Goal: Task Accomplishment & Management: Use online tool/utility

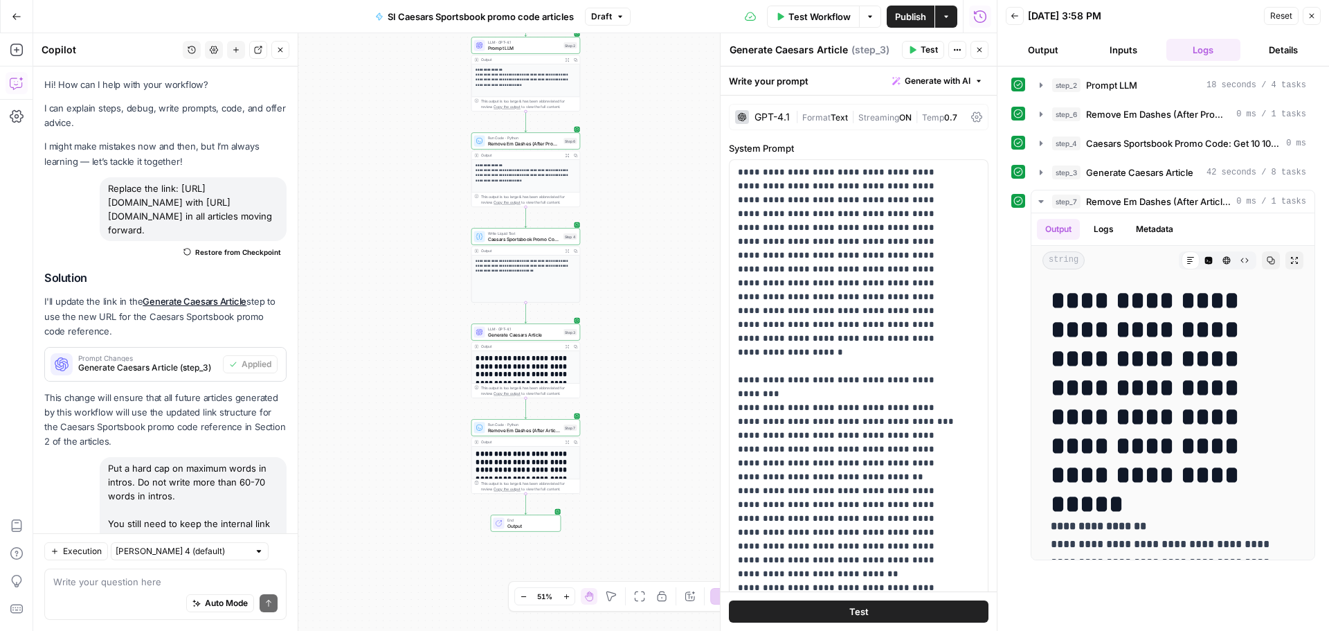
scroll to position [542, 0]
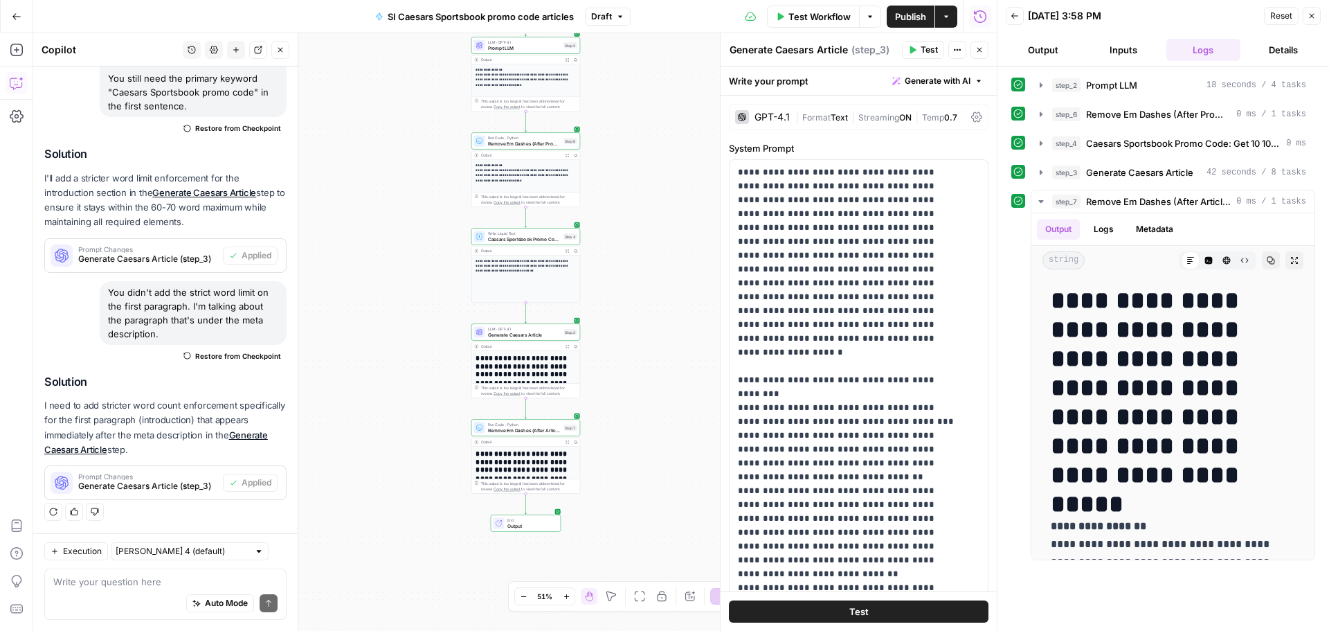
click at [22, 10] on button "Go Back" at bounding box center [16, 16] width 25 height 25
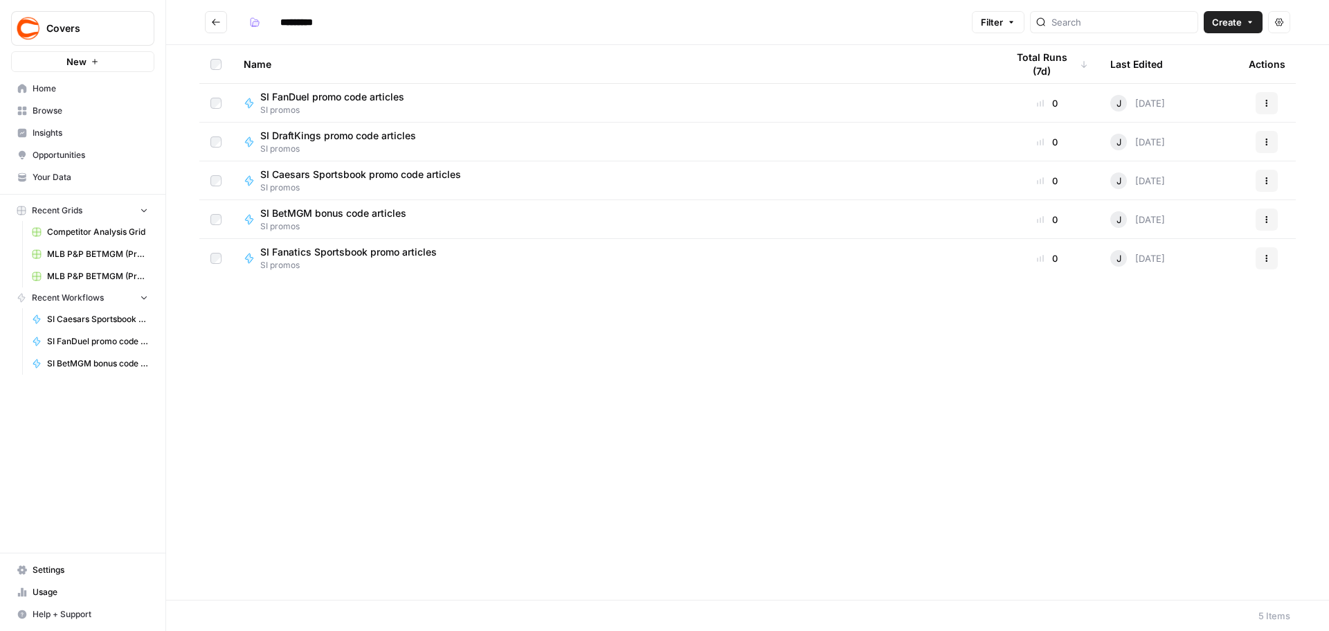
click at [372, 258] on span "SI Fanatics Sportsbook promo articles" at bounding box center [348, 252] width 177 height 14
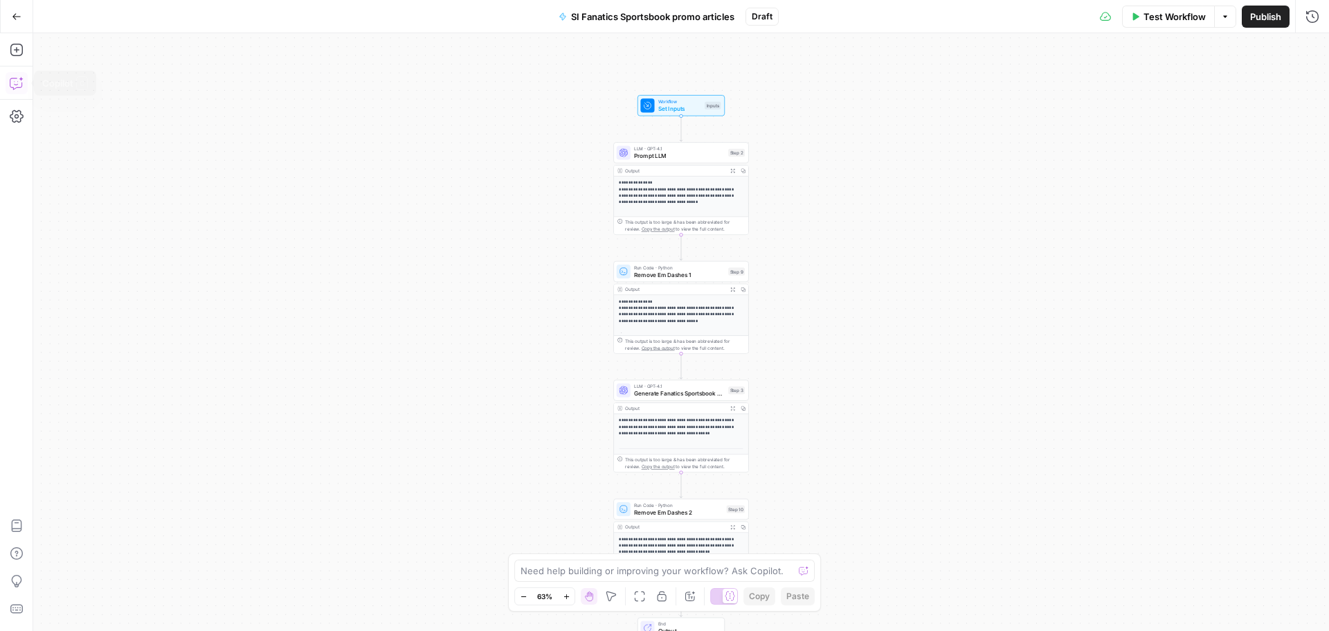
click at [18, 89] on icon "button" at bounding box center [17, 83] width 14 height 14
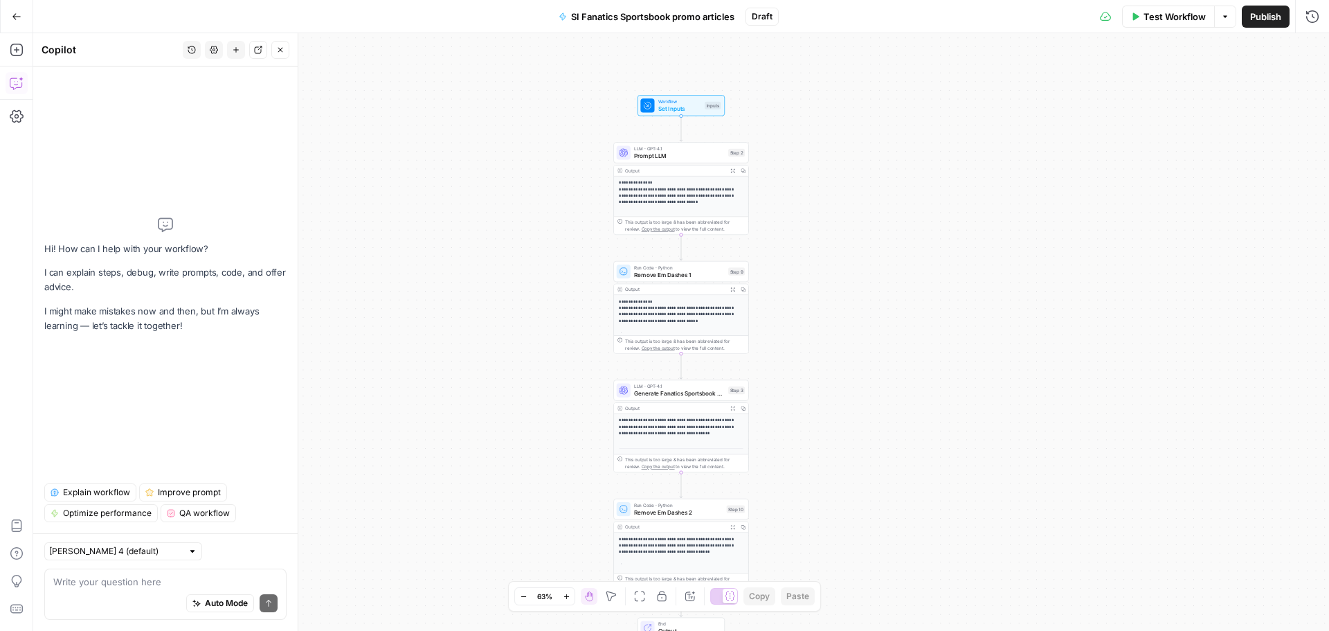
click at [89, 581] on textarea at bounding box center [165, 582] width 224 height 14
click at [136, 581] on textarea "You no longer write for Covers." at bounding box center [165, 582] width 224 height 14
drag, startPoint x: 134, startPoint y: 577, endPoint x: 148, endPoint y: 580, distance: 14.1
click at [135, 577] on textarea "You no longer writepromo articles for Covers." at bounding box center [165, 582] width 224 height 14
click at [252, 580] on textarea "You no longer write promo articles for Covers." at bounding box center [165, 582] width 224 height 14
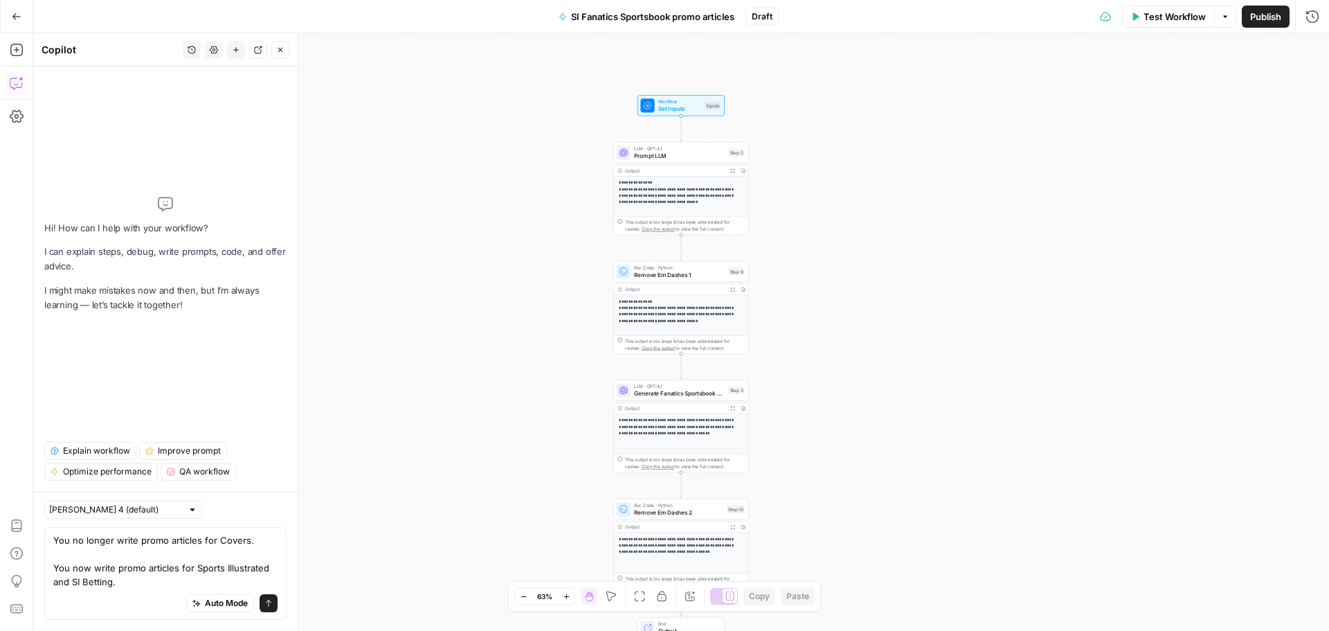
click at [165, 571] on textarea "You no longer write promo articles for Covers. You now write promo articles for…" at bounding box center [165, 560] width 224 height 55
click at [147, 575] on textarea "You no longer write promo articles for Covers. You now write promo articles for…" at bounding box center [165, 560] width 224 height 55
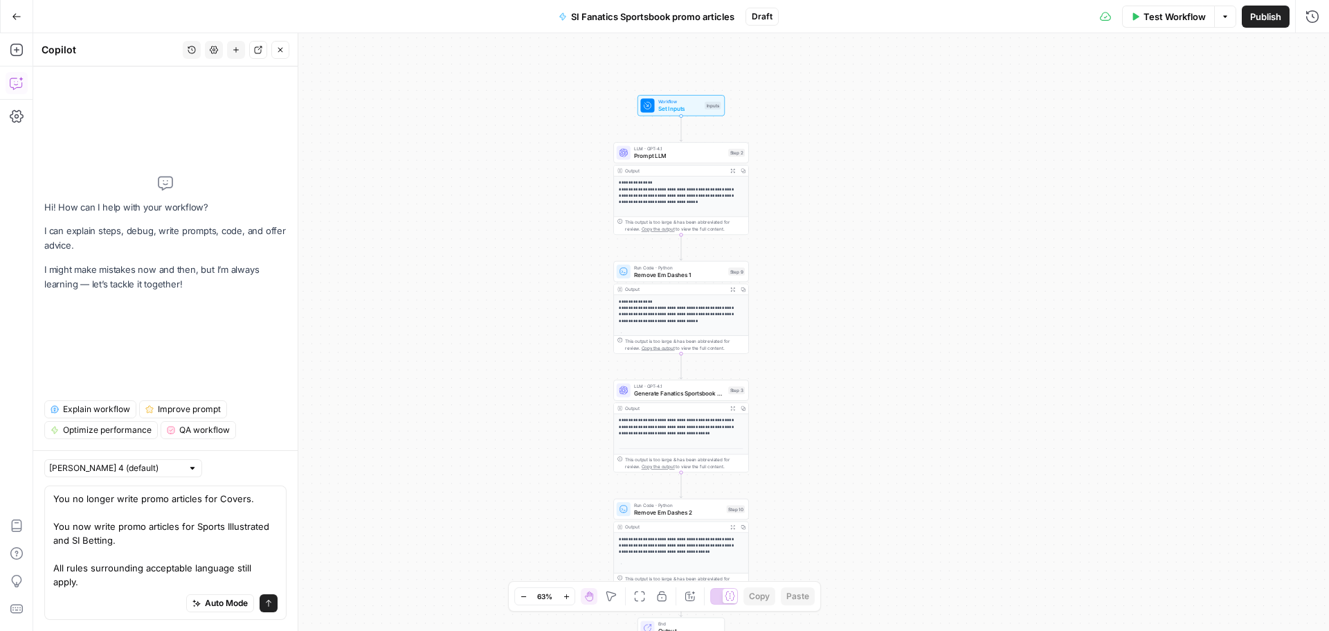
type textarea "You no longer write promo articles for Covers. You now write promo articles for…"
click at [262, 606] on button "Send" at bounding box center [269, 603] width 18 height 18
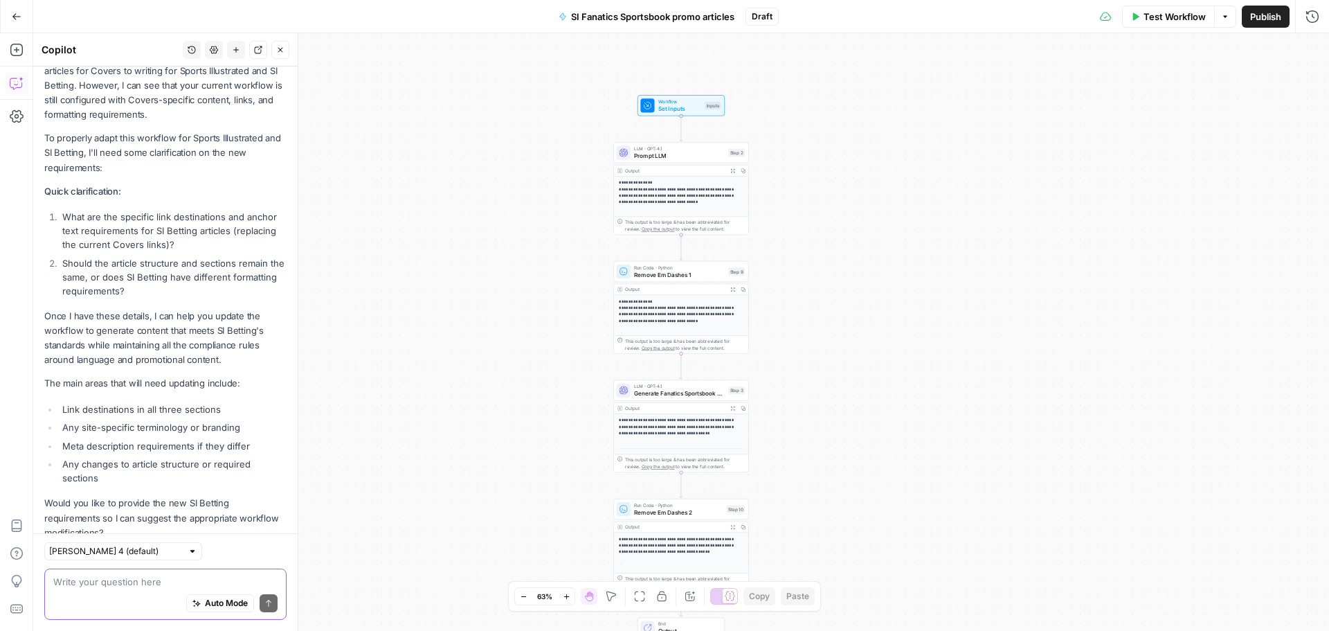
scroll to position [296, 0]
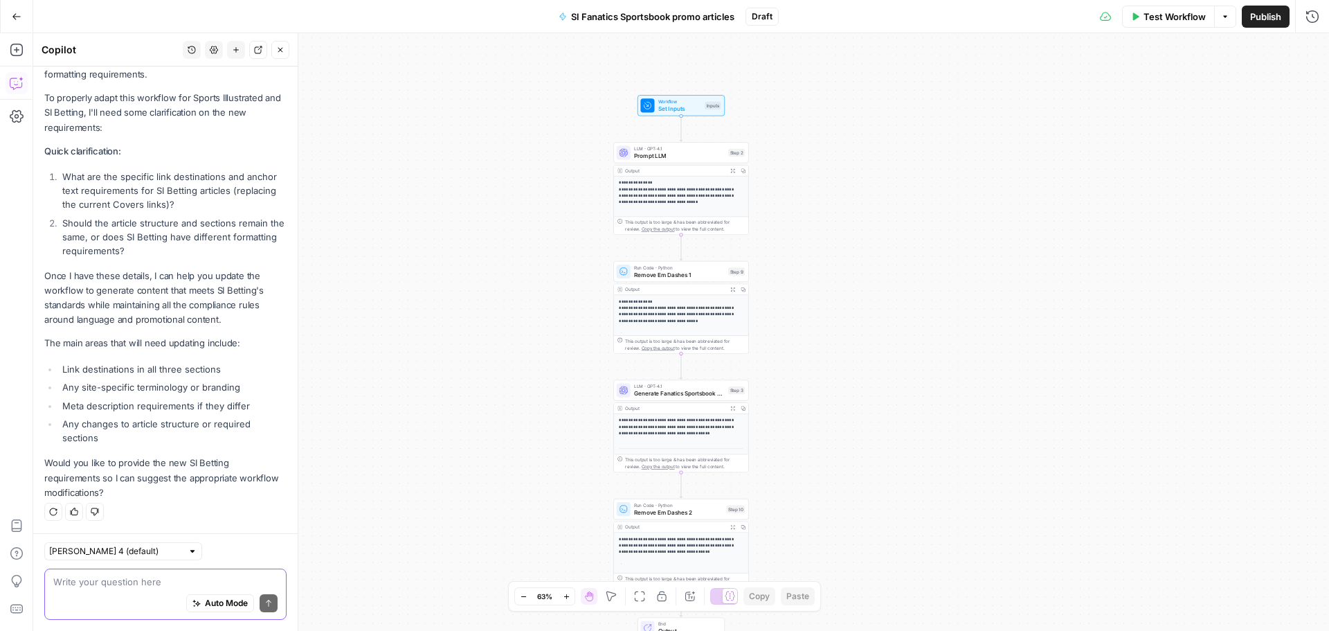
click at [109, 591] on div "Auto Mode Send" at bounding box center [165, 603] width 224 height 30
click at [118, 584] on textarea at bounding box center [165, 582] width 224 height 14
paste textarea "[URL][DOMAIN_NAME]"
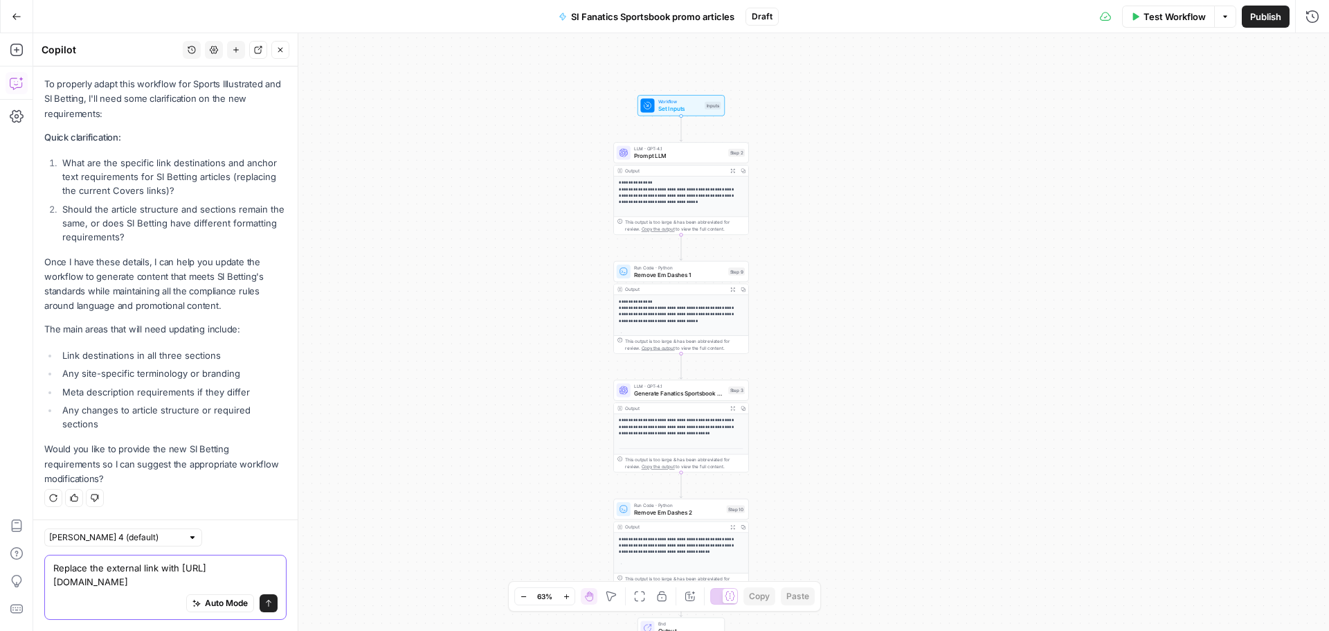
click at [231, 561] on textarea "Replace the external link with https://www.si.com/betting/visit/fanatics-us-spo…" at bounding box center [165, 575] width 224 height 28
click at [216, 561] on textarea "Replace the external link with https://www.si.com/betting/visit/fanatics-us-spo…" at bounding box center [165, 575] width 224 height 28
click at [200, 561] on textarea "Replace the external link with https://www.si.com/betting/visit/fanatics-us-spo…" at bounding box center [165, 575] width 224 height 28
click at [192, 561] on textarea "Replace the external link with https://www.si.com/betting/visit/fanatics-us-spo…" at bounding box center [165, 575] width 224 height 28
click at [105, 585] on textarea "Replace the external link with:https://www.si.com/betting/visit/fanatics-us-spo…" at bounding box center [165, 575] width 224 height 28
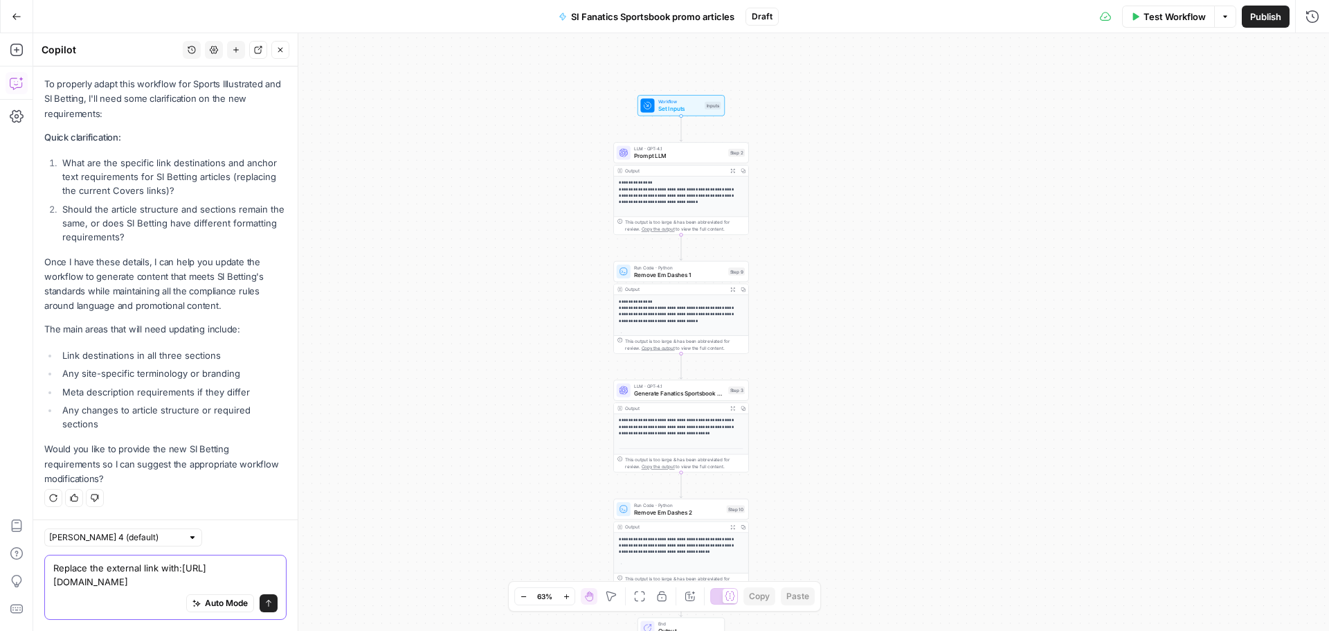
click at [75, 566] on textarea "Replace the external link with:https://www.si.com/betting/visit/fanatics-us-spo…" at bounding box center [165, 575] width 224 height 28
click at [87, 576] on textarea "Replace the external link with: https://www.si.com/betting/visit/fanatics-us-sp…" at bounding box center [165, 575] width 224 height 28
click at [158, 561] on textarea "Replace the external link with: https://www.si.com/betting/visit/fanatics-us-sp…" at bounding box center [165, 575] width 224 height 28
paste textarea "https://www.covers.com/betting/sportsbookredirect?sportsbookId=142&amp%3Bslug=b…"
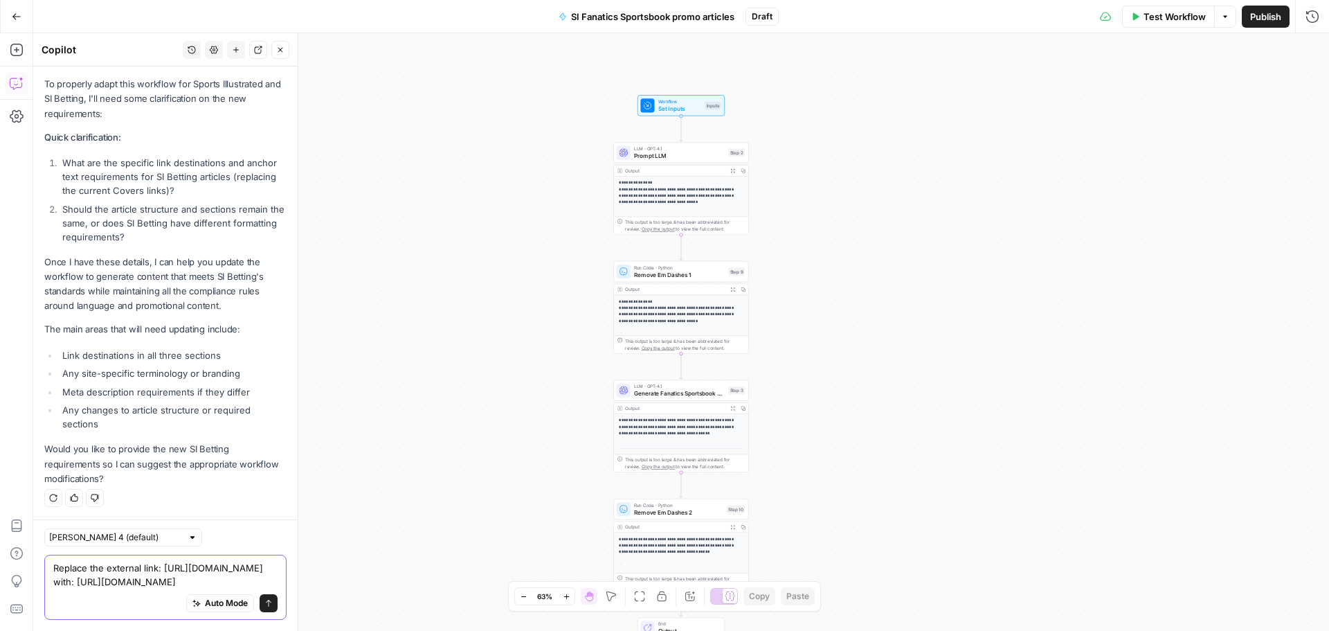
scroll to position [393, 0]
type textarea "Replace the external link: [URL][DOMAIN_NAME] with: [URL][DOMAIN_NAME]"
click at [263, 604] on button "Send" at bounding box center [269, 603] width 18 height 18
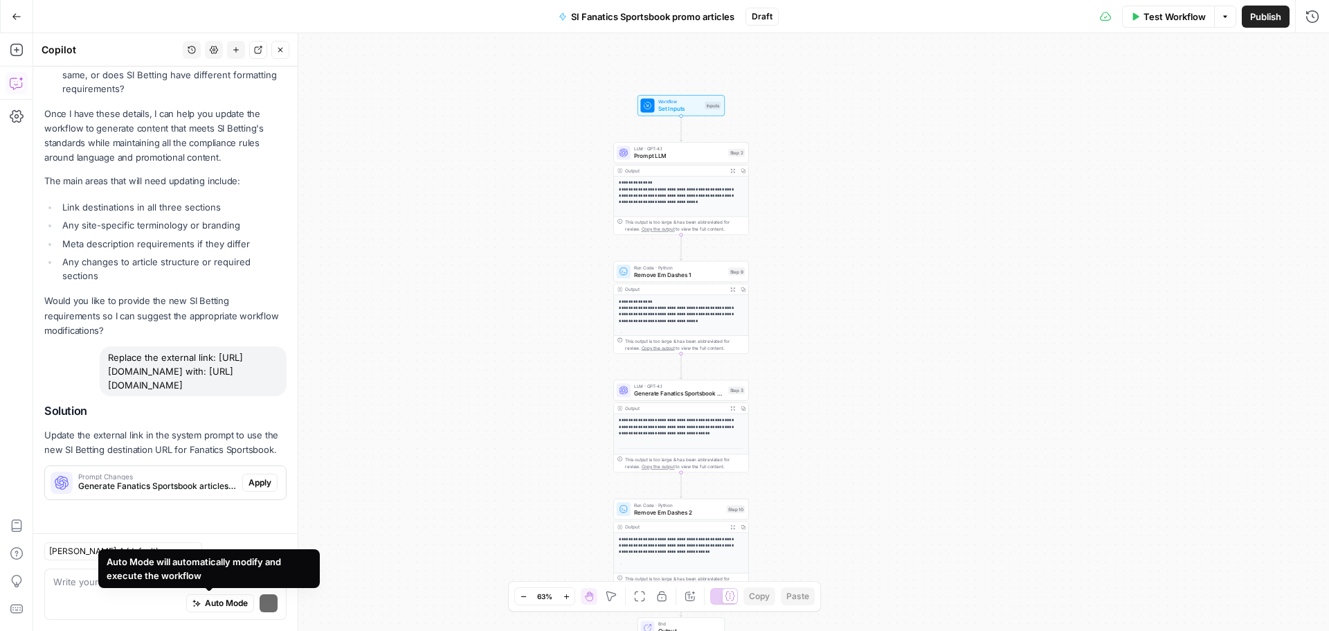
scroll to position [499, 0]
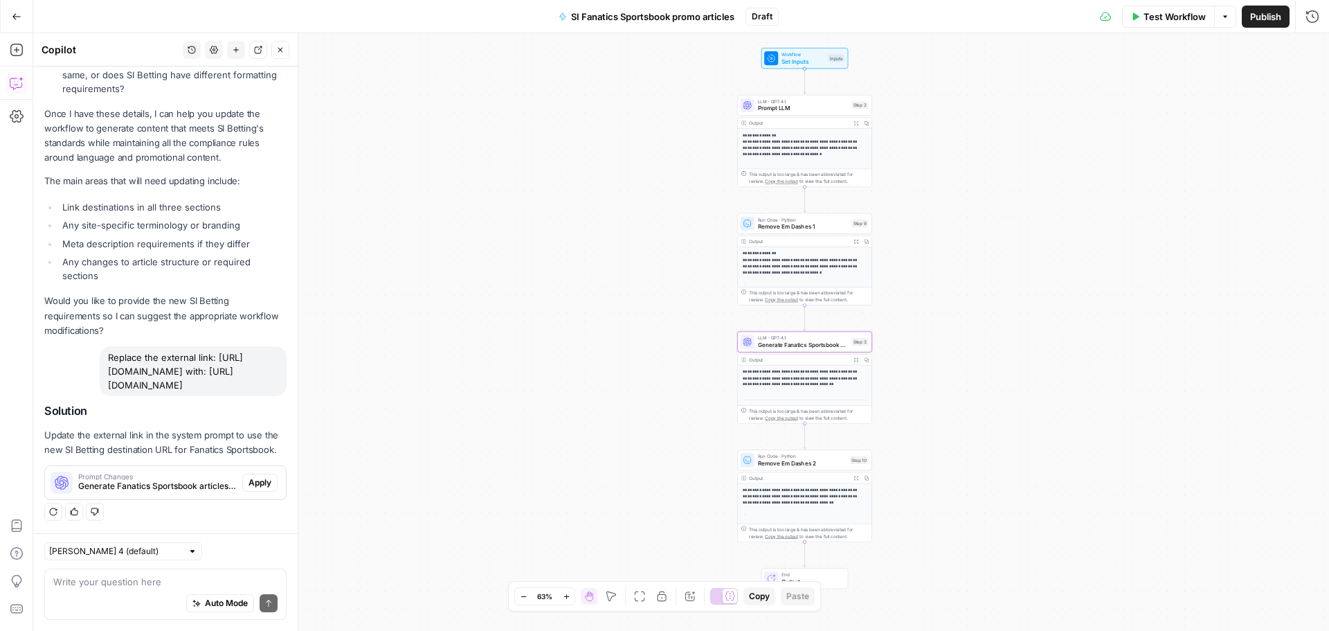
click at [252, 487] on span "Apply" at bounding box center [260, 482] width 23 height 12
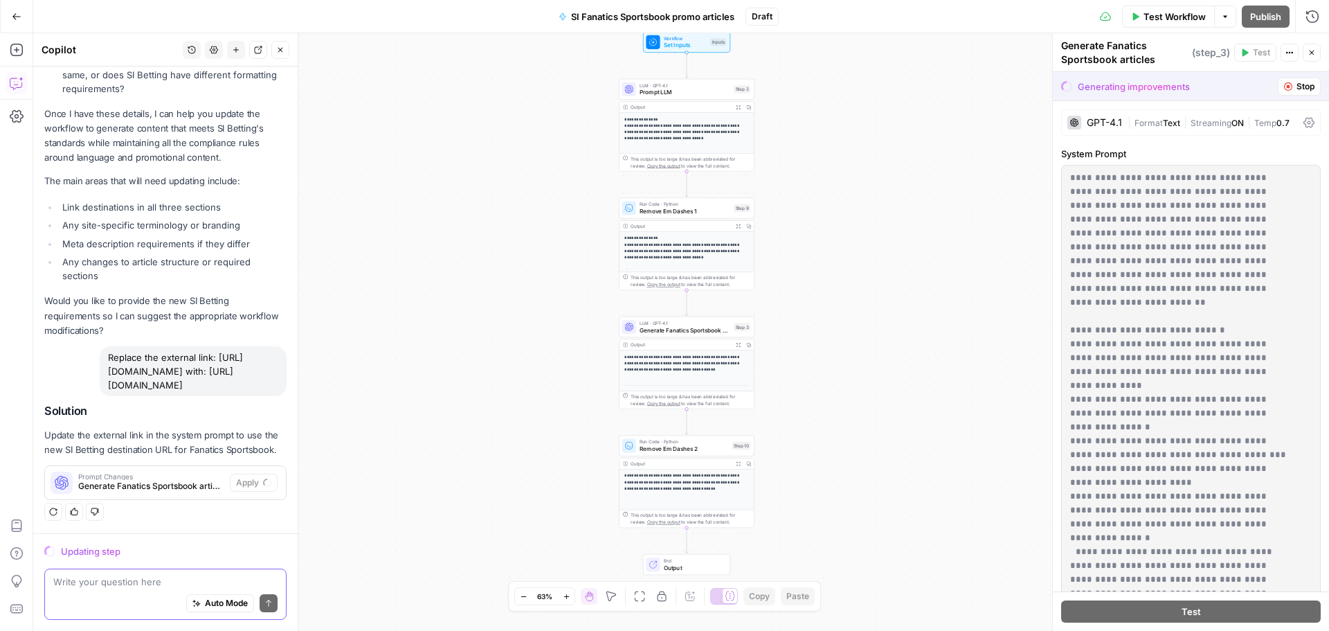
click at [102, 584] on textarea at bounding box center [165, 582] width 224 height 14
paste textarea "https://www.covers.com/betting/bonuses"
paste textarea "https://www.si.com/betting/sportsbook-promos"
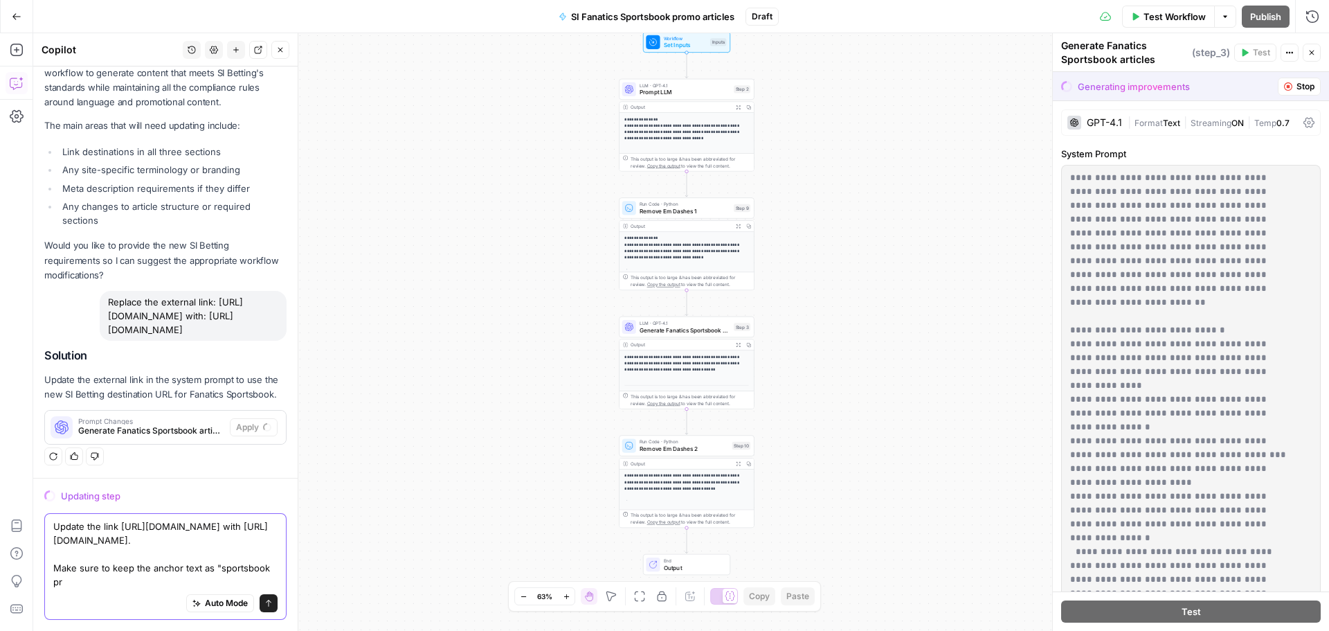
scroll to position [568, 0]
type textarea "Update the link [URL][DOMAIN_NAME] with [URL][DOMAIN_NAME]. Make sure to keep t…"
click at [264, 600] on icon "submit" at bounding box center [268, 603] width 8 height 8
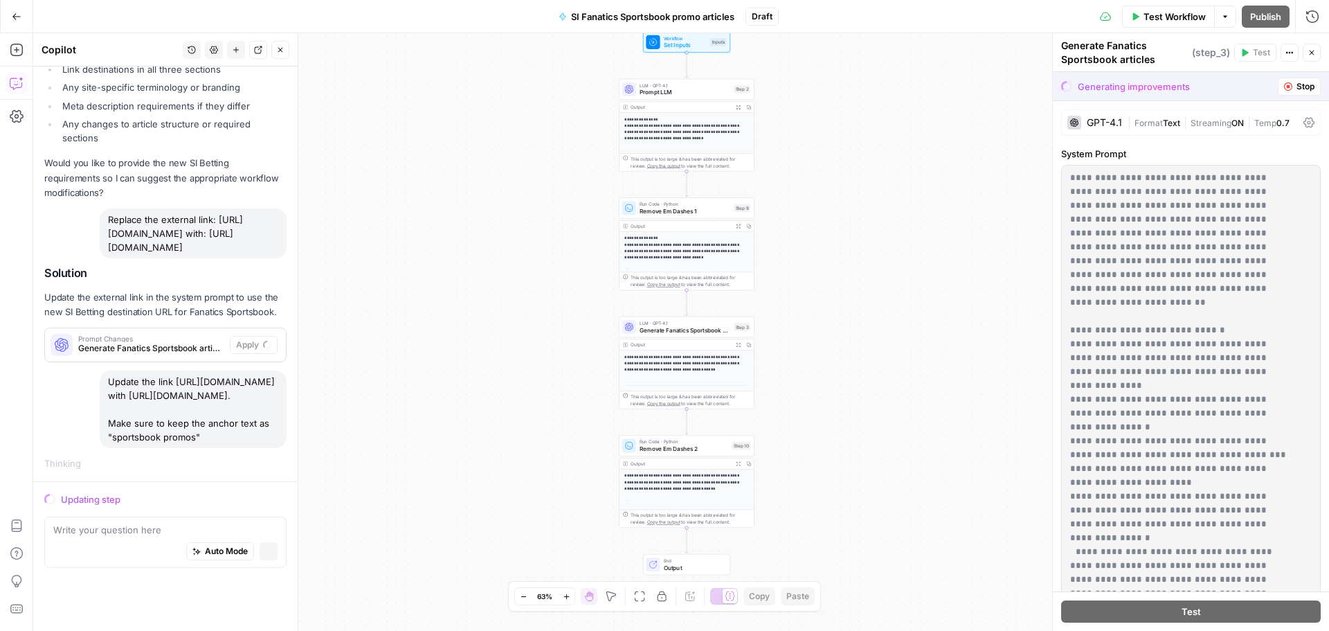
scroll to position [627, 0]
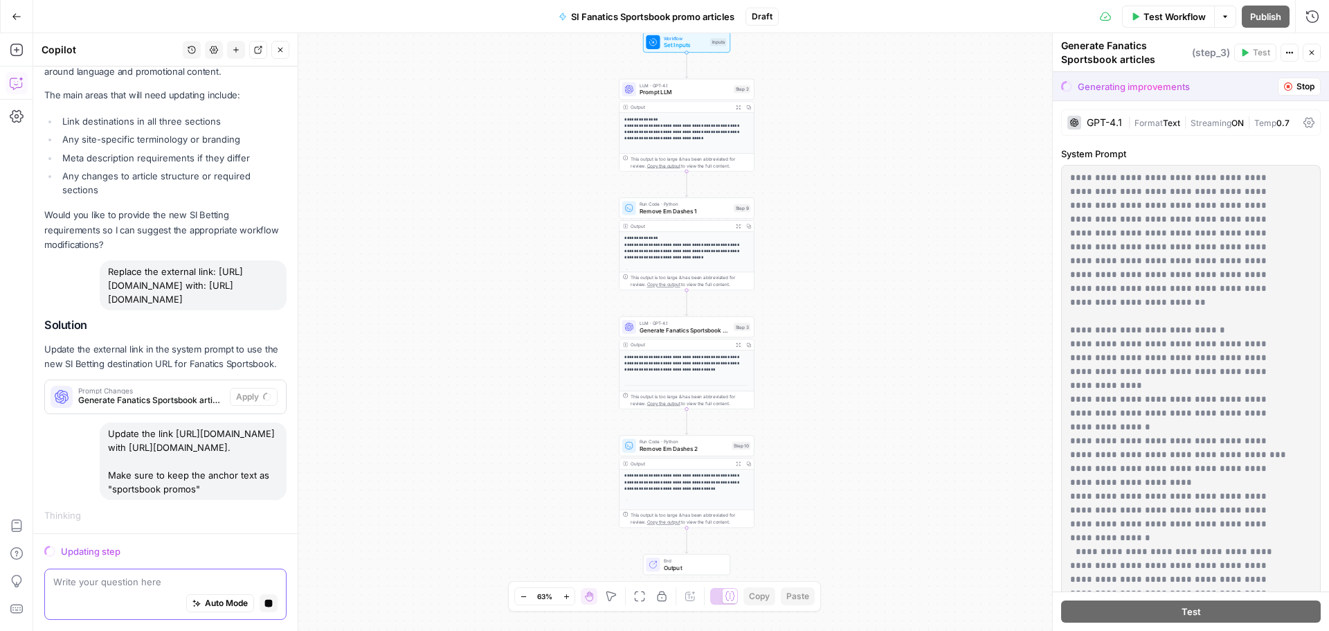
click at [107, 584] on textarea at bounding box center [165, 582] width 224 height 14
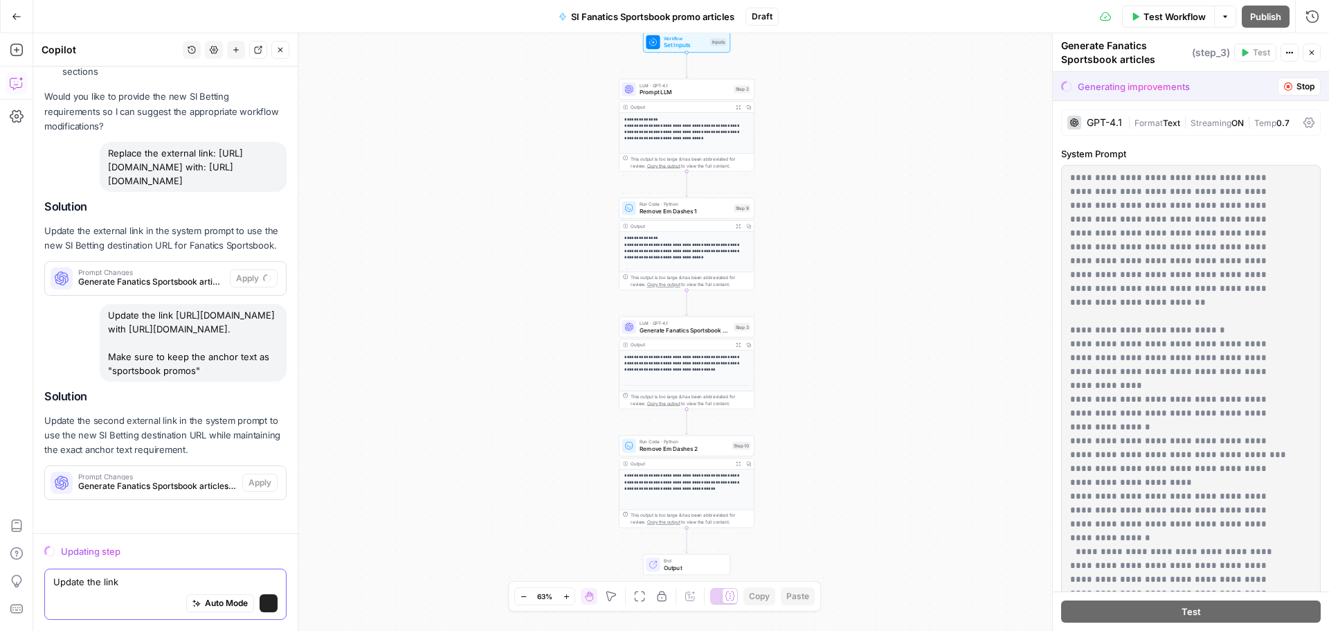
scroll to position [745, 0]
type textarea "U"
paste textarea "https://www.covers.com/betting/bonuses/fanatics-sportsbook-promo-codes"
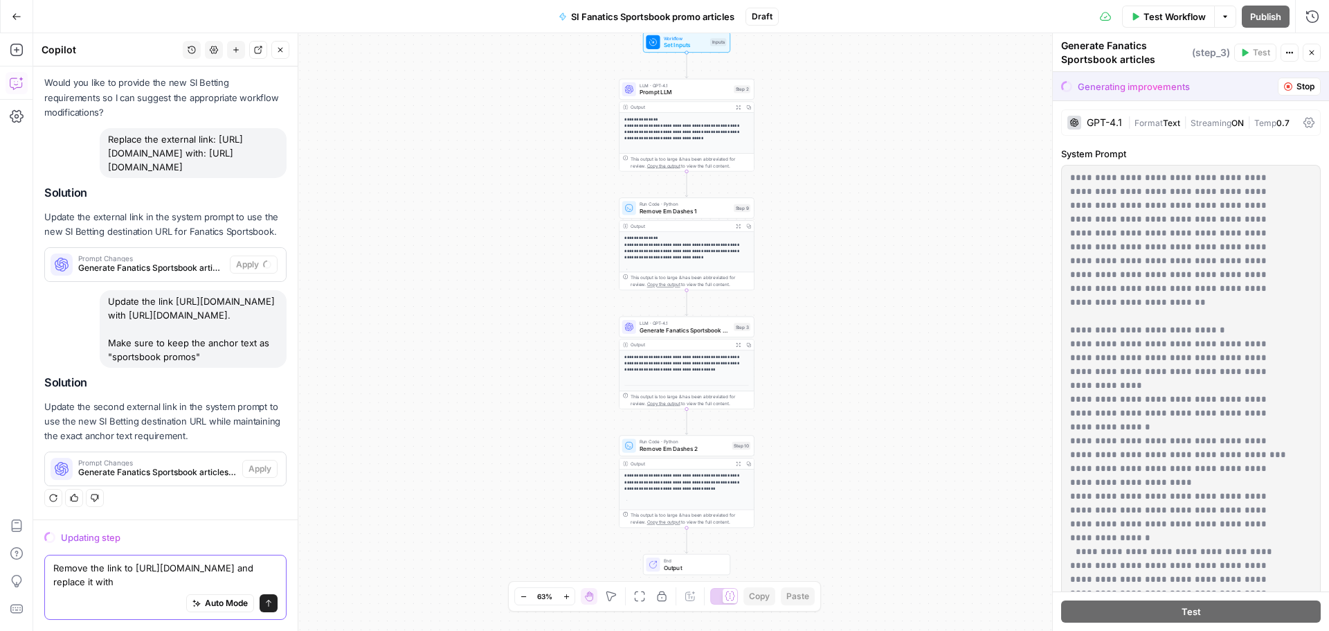
paste textarea "https://www.si.com/betting/sportsbook-promos/fanatics-sportsbook-promo"
click at [103, 561] on textarea "Remove the link to [URL][DOMAIN_NAME] and replace it with [URL][DOMAIN_NAME]" at bounding box center [165, 575] width 224 height 28
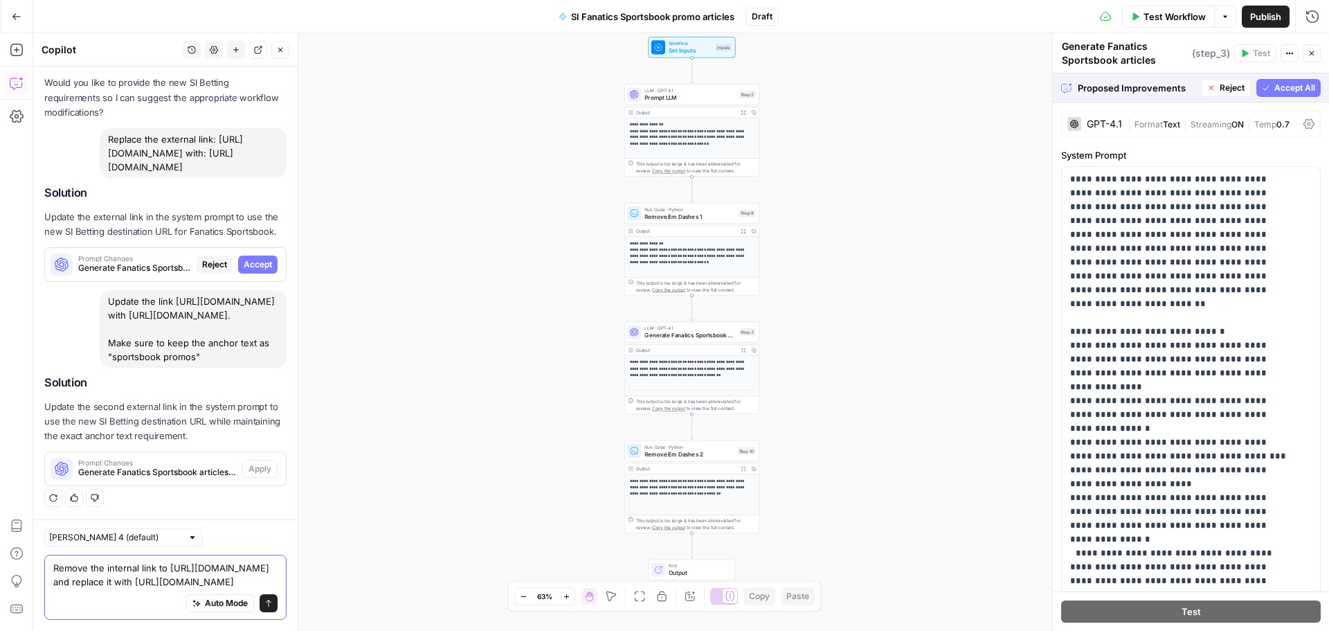
type textarea "Remove the internal link to [URL][DOMAIN_NAME] and replace it with [URL][DOMAIN…"
click at [264, 604] on icon "submit" at bounding box center [268, 603] width 8 height 8
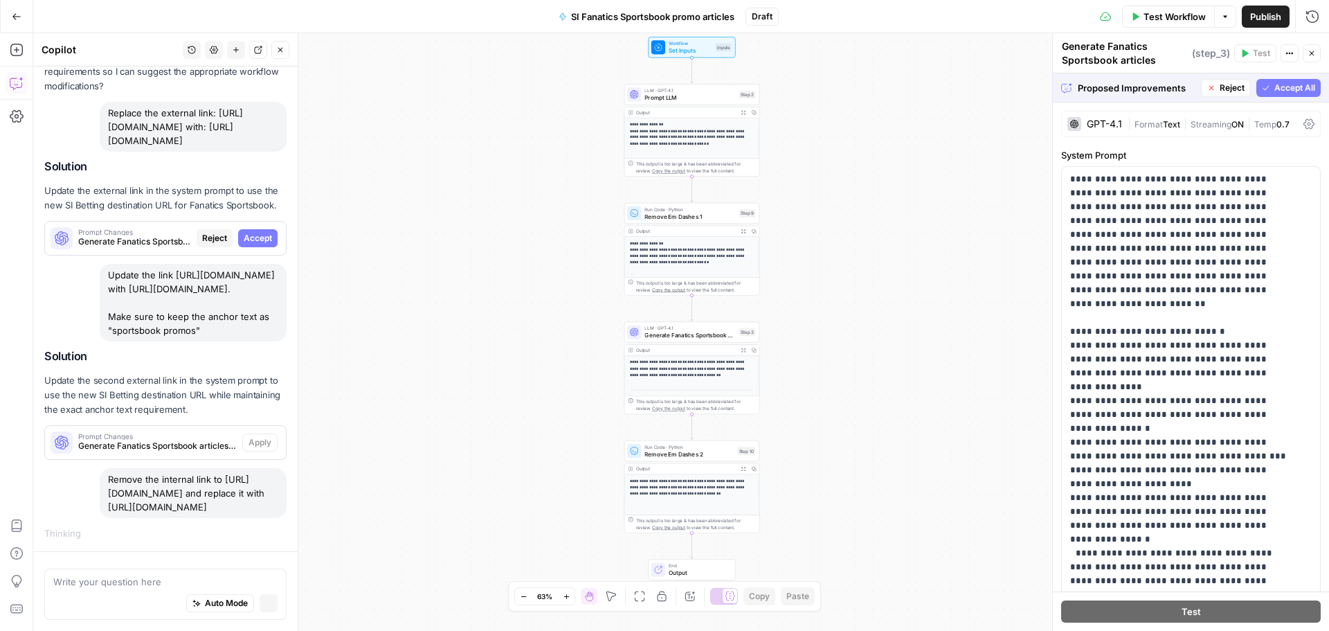
scroll to position [813, 0]
click at [259, 232] on span "Accept" at bounding box center [258, 238] width 28 height 12
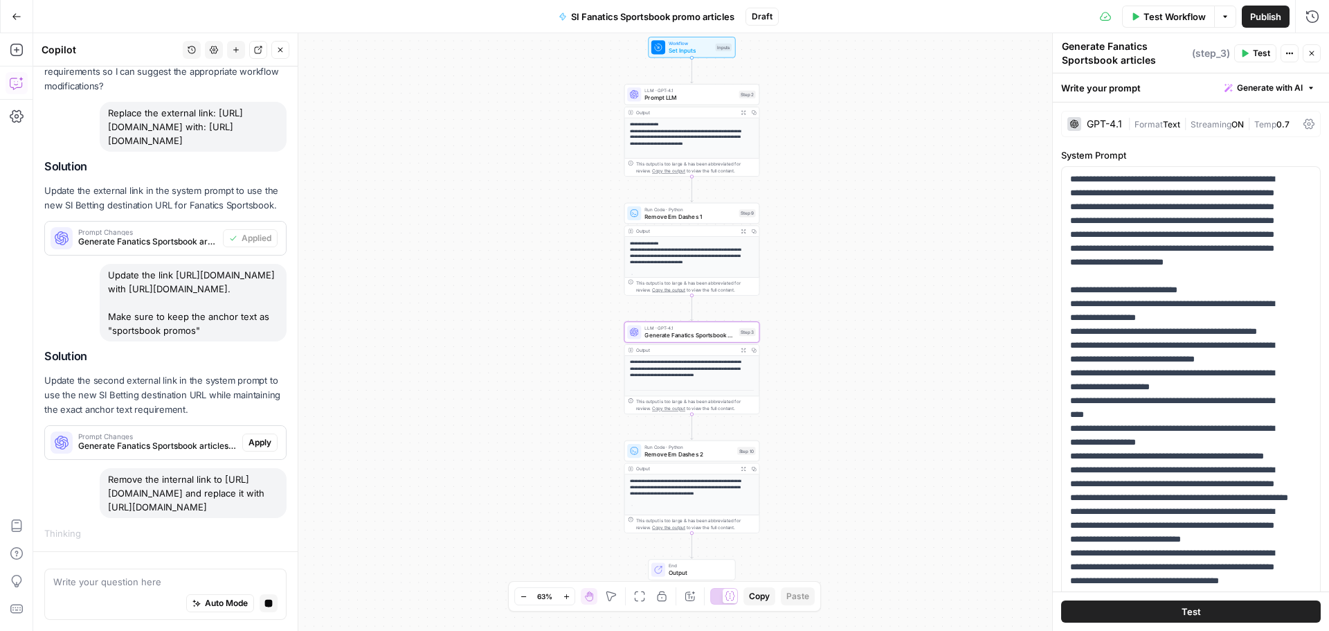
click at [251, 436] on span "Apply" at bounding box center [260, 442] width 23 height 12
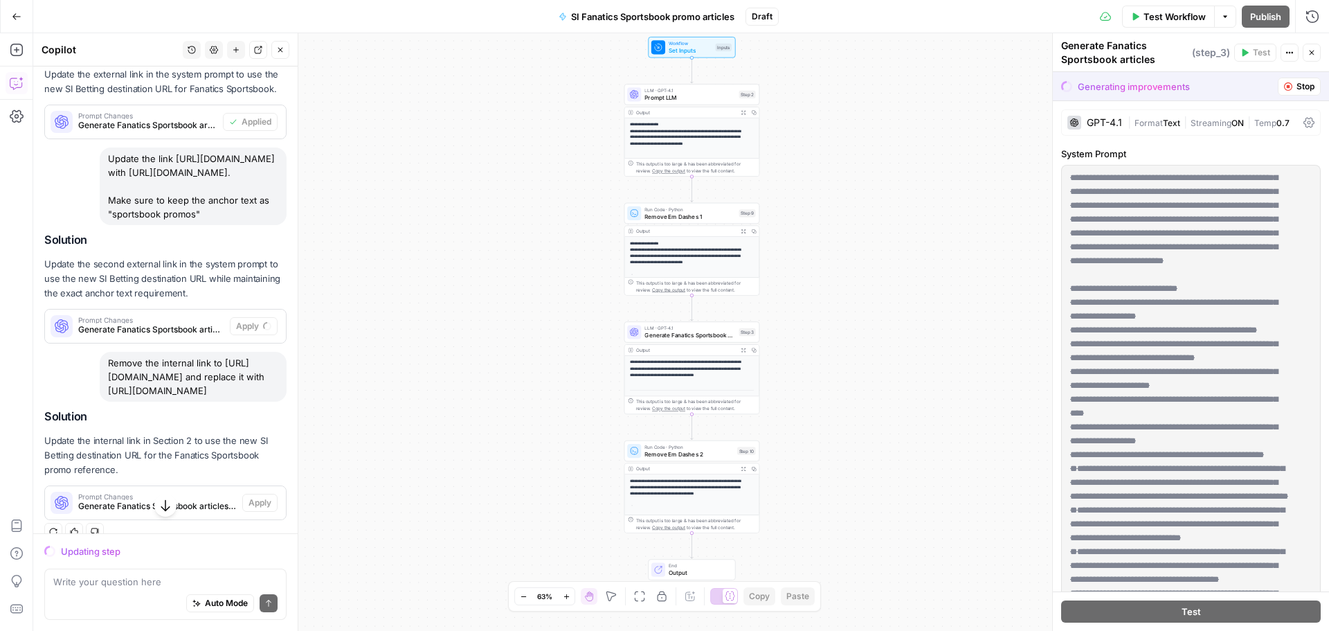
scroll to position [949, 0]
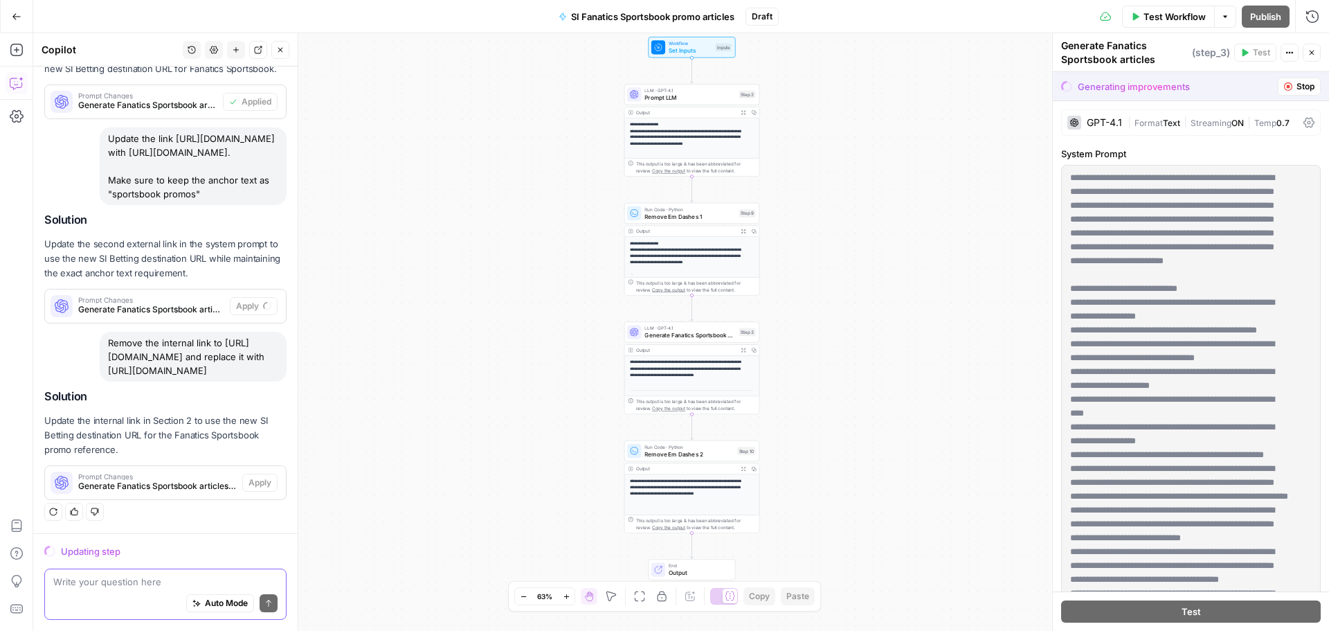
click at [71, 582] on textarea at bounding box center [165, 582] width 224 height 14
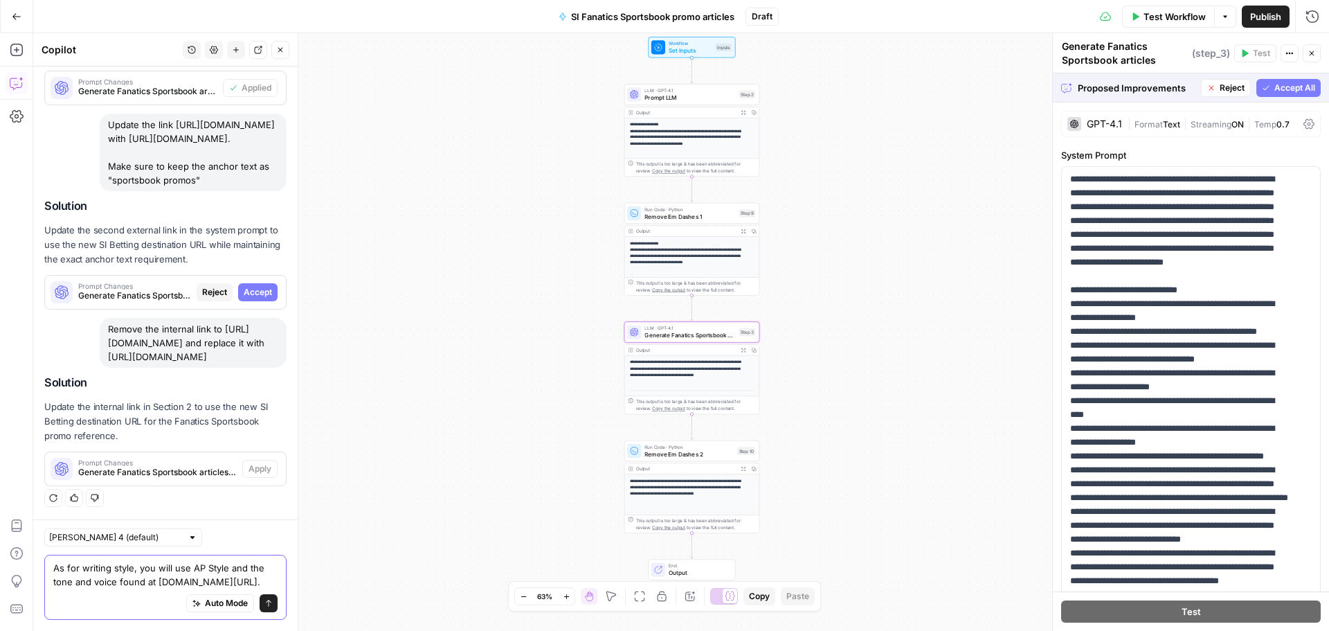
type textarea "As for writing style, you will use AP Style and the tone and voice found at www…"
click at [251, 286] on span "Accept" at bounding box center [258, 292] width 28 height 12
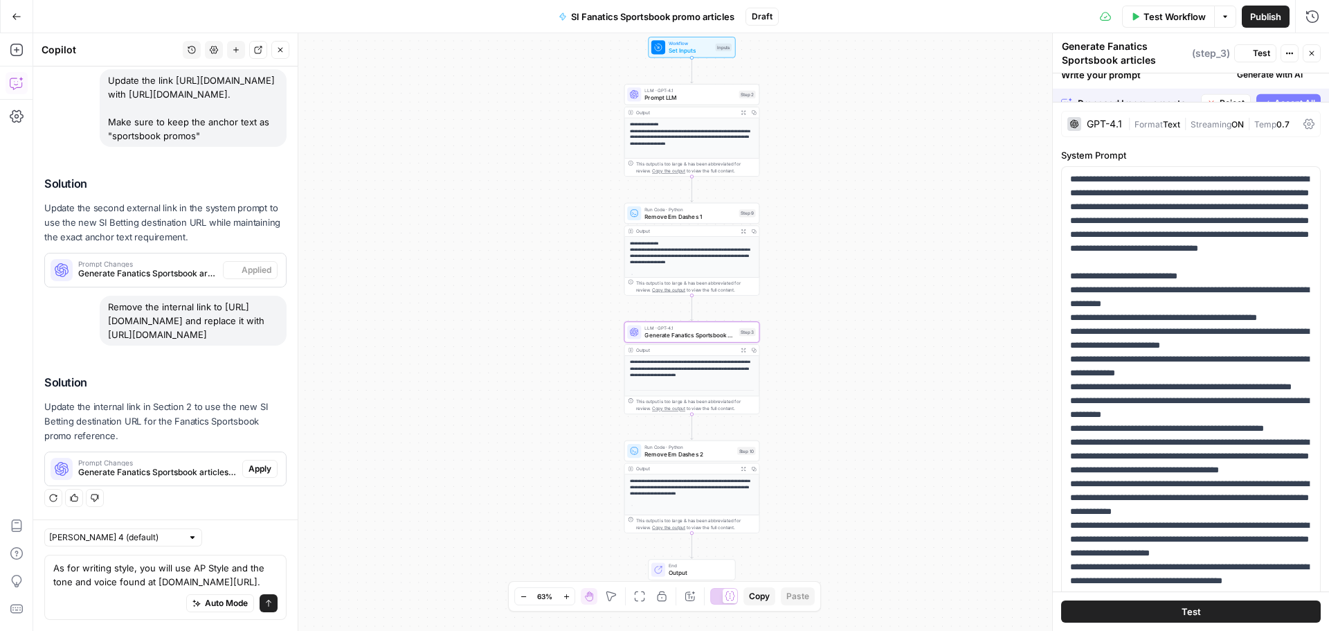
scroll to position [1052, 0]
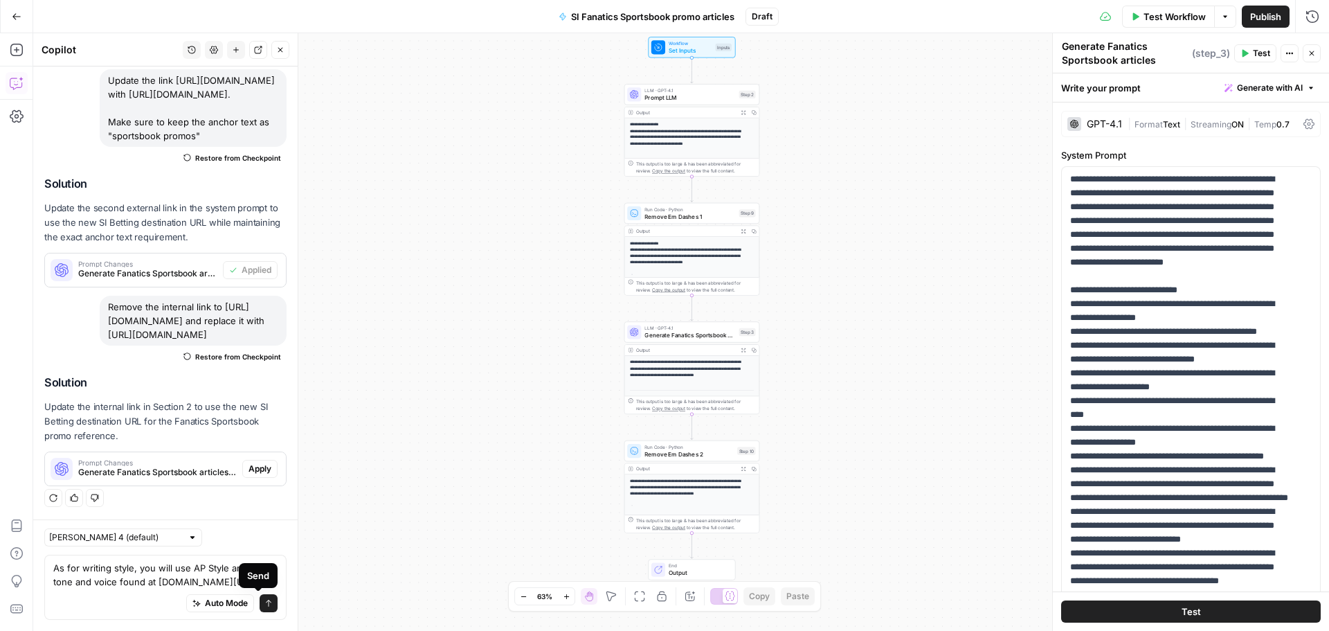
click at [264, 602] on icon "submit" at bounding box center [268, 603] width 8 height 8
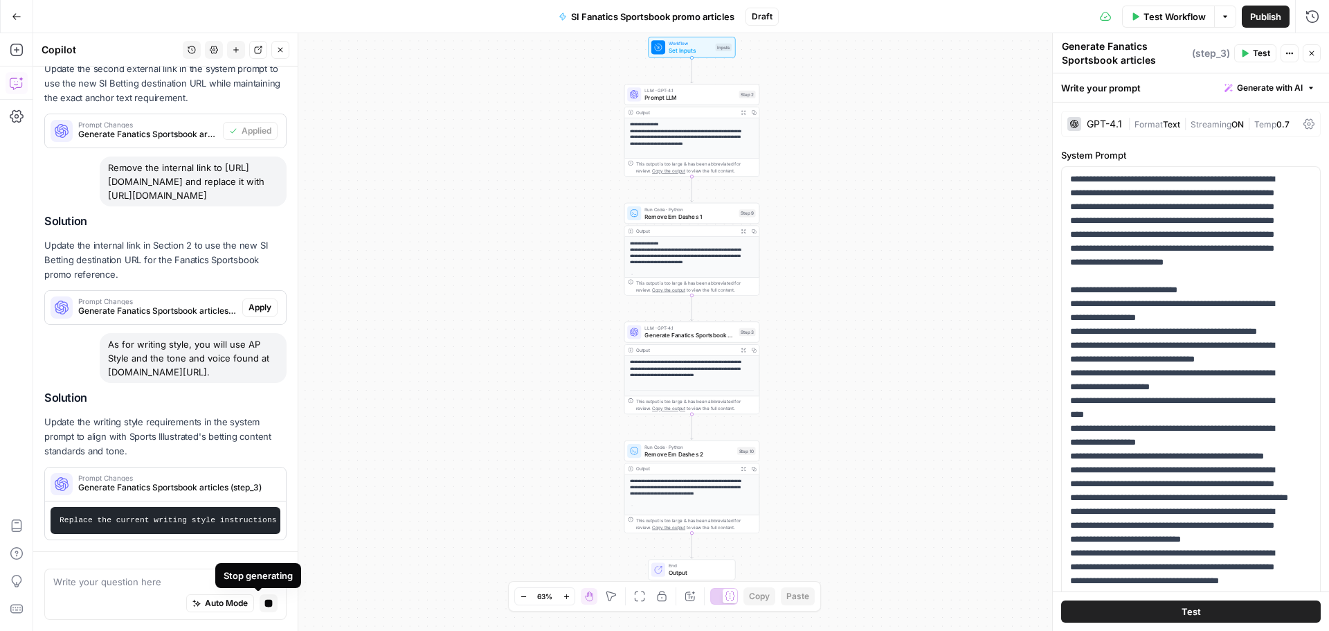
scroll to position [1135, 0]
click at [262, 298] on button "Apply" at bounding box center [259, 307] width 35 height 18
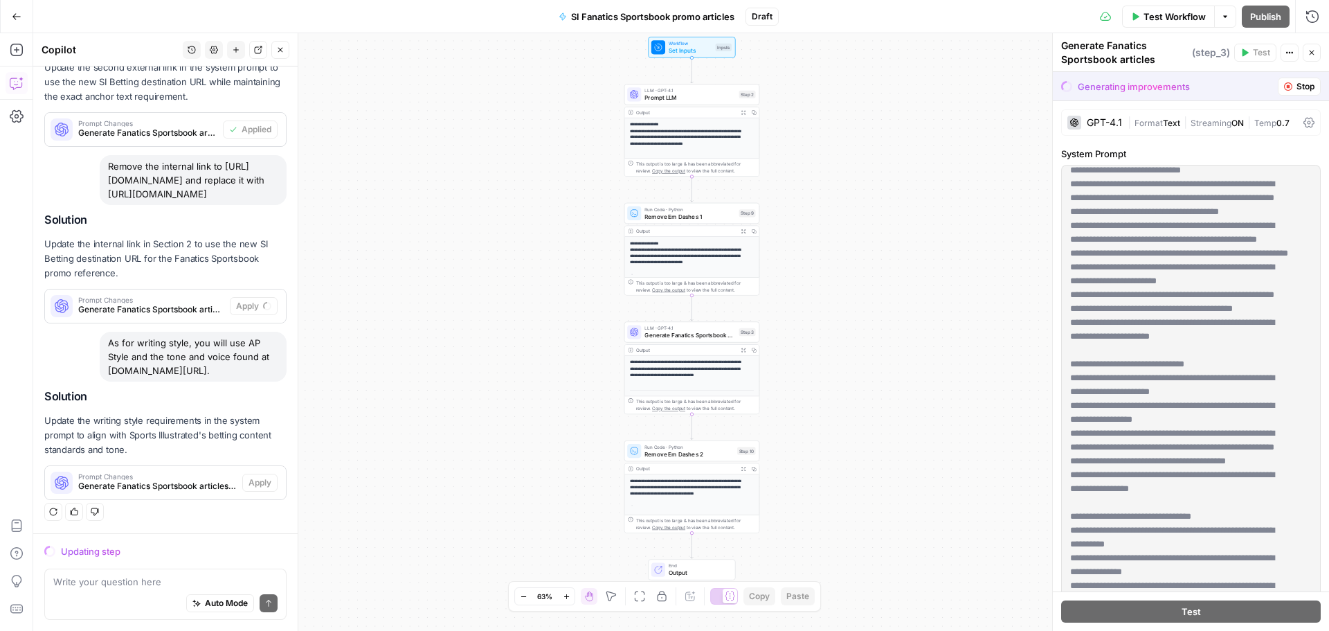
scroll to position [485, 0]
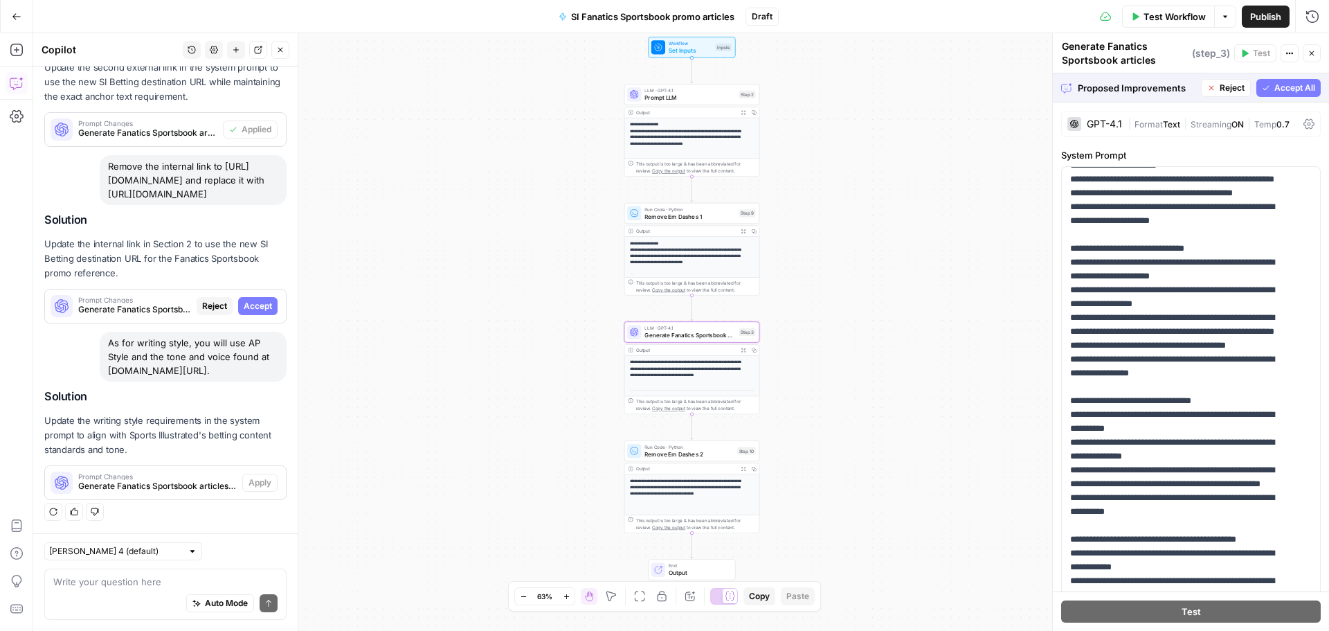
click at [249, 307] on span "Accept" at bounding box center [258, 306] width 28 height 12
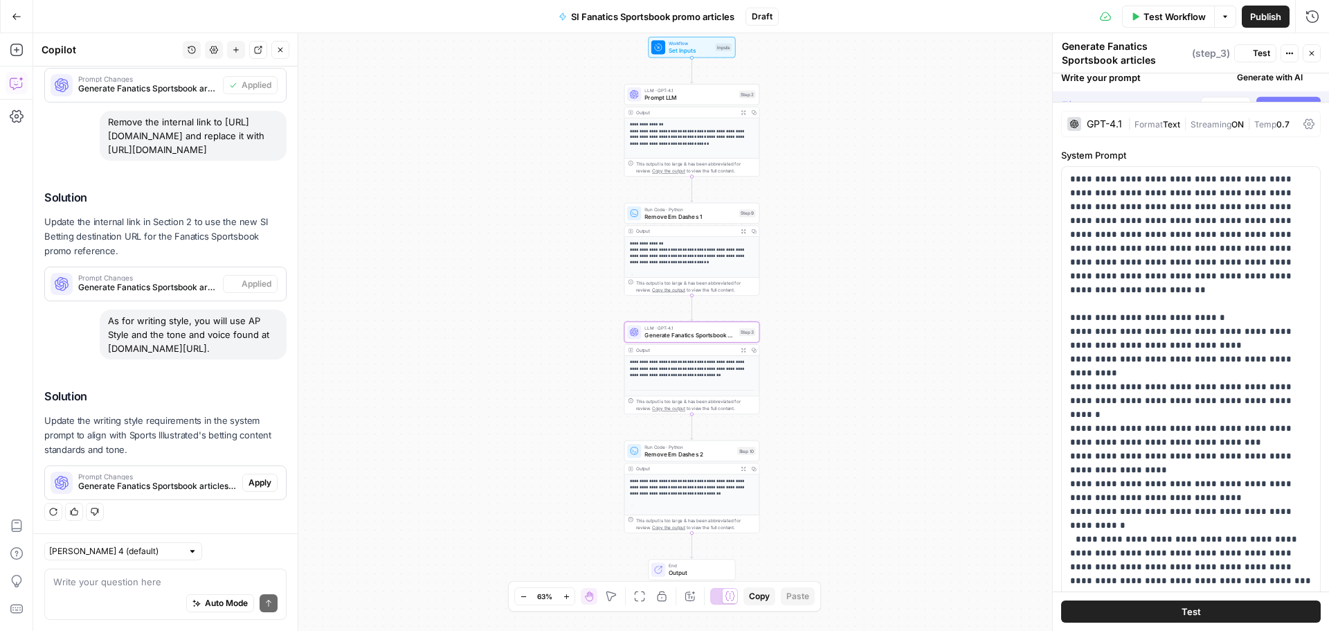
scroll to position [1236, 0]
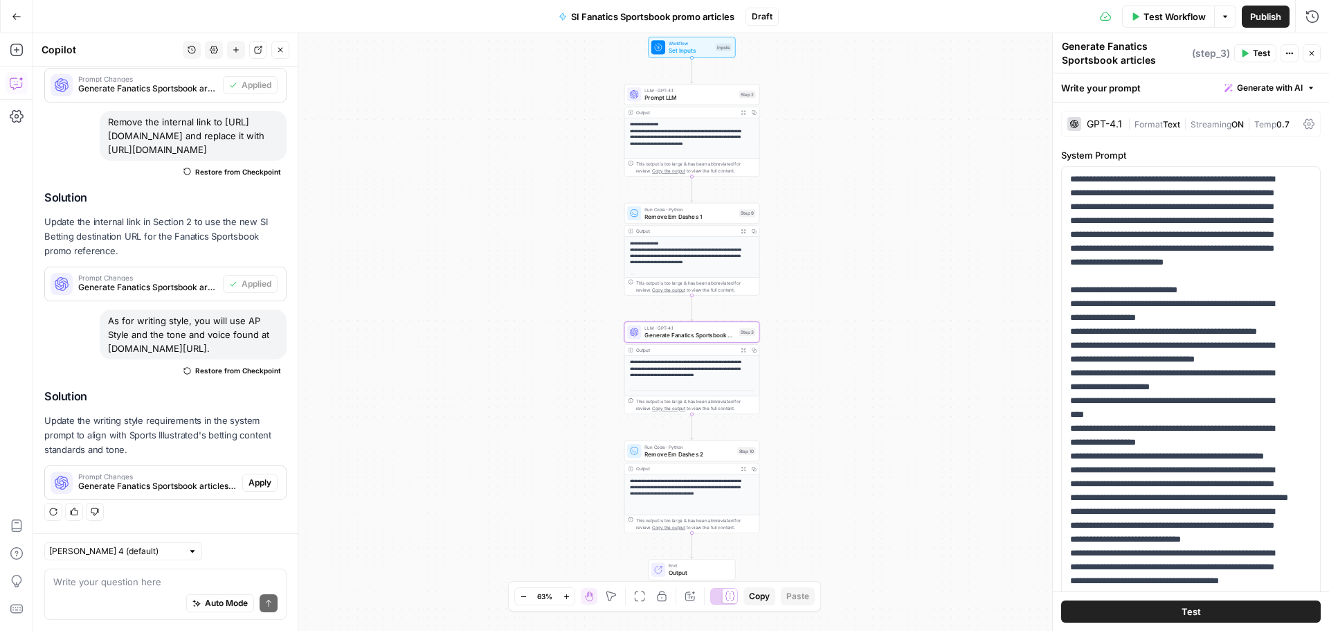
click at [254, 490] on button "Apply" at bounding box center [259, 483] width 35 height 18
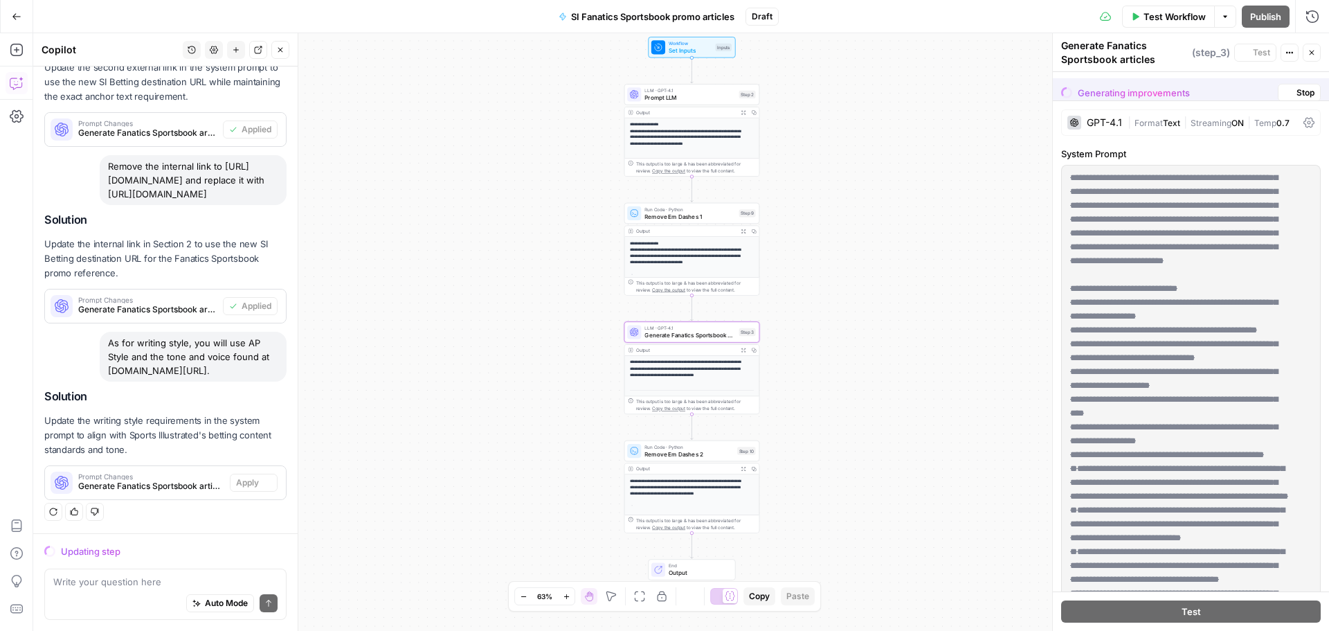
scroll to position [1126, 0]
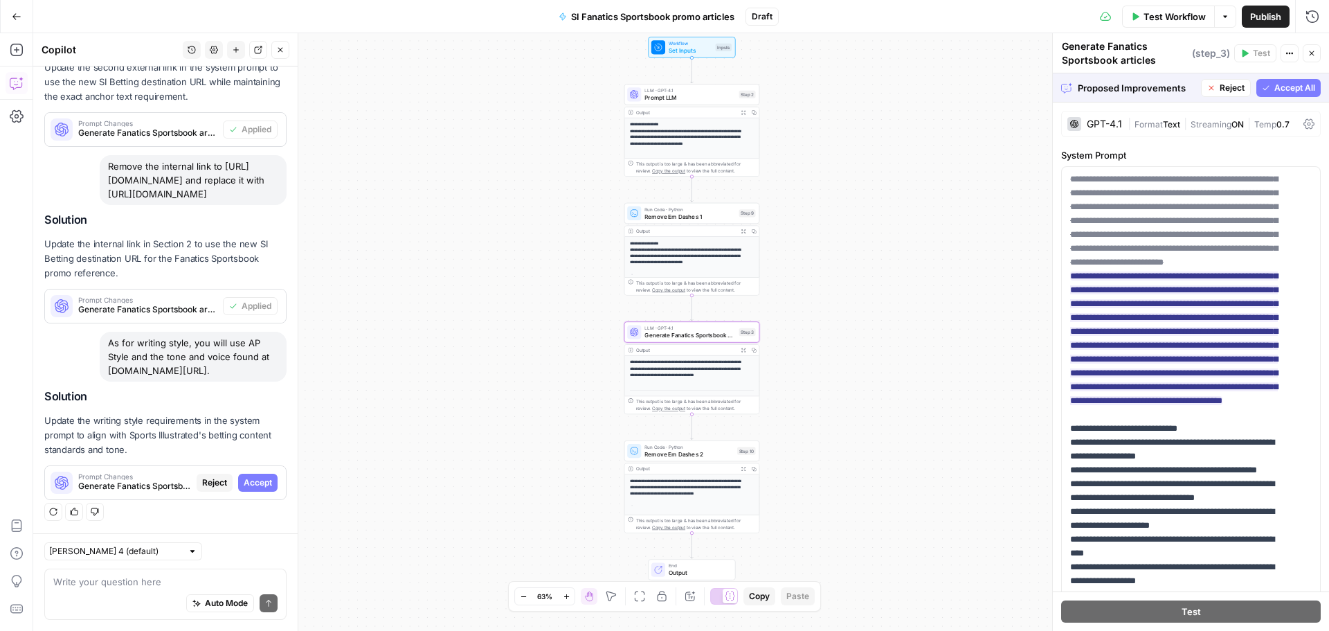
click at [244, 485] on span "Accept" at bounding box center [258, 482] width 28 height 12
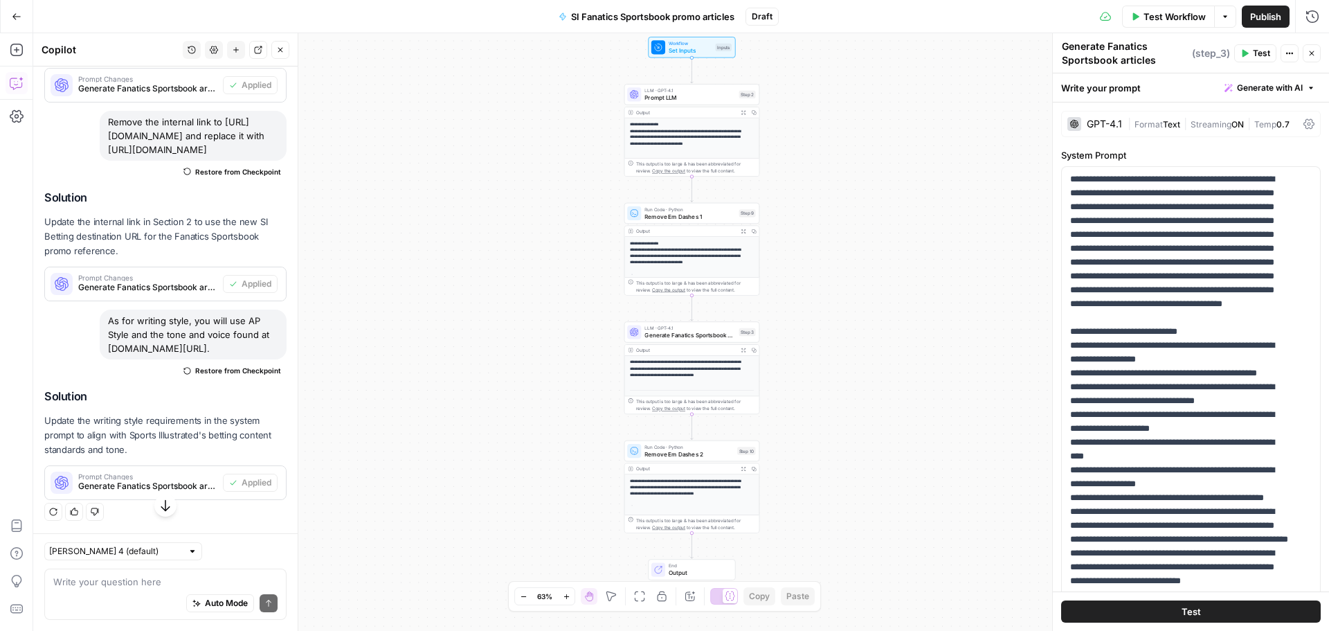
scroll to position [1236, 0]
click at [1155, 21] on span "Test Workflow" at bounding box center [1175, 17] width 62 height 14
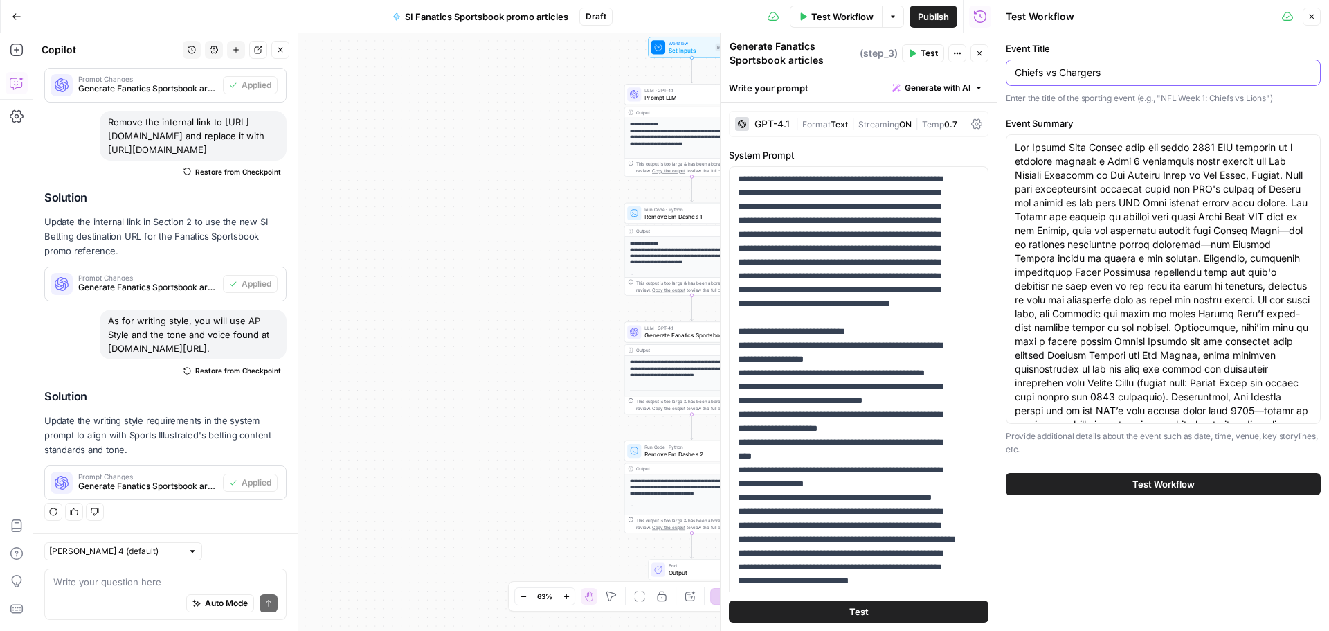
drag, startPoint x: 1121, startPoint y: 73, endPoint x: 998, endPoint y: 77, distance: 124.0
click at [998, 77] on div "Test Workflow Close Event Title Chiefs vs Chargers Enter the title of the sport…" at bounding box center [1163, 315] width 332 height 631
type input "m"
drag, startPoint x: 1124, startPoint y: 77, endPoint x: 1214, endPoint y: 71, distance: 90.9
click at [1214, 71] on input "Monday Night Football: Lions v. Ravens" at bounding box center [1163, 73] width 297 height 14
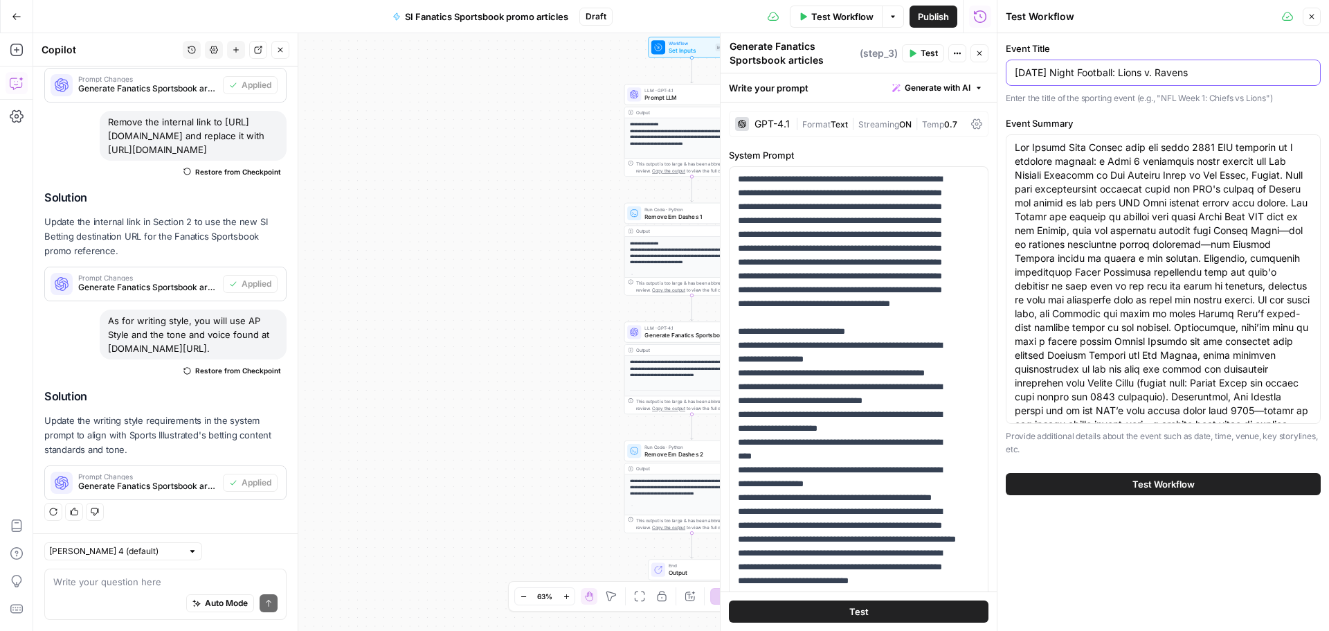
type input "Monday Night Football: Lions v. Ravens"
click at [1142, 339] on textarea "Event Summary" at bounding box center [1163, 300] width 297 height 318
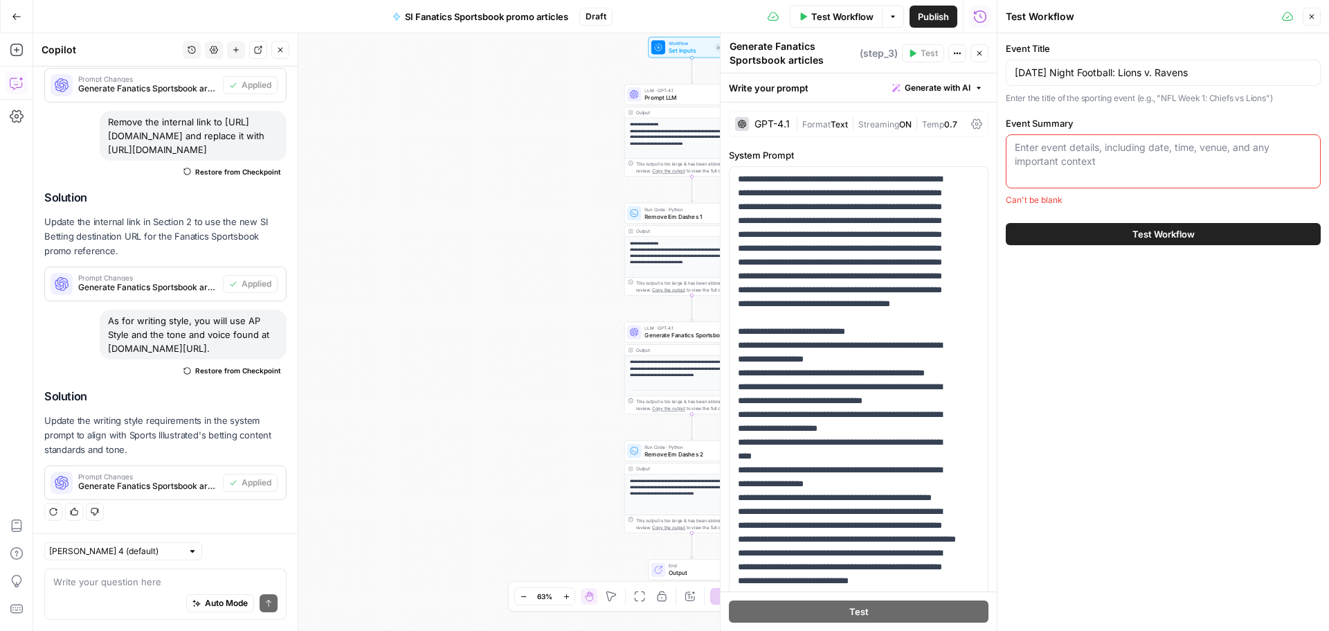
paste textarea "[DATE] Night Football in Week 3 features a terrific matchup between the Detroit…"
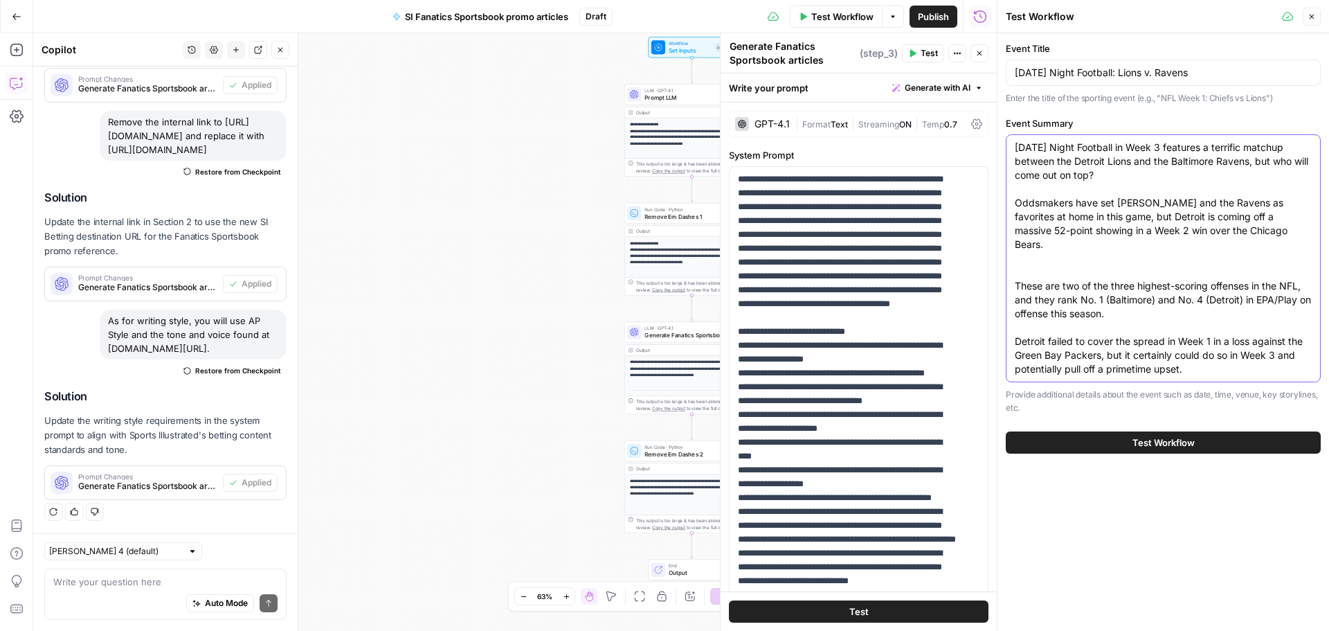
type textarea "[DATE] Night Football in Week 3 features a terrific matchup between the Detroit…"
click at [1156, 444] on span "Test Workflow" at bounding box center [1164, 442] width 62 height 14
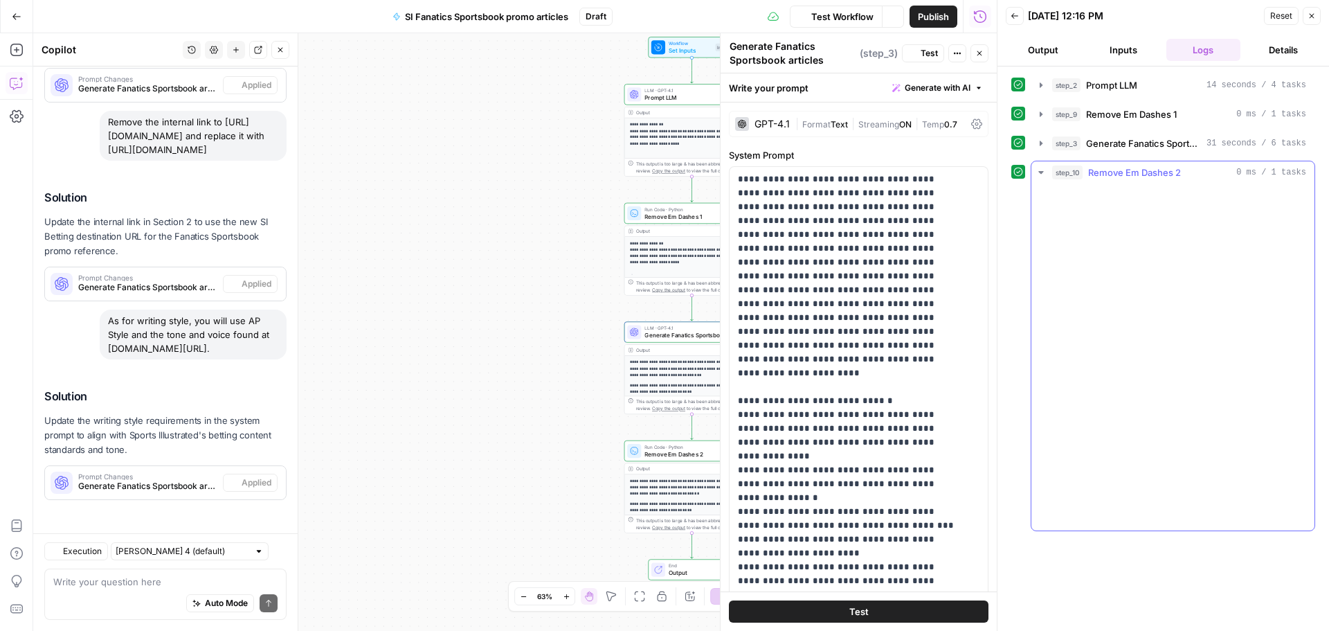
scroll to position [1236, 0]
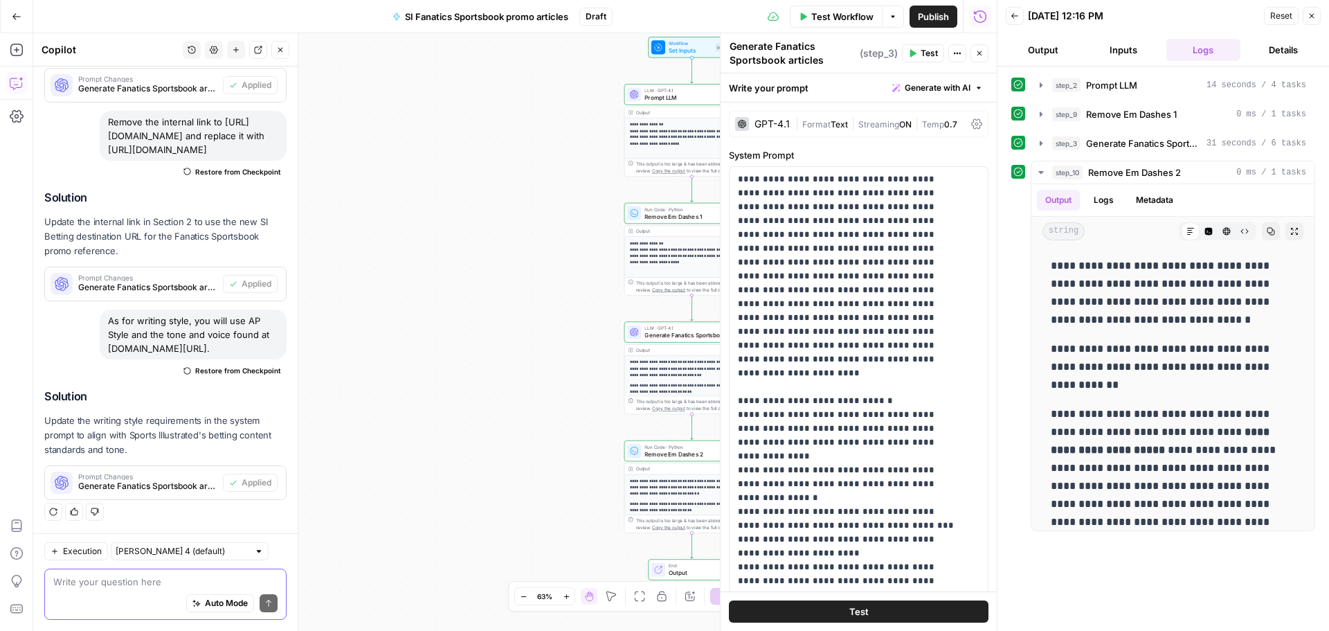
click at [181, 575] on textarea at bounding box center [165, 582] width 224 height 14
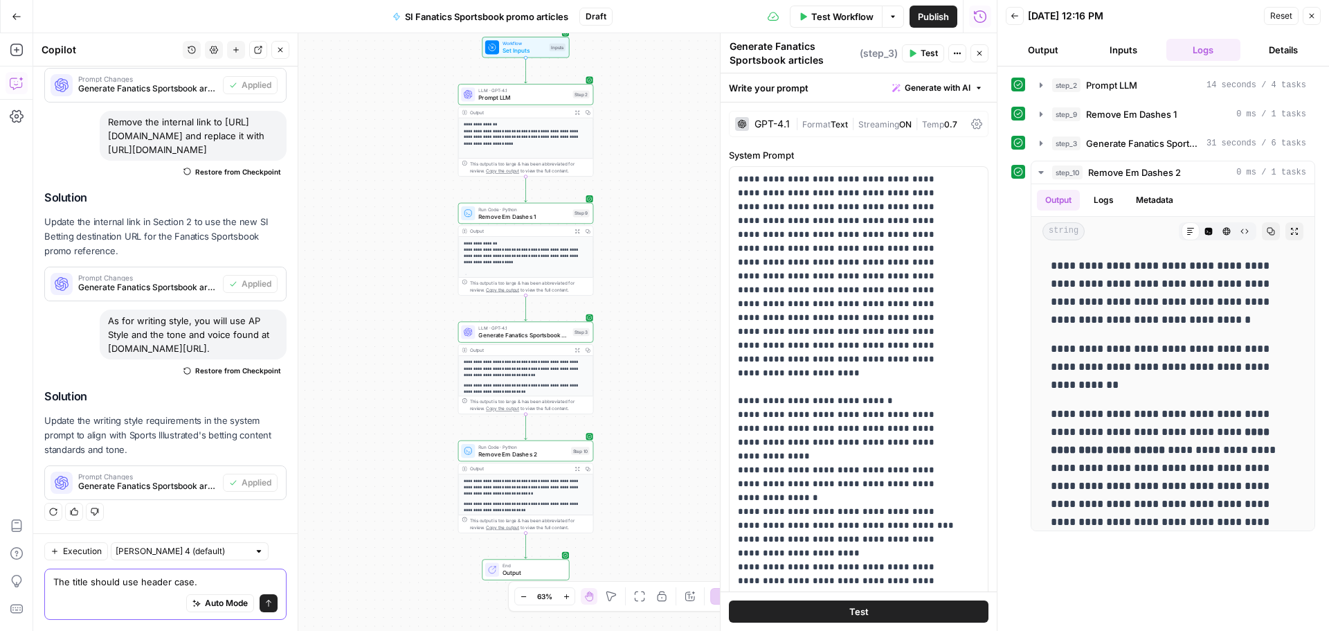
click at [73, 579] on textarea "The title should use header case." at bounding box center [165, 582] width 224 height 14
click at [223, 581] on textarea "The title should use header case." at bounding box center [165, 582] width 224 height 14
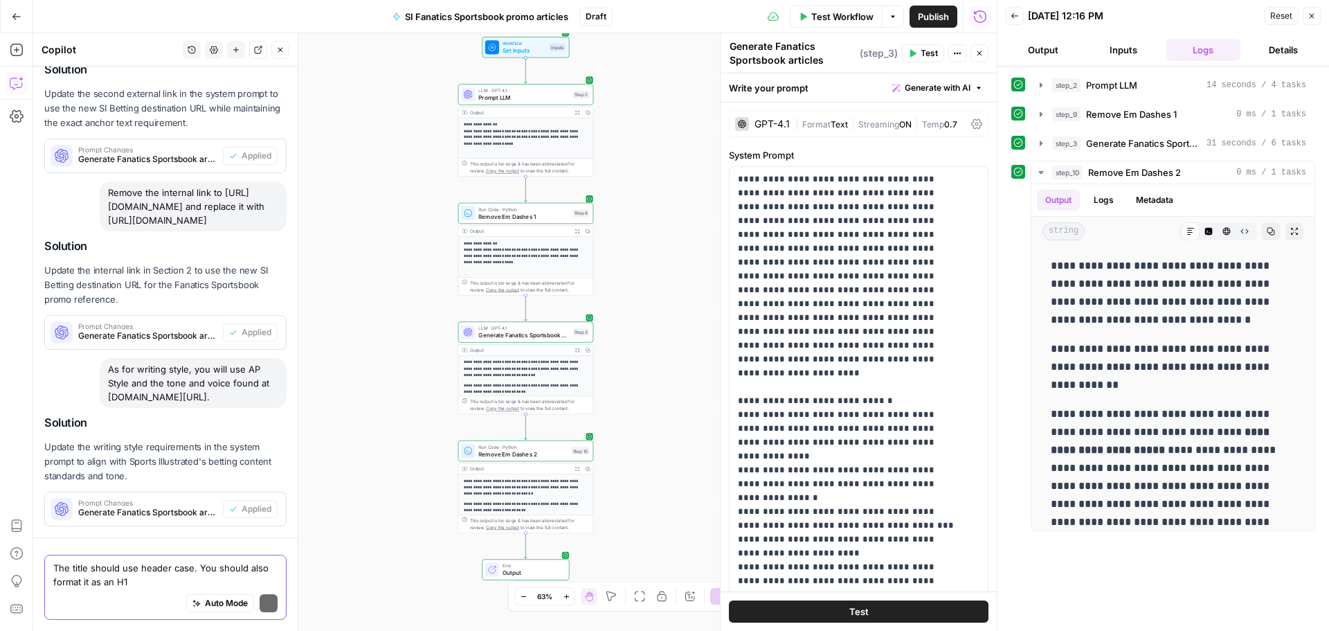
scroll to position [1250, 0]
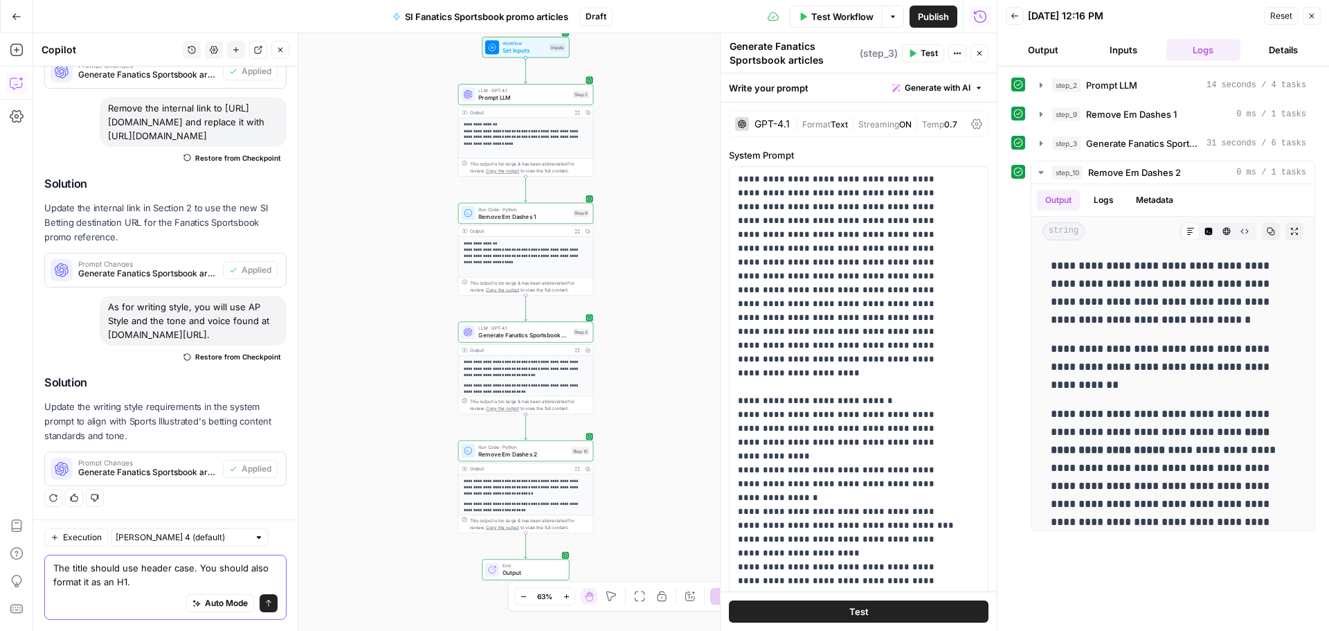
type textarea "The title should use header case. You should also format it as an H1."
click at [260, 607] on button "Send" at bounding box center [269, 603] width 18 height 18
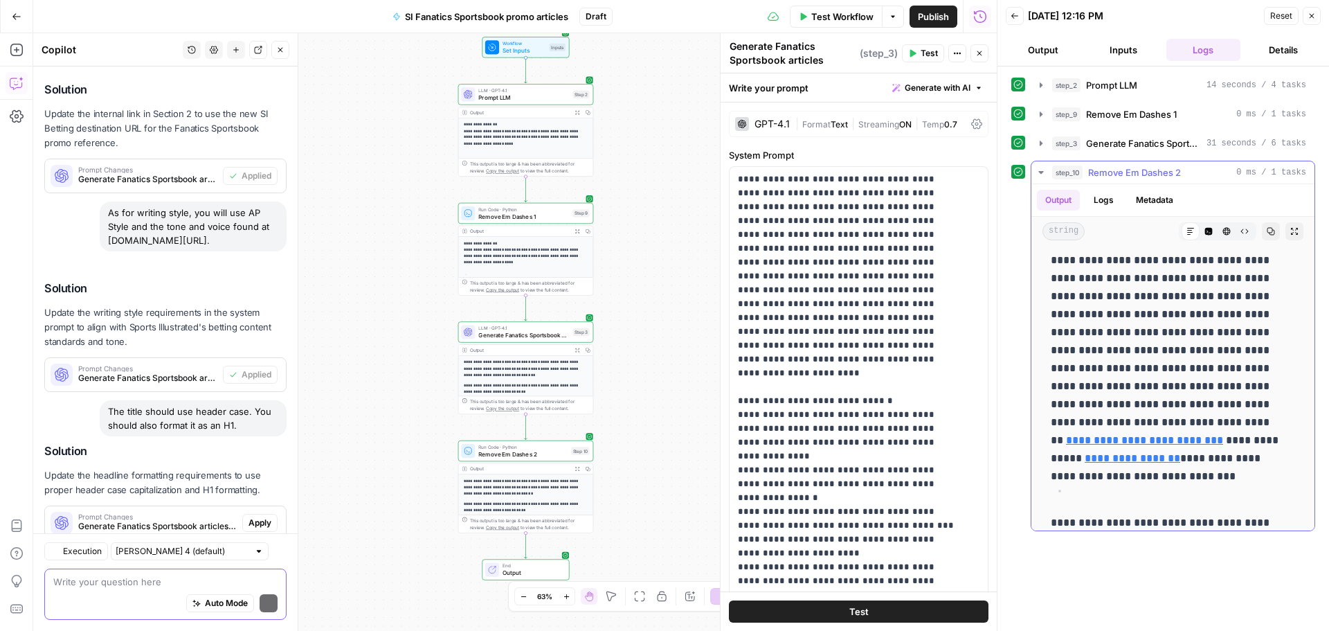
scroll to position [1385, 0]
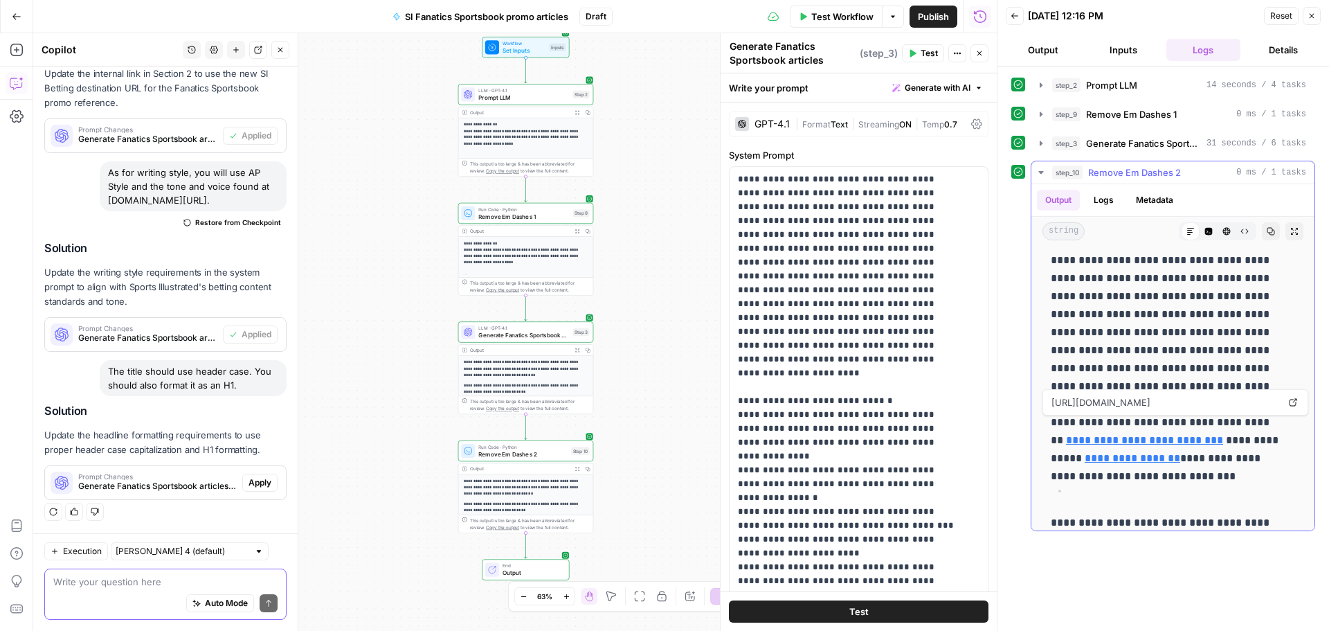
click at [1243, 402] on span "https://www.covers.com/betting/sportsbookredirect?vertical=betting&location=edi…" at bounding box center [1165, 402] width 233 height 25
click at [138, 575] on textarea at bounding box center [165, 582] width 224 height 14
paste textarea "https://www.covers.com/betting/sportsbookredirect?vertical=betting&location=edi…"
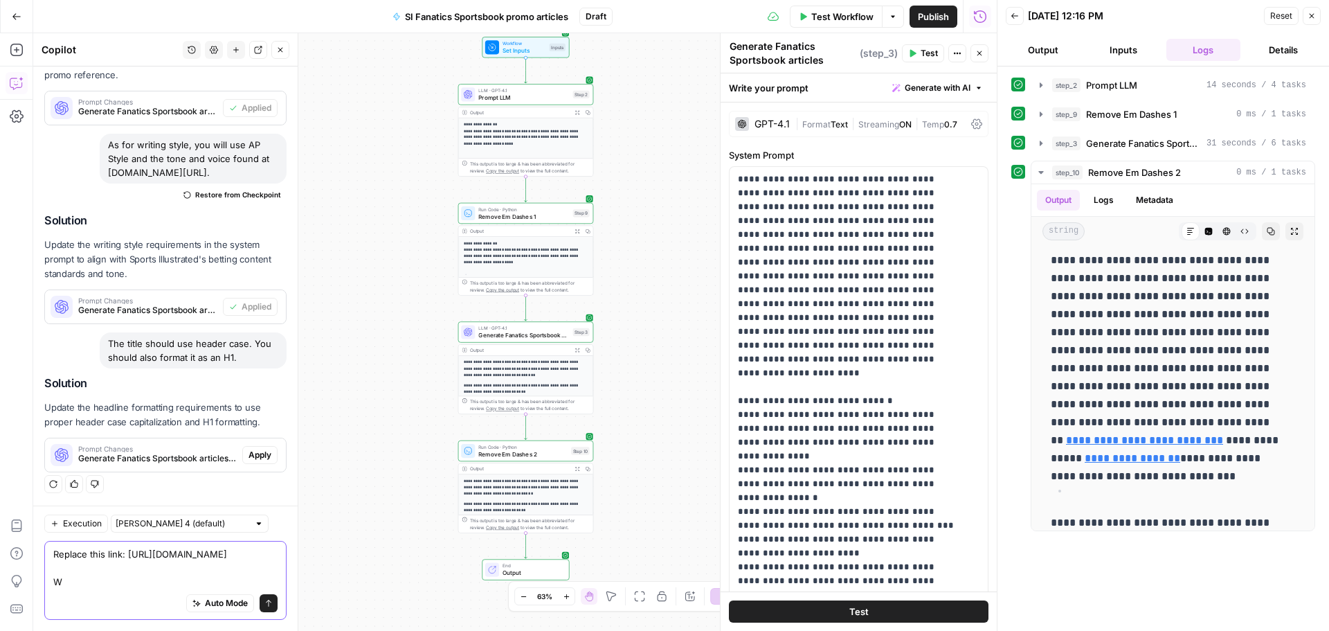
scroll to position [1468, 0]
paste textarea "[URL][DOMAIN_NAME]"
type textarea "Replace this link: [URL][DOMAIN_NAME] With this link: [URL][DOMAIN_NAME]"
click at [264, 604] on icon "submit" at bounding box center [268, 603] width 8 height 8
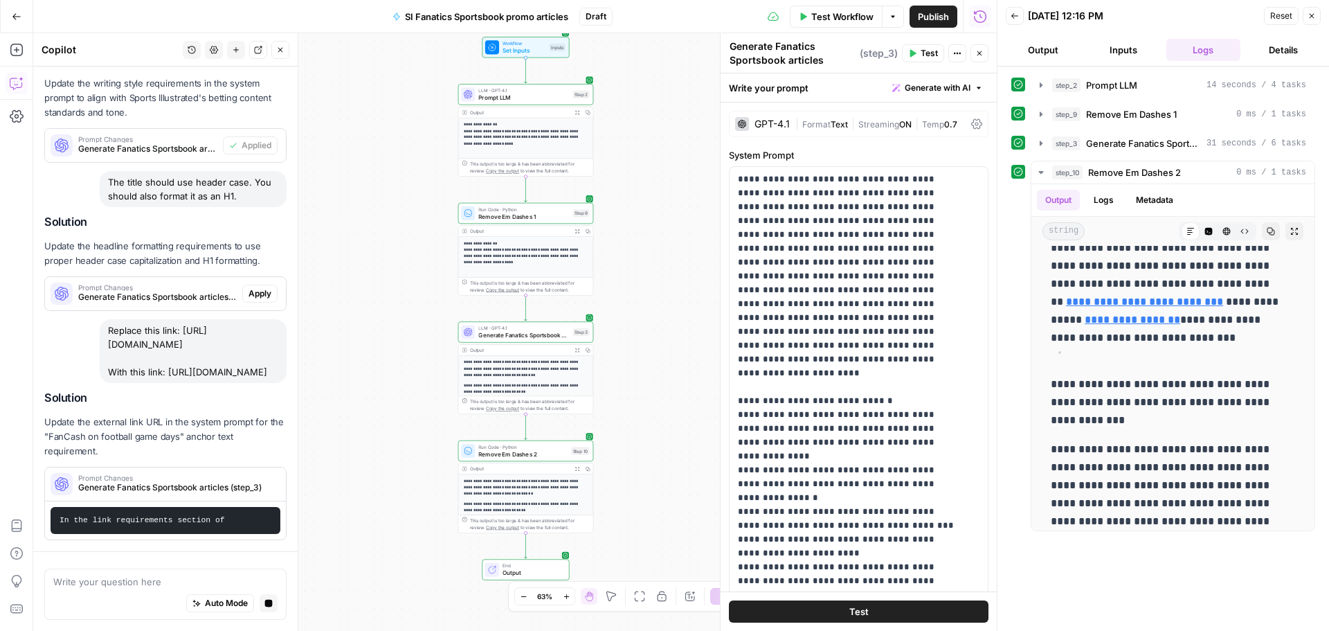
scroll to position [1515, 0]
click at [73, 586] on textarea at bounding box center [165, 582] width 224 height 14
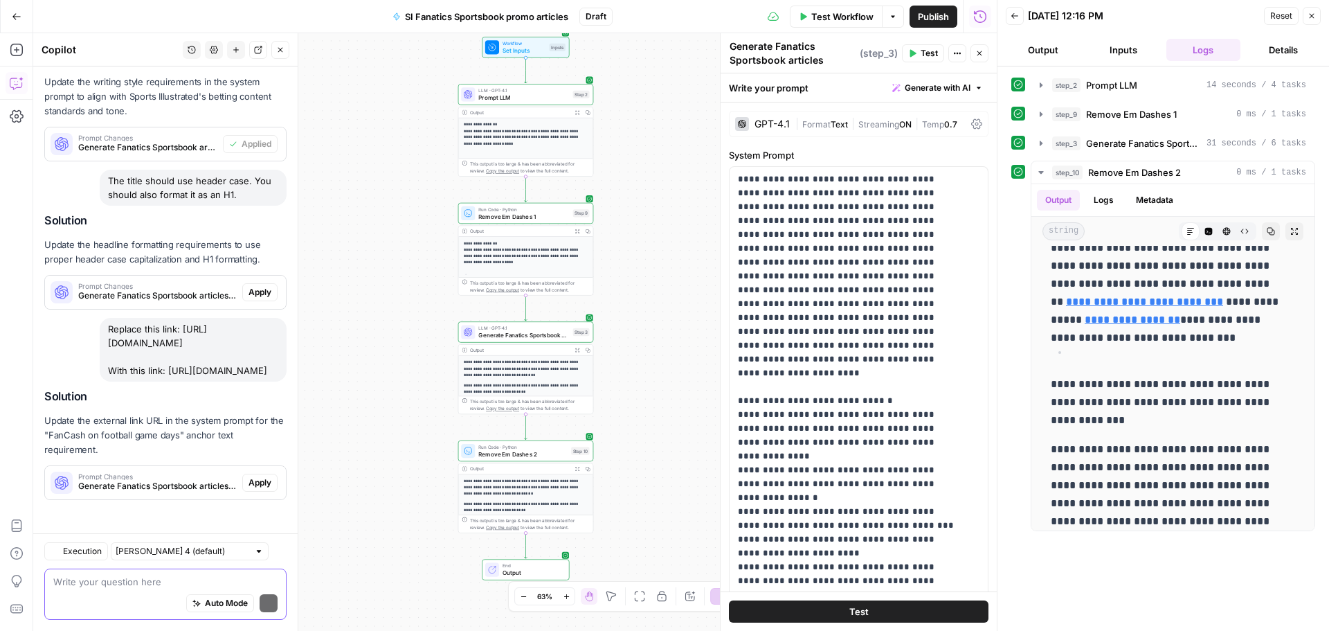
scroll to position [1616, 0]
type textarea "T"
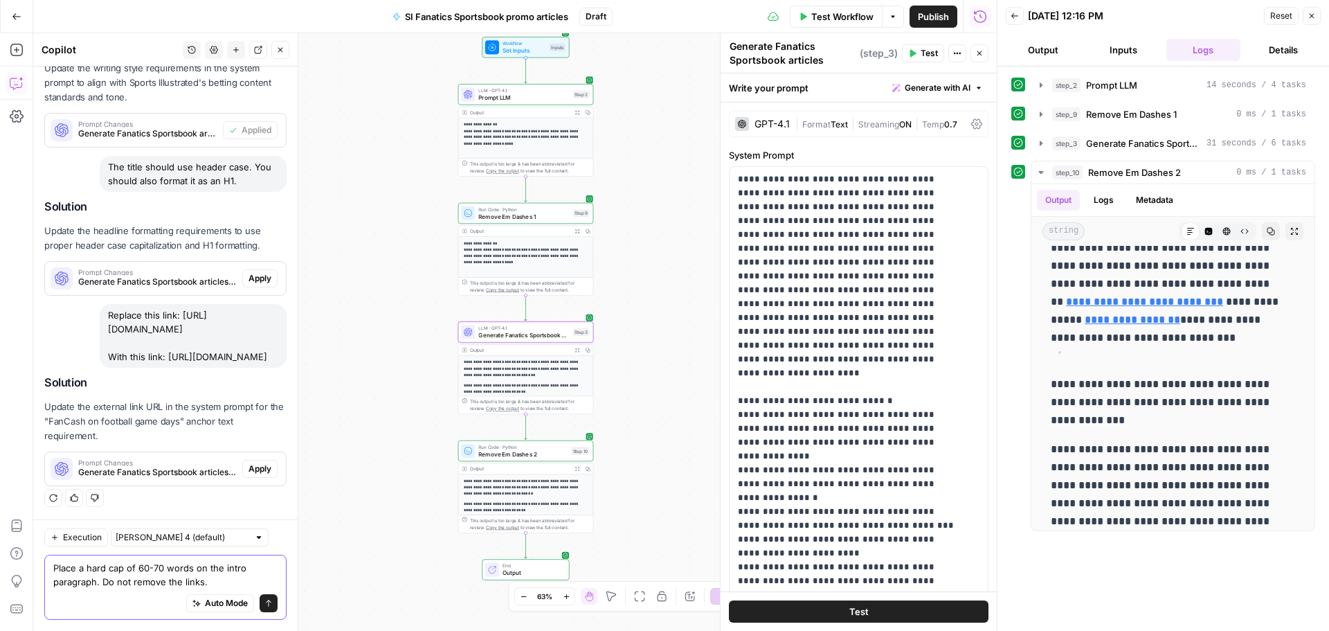
type textarea "Place a hard cap of 60-70 words on the intro paragraph. Do not remove the links."
click at [260, 272] on span "Apply" at bounding box center [260, 278] width 23 height 12
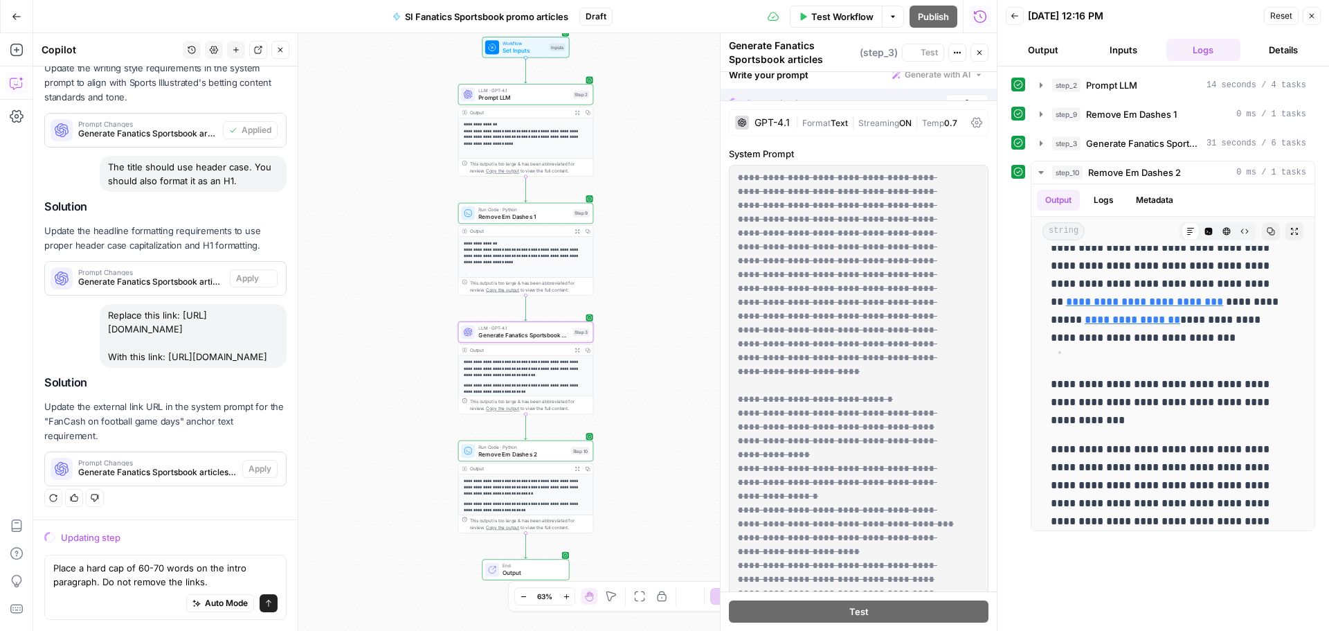
scroll to position [1520, 0]
click at [260, 607] on button "Send" at bounding box center [269, 603] width 18 height 18
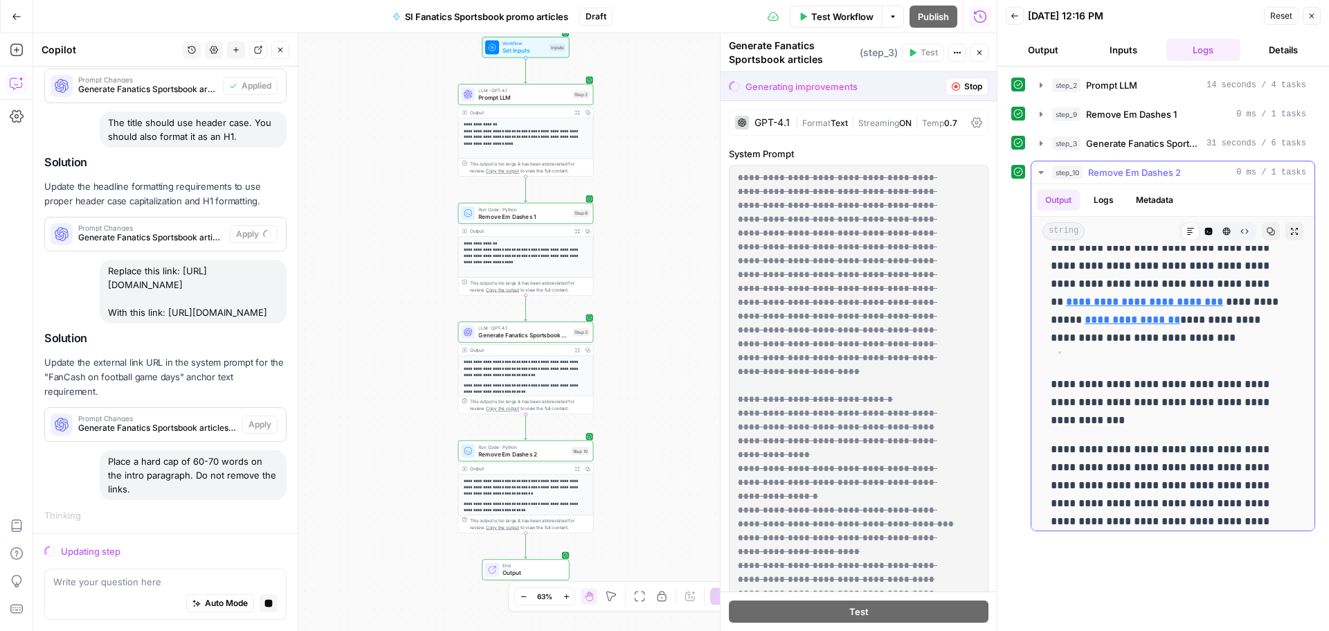
scroll to position [415, 0]
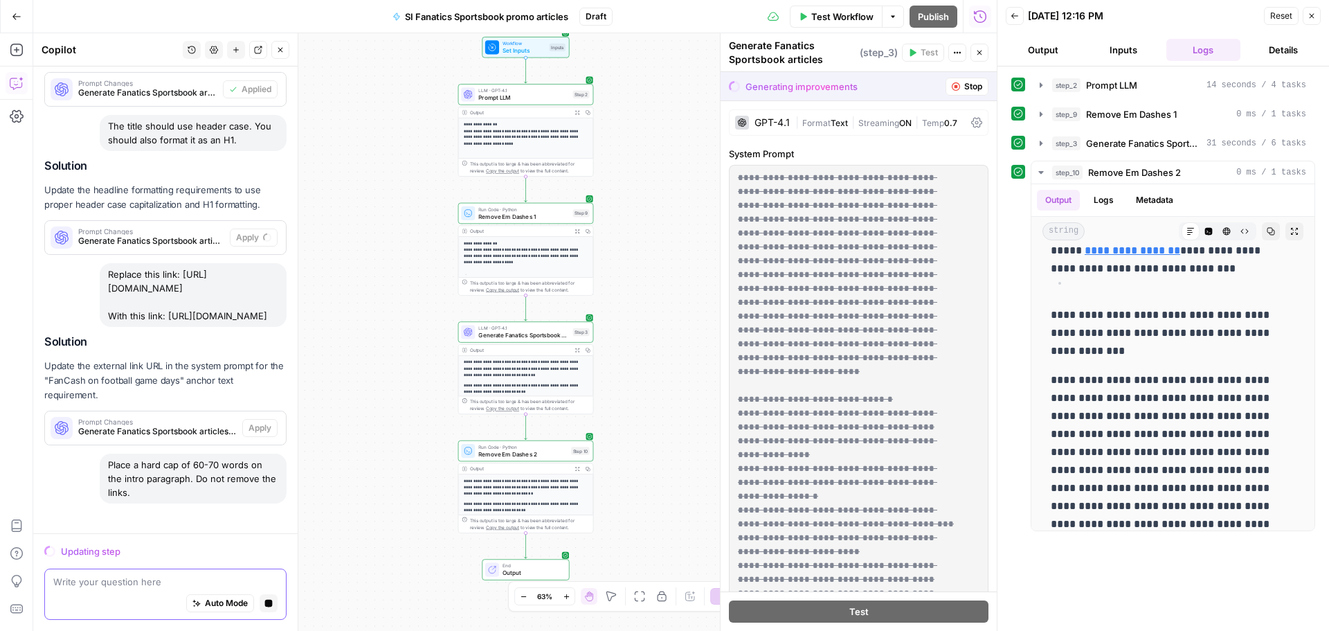
click at [147, 579] on textarea at bounding box center [165, 582] width 224 height 14
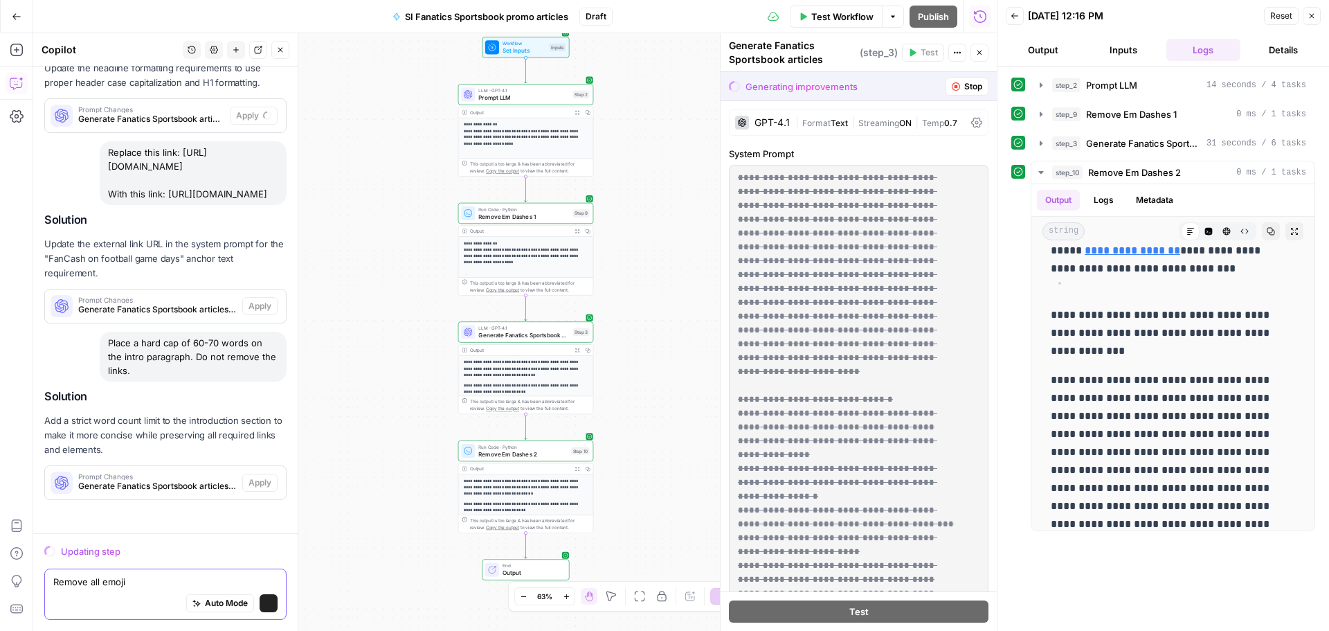
scroll to position [1682, 0]
drag, startPoint x: 134, startPoint y: 583, endPoint x: 91, endPoint y: 581, distance: 43.0
click at [91, 580] on textarea "Remove all emojis." at bounding box center [165, 582] width 224 height 14
type textarea "Remove emojis from ALL sections."
click at [266, 602] on icon "submit" at bounding box center [269, 603] width 6 height 7
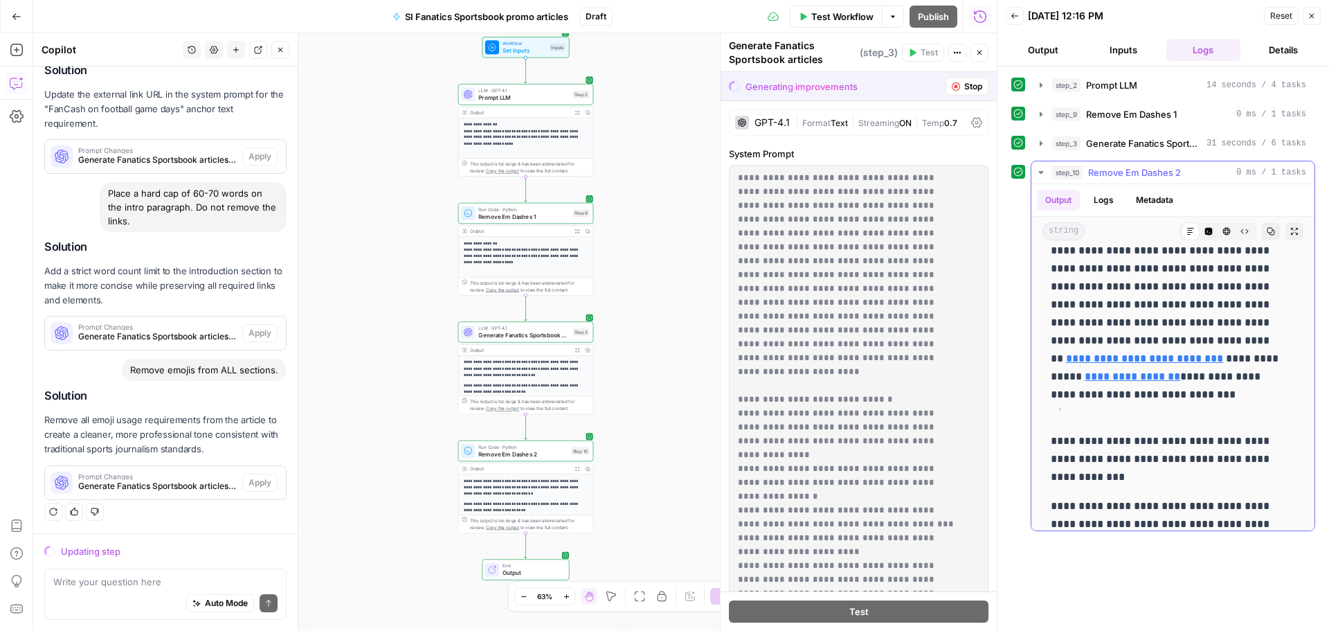
scroll to position [346, 0]
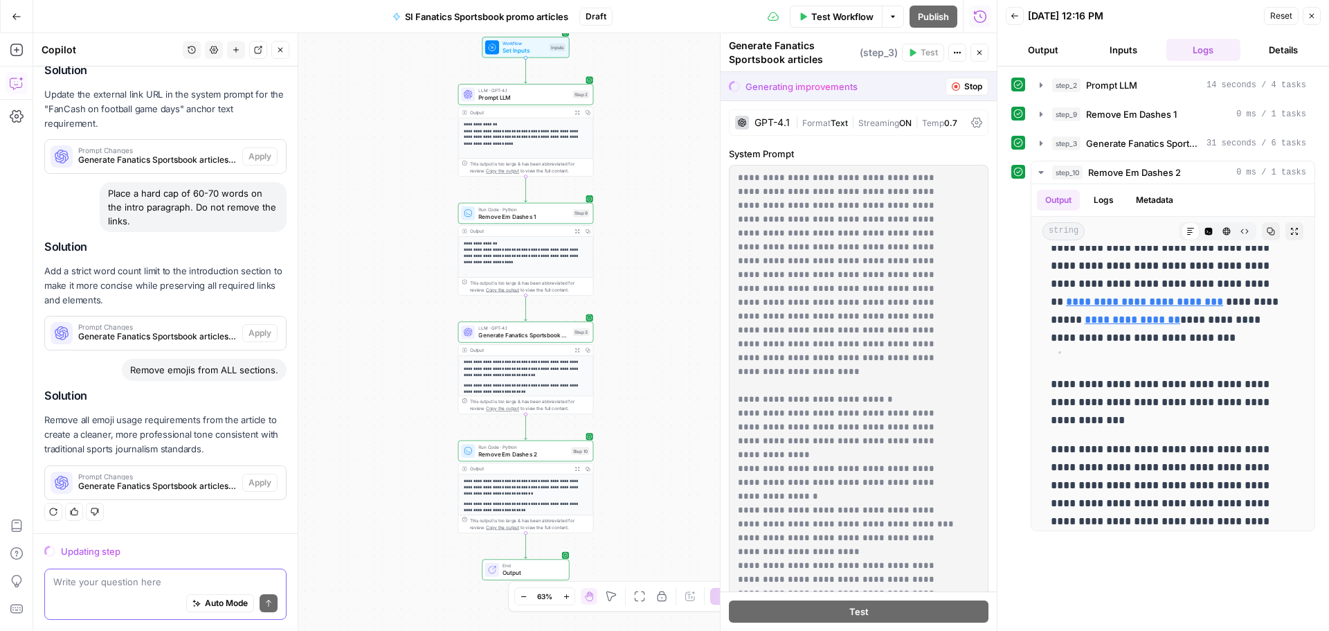
click at [78, 582] on textarea at bounding box center [165, 582] width 224 height 14
type textarea "All section headers after the H1 should be H2s."
click at [266, 601] on icon "submit" at bounding box center [269, 603] width 6 height 7
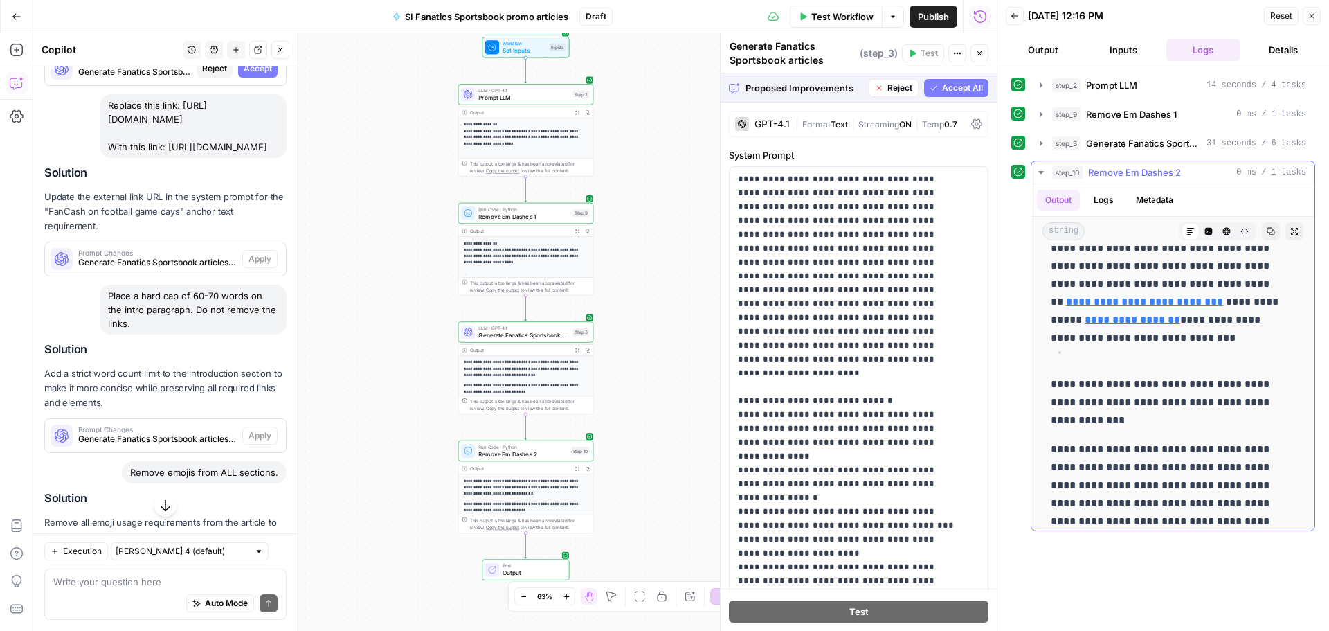
drag, startPoint x: 1053, startPoint y: 380, endPoint x: 1269, endPoint y: 370, distance: 216.2
copy p "**********"
click at [117, 577] on textarea at bounding box center [165, 582] width 224 height 14
paste textarea "How the Fanatics Sportsbook promo works"
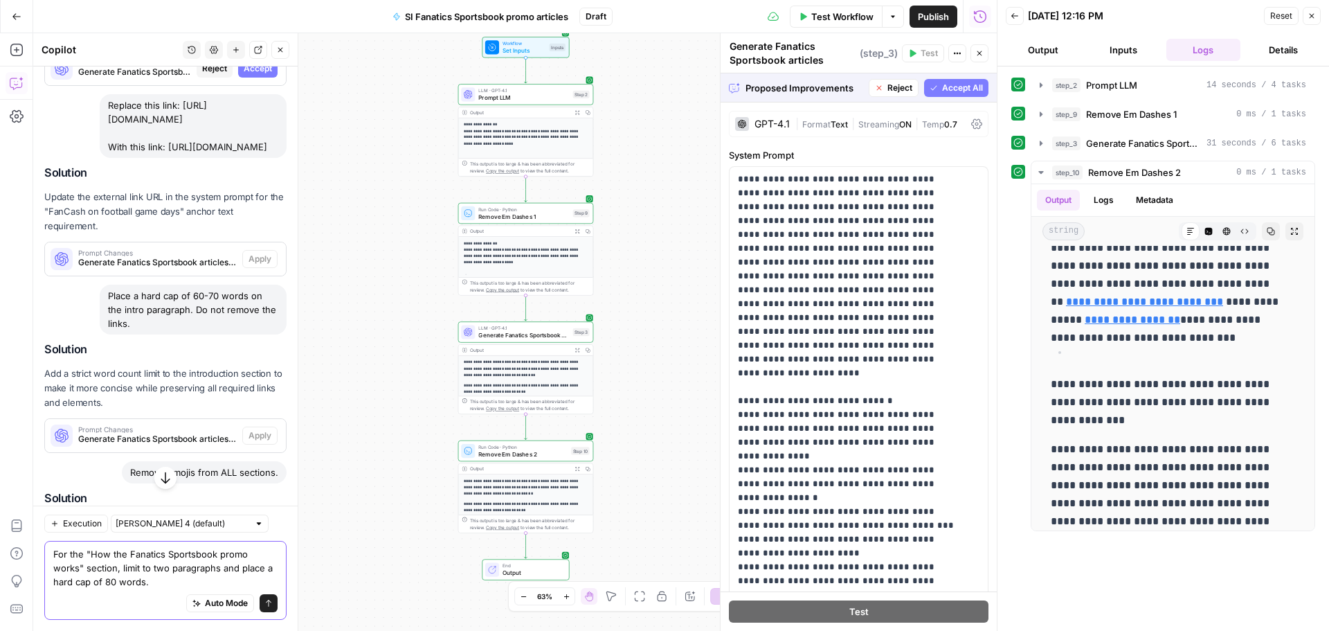
type textarea "For the "How the Fanatics Sportsbook promo works" section, limit to two paragra…"
click at [264, 606] on icon "submit" at bounding box center [268, 603] width 8 height 8
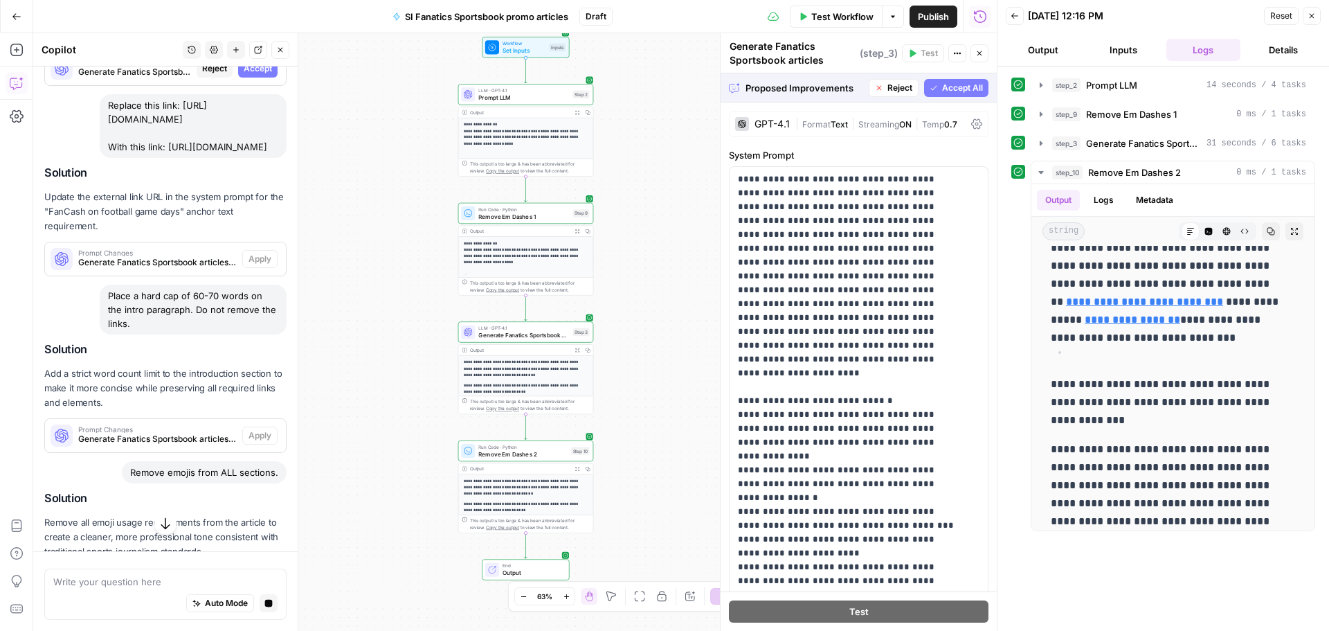
scroll to position [1231, 0]
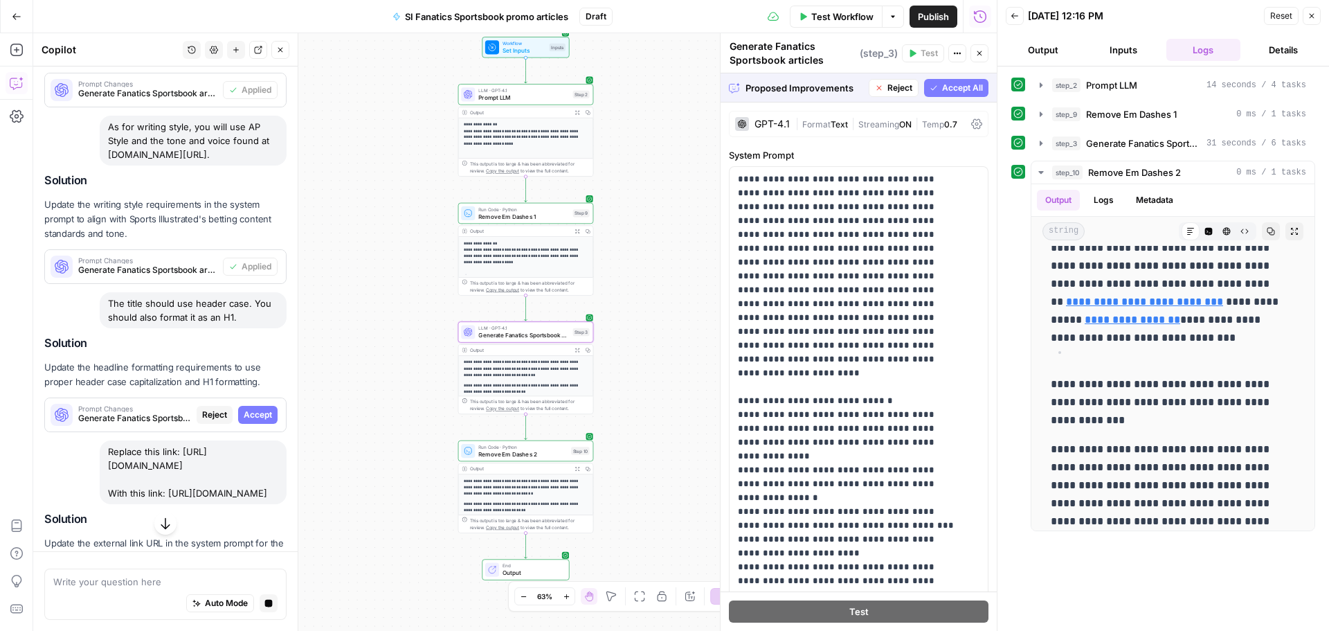
click at [250, 421] on span "Accept" at bounding box center [258, 414] width 28 height 12
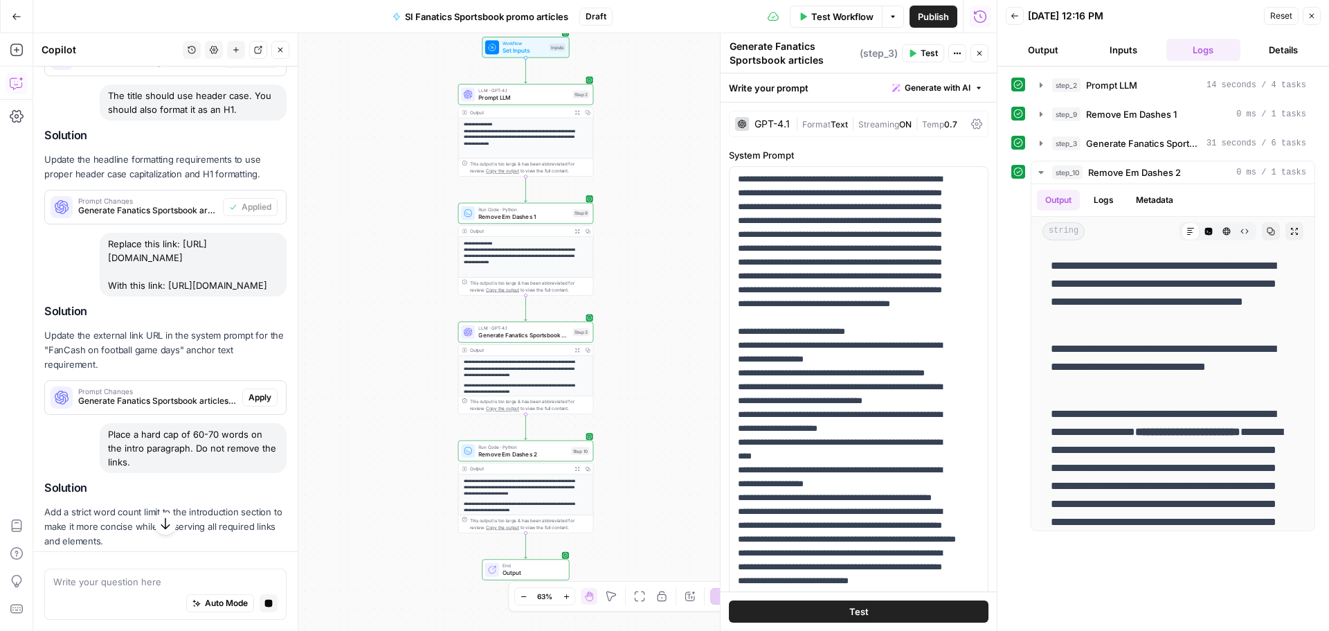
scroll to position [1577, 0]
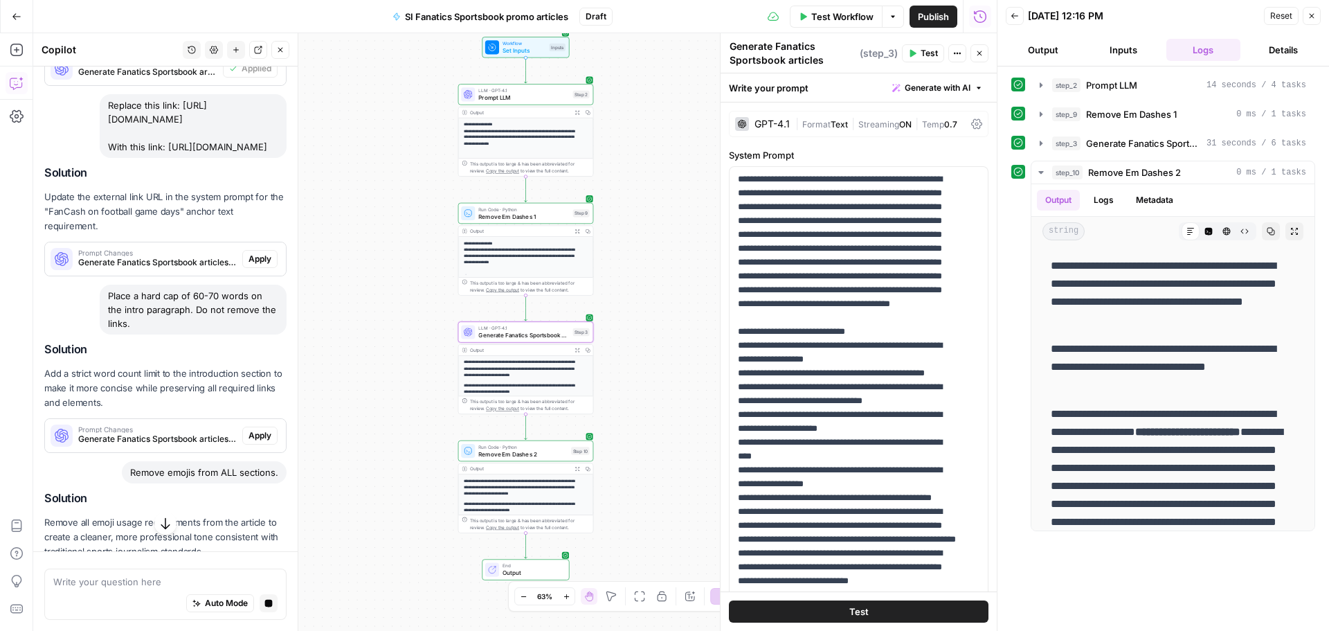
click at [259, 265] on span "Apply" at bounding box center [260, 259] width 23 height 12
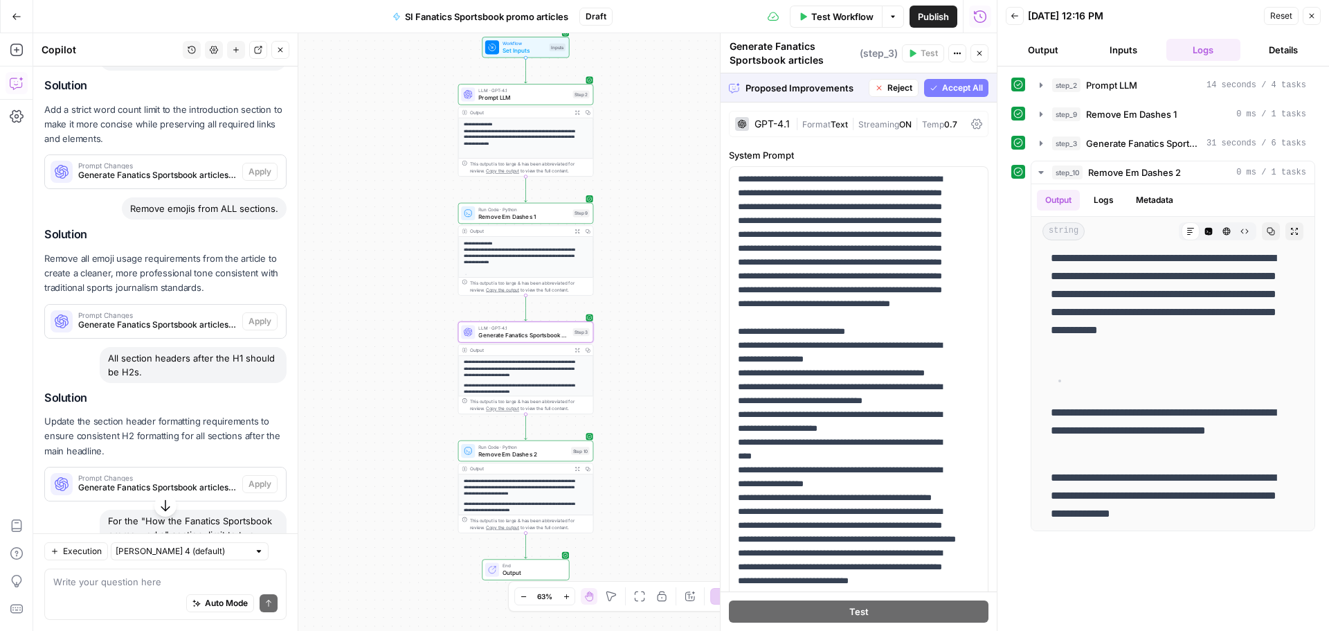
scroll to position [1769, 0]
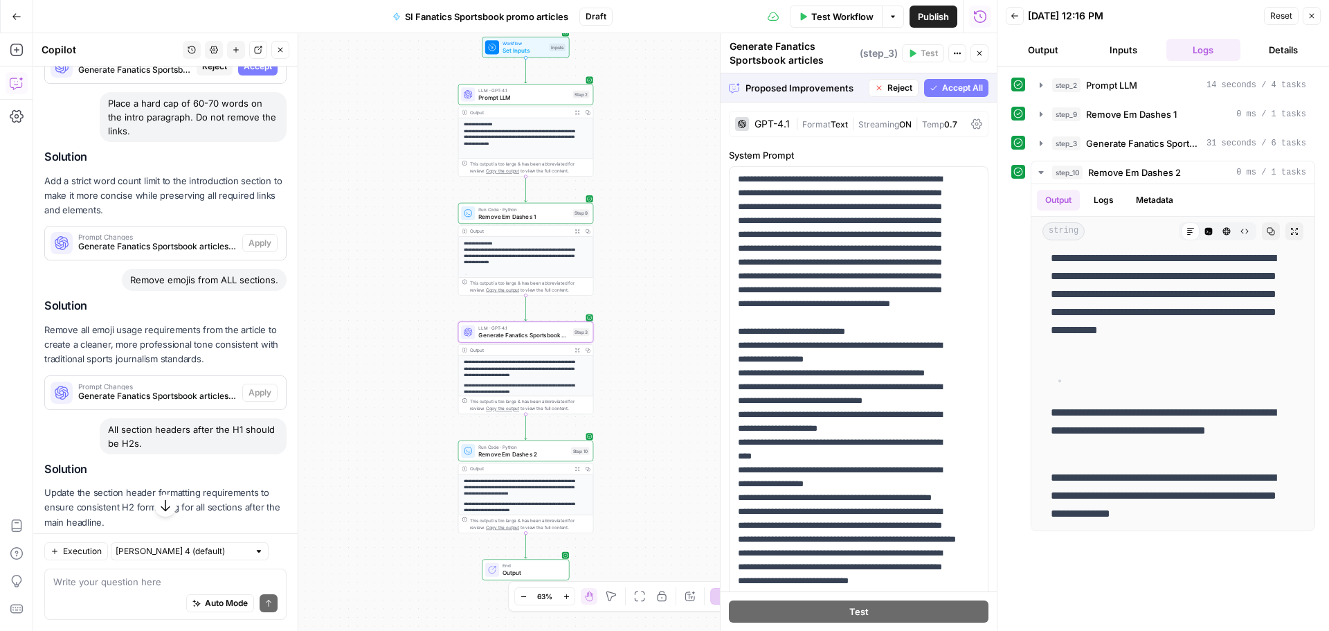
drag, startPoint x: 253, startPoint y: 215, endPoint x: 251, endPoint y: 306, distance: 90.7
click at [253, 73] on span "Accept" at bounding box center [258, 66] width 28 height 12
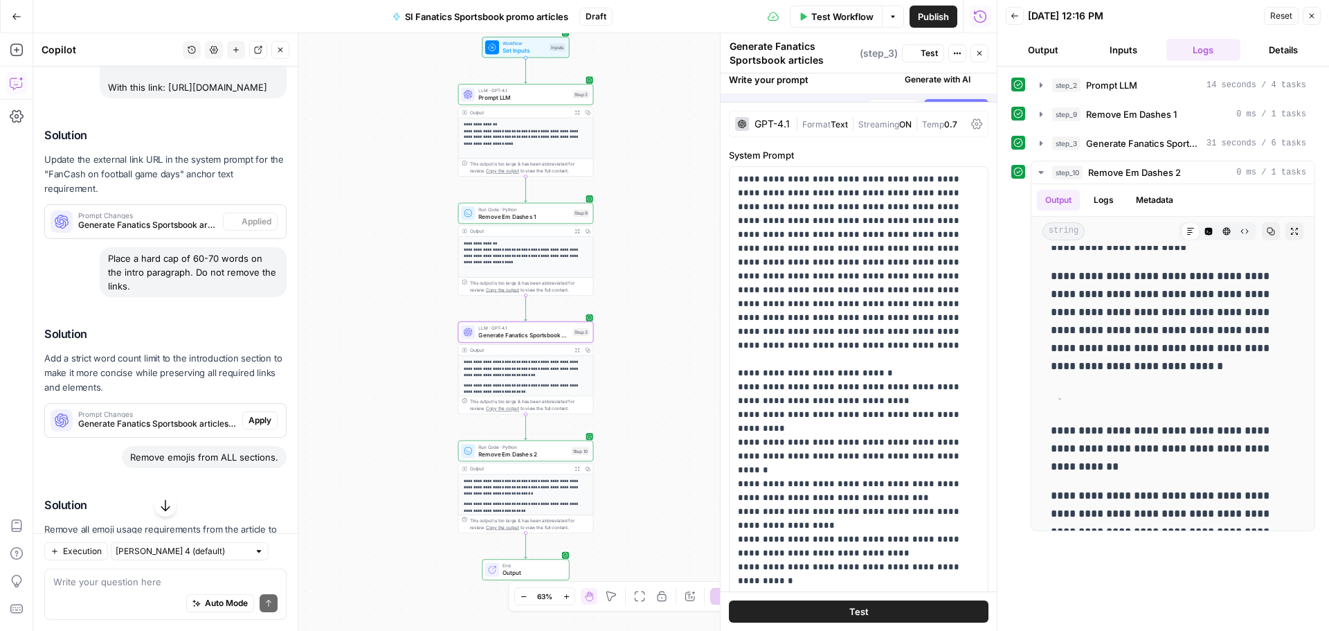
scroll to position [0, 0]
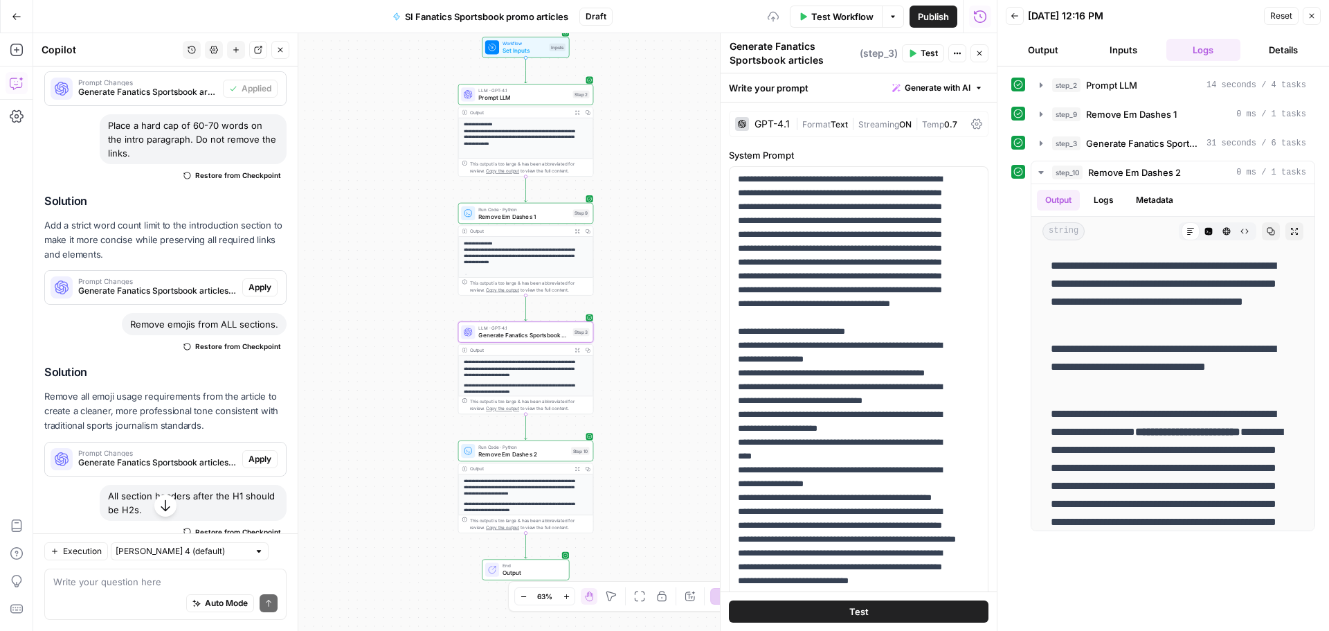
click at [252, 296] on button "Apply" at bounding box center [259, 287] width 35 height 18
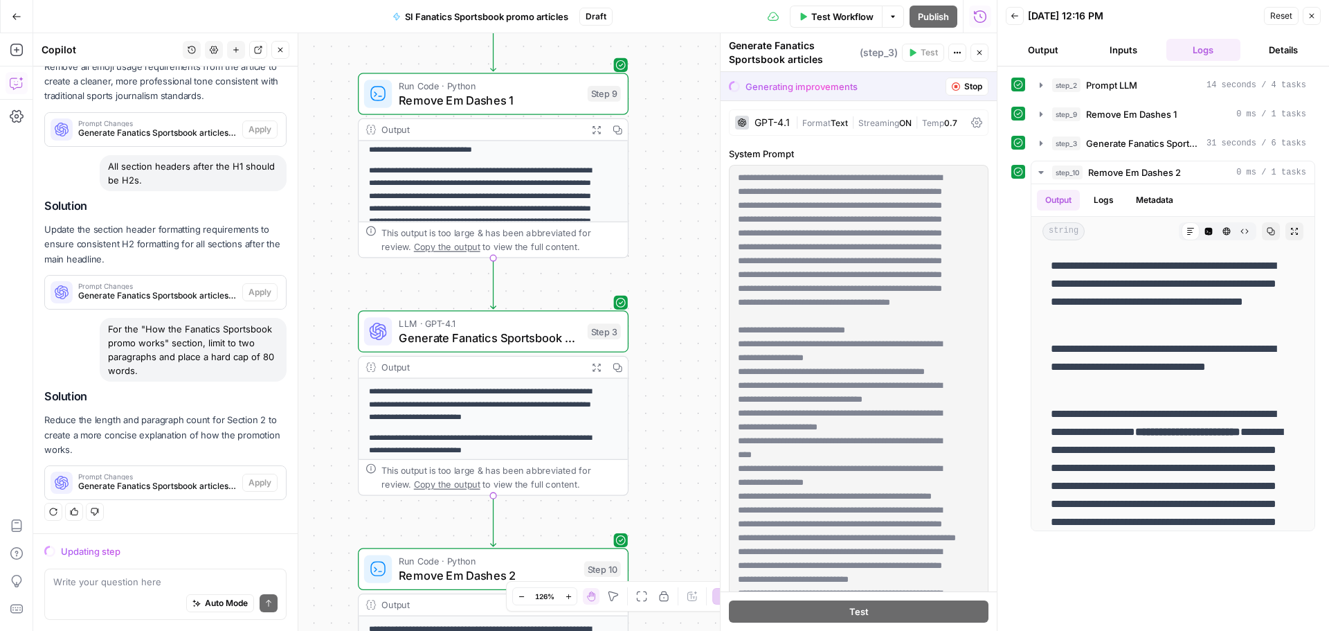
scroll to position [168, 0]
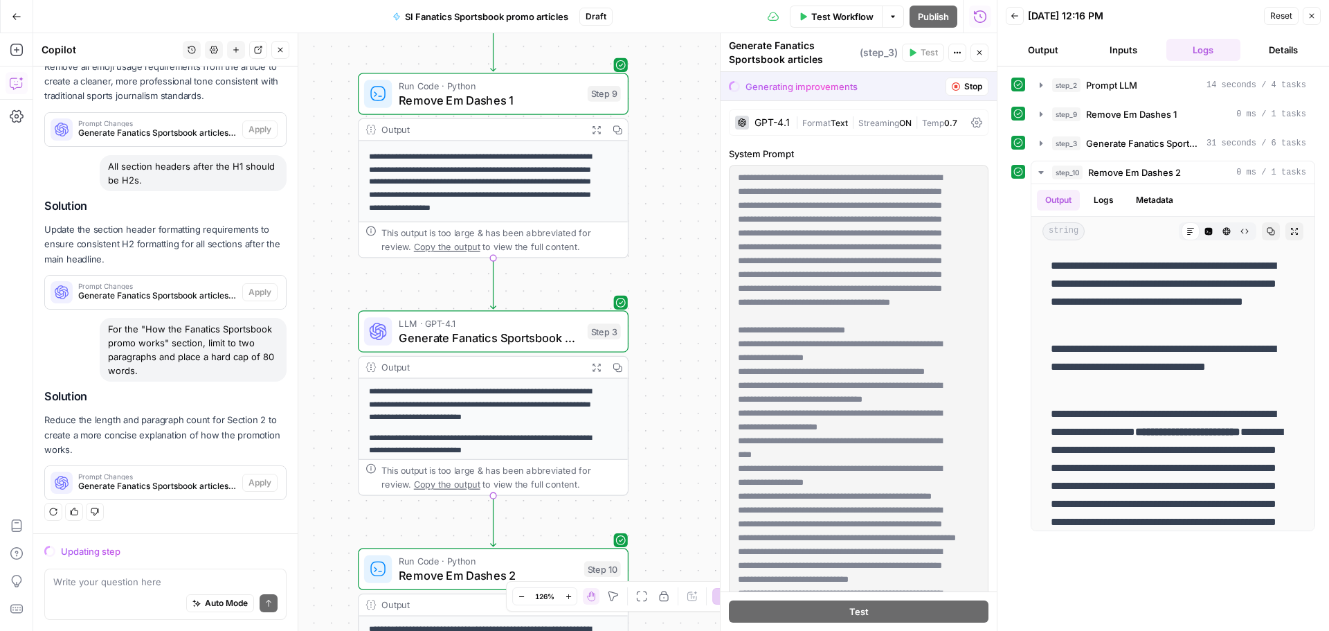
click at [540, 332] on span "Generate Fanatics Sportsbook articles" at bounding box center [489, 337] width 181 height 17
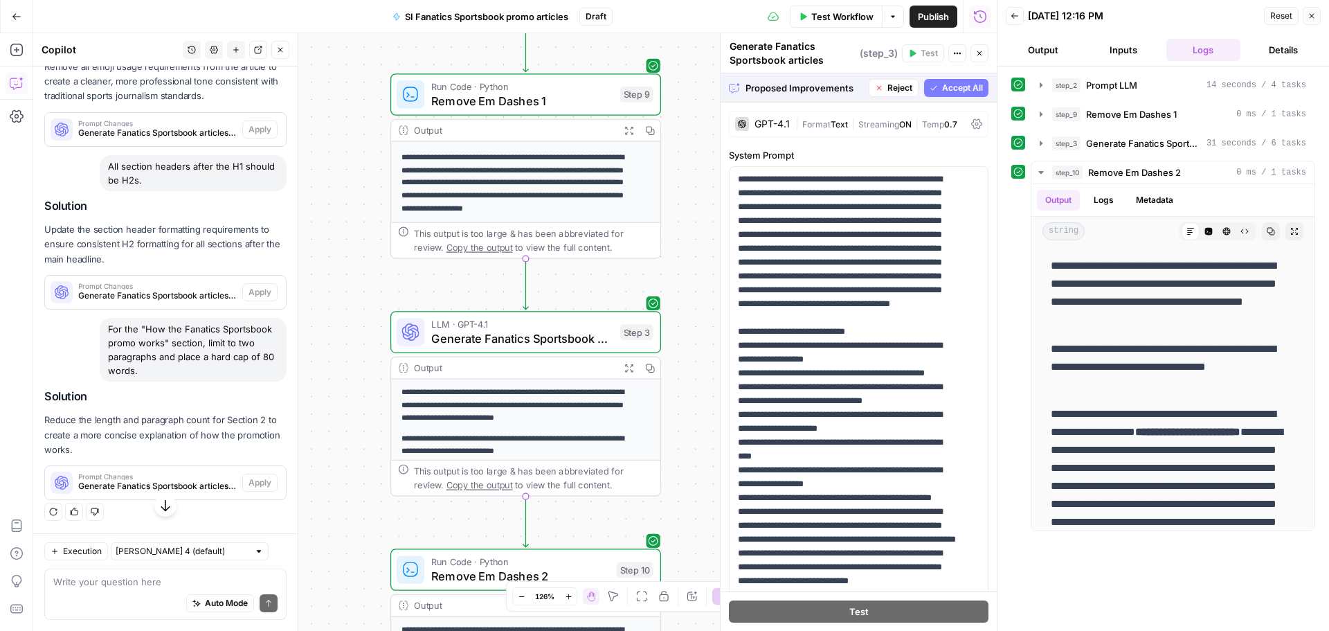
scroll to position [1977, 0]
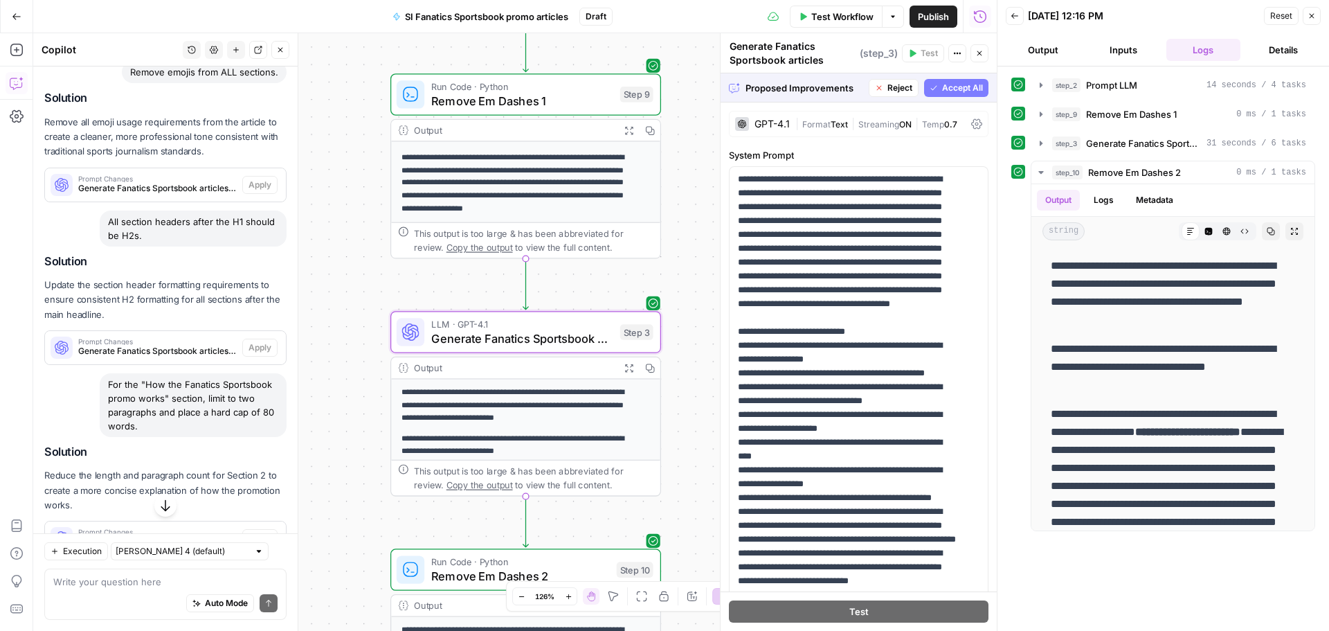
click at [244, 42] on span "Accept" at bounding box center [258, 35] width 28 height 12
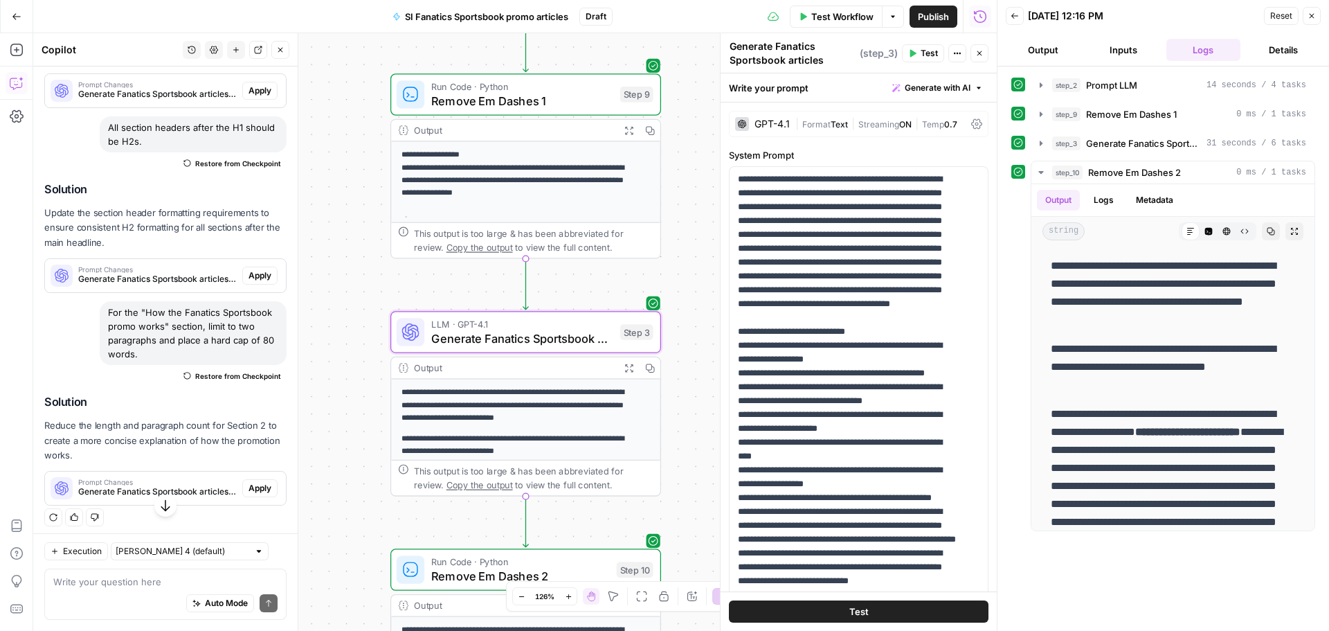
click at [256, 97] on span "Apply" at bounding box center [260, 90] width 23 height 12
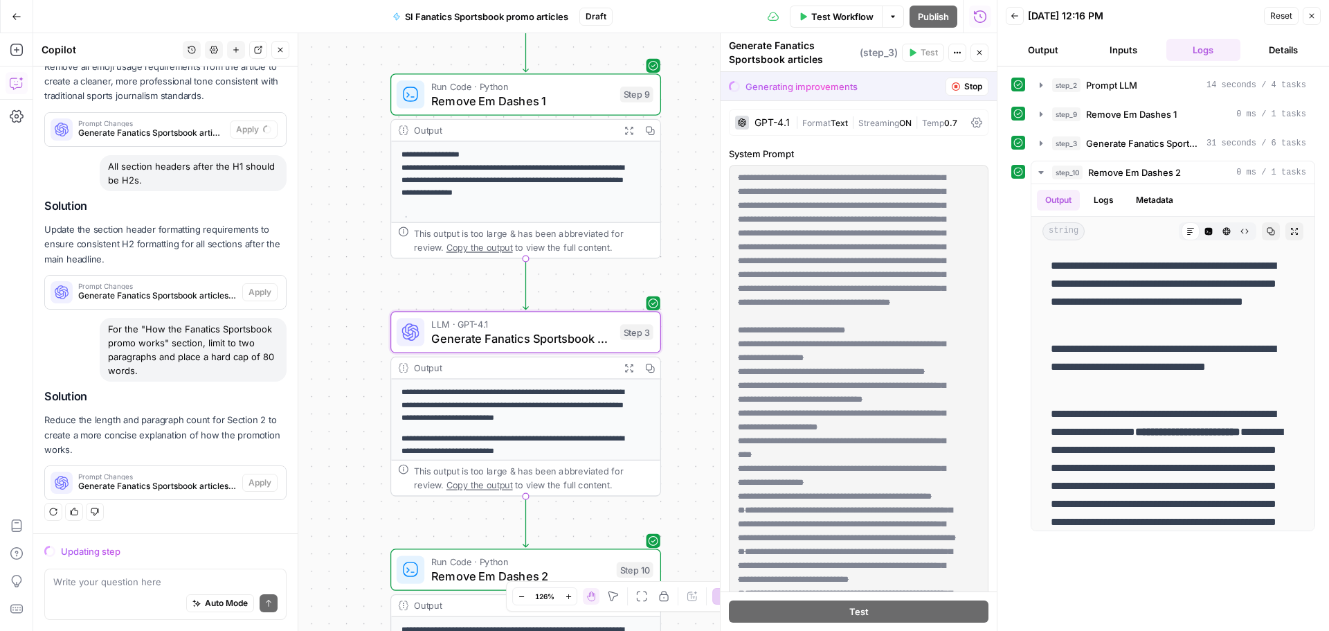
scroll to position [2185, 0]
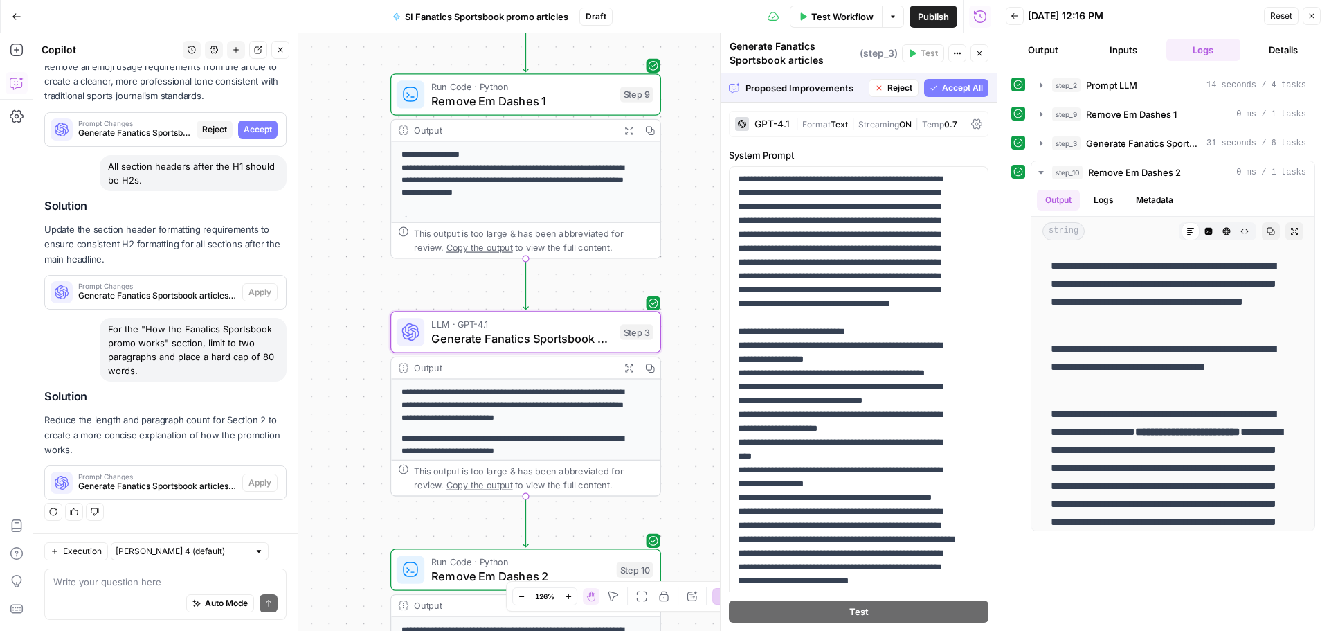
drag, startPoint x: 236, startPoint y: 132, endPoint x: 249, endPoint y: 137, distance: 13.4
click at [244, 132] on span "Accept" at bounding box center [258, 129] width 28 height 12
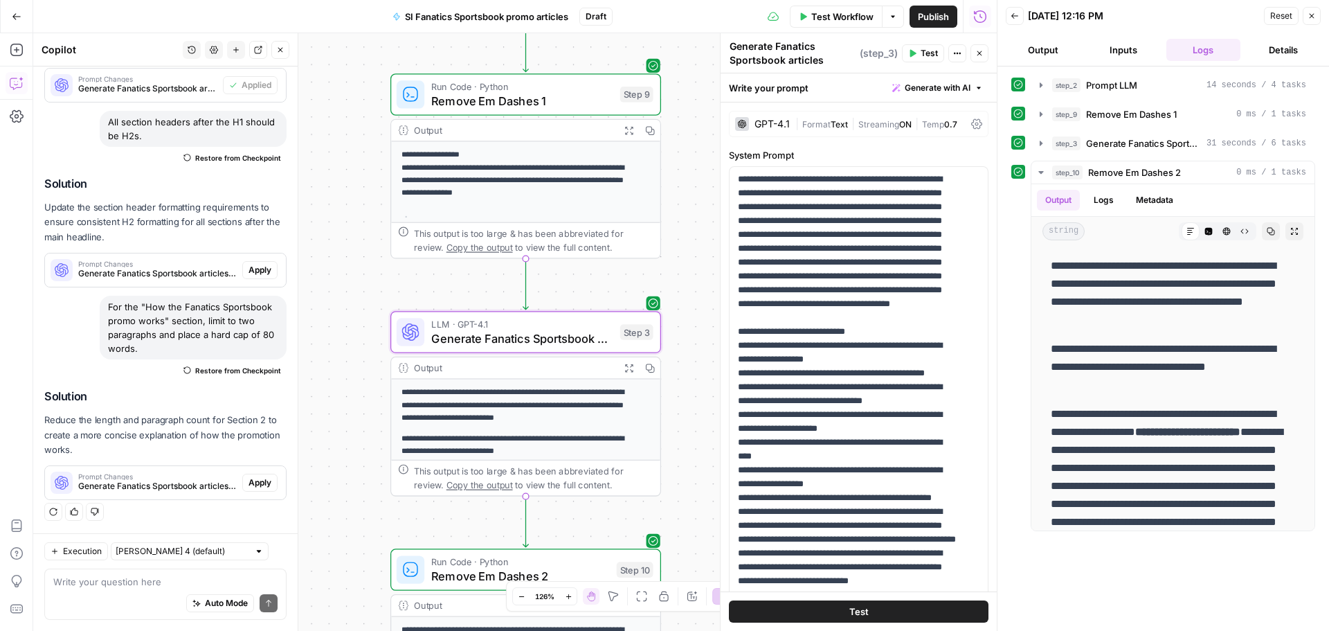
click at [249, 267] on span "Apply" at bounding box center [260, 270] width 23 height 12
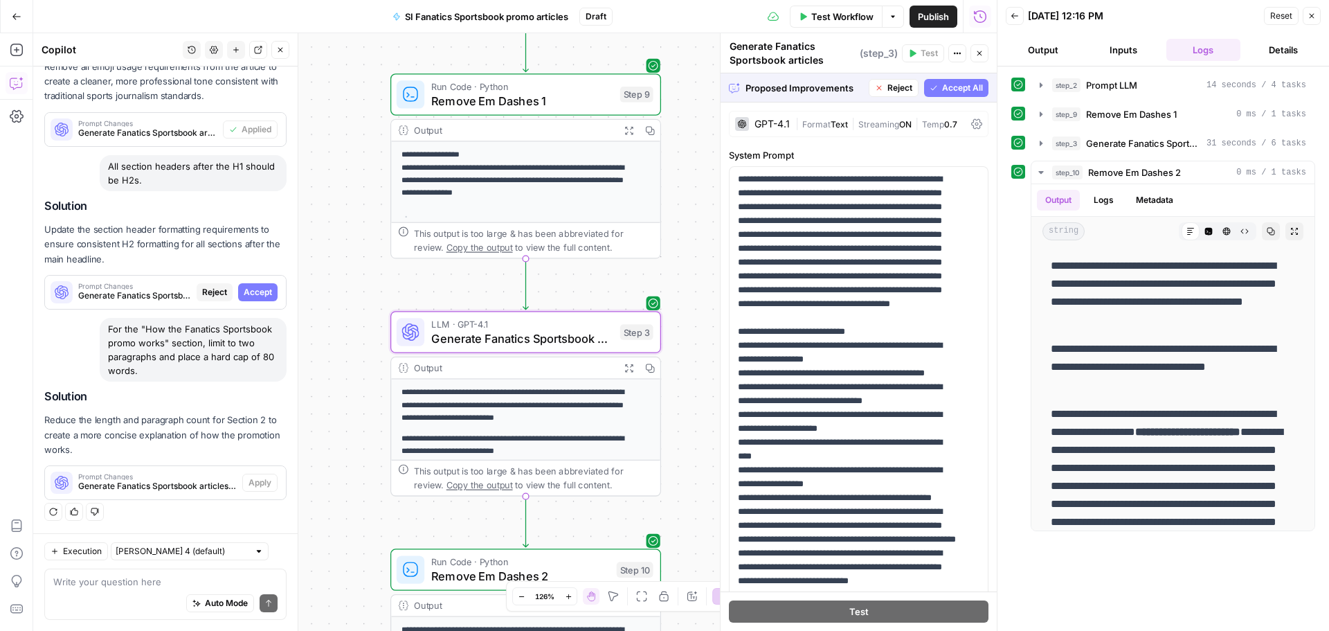
click at [247, 296] on span "Accept" at bounding box center [258, 292] width 28 height 12
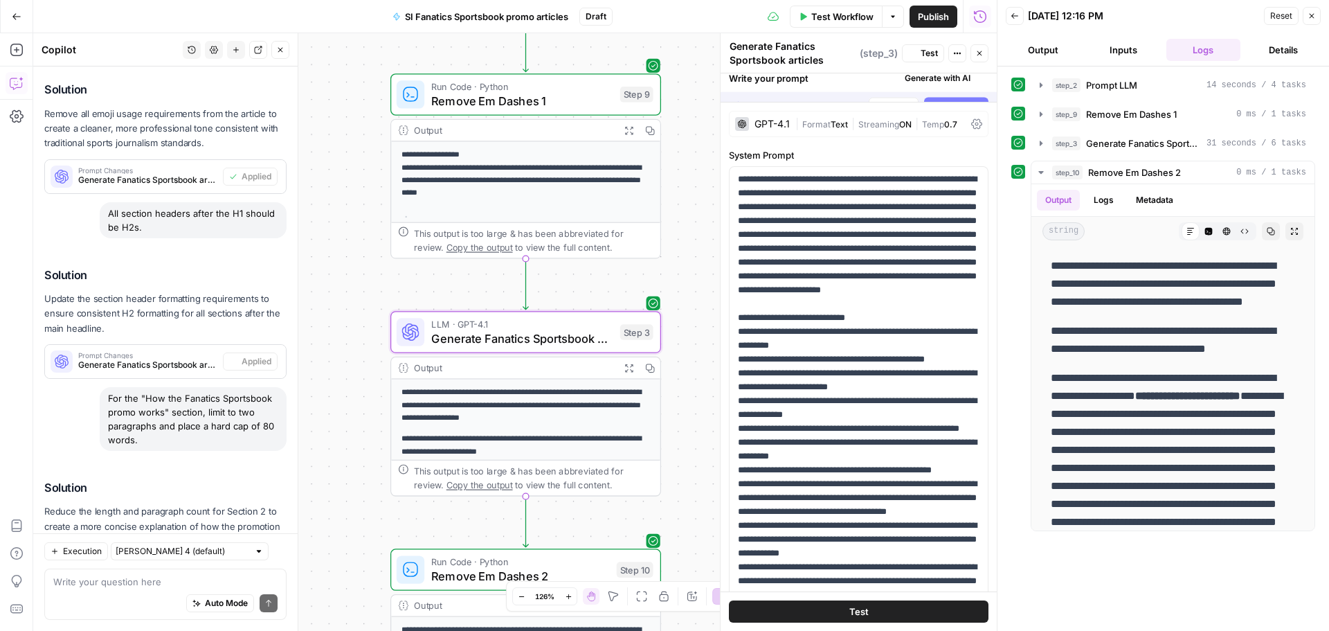
scroll to position [2428, 0]
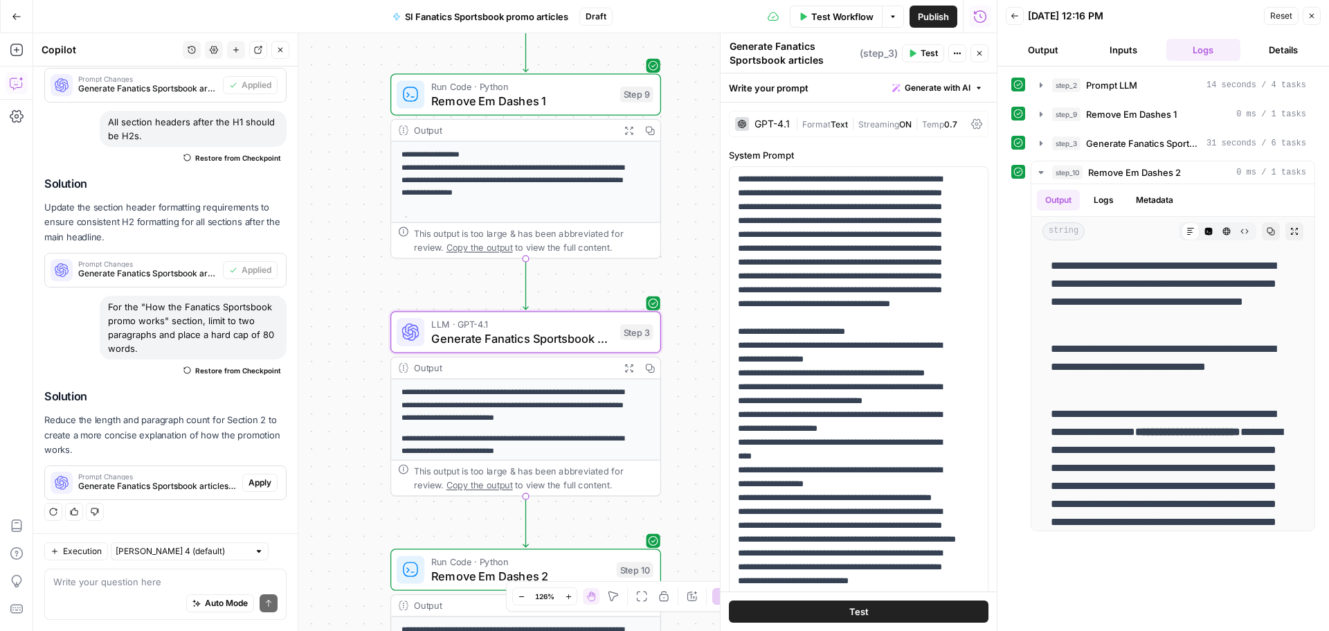
click at [251, 478] on span "Apply" at bounding box center [260, 482] width 23 height 12
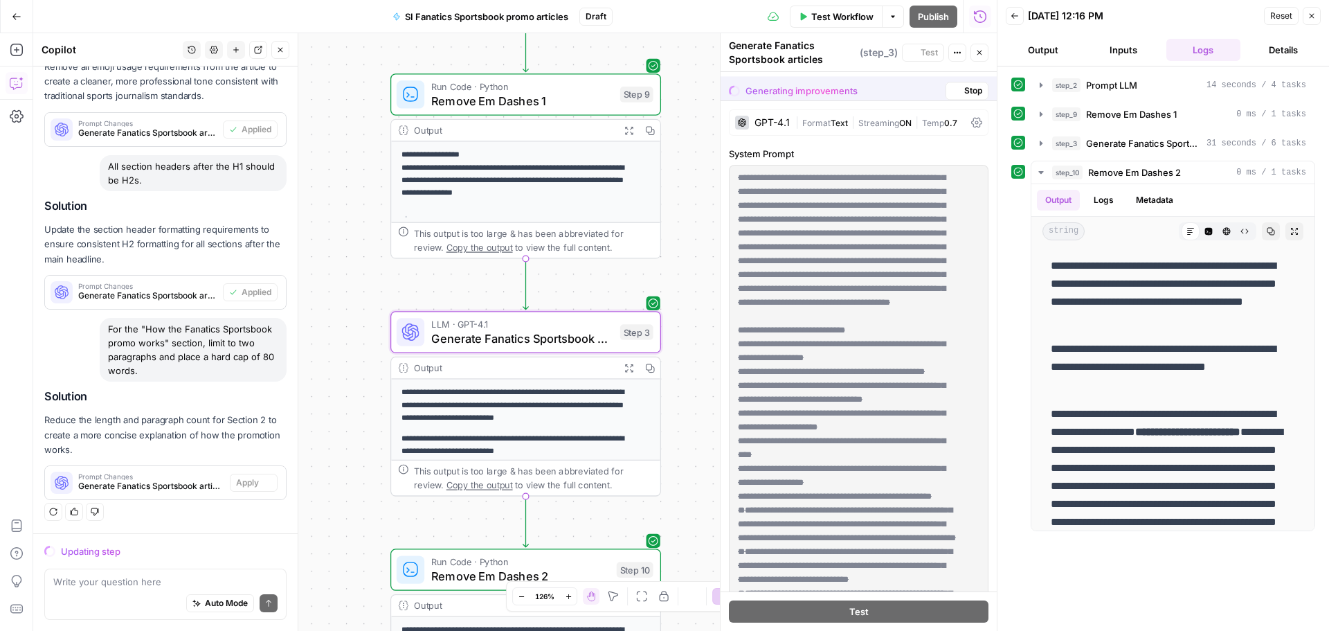
scroll to position [2185, 0]
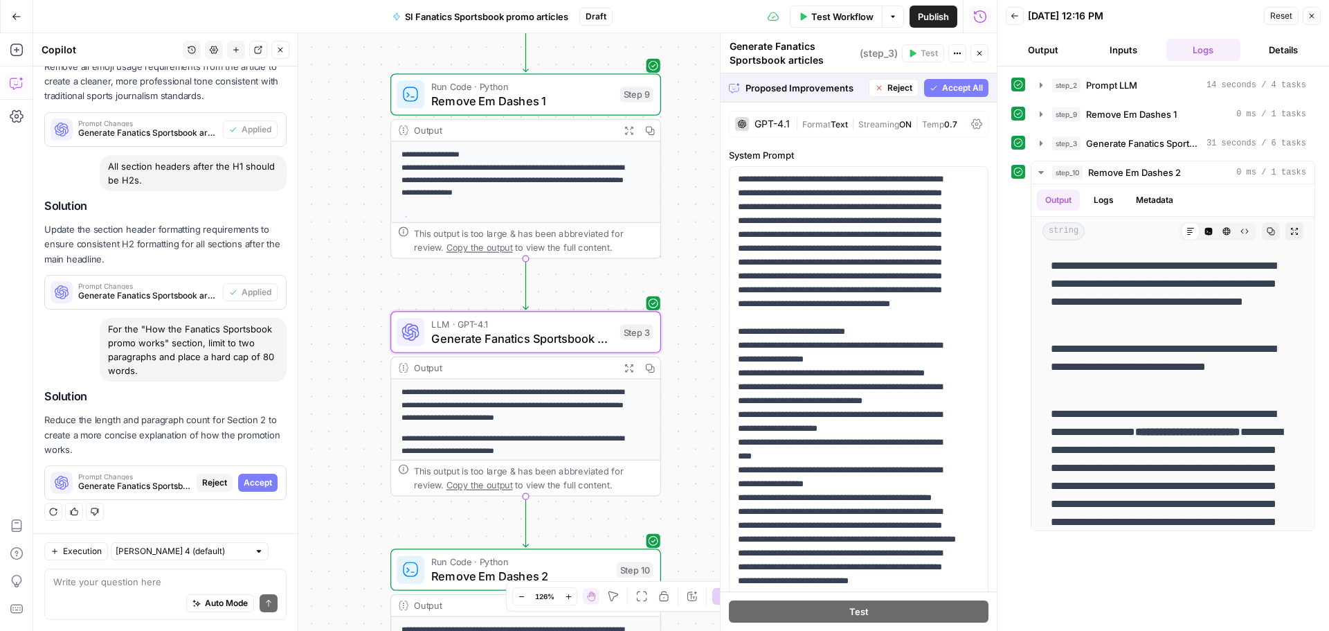
click at [247, 481] on span "Accept" at bounding box center [258, 482] width 28 height 12
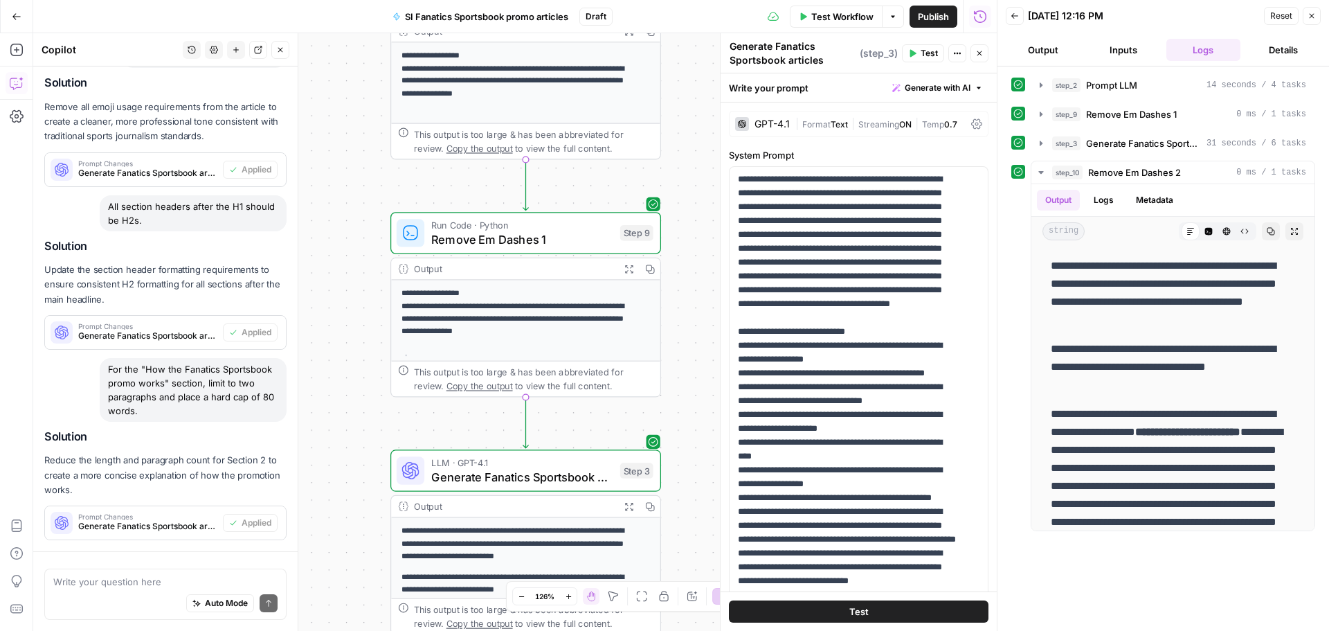
scroll to position [2428, 0]
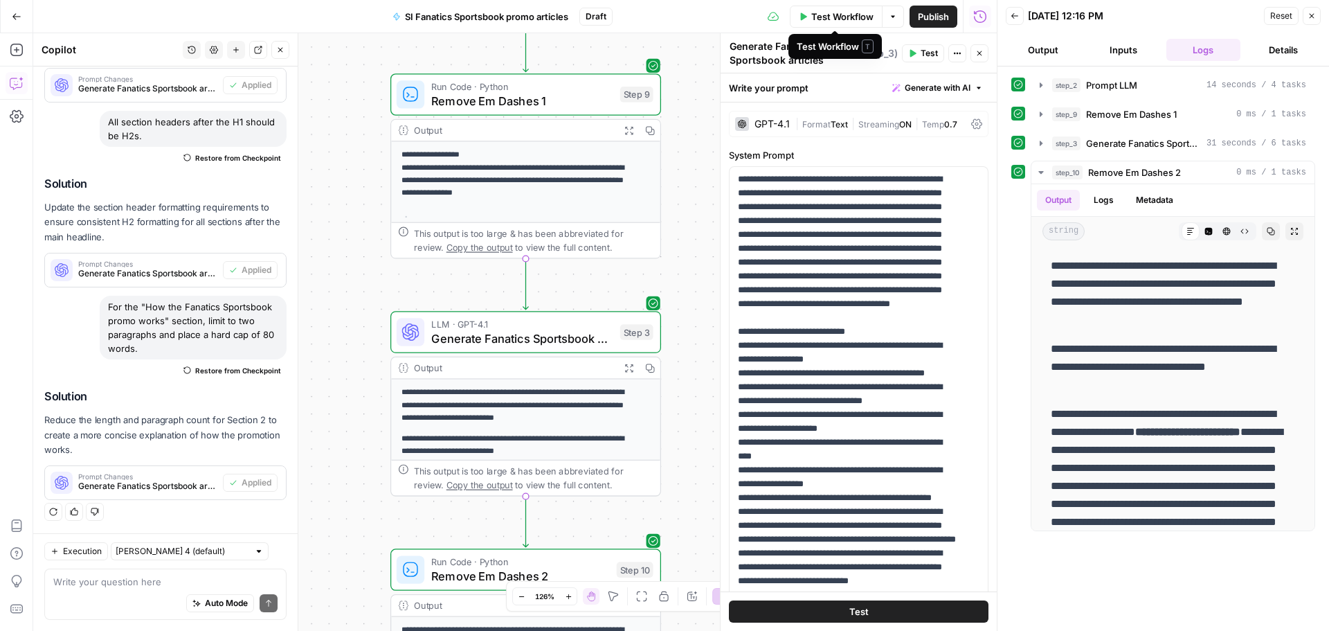
click at [849, 15] on span "Test Workflow" at bounding box center [842, 17] width 62 height 14
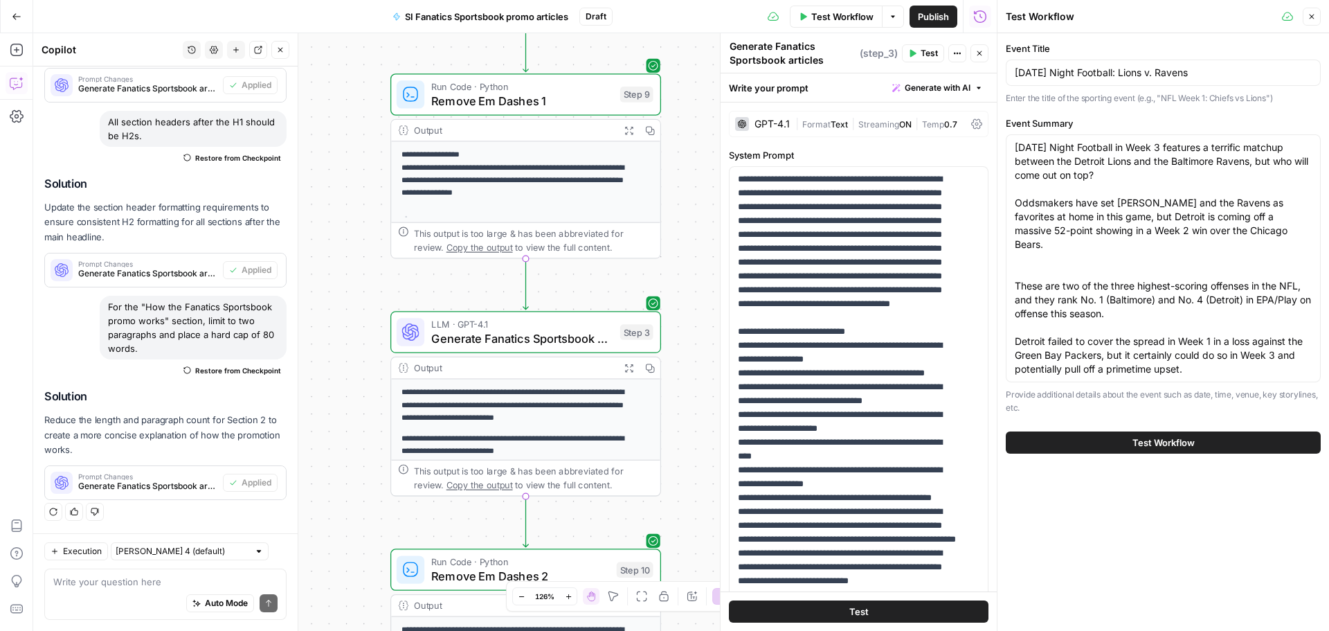
click at [1169, 451] on button "Test Workflow" at bounding box center [1163, 442] width 315 height 22
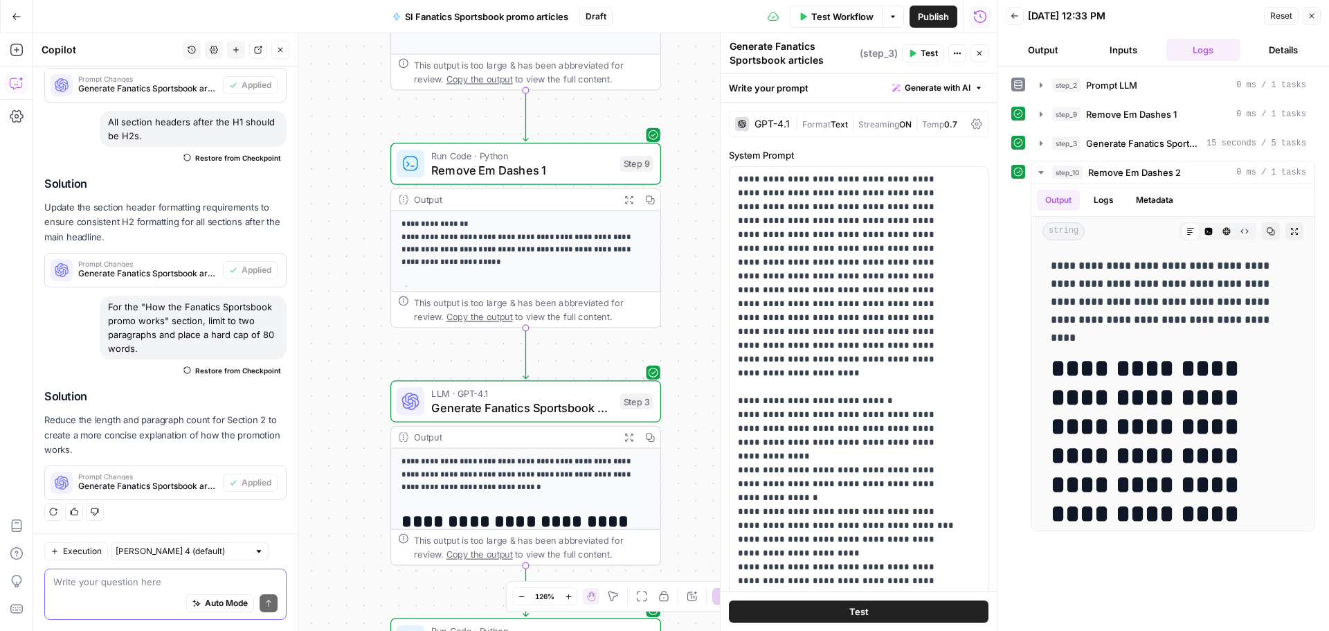
click at [123, 575] on textarea at bounding box center [165, 582] width 224 height 14
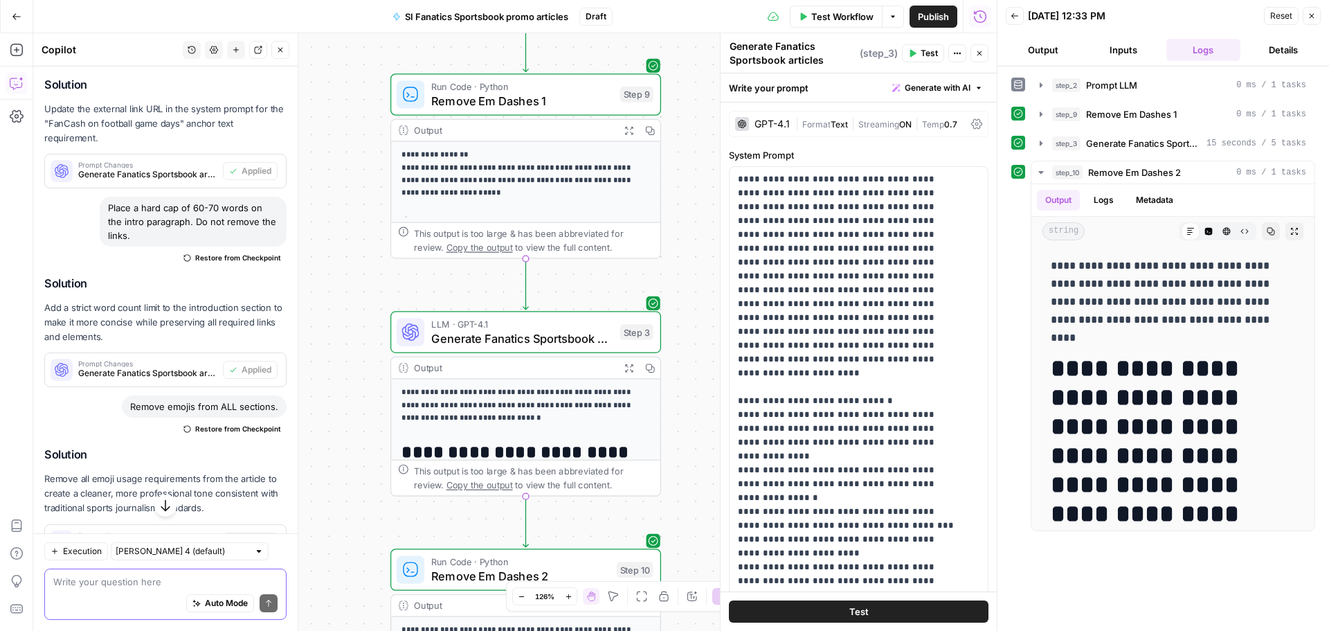
scroll to position [1805, 0]
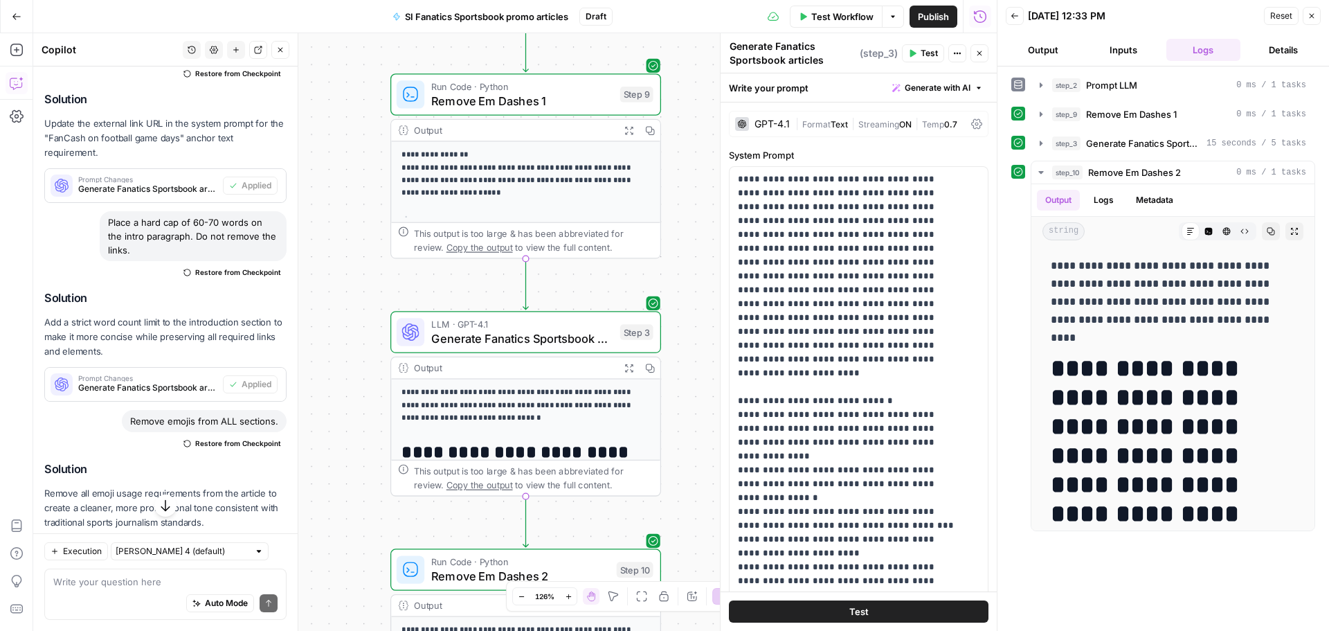
drag, startPoint x: 109, startPoint y: 118, endPoint x: 282, endPoint y: 212, distance: 196.7
copy div "Replace this link: https://www.covers.com/betting/sportsbookredirect?vertical=b…"
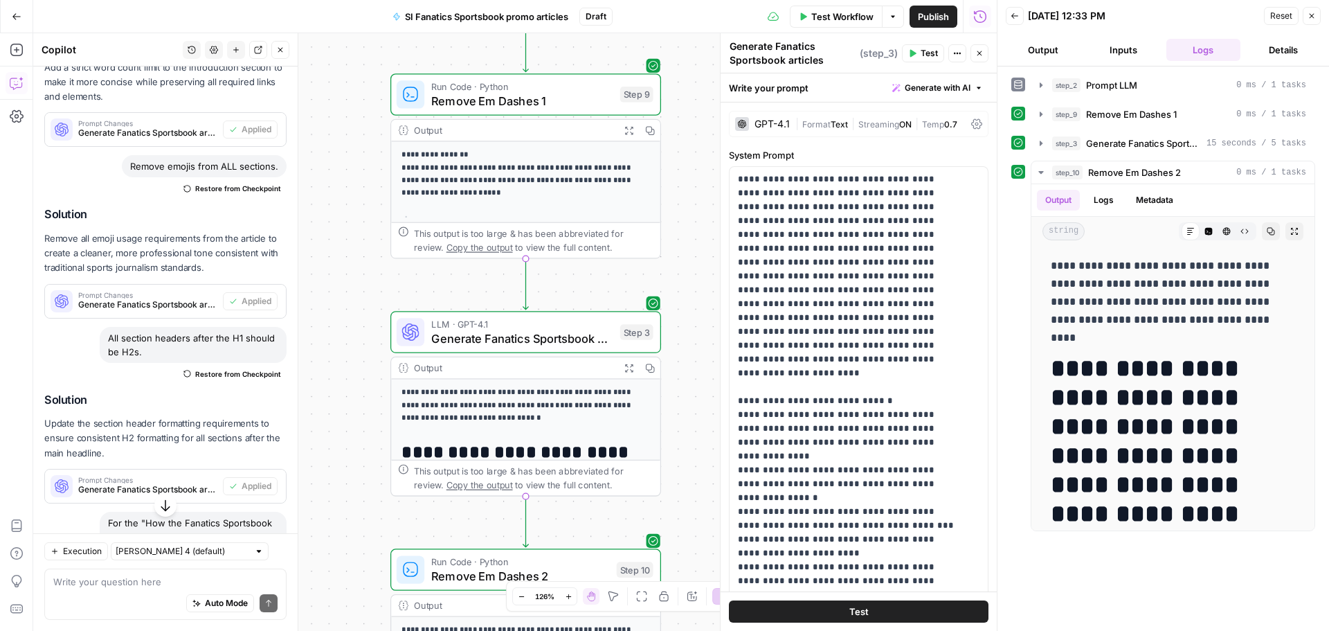
scroll to position [2152, 0]
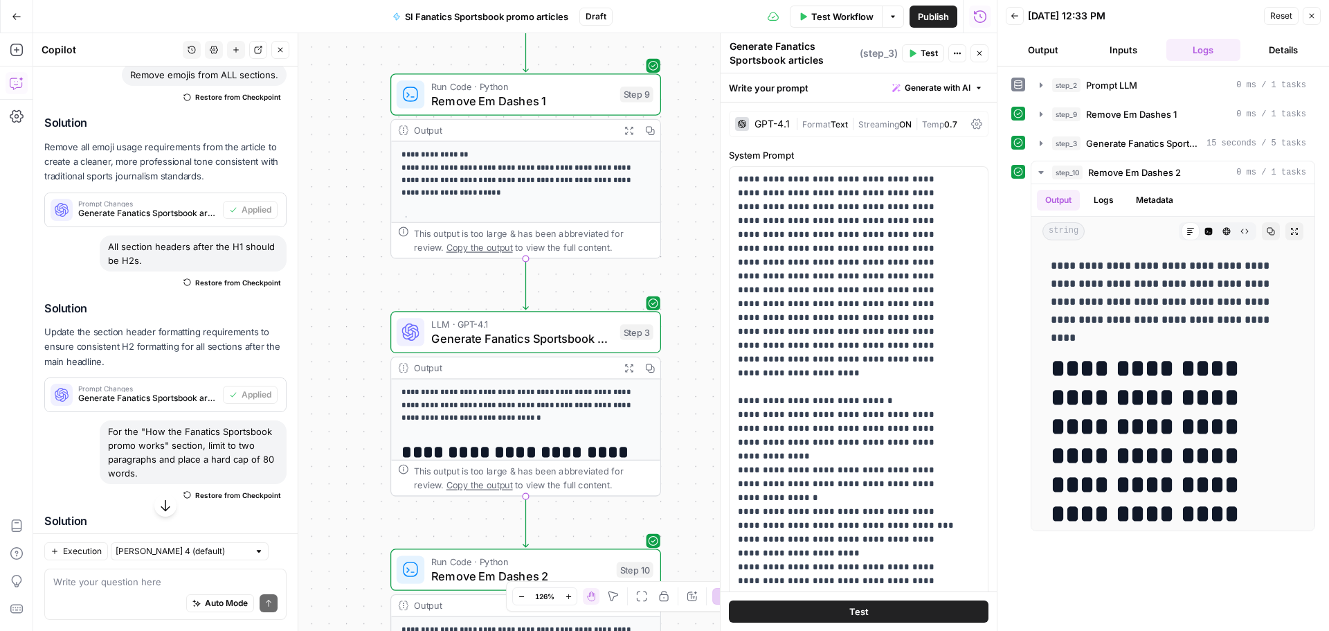
click at [127, 590] on div "Auto Mode Send" at bounding box center [165, 603] width 224 height 30
paste textarea "Replace this link: https://www.covers.com/betting/sportsbookredirect?vertical=b…"
drag, startPoint x: 236, startPoint y: 584, endPoint x: 50, endPoint y: 586, distance: 186.2
click at [50, 586] on div "Replace this link: https://www.covers.com/betting/sportsbookredirect?vertical=b…" at bounding box center [165, 580] width 242 height 79
click at [224, 582] on textarea "Replace this link: https://www.covers.com/betting/sportsbookredirect?vertical=b…" at bounding box center [165, 568] width 224 height 42
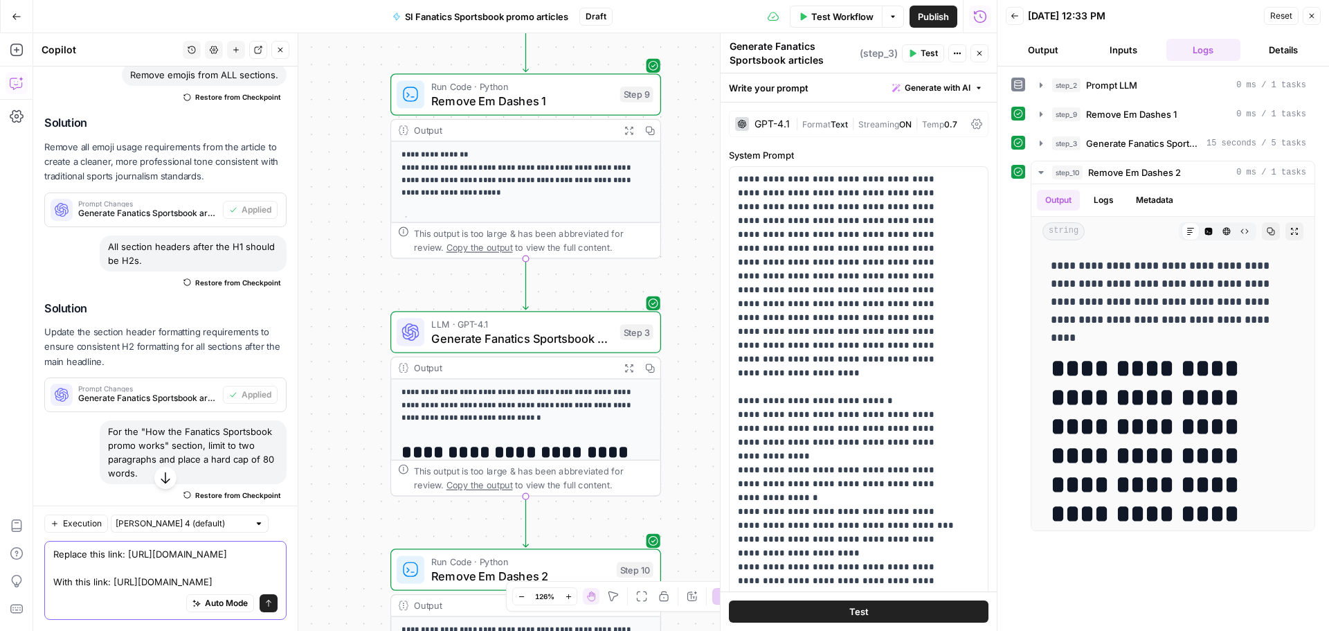
click at [251, 579] on textarea "Replace this link: https://www.covers.com/betting/sportsbookredirect?vertical=b…" at bounding box center [165, 568] width 224 height 42
click at [138, 591] on div "Auto Mode Send" at bounding box center [165, 603] width 224 height 30
paste textarea "-us-sports"
type textarea "Replace this link: [URL][DOMAIN_NAME] With this link: [URL][DOMAIN_NAME]"
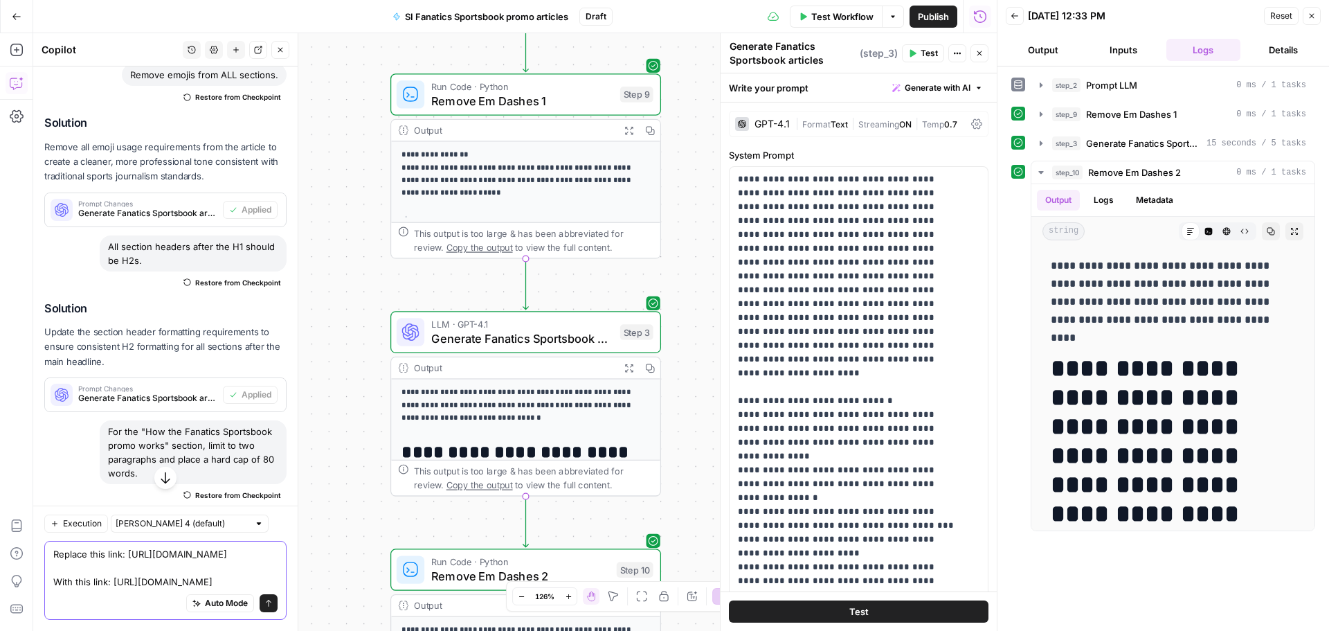
click at [264, 602] on icon "submit" at bounding box center [268, 603] width 8 height 8
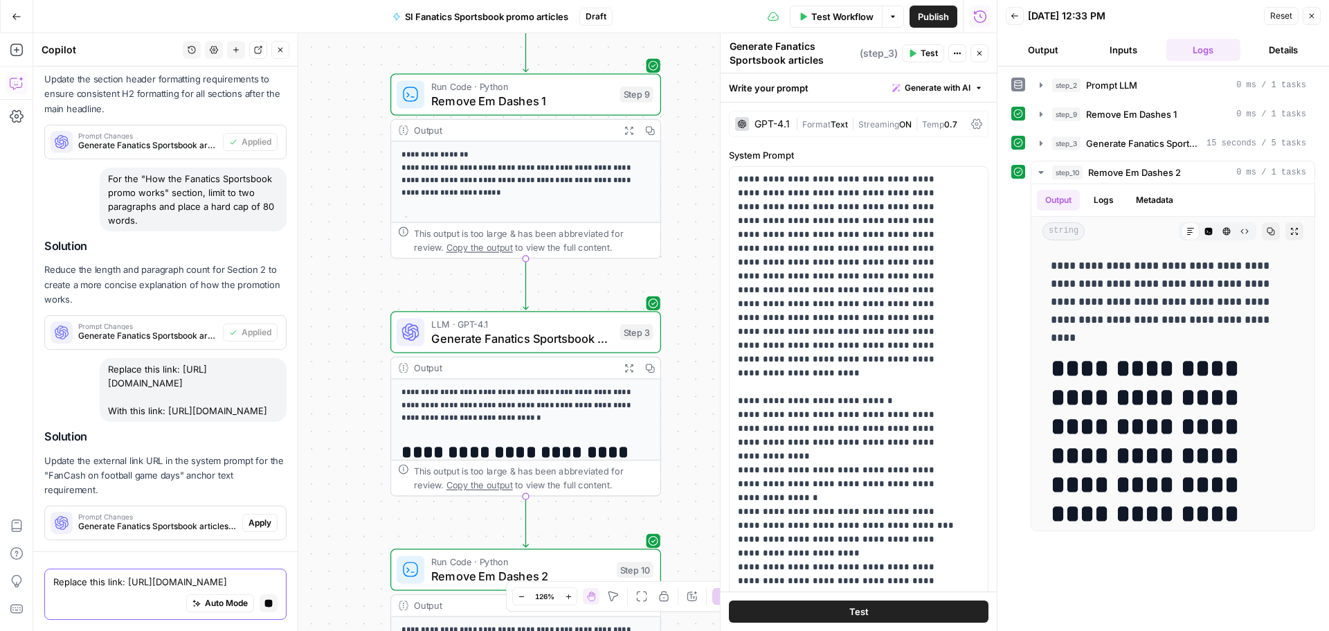
scroll to position [2660, 0]
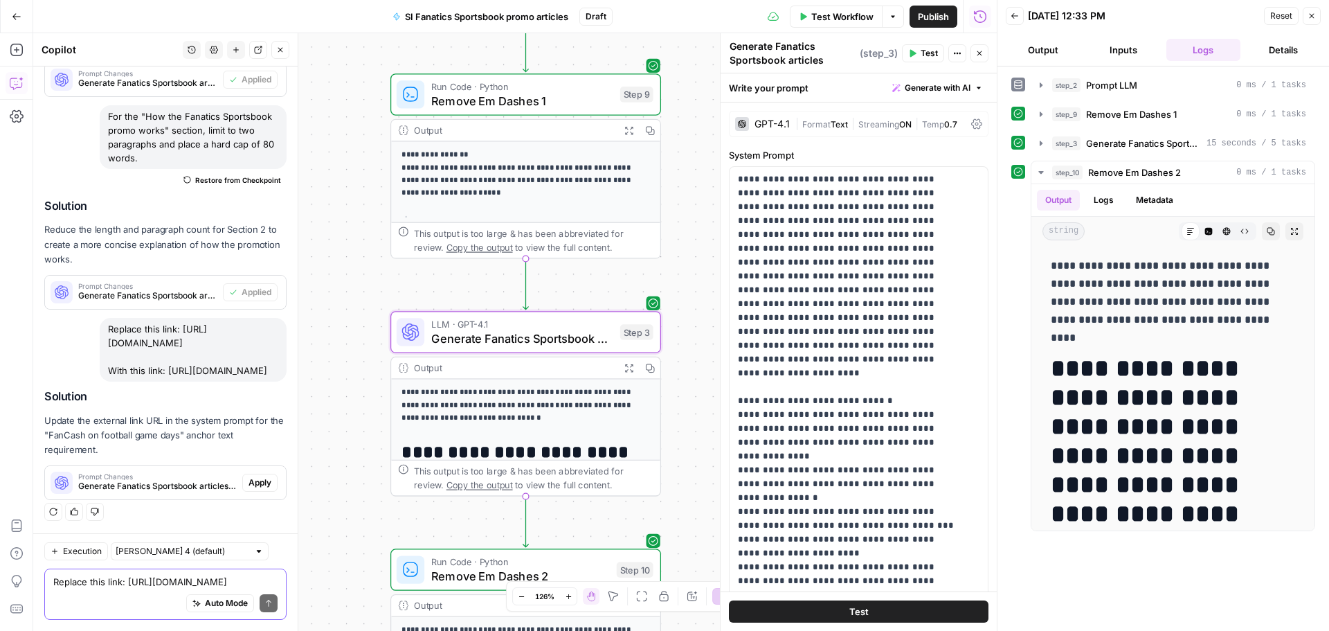
click at [242, 490] on button "Apply" at bounding box center [259, 483] width 35 height 18
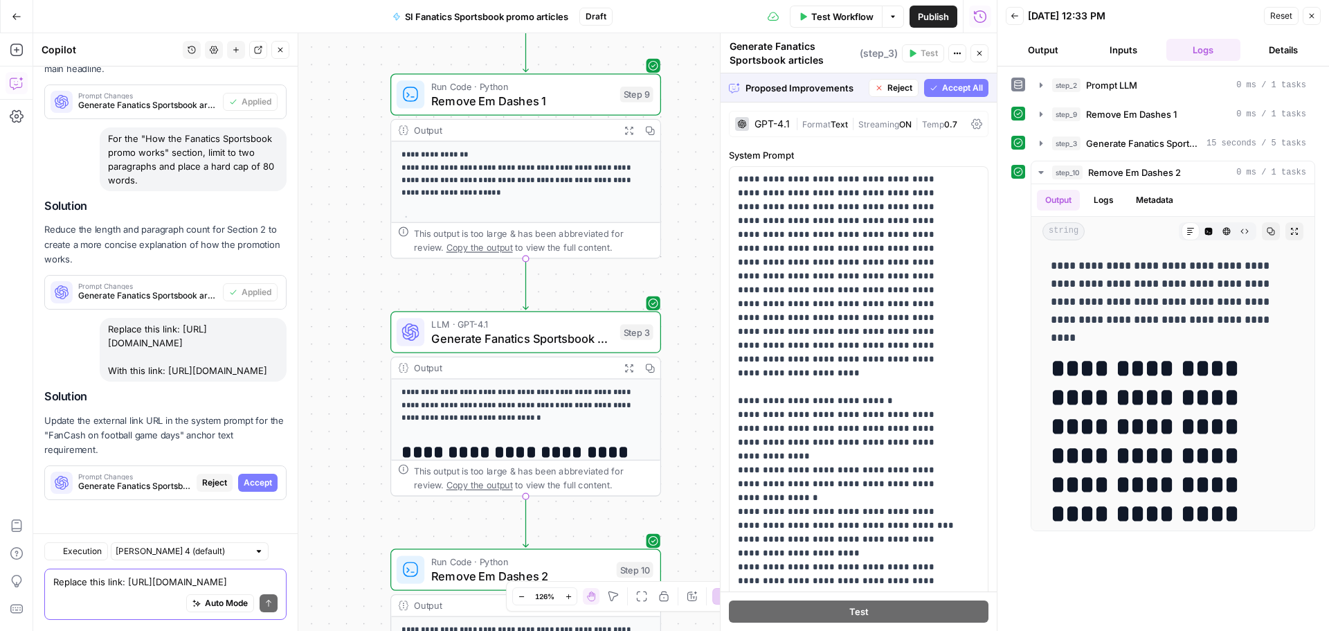
scroll to position [2417, 0]
click at [255, 487] on span "Accept" at bounding box center [258, 482] width 28 height 12
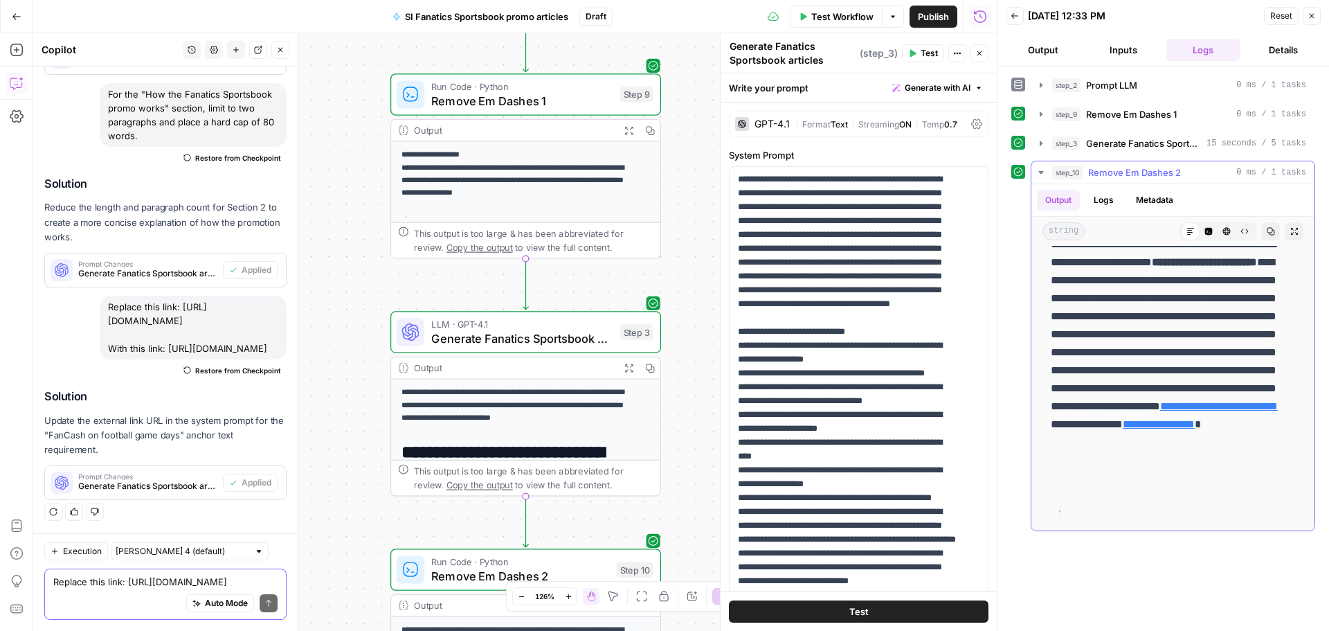
scroll to position [415, 0]
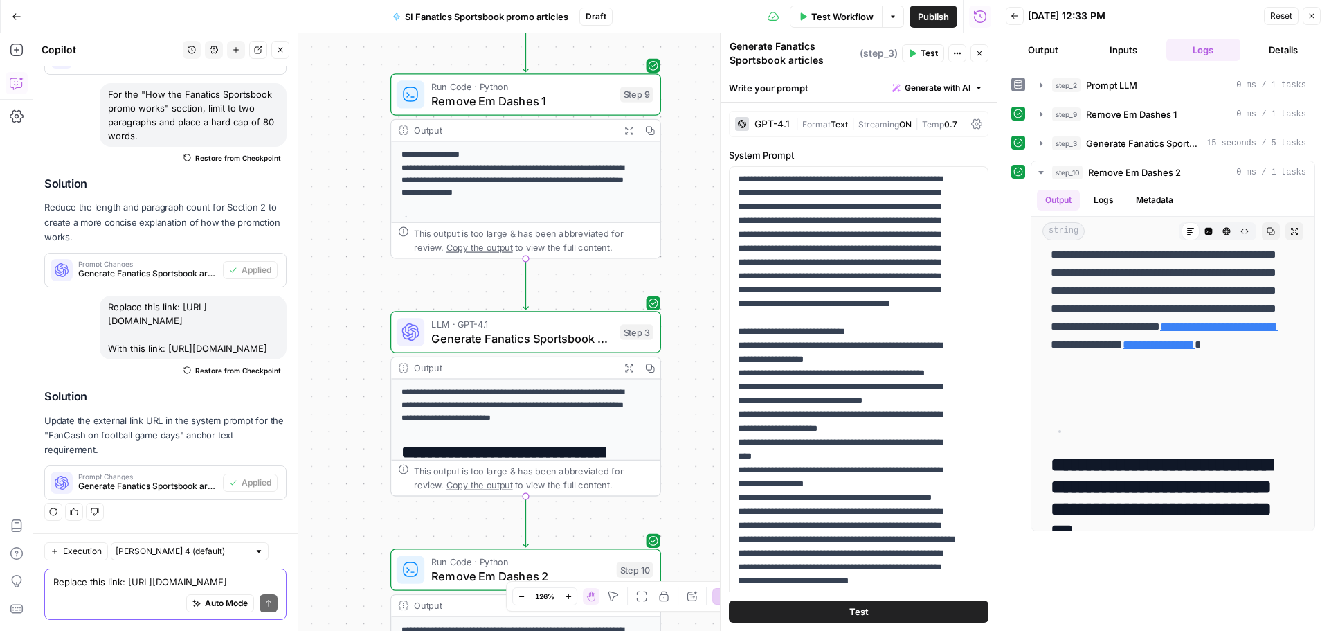
click at [856, 15] on span "Test Workflow" at bounding box center [842, 17] width 62 height 14
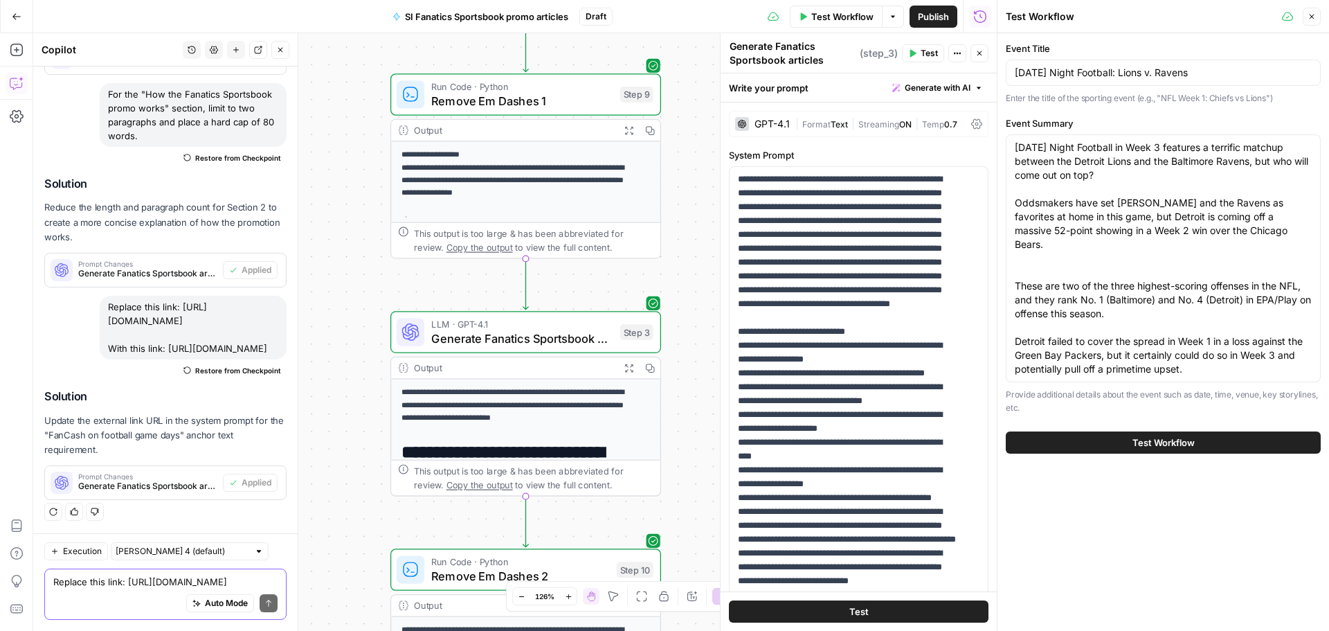
click at [1162, 446] on span "Test Workflow" at bounding box center [1164, 442] width 62 height 14
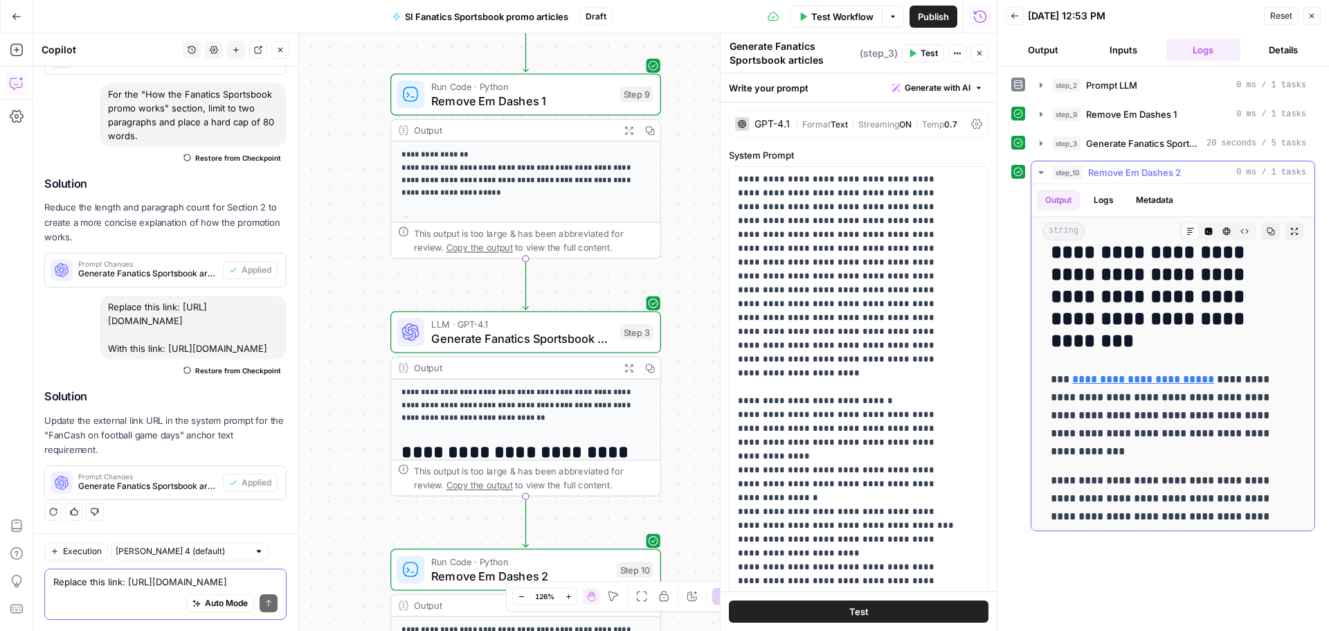
scroll to position [761, 0]
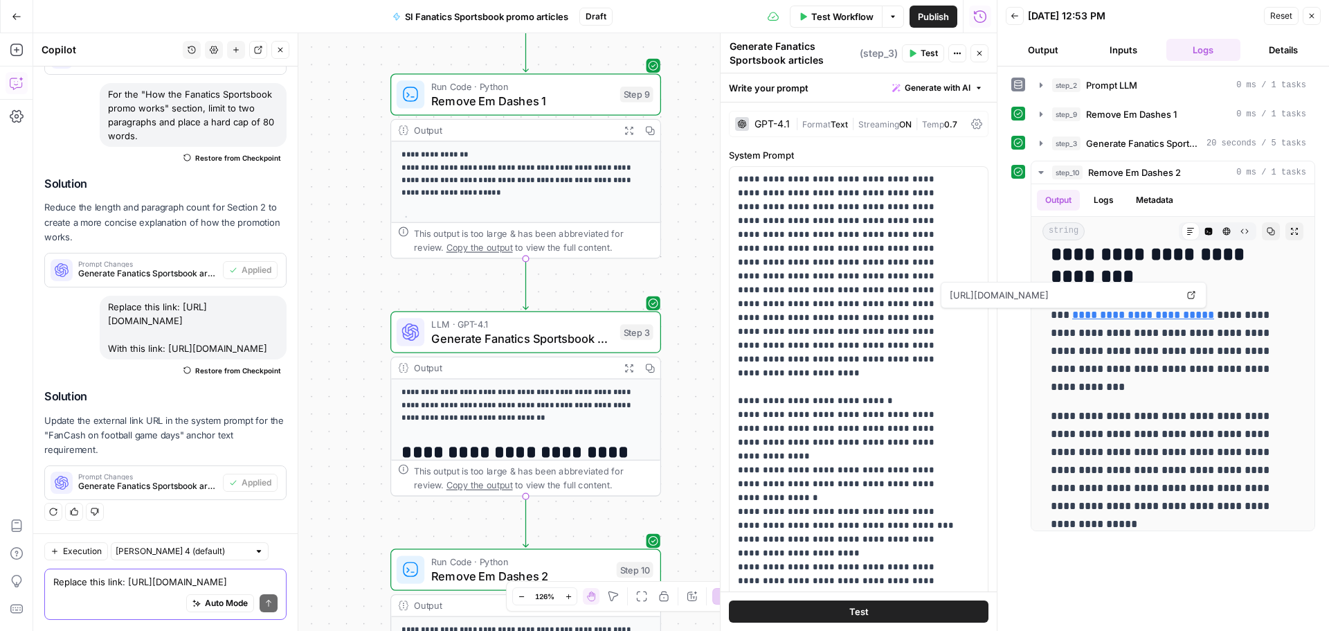
click at [139, 575] on textarea "Replace this link: https://www.covers.com/betting/sportsbookredirect?vertical=b…" at bounding box center [165, 582] width 224 height 14
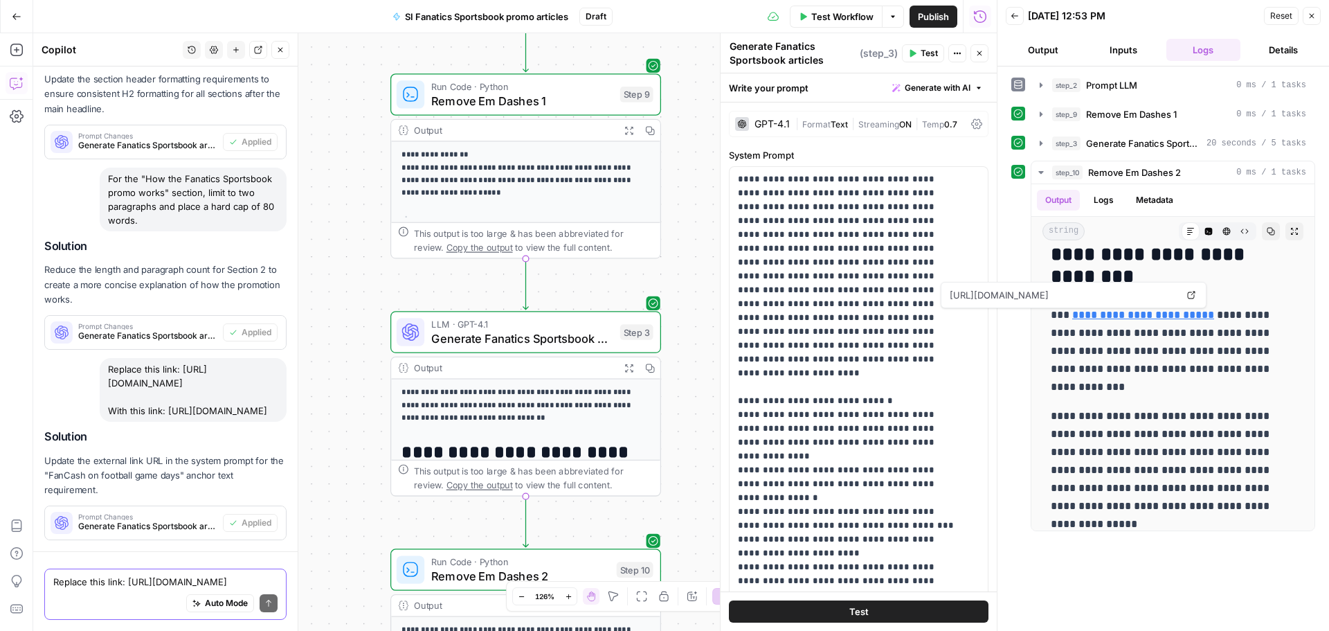
scroll to position [2683, 0]
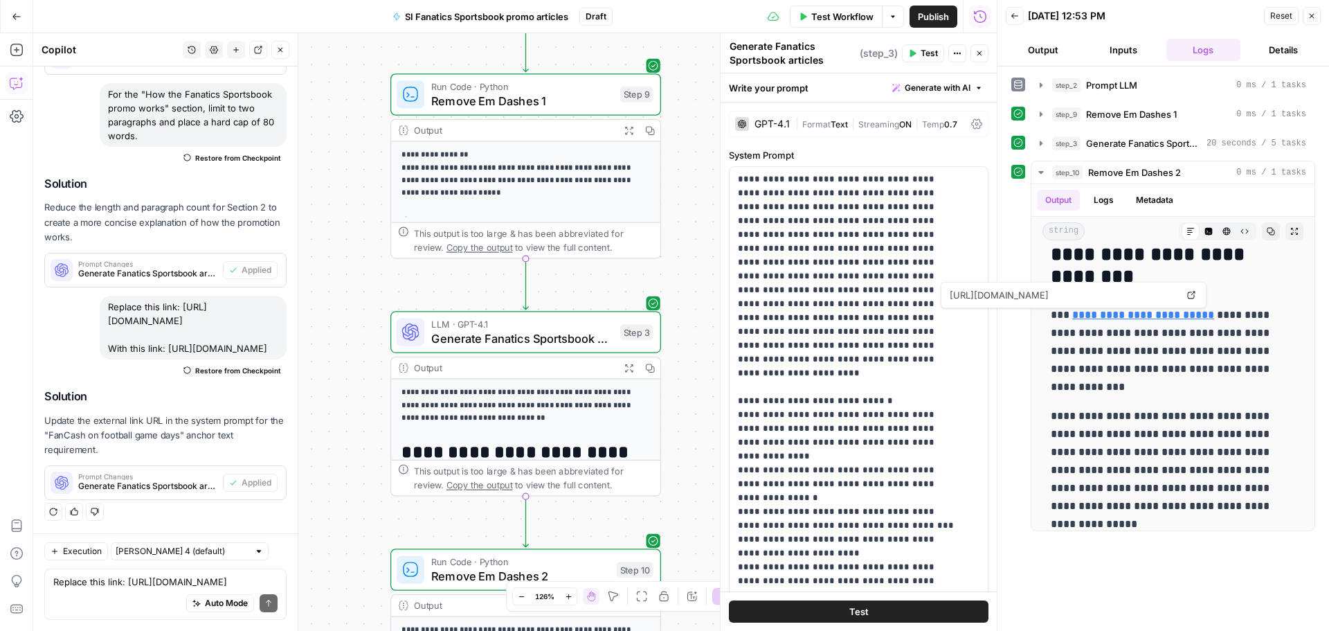
click at [82, 598] on div "Auto Mode Send" at bounding box center [165, 603] width 224 height 30
paste textarea "https://www.covers.com/betting/bonuses/fanatics-sportsbook-promo-codes"
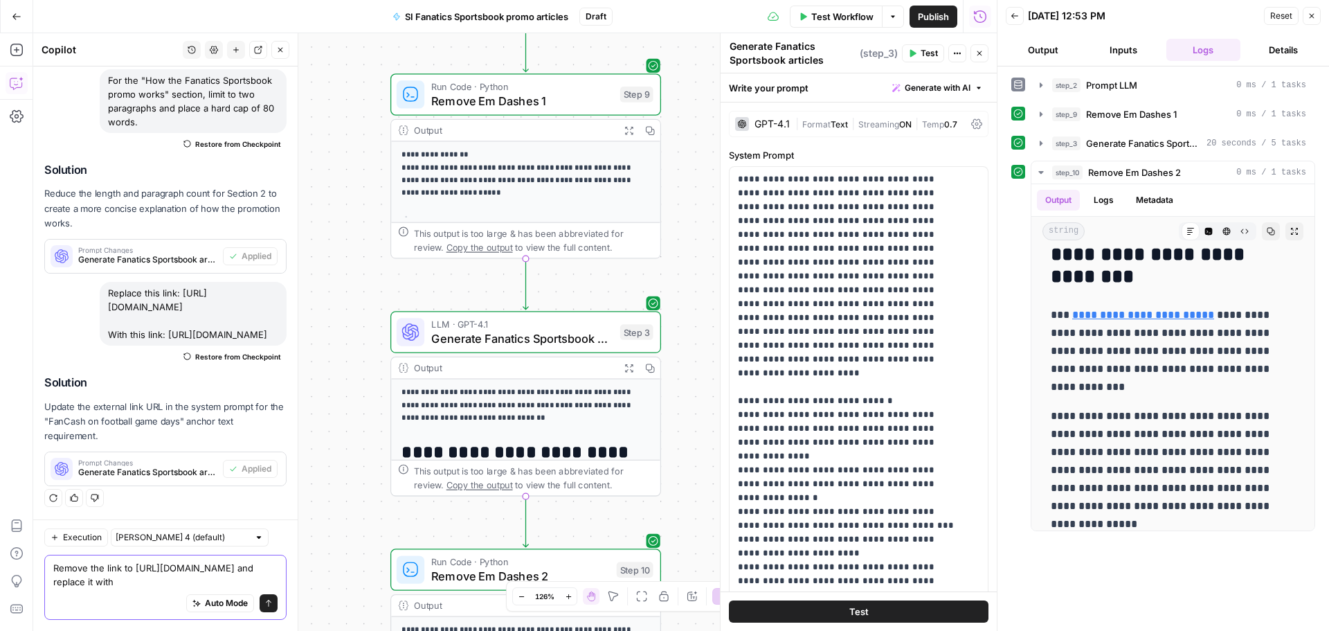
paste textarea "https://www.si.com/betting/sportsbook-promos/fanatics-sportsbook-promo"
type textarea "Remove the link to https://www.covers.com/betting/bonuses/fanatics-sportsbook-p…"
click at [264, 604] on icon "submit" at bounding box center [268, 603] width 8 height 8
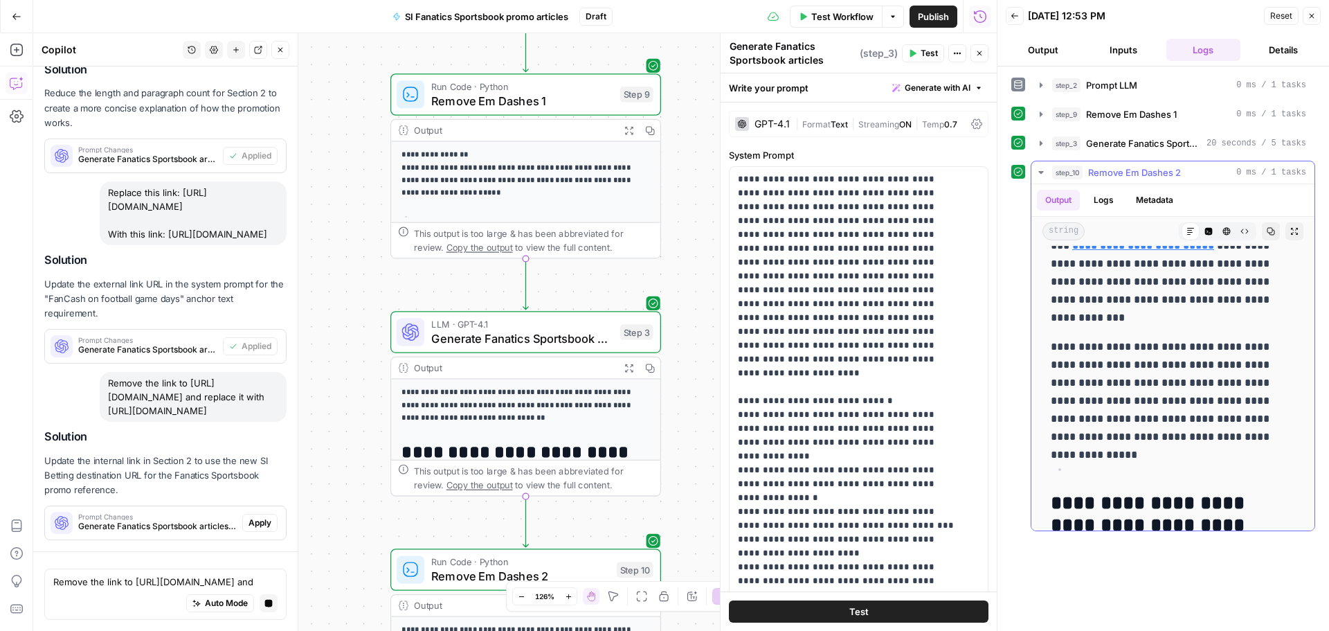
scroll to position [2887, 0]
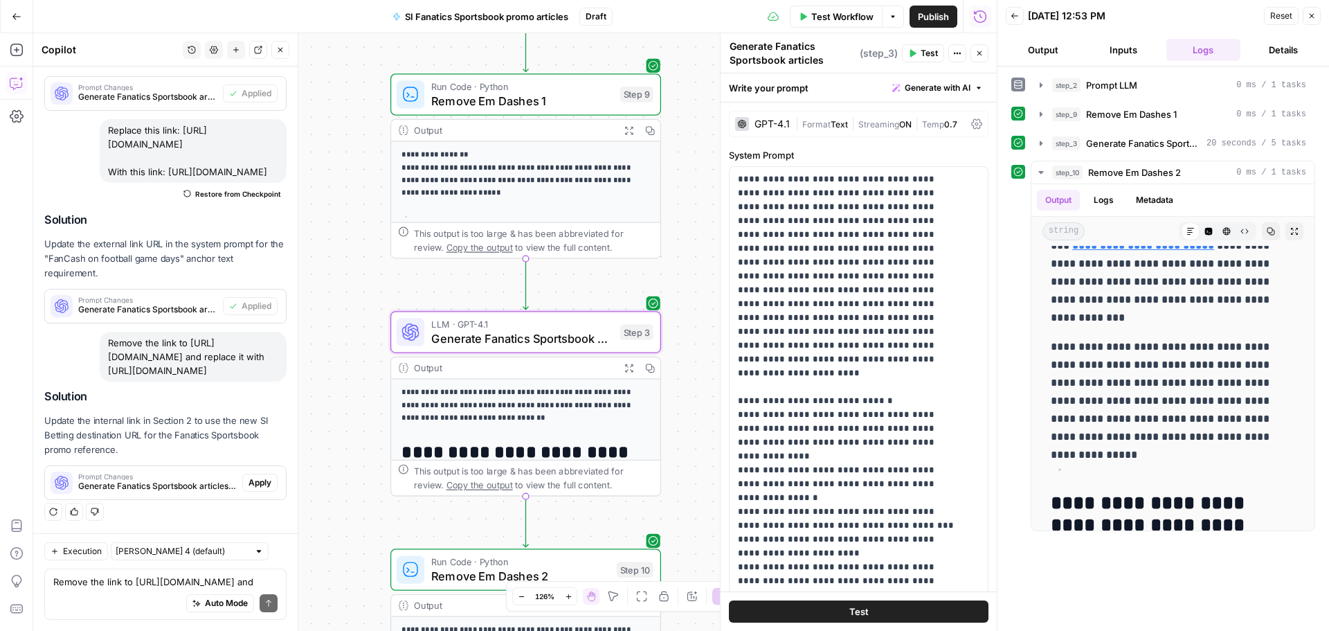
click at [250, 474] on button "Apply" at bounding box center [259, 483] width 35 height 18
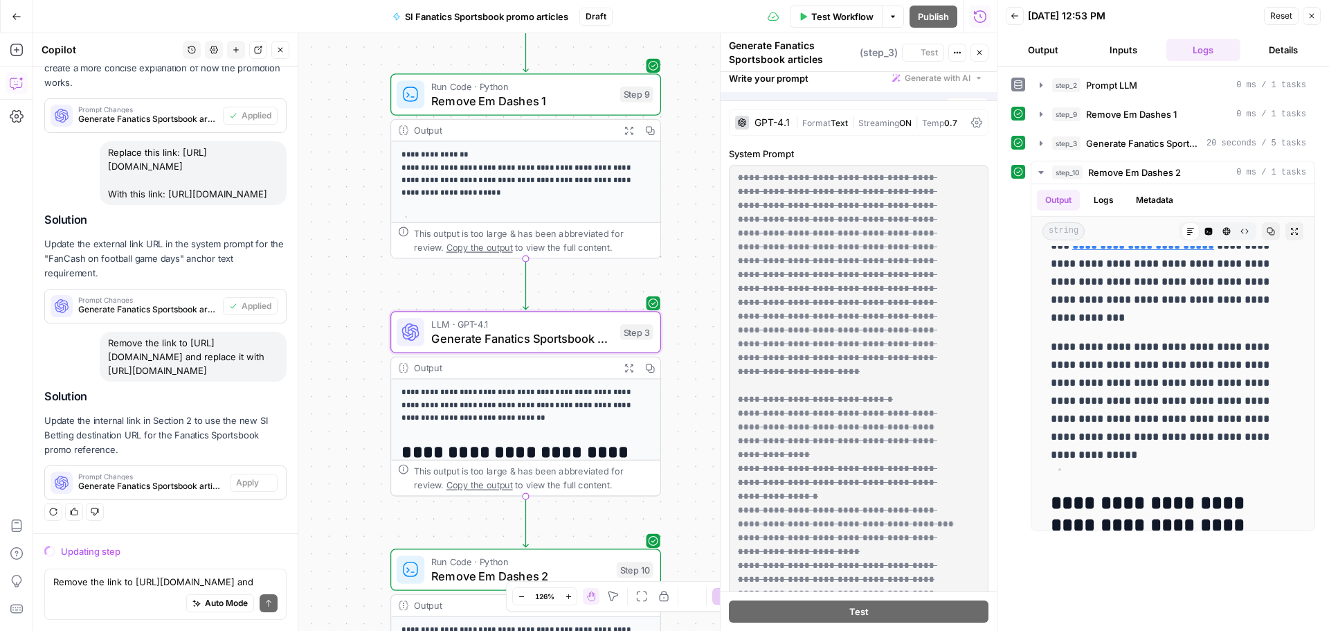
scroll to position [2621, 0]
click at [1120, 56] on button "Inputs" at bounding box center [1123, 50] width 75 height 22
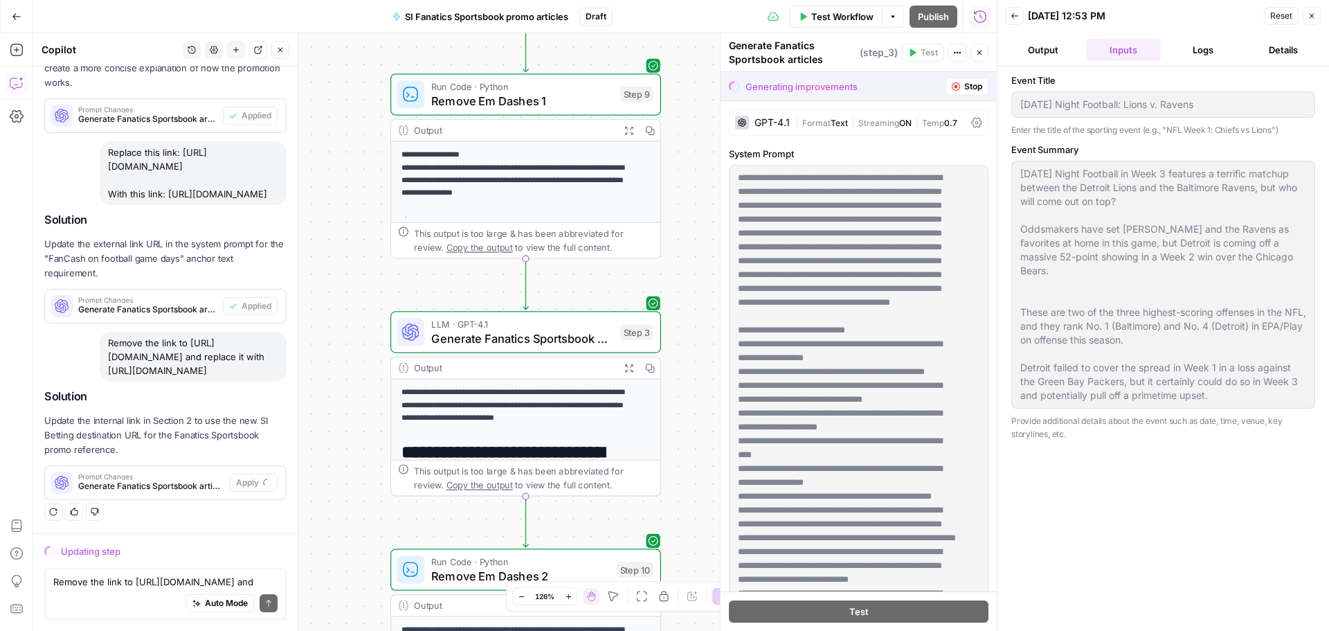
click at [1025, 55] on button "Output" at bounding box center [1043, 50] width 75 height 22
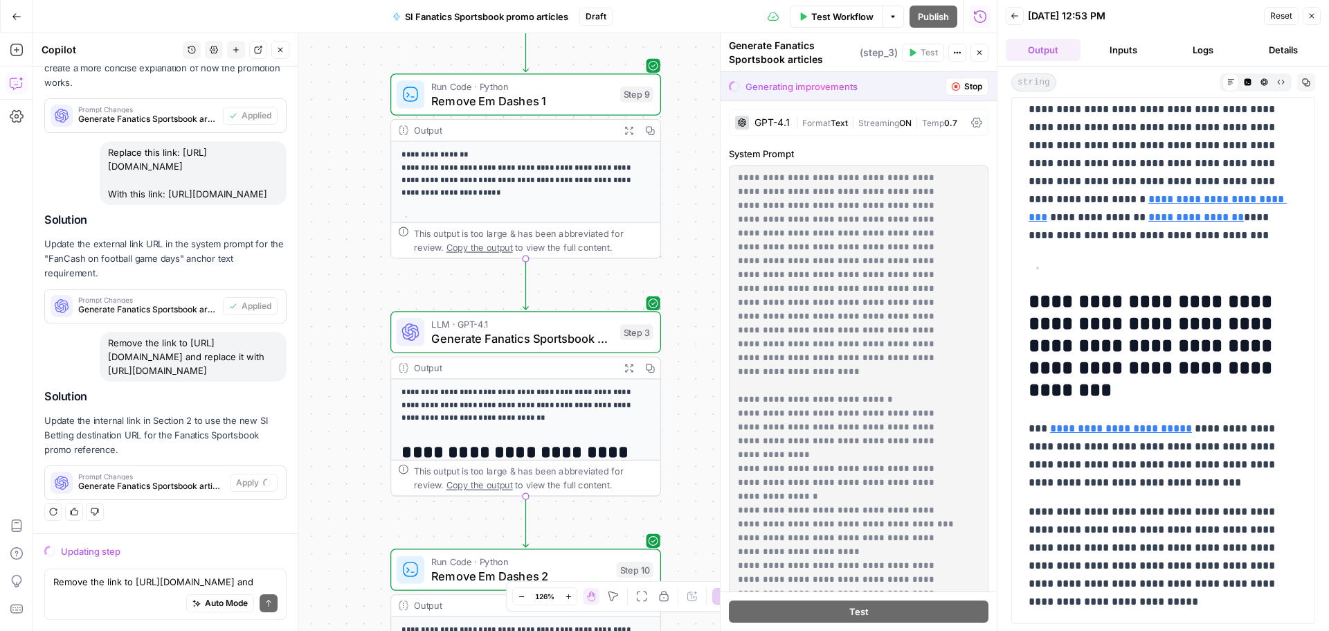
scroll to position [554, 0]
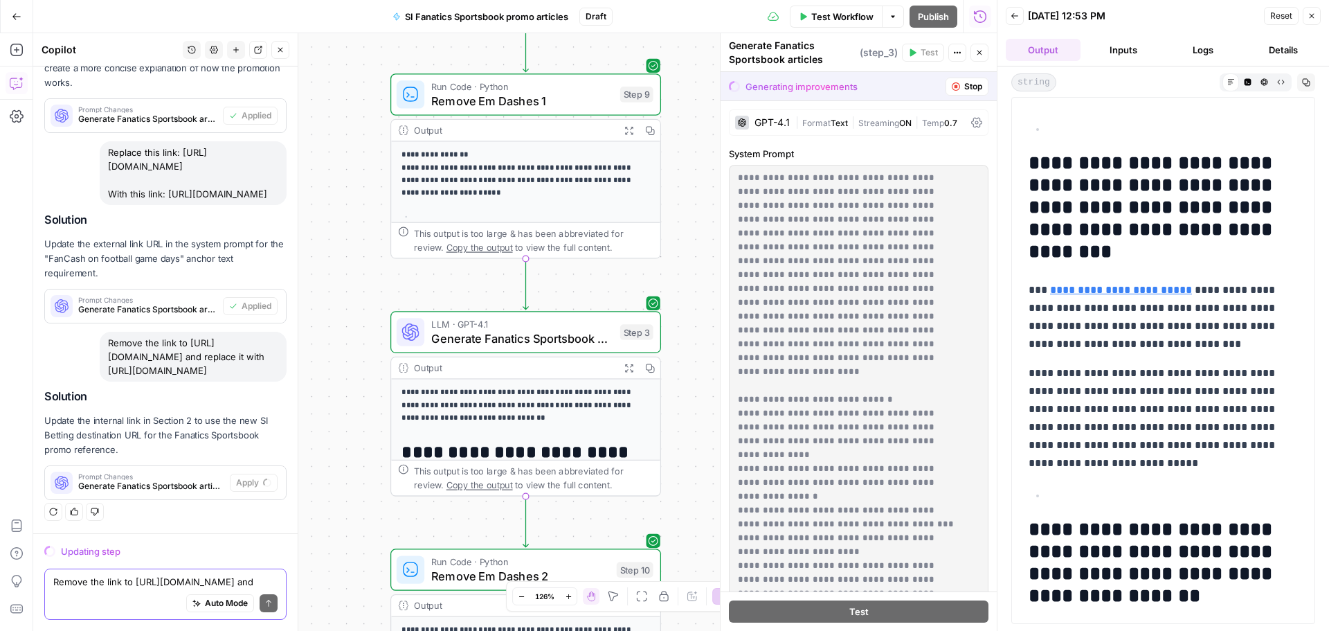
click at [124, 579] on textarea "Remove the link to [URL][DOMAIN_NAME] and replace it with [URL][DOMAIN_NAME]" at bounding box center [165, 582] width 224 height 14
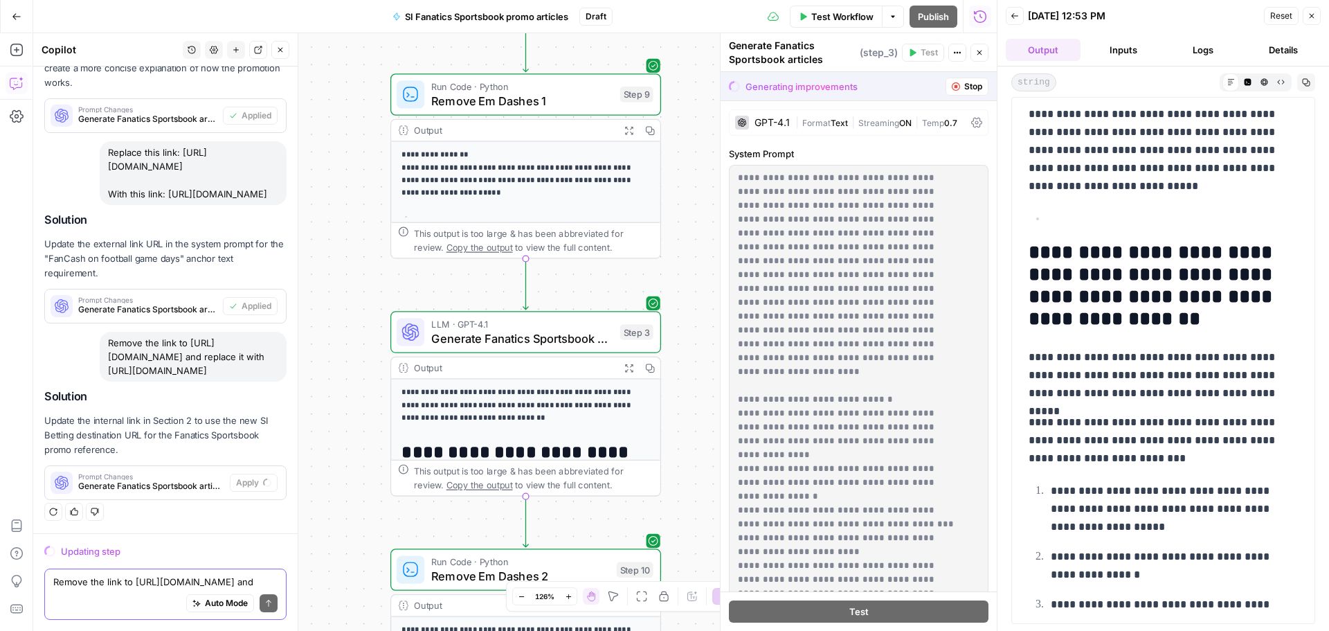
scroll to position [1058, 0]
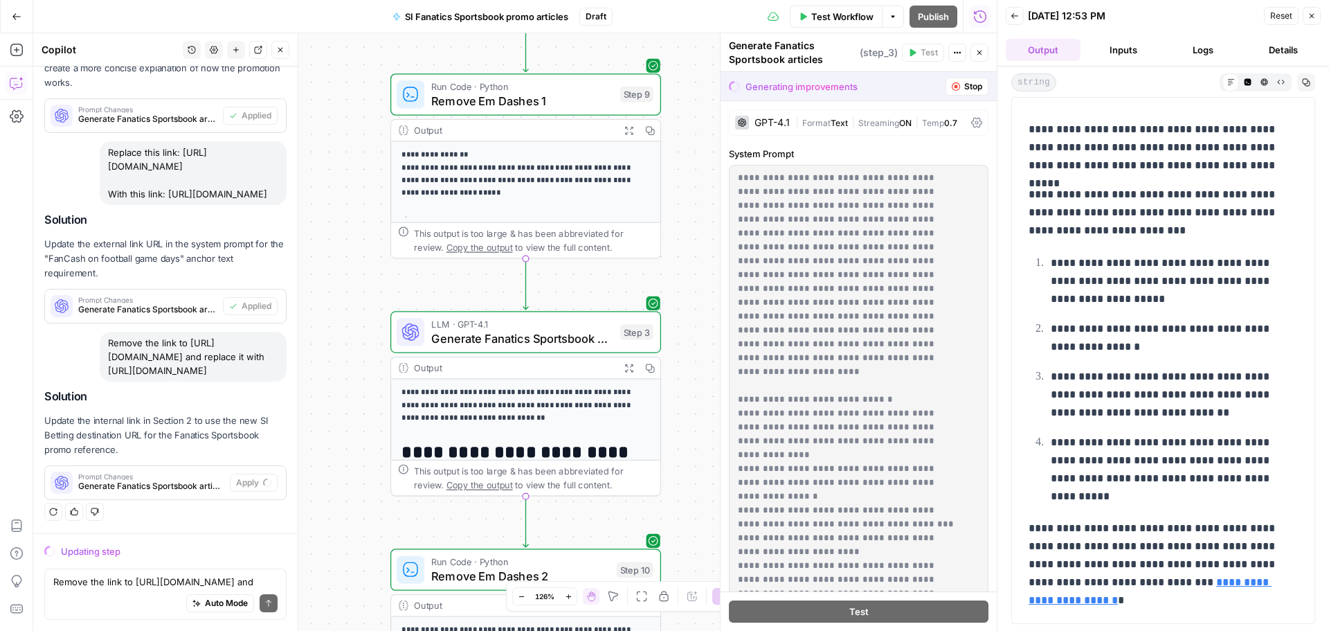
click at [125, 588] on div "Auto Mode Send" at bounding box center [165, 603] width 224 height 30
paste textarea "https://www.covers.com/betting/reviews/betfanatics-sportsbook"
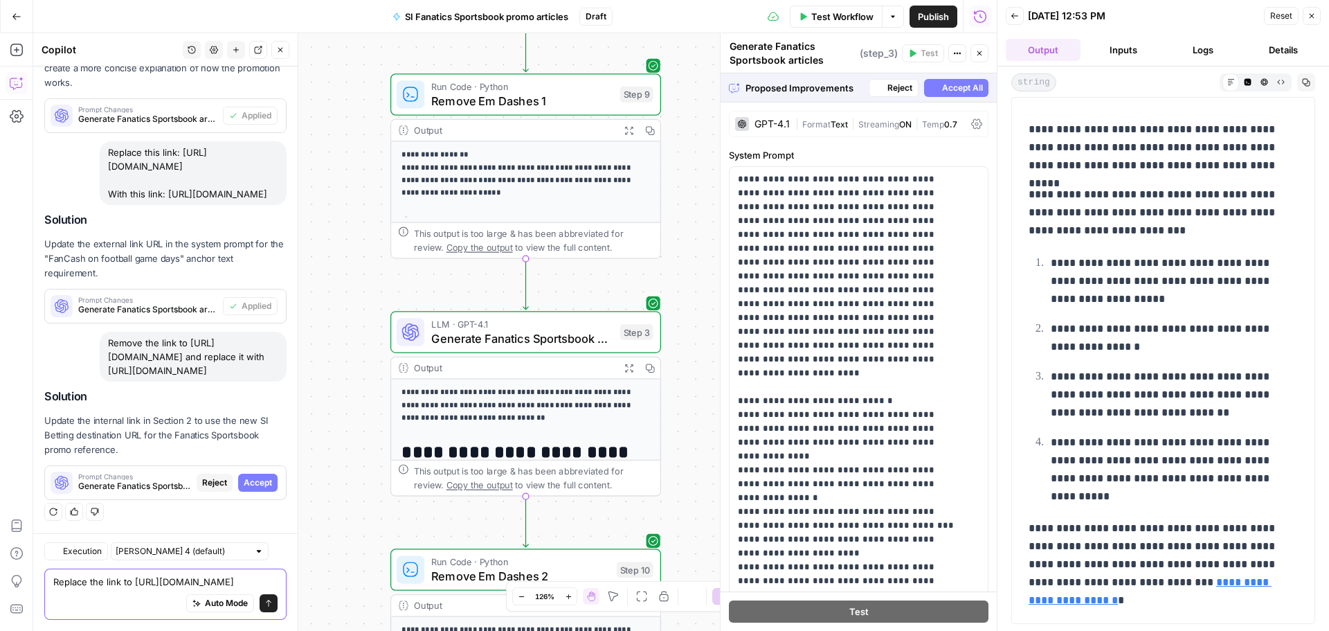
scroll to position [2649, 0]
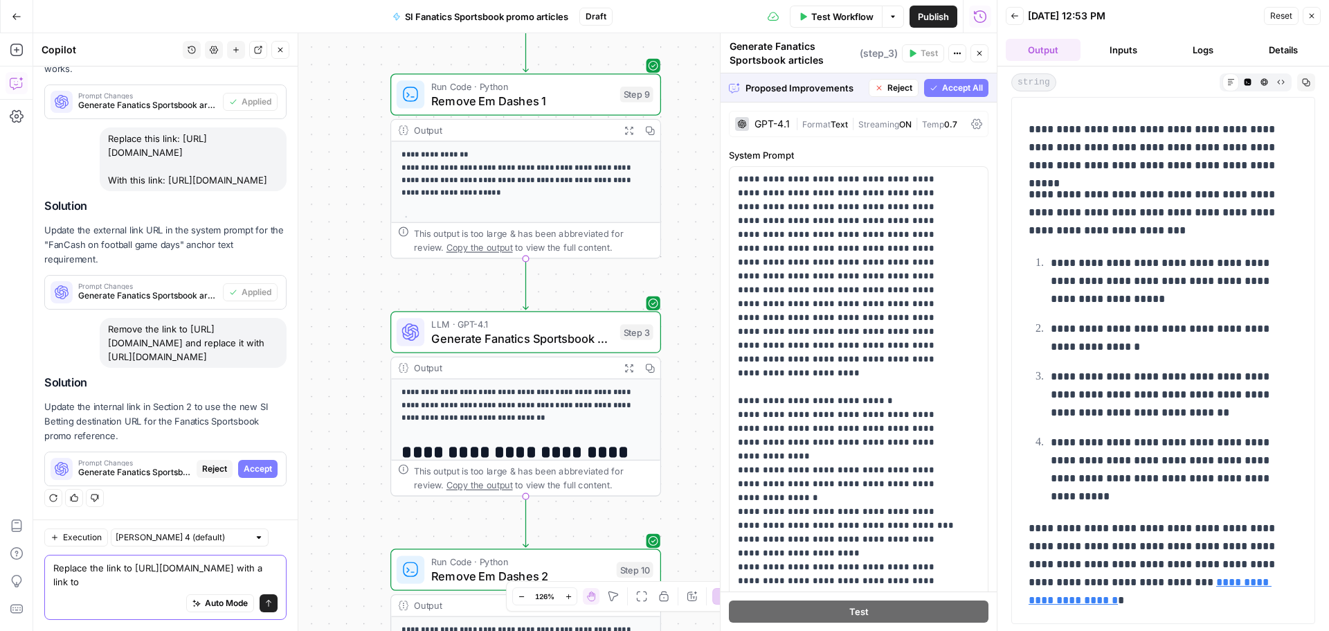
paste textarea "[URL][DOMAIN_NAME]"
type textarea "Replace the link to [URL][DOMAIN_NAME] with a link to [URL][DOMAIN_NAME]"
click at [248, 462] on span "Accept" at bounding box center [258, 468] width 28 height 12
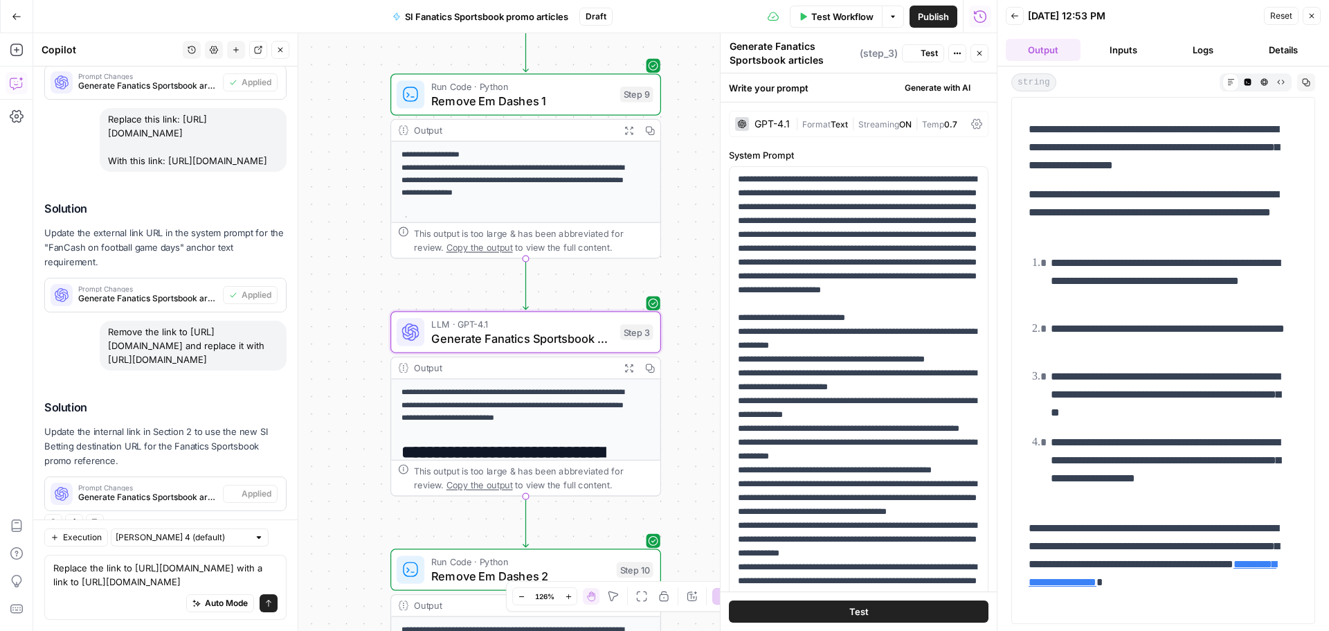
scroll to position [0, 0]
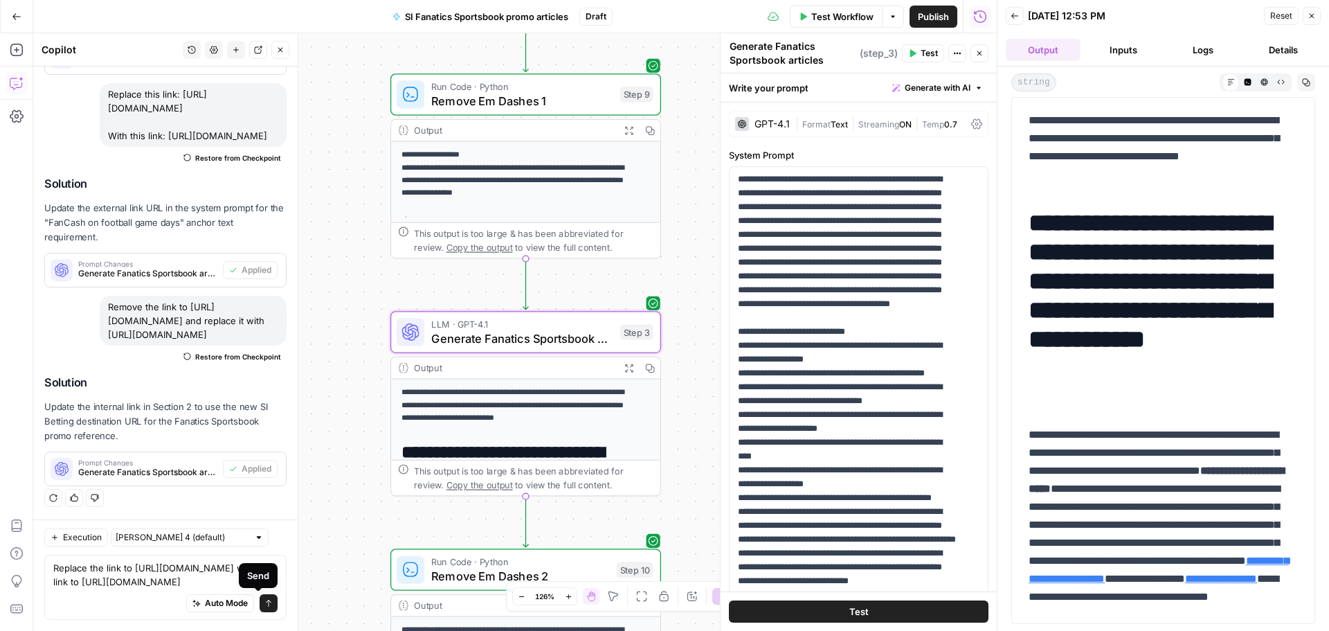
click at [264, 604] on icon "submit" at bounding box center [268, 603] width 8 height 8
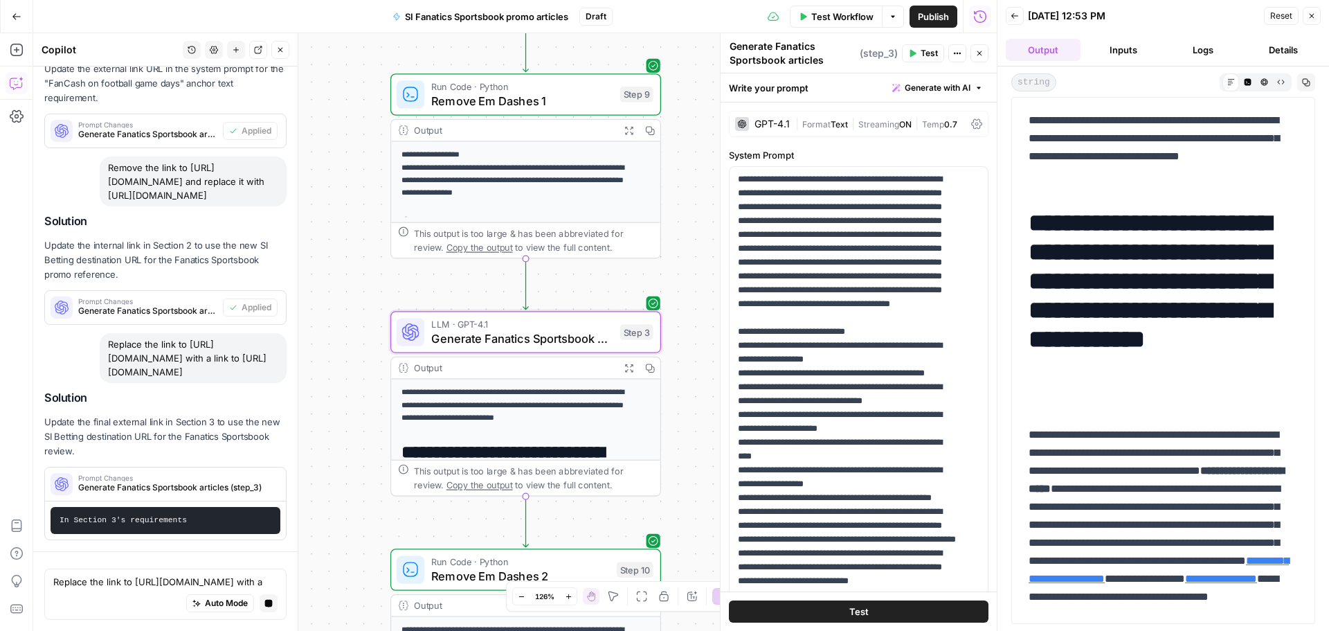
scroll to position [2834, 0]
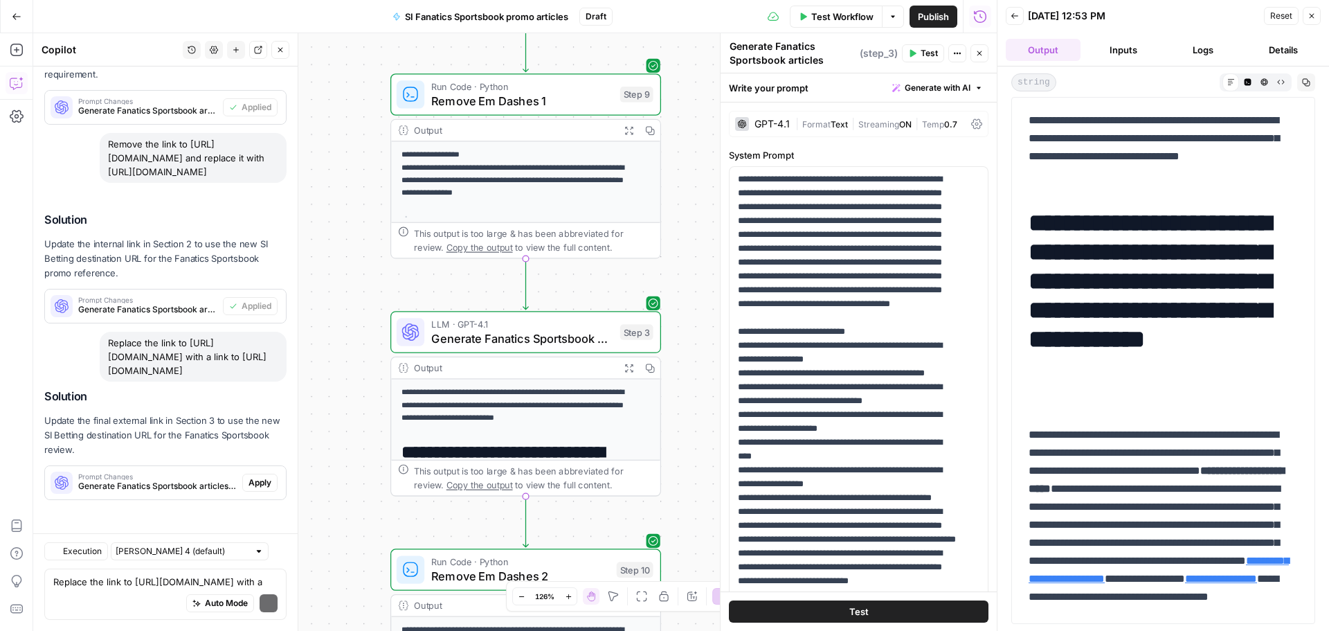
click at [250, 513] on div "Regenerate Helpful Not helpful" at bounding box center [165, 512] width 242 height 18
click at [254, 484] on span "Apply" at bounding box center [260, 482] width 23 height 12
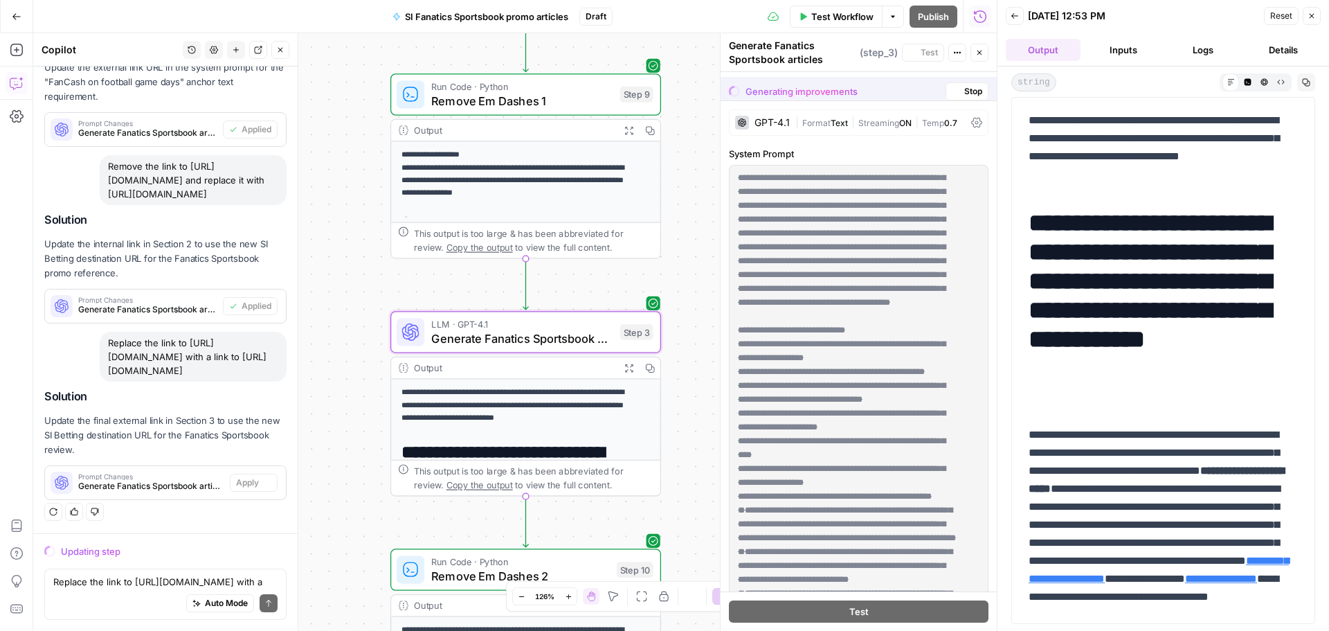
scroll to position [2825, 0]
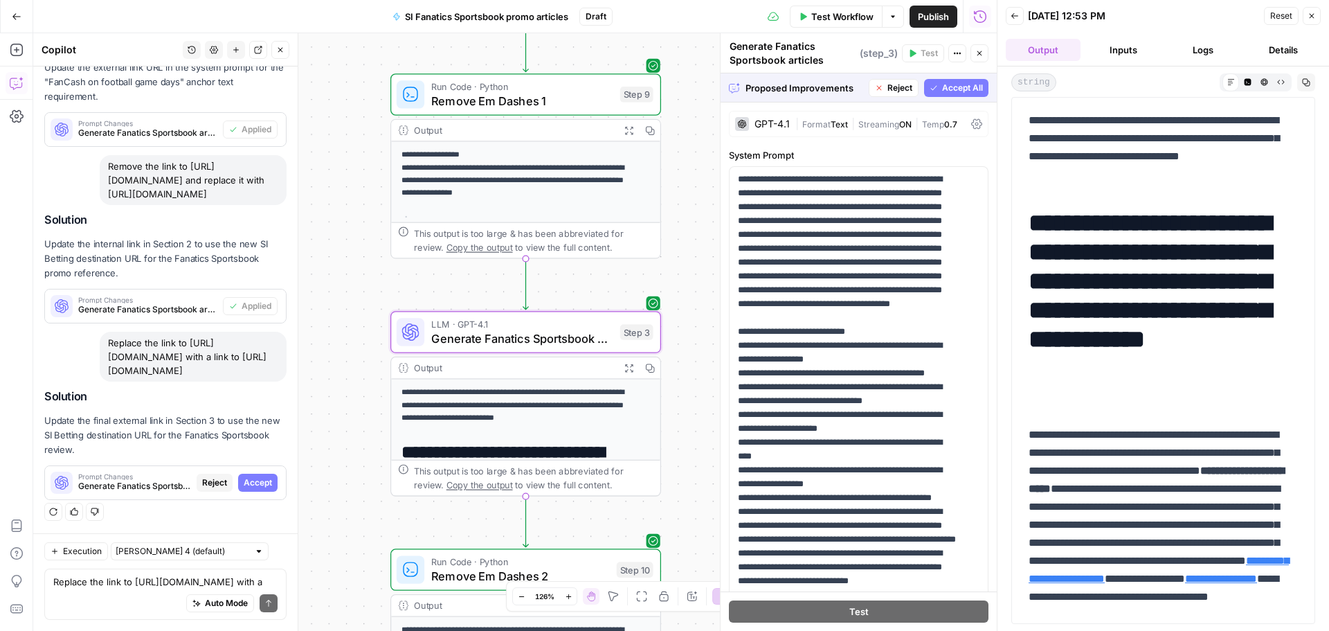
click at [257, 482] on span "Accept" at bounding box center [258, 482] width 28 height 12
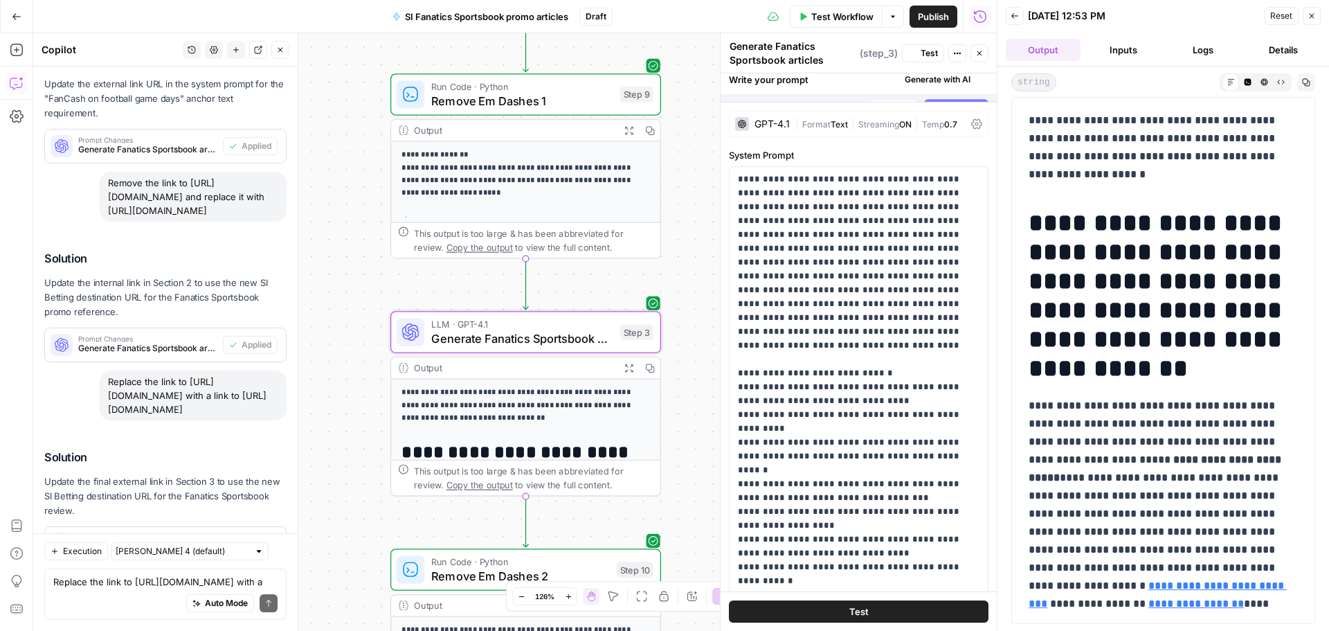
scroll to position [3135, 0]
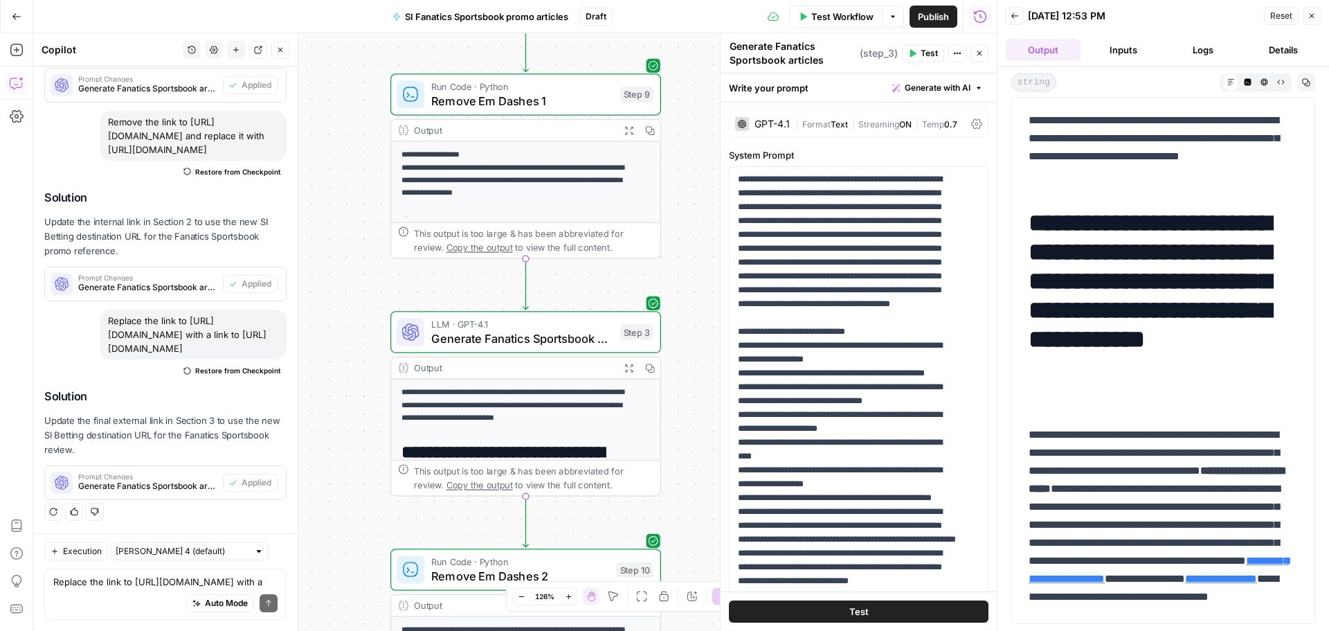
click at [849, 23] on span "Test Workflow" at bounding box center [842, 17] width 62 height 14
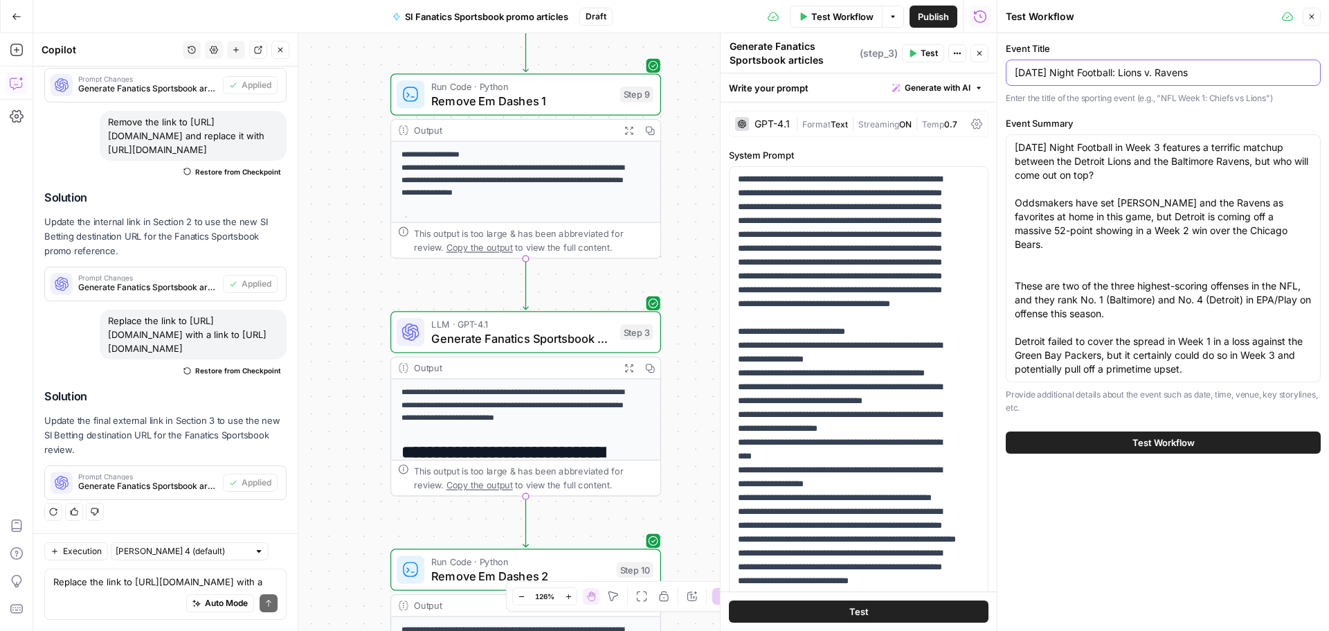
click at [1156, 70] on input "Monday Night Football: Lions v. Ravens" at bounding box center [1163, 73] width 297 height 14
type input "[DATE] Night Football: Lions vs. Ravens"
click at [1173, 438] on span "Test Workflow" at bounding box center [1164, 442] width 62 height 14
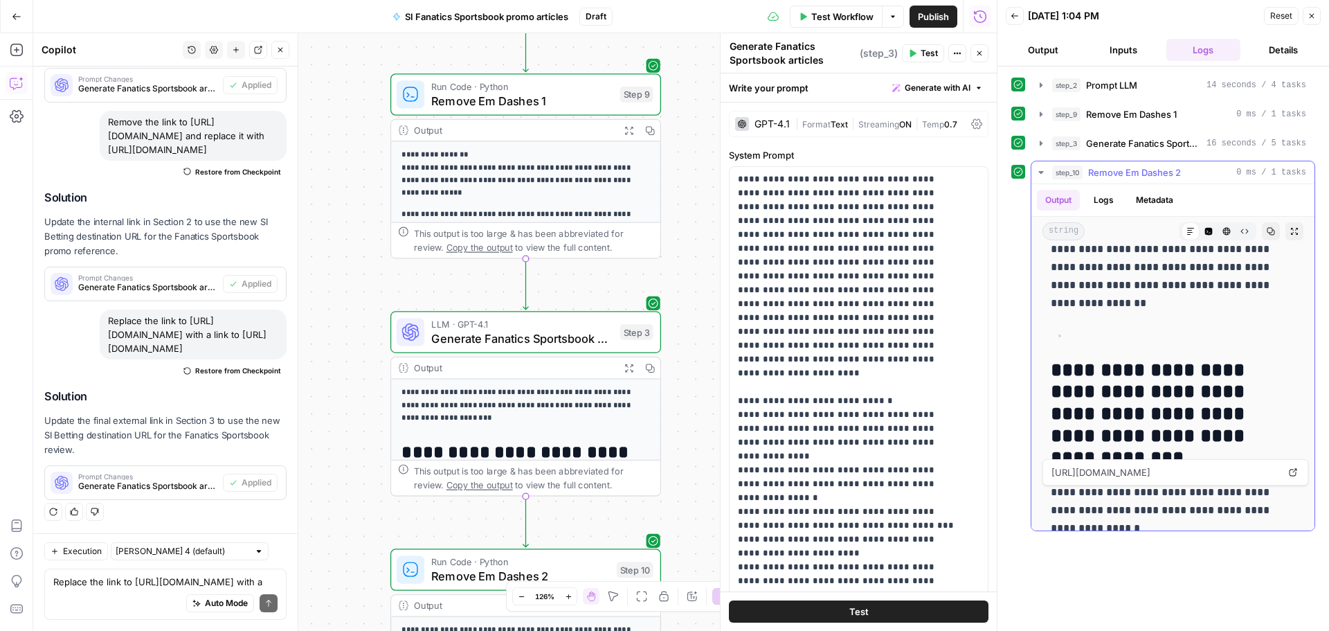
scroll to position [636, 0]
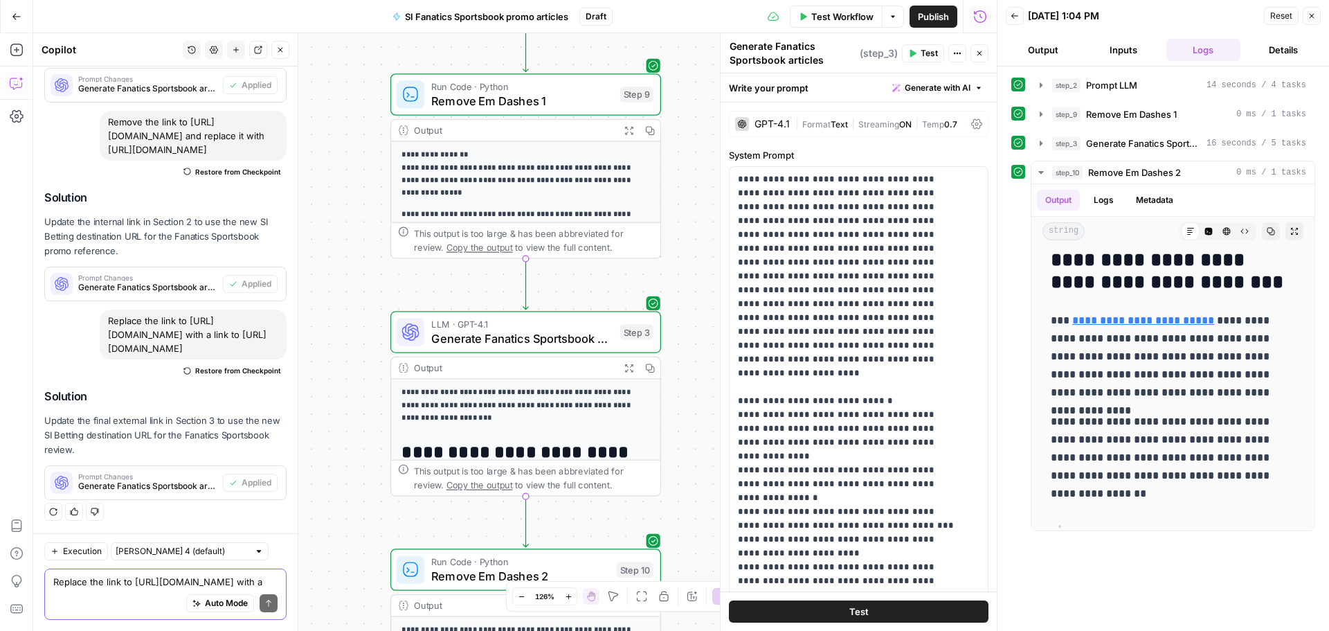
click at [89, 584] on textarea "Replace the link to [URL][DOMAIN_NAME] with a link to [URL][DOMAIN_NAME]" at bounding box center [165, 582] width 224 height 14
type textarea "Remove ALL emojis,"
click at [260, 601] on button "Send" at bounding box center [269, 603] width 18 height 18
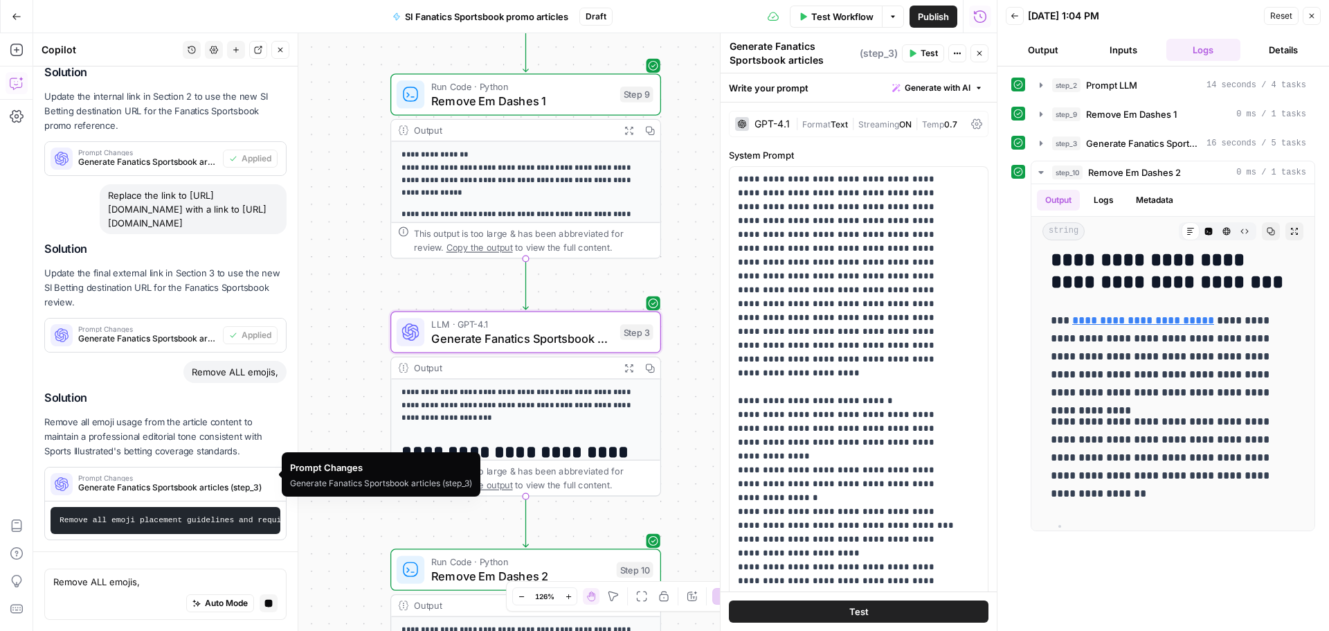
scroll to position [2934, 0]
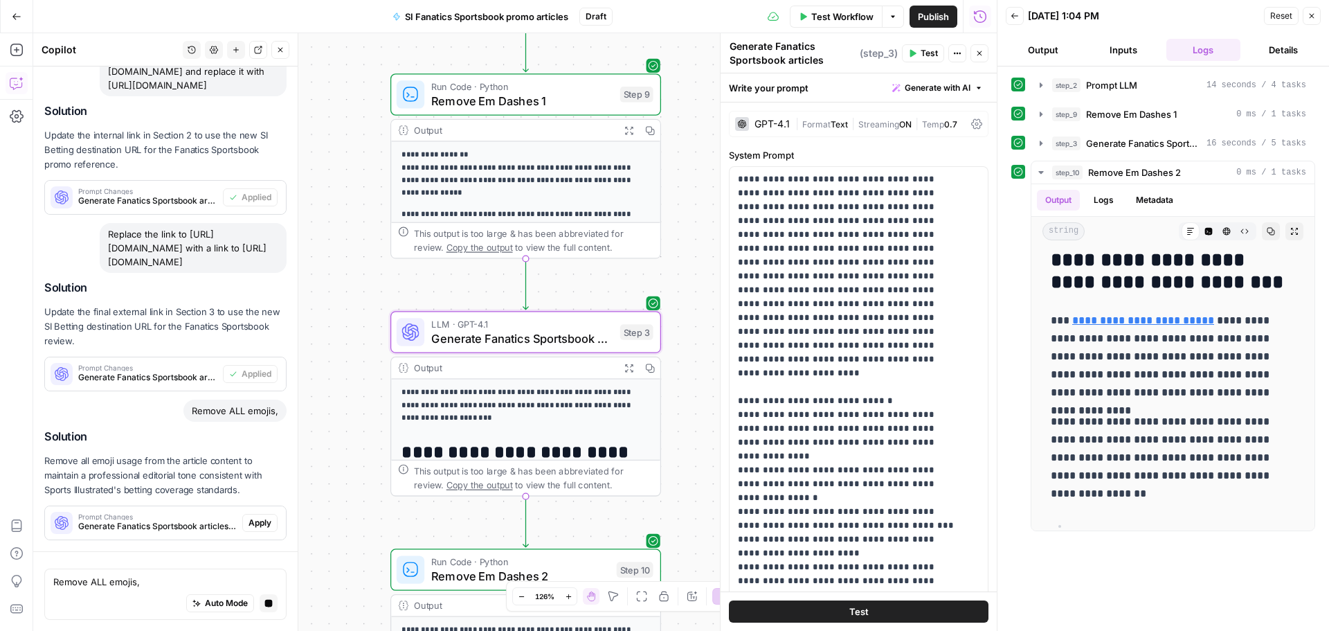
click at [254, 518] on span "Apply" at bounding box center [260, 522] width 23 height 12
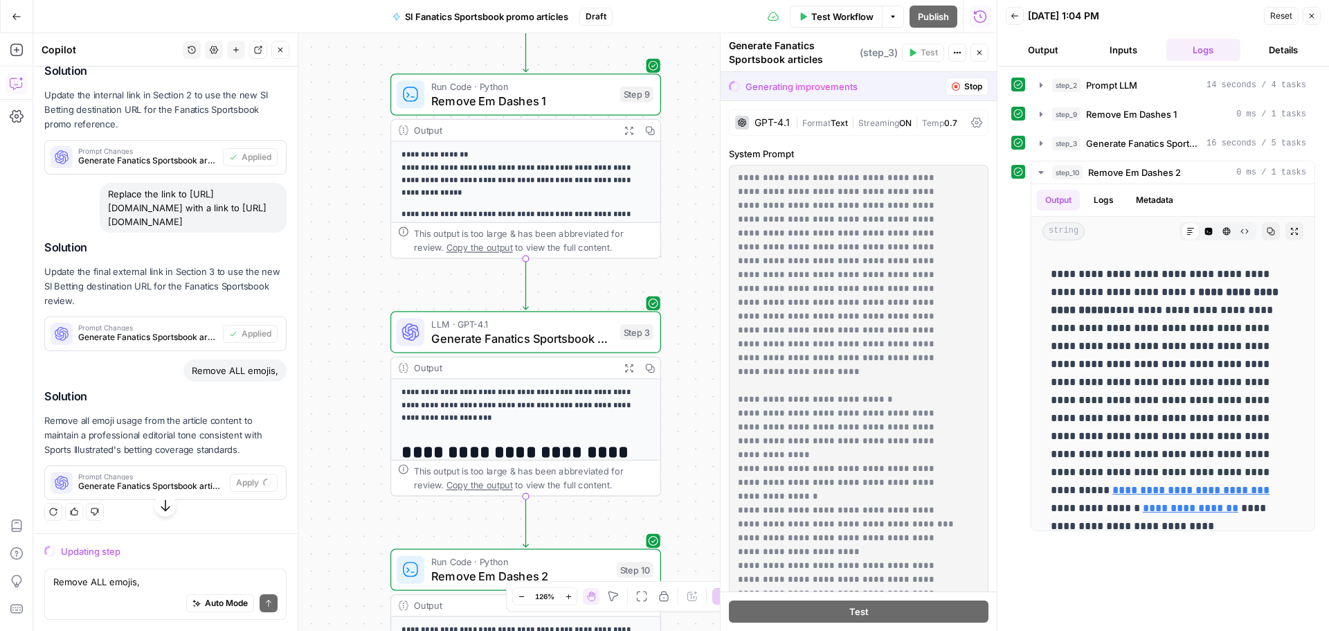
scroll to position [2974, 0]
click at [105, 581] on textarea "Remove ALL emojis," at bounding box center [165, 582] width 224 height 14
type textarea "R"
type textarea "Do not use exclamation points."
click at [264, 603] on icon "submit" at bounding box center [268, 603] width 8 height 8
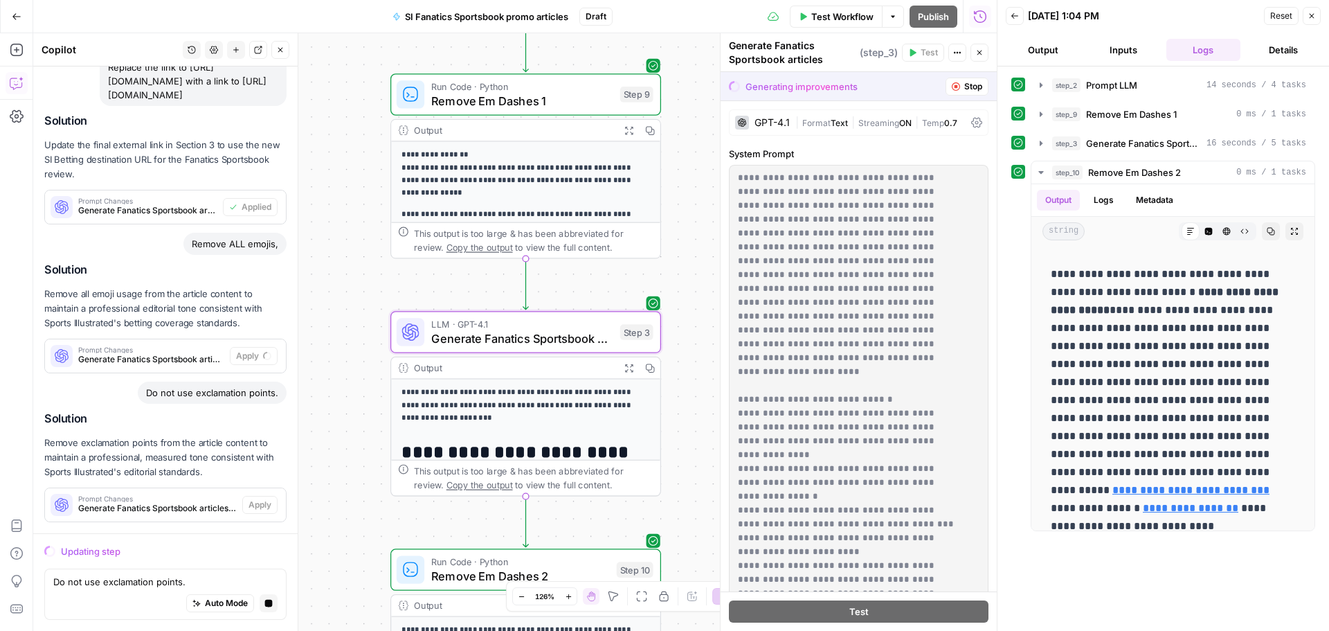
scroll to position [3123, 0]
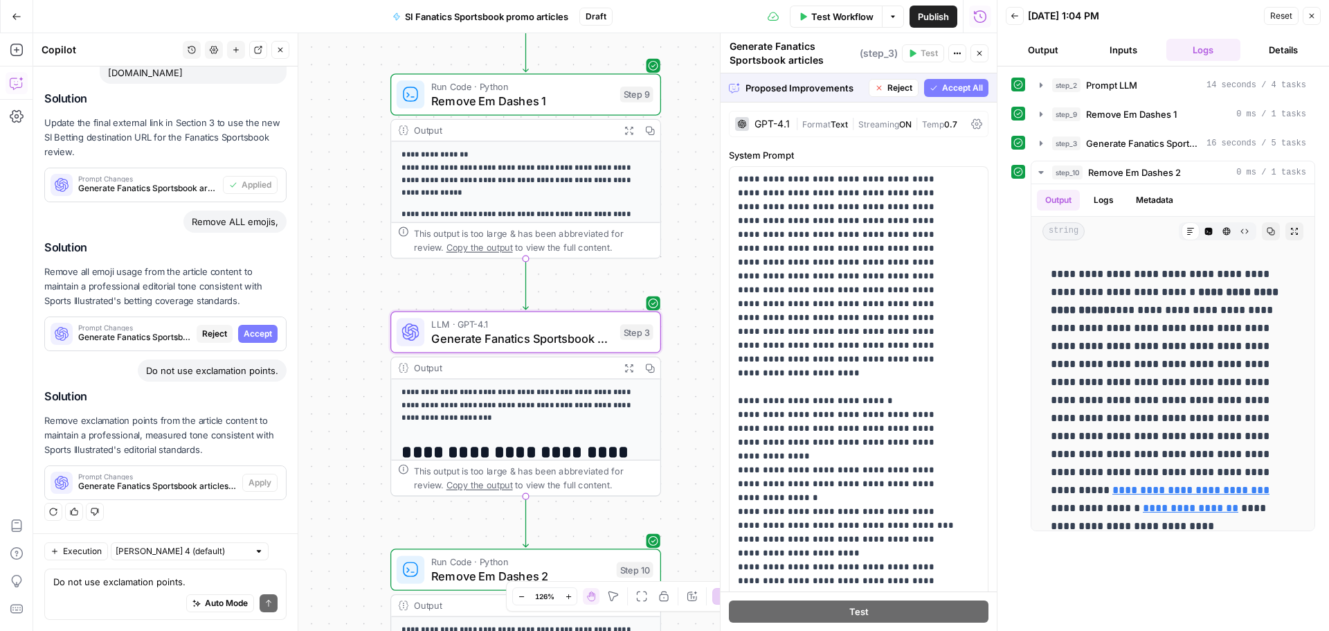
drag, startPoint x: 246, startPoint y: 325, endPoint x: 257, endPoint y: 356, distance: 32.4
click at [246, 325] on button "Accept" at bounding box center [257, 334] width 39 height 18
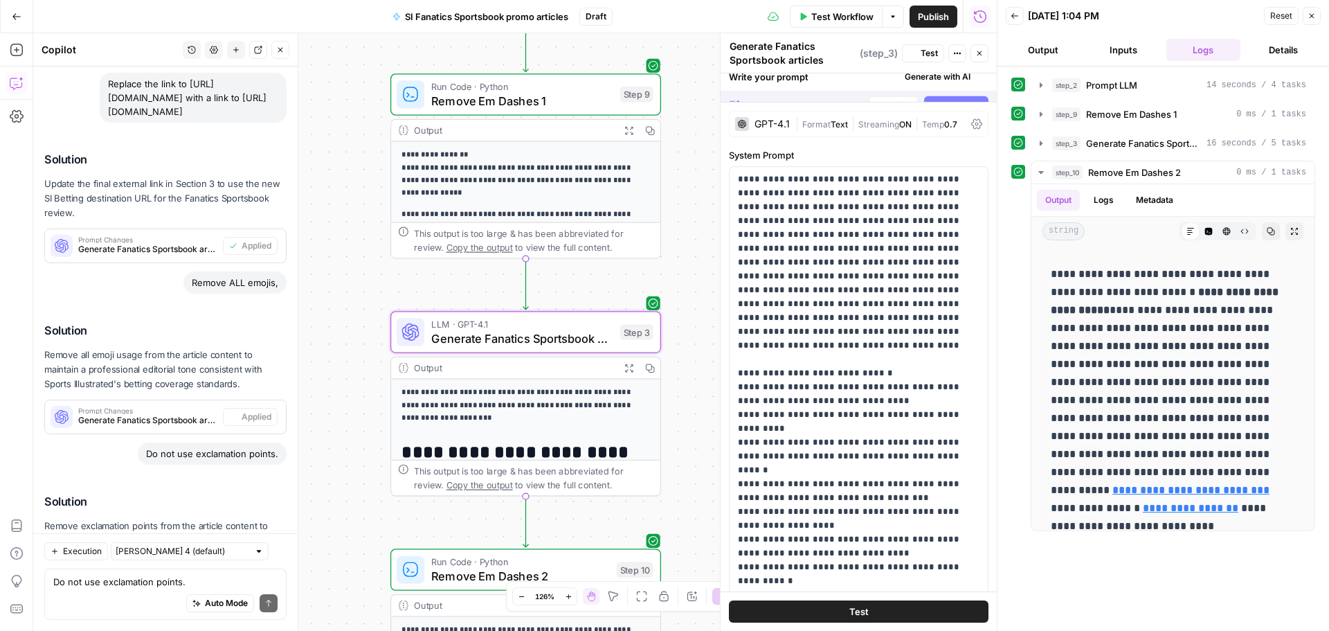
scroll to position [0, 0]
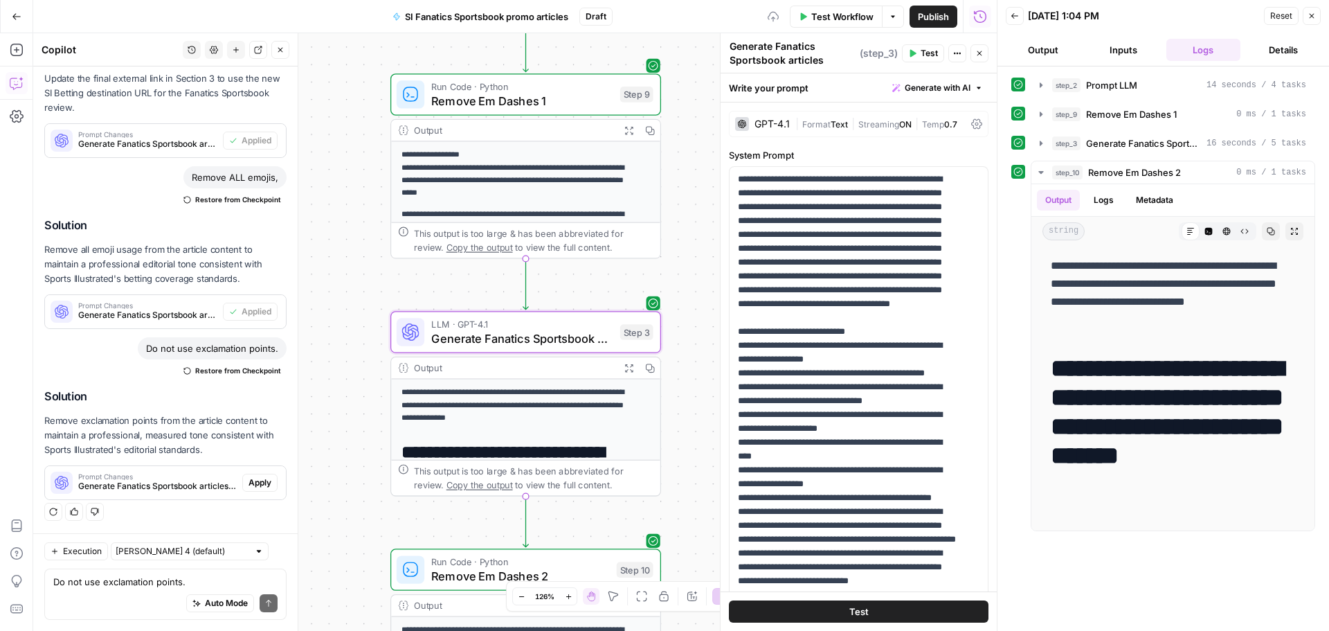
click at [263, 480] on button "Apply" at bounding box center [259, 483] width 35 height 18
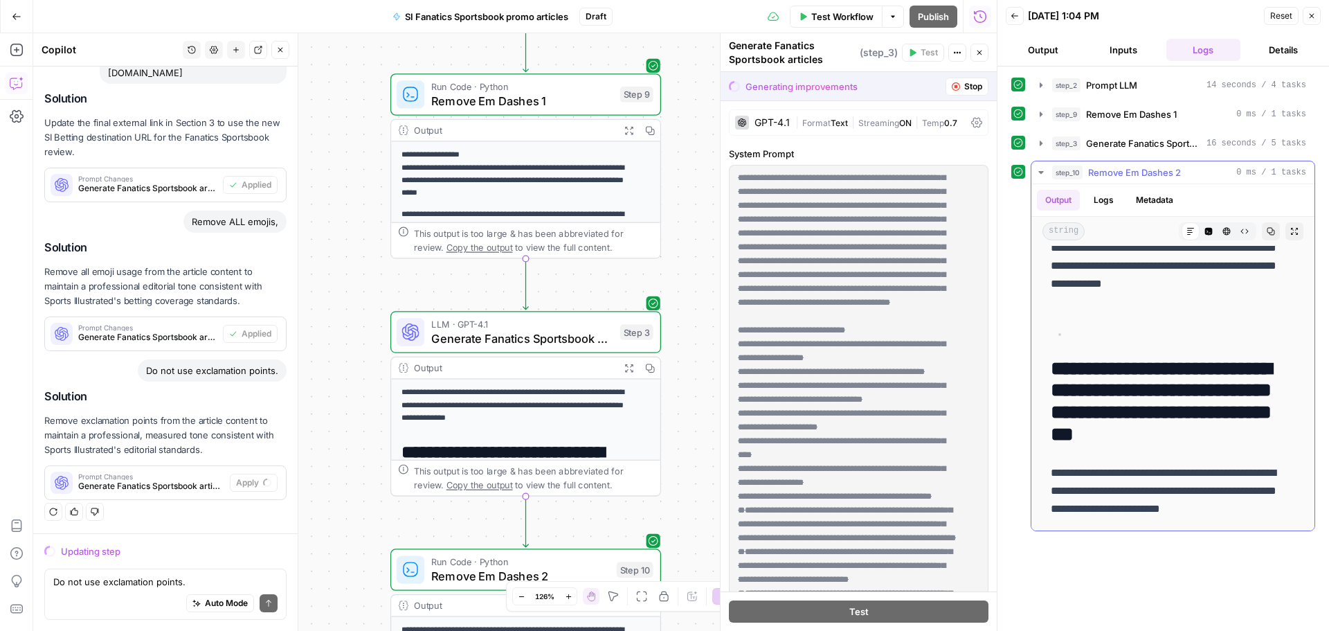
scroll to position [831, 0]
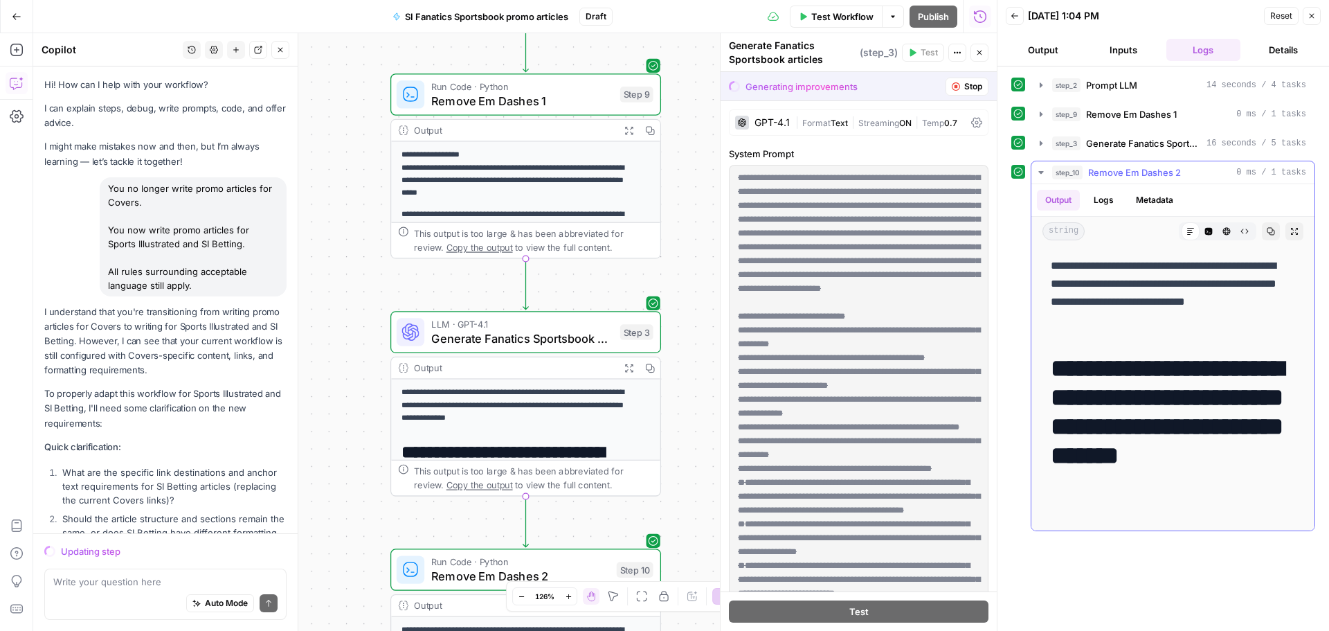
scroll to position [3123, 0]
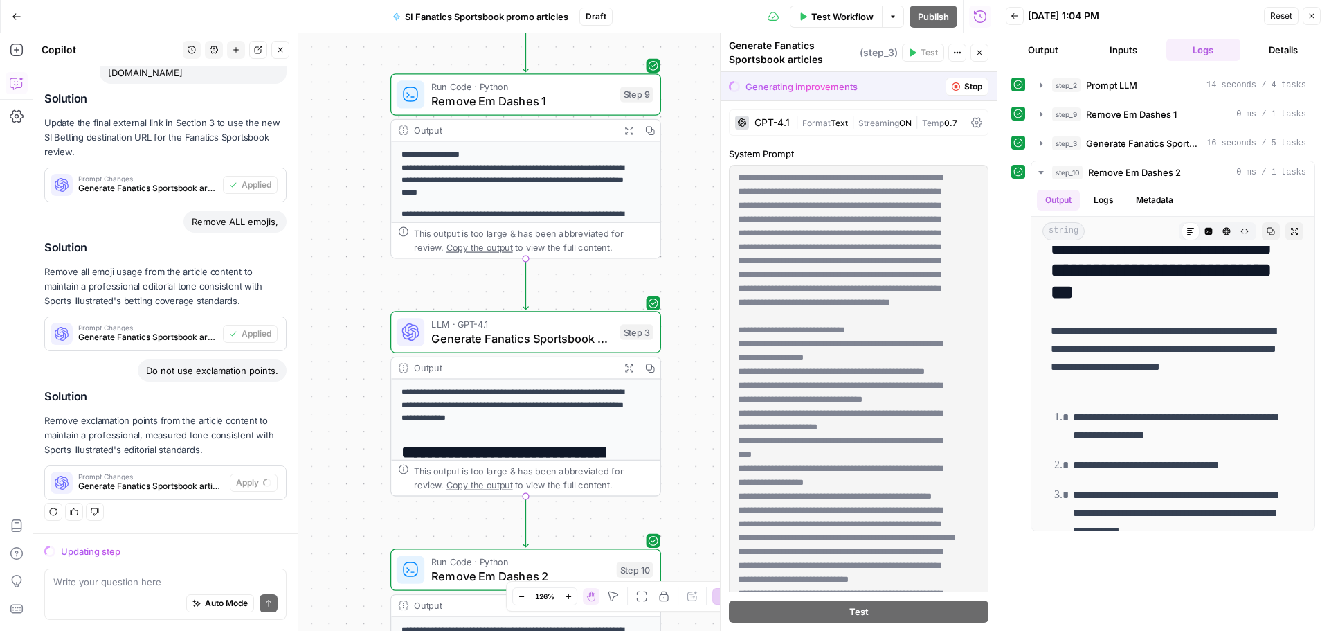
click at [1290, 53] on button "Details" at bounding box center [1283, 50] width 75 height 22
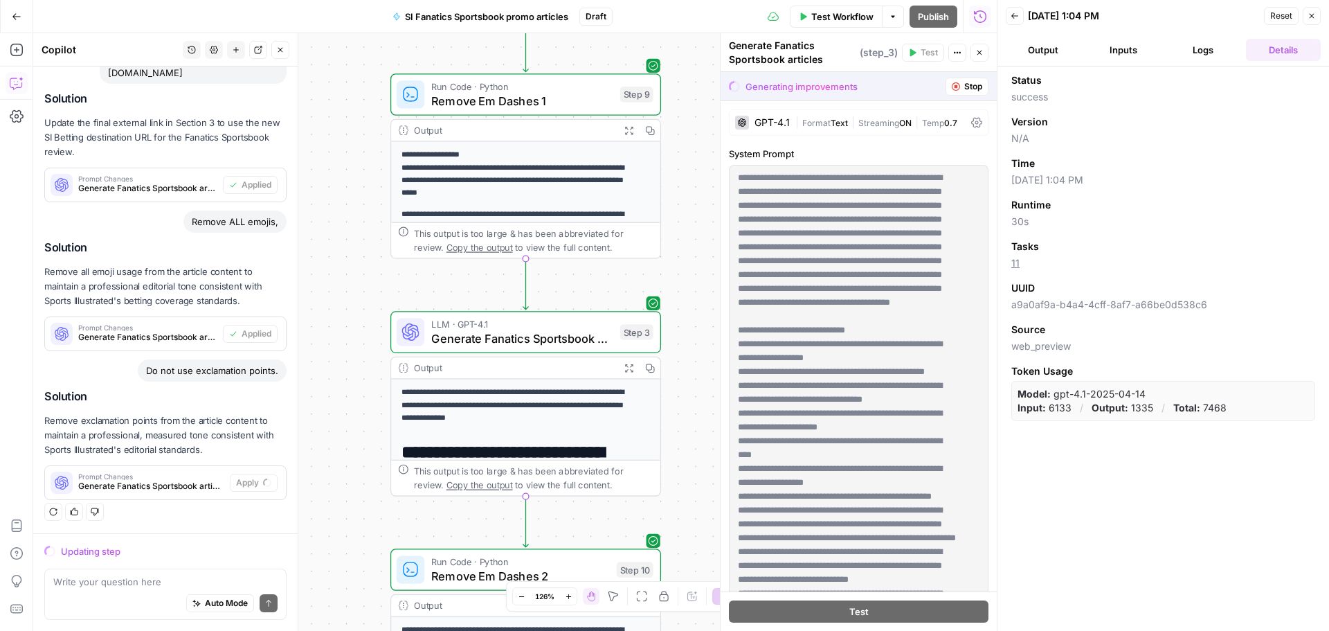
click at [1216, 51] on button "Logs" at bounding box center [1203, 50] width 75 height 22
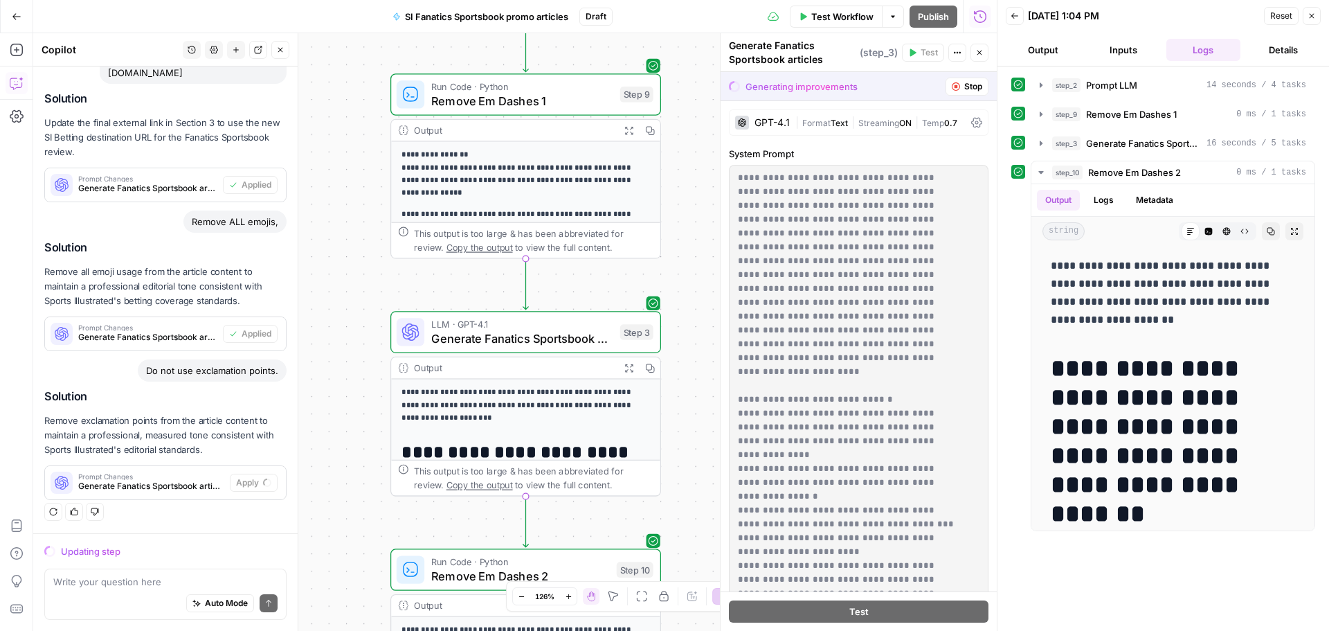
click at [1052, 52] on button "Output" at bounding box center [1043, 50] width 75 height 22
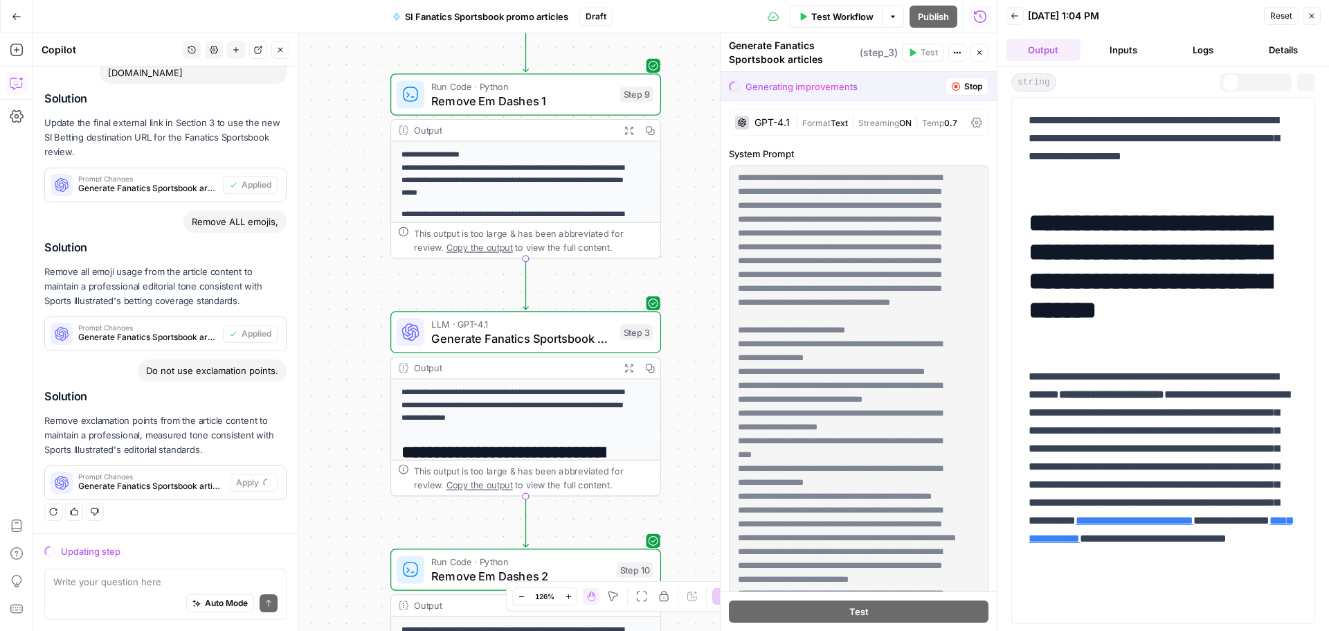
click at [1124, 50] on button "Inputs" at bounding box center [1123, 50] width 75 height 22
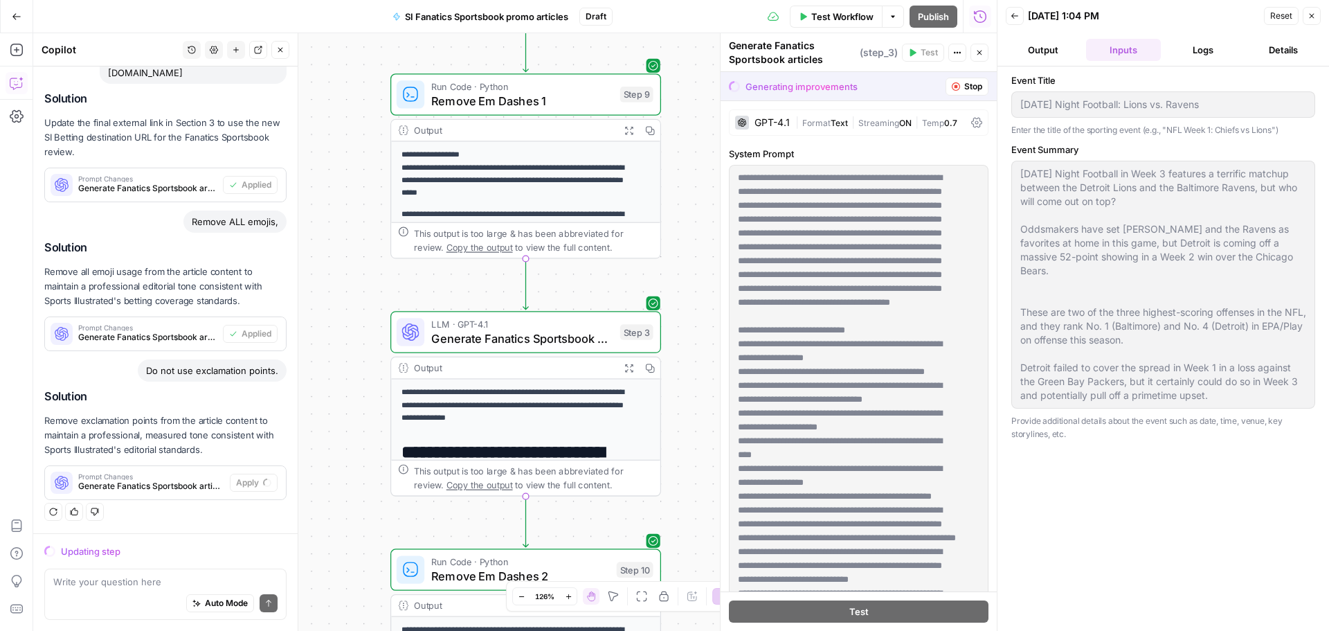
click at [1067, 48] on button "Output" at bounding box center [1043, 50] width 75 height 22
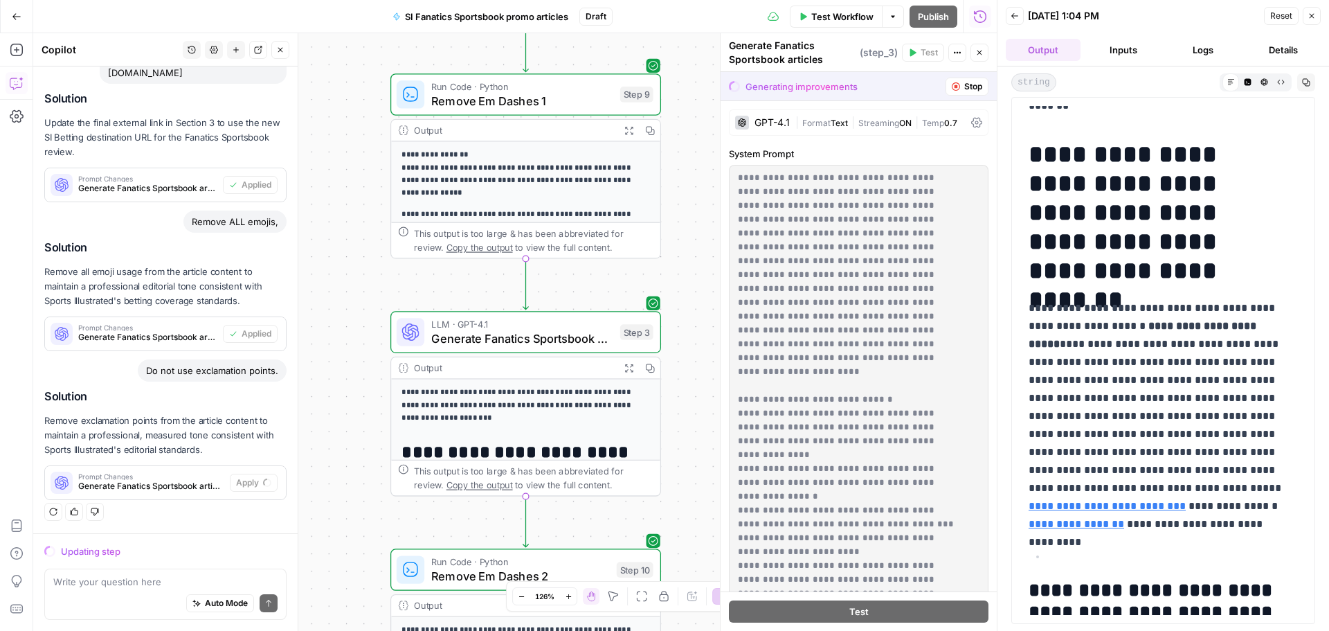
scroll to position [69, 0]
click at [1117, 57] on button "Inputs" at bounding box center [1123, 50] width 75 height 22
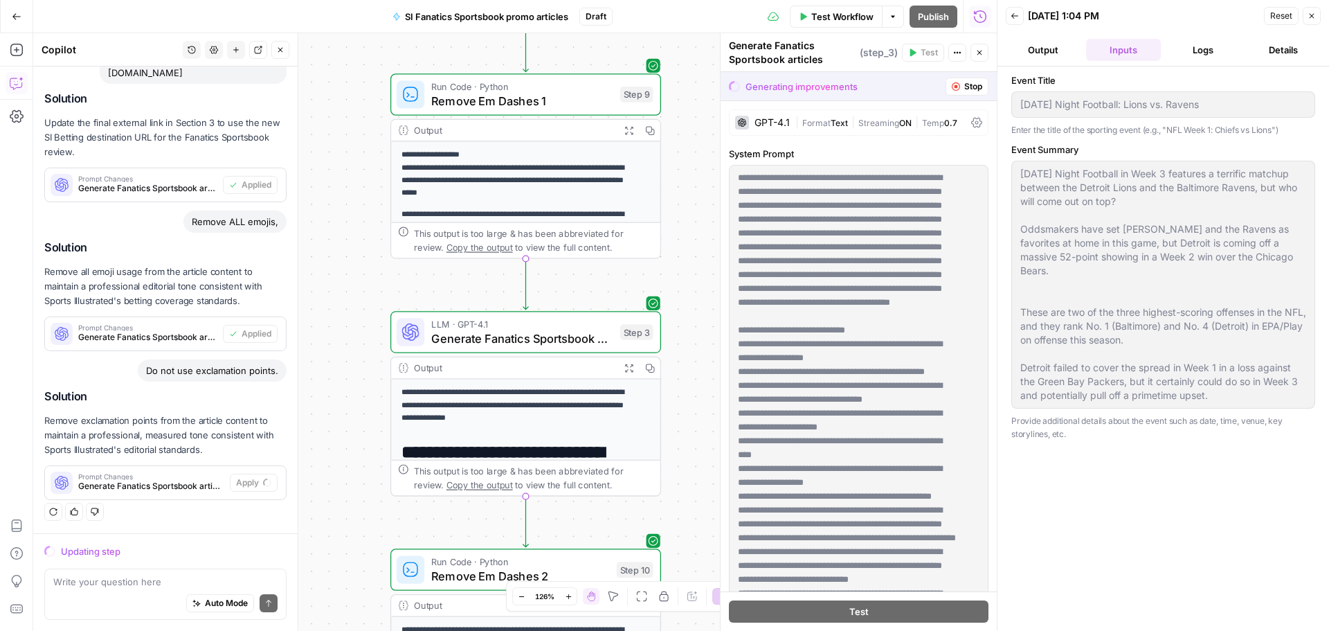
click at [1259, 411] on div "Event Summary Monday Night Football in Week 3 features a terrific matchup betwe…" at bounding box center [1163, 292] width 304 height 298
click at [108, 582] on textarea at bounding box center [165, 582] width 224 height 14
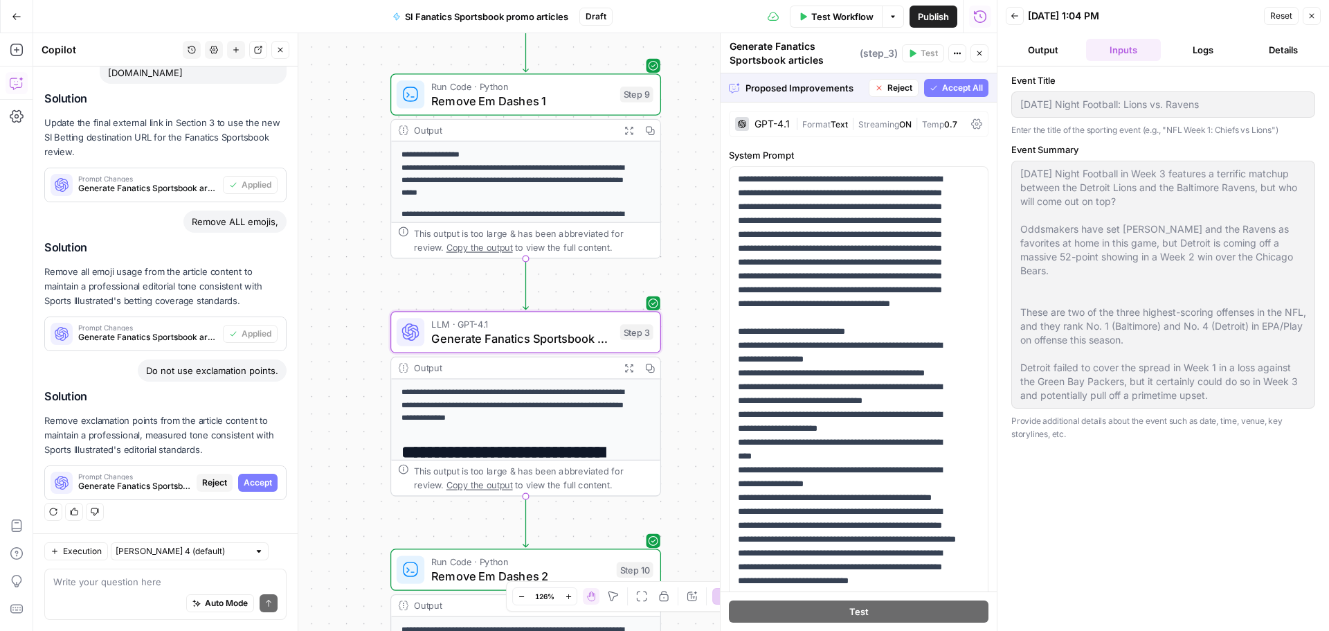
click at [238, 487] on button "Accept" at bounding box center [257, 483] width 39 height 18
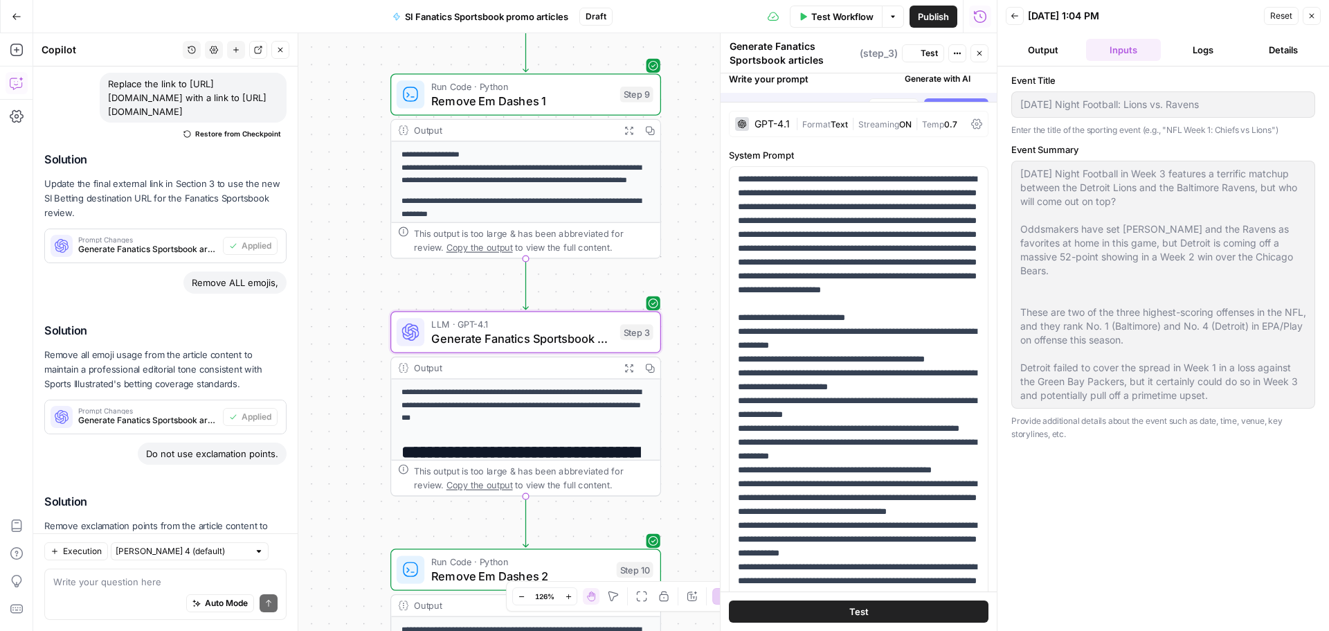
scroll to position [3477, 0]
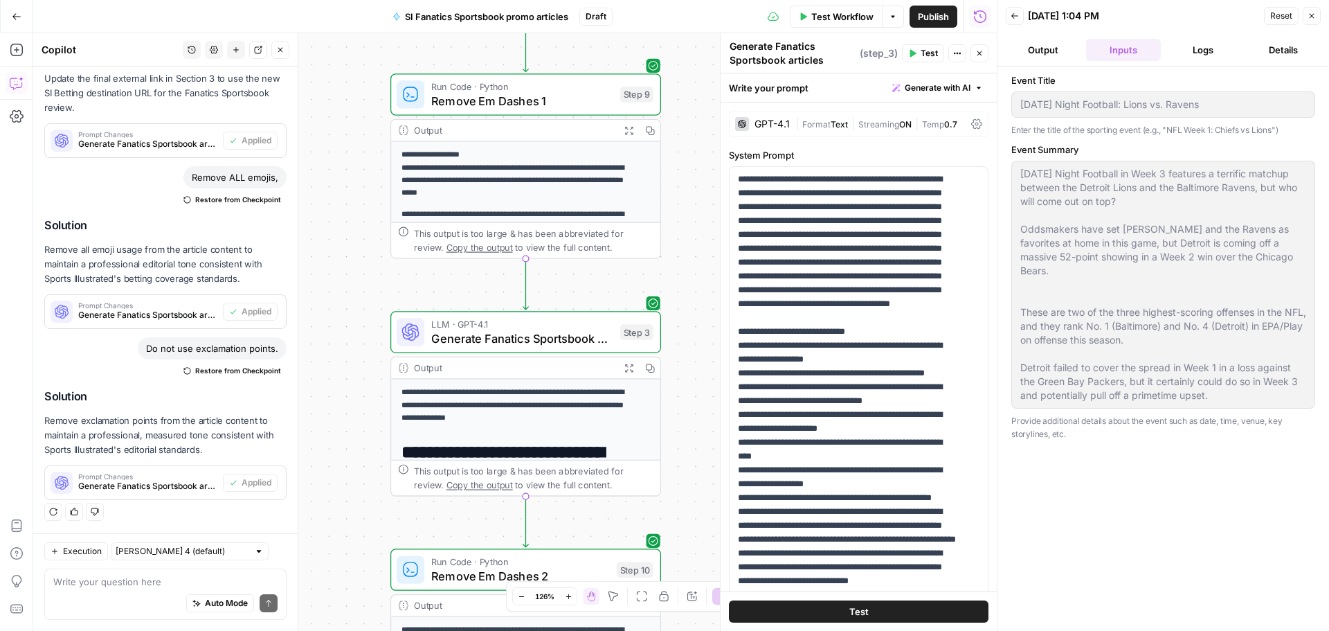
click at [846, 11] on span "Test Workflow" at bounding box center [842, 17] width 62 height 14
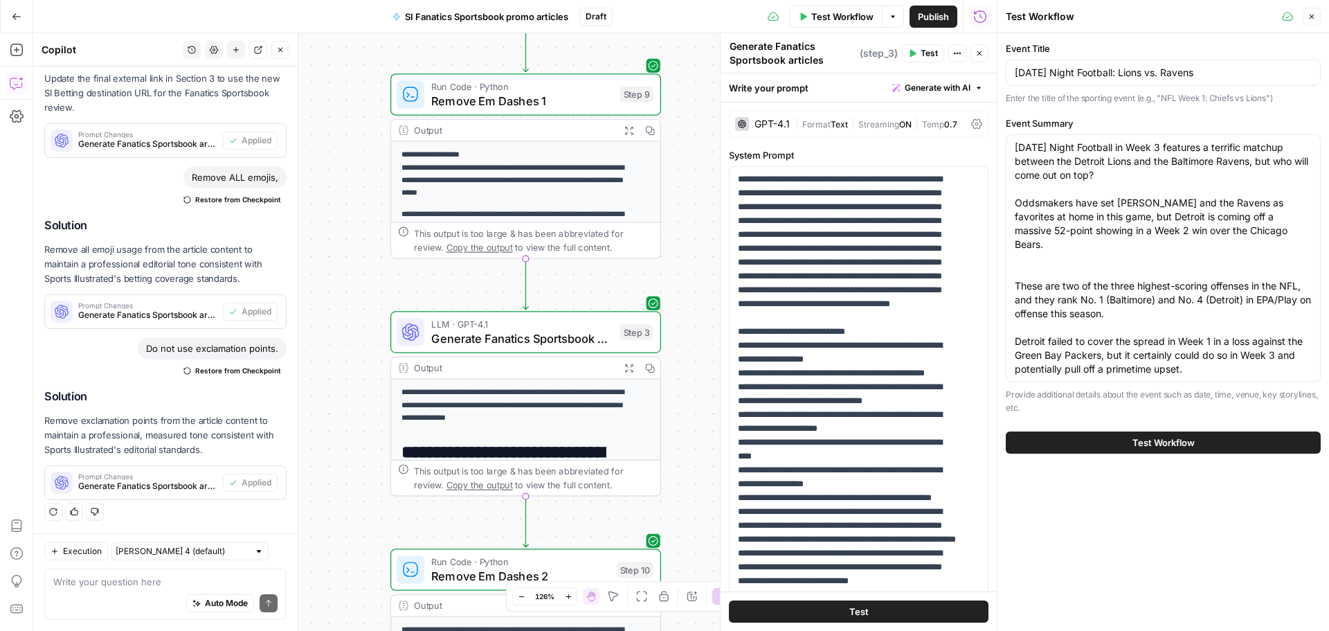
click at [1238, 439] on button "Test Workflow" at bounding box center [1163, 442] width 315 height 22
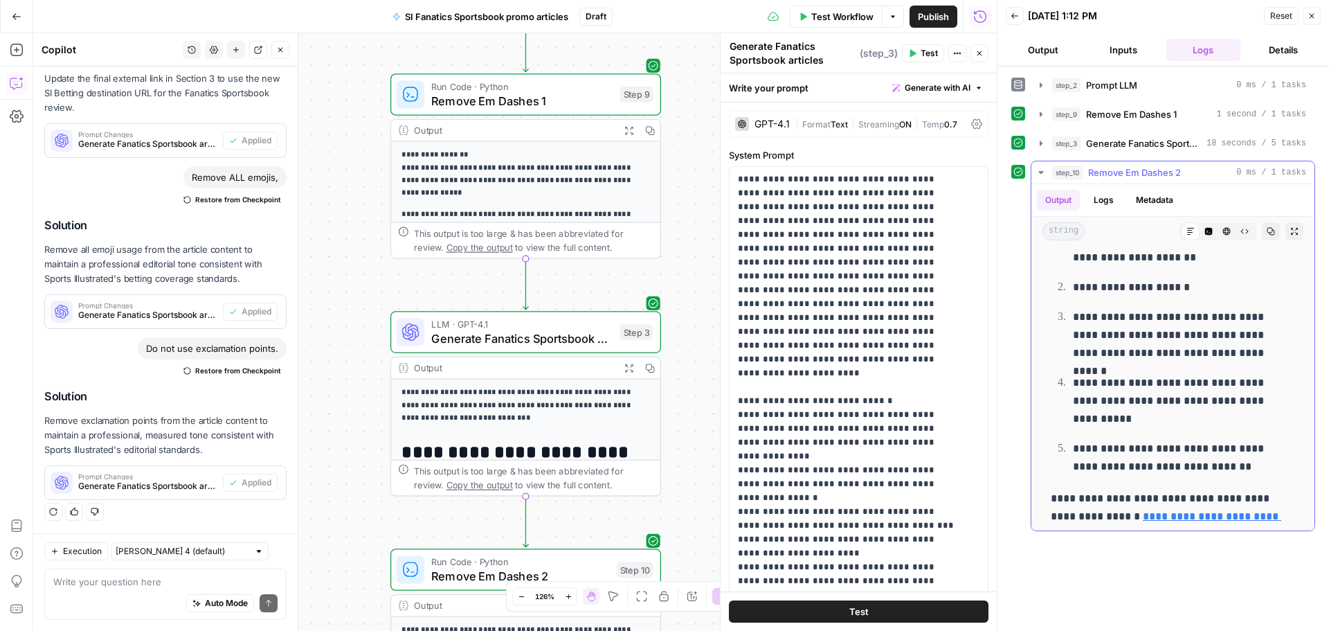
scroll to position [1200, 0]
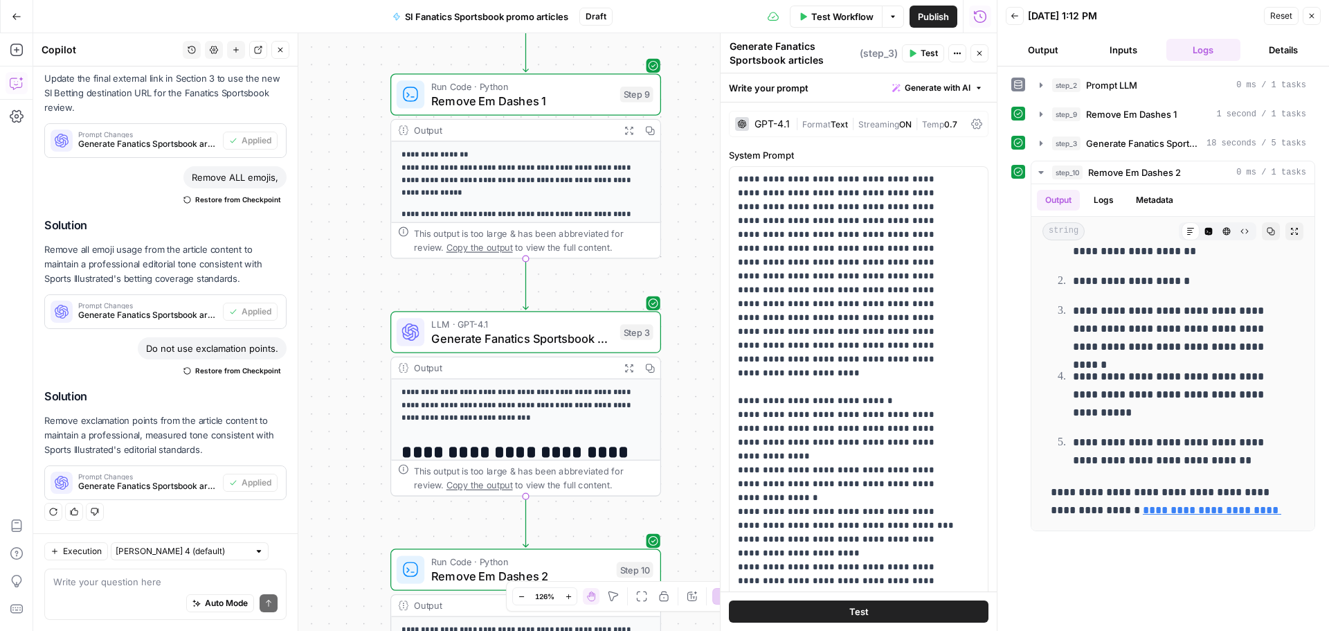
click at [85, 573] on div "Write your question here Auto Mode Send" at bounding box center [165, 593] width 242 height 51
type textarea "D"
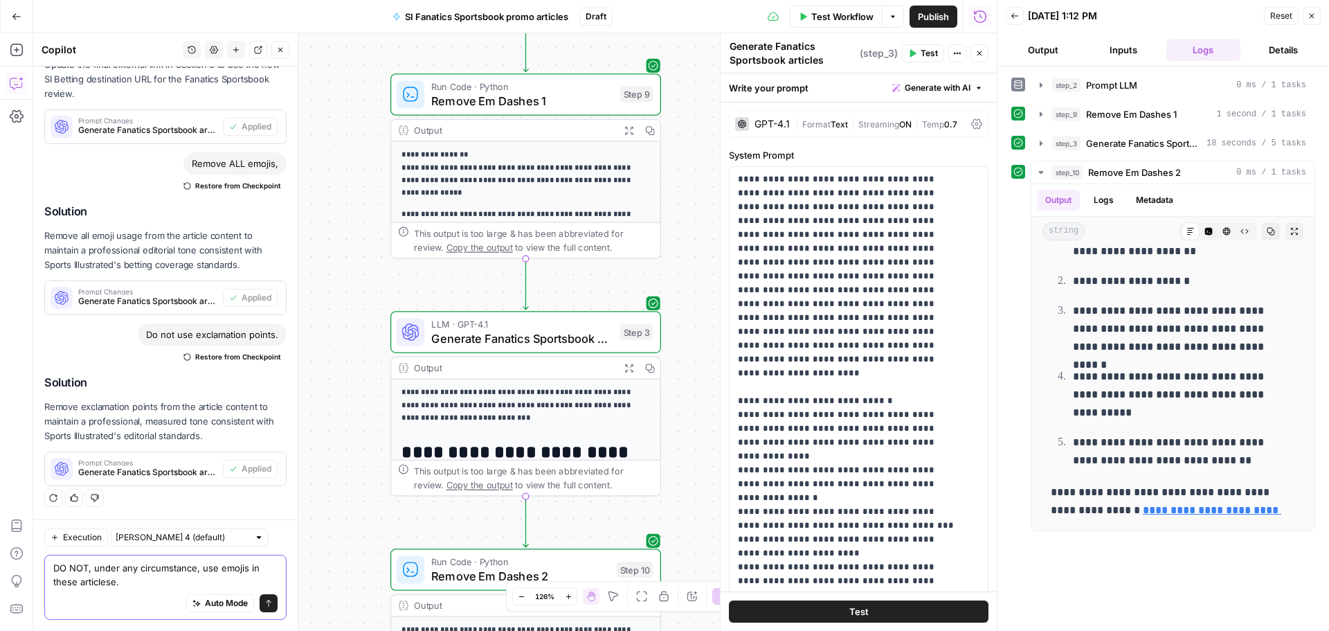
click at [115, 582] on textarea "DO NOT, under any circumstance, use emojis in these articlese." at bounding box center [165, 575] width 224 height 28
click at [131, 582] on textarea "DO NOT, under any circumstance, use emojis in these articles." at bounding box center [165, 575] width 224 height 28
type textarea "DO NOT, under any circumstance, use emojis in these articles. Do not use them i…"
click at [262, 604] on button "Send" at bounding box center [269, 603] width 18 height 18
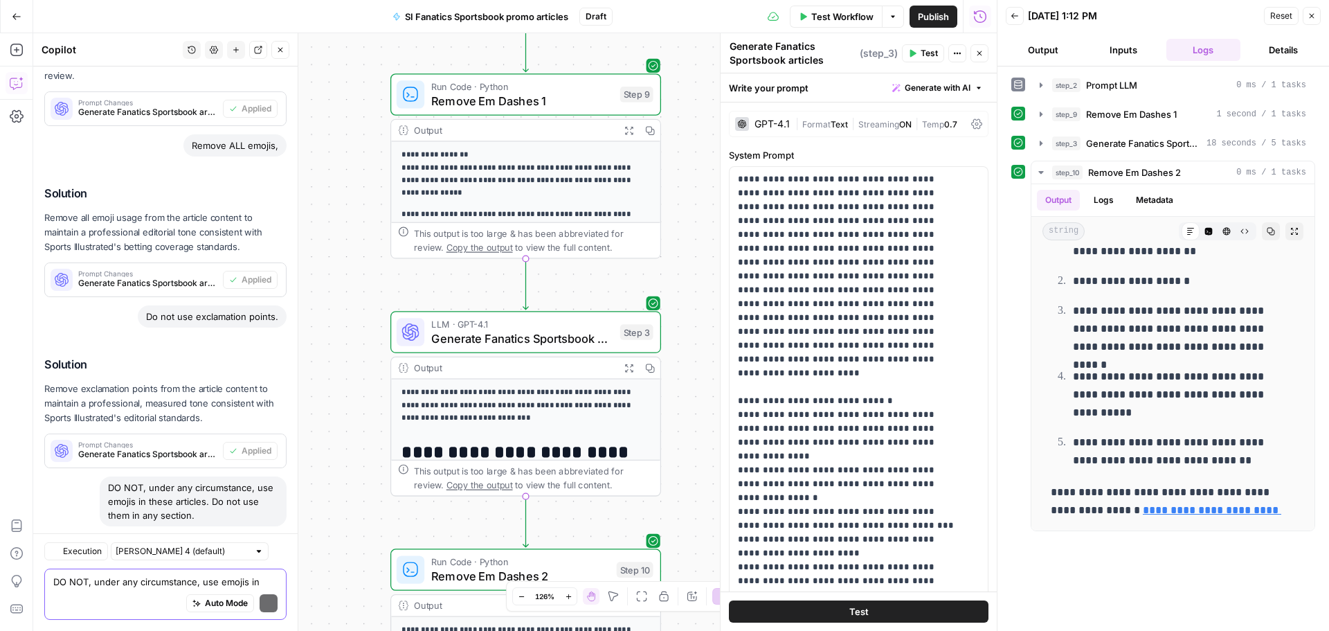
scroll to position [3654, 0]
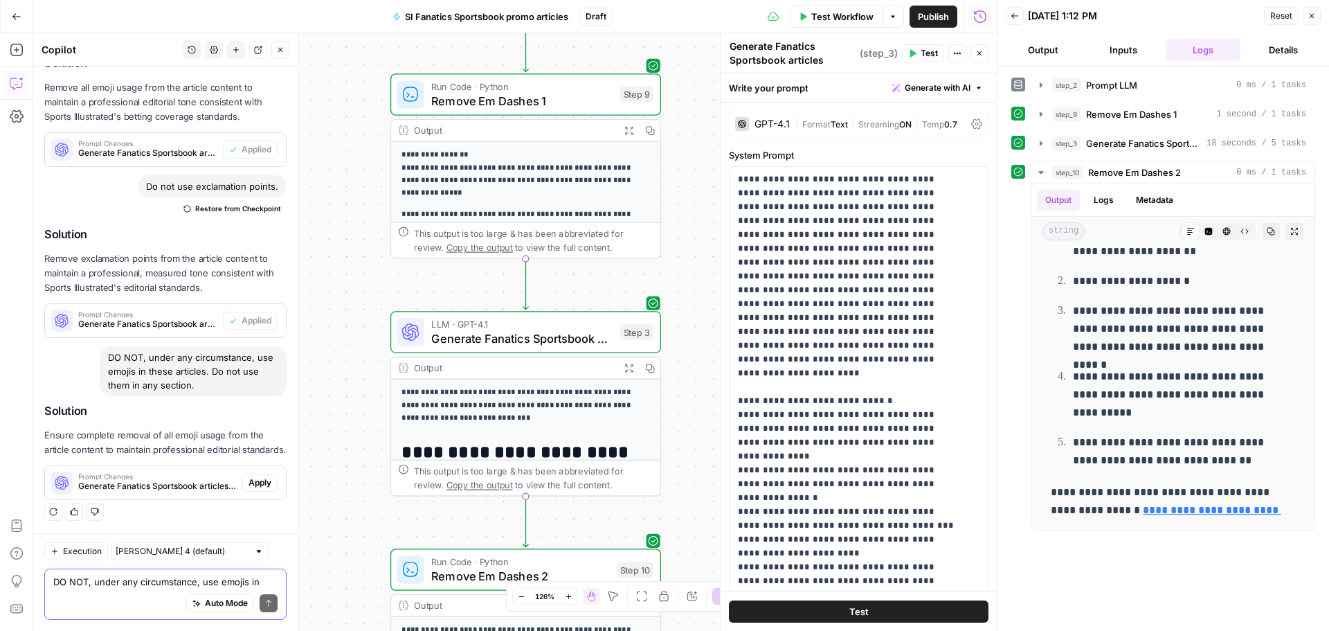
click at [272, 483] on div "Prompt Changes Generate Fanatics Sportsbook articles (step_3) Apply" at bounding box center [165, 482] width 241 height 22
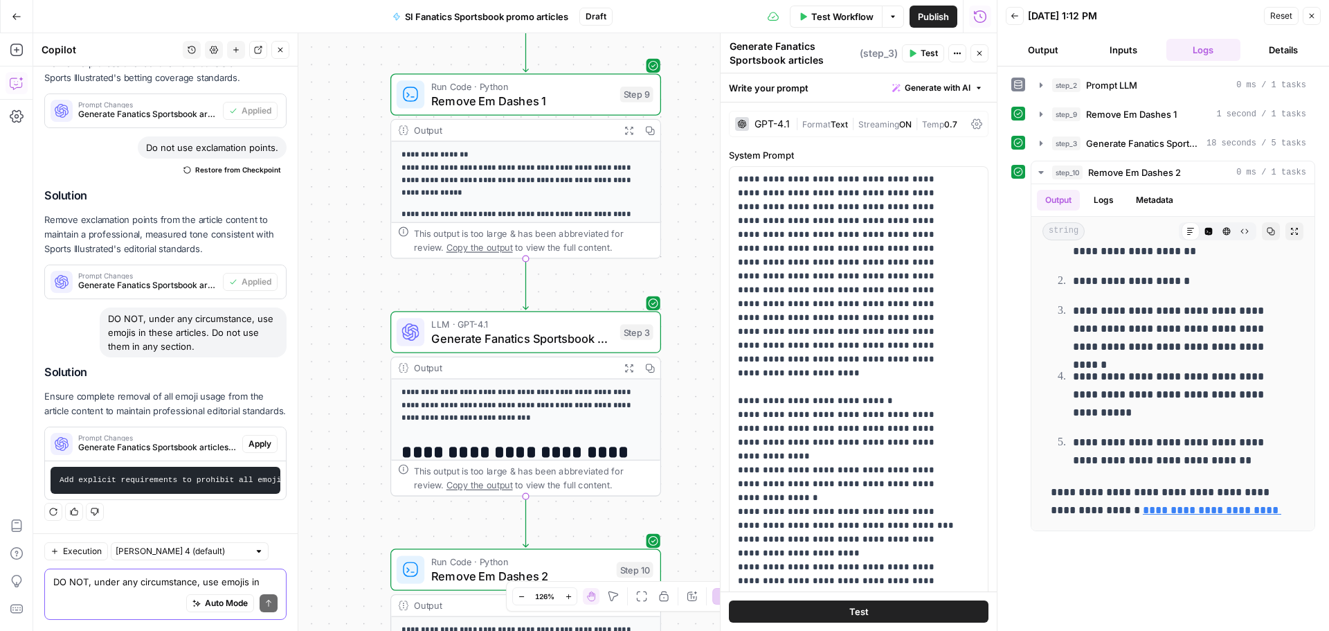
scroll to position [3704, 0]
click at [249, 438] on span "Apply" at bounding box center [260, 444] width 23 height 12
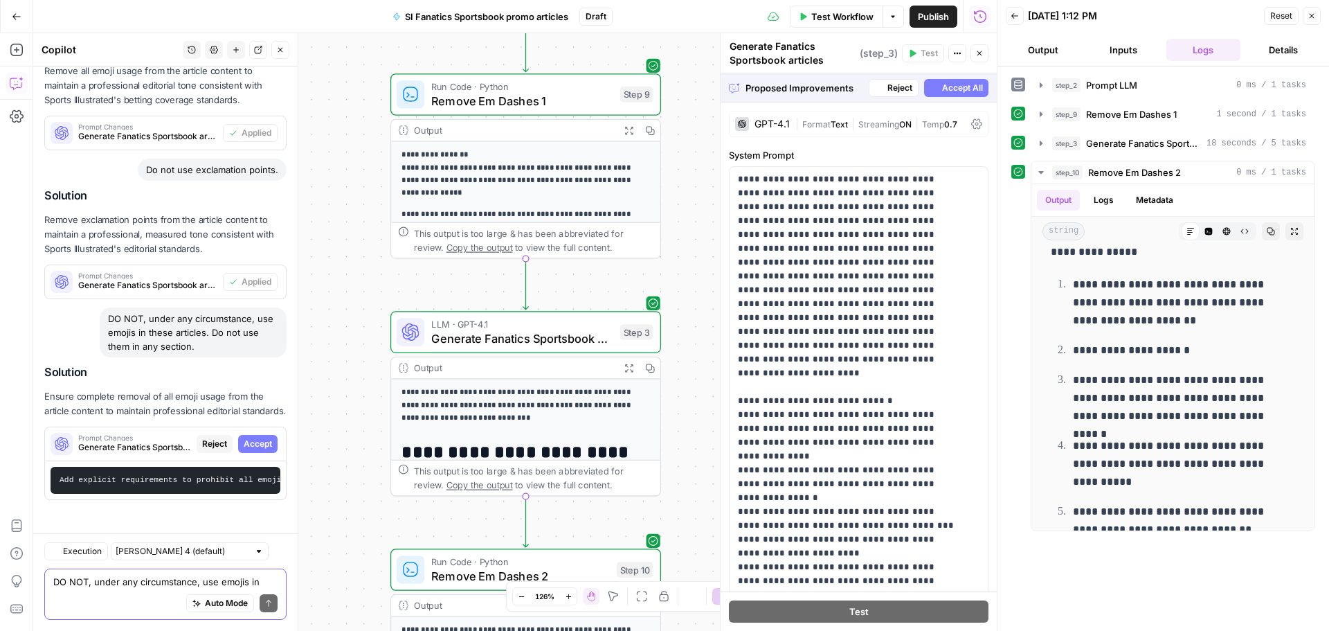
scroll to position [3349, 0]
click at [255, 442] on div "Prompt Changes Generate Fanatics Sportsbook articles (step_3) Reject Accept" at bounding box center [165, 444] width 241 height 22
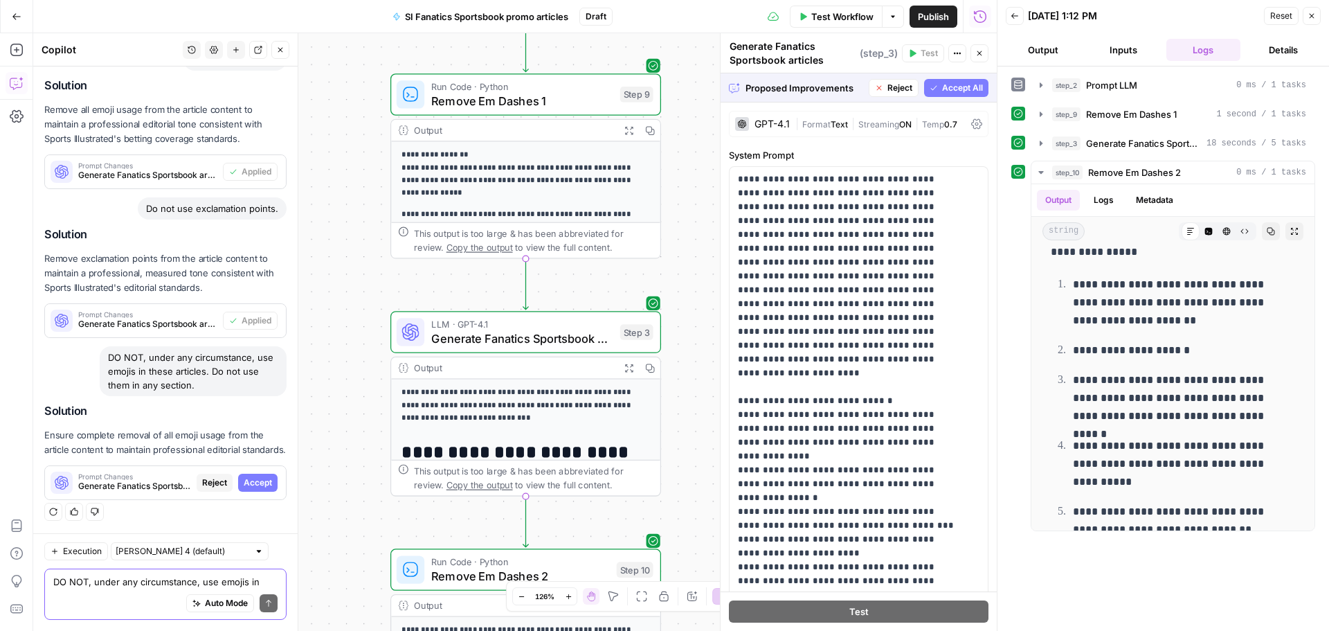
scroll to position [3300, 0]
click at [258, 476] on span "Accept" at bounding box center [258, 482] width 28 height 12
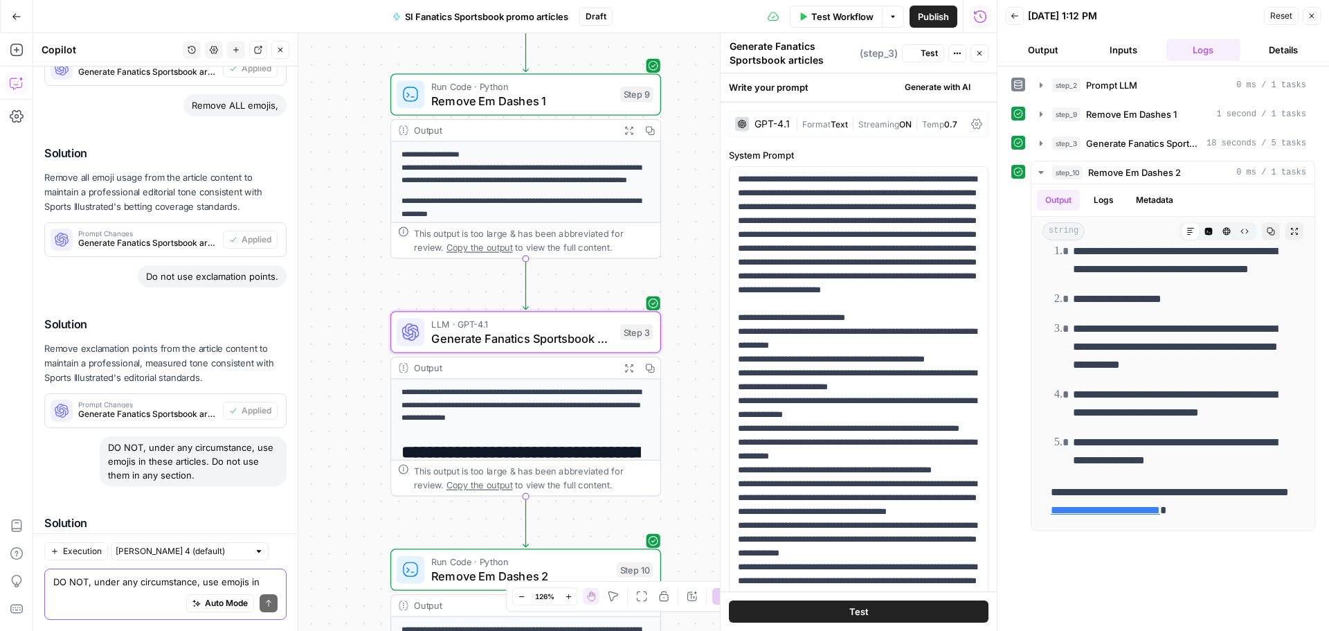
scroll to position [0, 0]
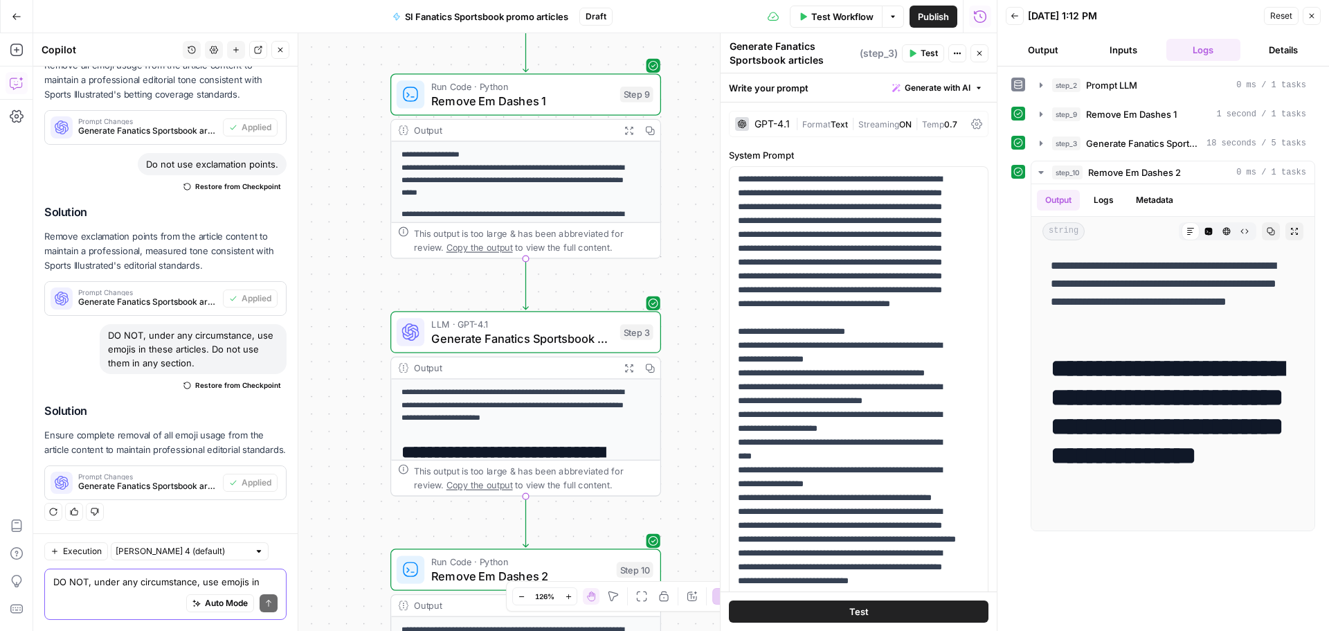
click at [845, 17] on span "Test Workflow" at bounding box center [842, 17] width 62 height 14
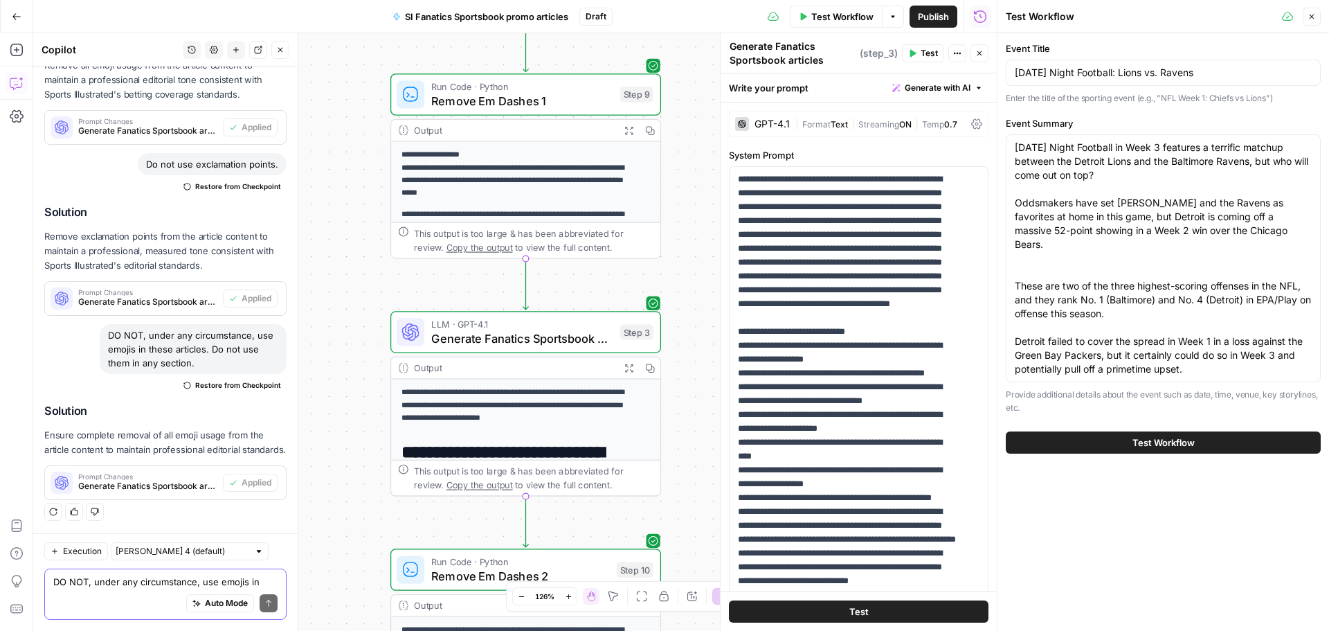
click at [1138, 435] on span "Test Workflow" at bounding box center [1164, 442] width 62 height 14
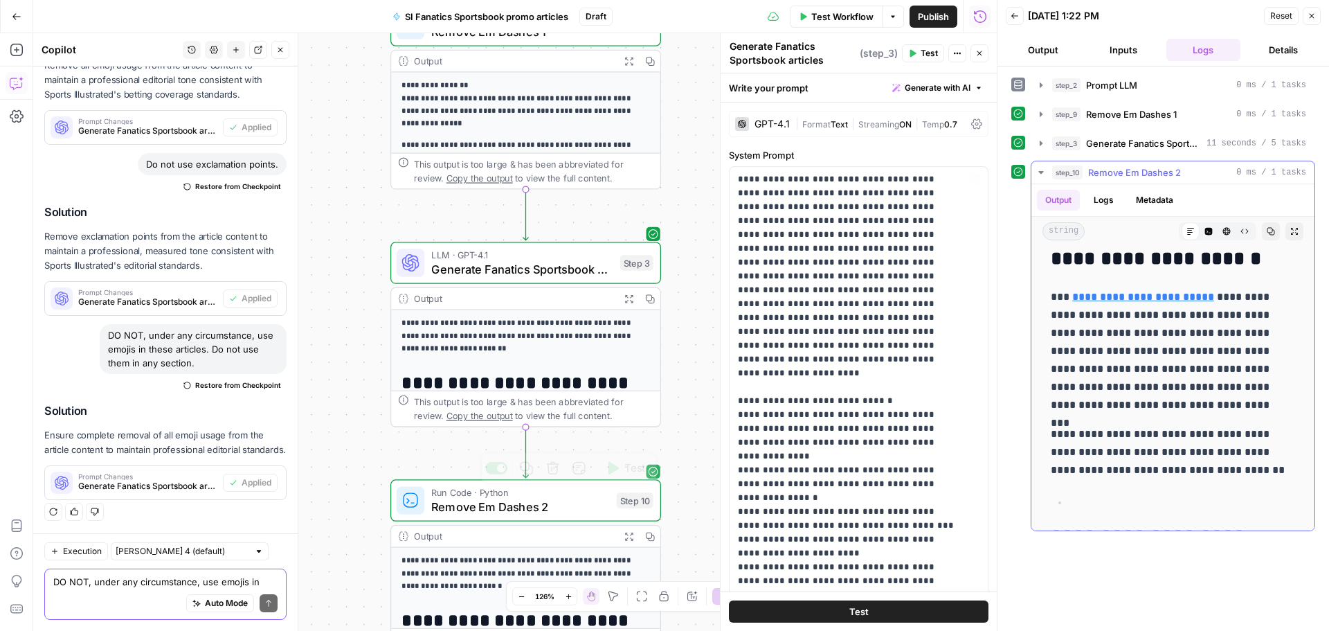
scroll to position [900, 0]
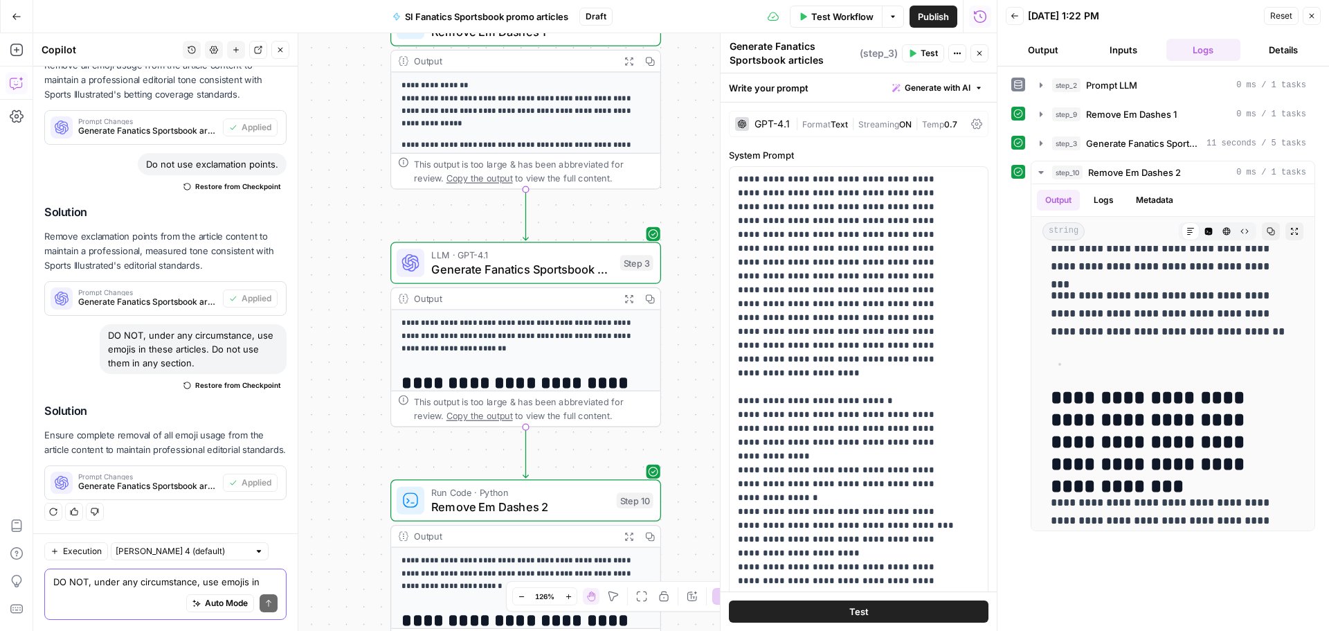
click at [168, 583] on textarea "DO NOT, under any circumstance, use emojis in these articles. Do not use them i…" at bounding box center [165, 582] width 224 height 14
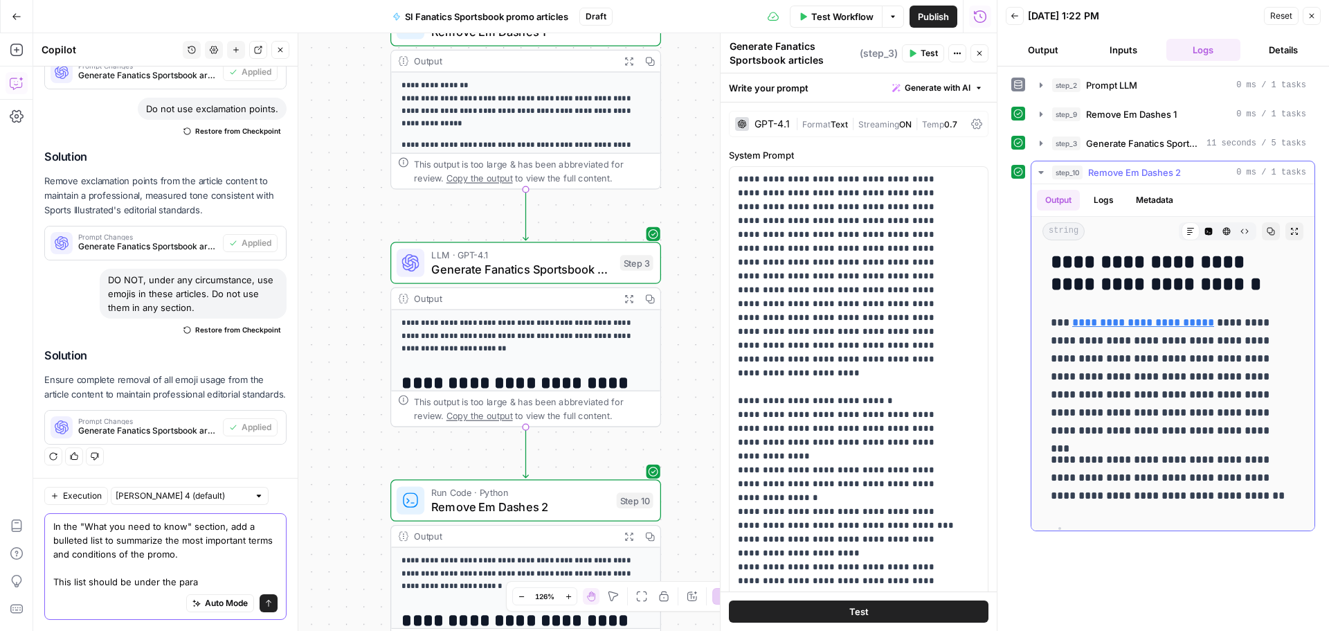
scroll to position [761, 0]
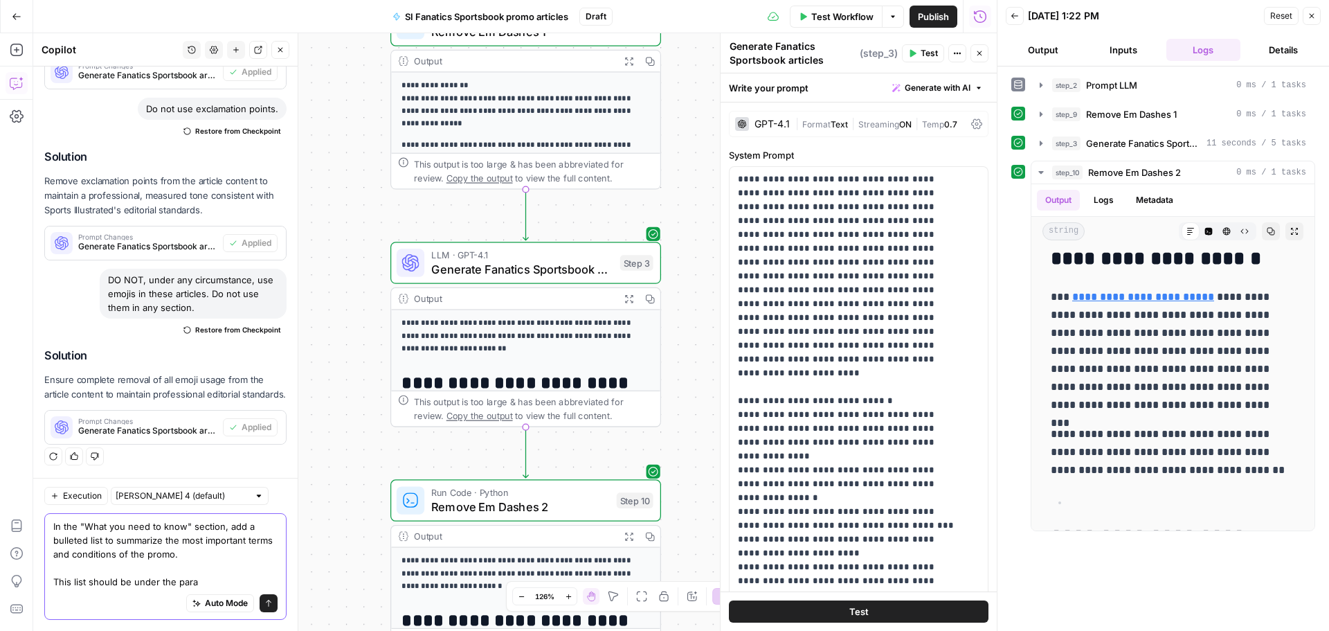
drag, startPoint x: 215, startPoint y: 577, endPoint x: 55, endPoint y: 588, distance: 161.0
click at [55, 588] on div "In the "What you need to know" section, add a bulleted list to summarize the mo…" at bounding box center [165, 566] width 242 height 107
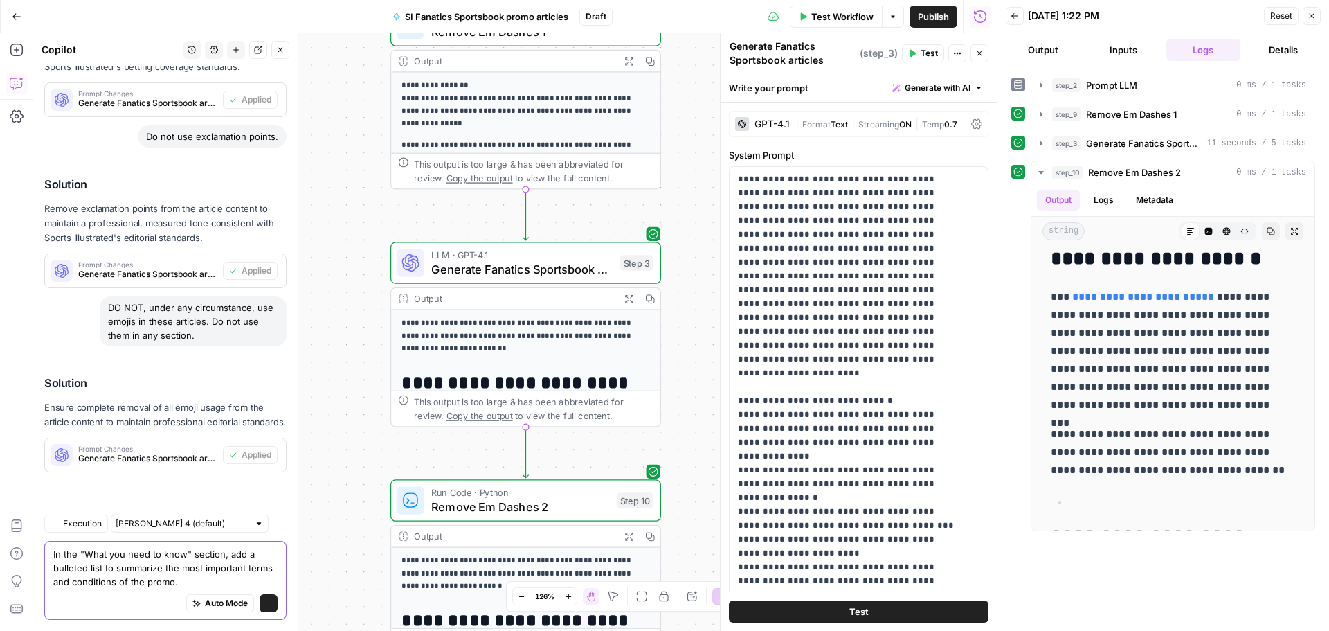
scroll to position [3718, 0]
type textarea "In the "What you need to know" section, add a bulleted list to summarize the mo…"
click at [260, 607] on button "Send" at bounding box center [269, 603] width 18 height 18
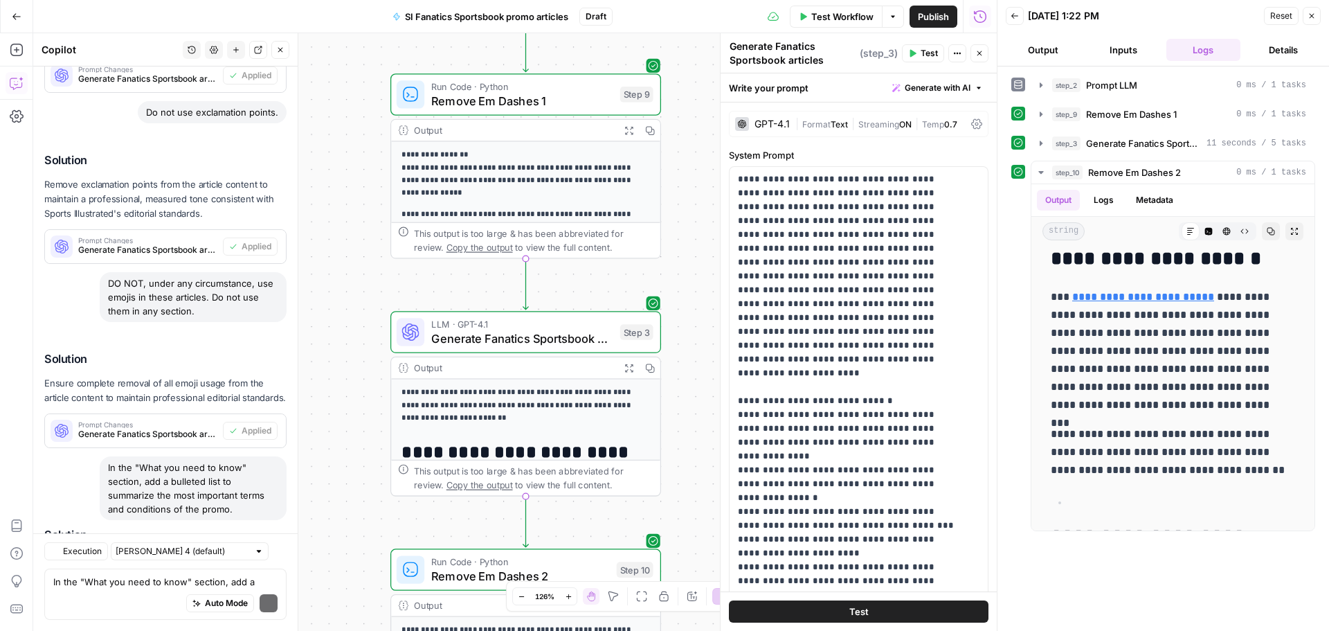
scroll to position [3881, 0]
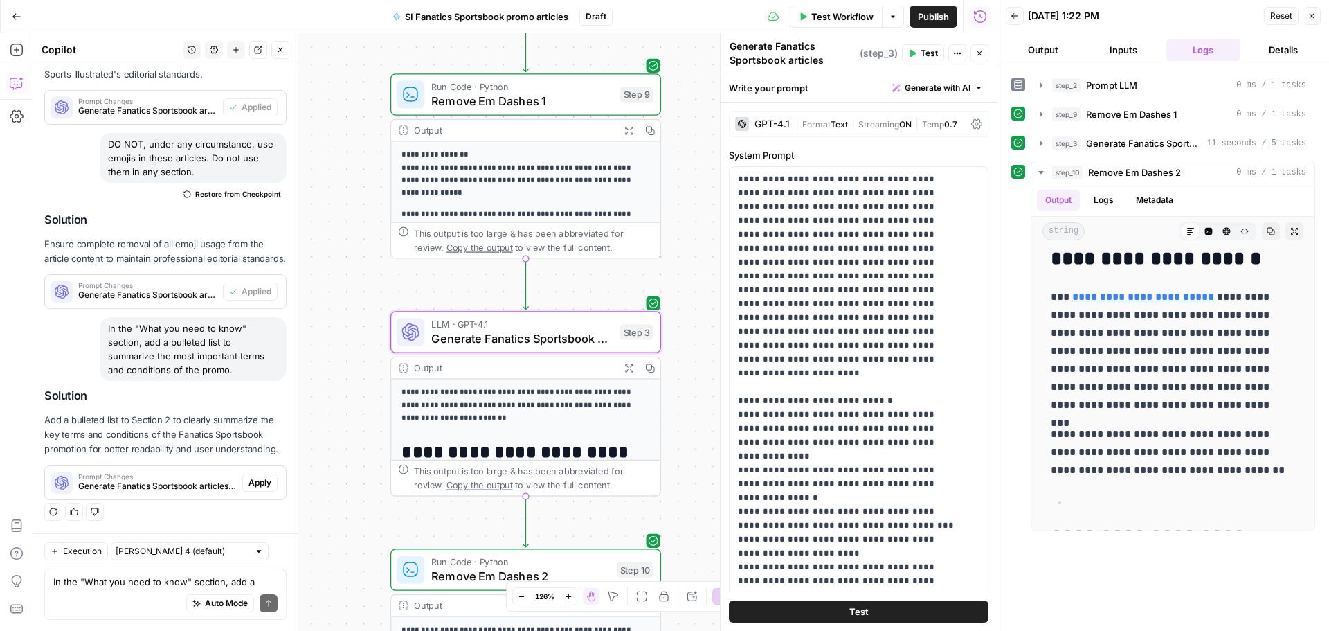
click at [247, 493] on div "Prompt Changes Generate Fanatics Sportsbook articles (step_3) Apply" at bounding box center [165, 482] width 241 height 22
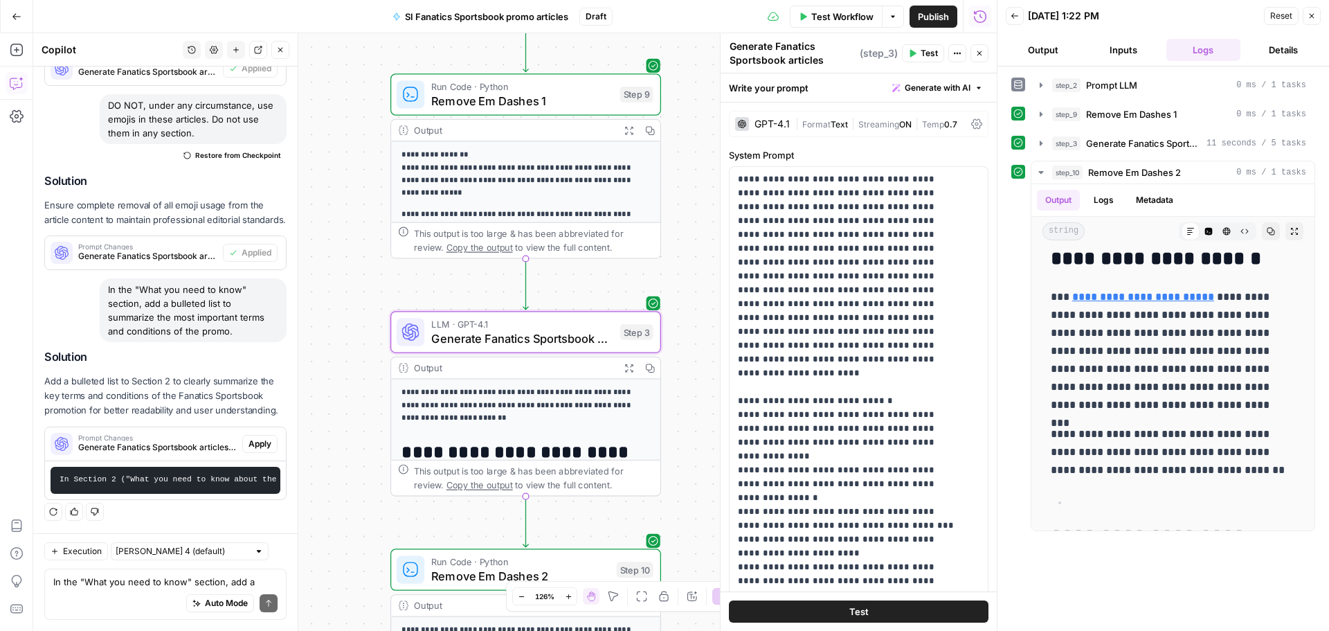
click at [249, 450] on span "Apply" at bounding box center [260, 444] width 23 height 12
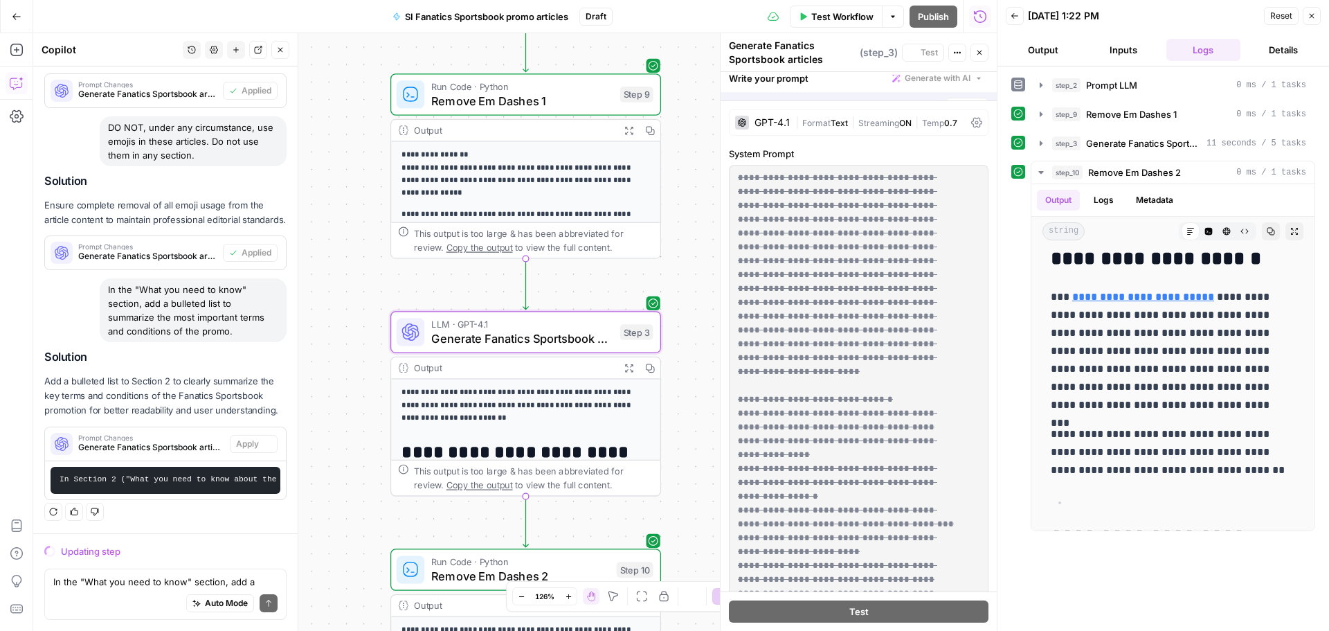
scroll to position [3553, 0]
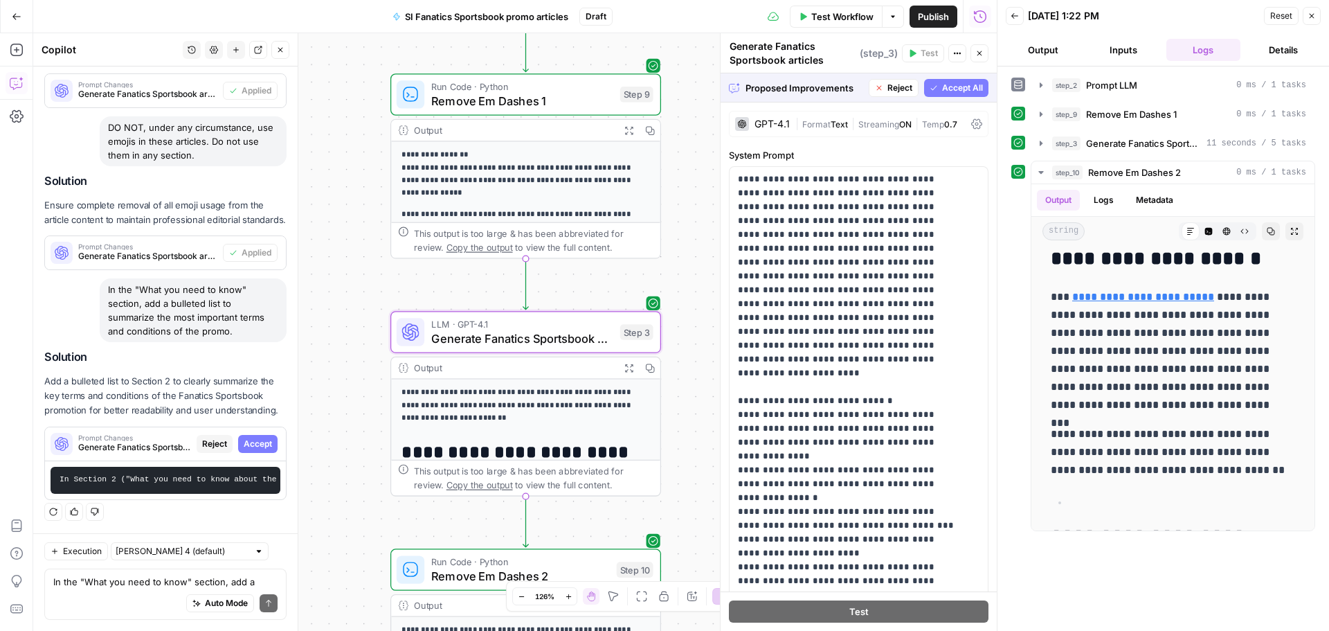
click at [254, 435] on button "Accept" at bounding box center [257, 444] width 39 height 18
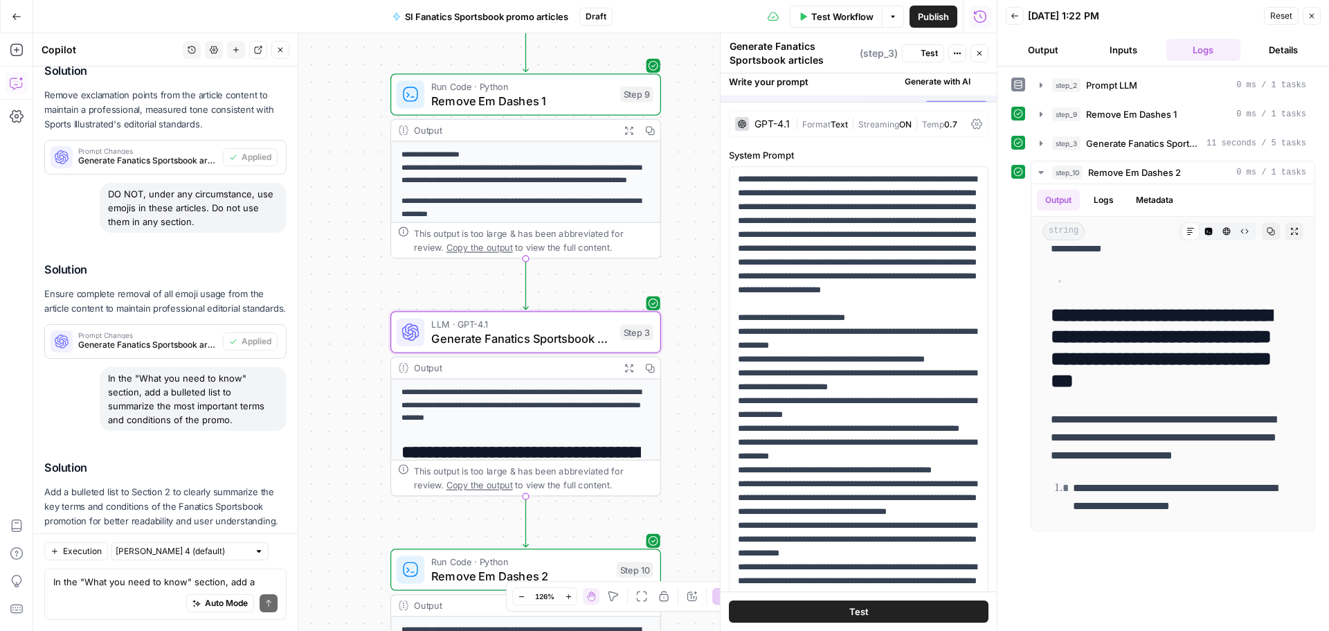
scroll to position [0, 0]
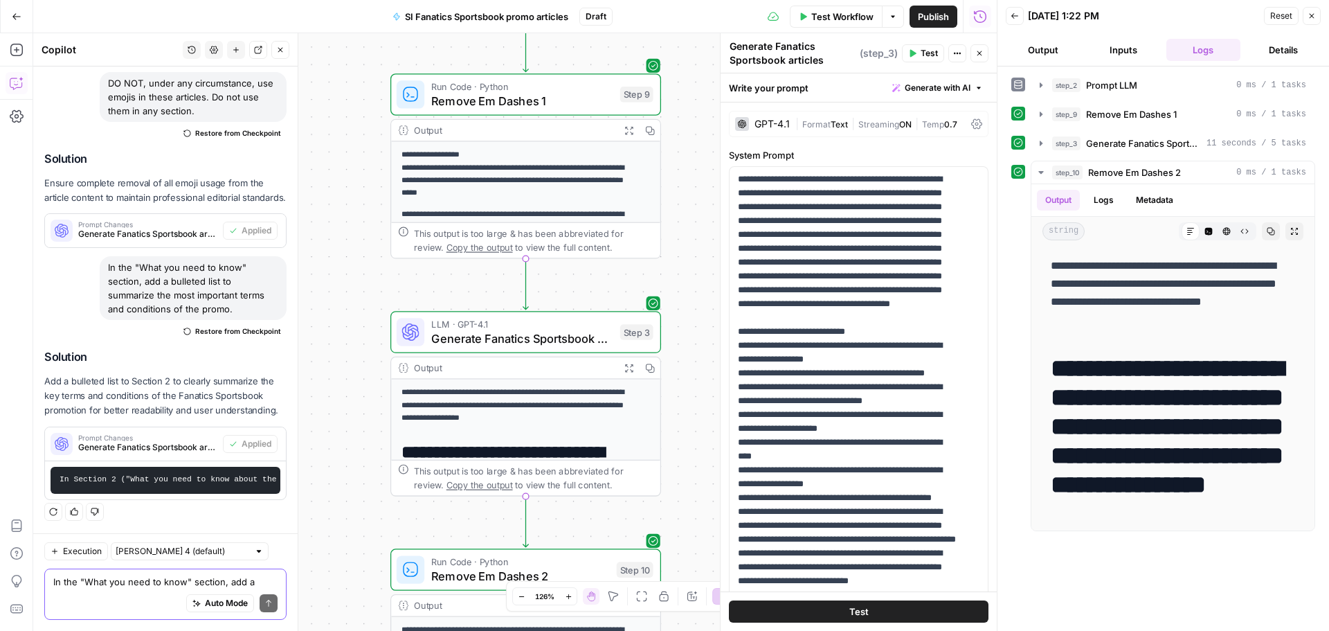
click at [104, 587] on textarea "In the "What you need to know" section, add a bulleted list to summarize the mo…" at bounding box center [165, 582] width 224 height 14
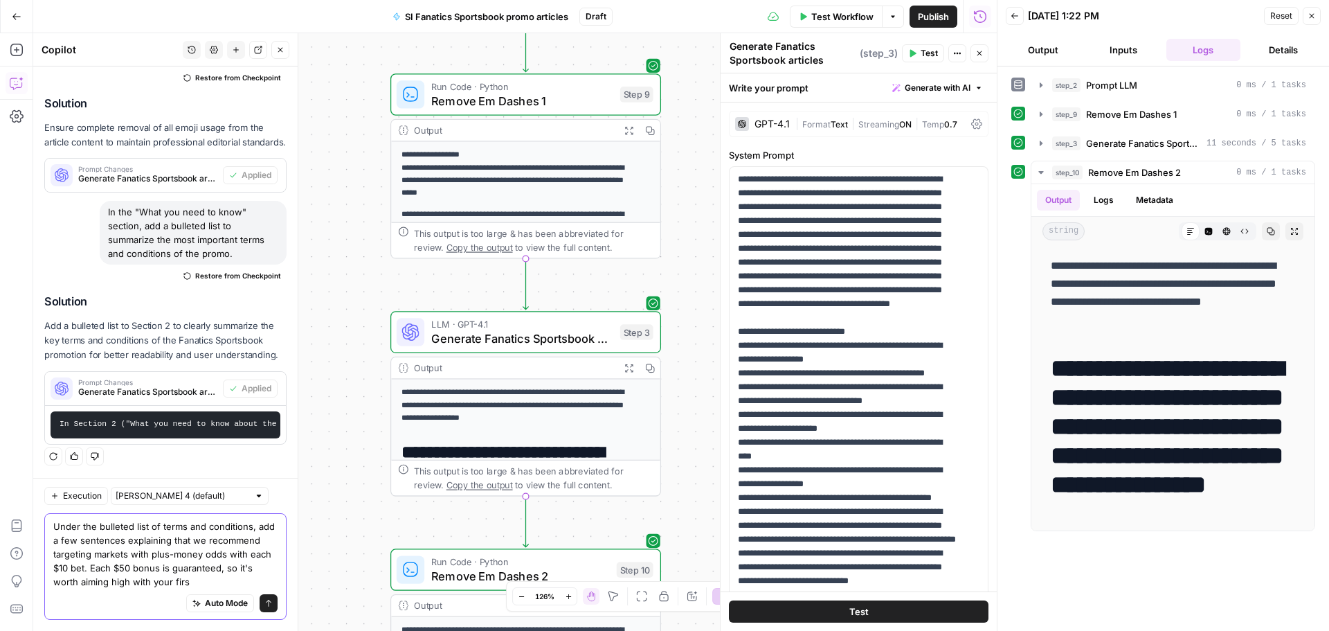
scroll to position [4021, 0]
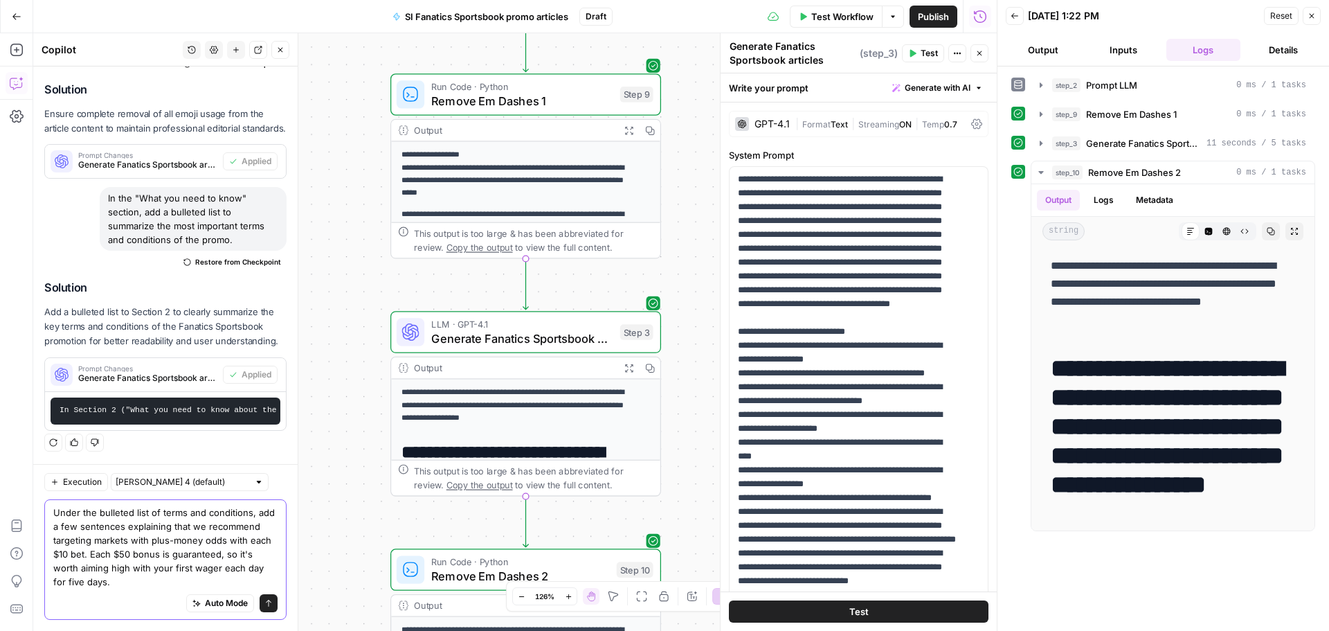
type textarea "Under the bulleted list of terms and conditions, add a few sentences explaining…"
click at [264, 606] on button "Send" at bounding box center [269, 603] width 18 height 18
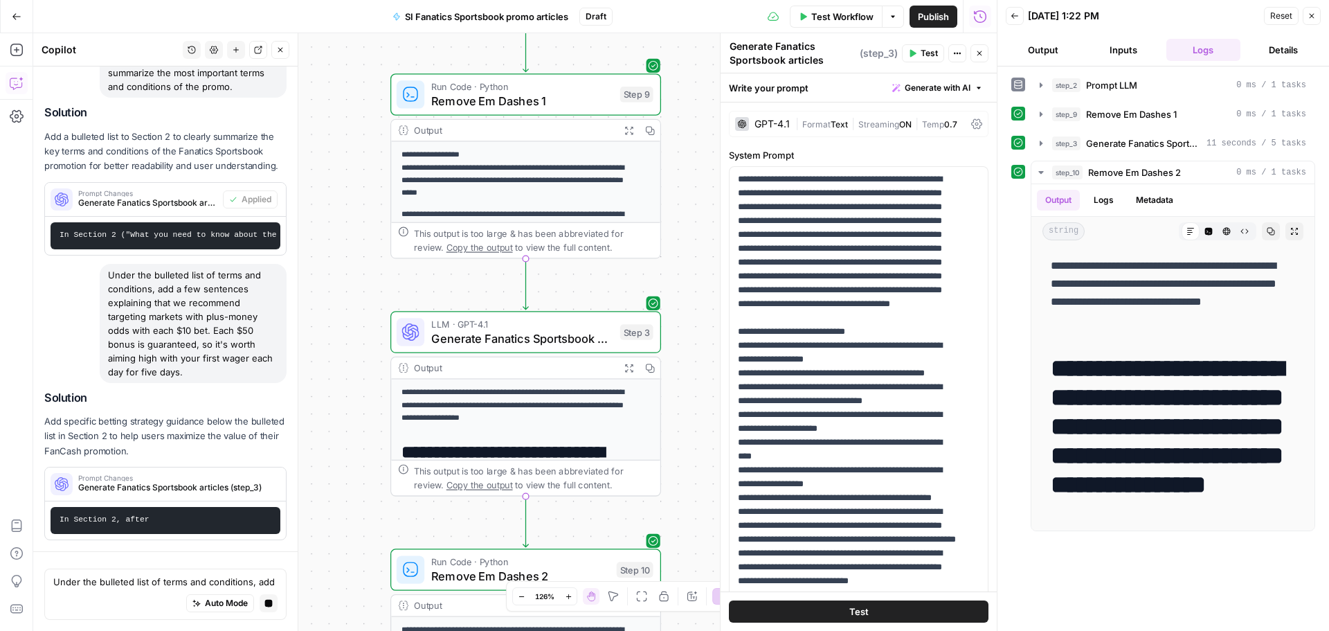
scroll to position [3808, 0]
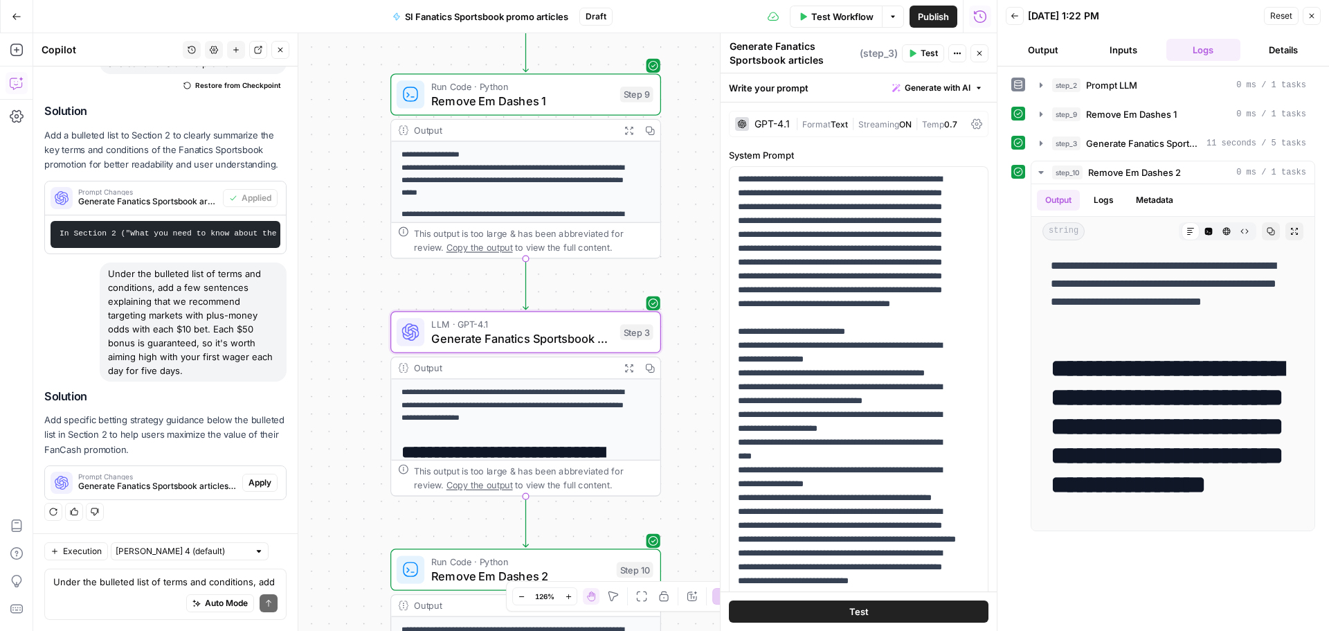
click at [248, 486] on button "Apply" at bounding box center [259, 483] width 35 height 18
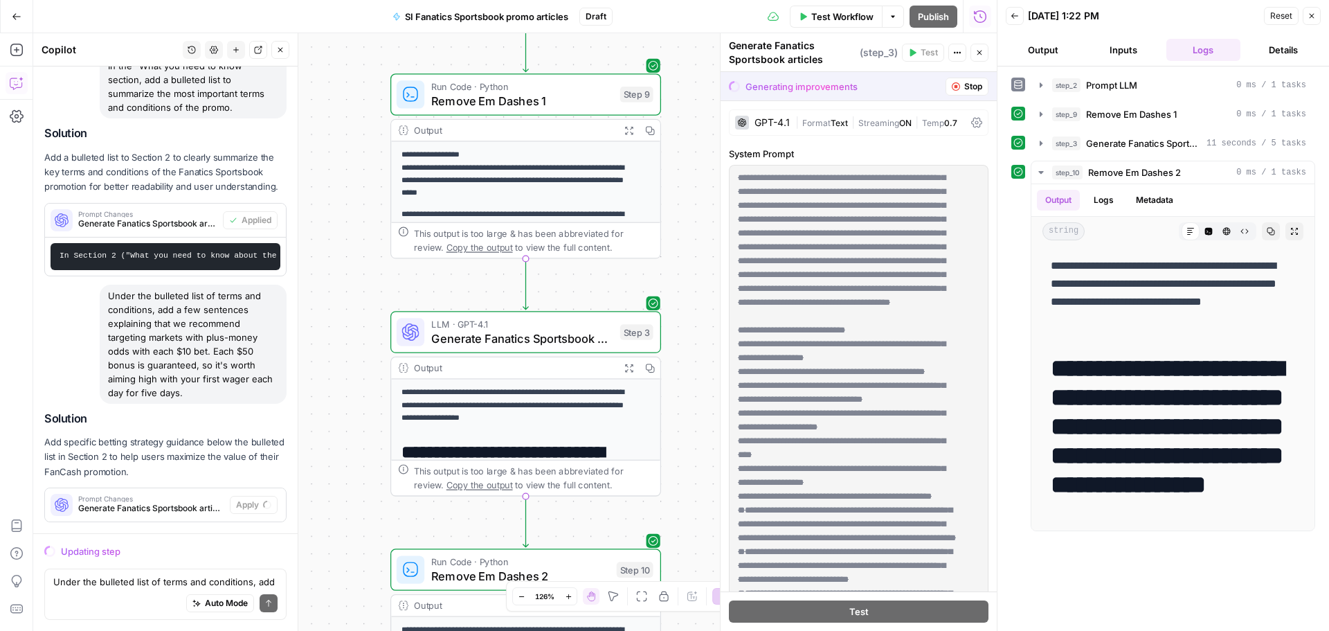
scroll to position [3799, 0]
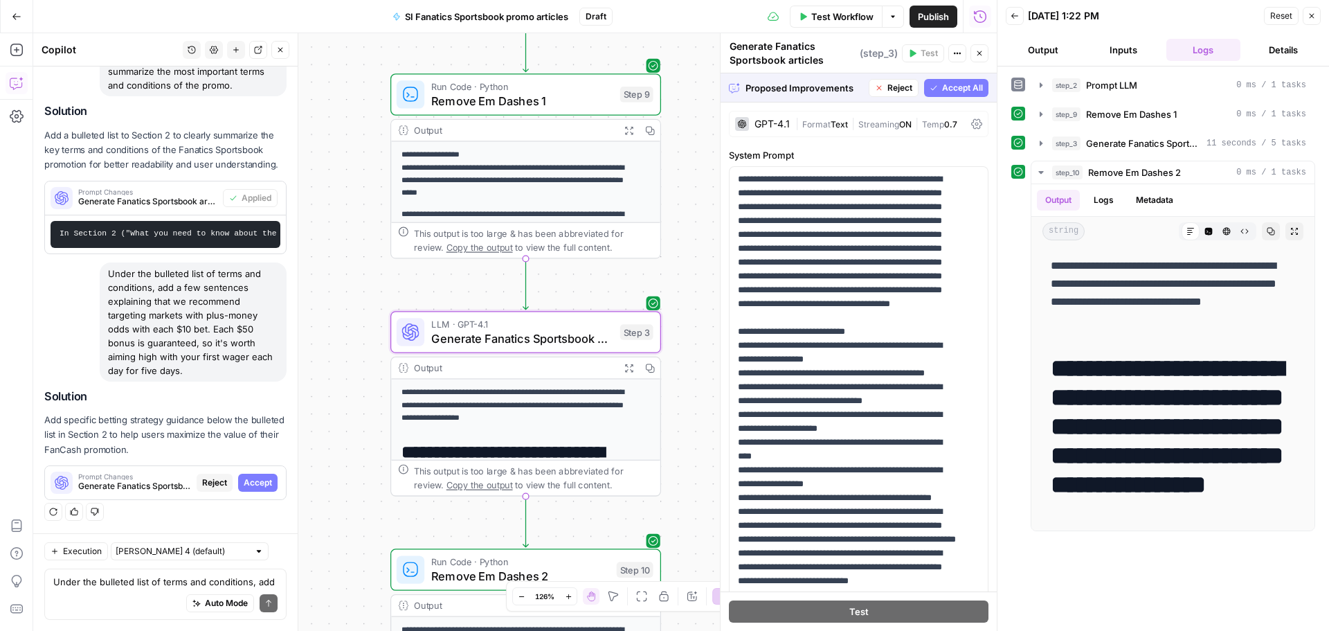
click at [247, 484] on span "Accept" at bounding box center [258, 482] width 28 height 12
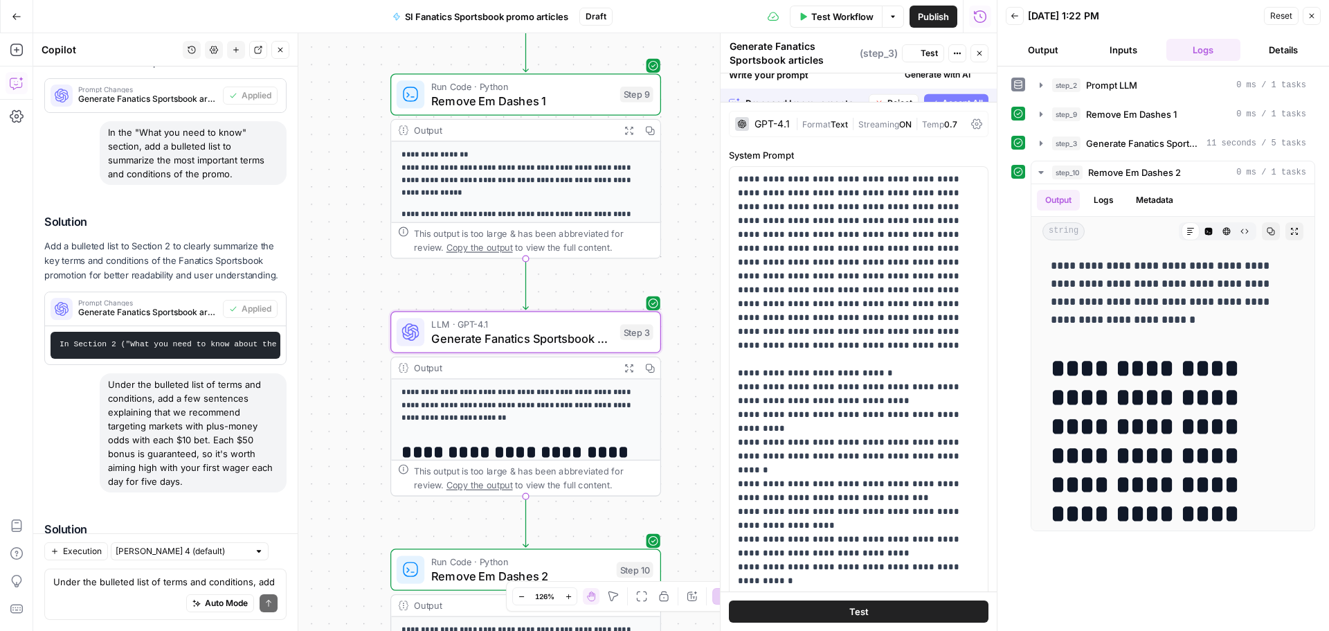
scroll to position [4220, 0]
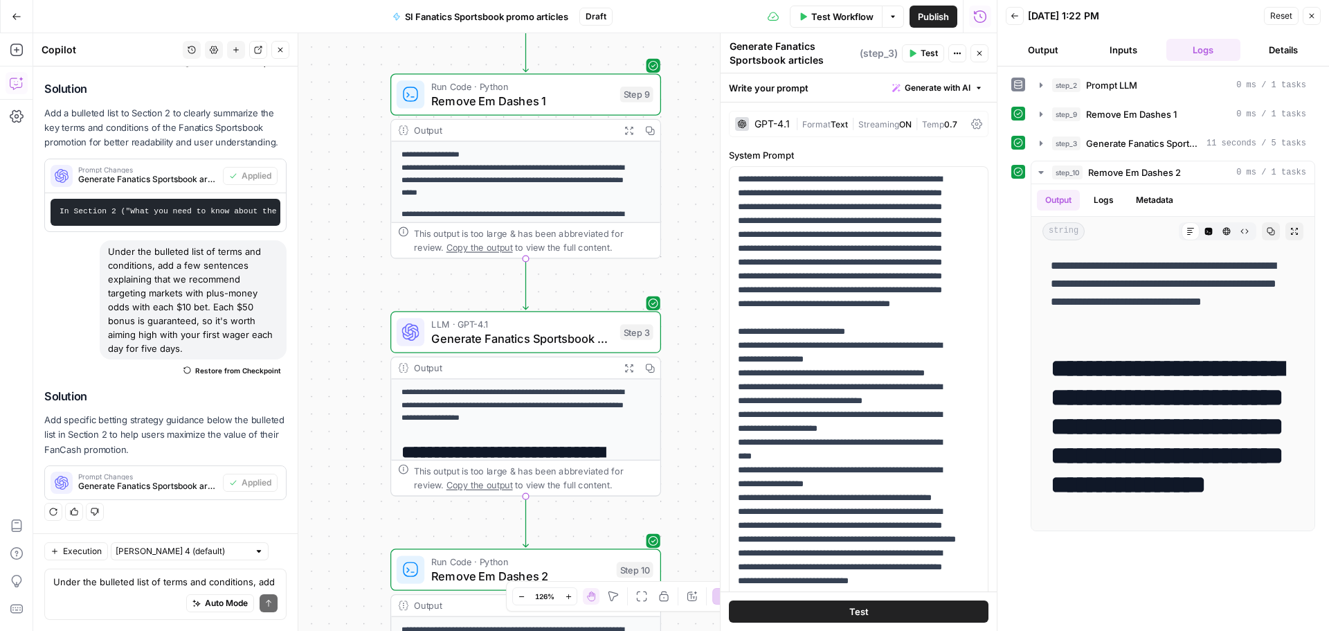
click at [836, 20] on span "Test Workflow" at bounding box center [842, 17] width 62 height 14
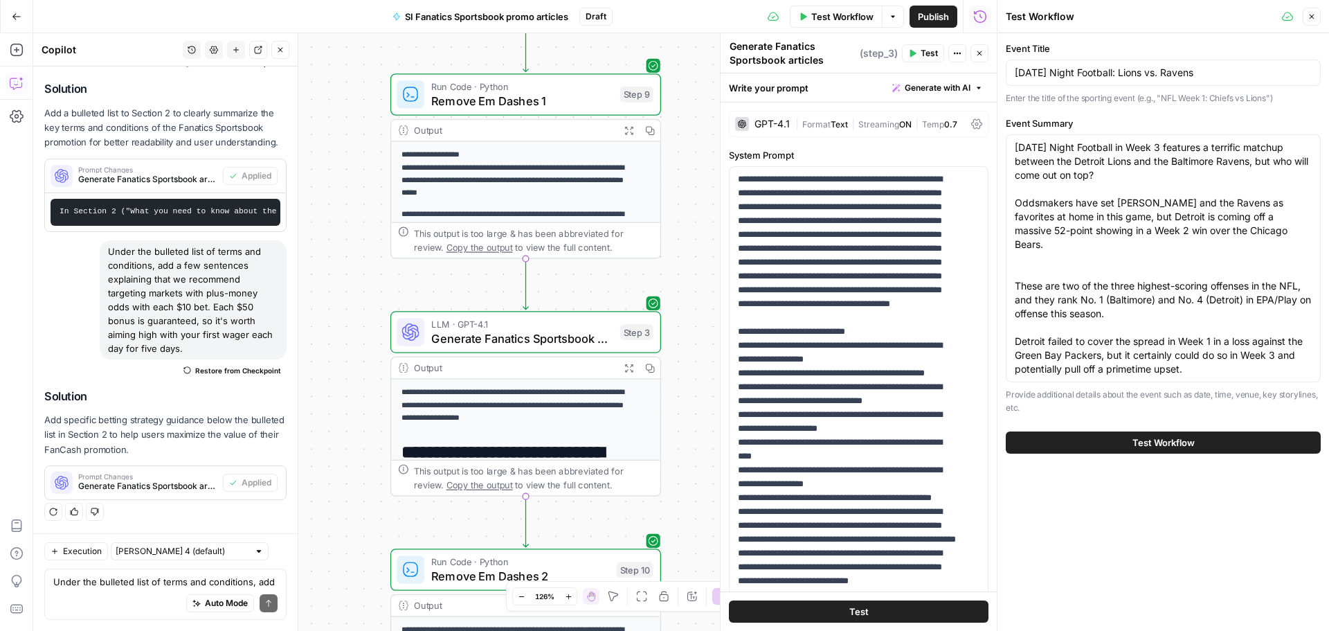
click at [1202, 442] on button "Test Workflow" at bounding box center [1163, 442] width 315 height 22
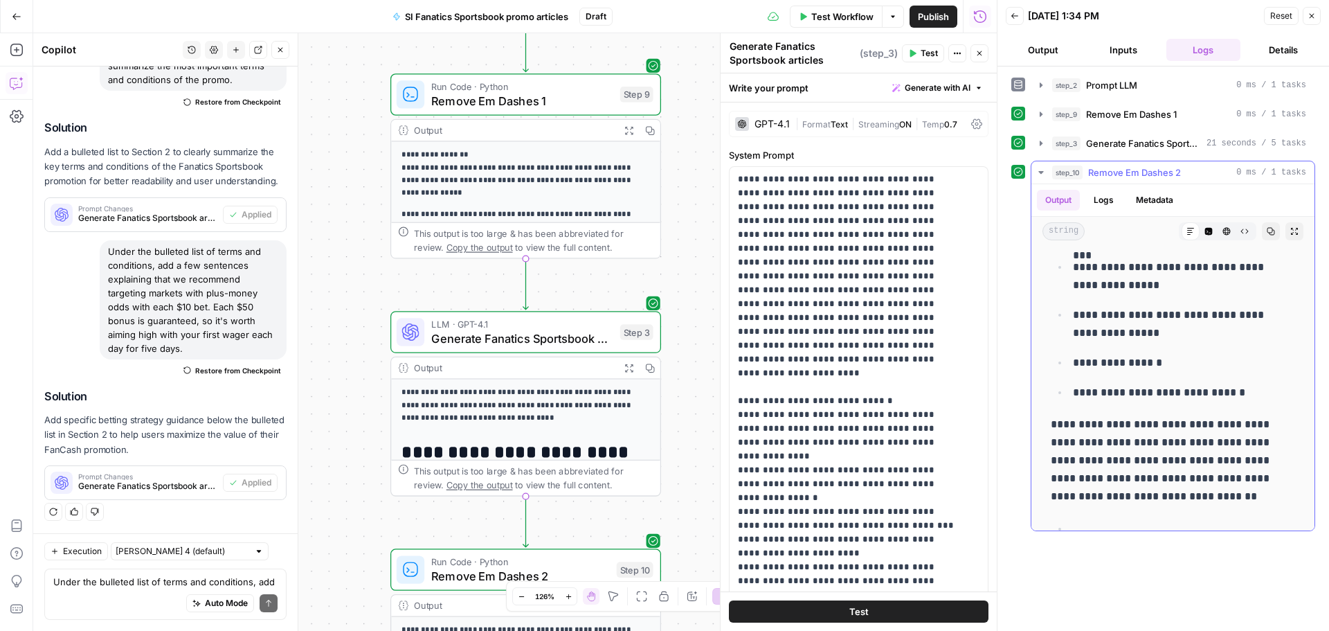
scroll to position [1038, 0]
click at [120, 593] on div "Auto Mode Send" at bounding box center [165, 603] width 224 height 30
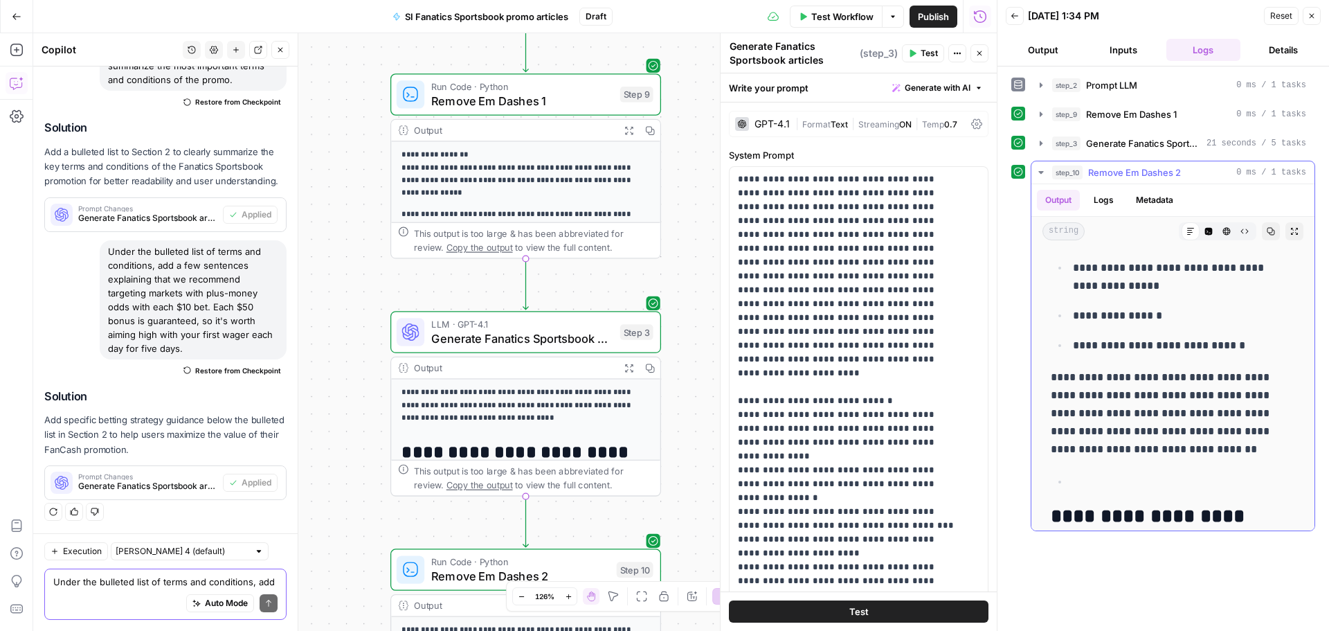
scroll to position [1108, 0]
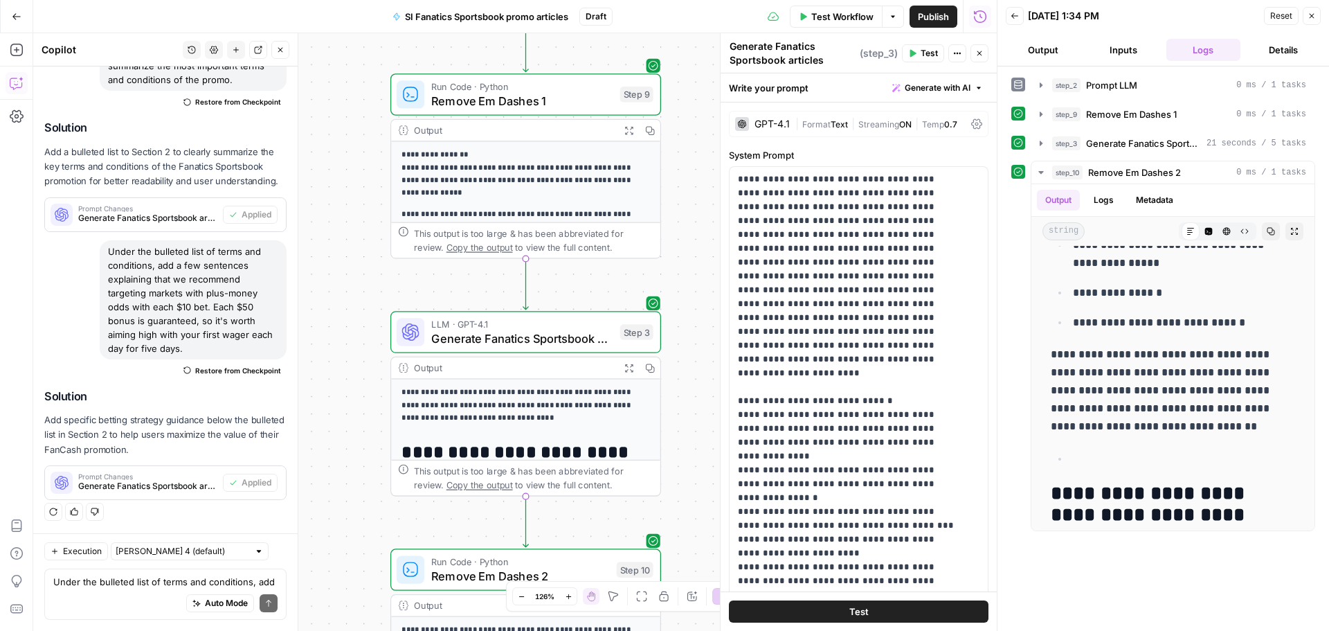
click at [123, 592] on div "Auto Mode Send" at bounding box center [165, 603] width 224 height 30
type textarea "I"
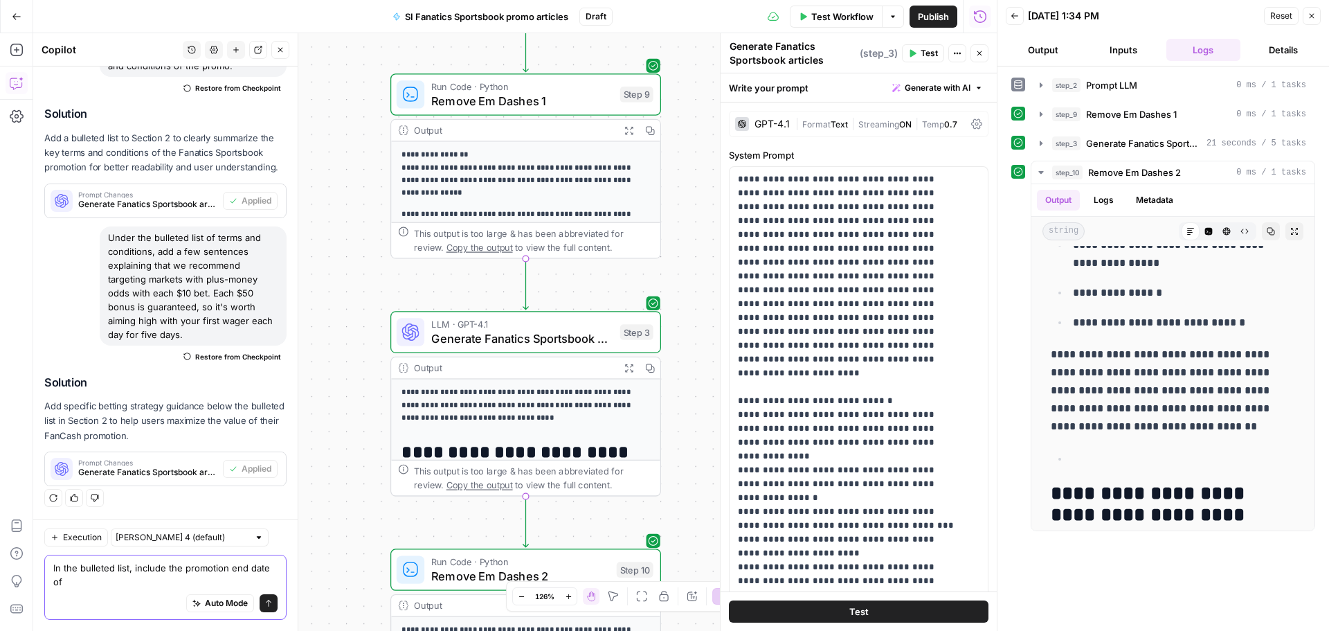
scroll to position [4185, 0]
type textarea "In the bulleted list, include the promotion end date of [DATE]."
click at [264, 602] on icon "submit" at bounding box center [268, 603] width 8 height 8
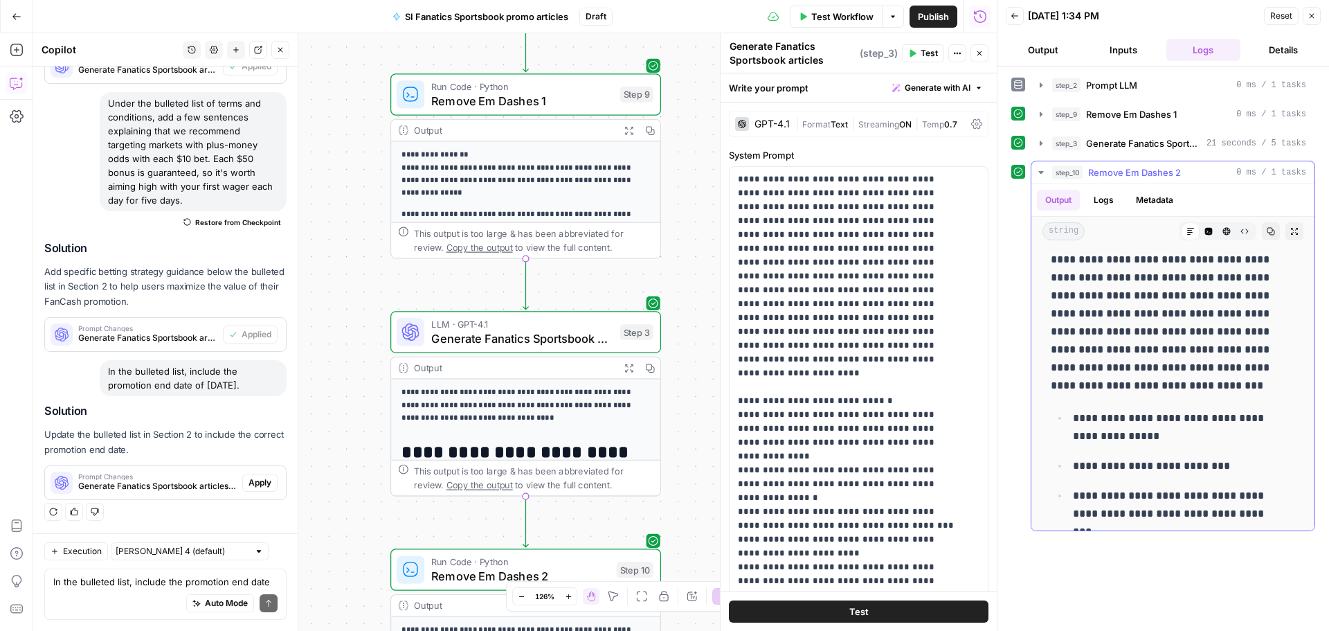
scroll to position [692, 0]
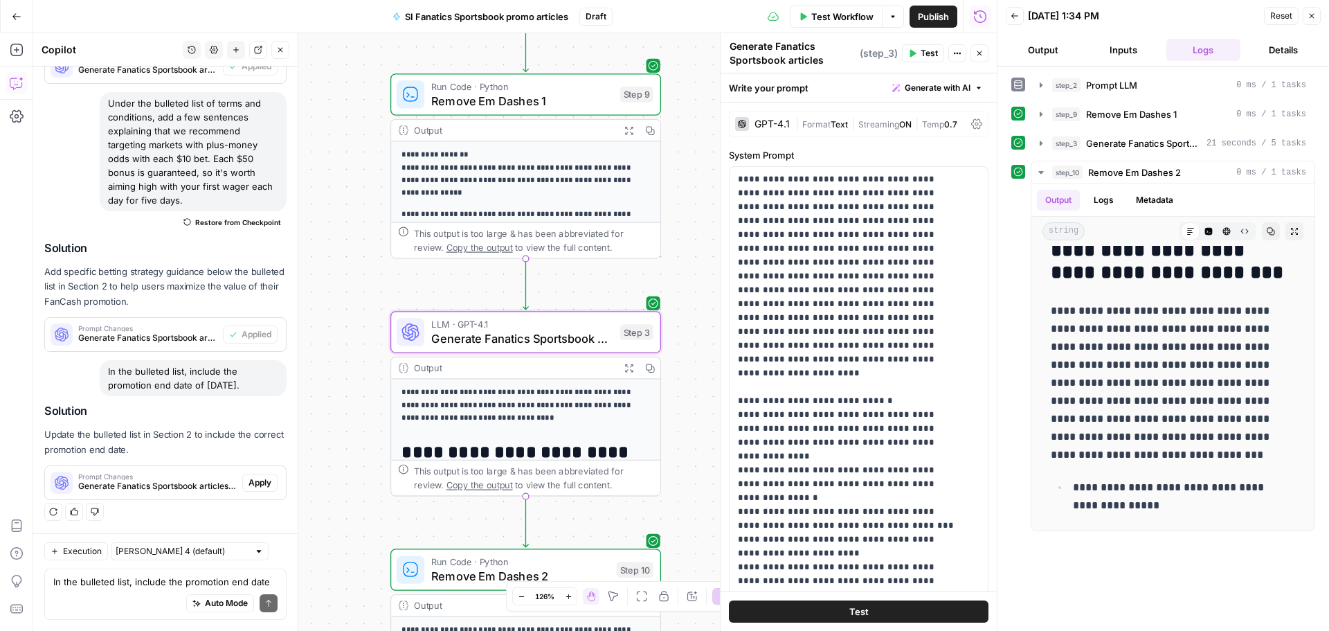
click at [259, 486] on span "Apply" at bounding box center [260, 482] width 23 height 12
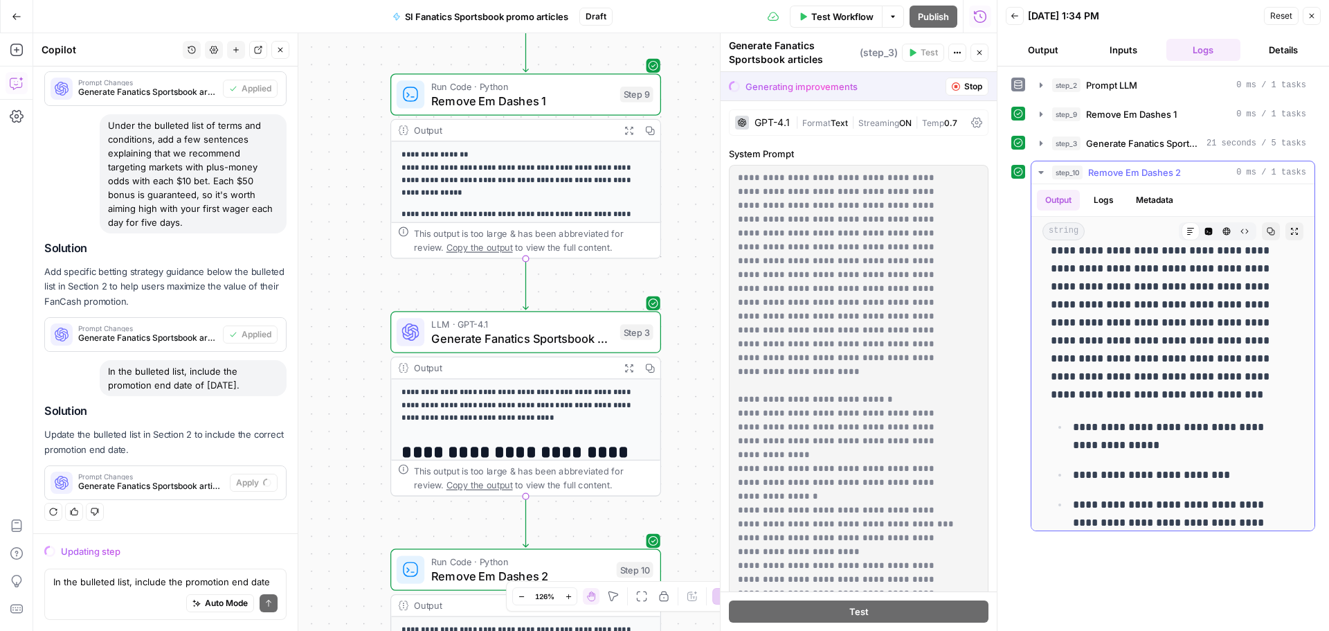
scroll to position [761, 0]
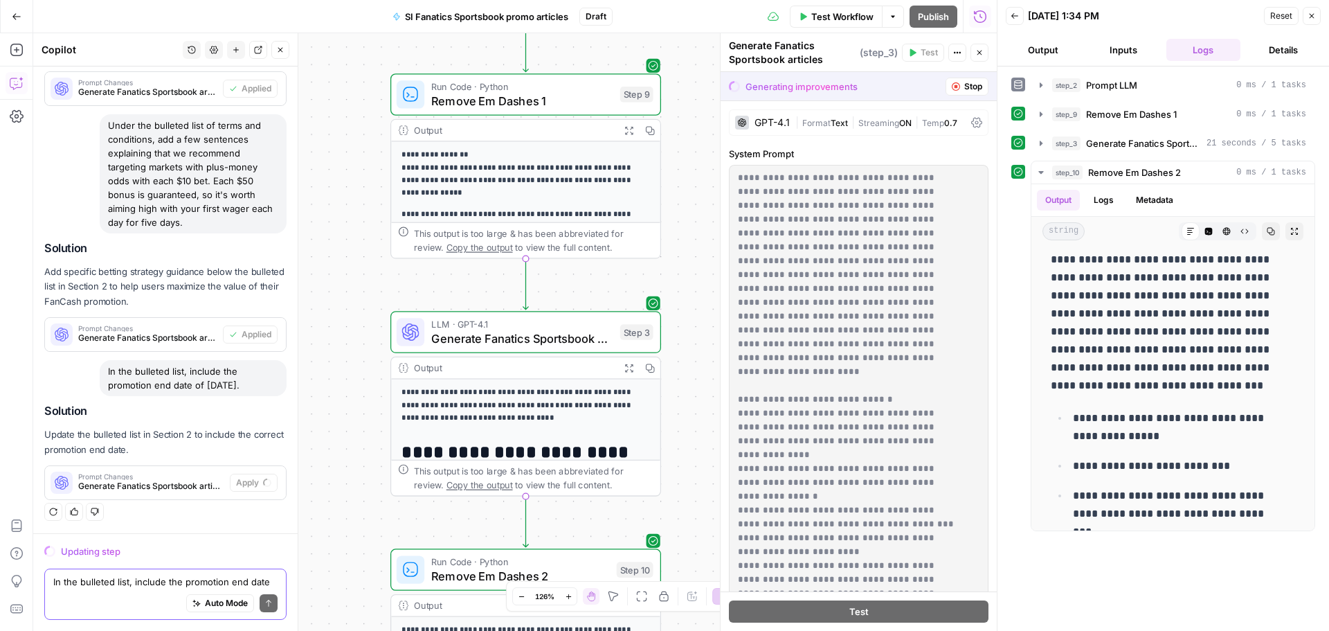
click at [137, 581] on textarea "In the bulleted list, include the promotion end date of [DATE]." at bounding box center [165, 582] width 224 height 14
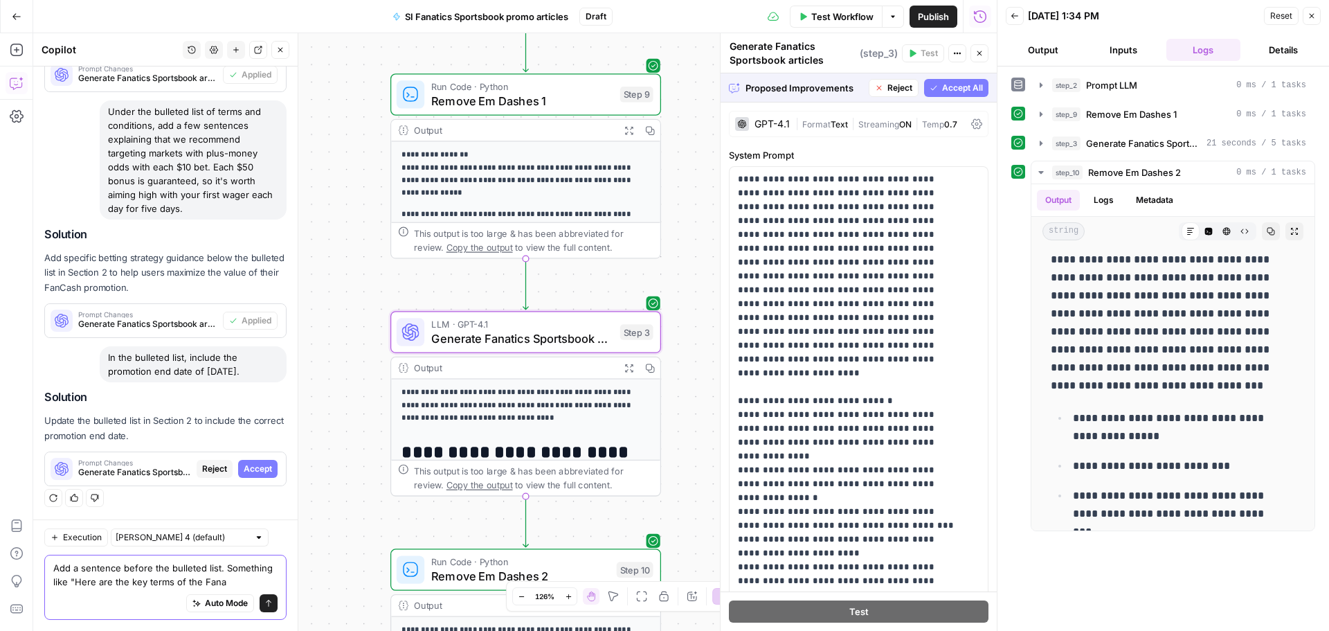
scroll to position [3926, 0]
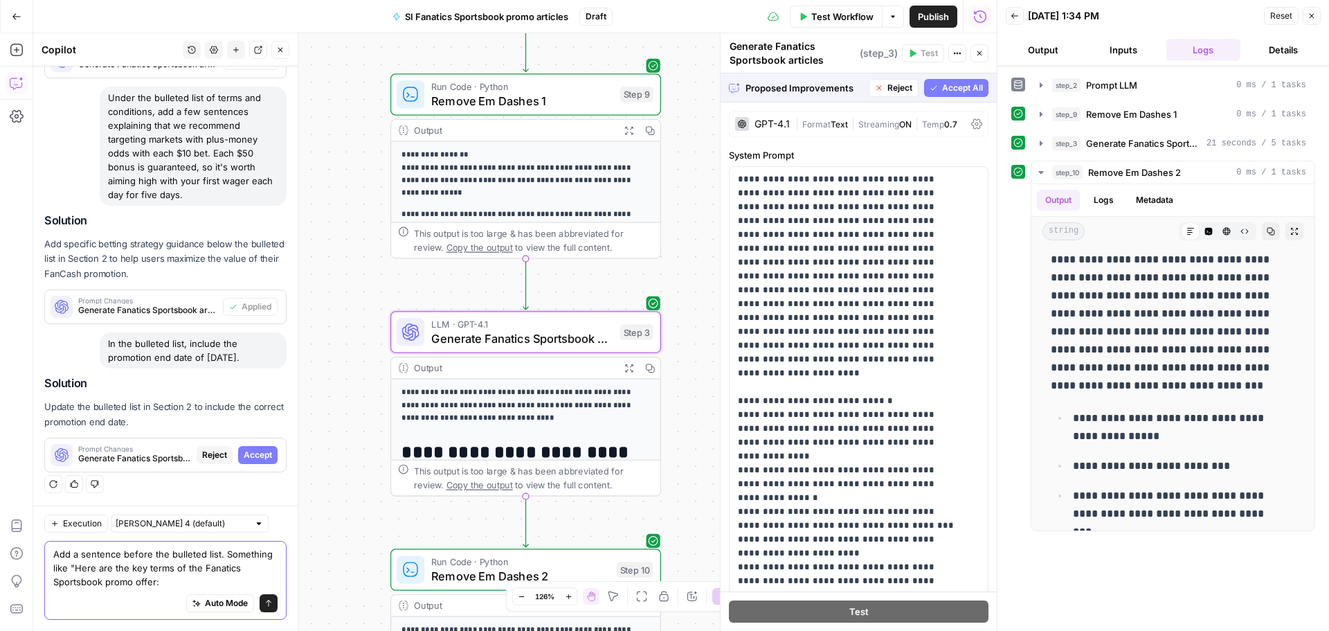
type textarea "Add a sentence before the bulleted list. Something like "Here are the key terms…"
click at [244, 453] on span "Accept" at bounding box center [258, 455] width 28 height 12
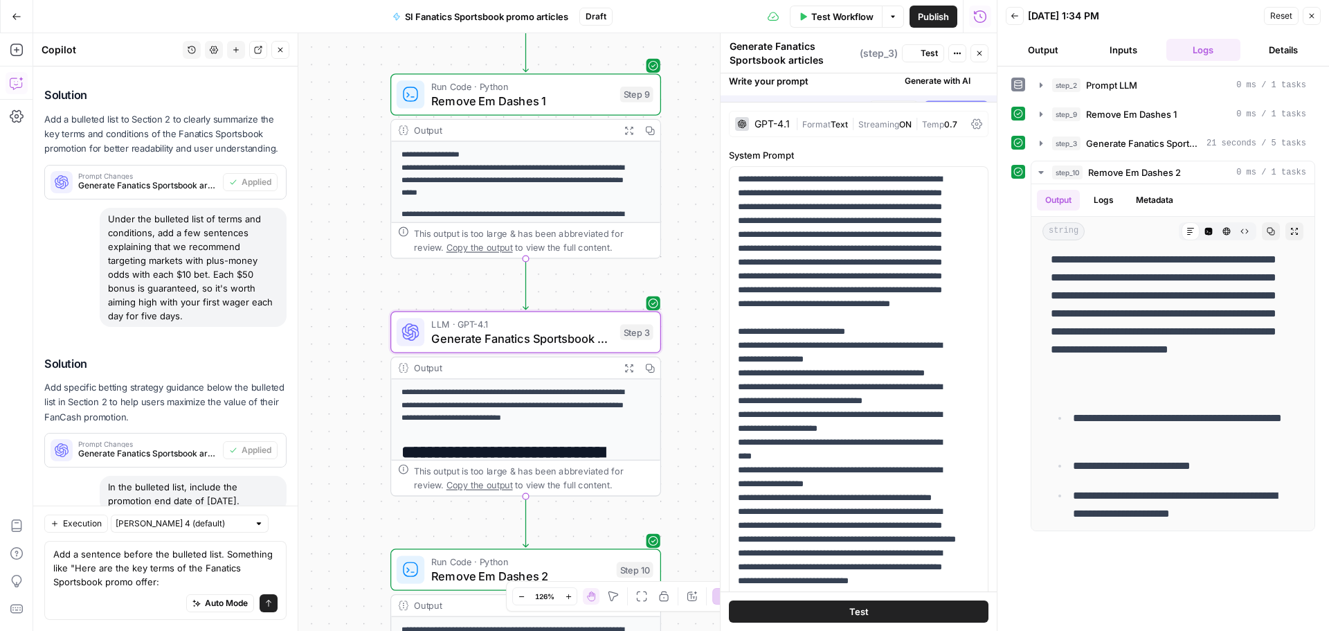
scroll to position [0, 0]
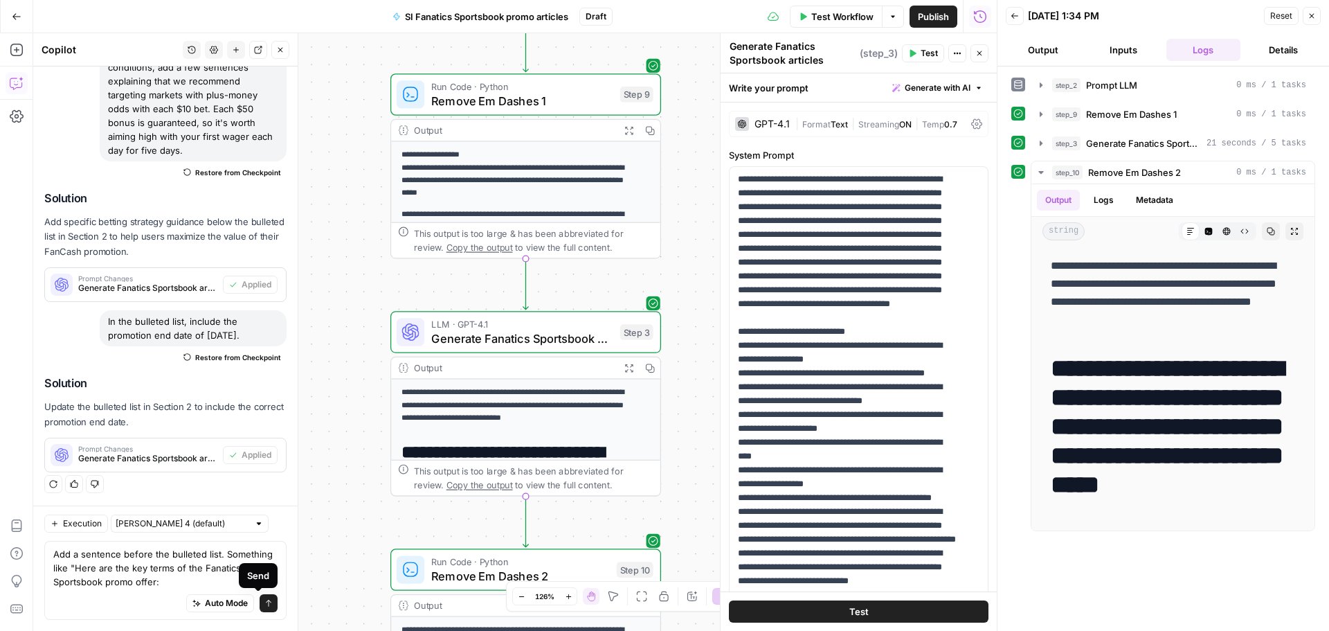
click at [264, 606] on icon "submit" at bounding box center [268, 603] width 8 height 8
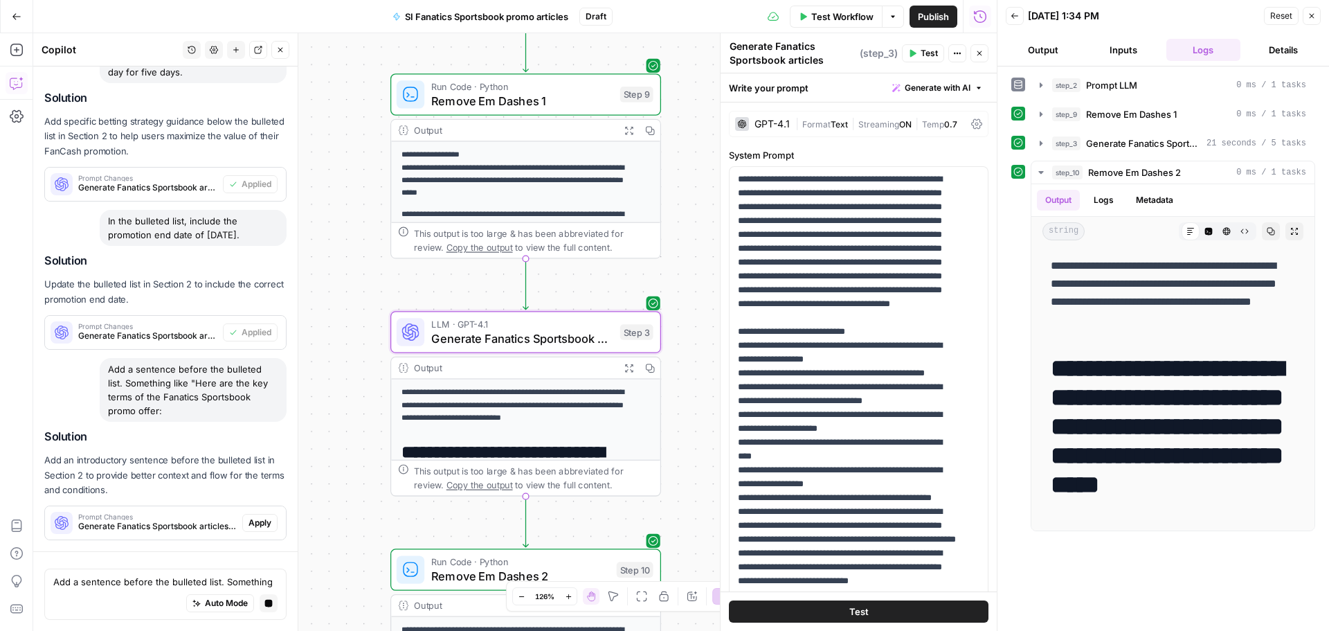
scroll to position [4048, 0]
click at [242, 520] on div "Solution Add an introductory sentence before the bulleted list in Section 2 to …" at bounding box center [165, 485] width 242 height 110
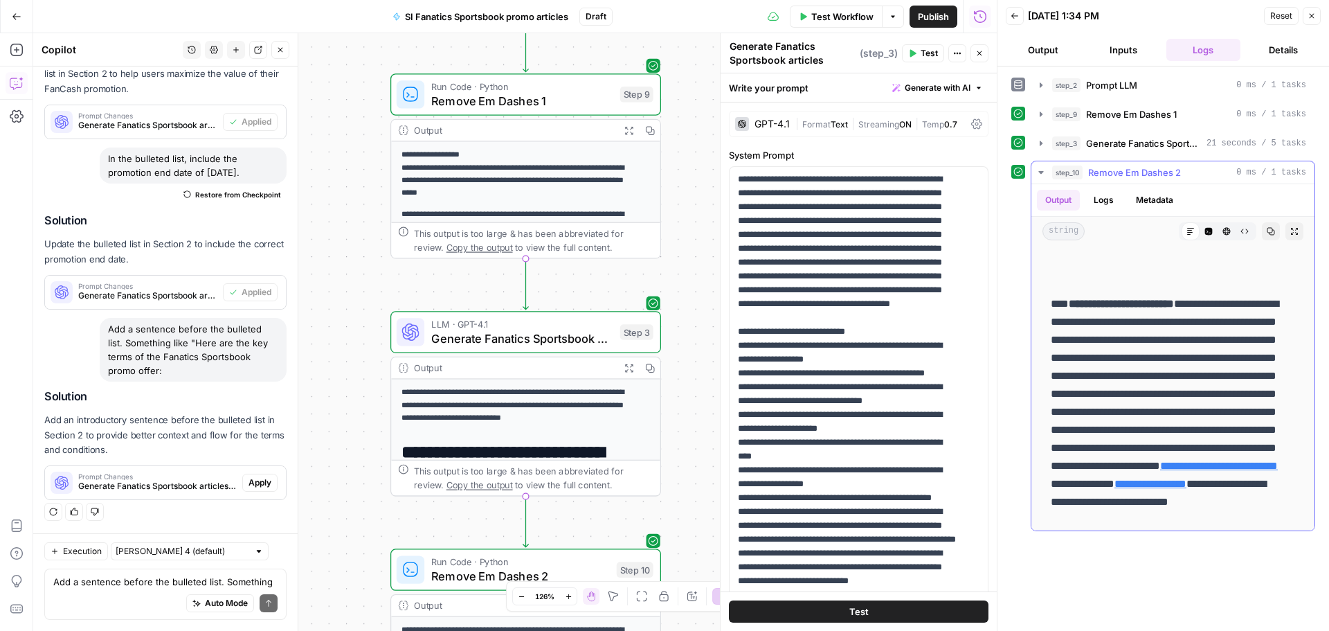
scroll to position [346, 0]
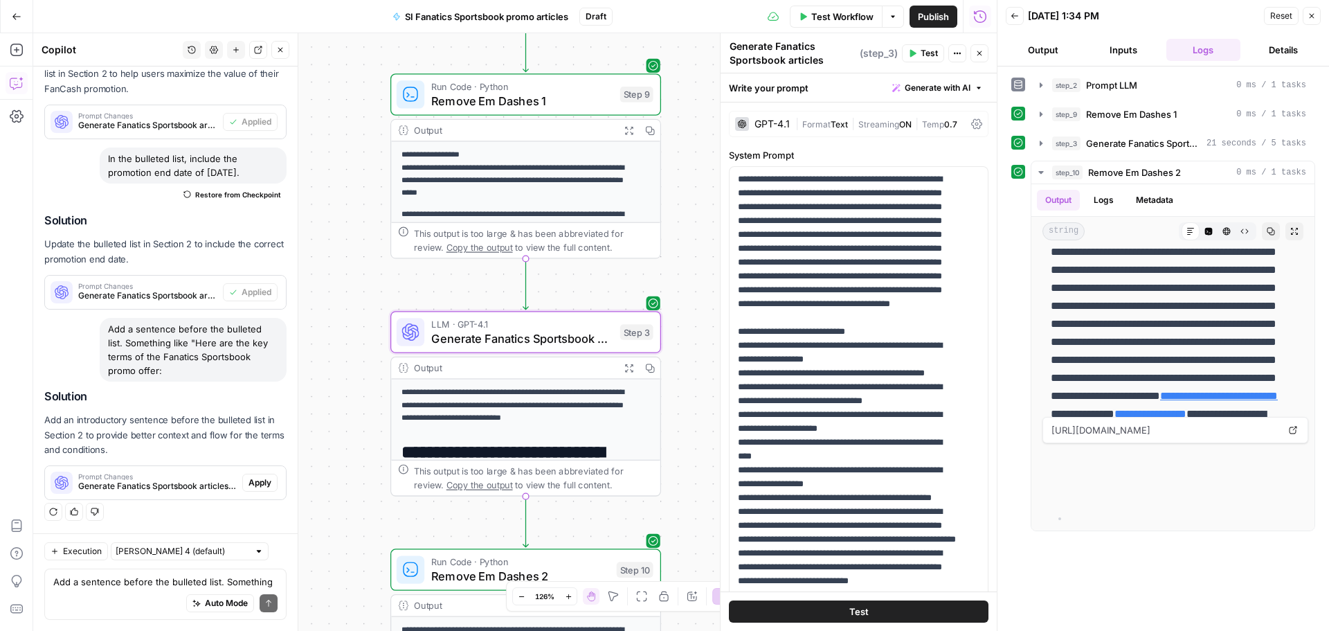
click at [242, 491] on button "Apply" at bounding box center [259, 483] width 35 height 18
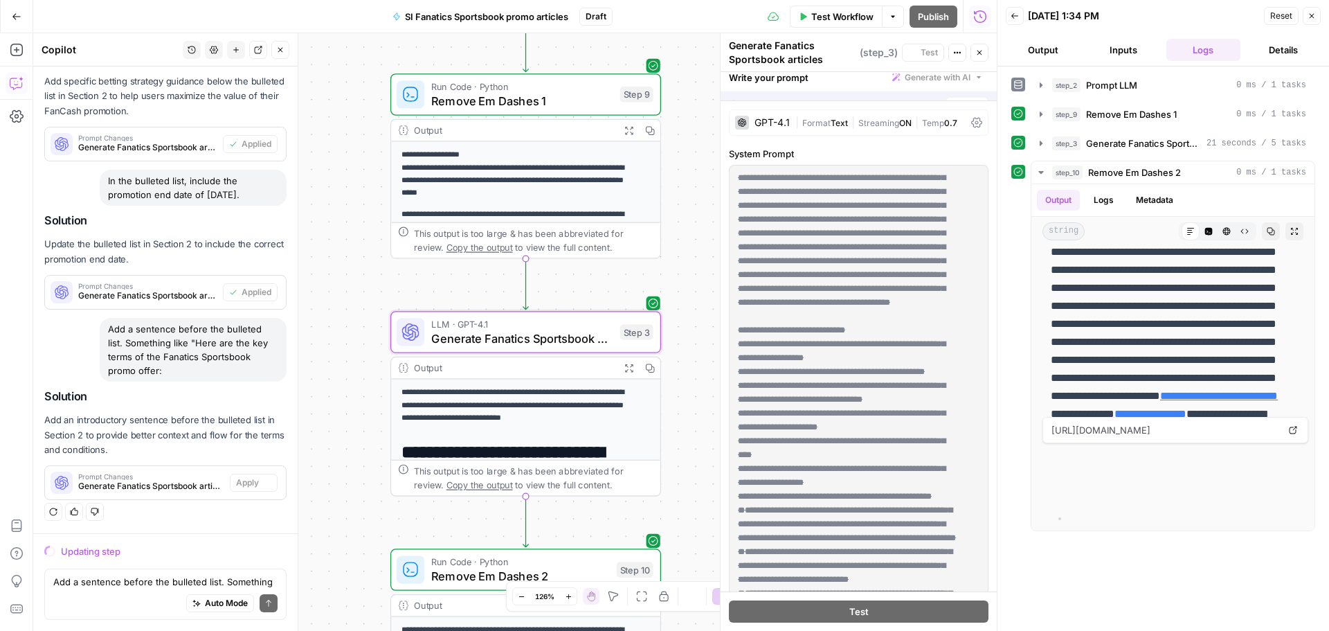
scroll to position [4089, 0]
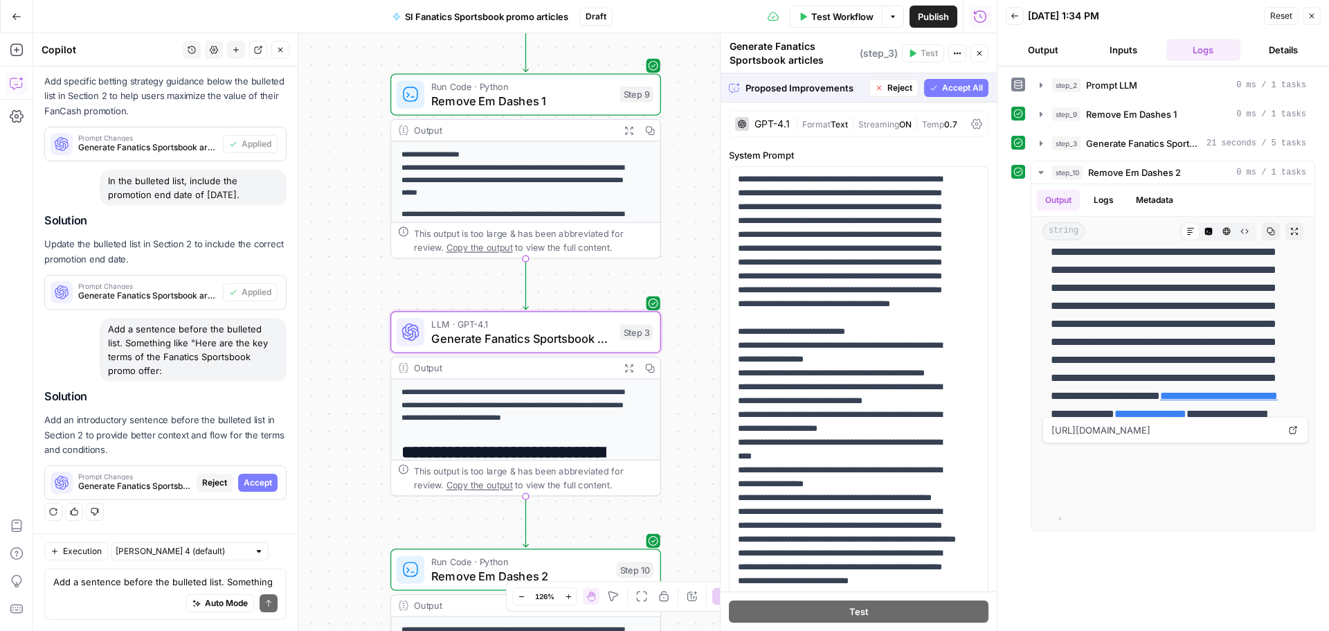
click at [258, 489] on button "Accept" at bounding box center [257, 483] width 39 height 18
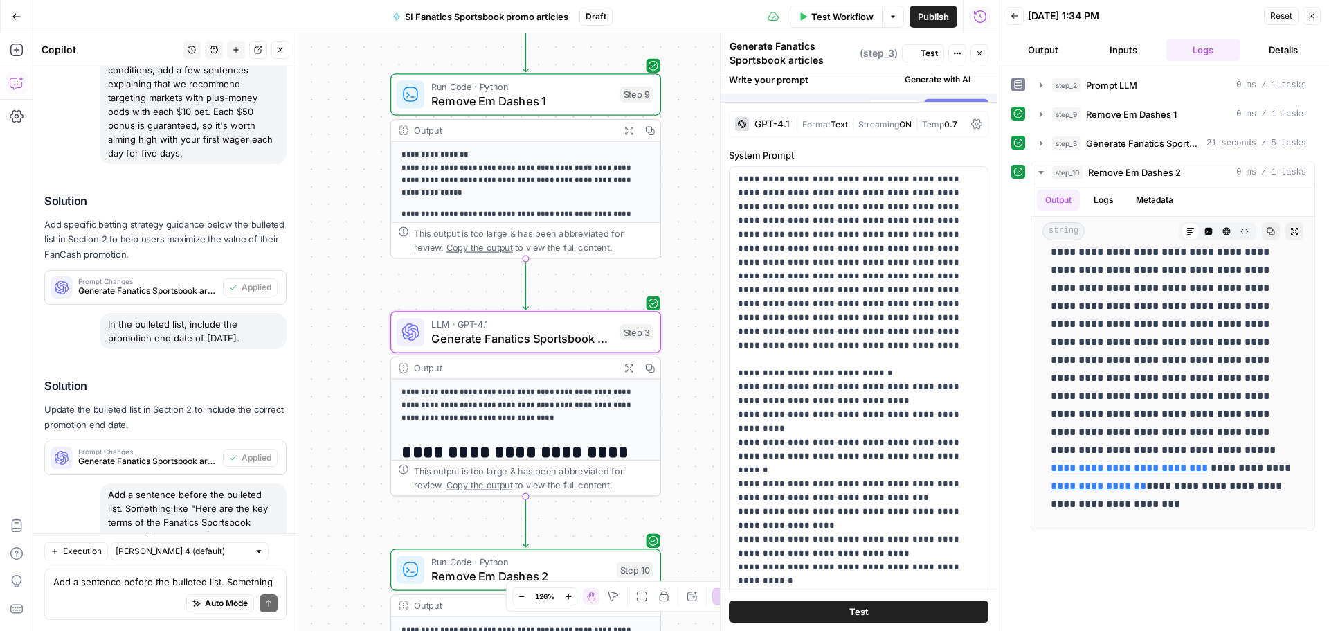
scroll to position [0, 0]
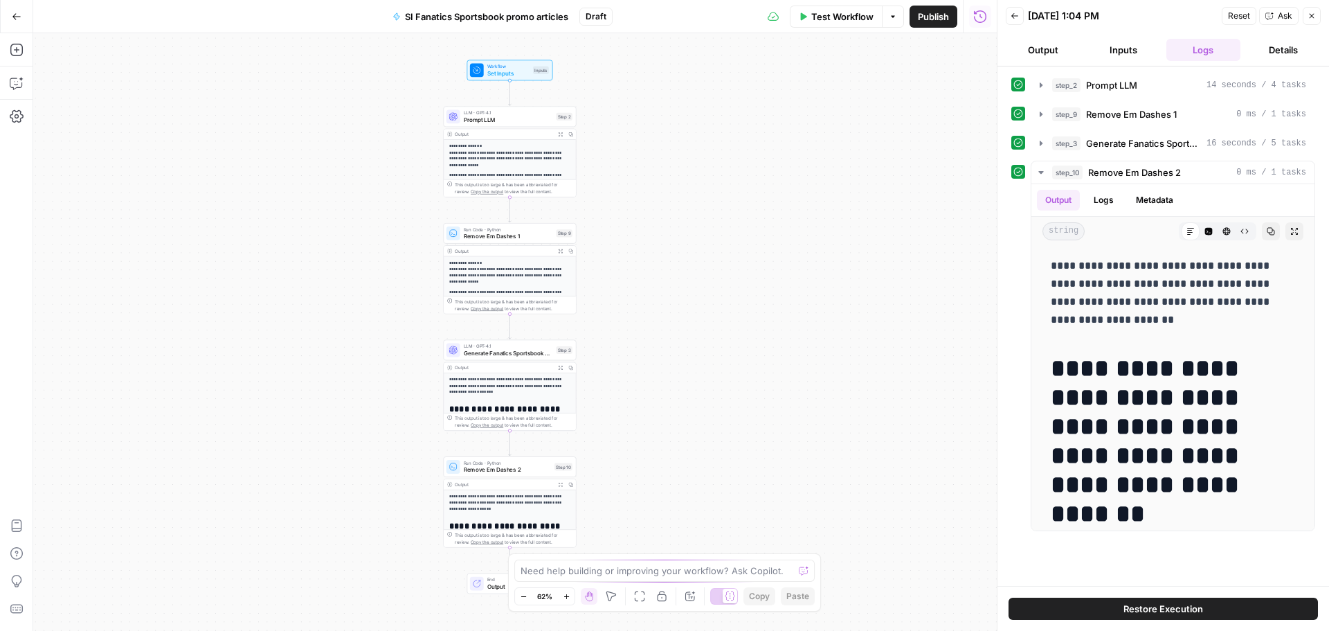
click at [5, 9] on button "Go Back" at bounding box center [16, 16] width 25 height 25
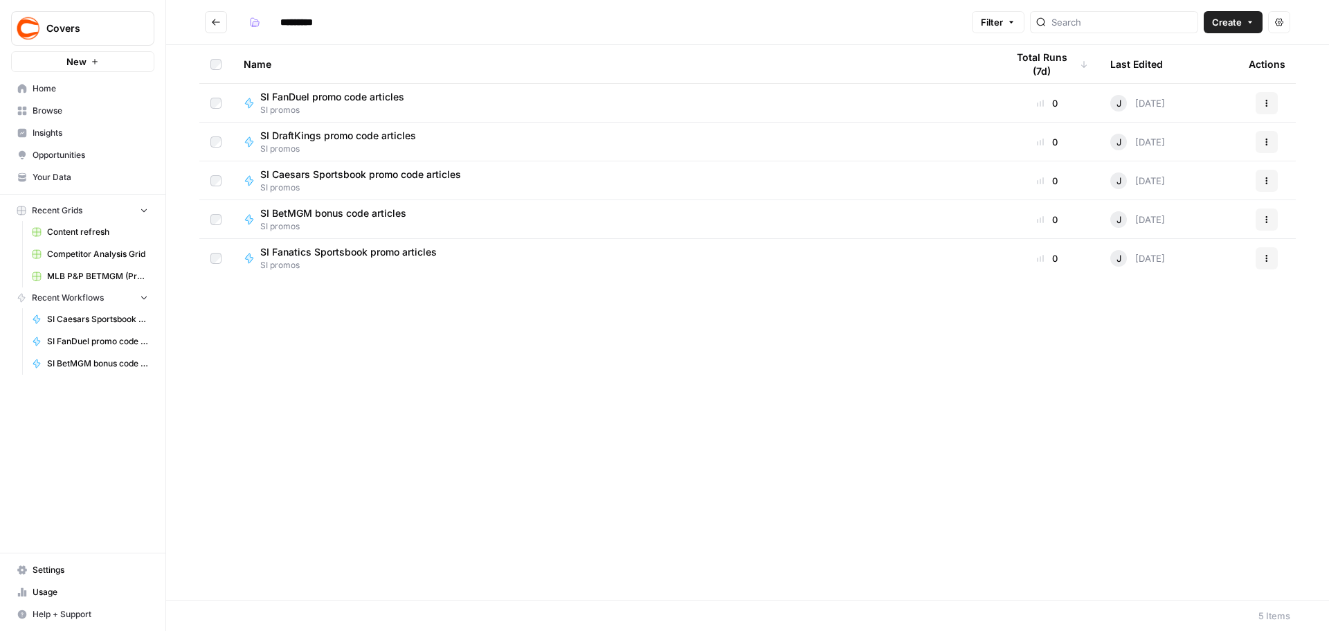
click at [351, 138] on span "SI DraftKings promo code articles" at bounding box center [338, 136] width 156 height 14
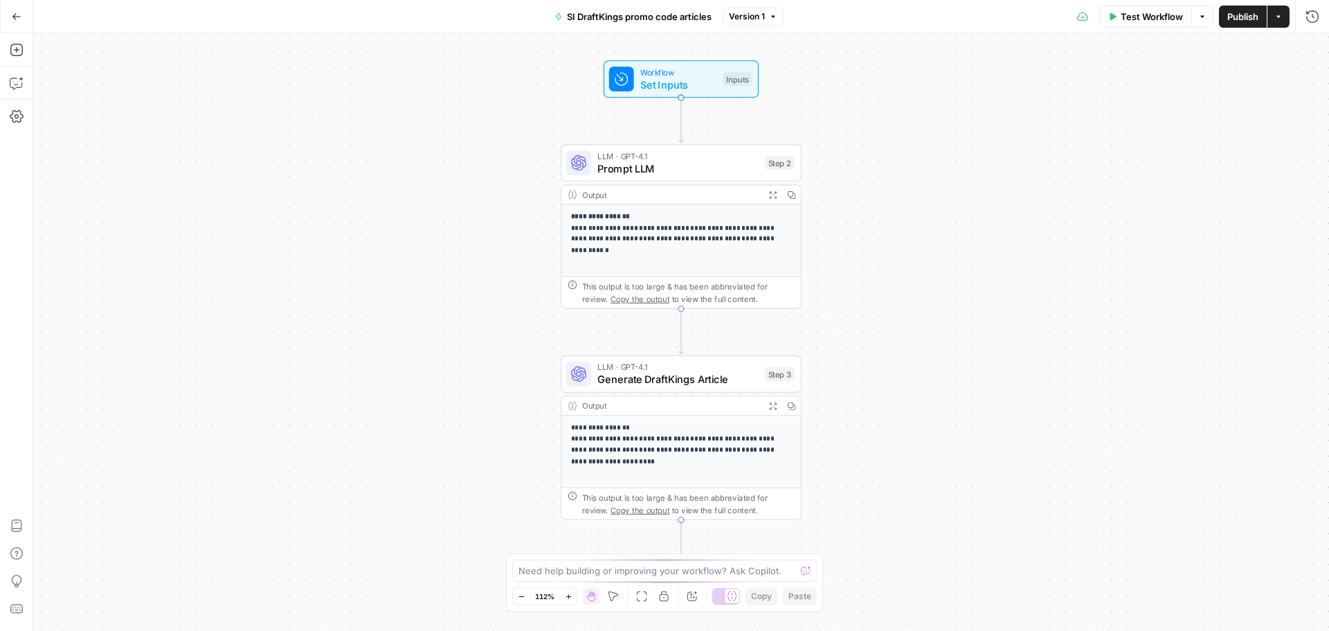
click at [1149, 33] on div "**********" at bounding box center [681, 331] width 1296 height 597
click at [1148, 19] on span "Test Workflow" at bounding box center [1152, 17] width 62 height 14
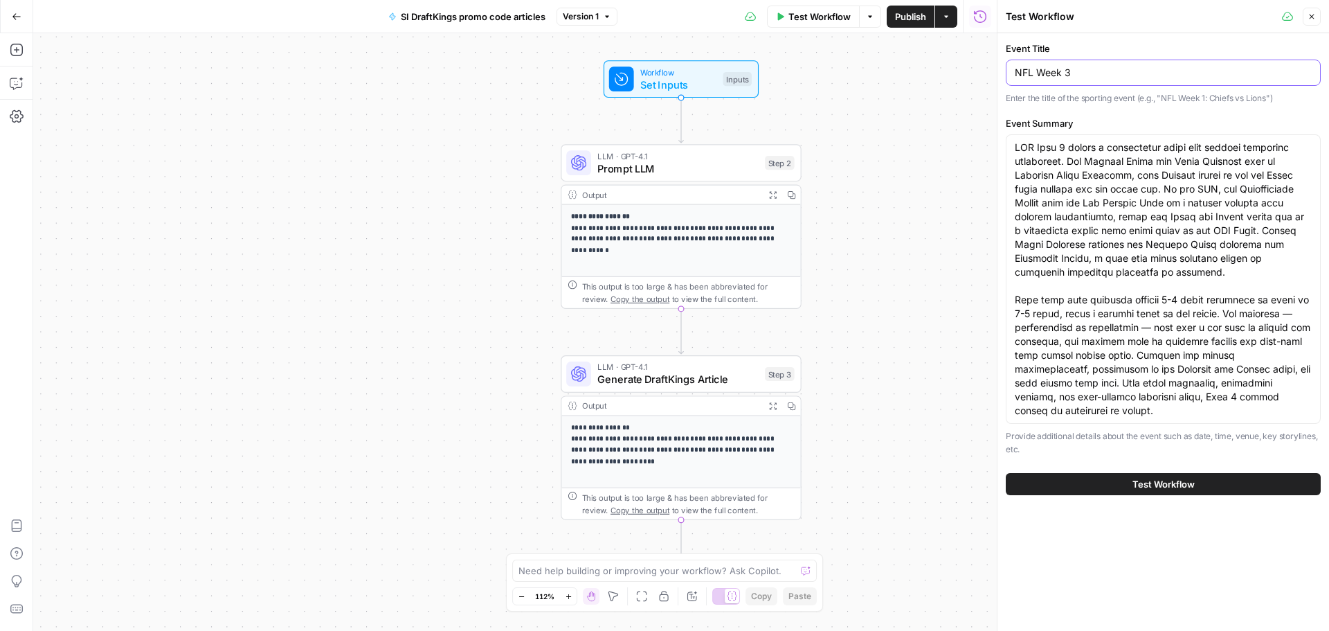
click at [1096, 73] on input "NFL Week 3" at bounding box center [1163, 73] width 297 height 14
type input "[DATE] Night Football: Lions vs. Ravens"
drag, startPoint x: 1067, startPoint y: 414, endPoint x: 991, endPoint y: 145, distance: 280.0
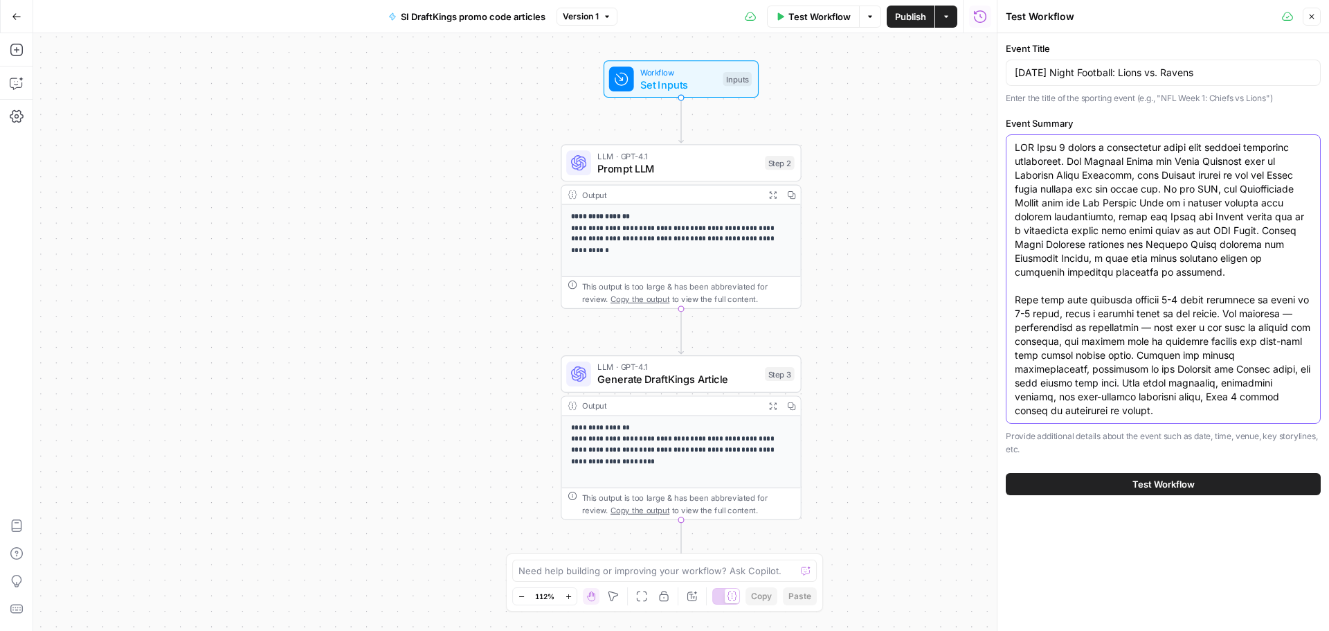
click at [997, 145] on div "Test Workflow Close Event Title [DATE] Night Football: Lions vs. Ravens Enter t…" at bounding box center [1163, 315] width 332 height 631
paste textarea "[DATE] Night Football in Week 3 features a terrific matchup between the Detroit…"
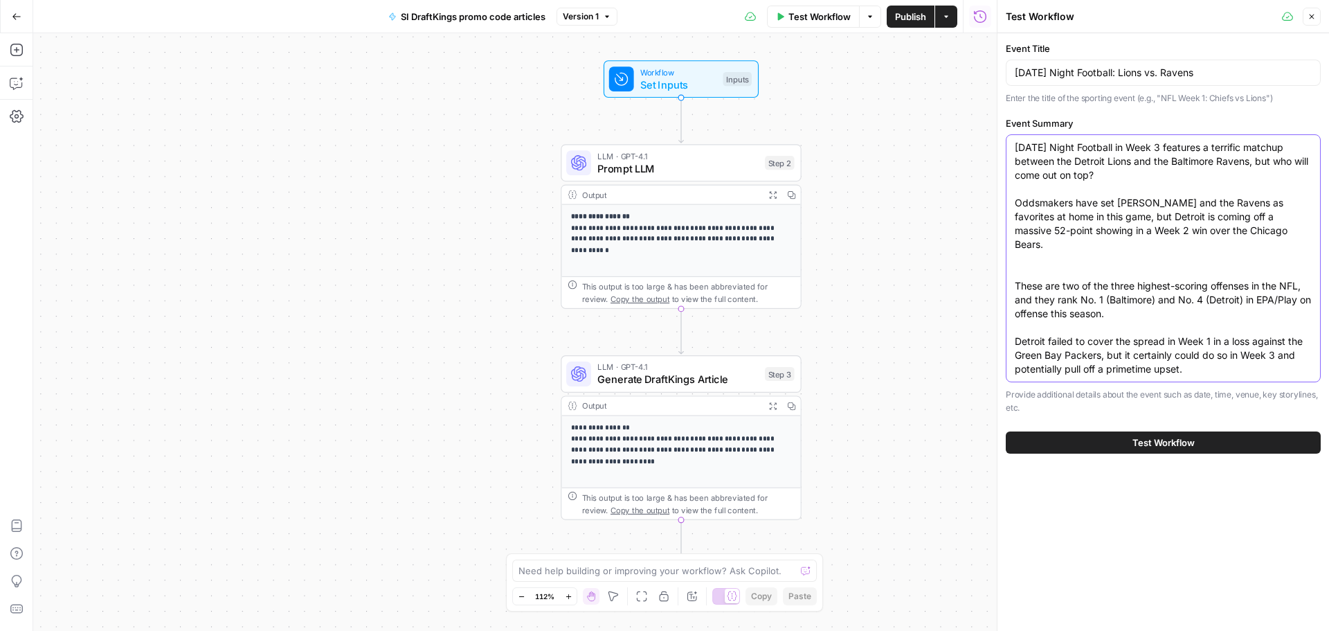
type textarea "[DATE] Night Football in Week 3 features a terrific matchup between the Detroit…"
click at [1169, 444] on span "Test Workflow" at bounding box center [1164, 442] width 62 height 14
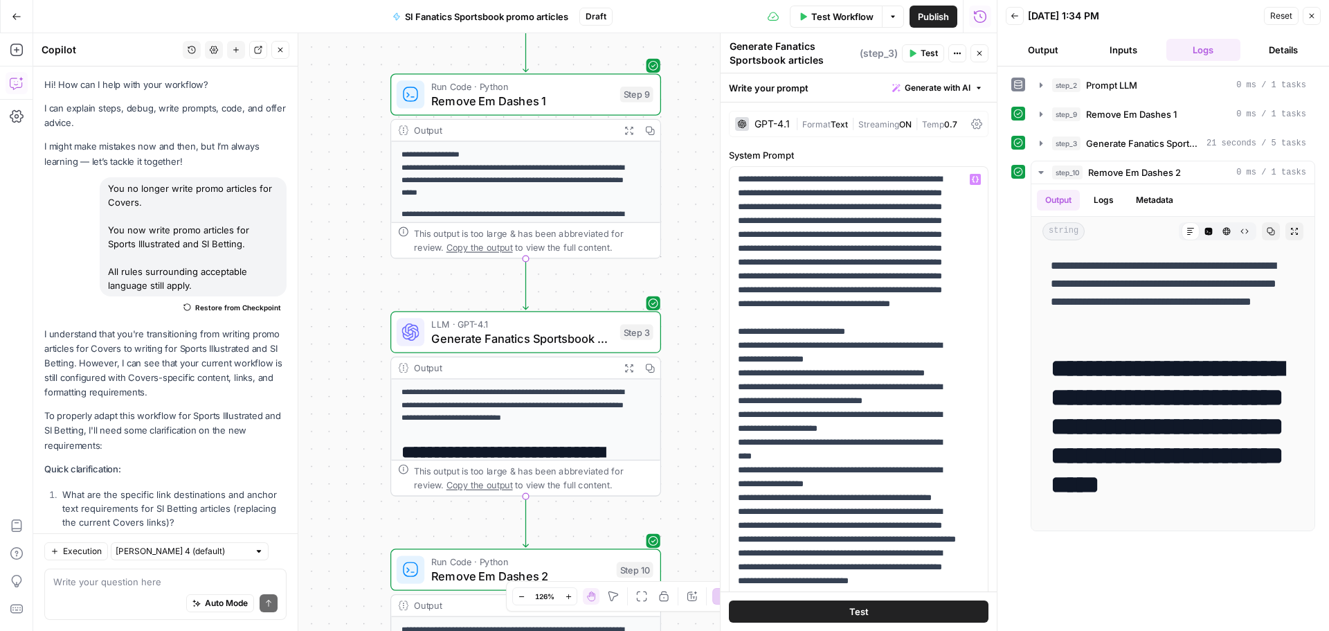
scroll to position [4554, 0]
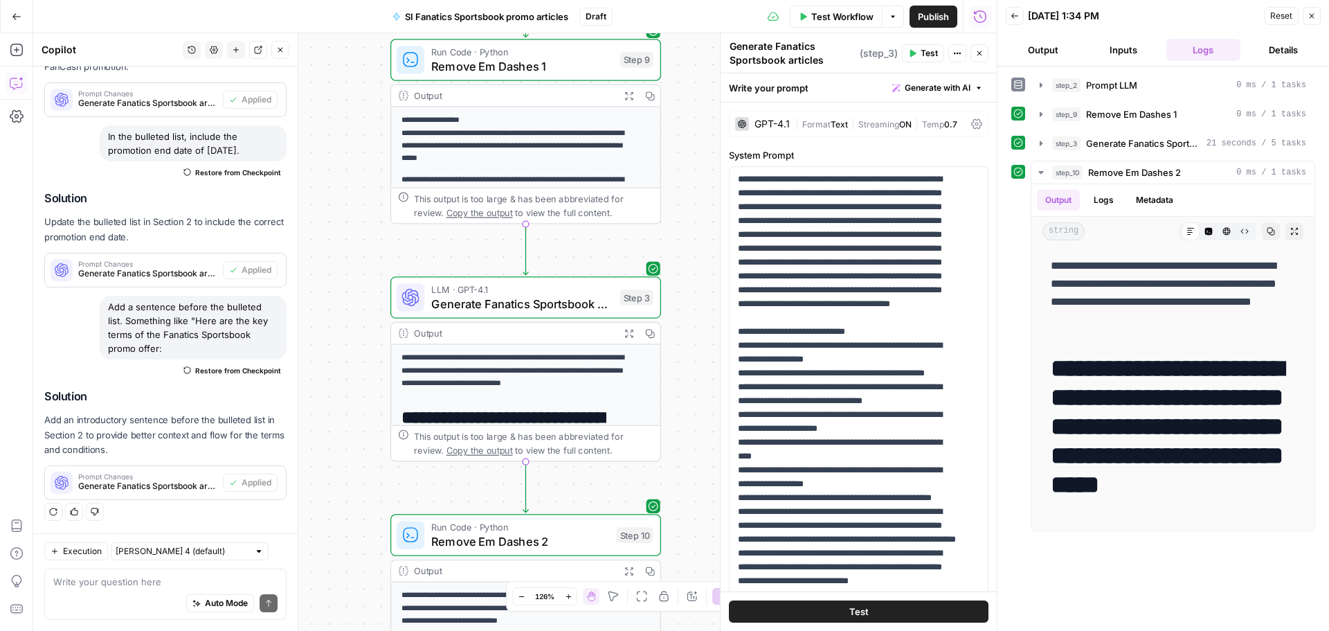
click at [849, 17] on span "Test Workflow" at bounding box center [842, 17] width 62 height 14
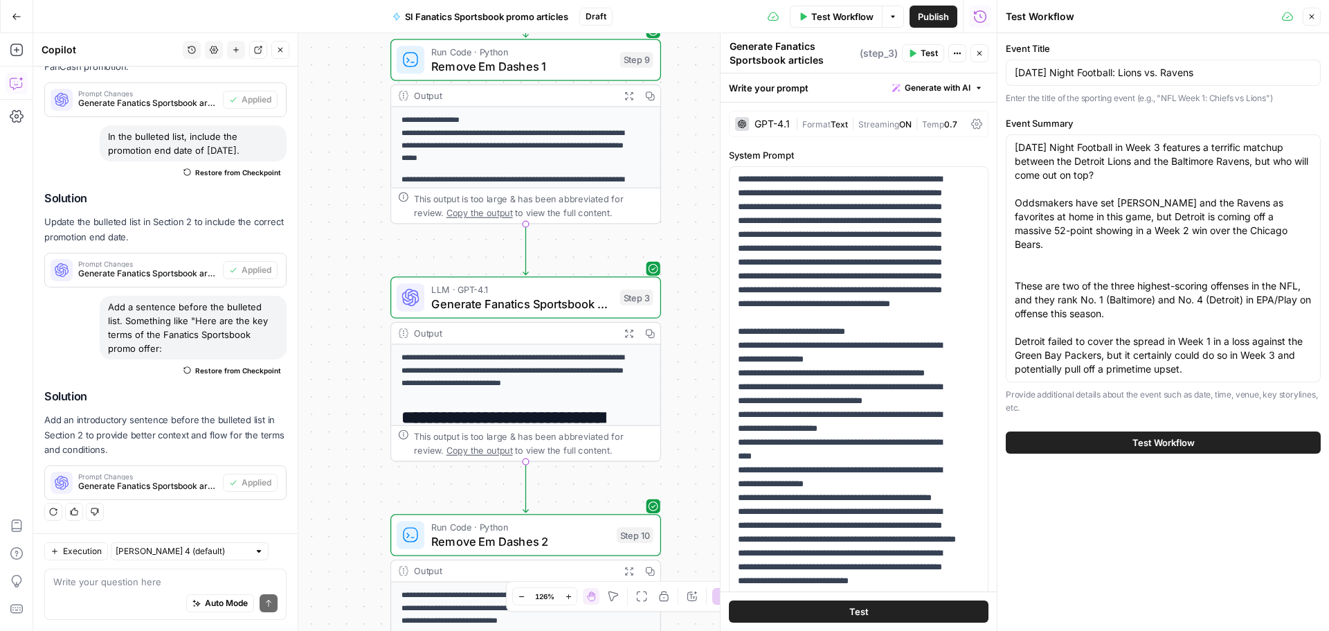
click at [1170, 436] on span "Test Workflow" at bounding box center [1164, 442] width 62 height 14
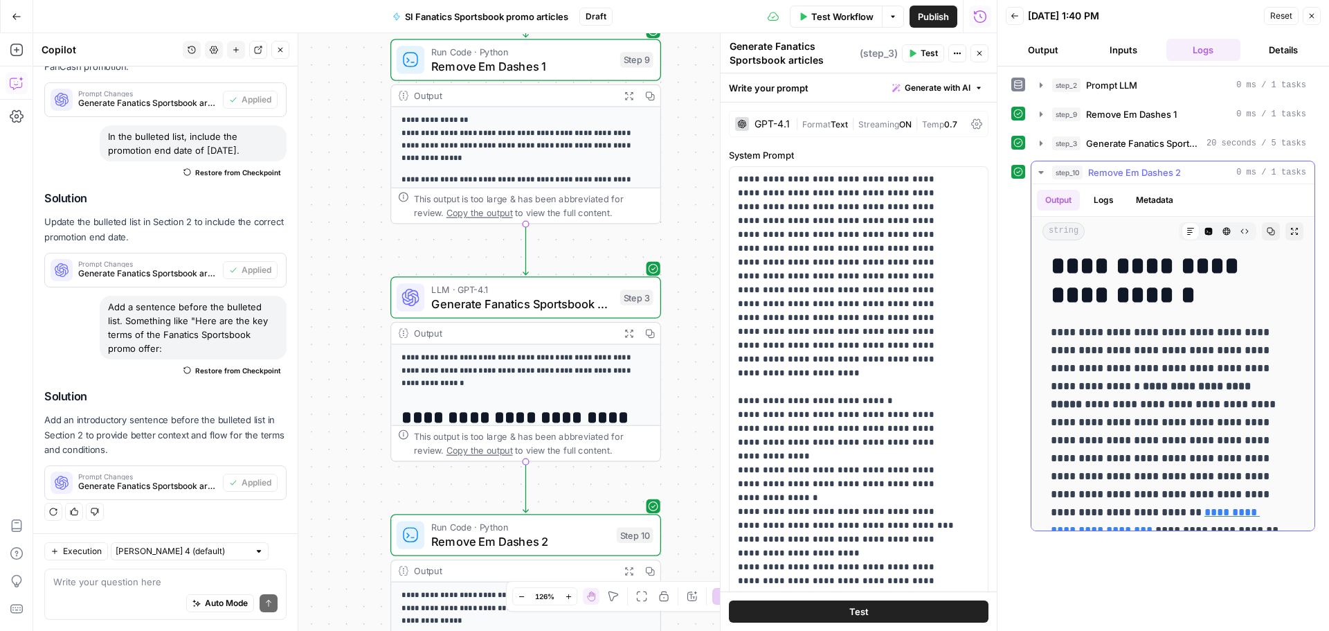
scroll to position [415, 0]
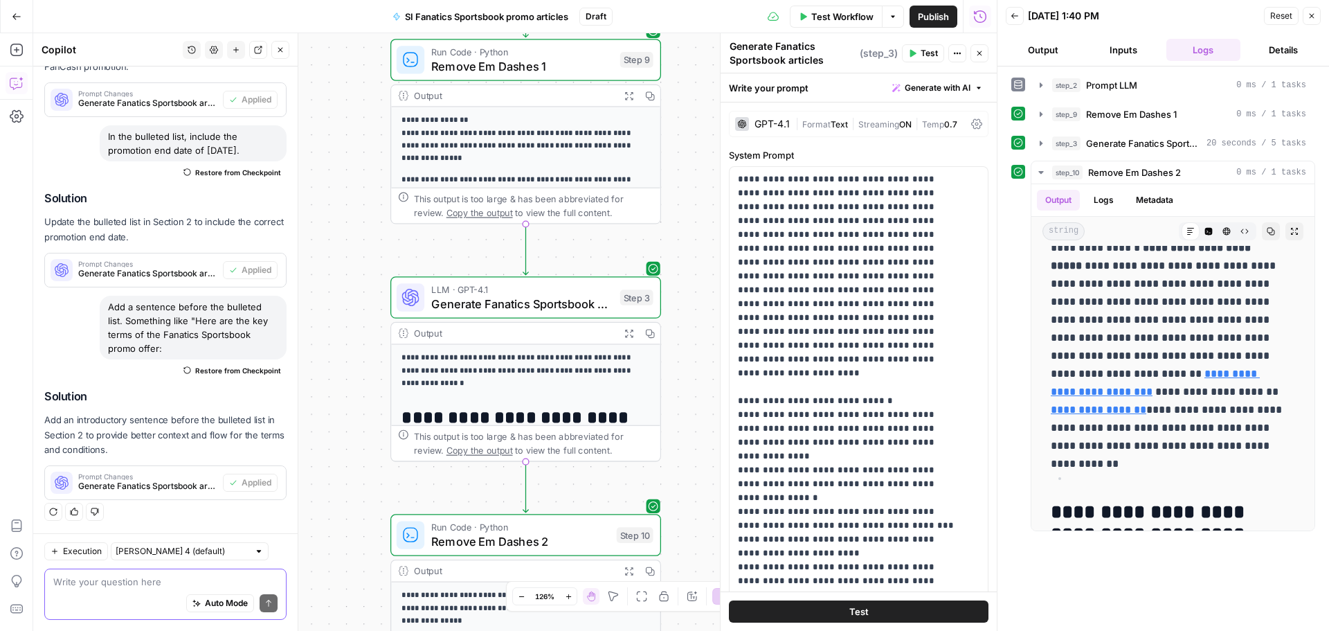
click at [198, 575] on textarea at bounding box center [165, 582] width 224 height 14
type textarea "d"
type textarea "Remove the offer end date from all articles."
click at [264, 603] on icon "submit" at bounding box center [268, 603] width 8 height 8
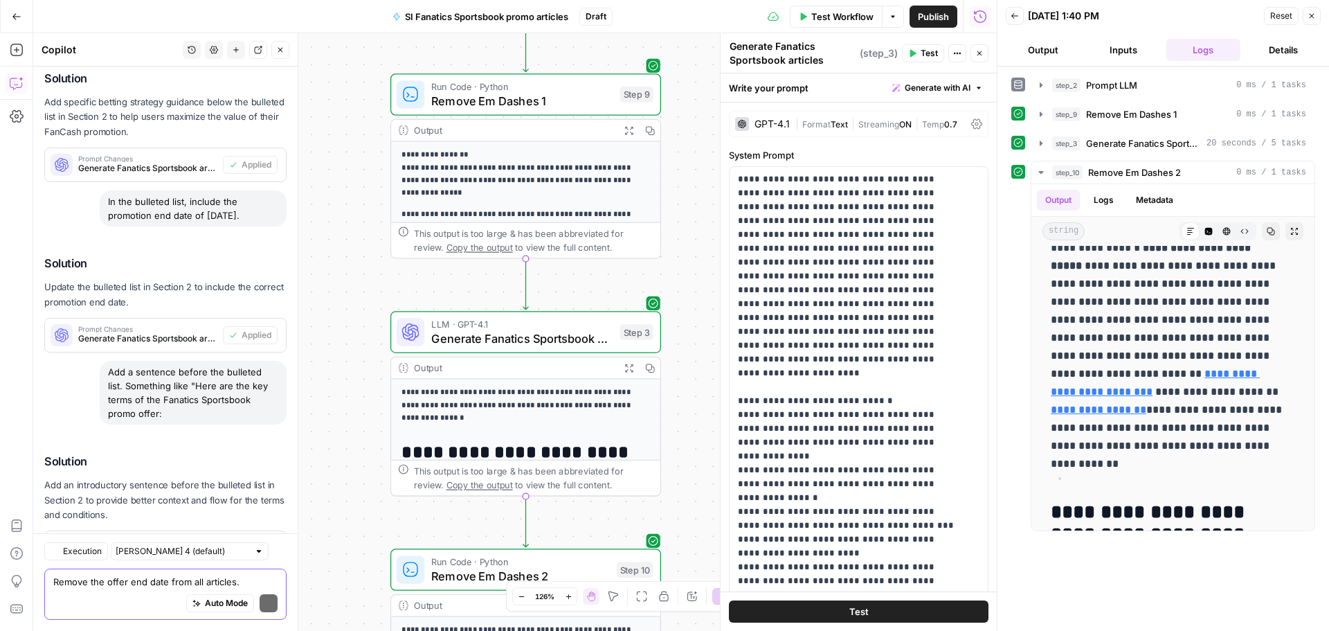
scroll to position [4716, 0]
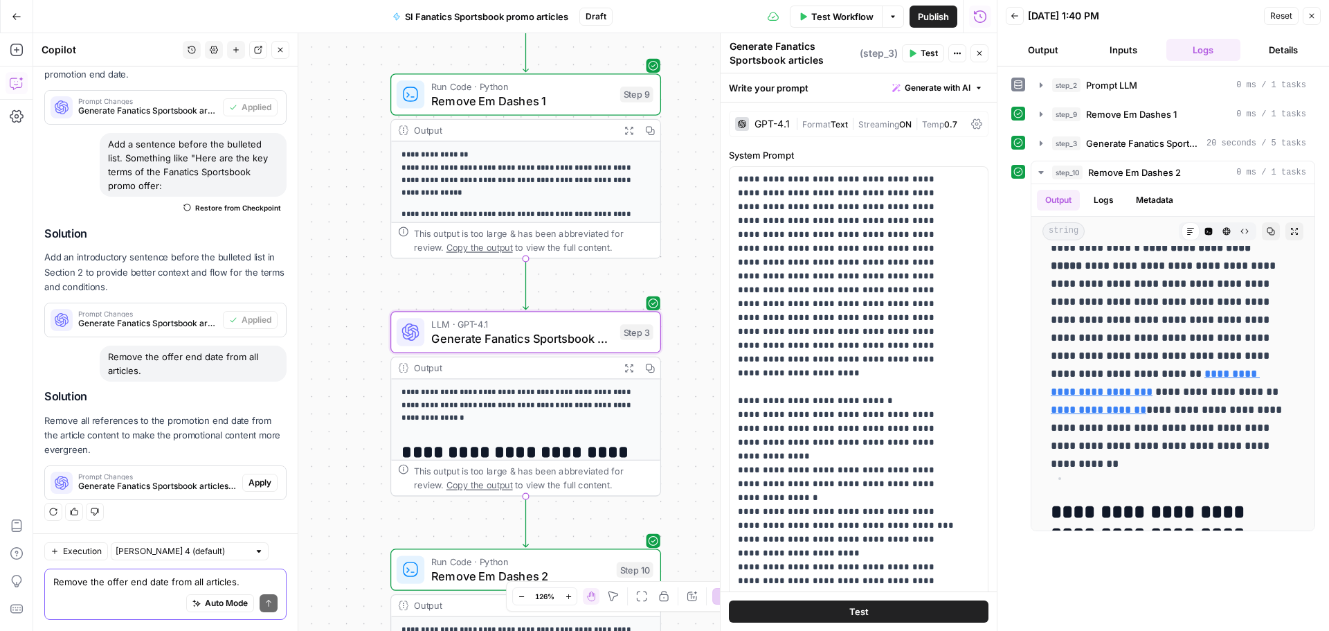
click at [251, 481] on span "Apply" at bounding box center [260, 482] width 23 height 12
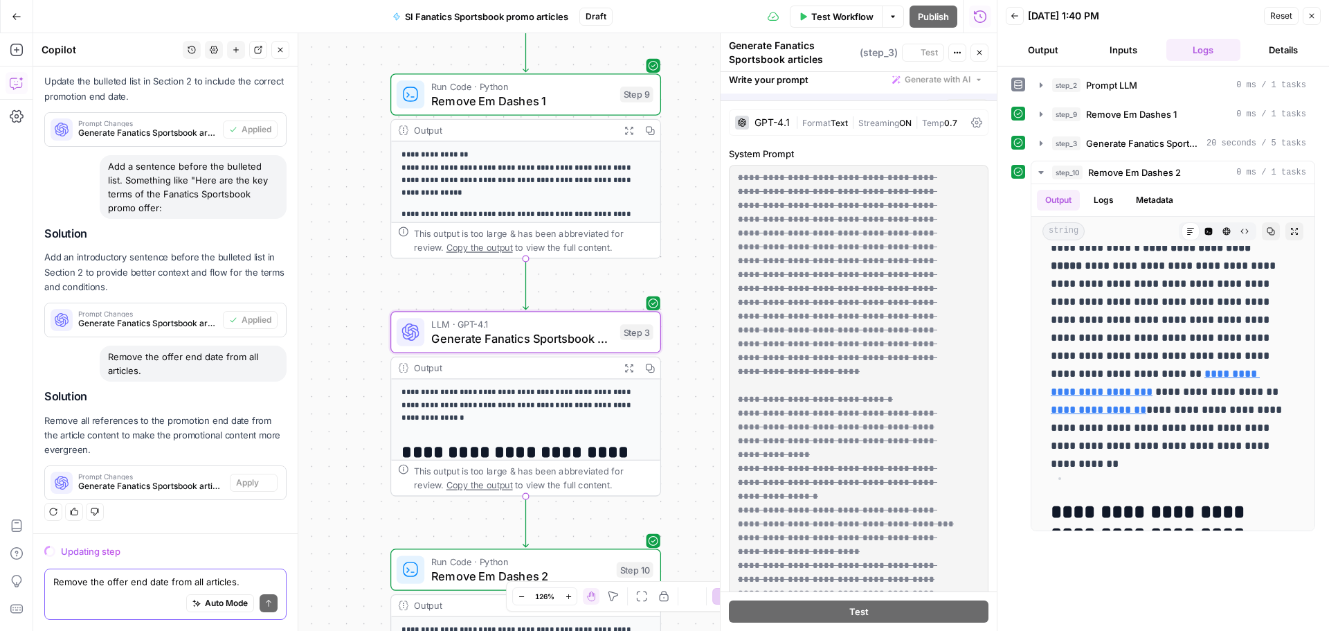
scroll to position [4251, 0]
click at [73, 585] on textarea "Remove the offer end date from all articles." at bounding box center [165, 582] width 224 height 14
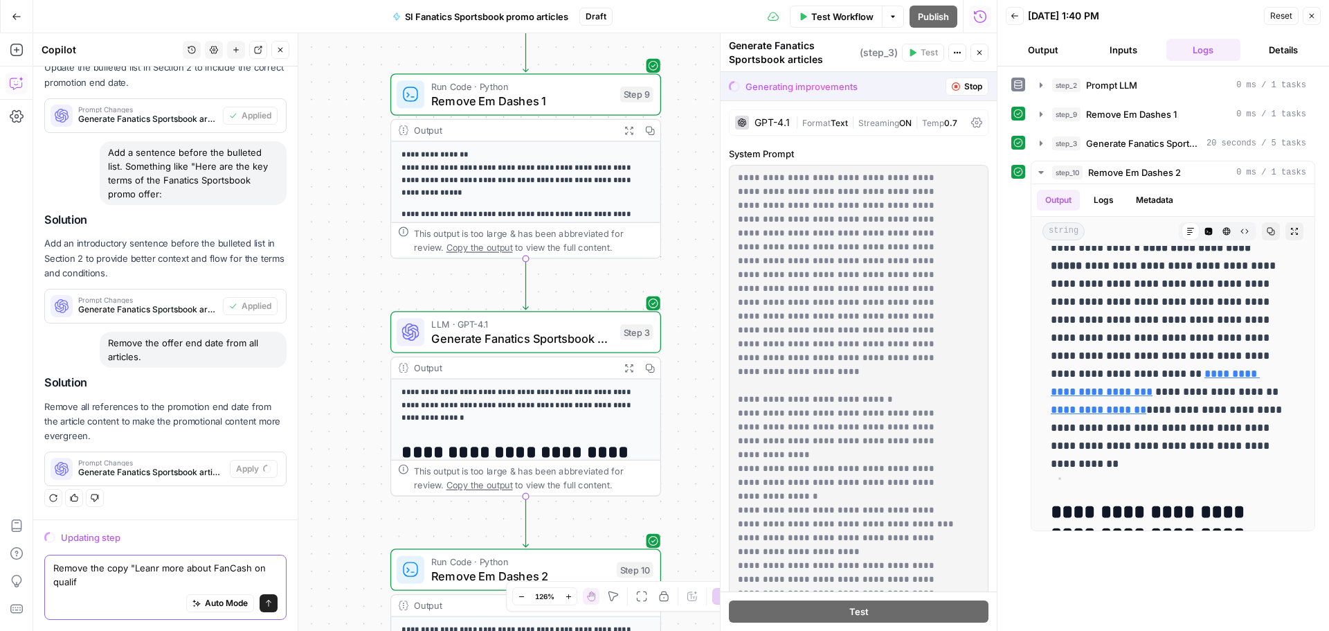
scroll to position [4265, 0]
click at [152, 570] on textarea "Remove the copy "Leanr more about FanCash on qualifying [PERSON_NAME]" from the…" at bounding box center [165, 575] width 224 height 28
click at [213, 576] on textarea "Remove the copy "Learn more about FanCash on qualifying [PERSON_NAME]" from the…" at bounding box center [165, 575] width 224 height 28
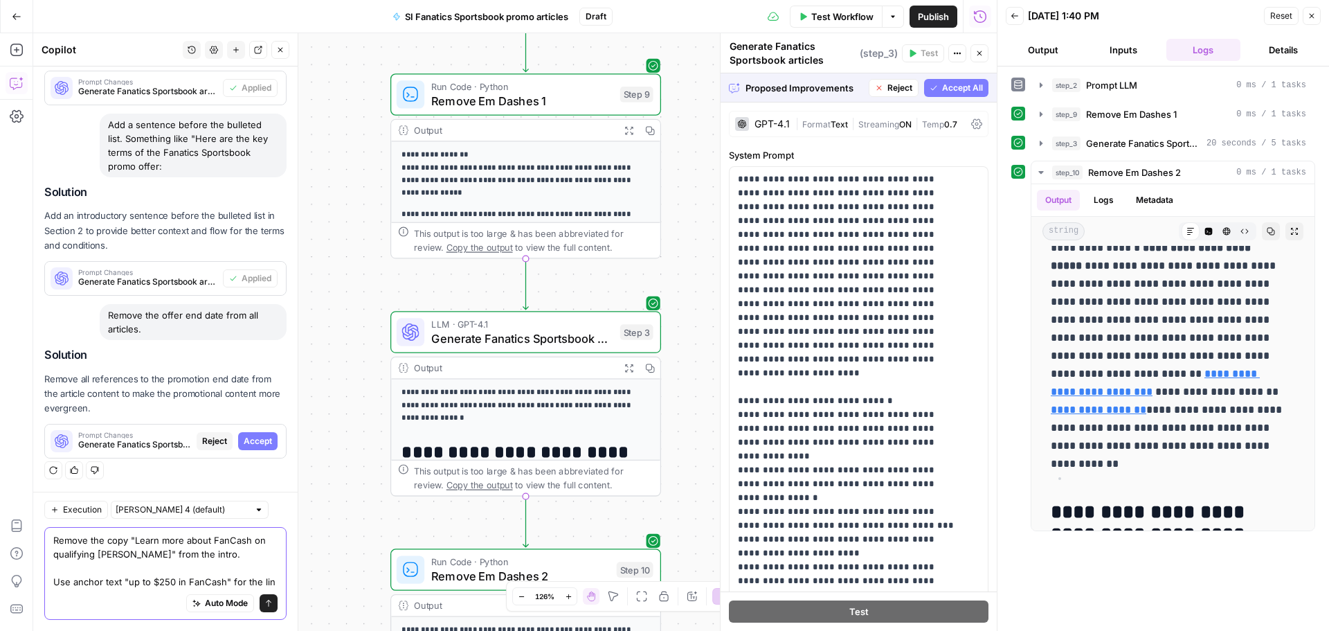
scroll to position [4307, 0]
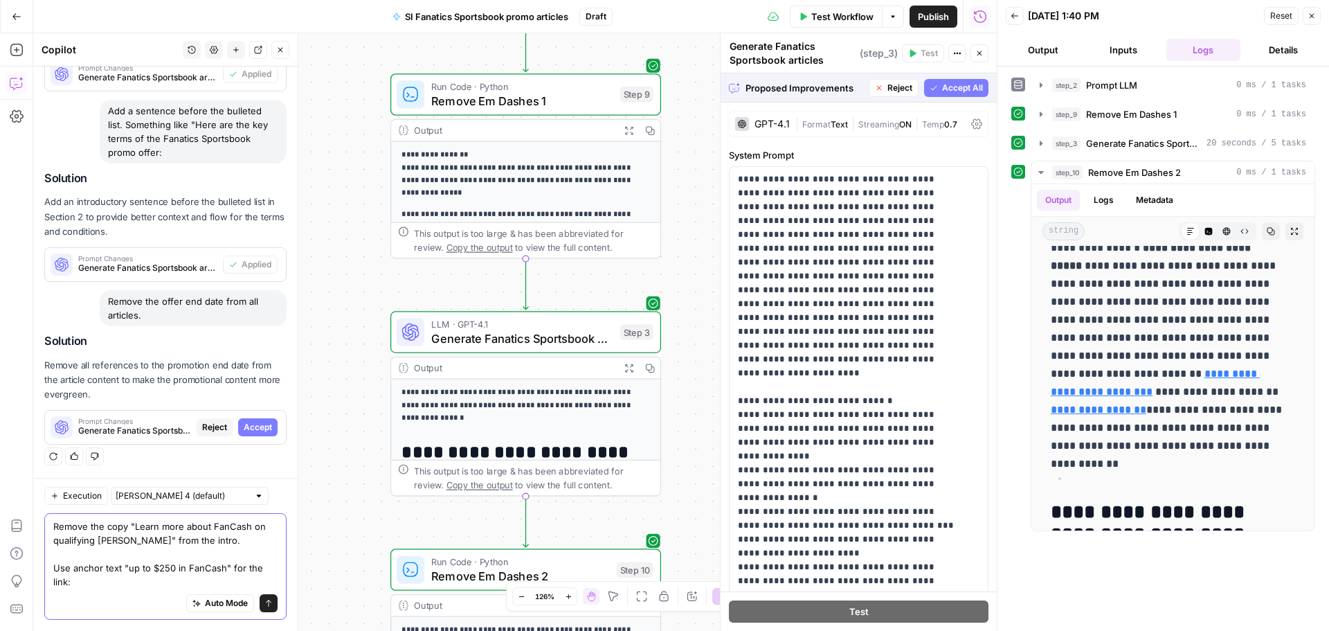
paste textarea "[URL][DOMAIN_NAME]"
click at [71, 566] on textarea "Remove the copy "Learn more about FanCash on qualifying [PERSON_NAME]" from the…" at bounding box center [165, 553] width 224 height 69
type textarea "Remove the copy "Learn more about FanCash on qualifying [PERSON_NAME]" from the…"
click at [258, 421] on span "Accept" at bounding box center [258, 427] width 28 height 12
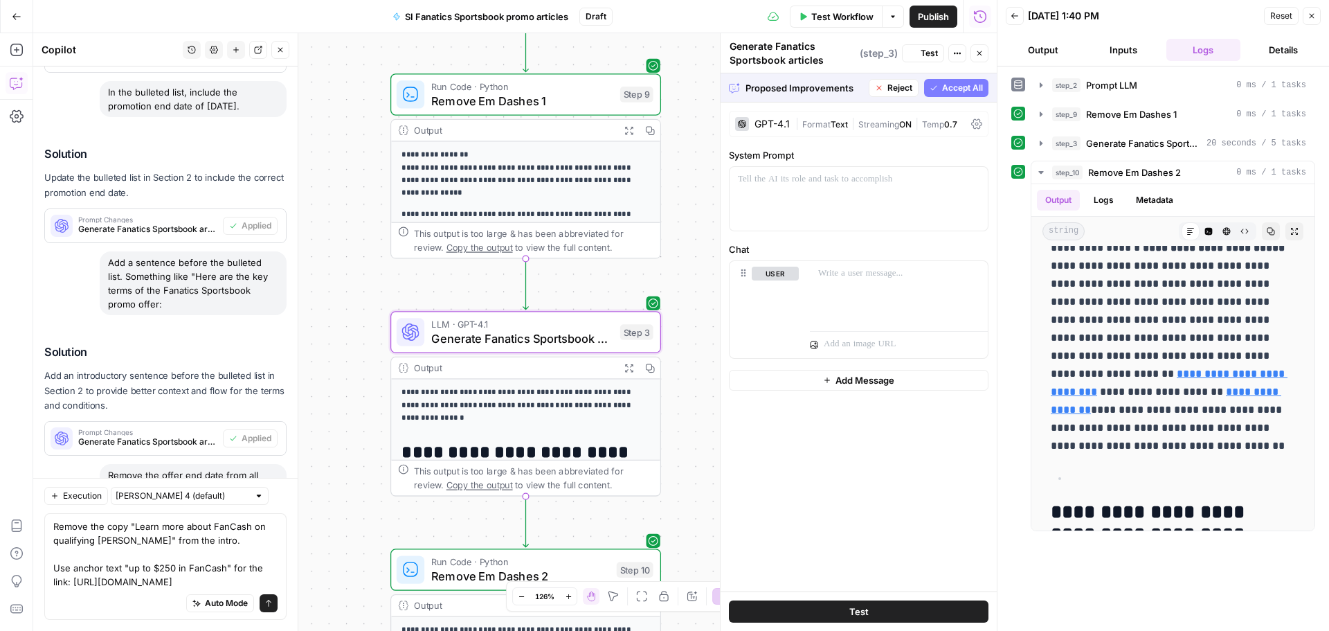
scroll to position [0, 0]
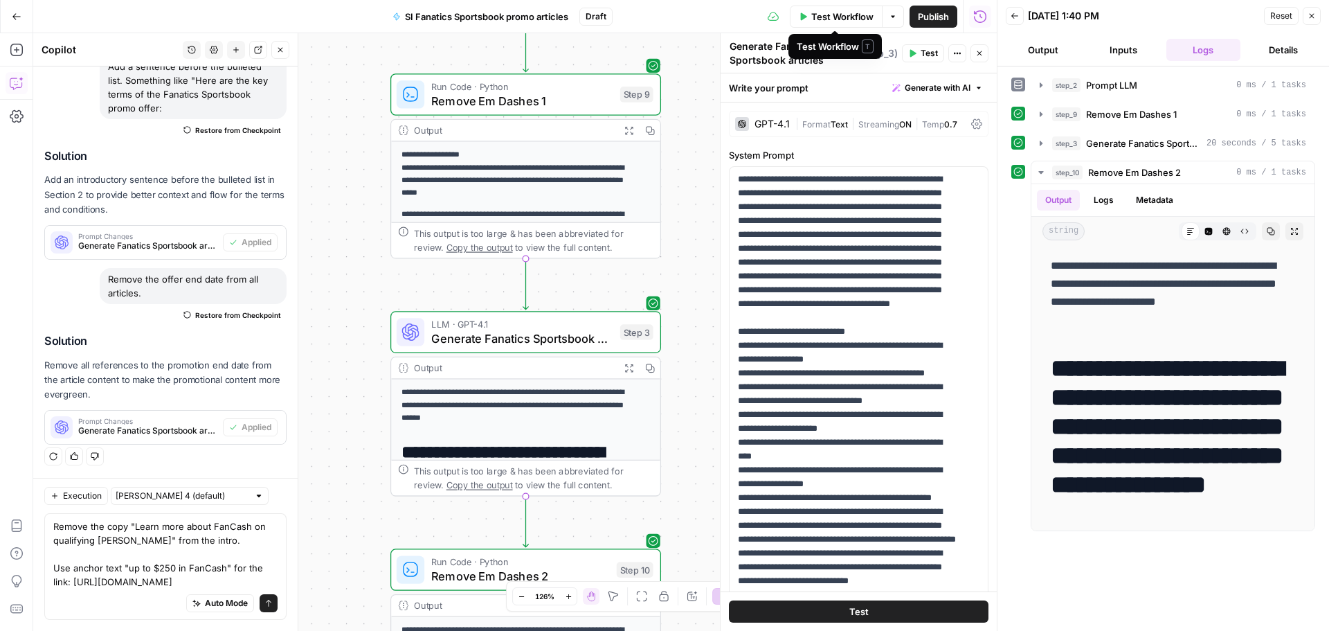
click at [847, 12] on span "Test Workflow" at bounding box center [842, 17] width 62 height 14
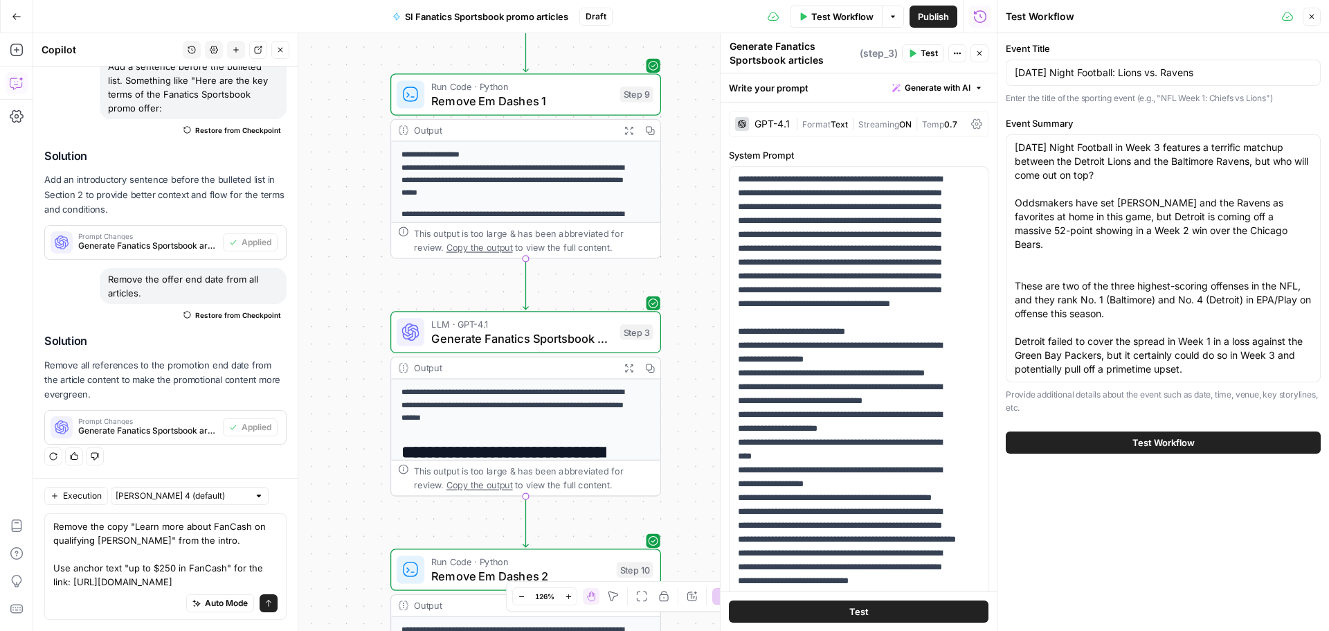
click at [1195, 440] on button "Test Workflow" at bounding box center [1163, 442] width 315 height 22
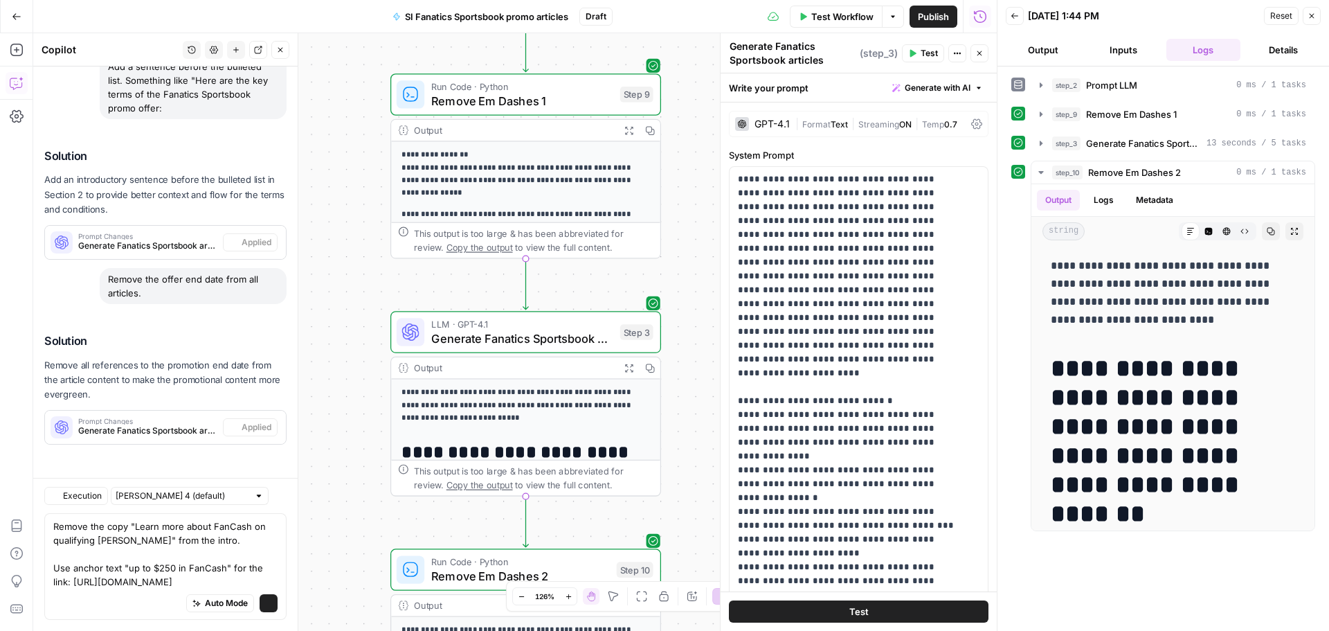
scroll to position [4808, 0]
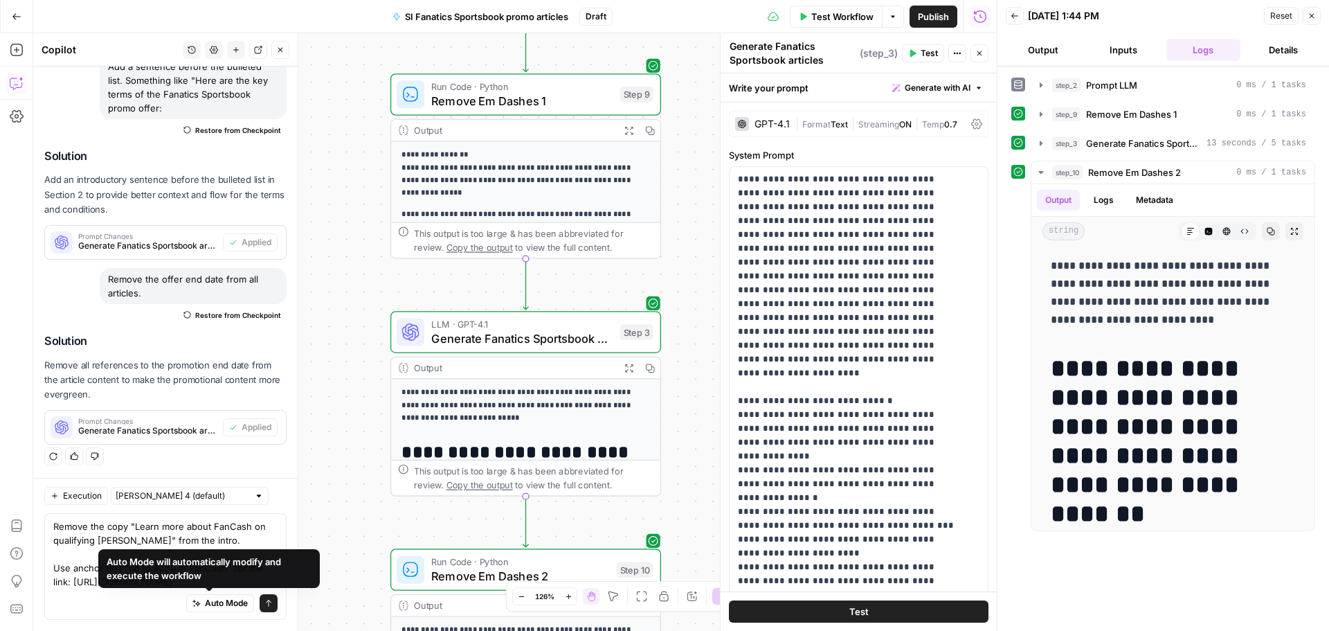
click at [260, 598] on button "Send" at bounding box center [269, 603] width 18 height 18
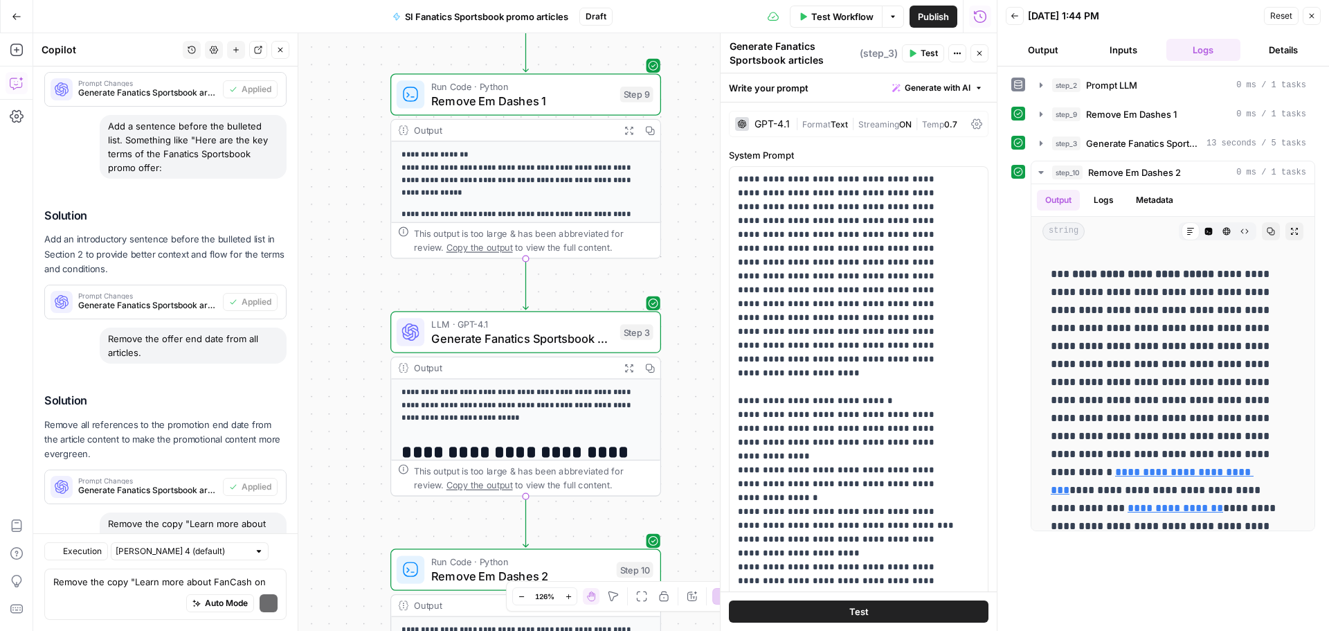
scroll to position [4984, 0]
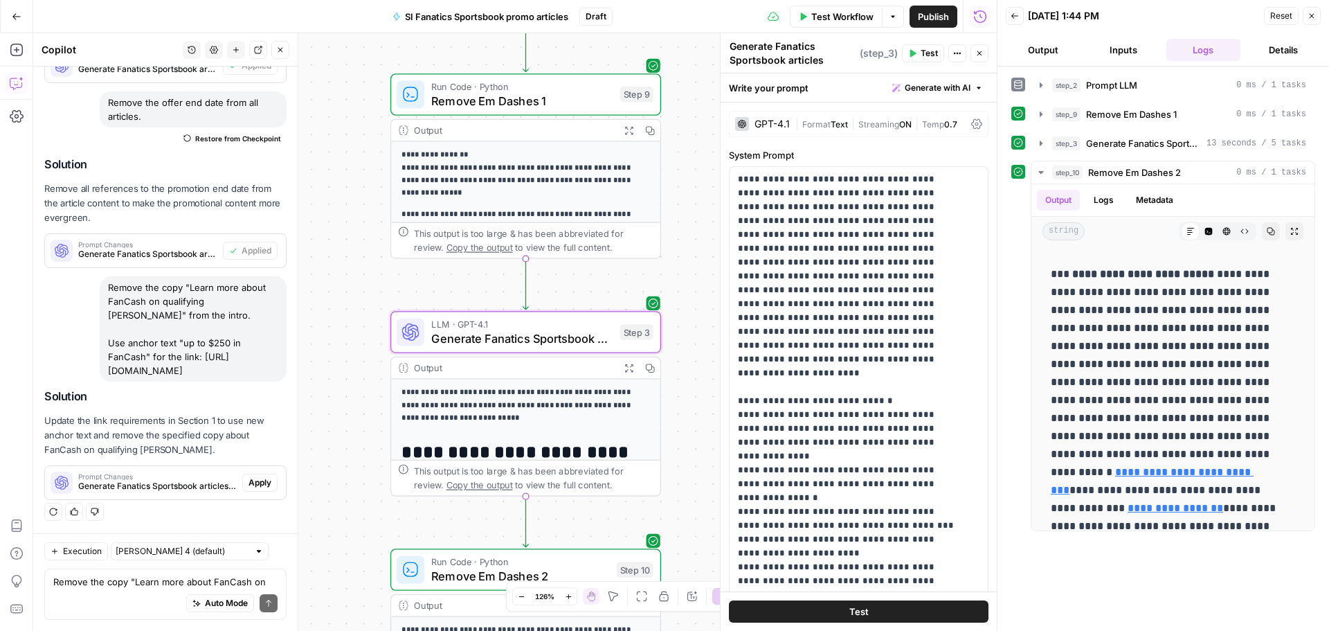
click at [249, 483] on span "Apply" at bounding box center [260, 482] width 23 height 12
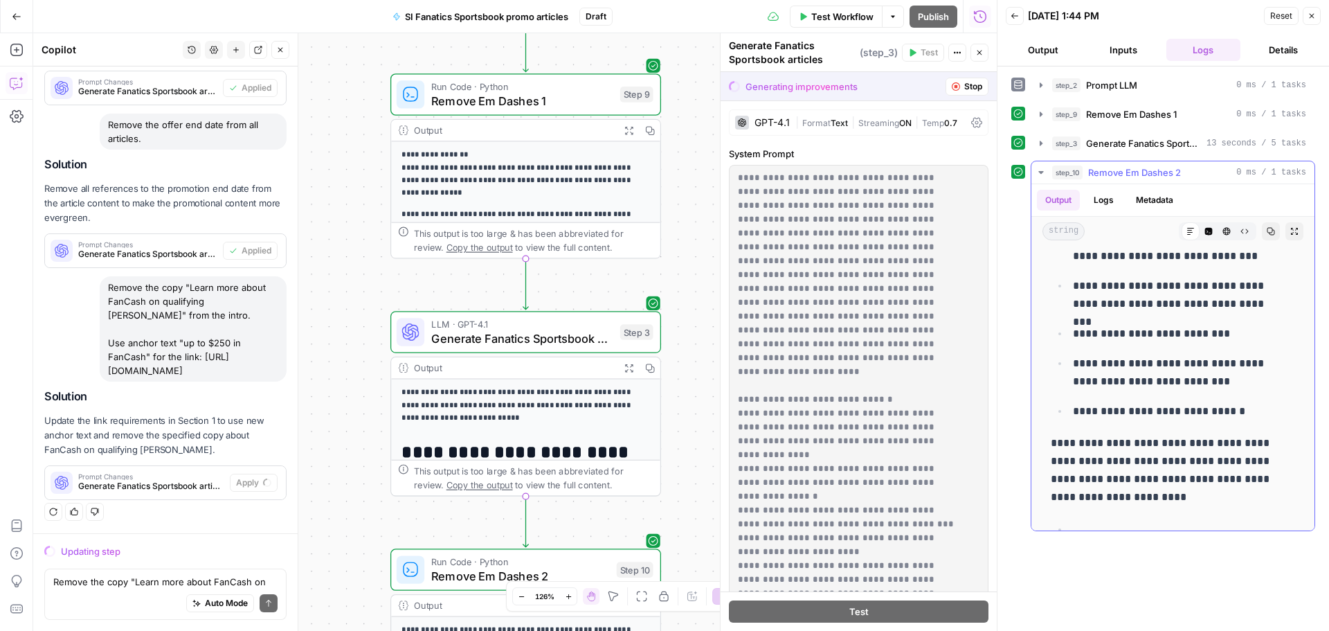
scroll to position [0, 0]
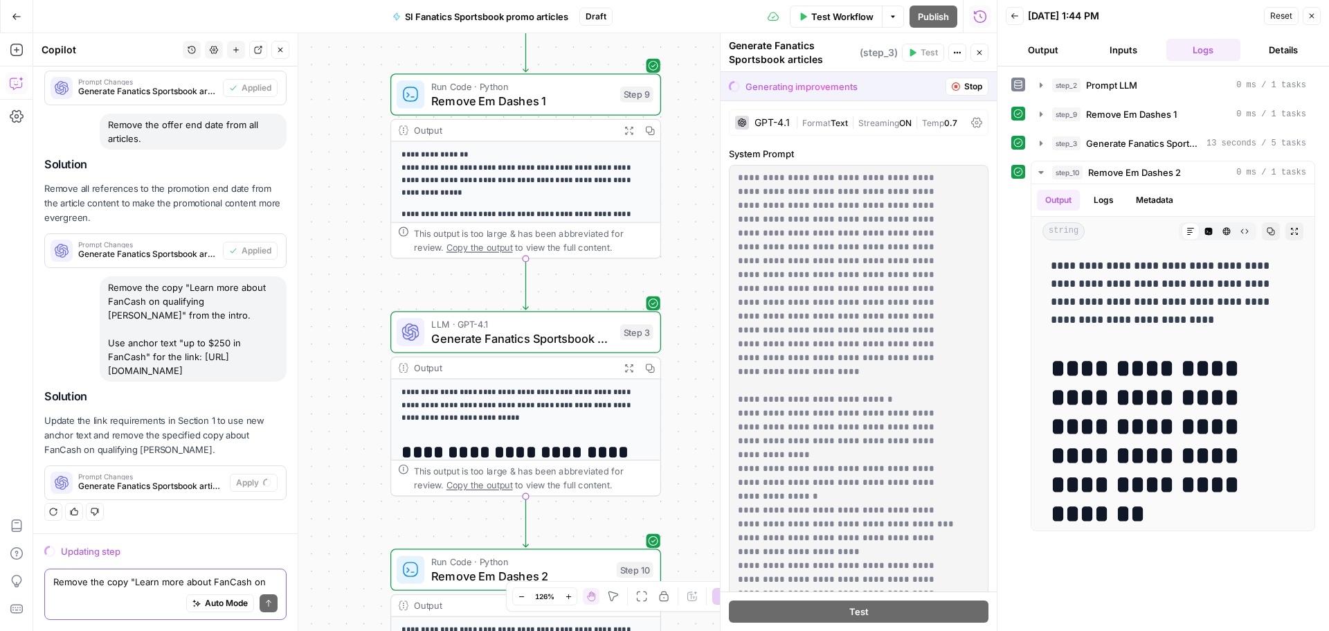
click at [132, 582] on textarea "Remove the copy "Learn more about FanCash on qualifying [PERSON_NAME]" from the…" at bounding box center [165, 582] width 224 height 14
drag, startPoint x: 80, startPoint y: 582, endPoint x: 40, endPoint y: 578, distance: 40.4
click at [40, 578] on div "Updating step Use no more than 60-70 words in the intro. Use no more than 60-70…" at bounding box center [165, 582] width 264 height 98
type textarea "Never use more than 60-70 words in the intro."
click at [260, 600] on button "Send" at bounding box center [269, 603] width 18 height 18
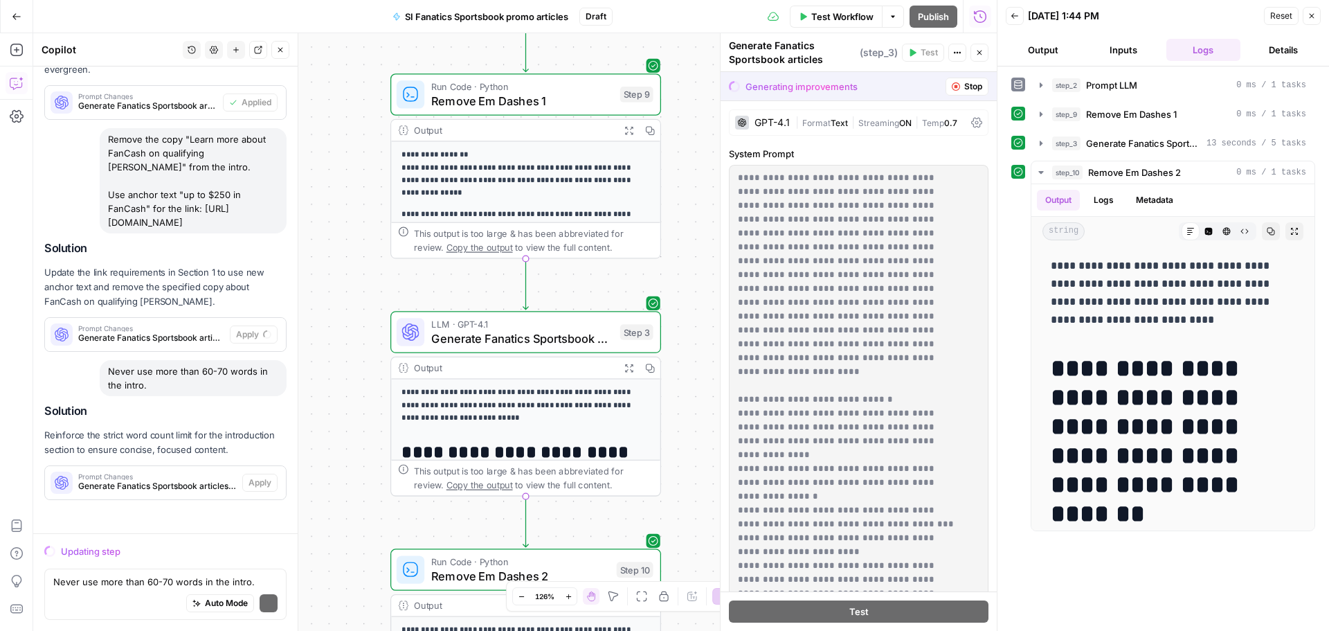
scroll to position [4645, 0]
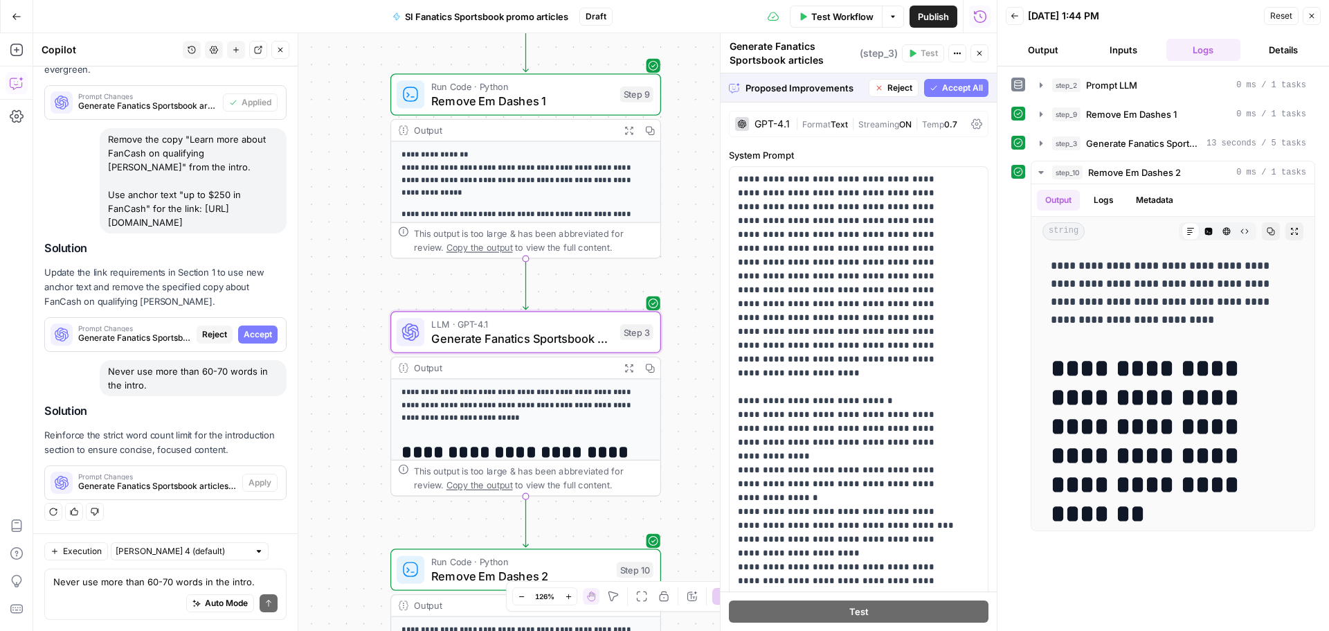
click at [253, 334] on span "Accept" at bounding box center [258, 334] width 28 height 12
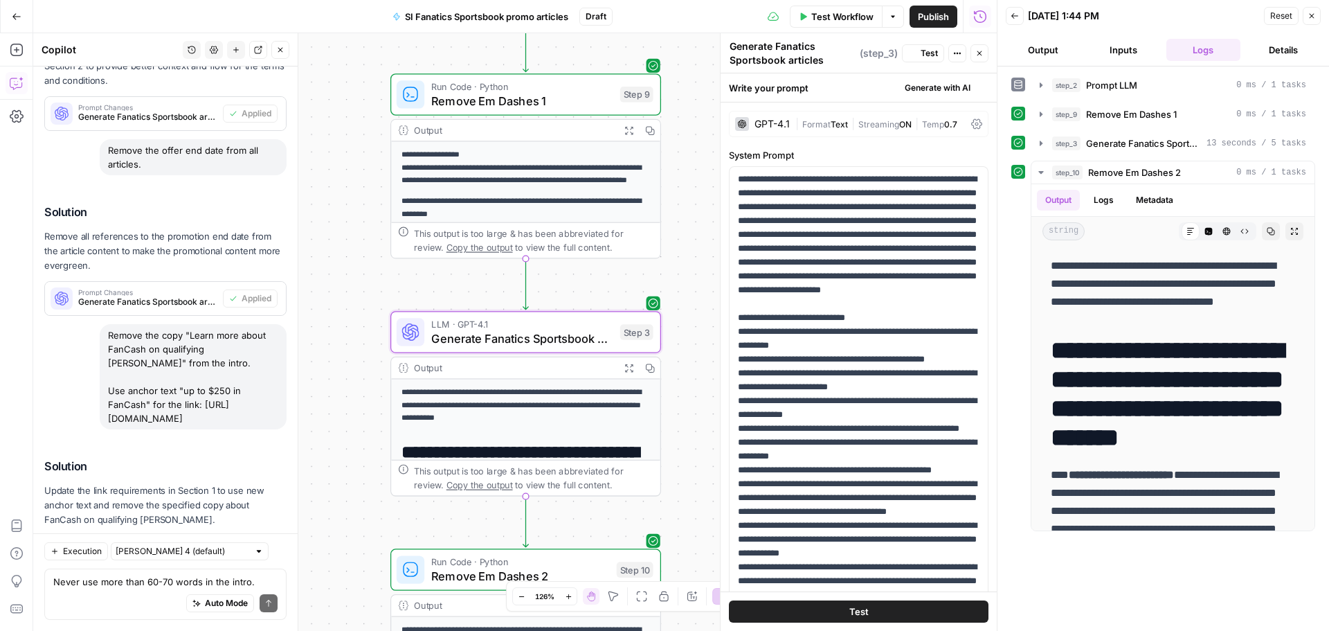
scroll to position [5177, 0]
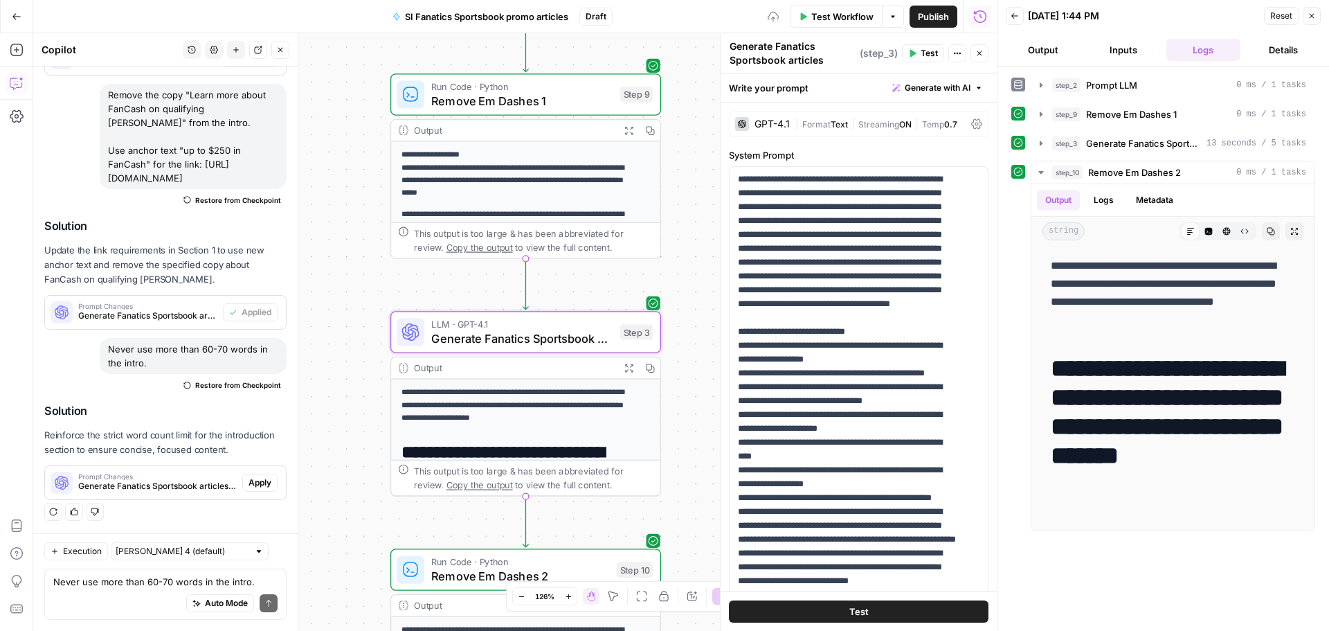
click at [249, 482] on span "Apply" at bounding box center [260, 482] width 23 height 12
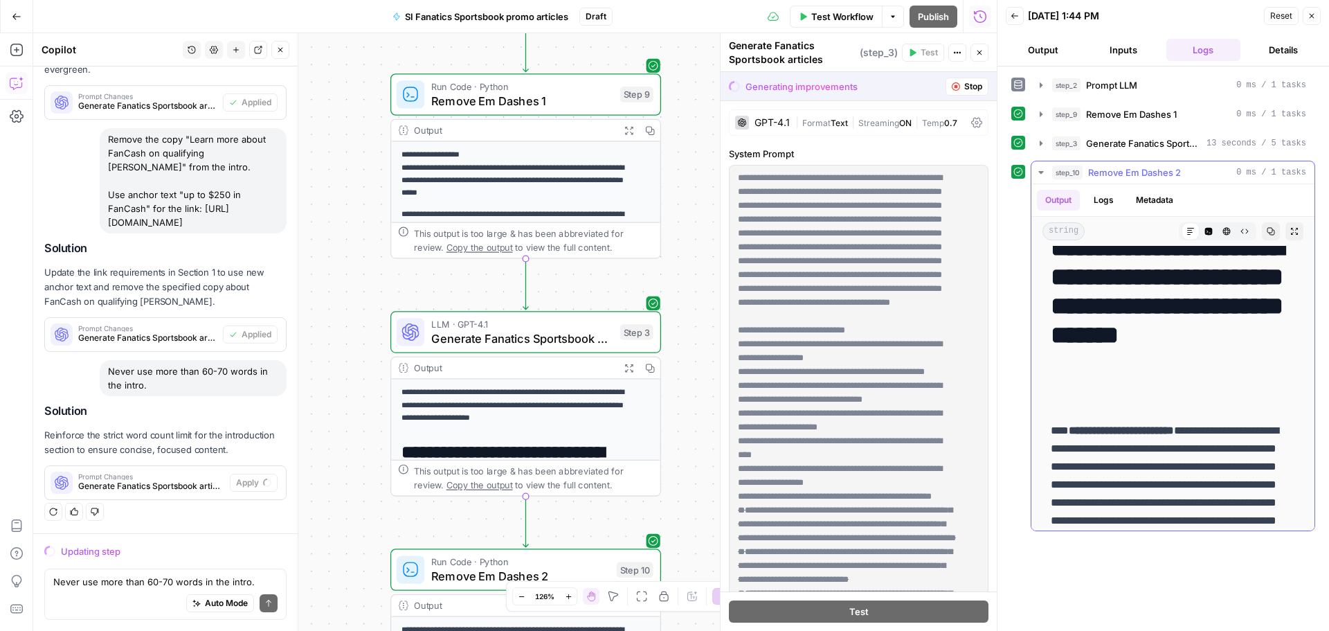
scroll to position [0, 0]
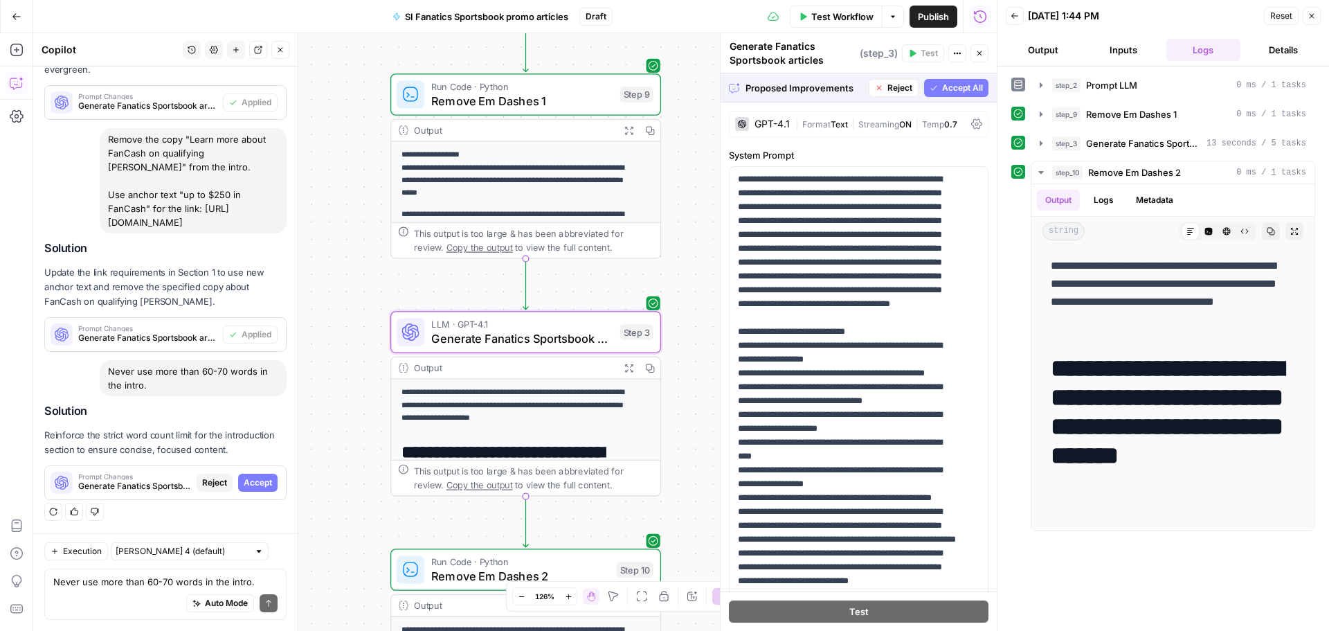
click at [219, 496] on div "Prompt Changes Generate Fanatics Sportsbook articles (step_3) Reject Accept" at bounding box center [165, 482] width 241 height 33
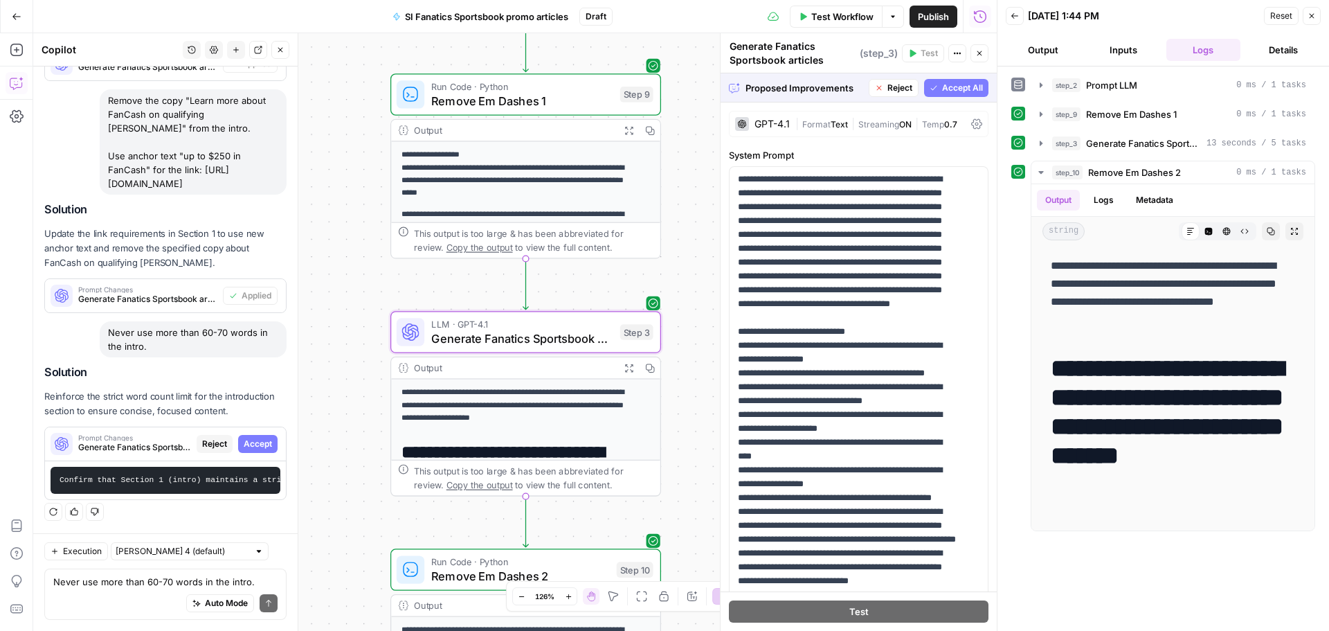
click at [246, 438] on span "Accept" at bounding box center [258, 444] width 28 height 12
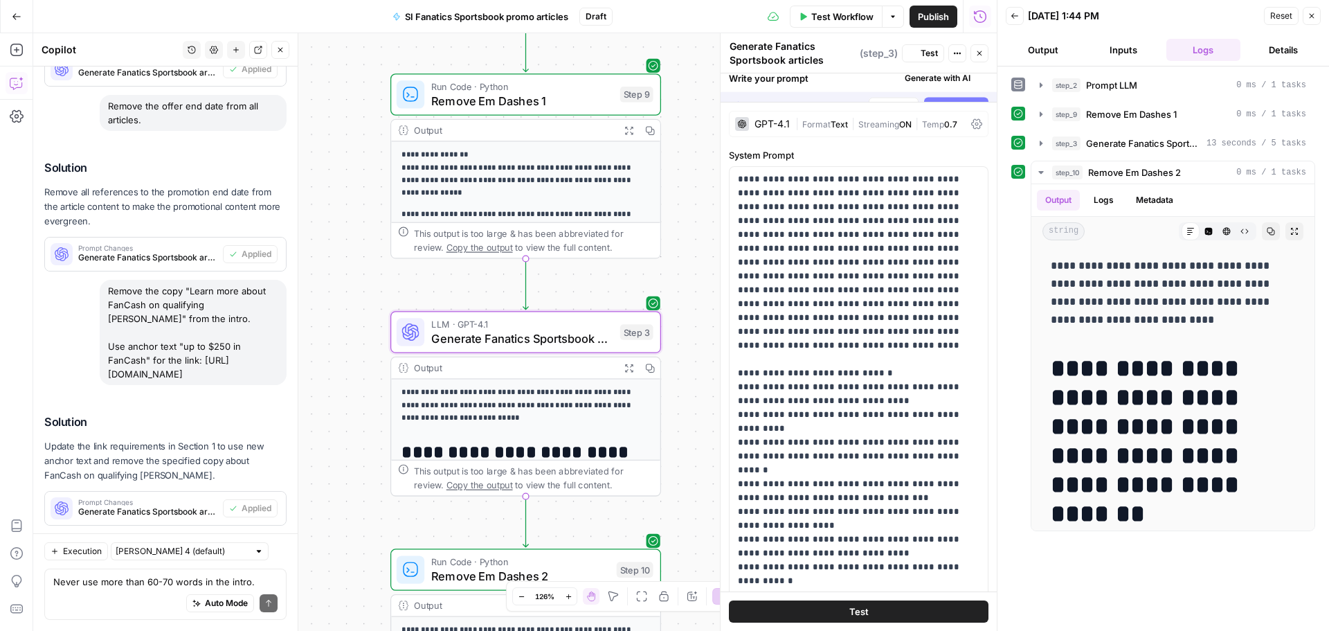
scroll to position [5226, 0]
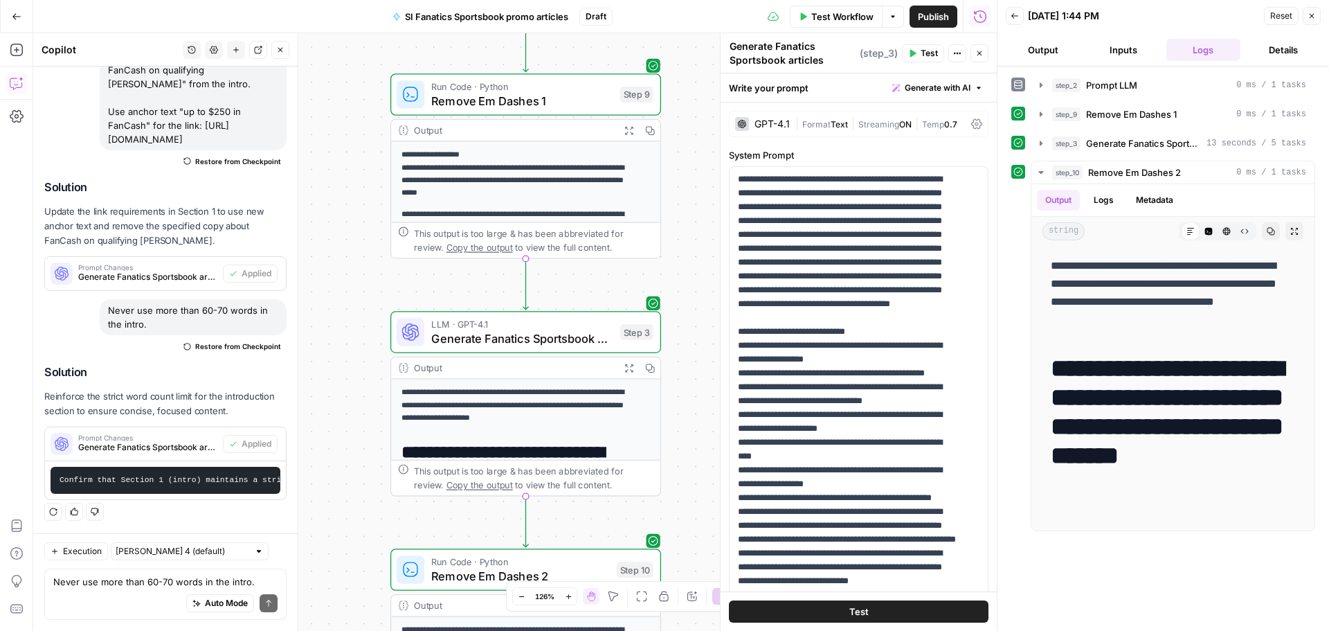
click at [858, 22] on button "Test Workflow" at bounding box center [836, 17] width 93 height 22
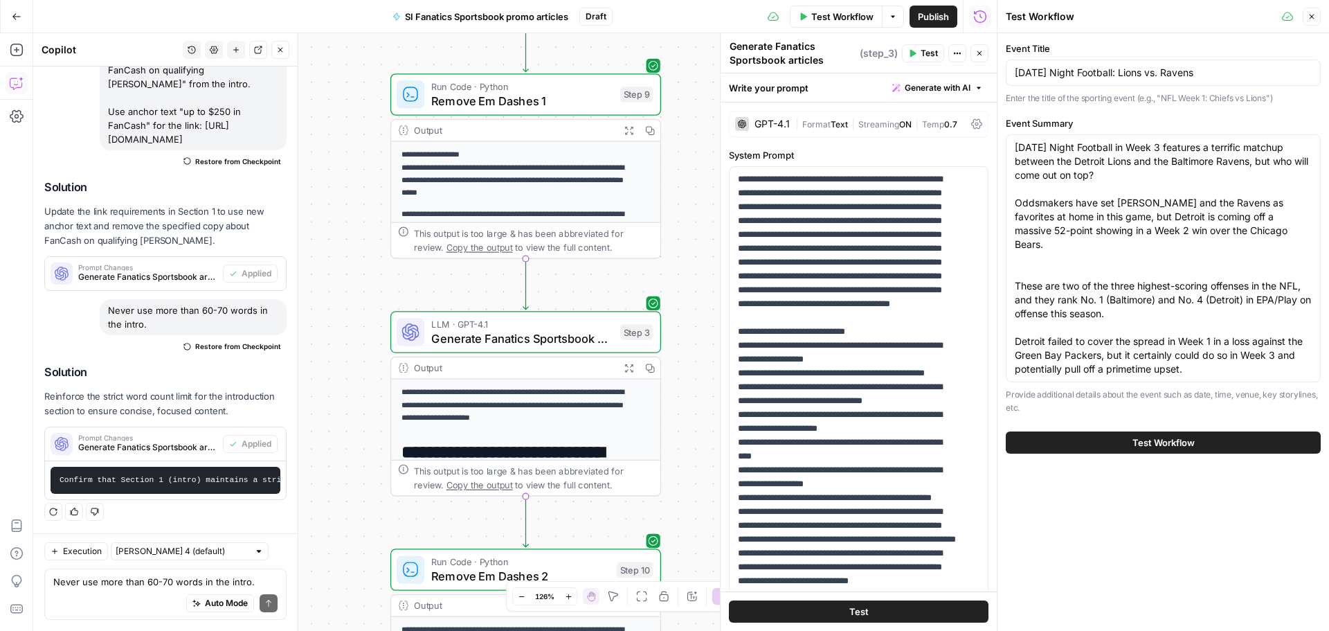
click at [1159, 449] on button "Test Workflow" at bounding box center [1163, 442] width 315 height 22
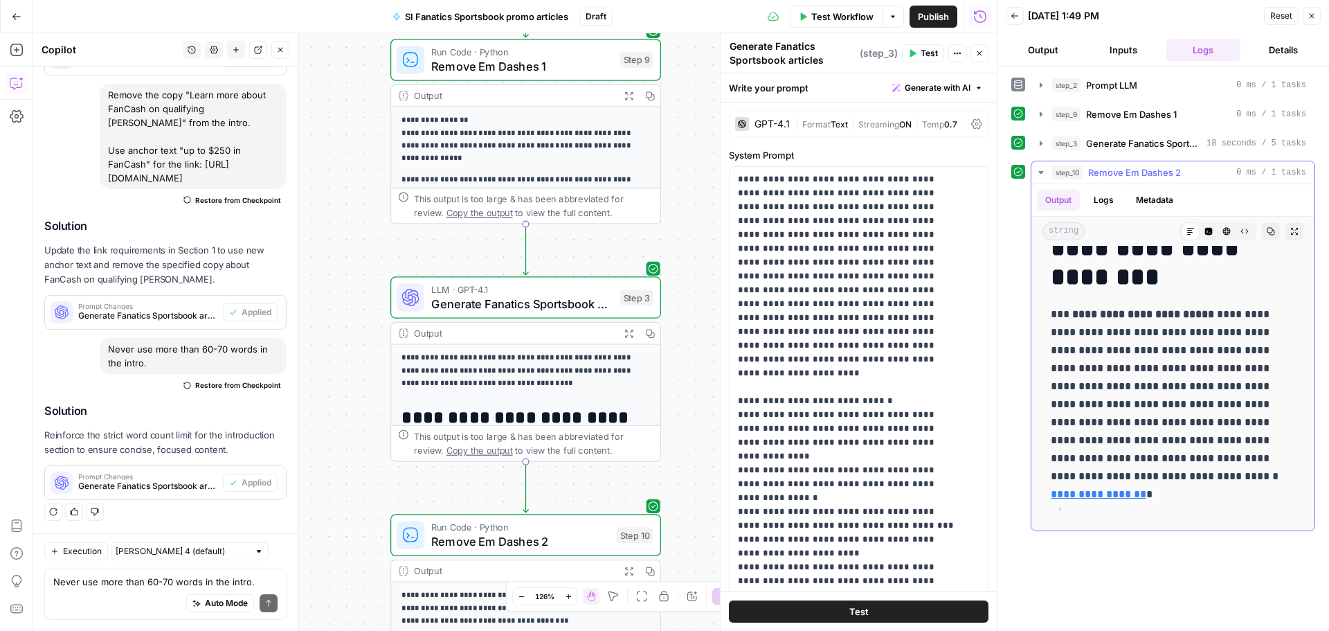
scroll to position [208, 0]
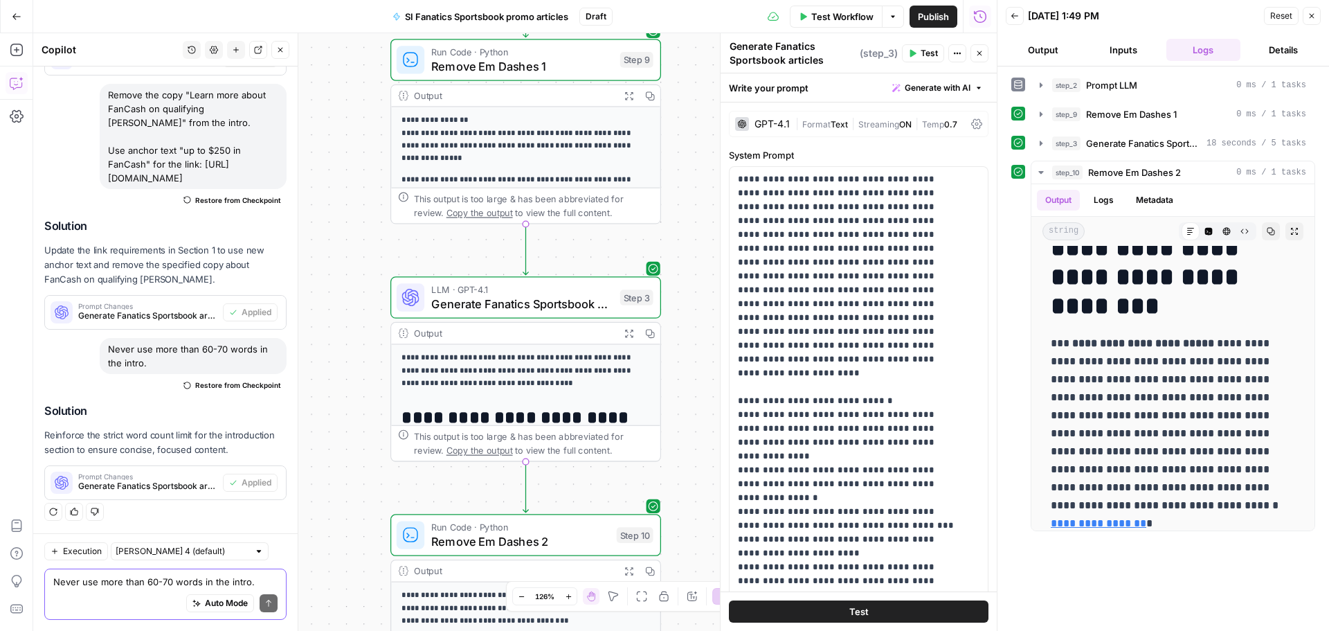
click at [67, 579] on textarea "Never use more than 60-70 words in the intro." at bounding box center [165, 582] width 224 height 14
drag, startPoint x: 156, startPoint y: 181, endPoint x: 109, endPoint y: 167, distance: 49.3
click at [109, 167] on div "Remove the copy "Learn more about FanCash on qualifying [PERSON_NAME]" from the…" at bounding box center [193, 136] width 187 height 105
copy div "[URL][DOMAIN_NAME]"
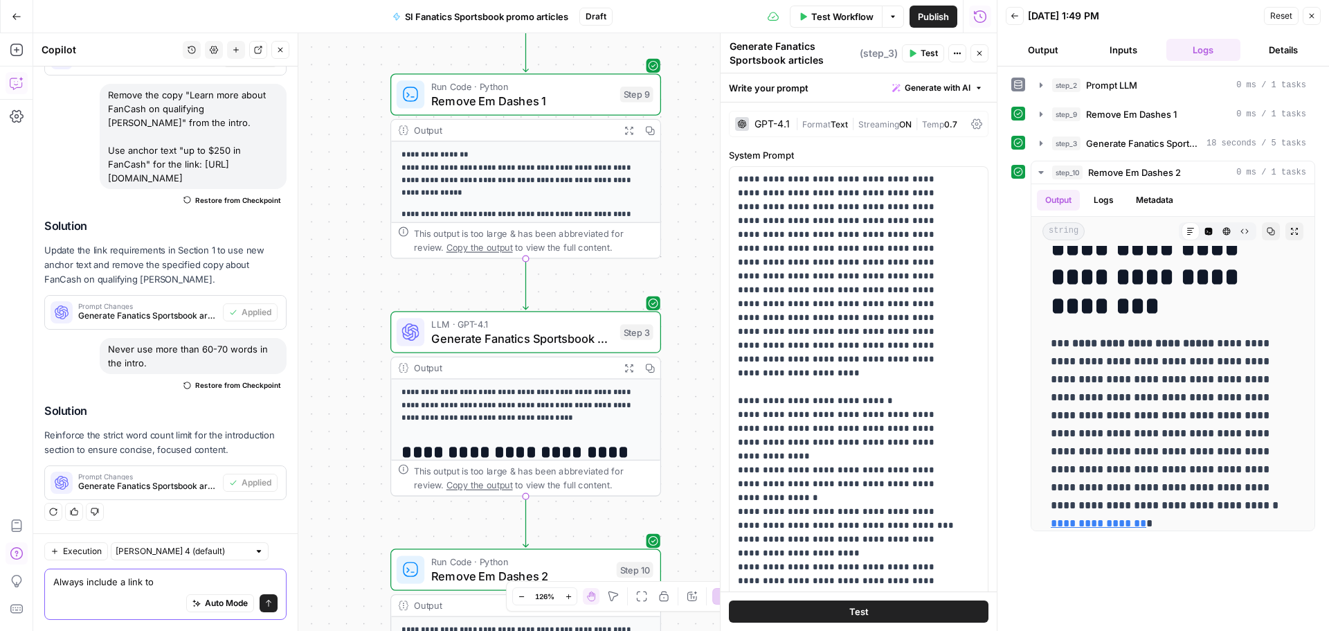
click at [183, 577] on textarea "Always include a link to" at bounding box center [165, 582] width 224 height 14
paste textarea "[URL][DOMAIN_NAME]"
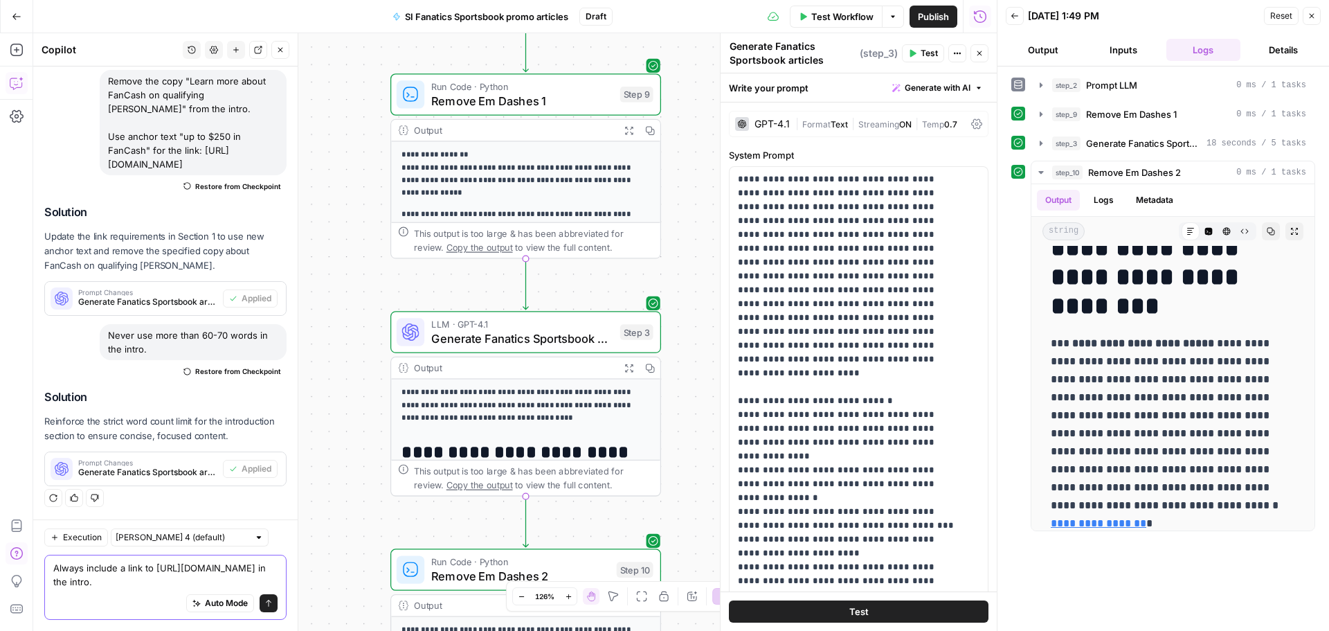
scroll to position [5218, 0]
click at [64, 561] on textarea "Always include a link to https://www.si.com/betting/visit/fanatics-us-sports in…" at bounding box center [165, 575] width 224 height 28
click at [67, 561] on textarea "AlALWAYS ways include a link to https://www.si.com/betting/visit/fanatics-us-sp…" at bounding box center [165, 575] width 224 height 28
click at [94, 584] on textarea "ALWAYS ways include a link to https://www.si.com/betting/visit/fanatics-us-spor…" at bounding box center [165, 575] width 224 height 28
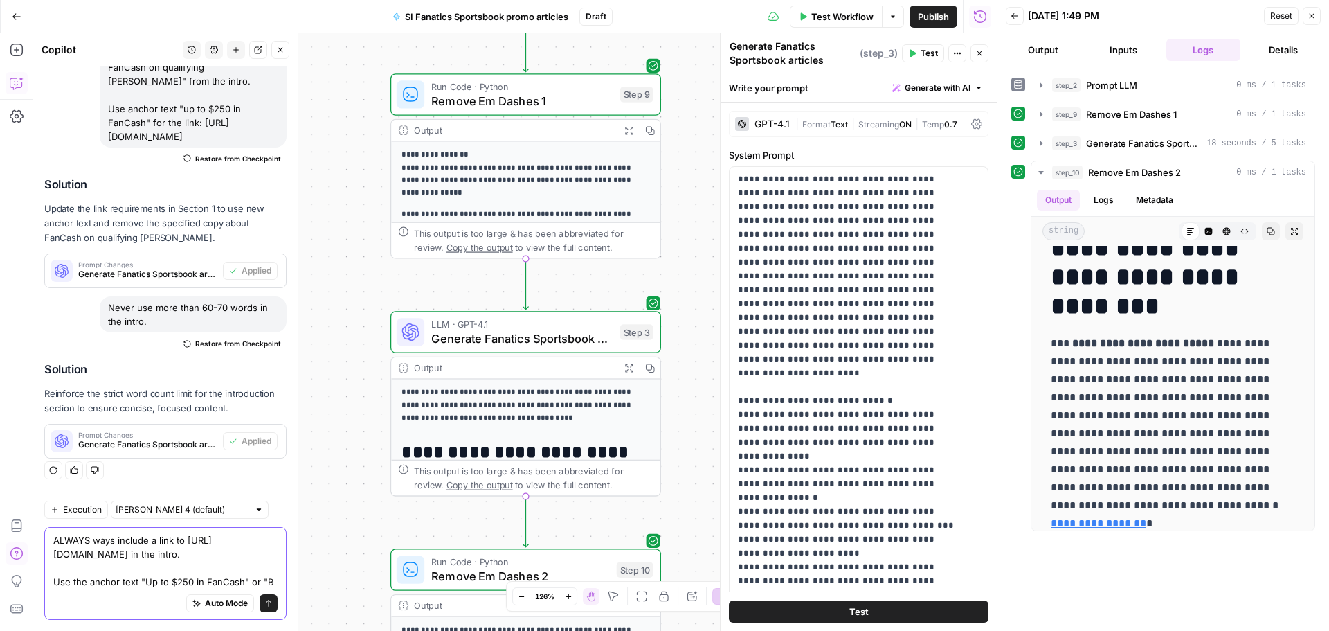
scroll to position [5246, 0]
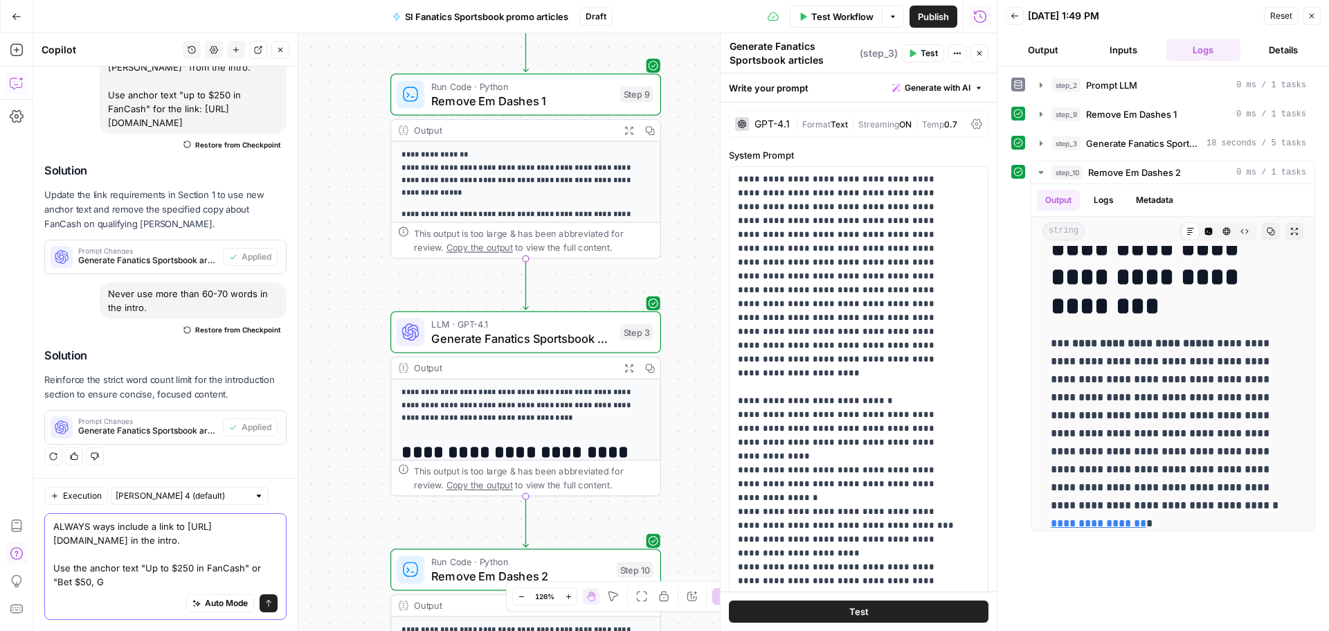
click at [150, 570] on textarea "ALWAYS ways include a link to https://www.si.com/betting/visit/fanatics-us-spor…" at bounding box center [165, 553] width 224 height 69
click at [60, 577] on textarea "ALWAYS ways include a link to https://www.si.com/betting/visit/fanatics-us-spor…" at bounding box center [165, 553] width 224 height 69
click at [113, 582] on textarea "ALWAYS ways include a link to https://www.si.com/betting/visit/fanatics-us-spor…" at bounding box center [165, 553] width 224 height 69
type textarea "ALWAYS ways include a link to [URL][DOMAIN_NAME] in the intro. Use the anchor t…"
click at [264, 604] on icon "submit" at bounding box center [268, 603] width 8 height 8
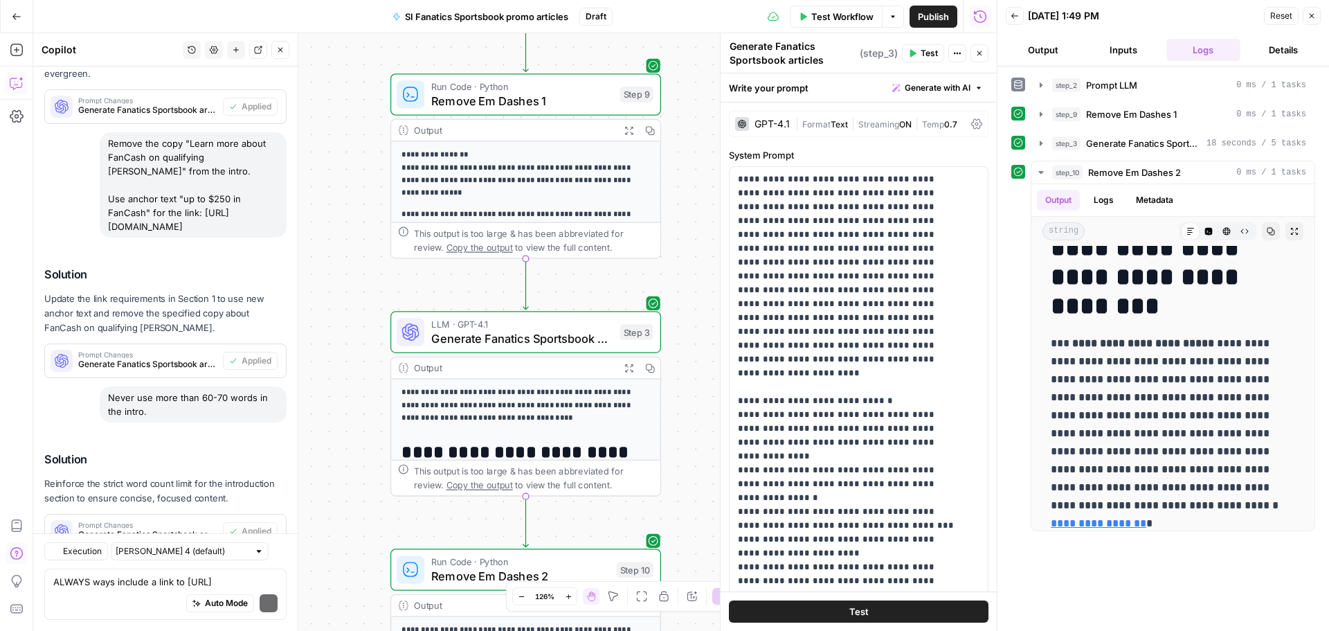
scroll to position [5409, 0]
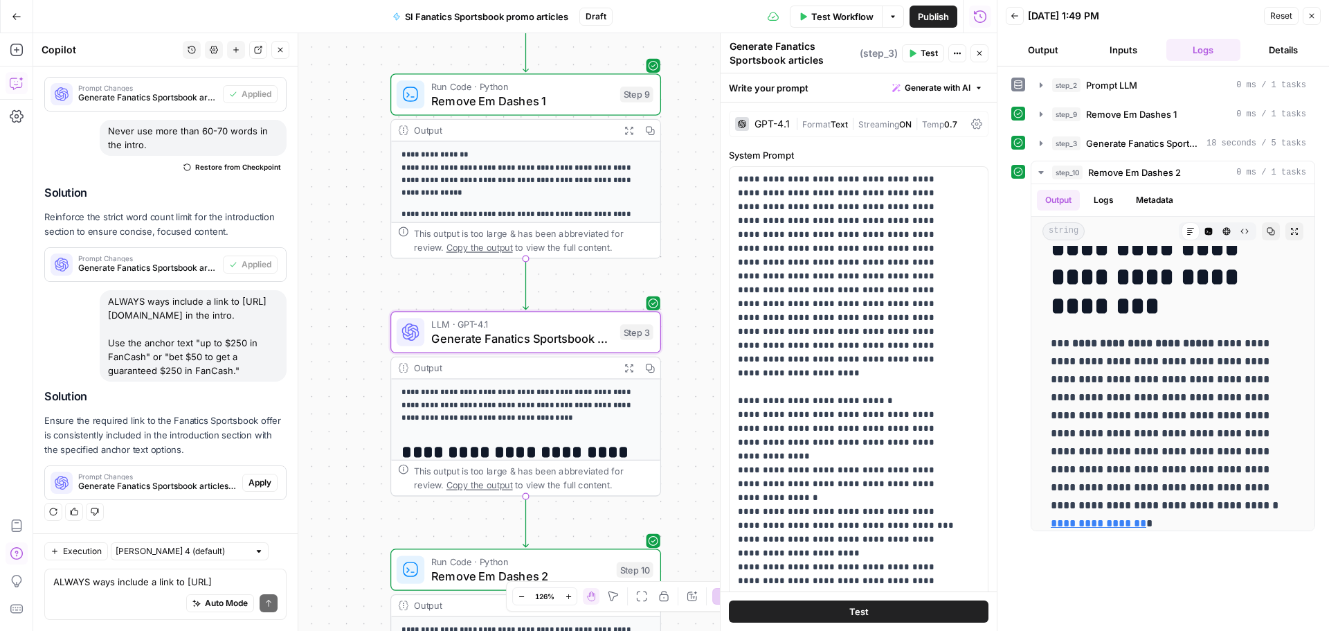
click at [253, 477] on span "Apply" at bounding box center [260, 482] width 23 height 12
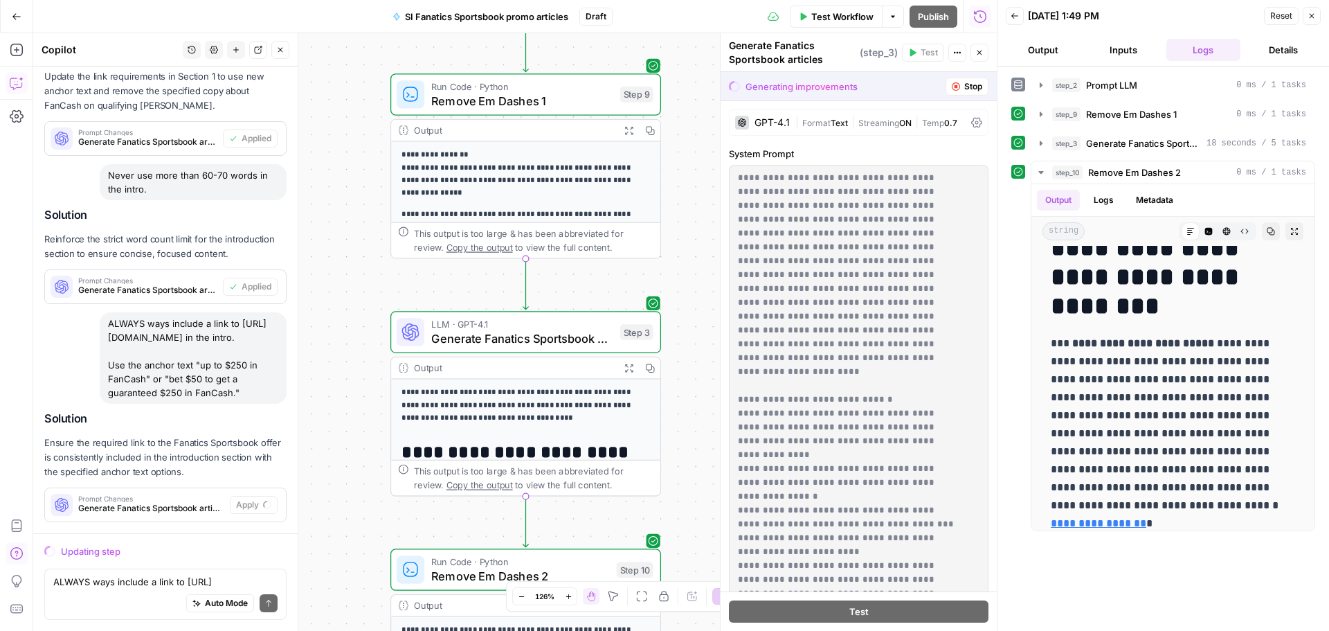
scroll to position [4877, 0]
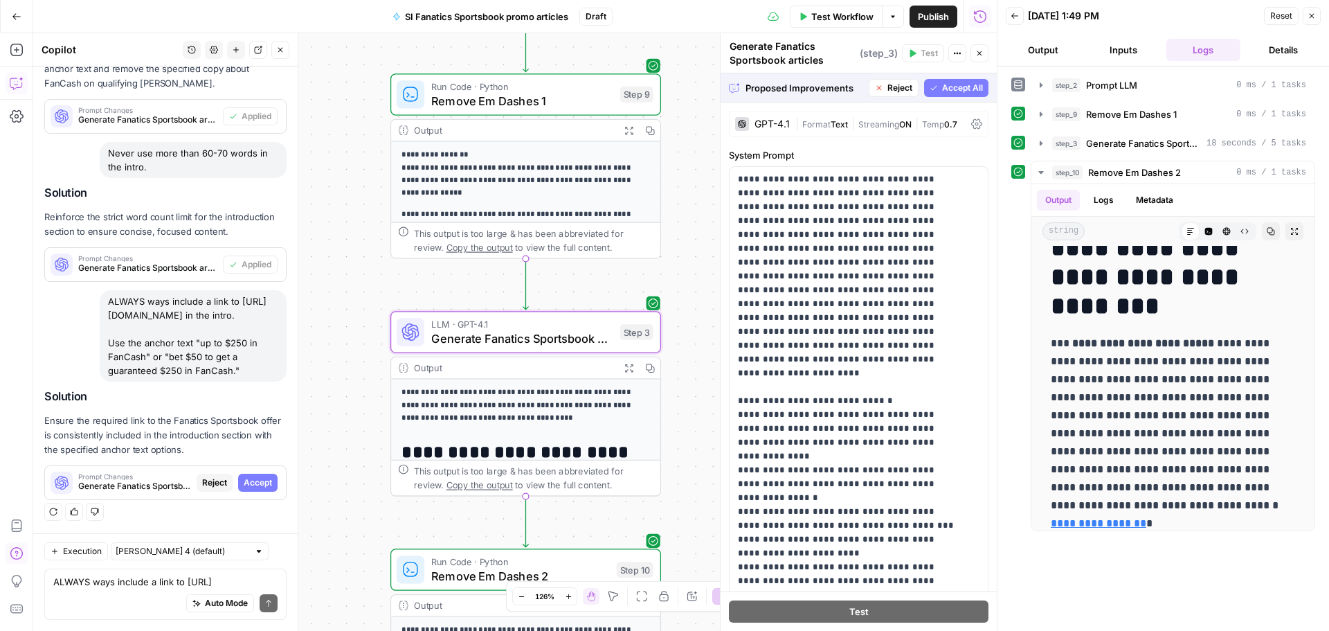
click at [255, 477] on span "Accept" at bounding box center [258, 482] width 28 height 12
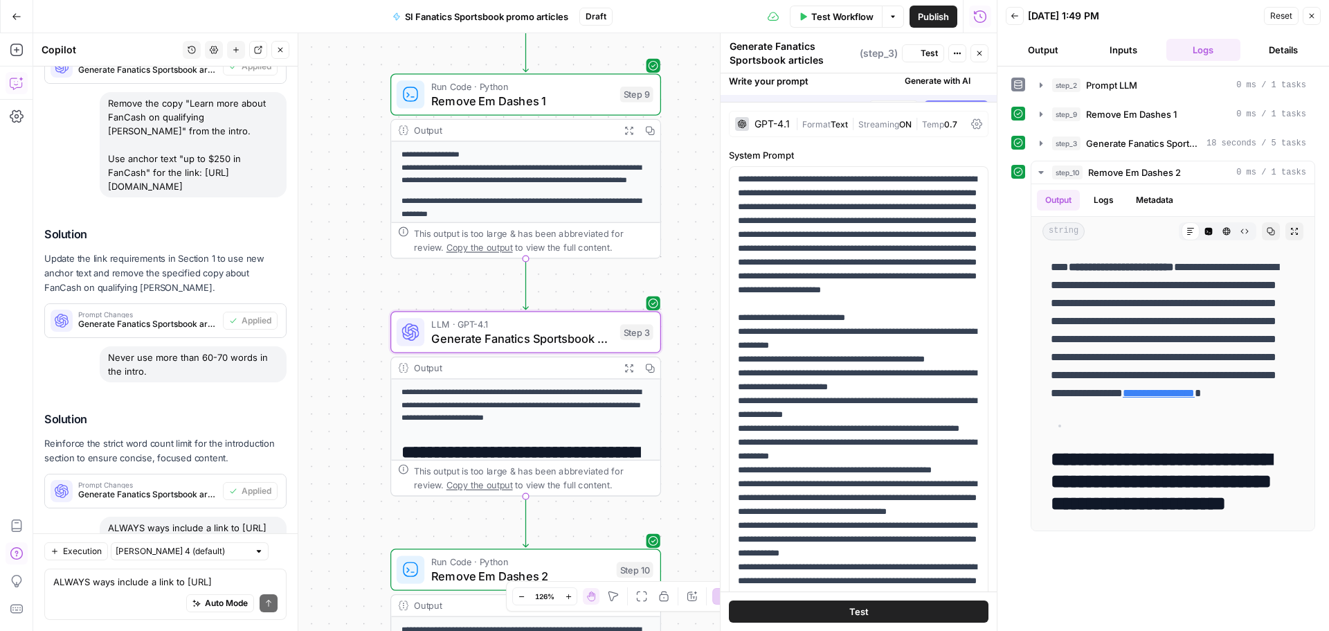
scroll to position [0, 0]
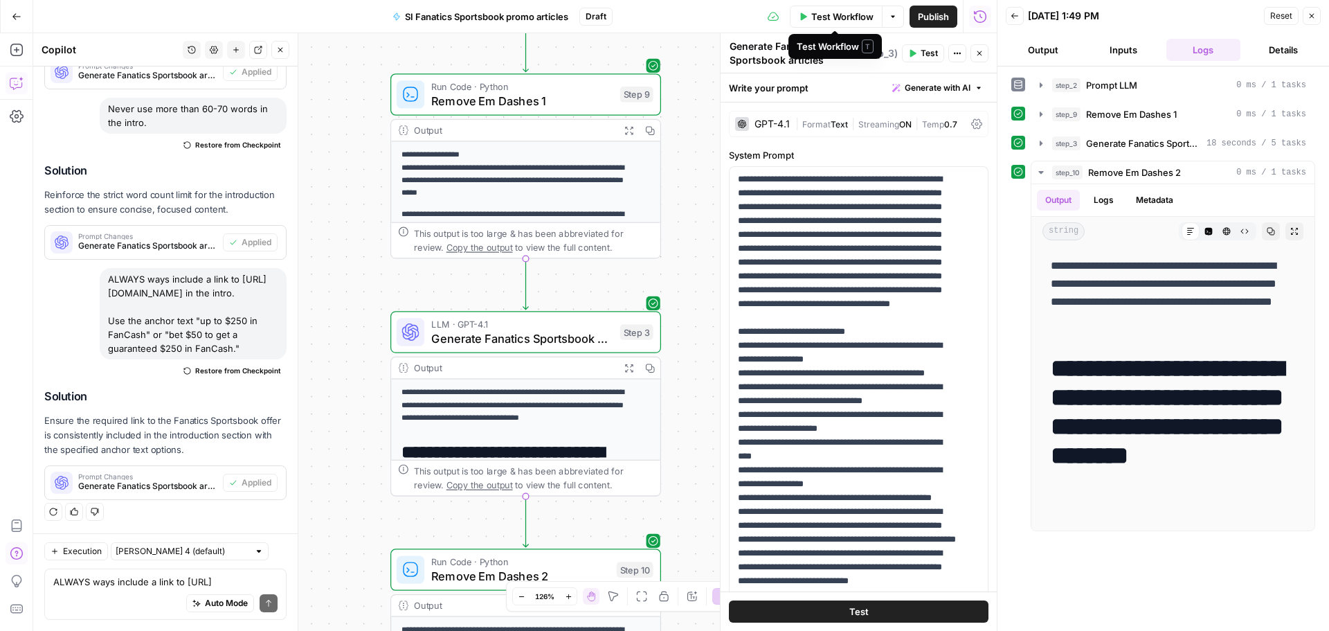
click at [838, 17] on span "Test Workflow" at bounding box center [842, 17] width 62 height 14
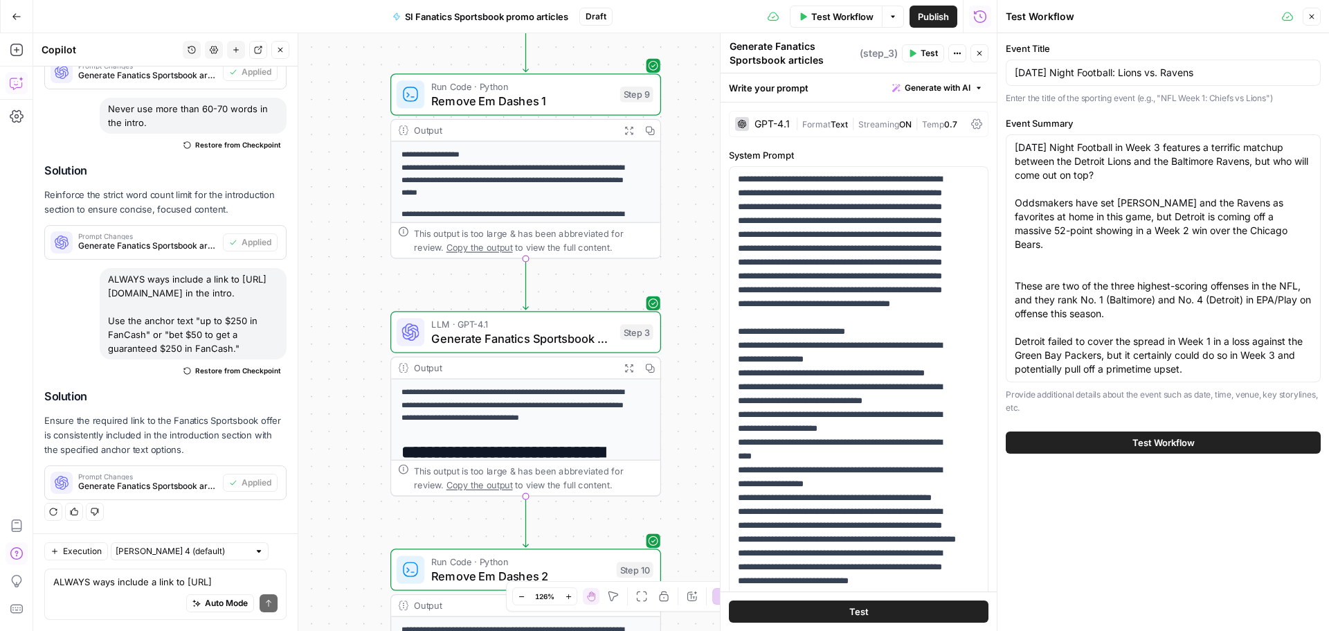
click at [1142, 440] on span "Test Workflow" at bounding box center [1164, 442] width 62 height 14
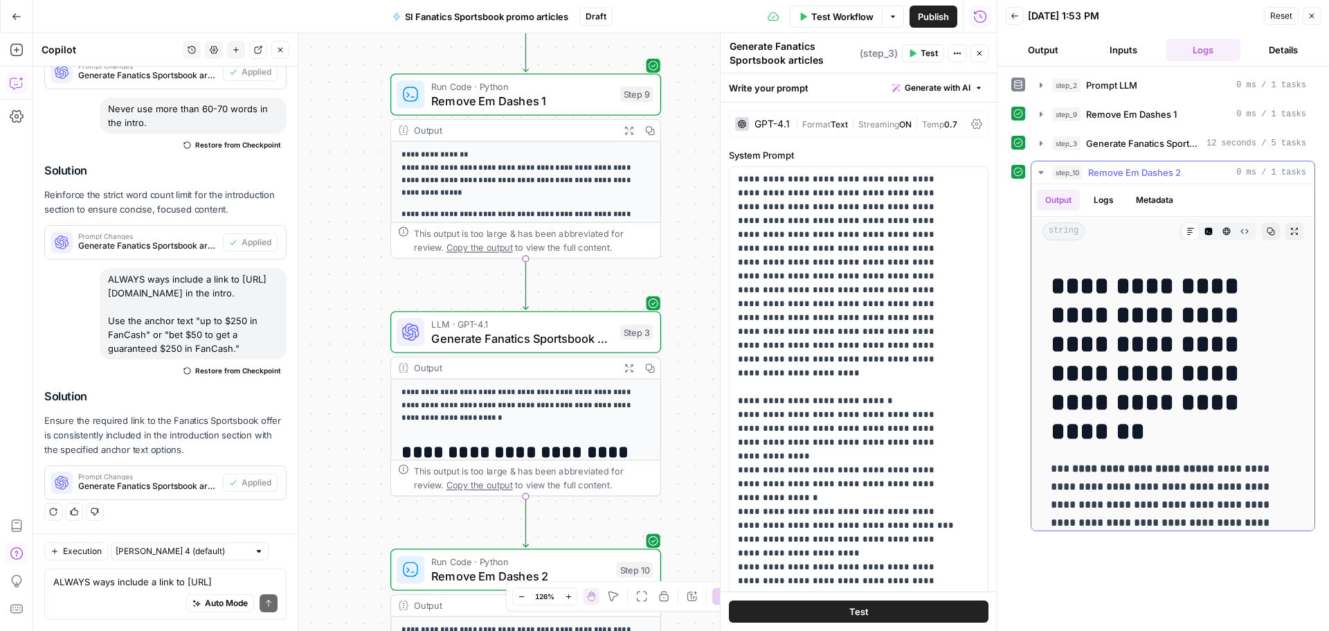
scroll to position [277, 0]
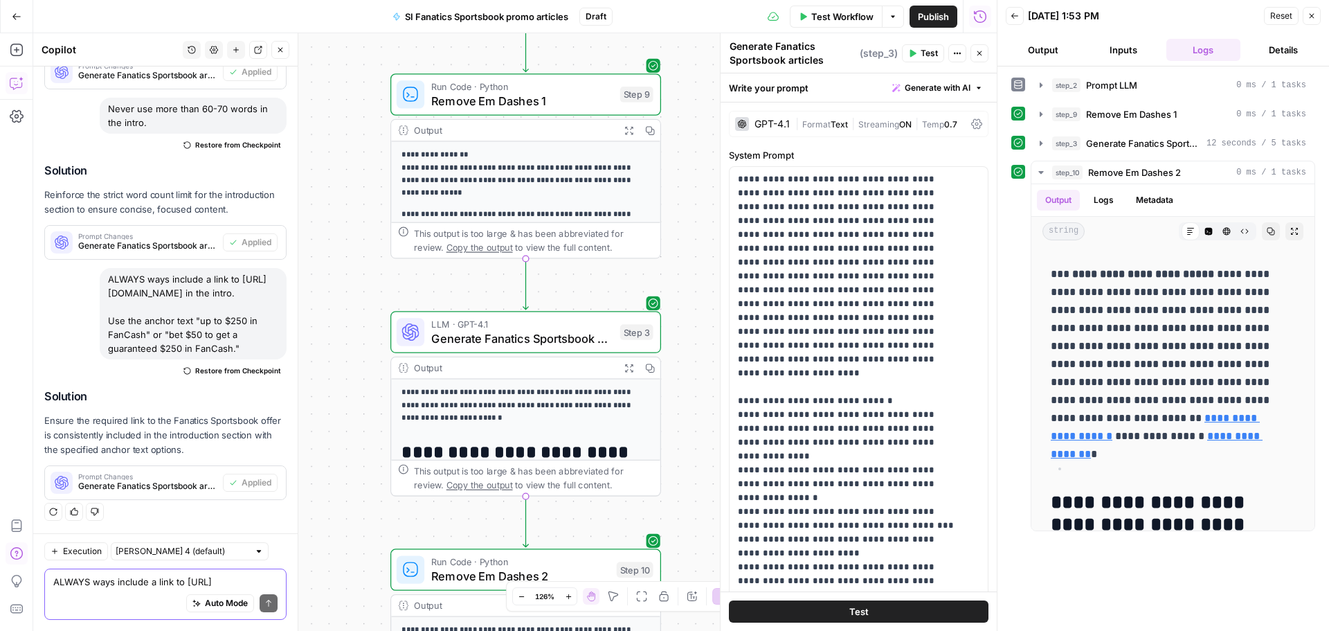
click at [179, 578] on textarea "ALWAYS ways include a link to [URL][DOMAIN_NAME] in the intro. Use the anchor t…" at bounding box center [165, 582] width 224 height 14
type textarea "Y"
type textarea "T"
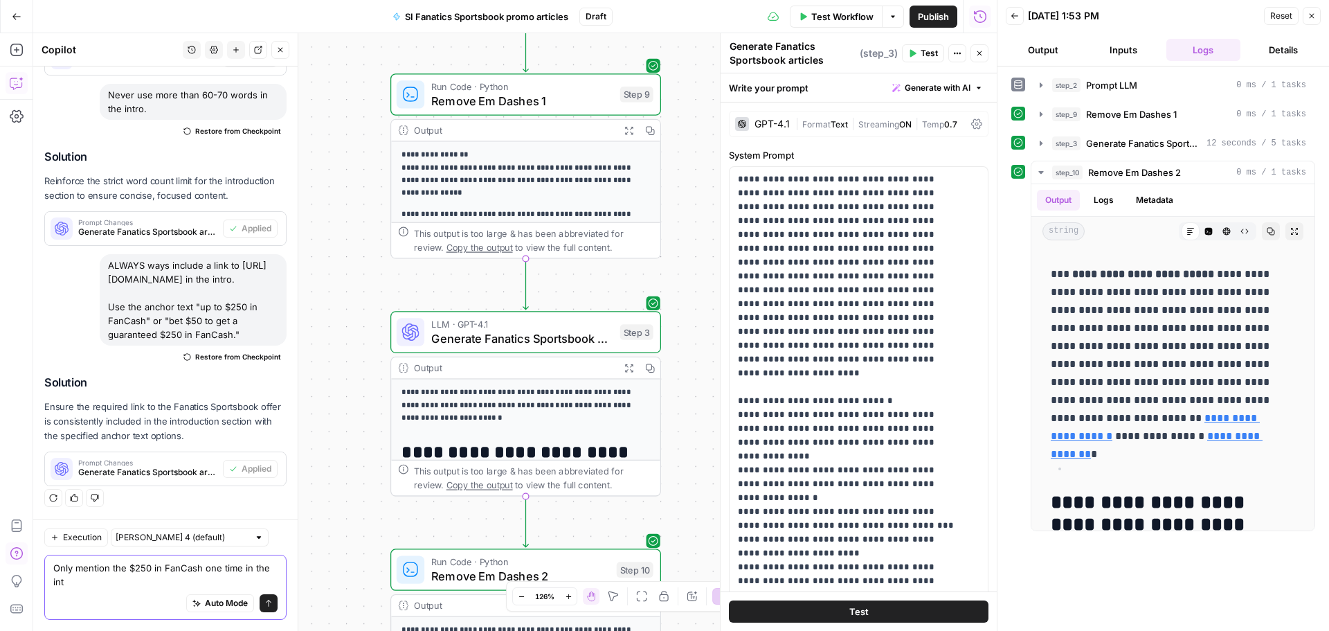
scroll to position [5445, 0]
type textarea "Only mention the $250 in FanCash one time in the intro."
click at [264, 599] on icon "submit" at bounding box center [268, 603] width 8 height 8
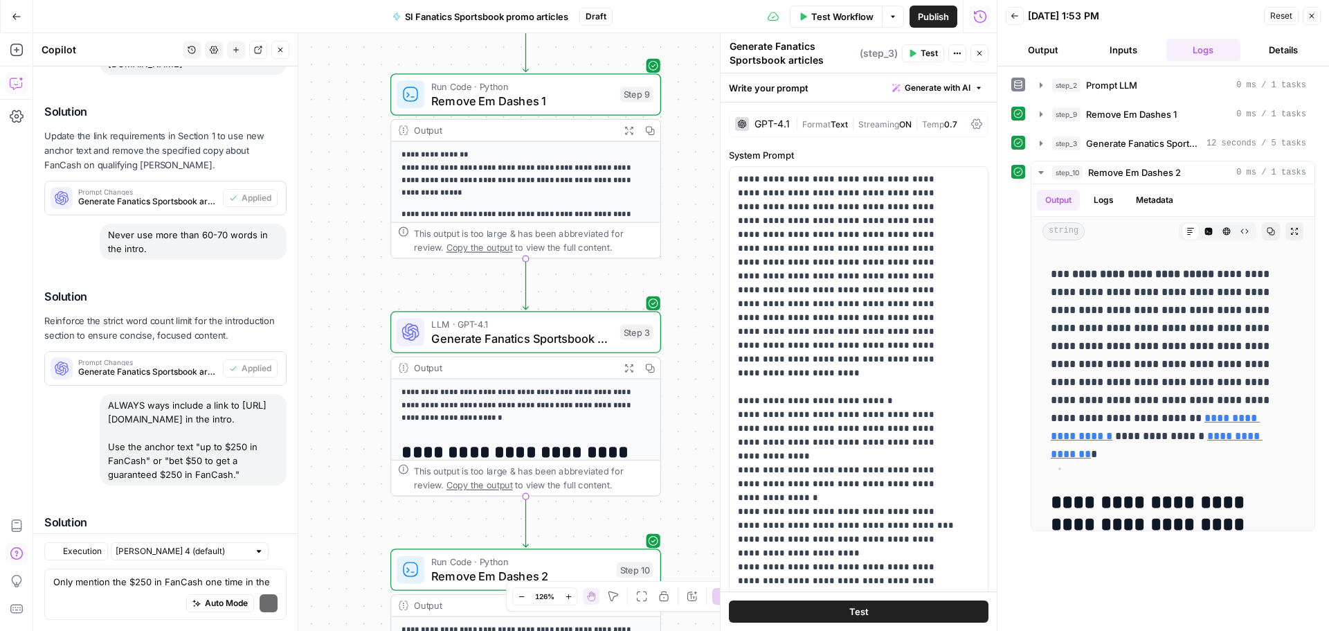
scroll to position [5594, 0]
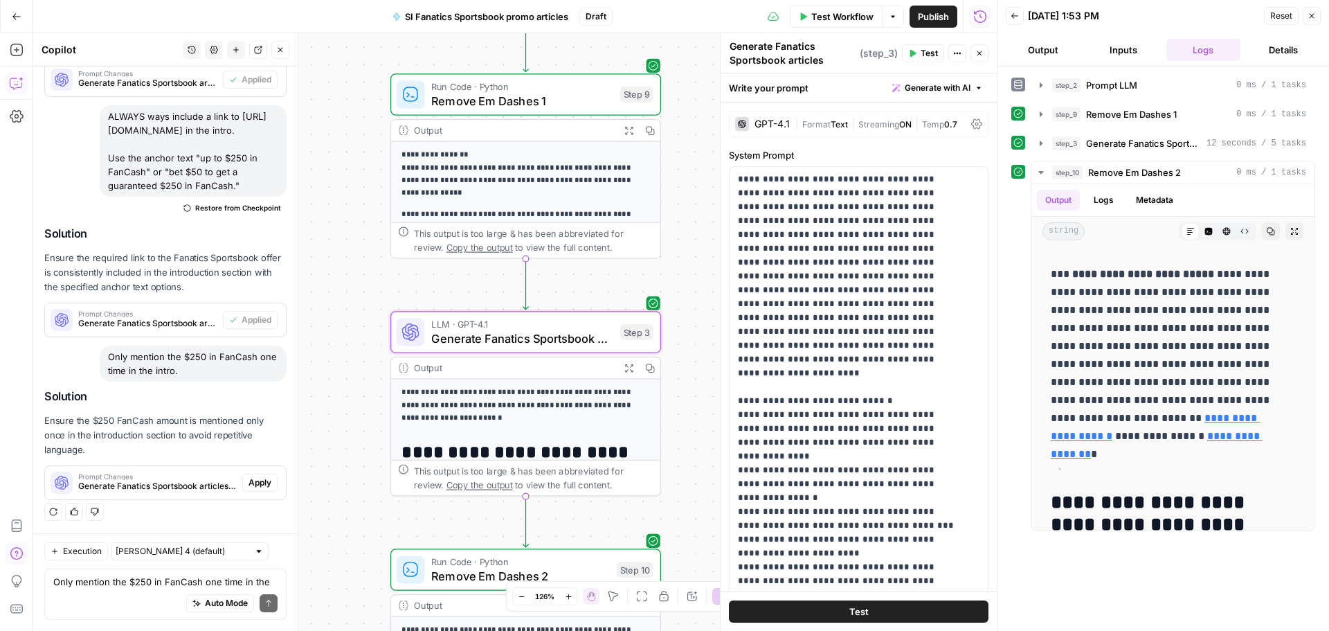
click at [249, 484] on span "Apply" at bounding box center [260, 482] width 23 height 12
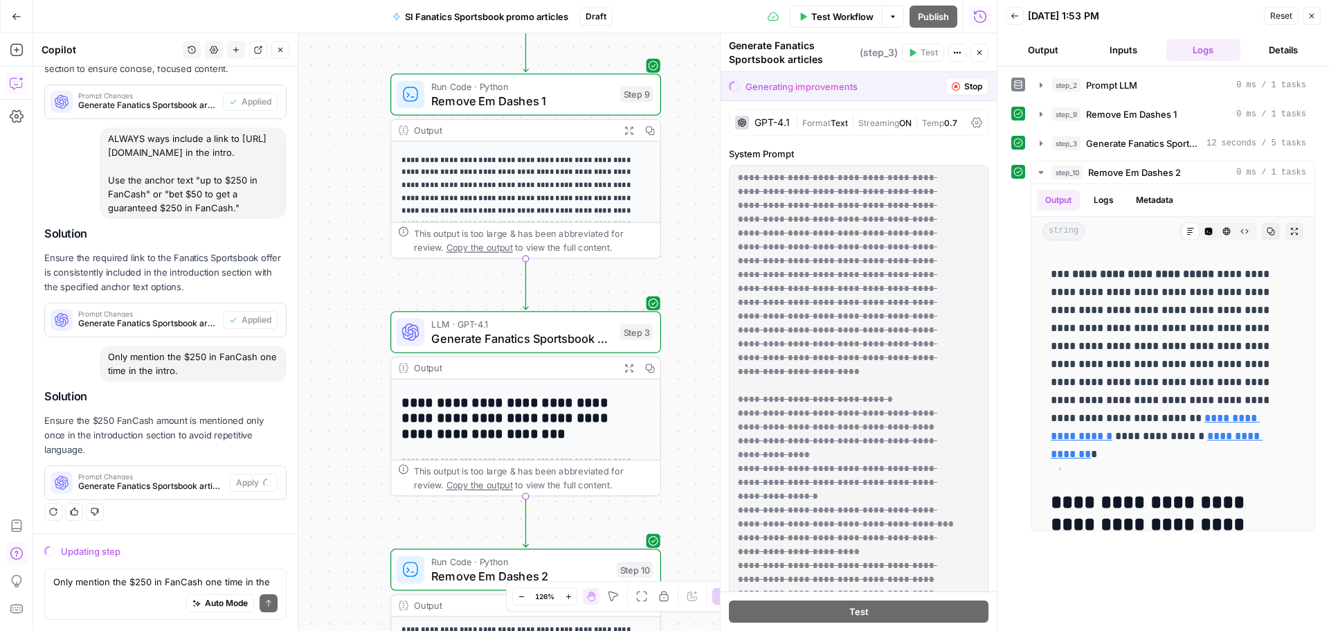
scroll to position [138, 0]
click at [578, 102] on span "Remove Em Dashes 1" at bounding box center [521, 99] width 181 height 17
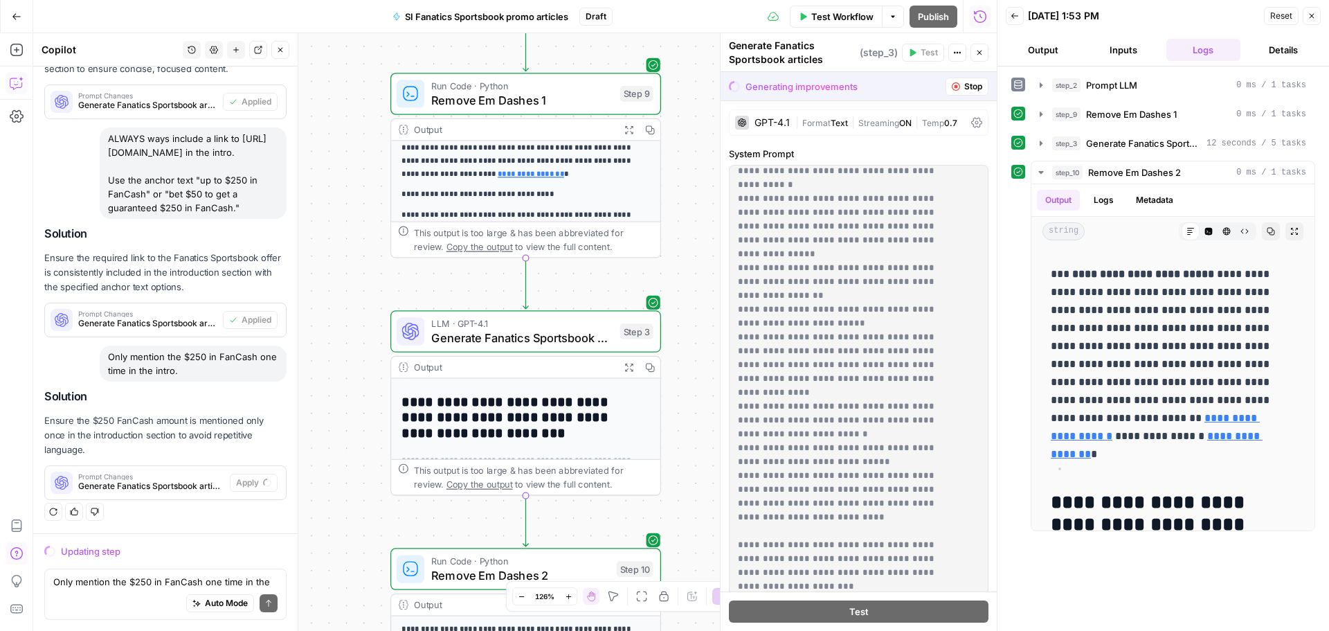
scroll to position [1952, 0]
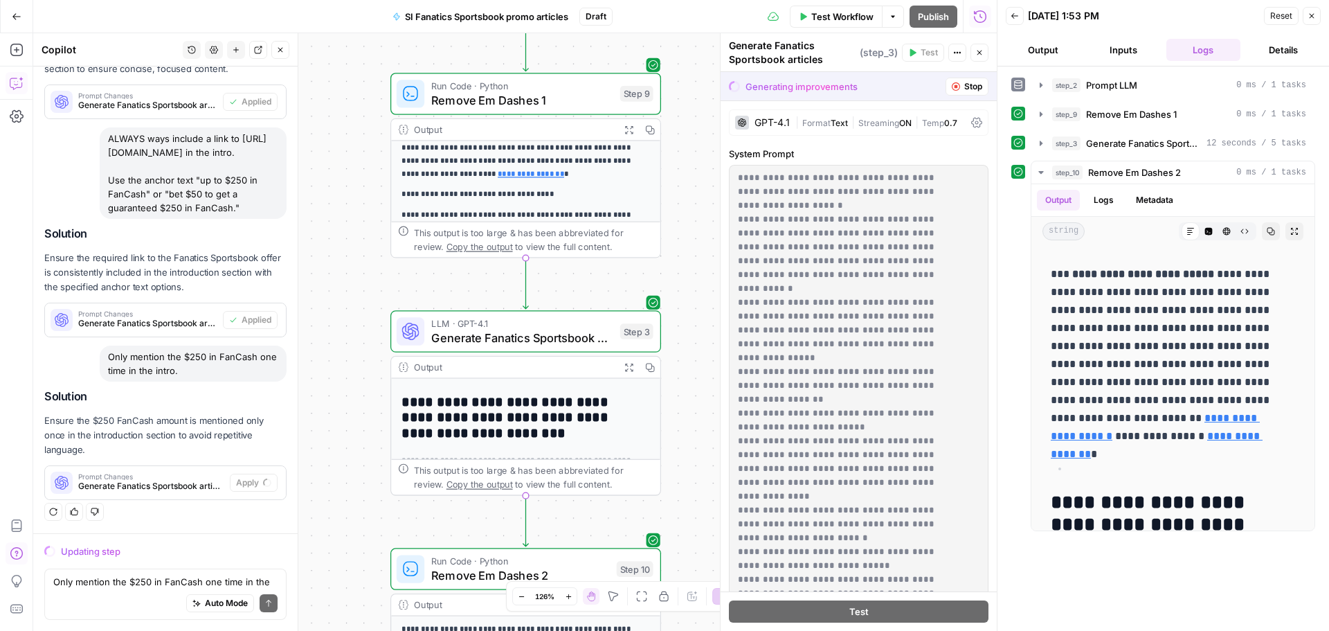
click at [779, 125] on div "GPT-4.1" at bounding box center [772, 123] width 35 height 10
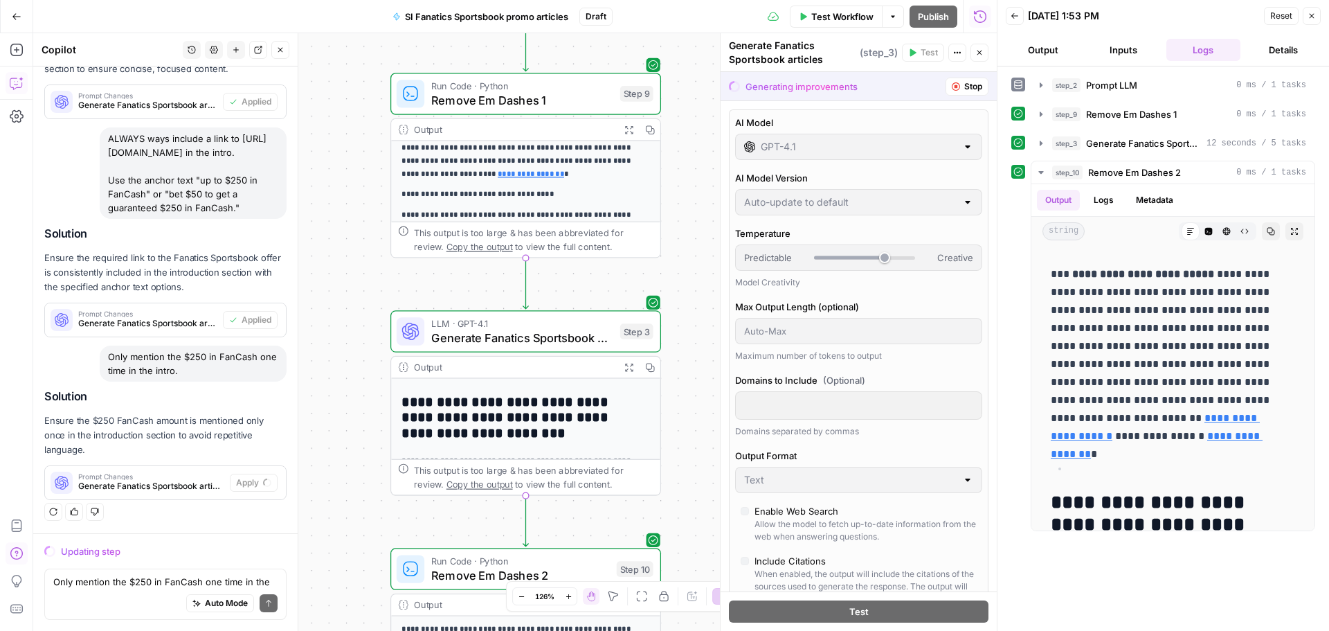
click at [962, 143] on div at bounding box center [967, 147] width 11 height 14
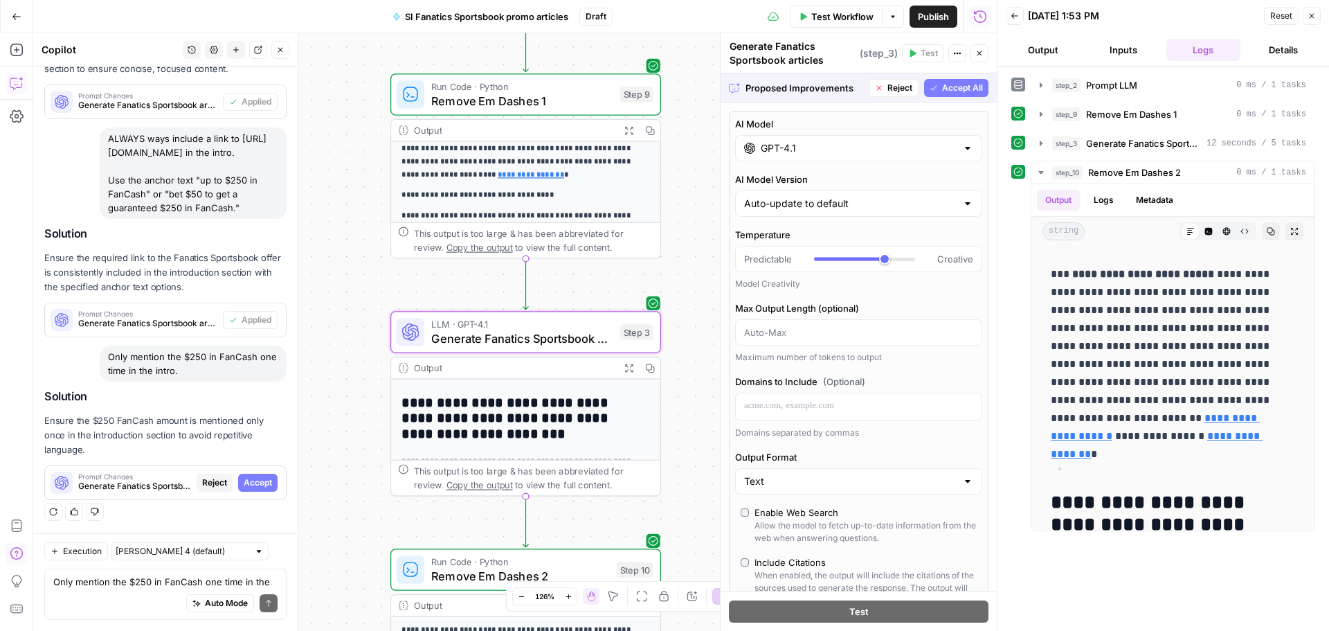
click at [235, 492] on div "Prompt Changes Generate Fanatics Sportsbook articles (step_3) Reject Accept" at bounding box center [165, 482] width 241 height 22
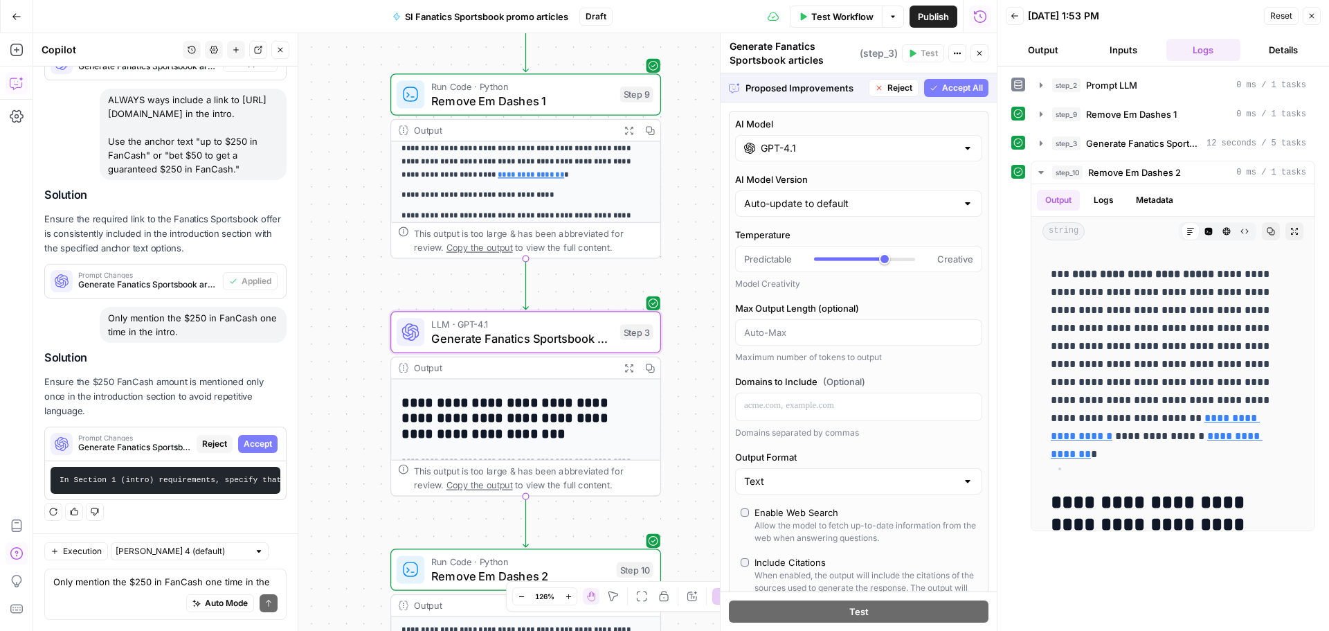
scroll to position [5062, 0]
click at [258, 450] on span "Accept" at bounding box center [258, 444] width 28 height 12
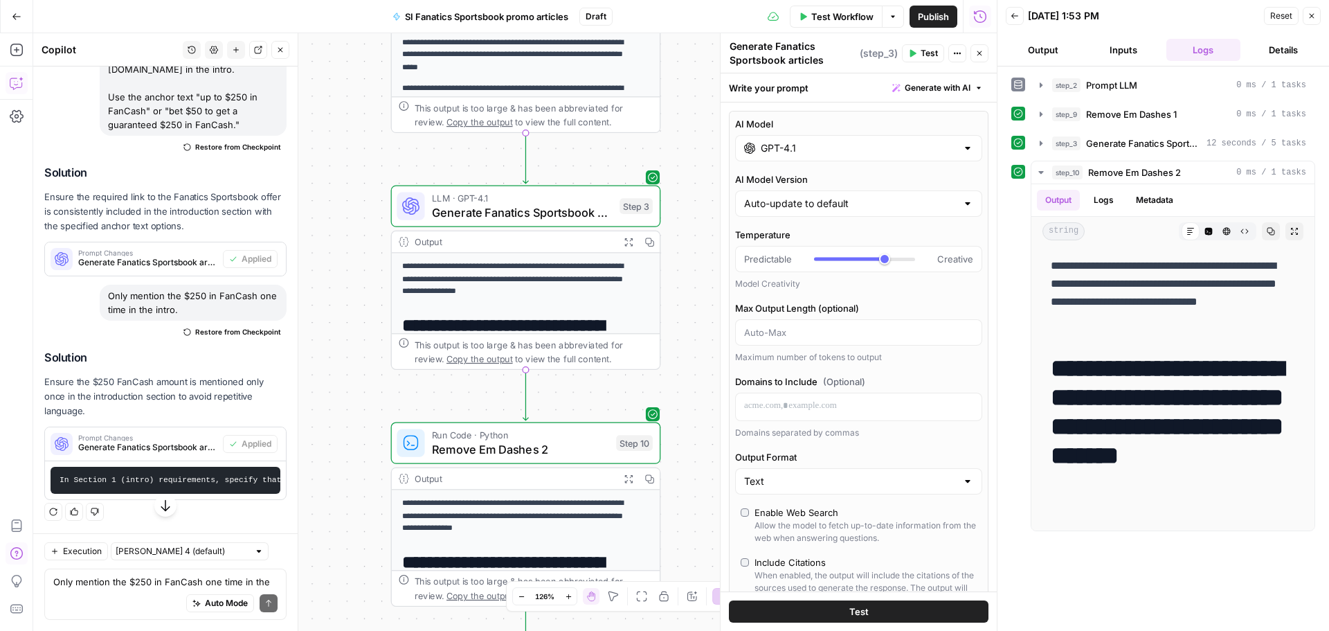
scroll to position [5665, 0]
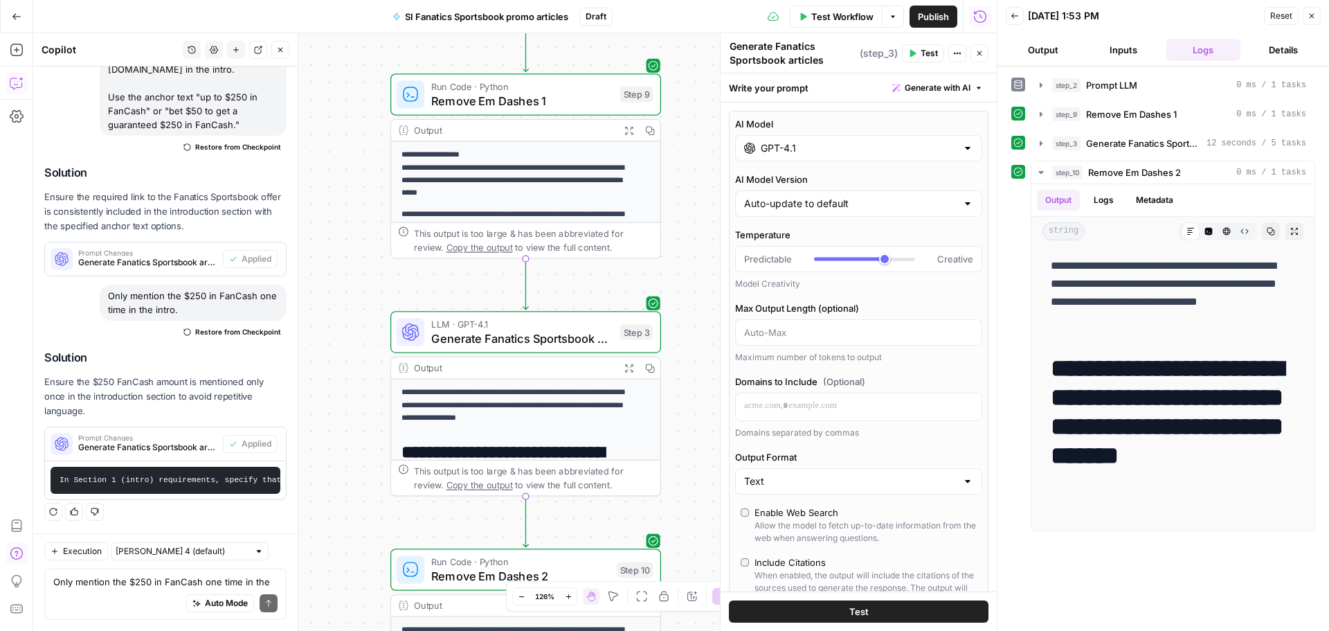
click at [822, 15] on span "Test Workflow" at bounding box center [842, 17] width 62 height 14
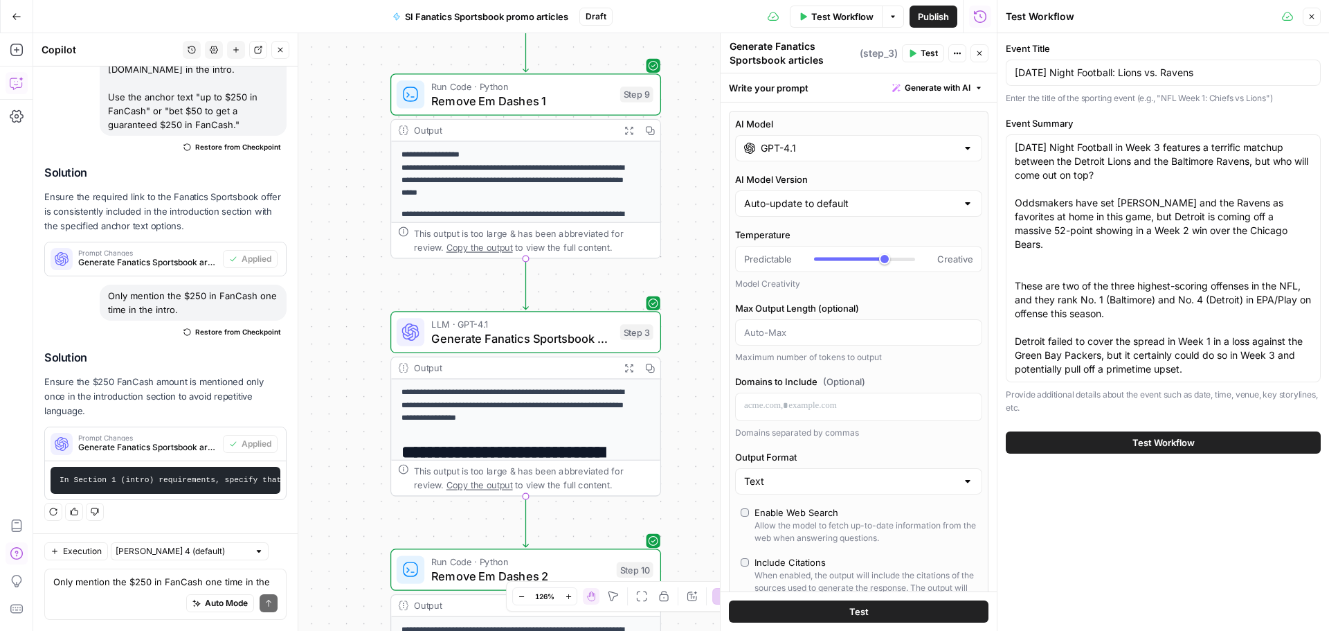
click at [1170, 440] on span "Test Workflow" at bounding box center [1164, 442] width 62 height 14
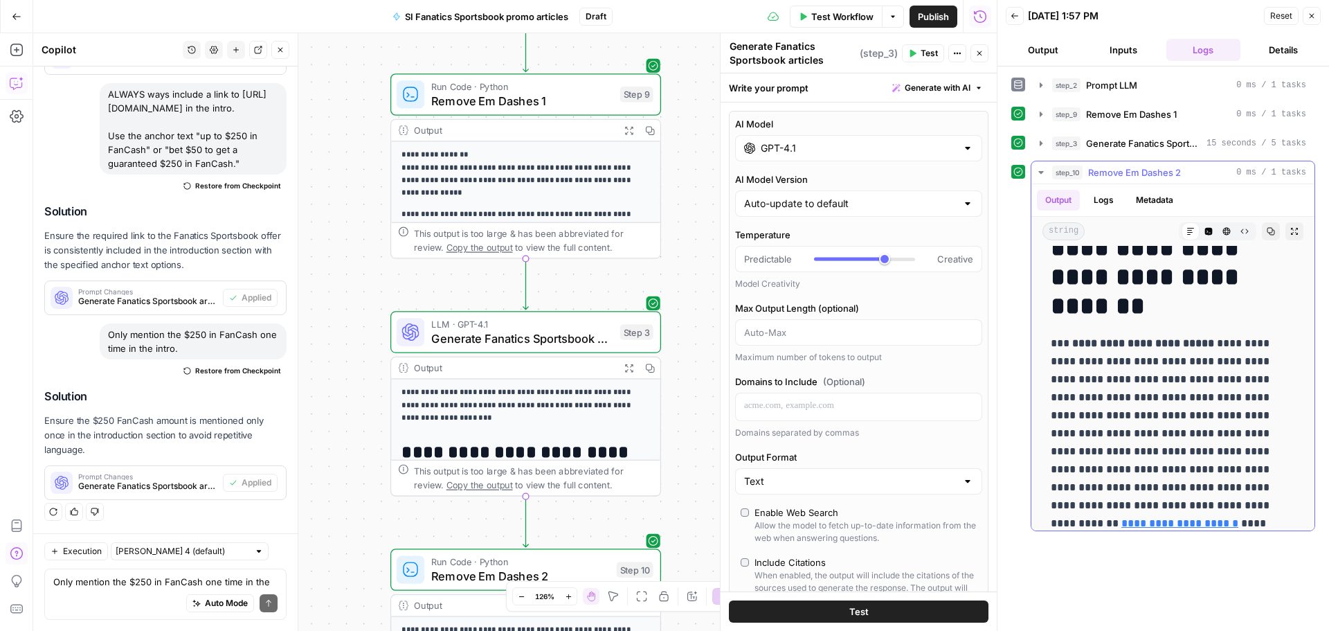
scroll to position [277, 0]
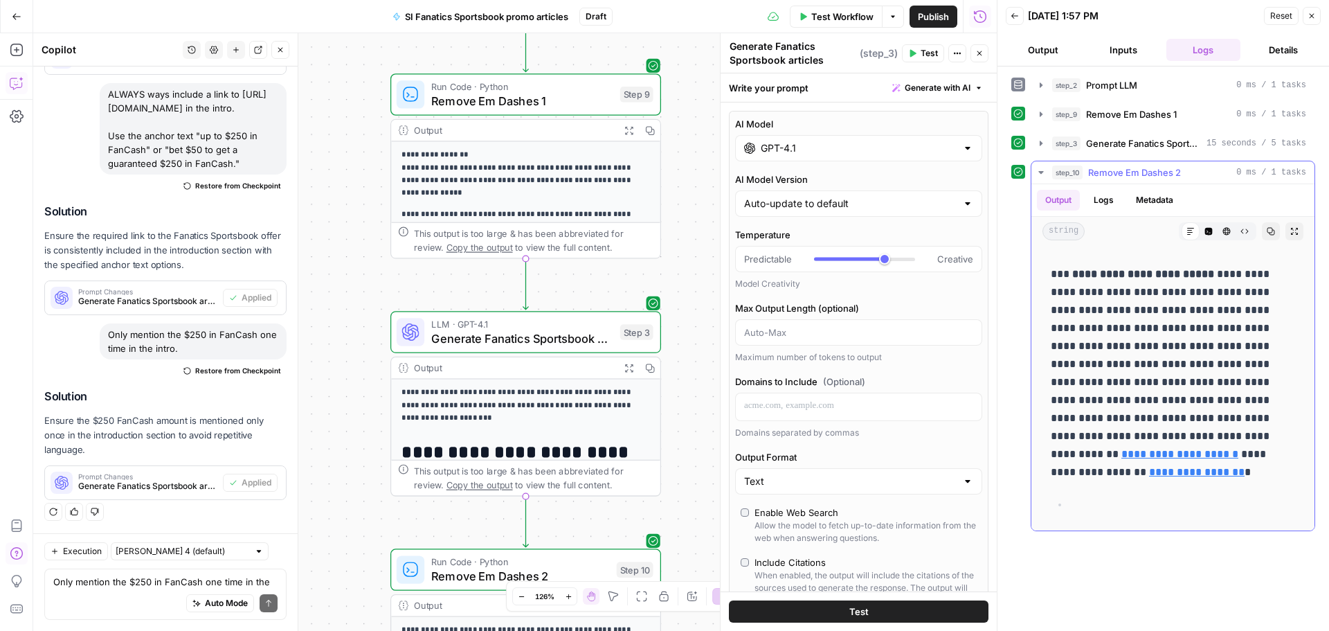
drag, startPoint x: 1082, startPoint y: 435, endPoint x: 1186, endPoint y: 438, distance: 103.9
click at [1186, 438] on p "**********" at bounding box center [1168, 373] width 234 height 216
click at [1160, 428] on p "**********" at bounding box center [1168, 373] width 234 height 216
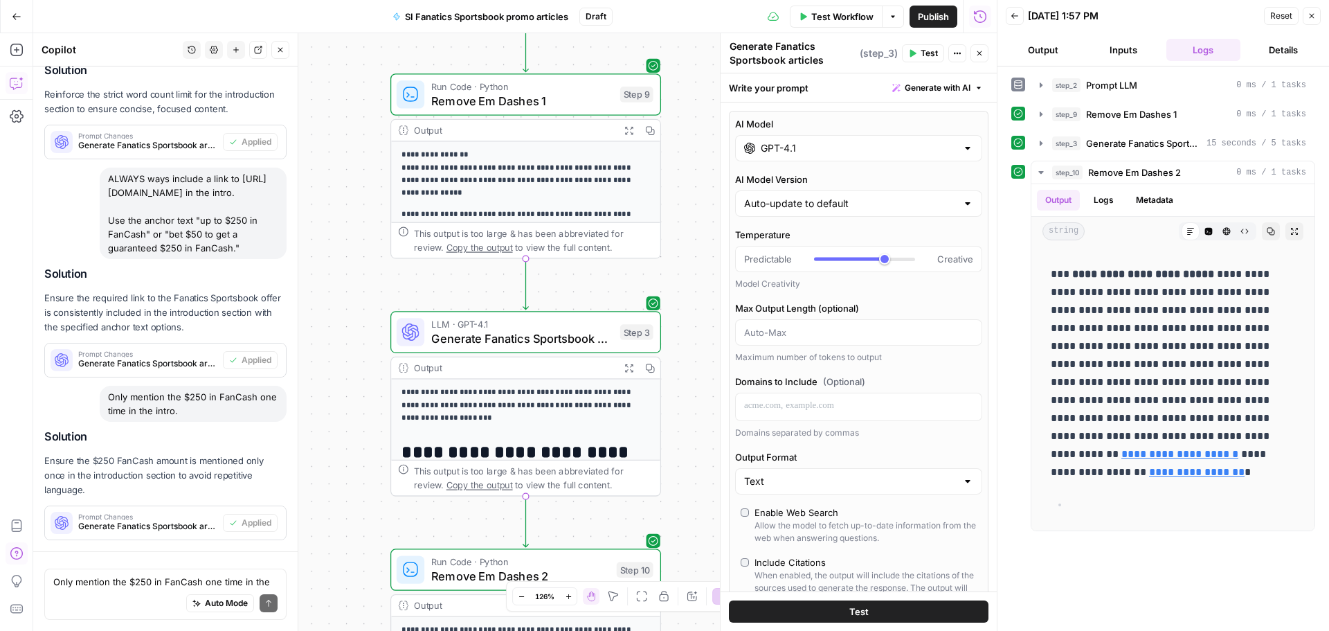
scroll to position [5616, 0]
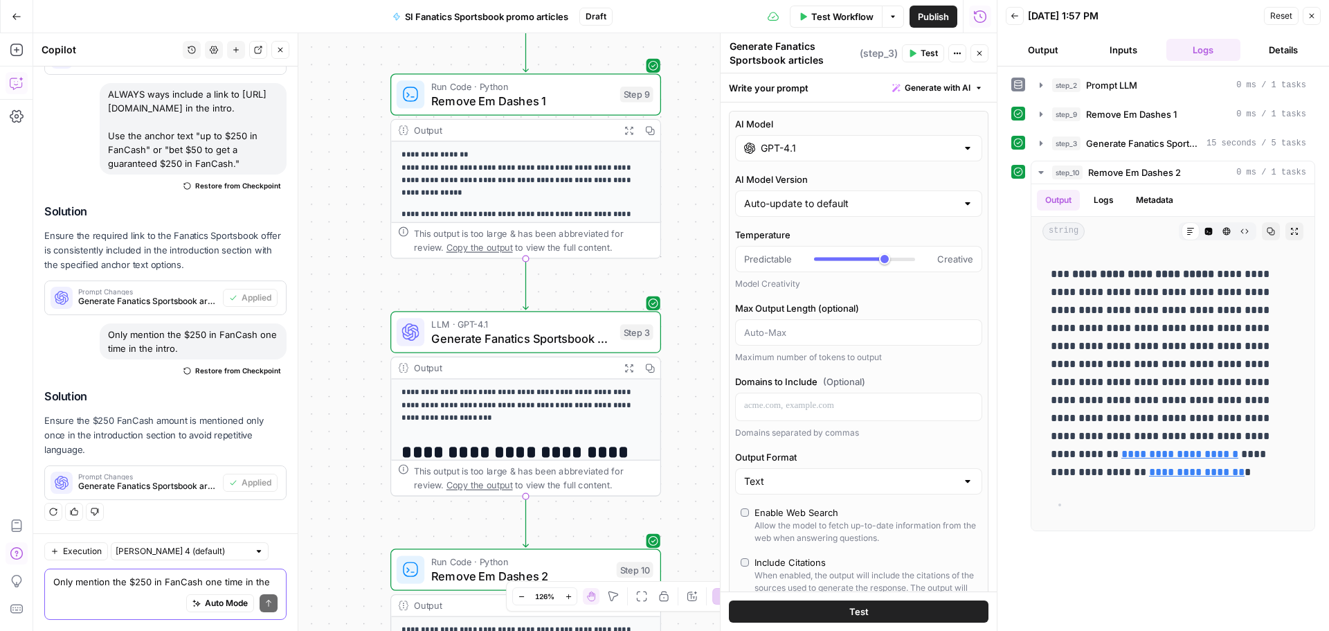
click at [162, 585] on textarea "Only mention the $250 in FanCash one time in the intro." at bounding box center [165, 582] width 224 height 14
drag, startPoint x: 107, startPoint y: 95, endPoint x: 145, endPoint y: 101, distance: 38.6
click at [145, 101] on div "ALWAYS ways include a link to [URL][DOMAIN_NAME] in the intro. Use the anchor t…" at bounding box center [193, 128] width 187 height 91
click at [122, 586] on textarea "Add the link" at bounding box center [165, 582] width 224 height 14
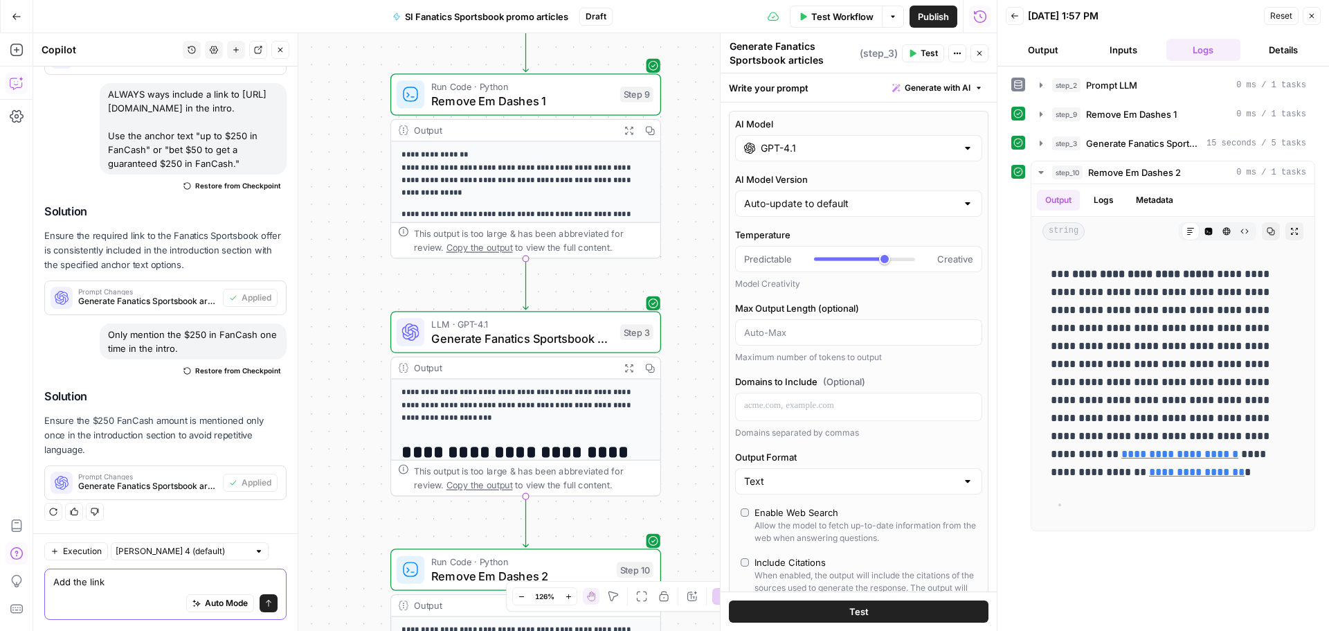
click at [122, 586] on textarea "Add the link" at bounding box center [165, 582] width 224 height 14
type textarea "U"
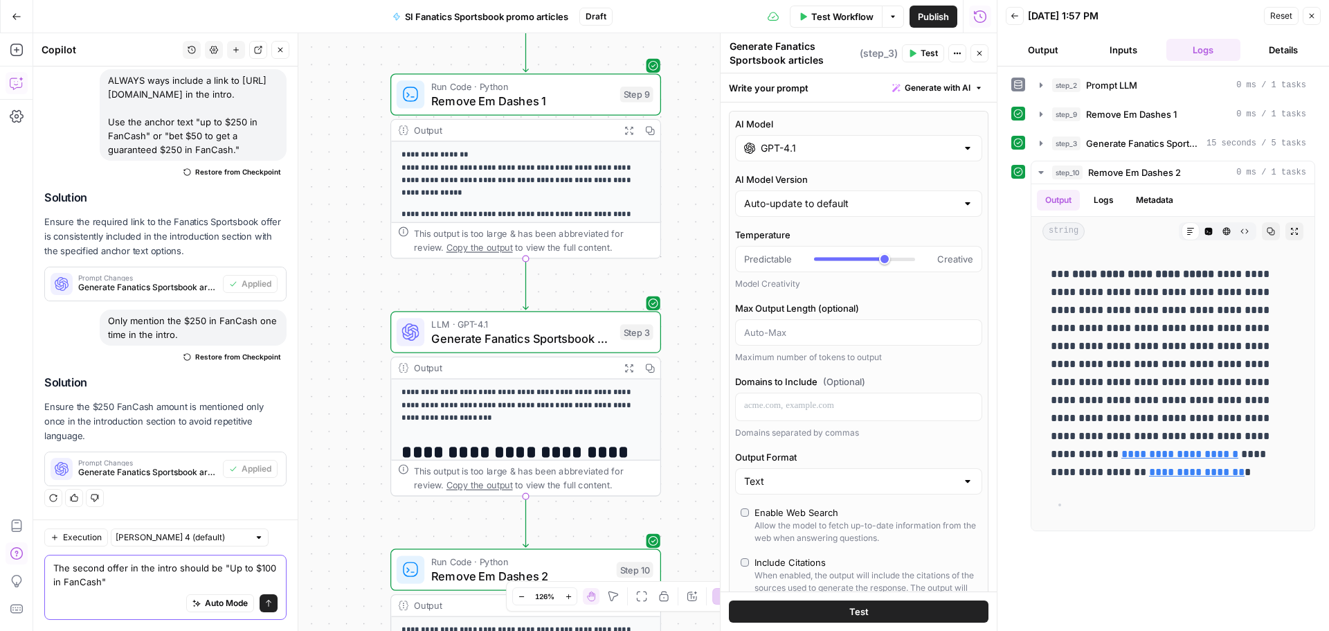
click at [231, 568] on textarea "The second offer in the intro should be "Up to $100 in FanCash"" at bounding box center [165, 575] width 224 height 28
click at [202, 575] on textarea "The second offer in the intro should be "up to $100 in FanCash"" at bounding box center [165, 575] width 224 height 28
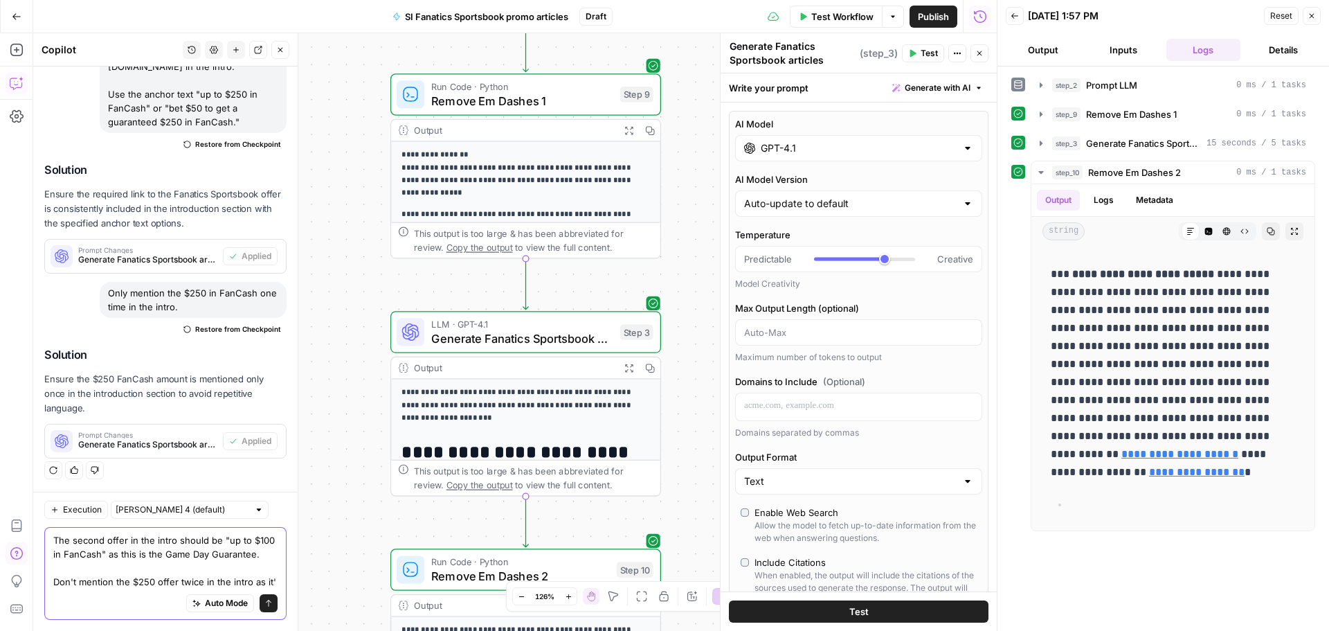
scroll to position [5685, 0]
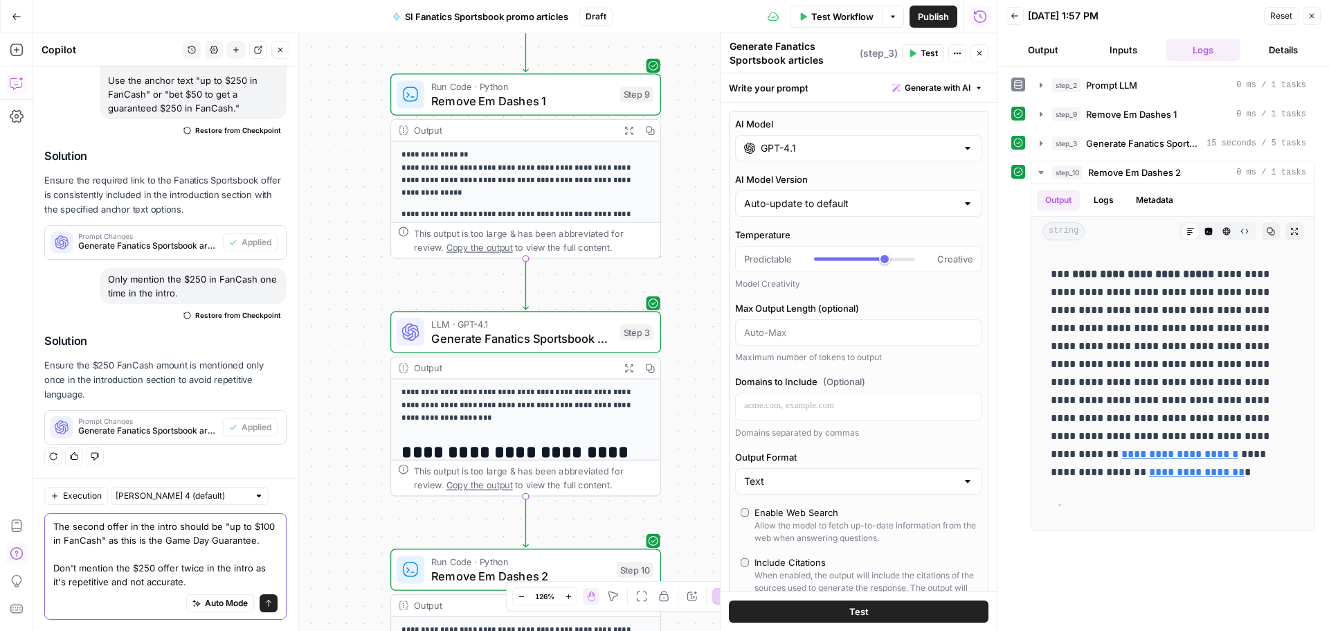
type textarea "The second offer in the intro should be "up to $100 in FanCash" as this is the …"
click at [264, 602] on icon "submit" at bounding box center [268, 603] width 8 height 8
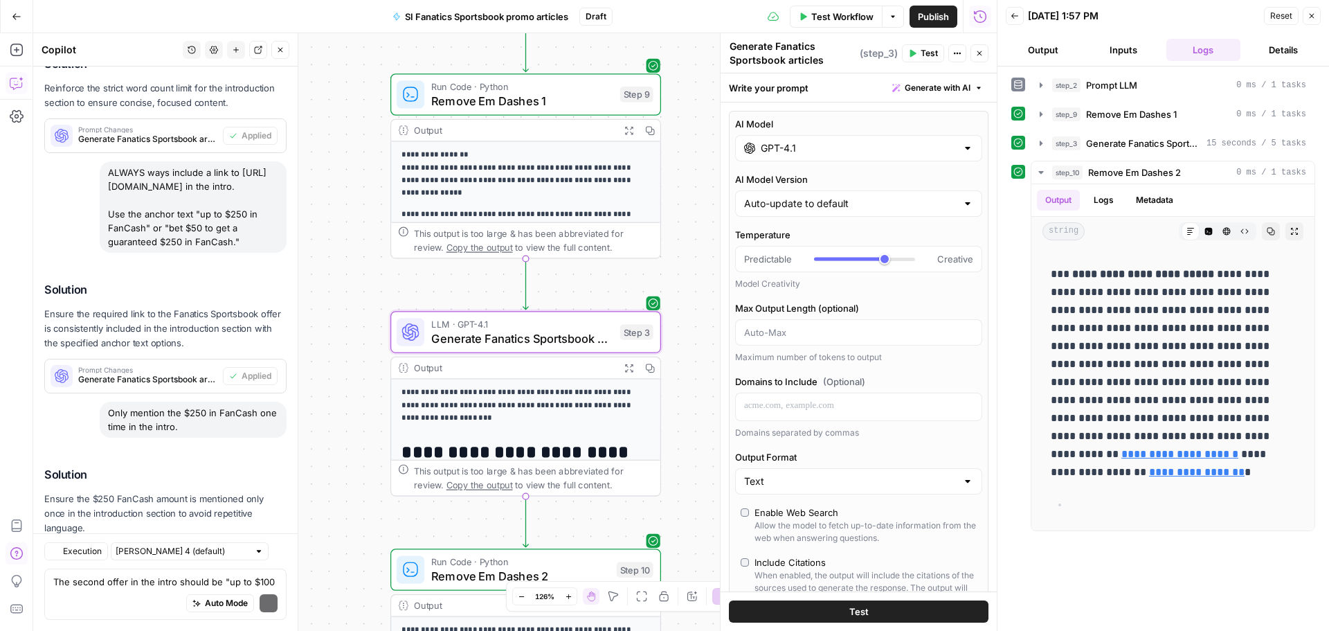
scroll to position [5848, 0]
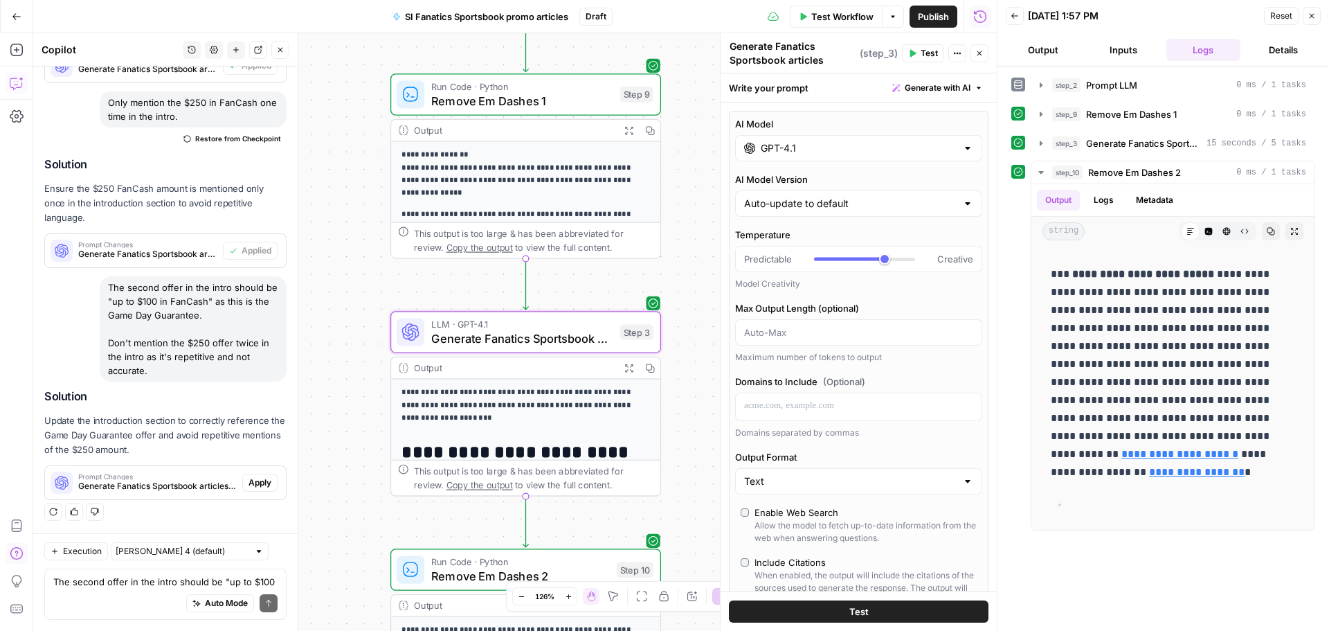
click at [256, 487] on span "Apply" at bounding box center [260, 482] width 23 height 12
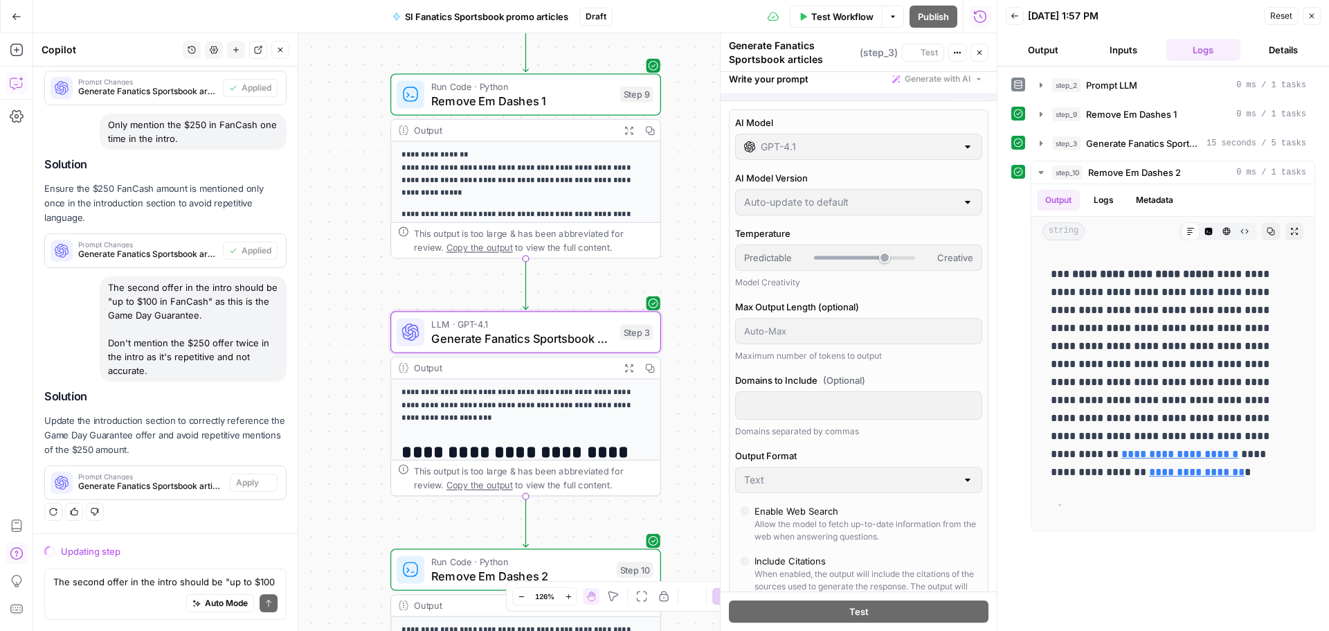
scroll to position [5272, 0]
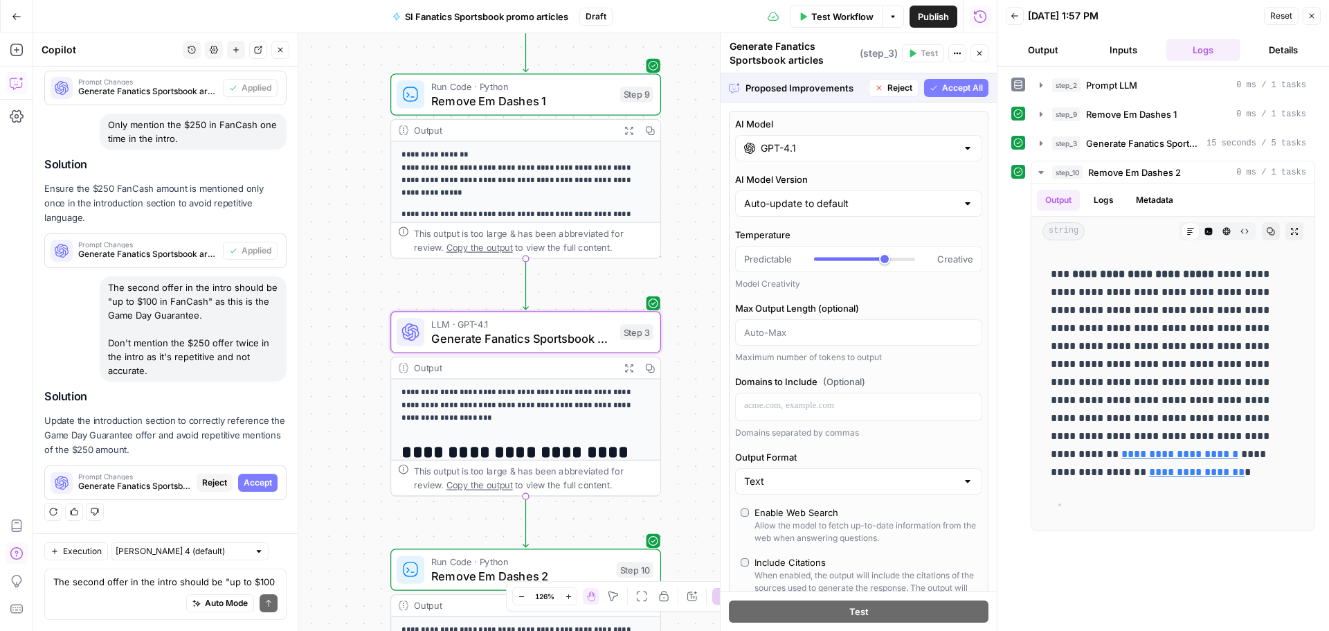
click at [244, 487] on span "Accept" at bounding box center [258, 482] width 28 height 12
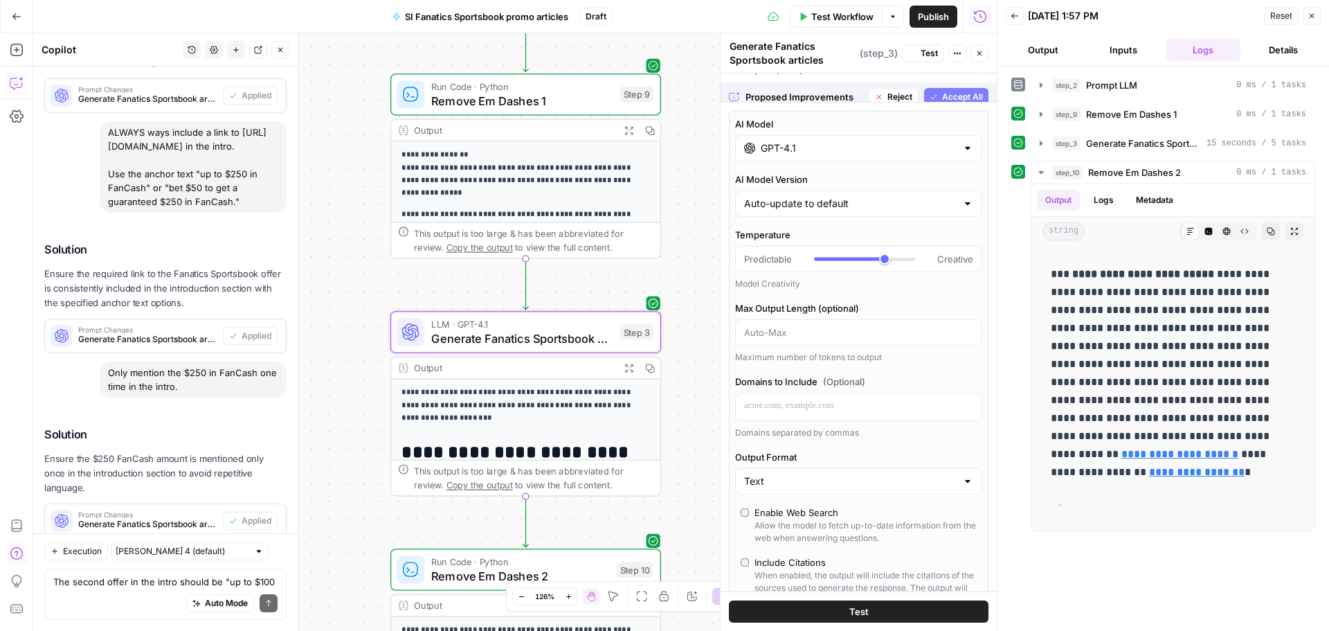
scroll to position [0, 0]
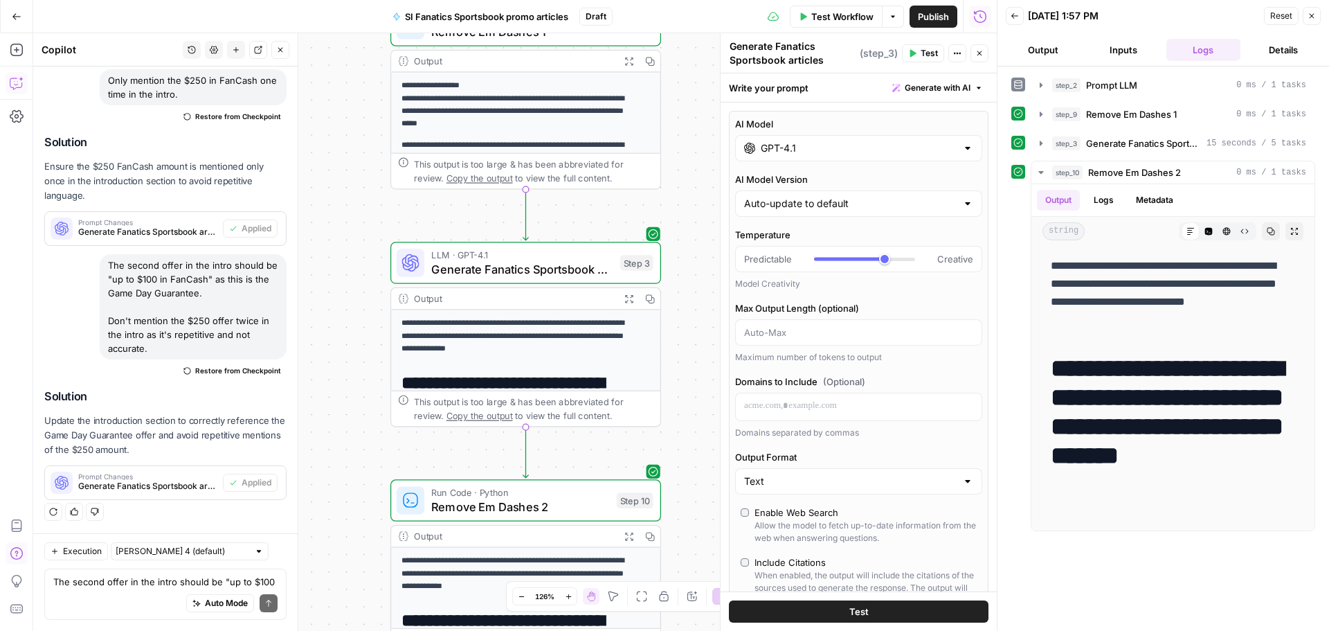
click at [831, 15] on span "Test Workflow" at bounding box center [842, 17] width 62 height 14
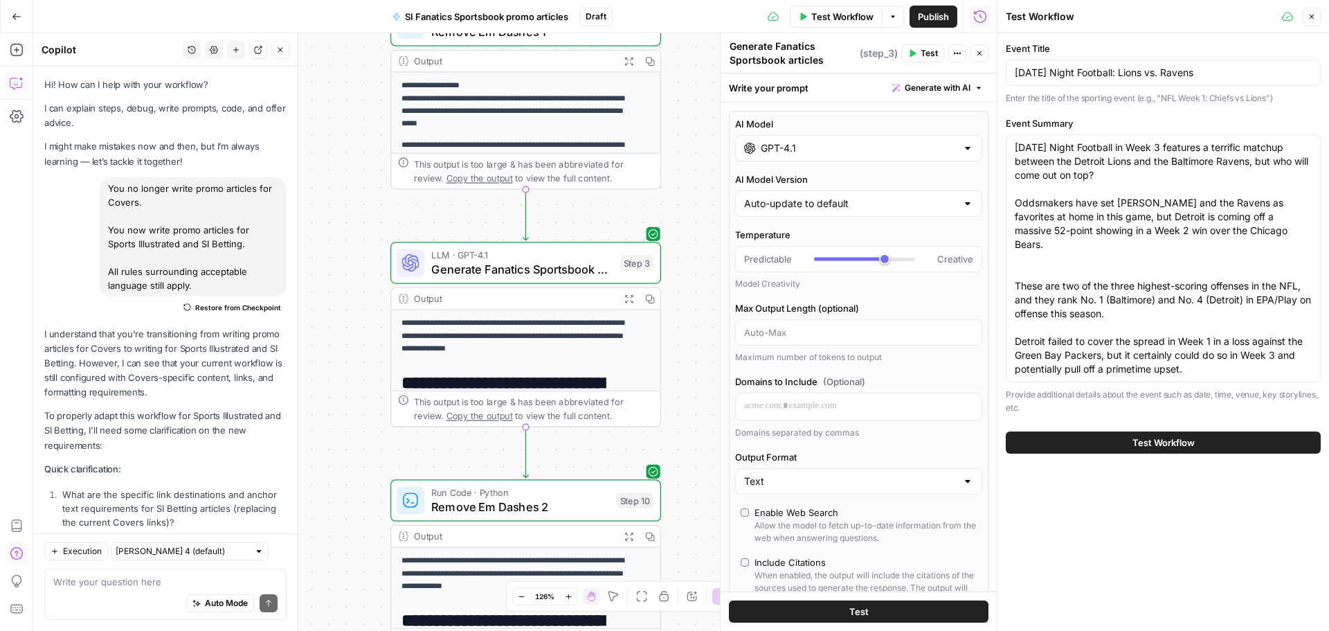
scroll to position [5870, 0]
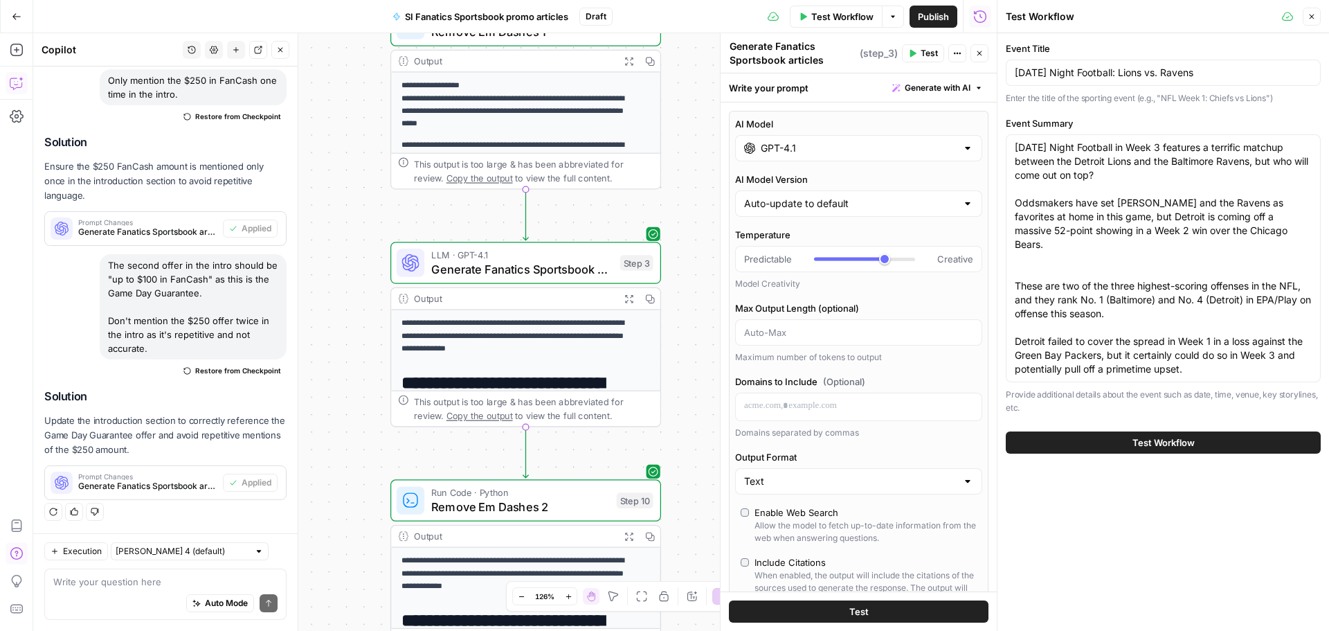
click at [1169, 436] on span "Test Workflow" at bounding box center [1164, 442] width 62 height 14
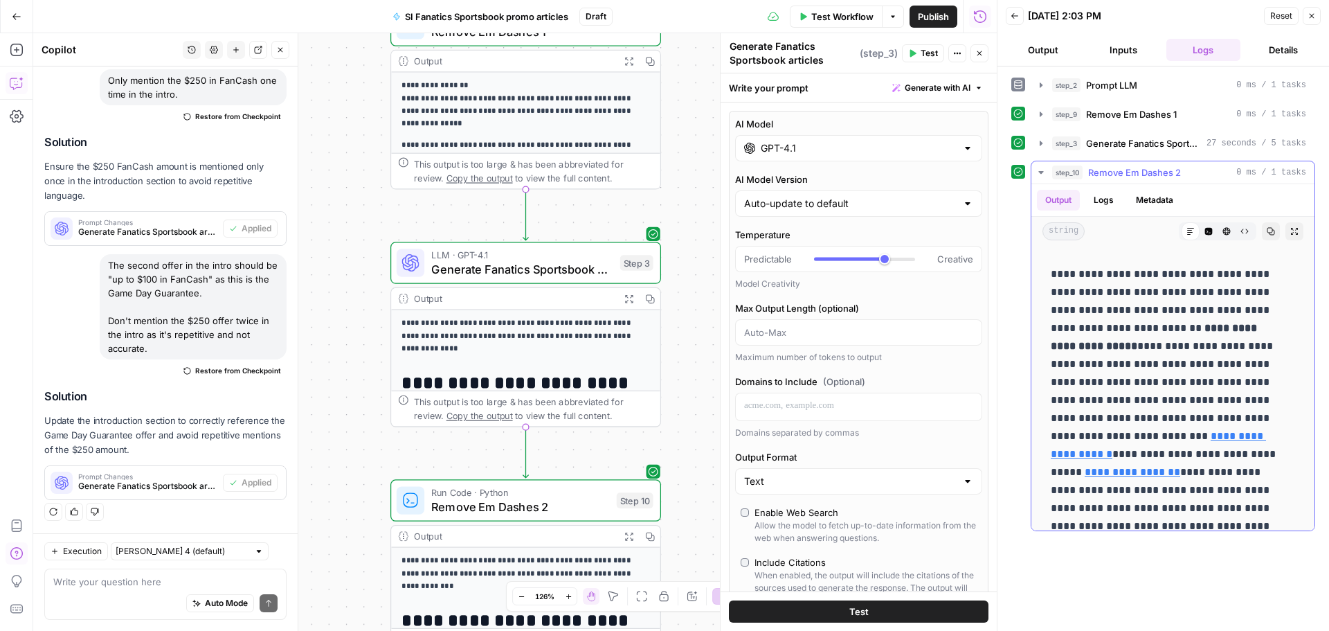
scroll to position [208, 0]
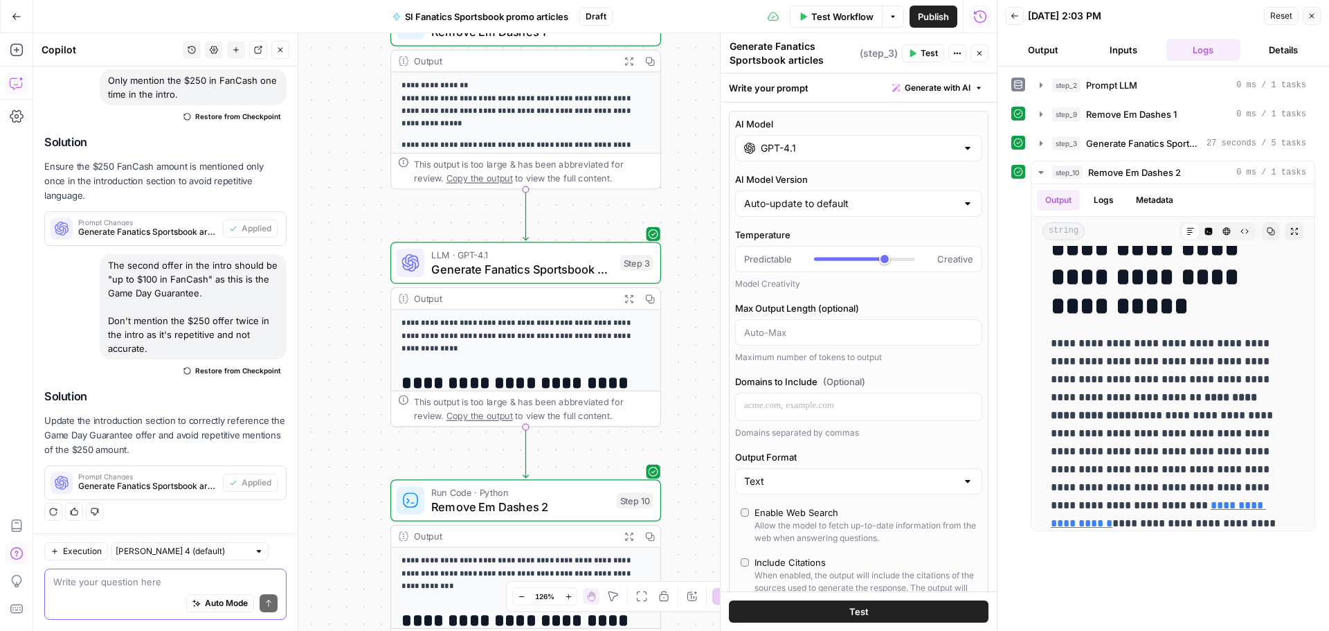
click at [150, 576] on textarea at bounding box center [165, 582] width 224 height 14
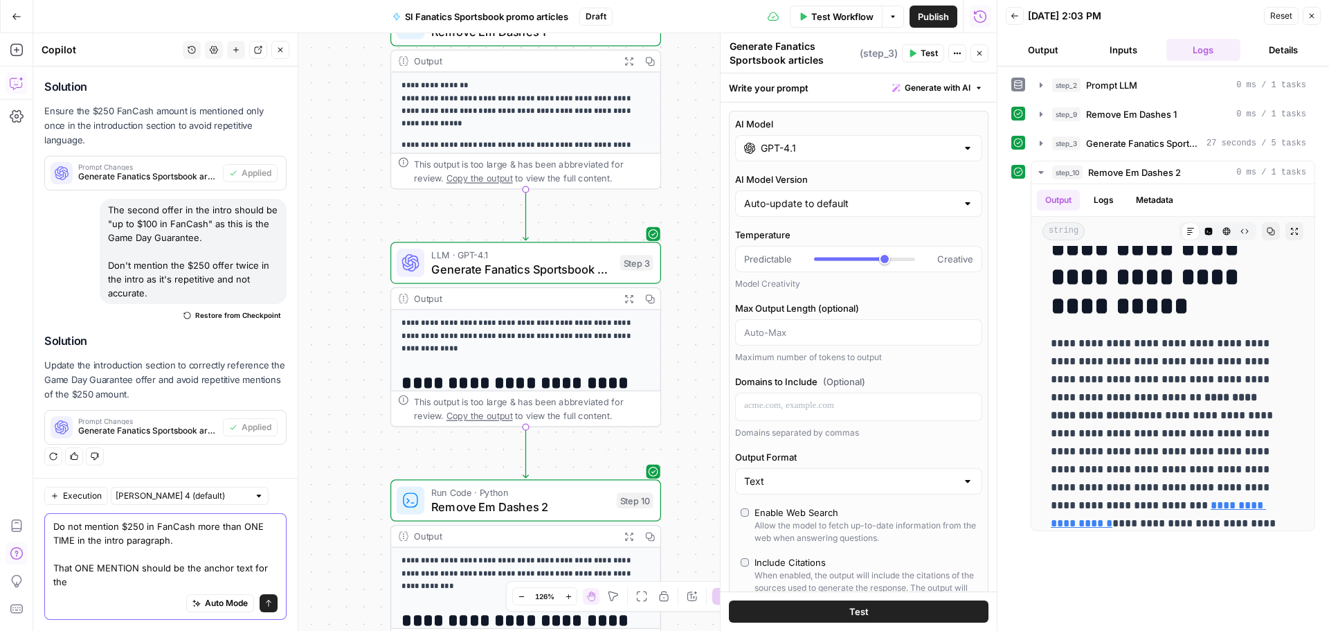
scroll to position [5926, 0]
type textarea "Do not mention $250 in FanCash more than ONE TIME in the intro paragraph. That …"
click at [266, 601] on icon "submit" at bounding box center [269, 603] width 6 height 7
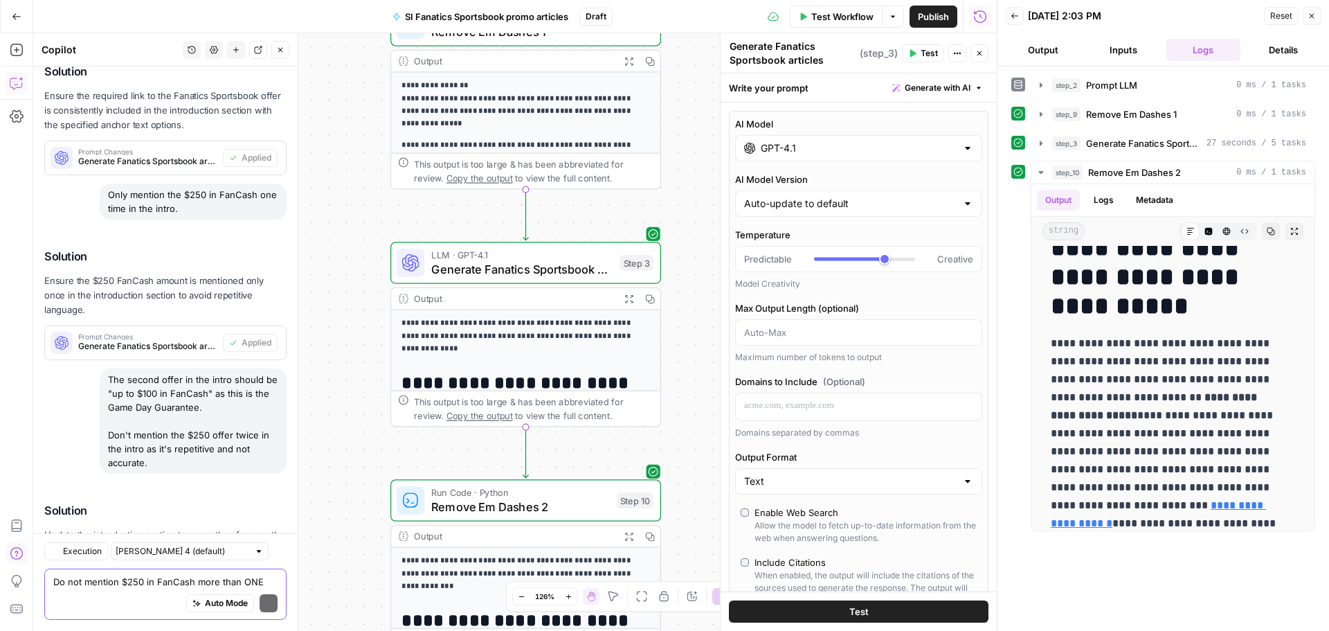
scroll to position [6089, 0]
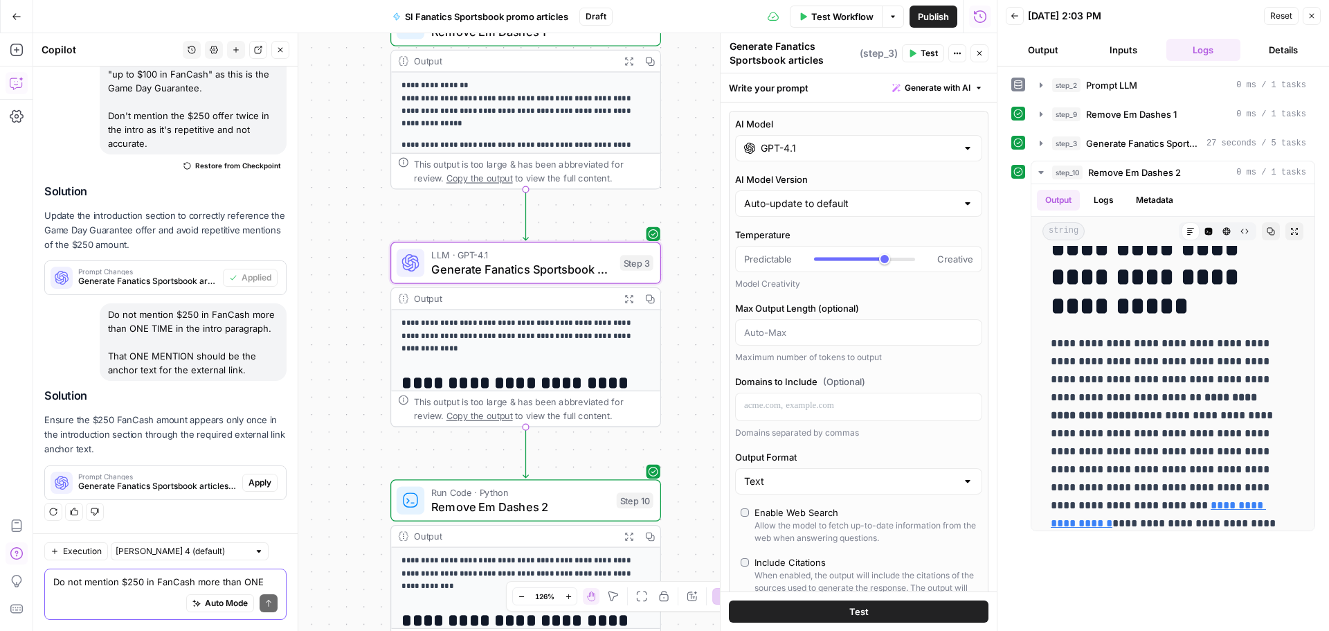
click at [258, 487] on span "Apply" at bounding box center [260, 482] width 23 height 12
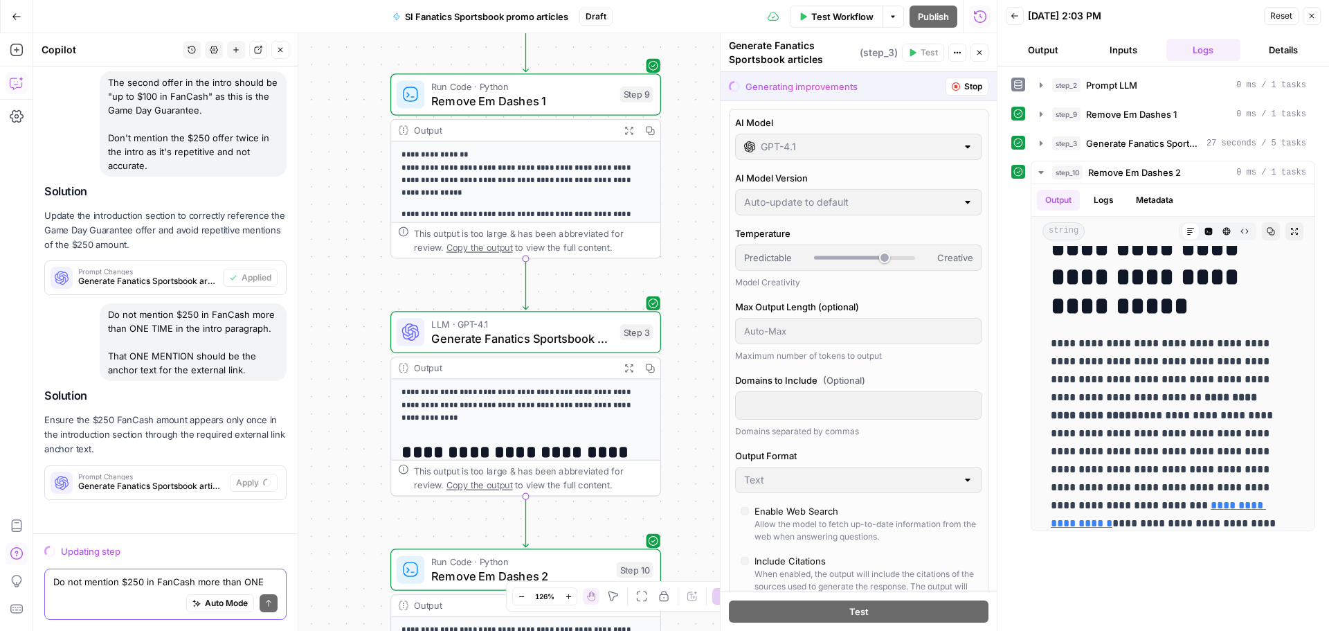
scroll to position [5490, 0]
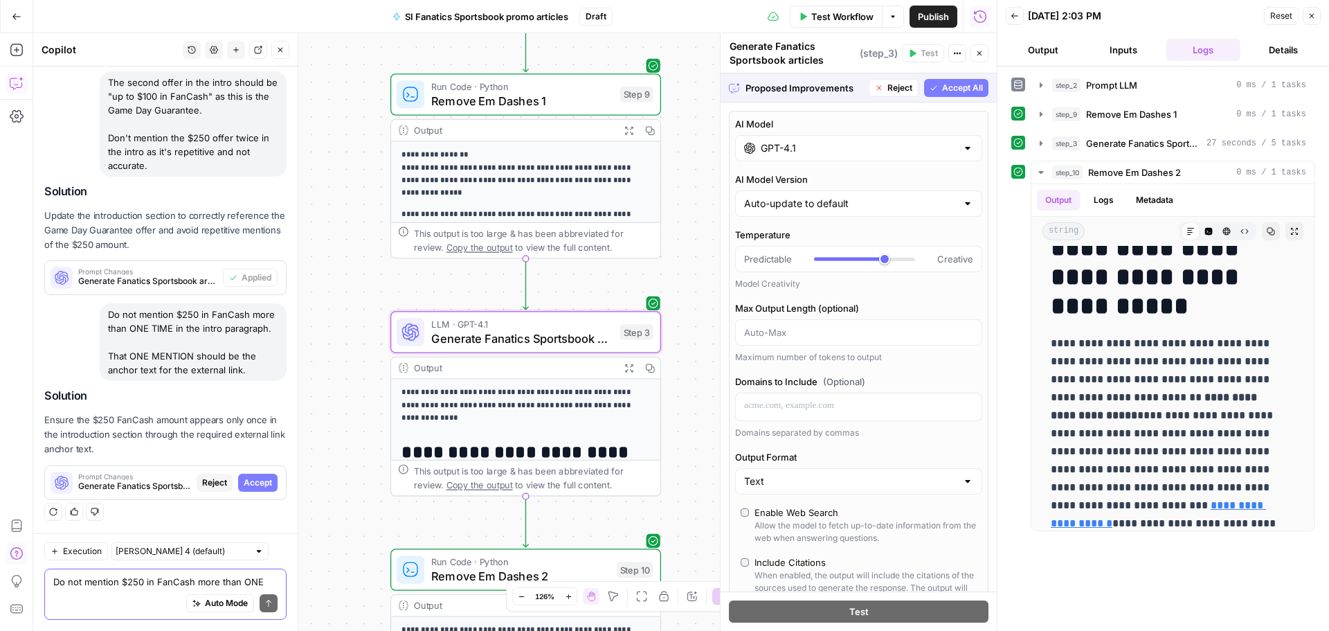
click at [253, 476] on span "Accept" at bounding box center [258, 482] width 28 height 12
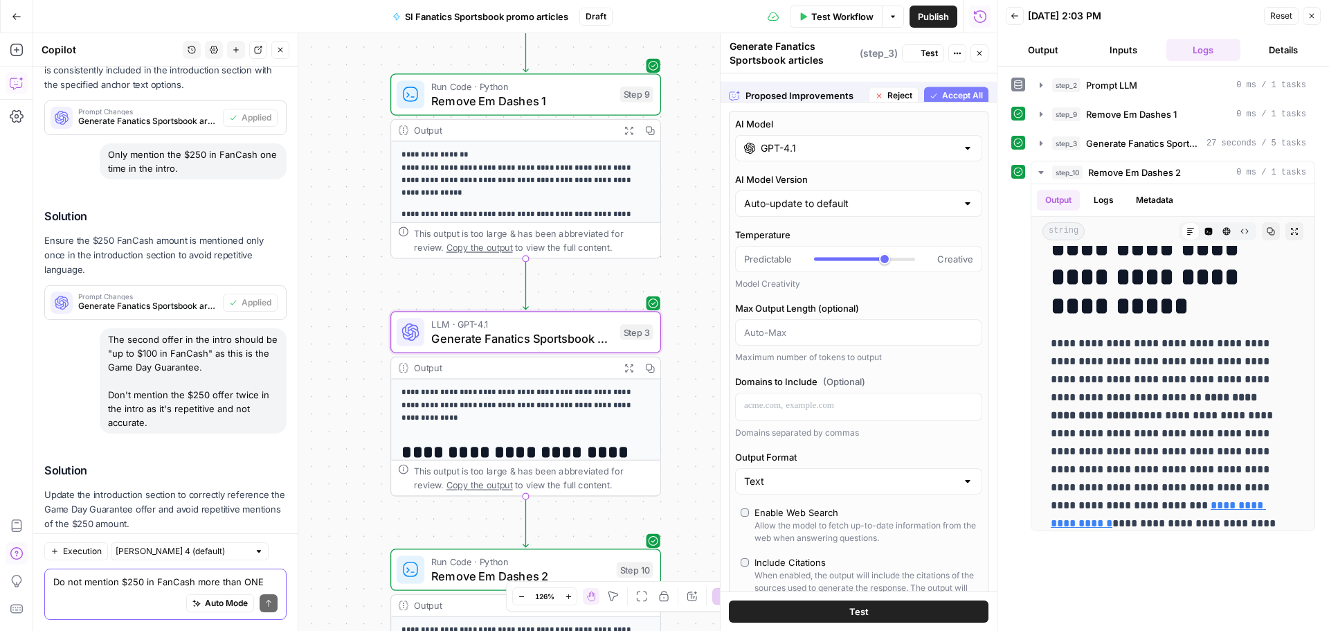
scroll to position [0, 0]
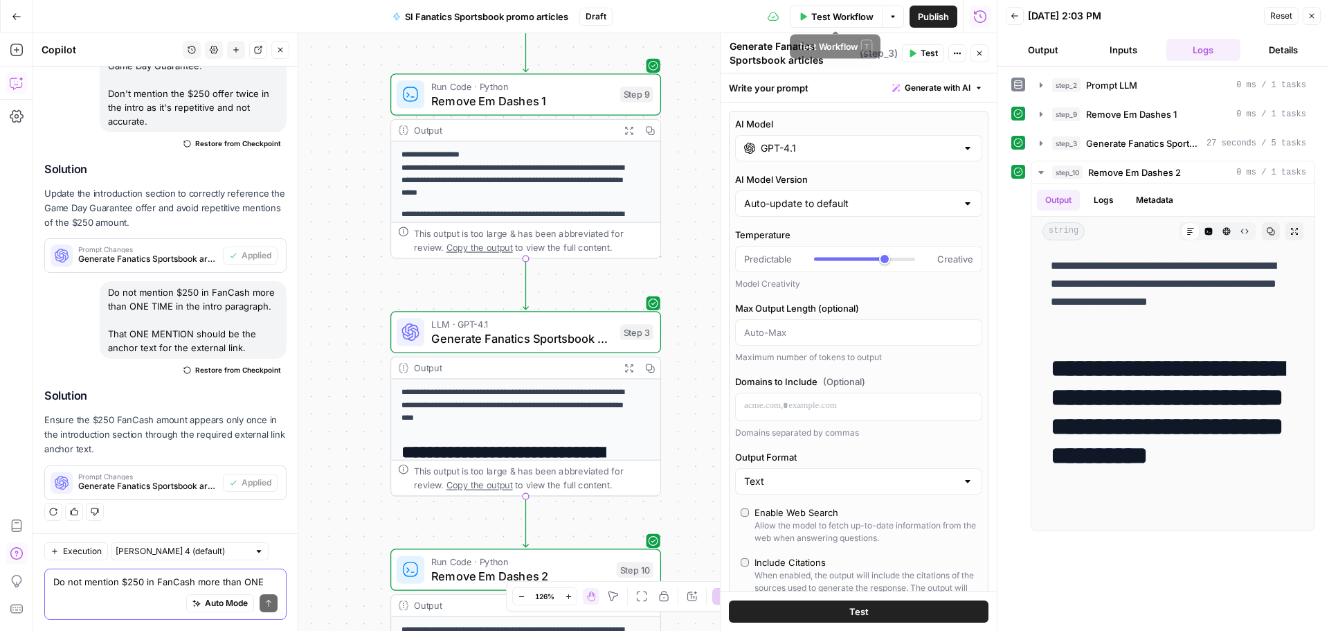
click at [851, 17] on span "Test Workflow" at bounding box center [842, 17] width 62 height 14
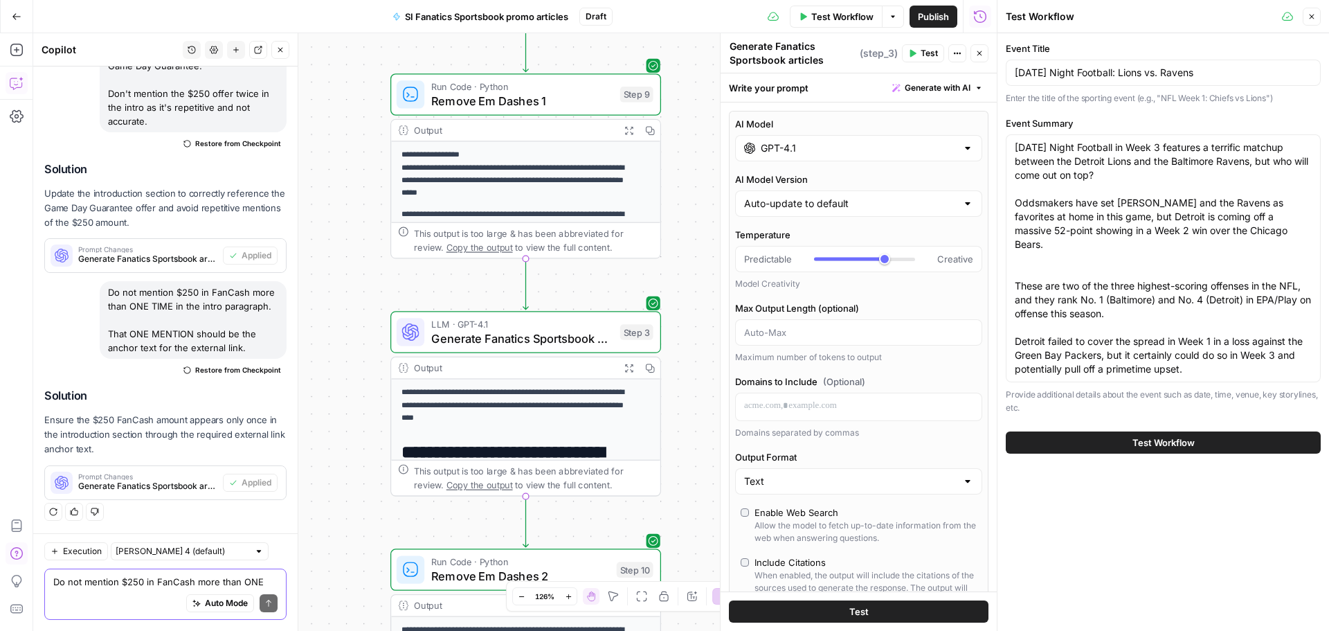
click at [1140, 441] on span "Test Workflow" at bounding box center [1164, 442] width 62 height 14
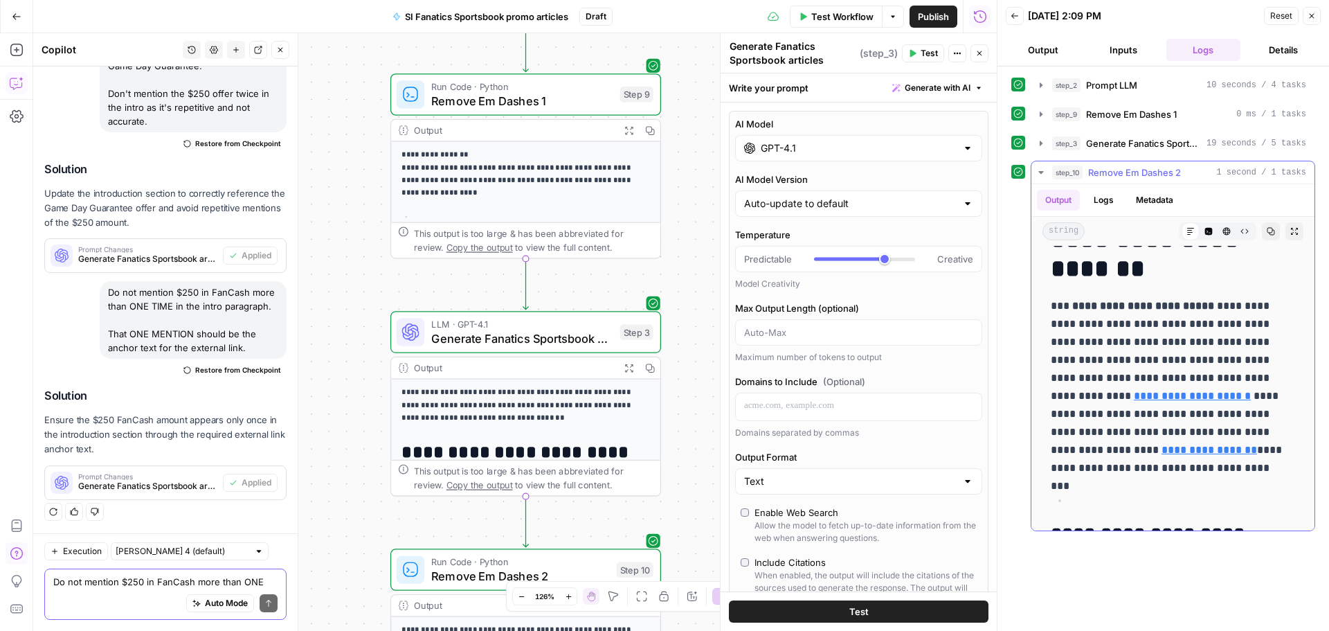
scroll to position [277, 0]
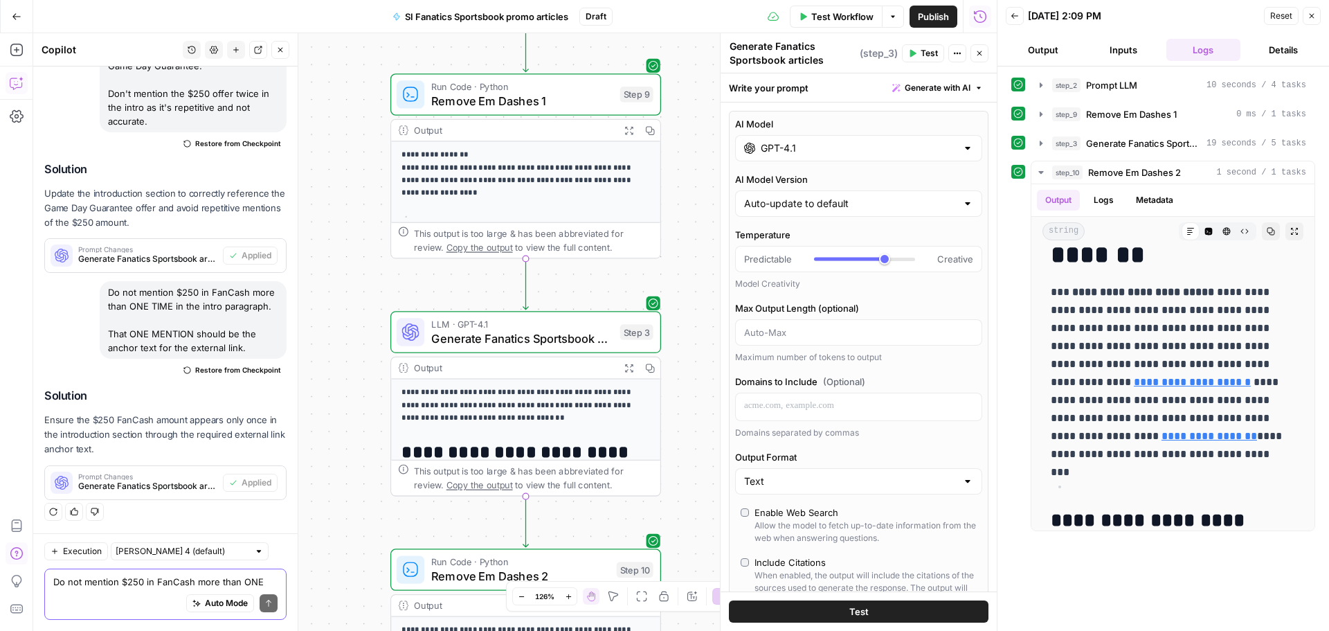
click at [132, 580] on textarea "Do not mention $250 in FanCash more than ONE TIME in the intro paragraph. That …" at bounding box center [165, 582] width 224 height 14
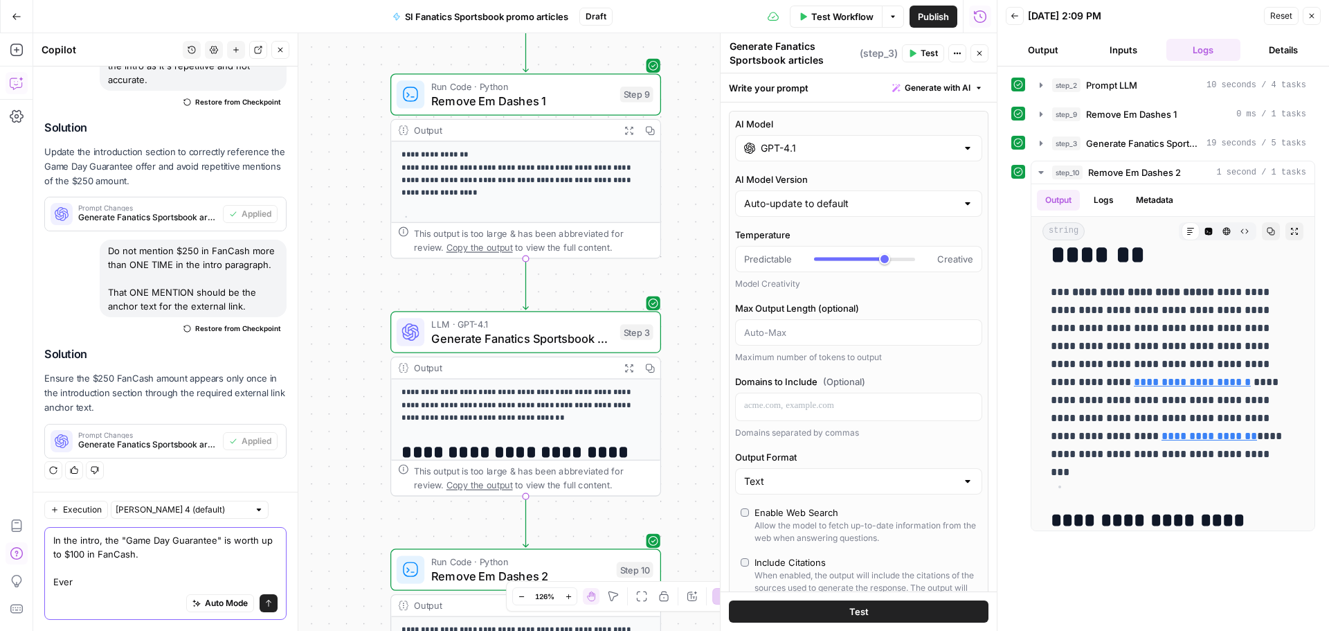
scroll to position [6152, 0]
type textarea "In the intro, the "Game Day Guarantee" is worth up to $100 in FanCash. Everythi…"
click at [260, 607] on button "Send" at bounding box center [269, 603] width 18 height 18
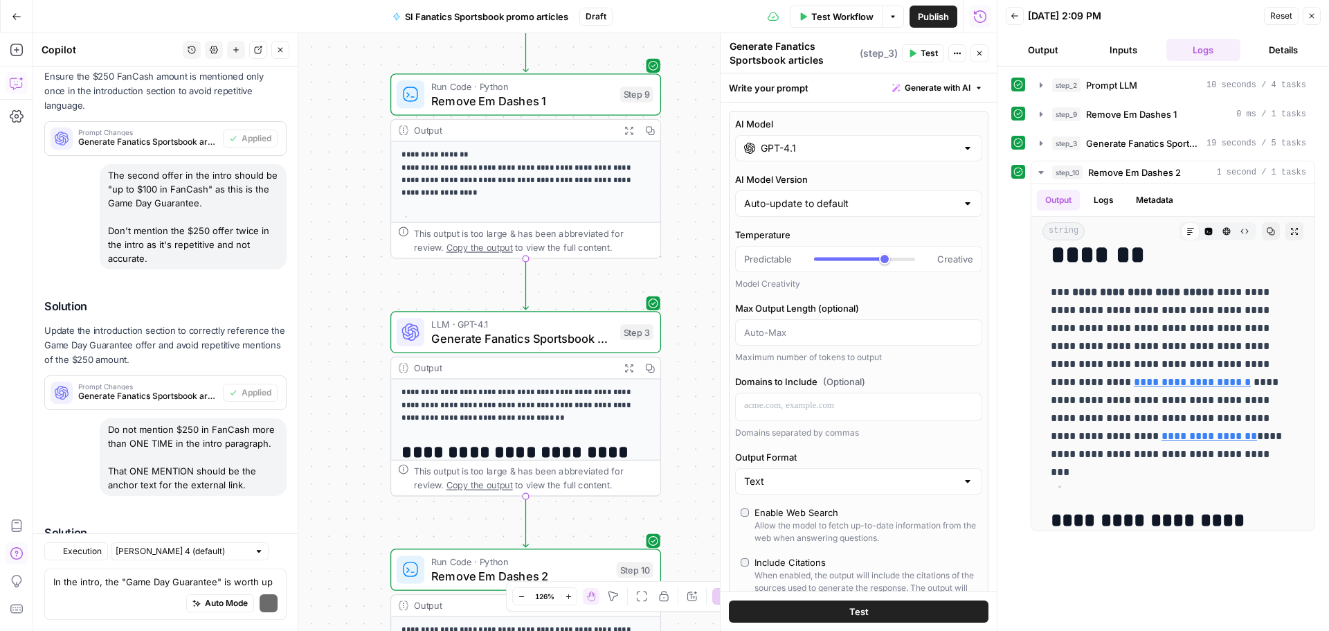
scroll to position [6315, 0]
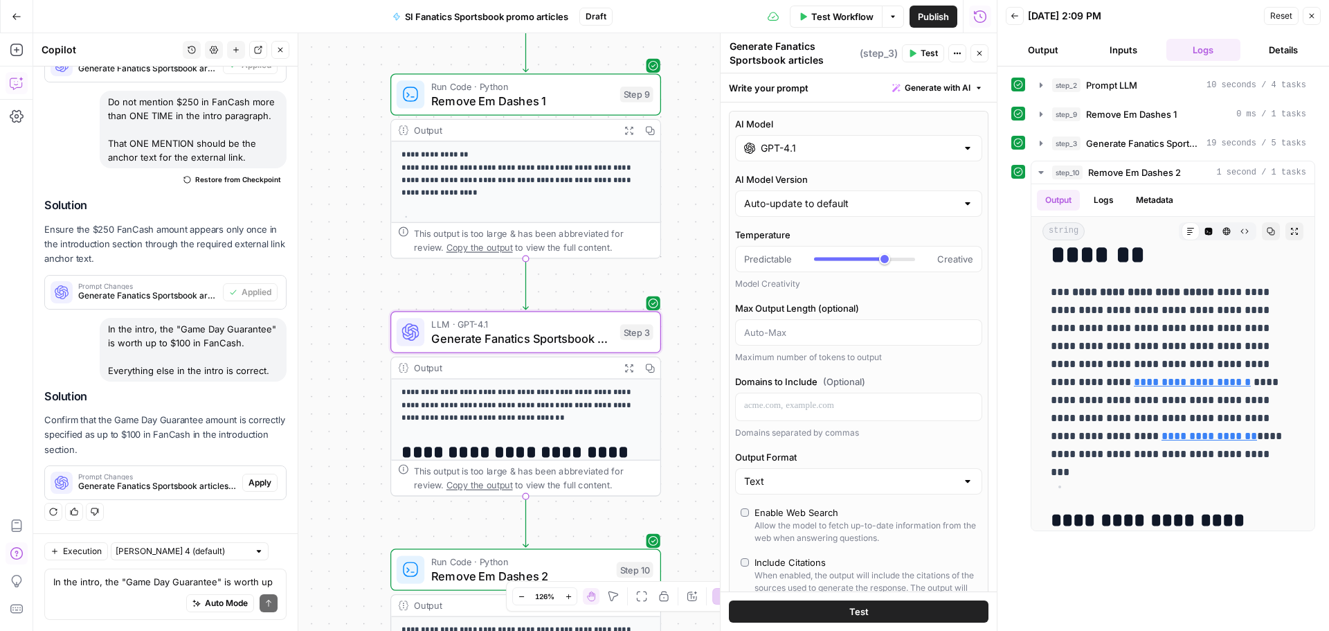
click at [249, 477] on span "Apply" at bounding box center [260, 482] width 23 height 12
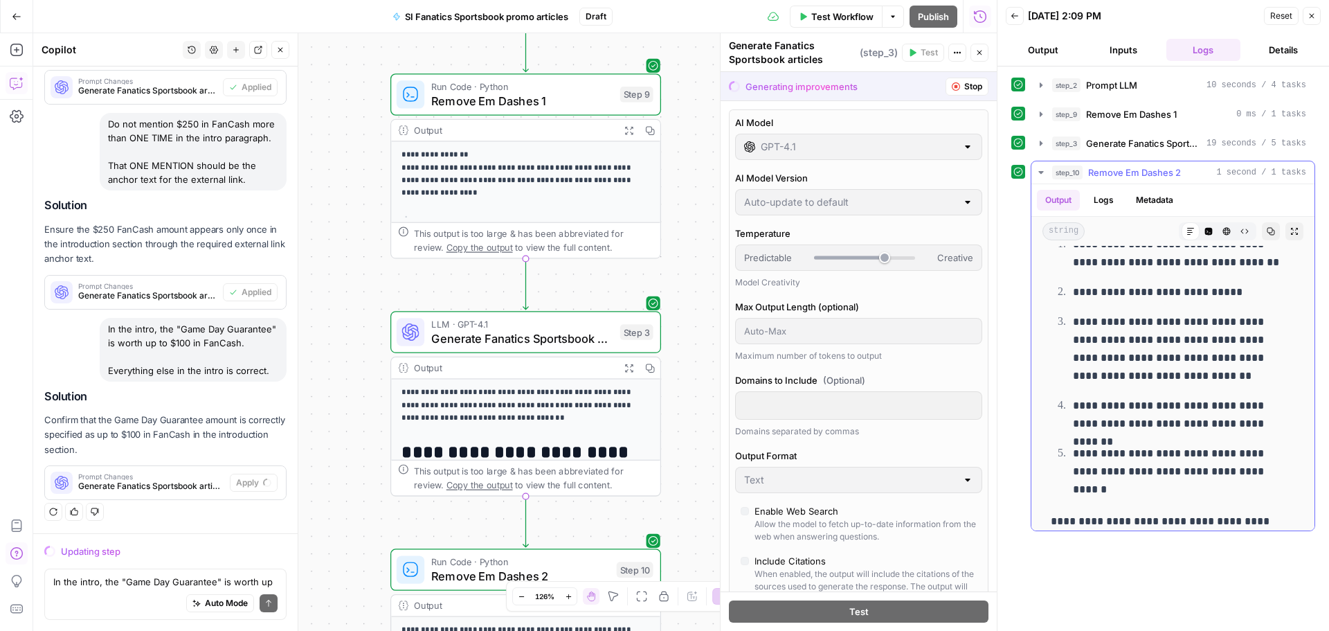
scroll to position [1432, 0]
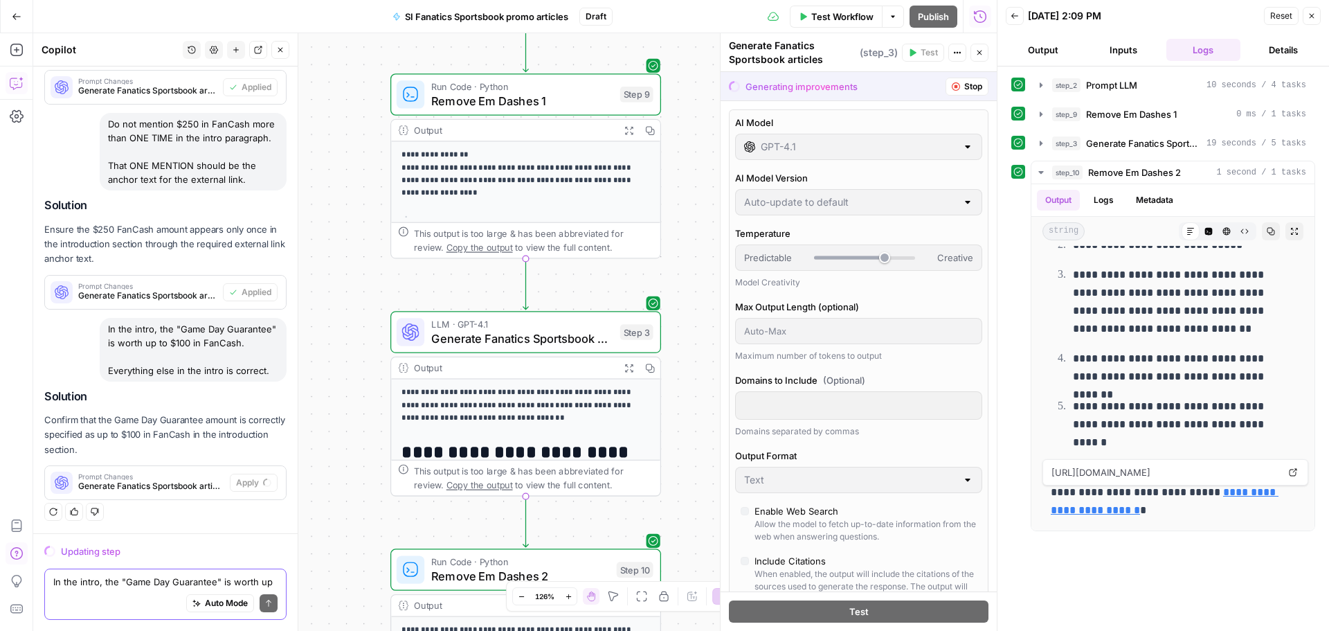
click at [123, 578] on textarea "In the intro, the "Game Day Guarantee" is worth up to $100 in FanCash. Everythi…" at bounding box center [165, 582] width 224 height 14
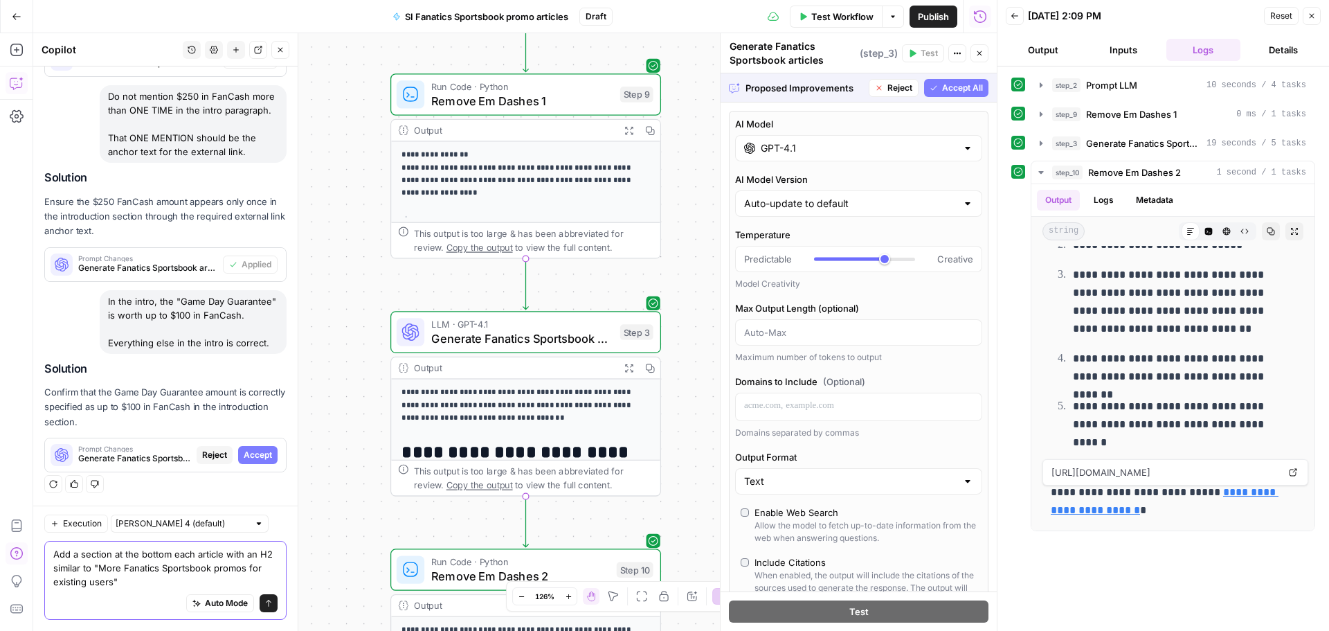
scroll to position [5736, 0]
click at [244, 449] on span "Accept" at bounding box center [258, 455] width 28 height 12
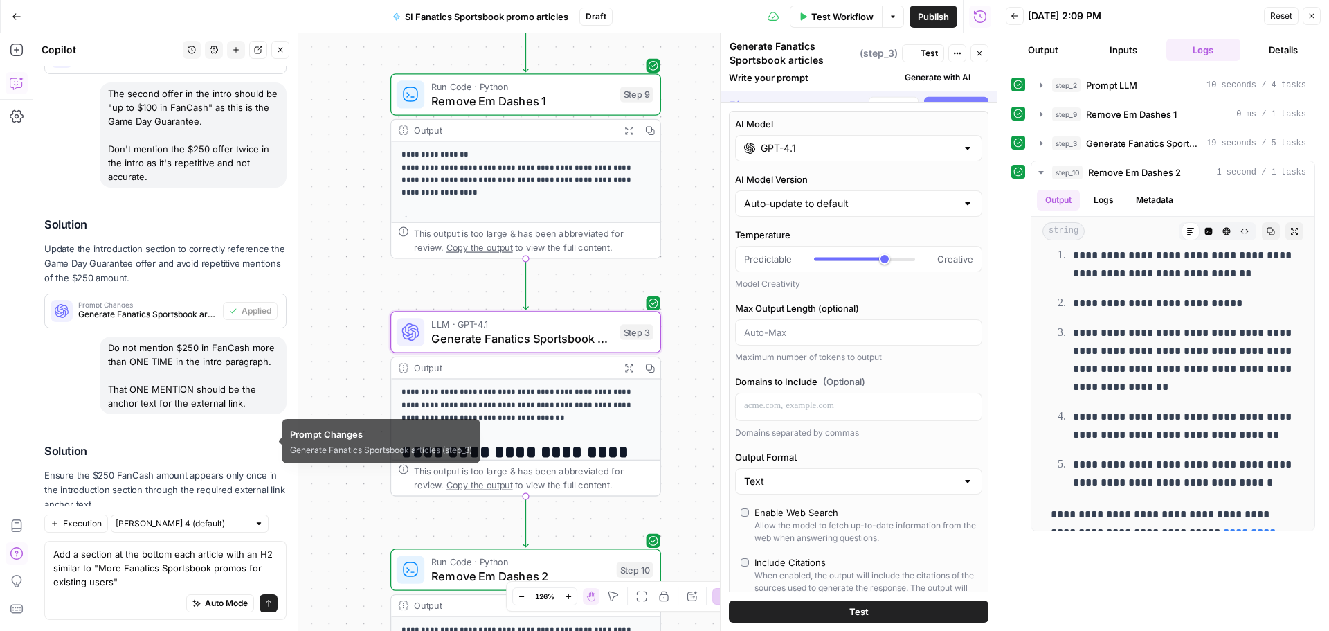
scroll to position [0, 0]
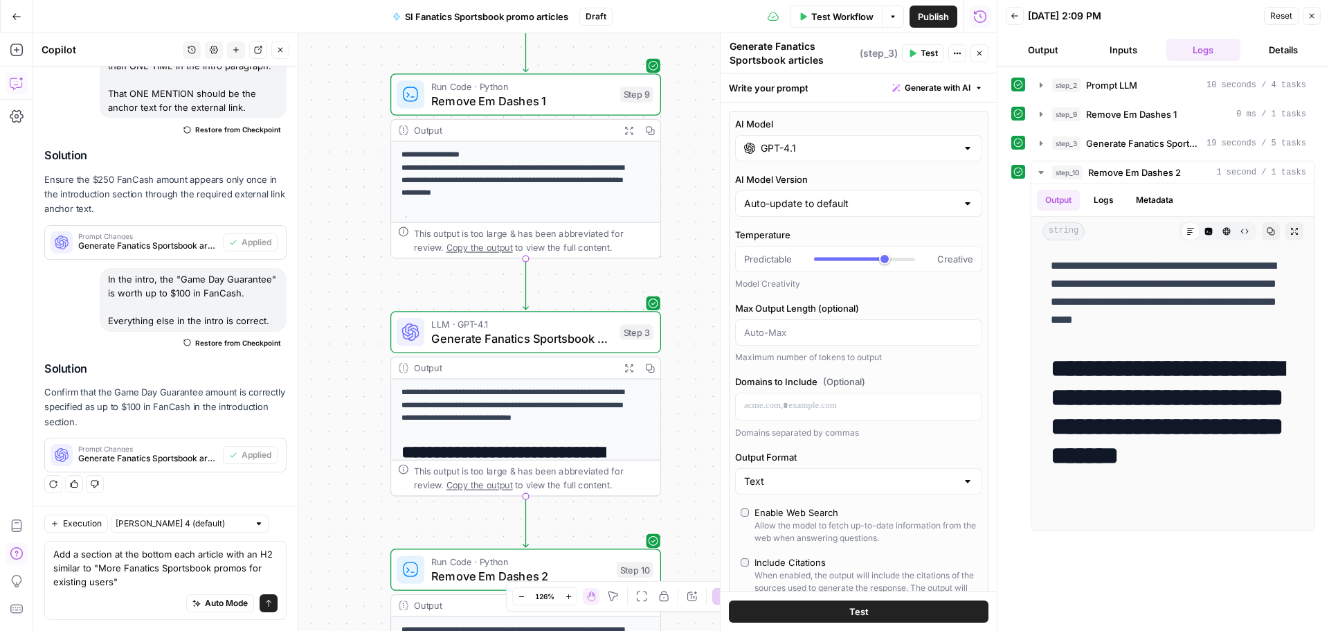
click at [841, 19] on span "Test Workflow" at bounding box center [842, 17] width 62 height 14
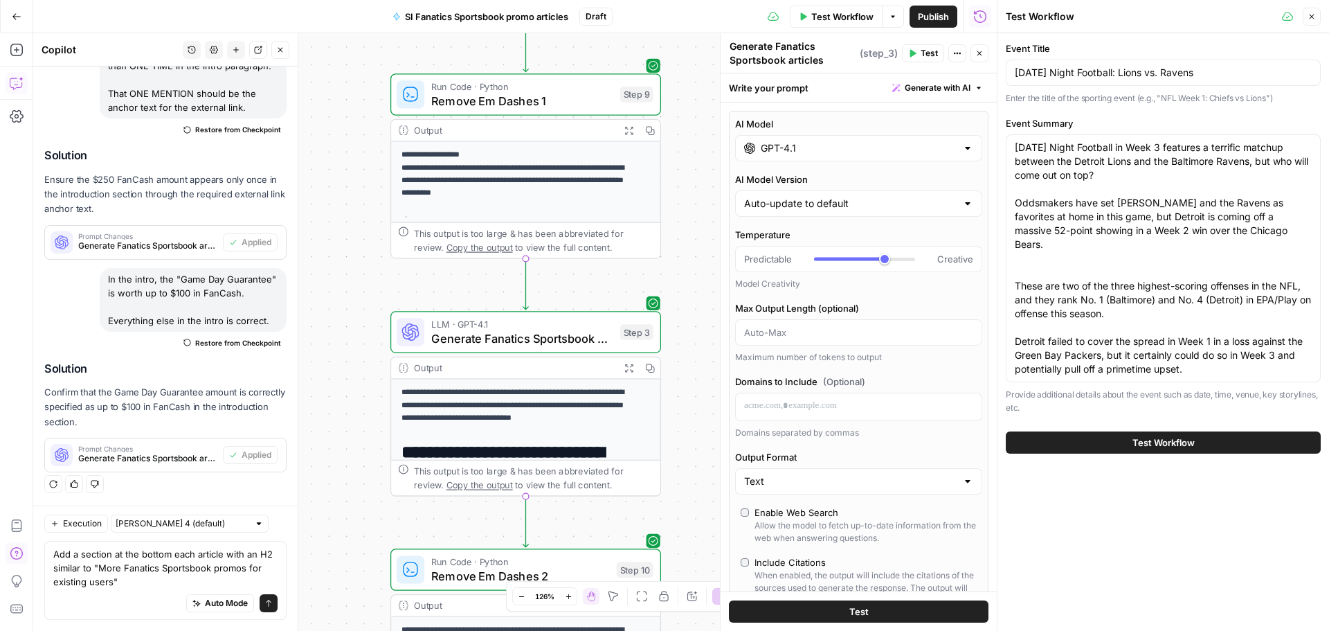
click at [1157, 442] on span "Test Workflow" at bounding box center [1164, 442] width 62 height 14
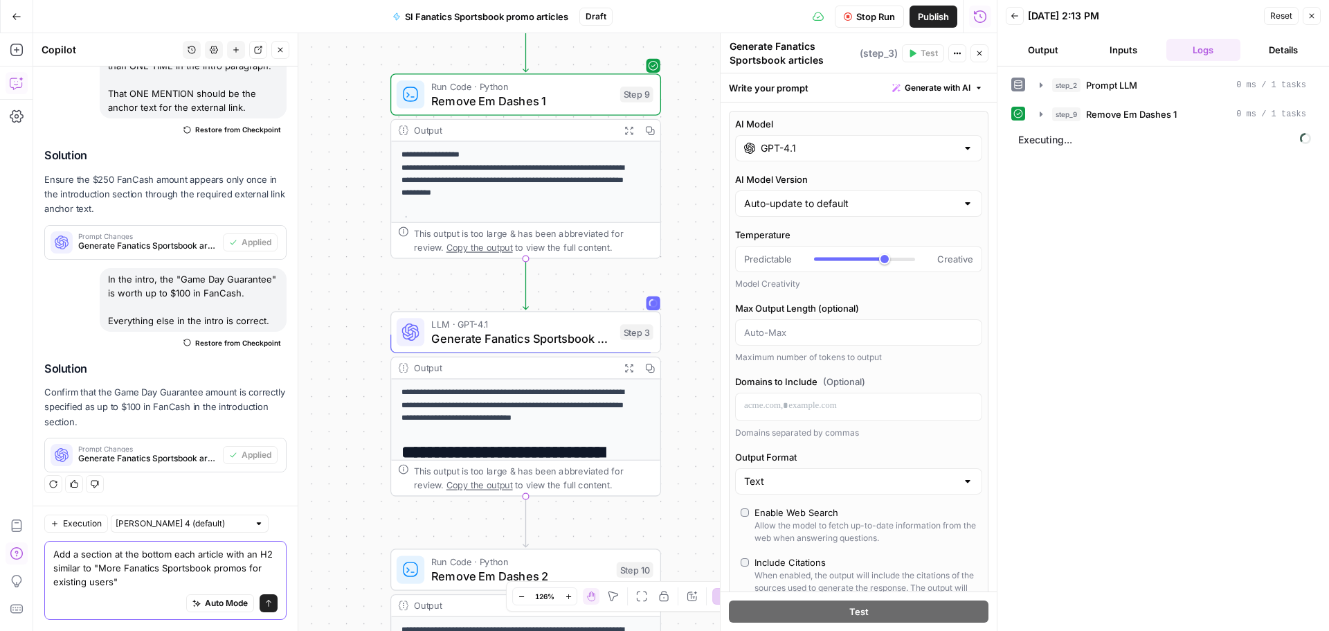
click at [84, 584] on textarea "Add a section at the bottom each article with an H2 similar to "More Fanatics S…" at bounding box center [165, 568] width 224 height 42
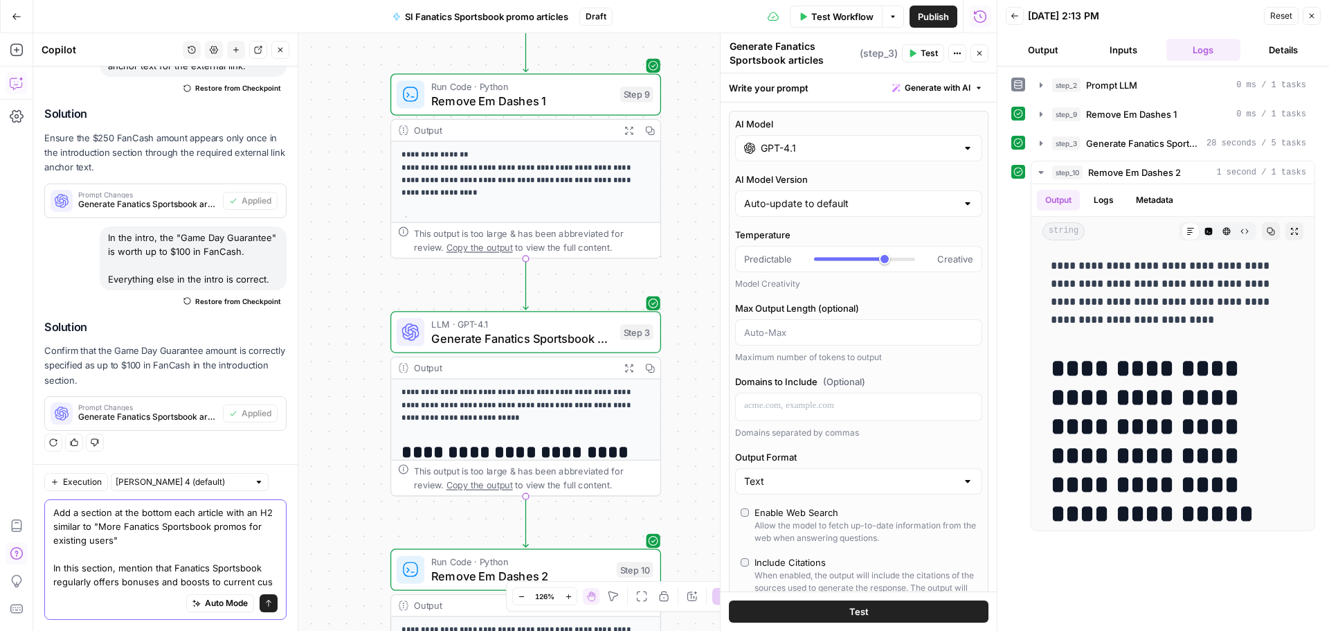
scroll to position [6420, 0]
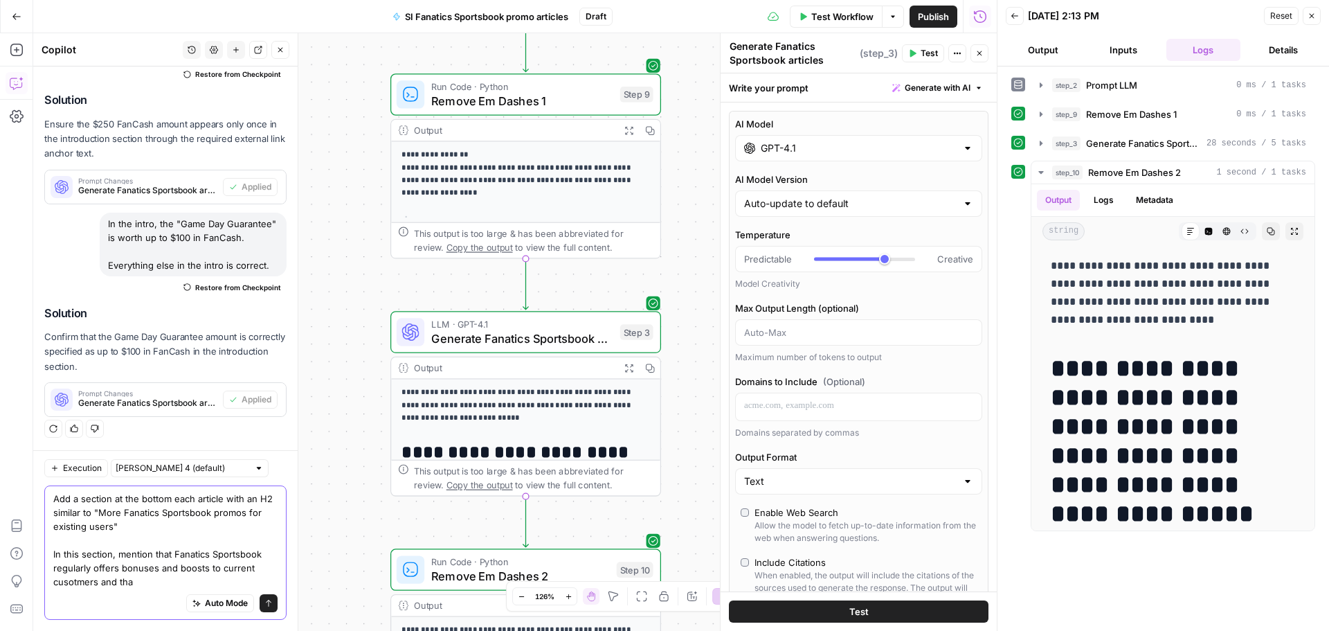
click at [71, 572] on textarea "Add a section at the bottom each article with an H2 similar to "More Fanatics S…" at bounding box center [165, 540] width 224 height 97
click at [73, 584] on textarea "Add a section at the bottom each article with an H2 similar to "More Fanatics S…" at bounding box center [165, 540] width 224 height 97
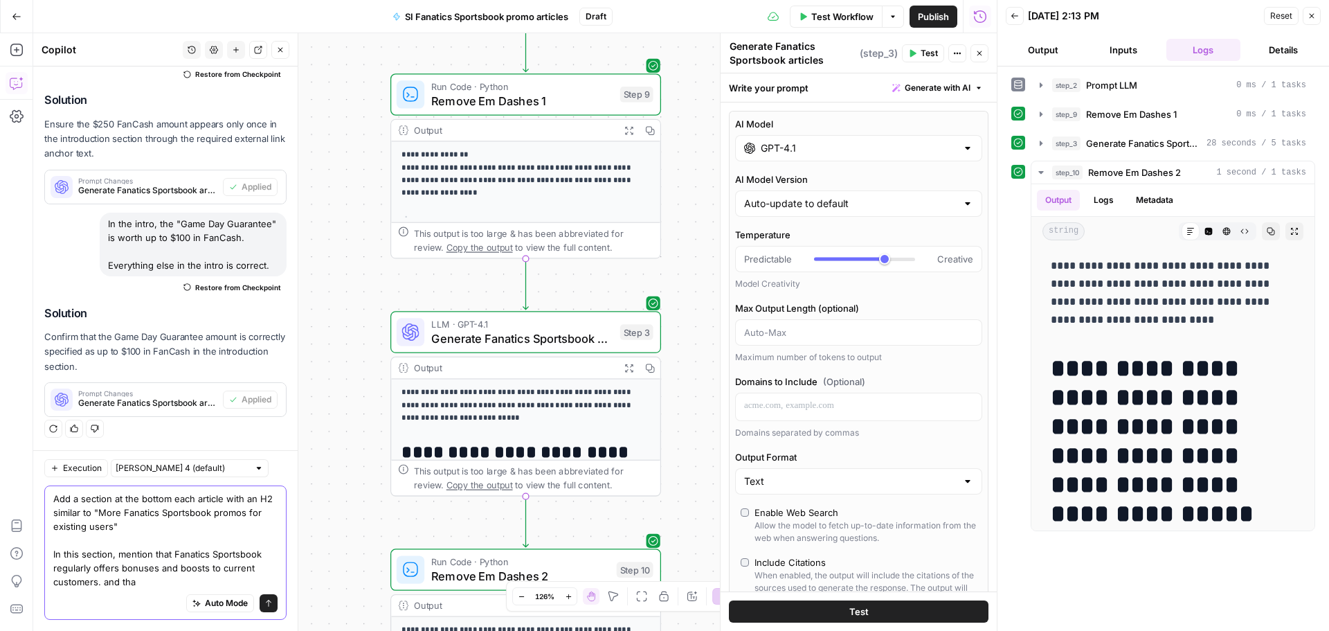
drag, startPoint x: 136, startPoint y: 585, endPoint x: 105, endPoint y: 583, distance: 30.5
click at [105, 583] on textarea "Add a section at the bottom each article with an H2 similar to "More Fanatics S…" at bounding box center [165, 540] width 224 height 97
click at [161, 579] on textarea "Add a section at the bottom each article with an H2 similar to "More Fanatics S…" at bounding box center [165, 540] width 224 height 97
click at [228, 584] on textarea "Add a section at the bottom each article with an H2 similar to "More Fanatics S…" at bounding box center [165, 540] width 224 height 97
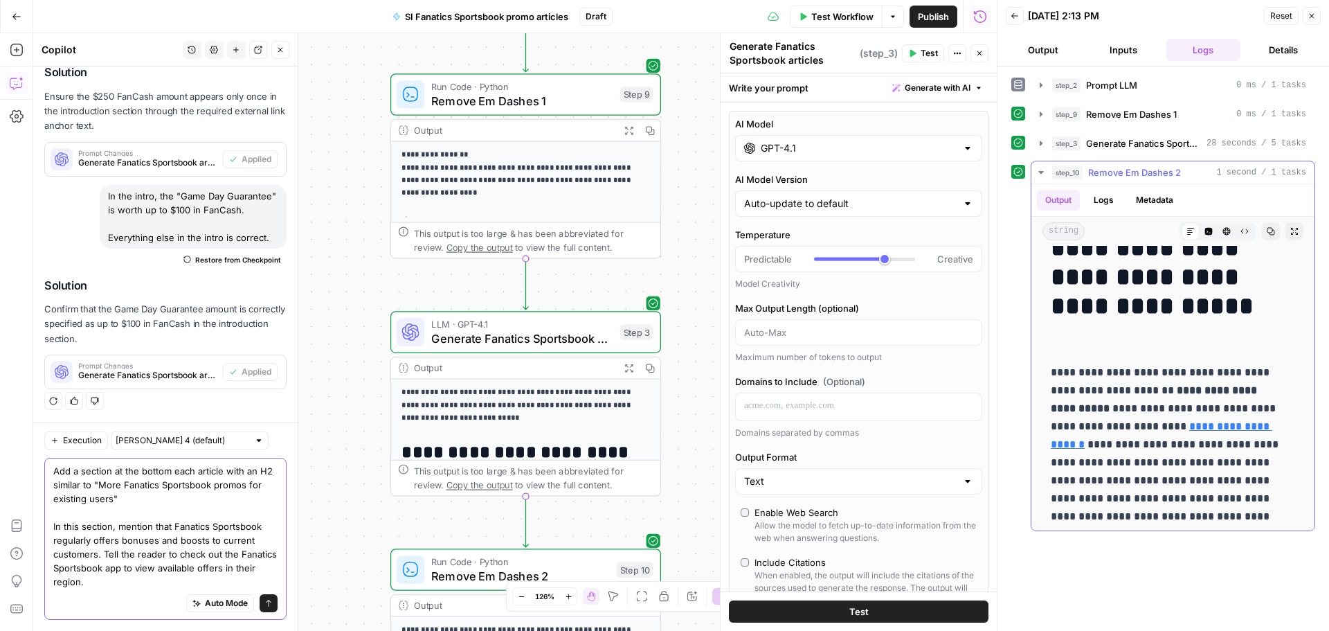
scroll to position [277, 0]
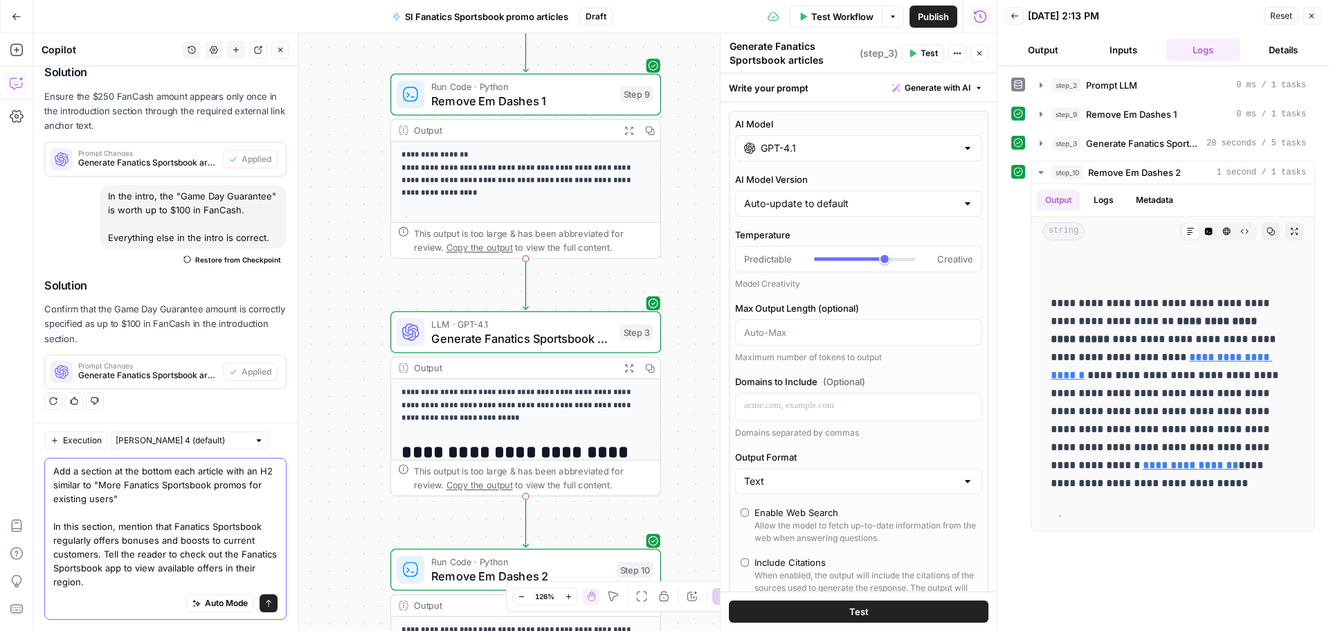
drag, startPoint x: 114, startPoint y: 575, endPoint x: 18, endPoint y: 435, distance: 169.4
click at [18, 435] on body "**********" at bounding box center [664, 315] width 1329 height 631
drag, startPoint x: 98, startPoint y: 560, endPoint x: 127, endPoint y: 588, distance: 39.7
click at [98, 560] on textarea "Add a section at the bottom each article with an H2 similar to "More Fanatics S…" at bounding box center [165, 526] width 224 height 125
drag, startPoint x: 124, startPoint y: 585, endPoint x: 48, endPoint y: 469, distance: 138.6
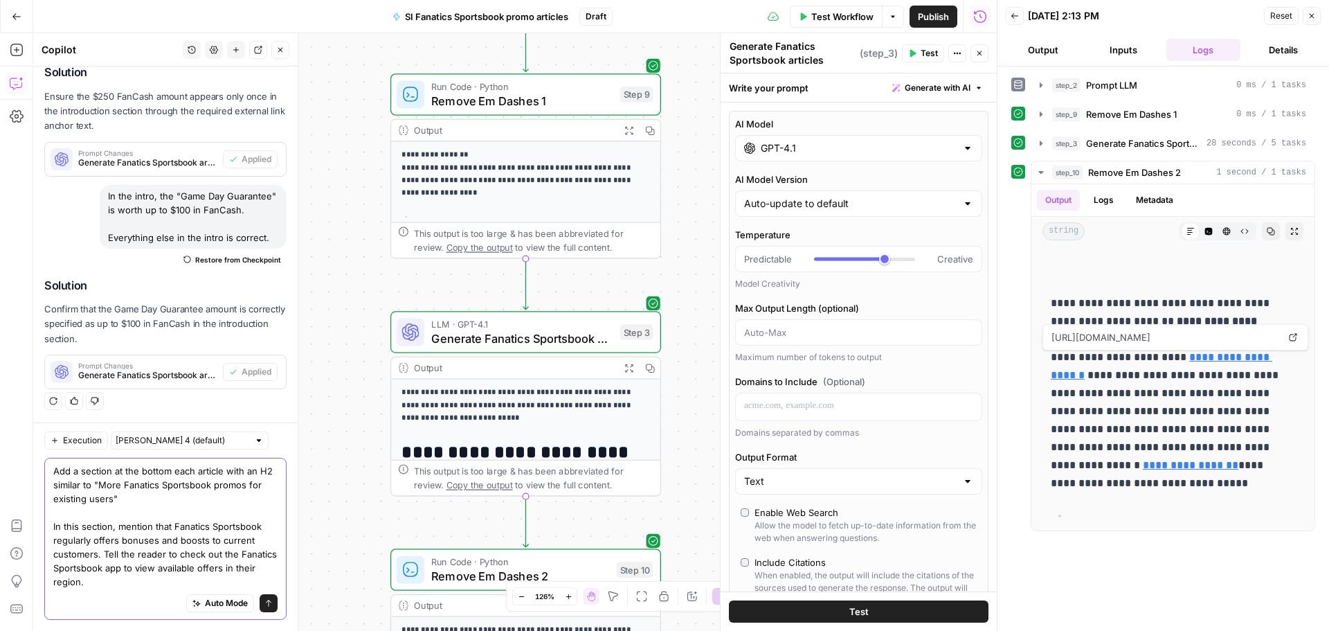
click at [48, 469] on div "Add a section at the bottom each article with an H2 similar to "More Fanatics S…" at bounding box center [165, 539] width 242 height 162
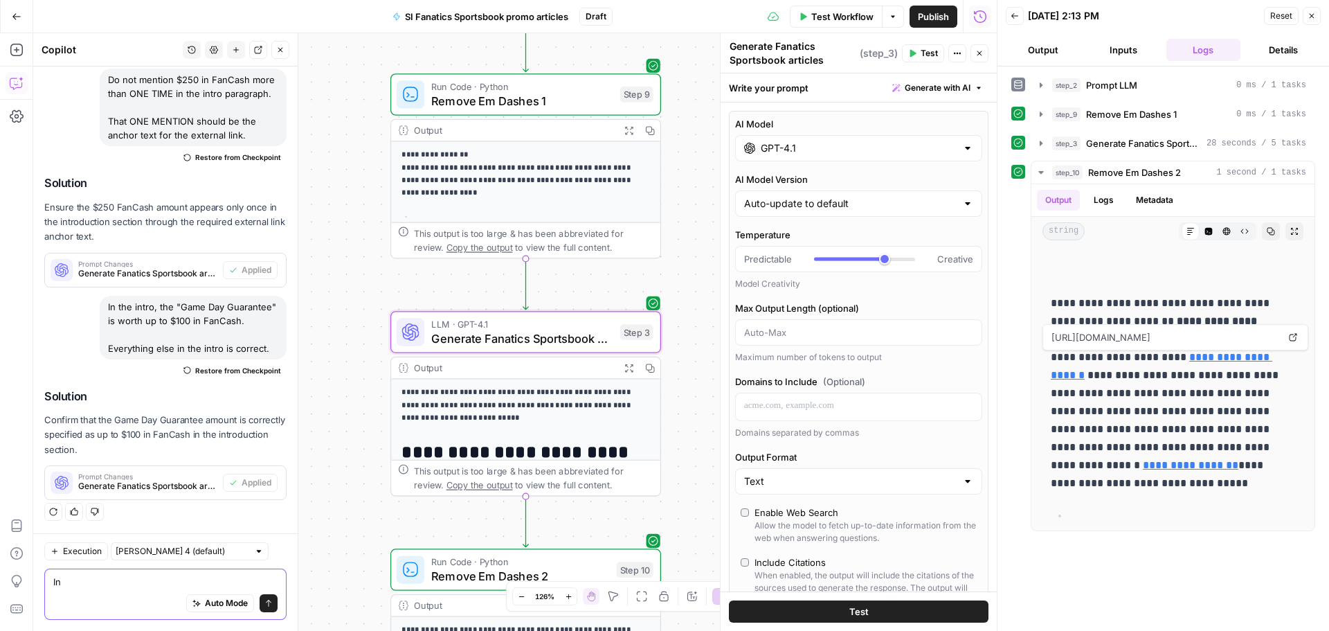
scroll to position [6337, 0]
type textarea "I"
type textarea "D"
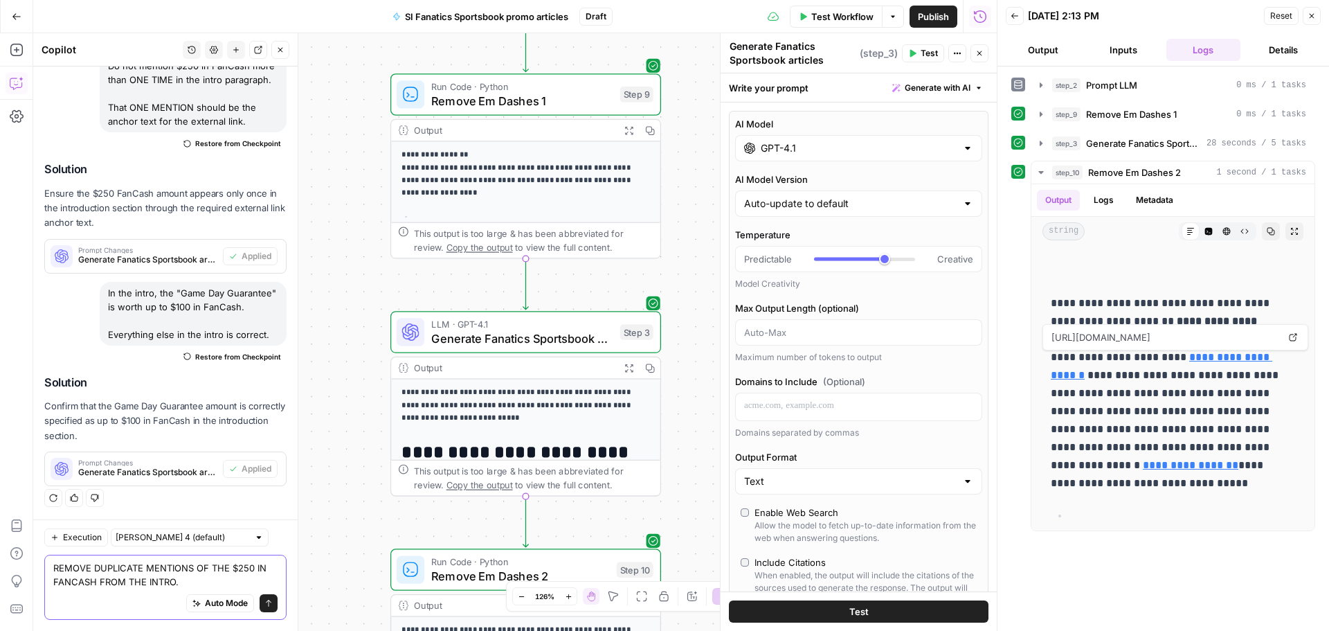
type textarea "REMOVE DUPLICATE MENTIONS OF THE $250 IN FANCASH FROM THE INTRO."
click at [264, 599] on icon "submit" at bounding box center [268, 603] width 8 height 8
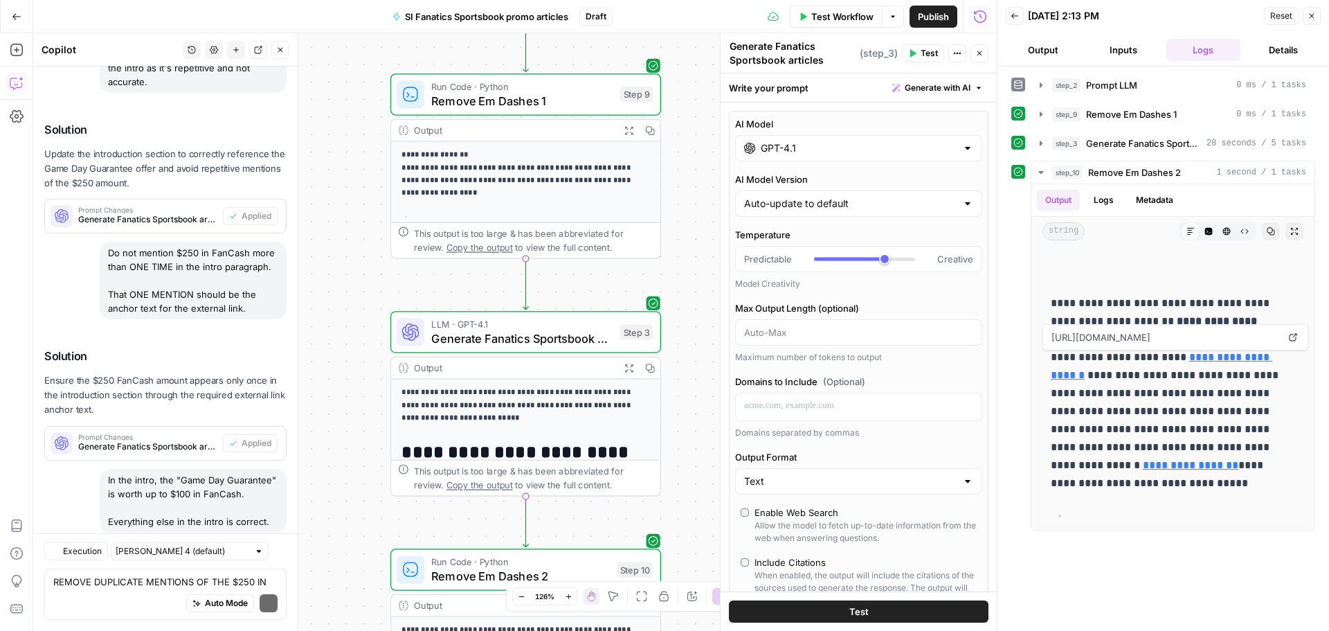
scroll to position [6514, 0]
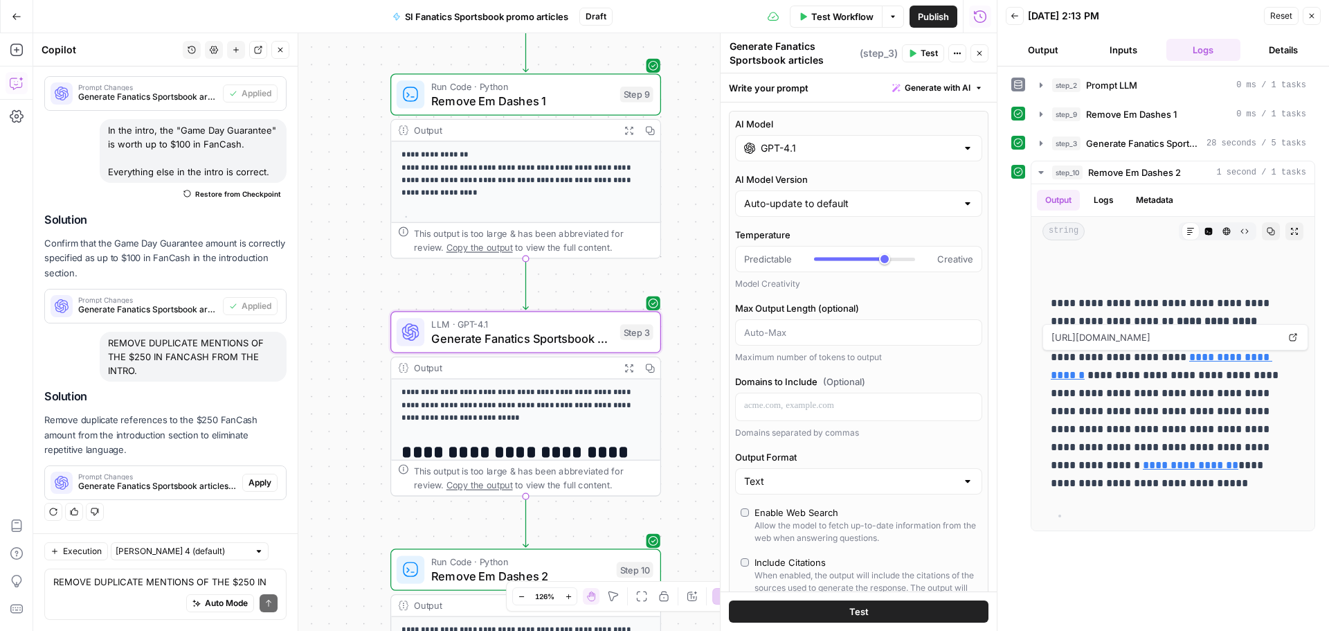
click at [253, 480] on span "Apply" at bounding box center [260, 482] width 23 height 12
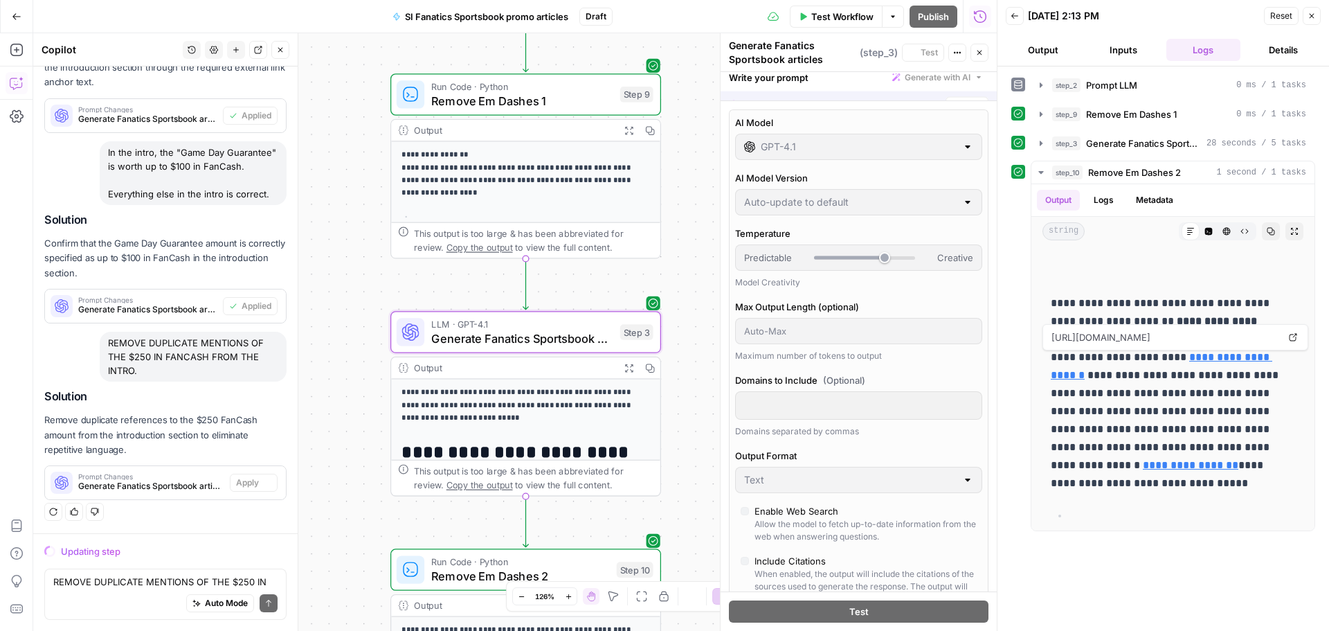
scroll to position [5871, 0]
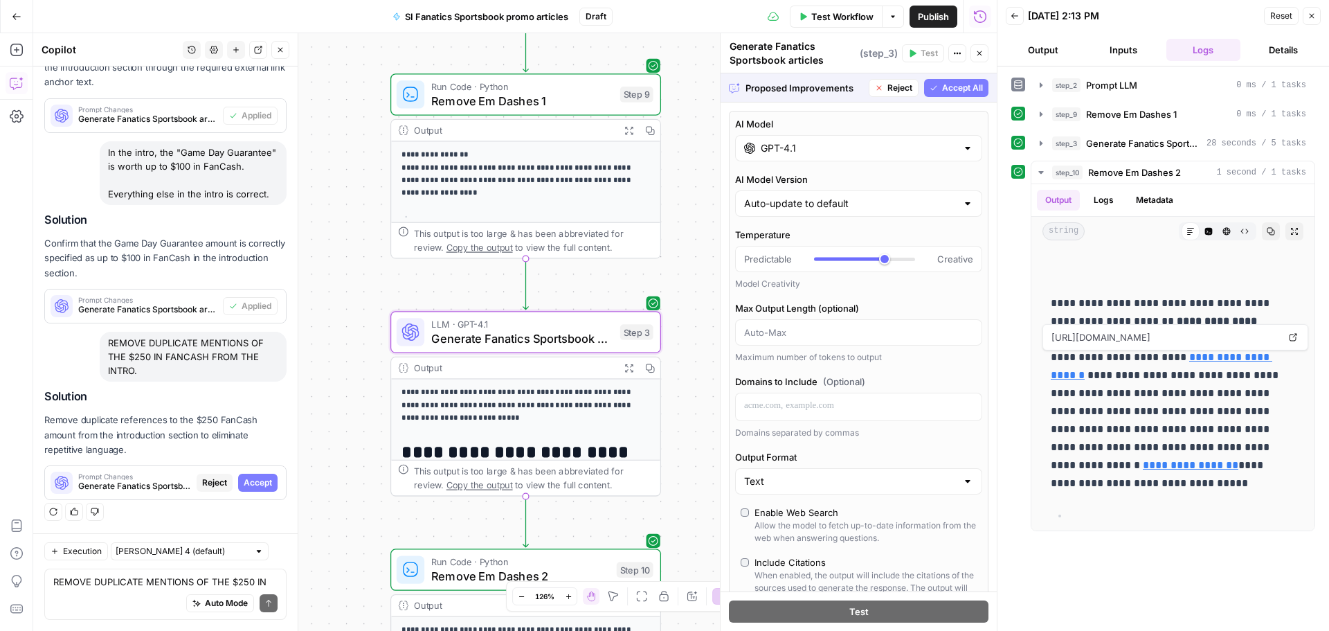
click at [248, 486] on span "Accept" at bounding box center [258, 482] width 28 height 12
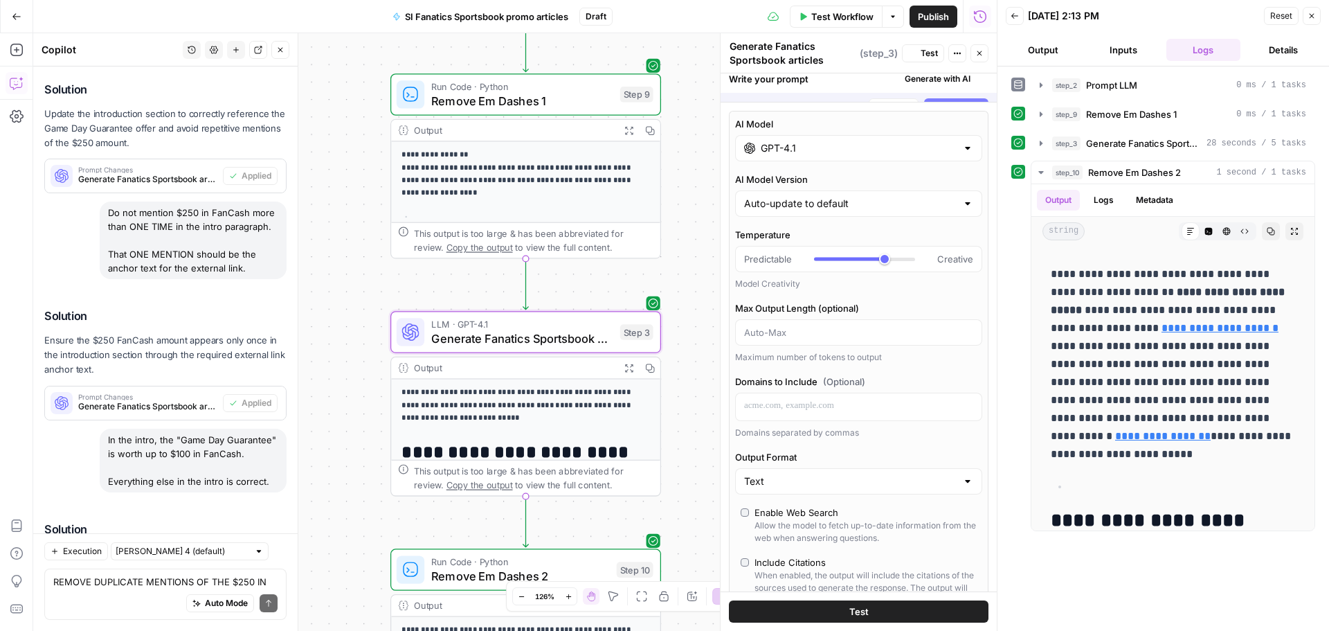
scroll to position [0, 0]
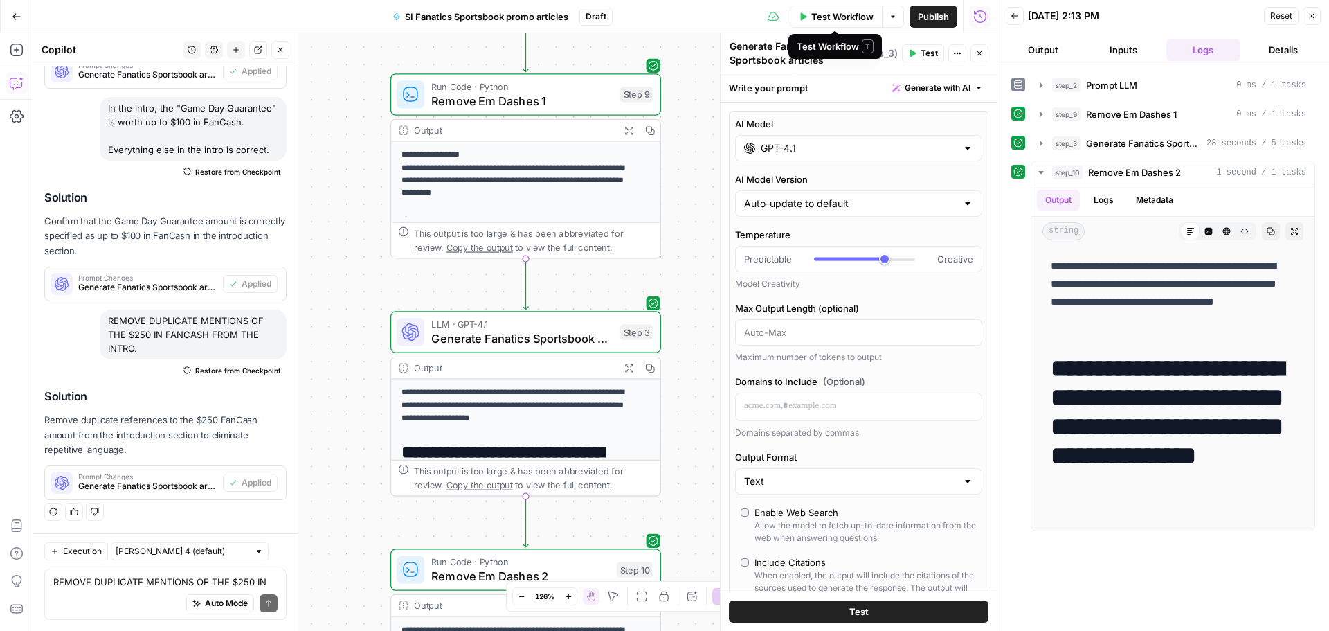
click at [845, 18] on span "Test Workflow" at bounding box center [842, 17] width 62 height 14
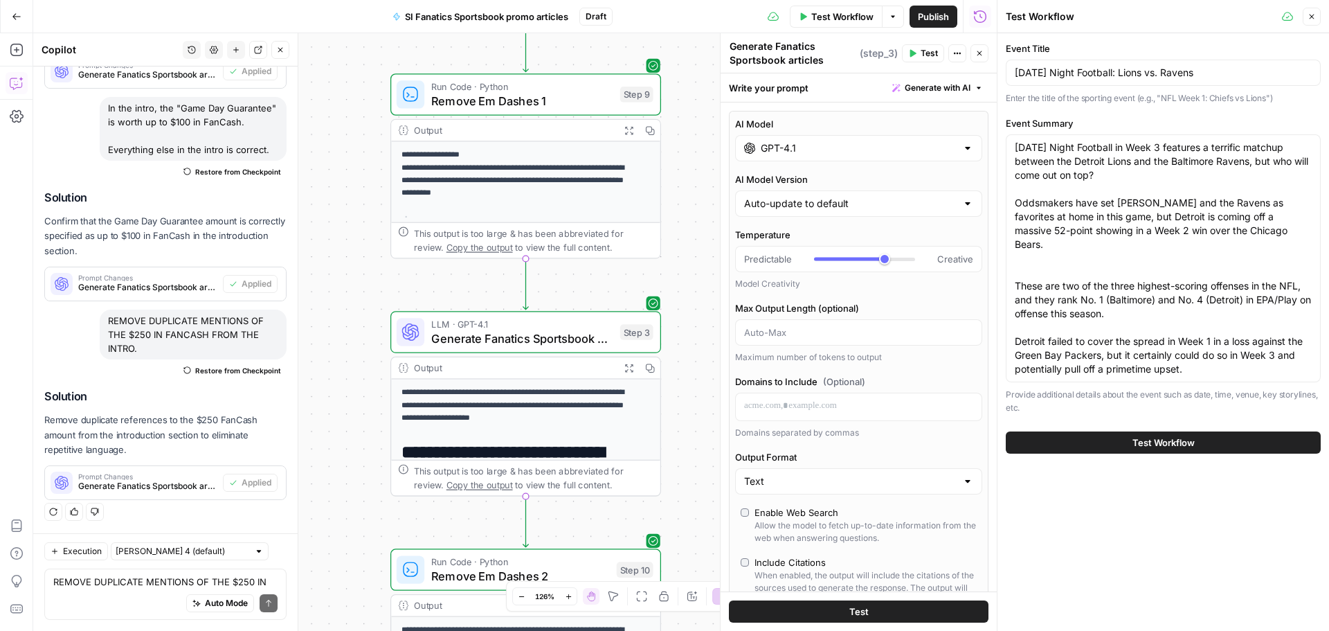
click at [1189, 451] on button "Test Workflow" at bounding box center [1163, 442] width 315 height 22
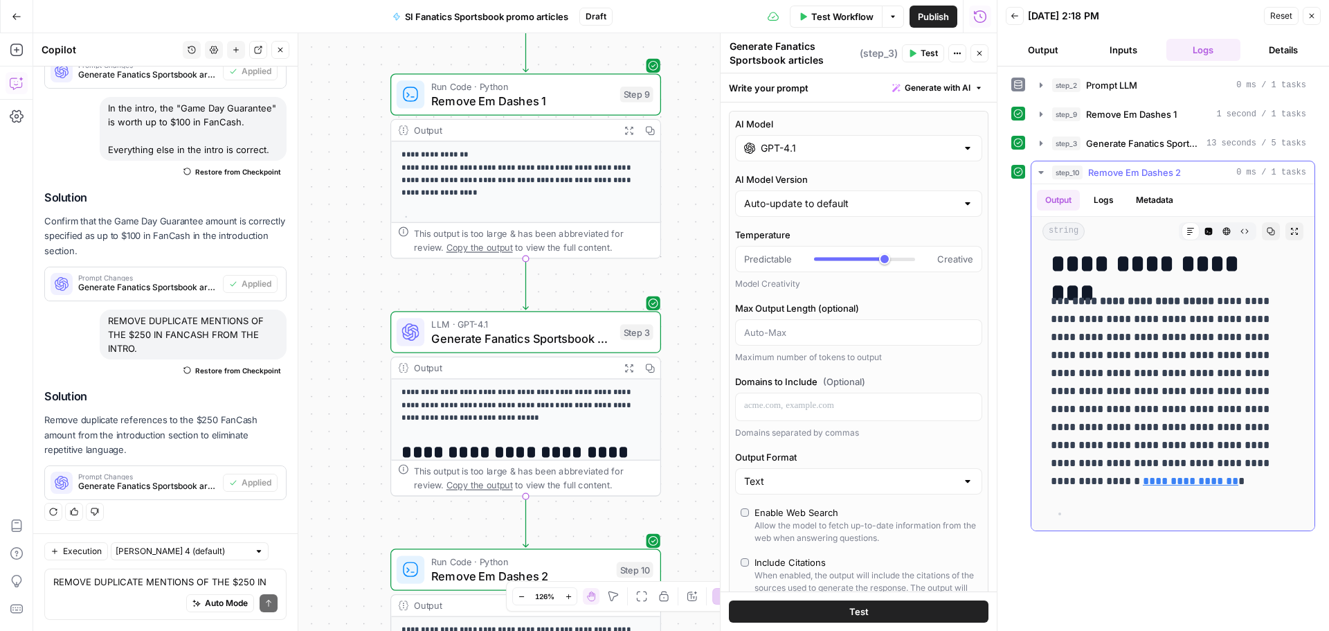
scroll to position [208, 0]
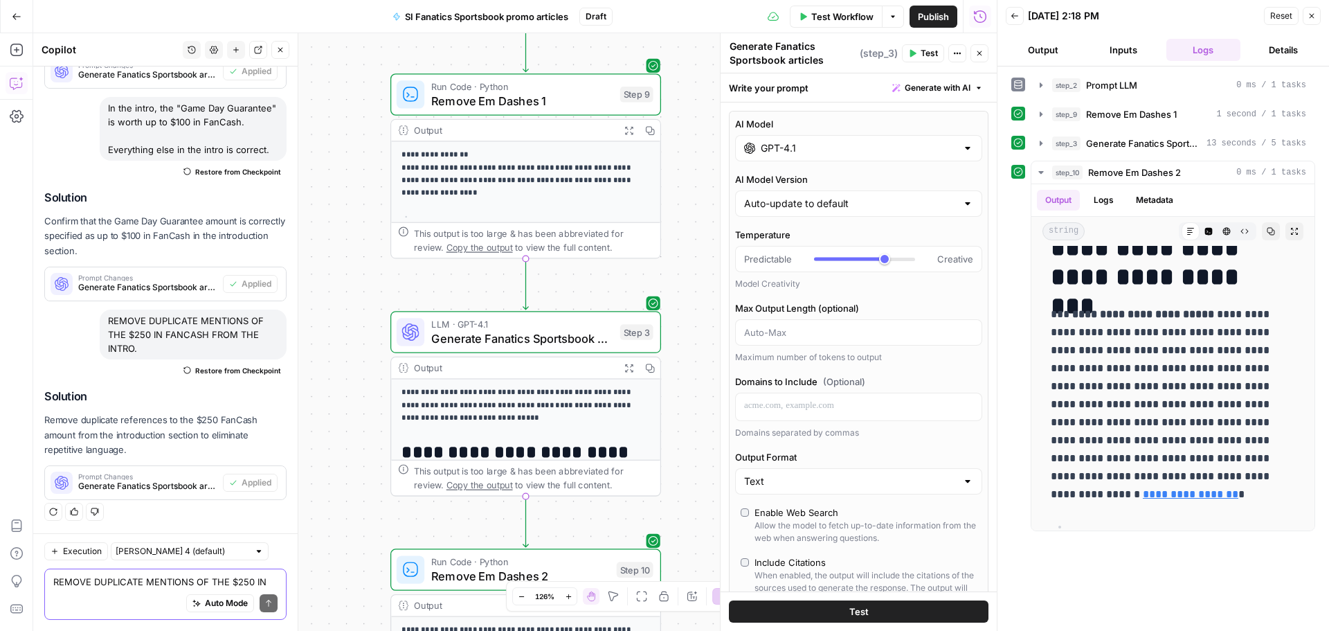
click at [57, 584] on textarea "REMOVE DUPLICATE MENTIONS OF THE $250 IN FANCASH FROM THE INTRO." at bounding box center [165, 582] width 224 height 14
paste textarea "Add a section at the bottom each article with an H2 similar to "More Fanatics S…"
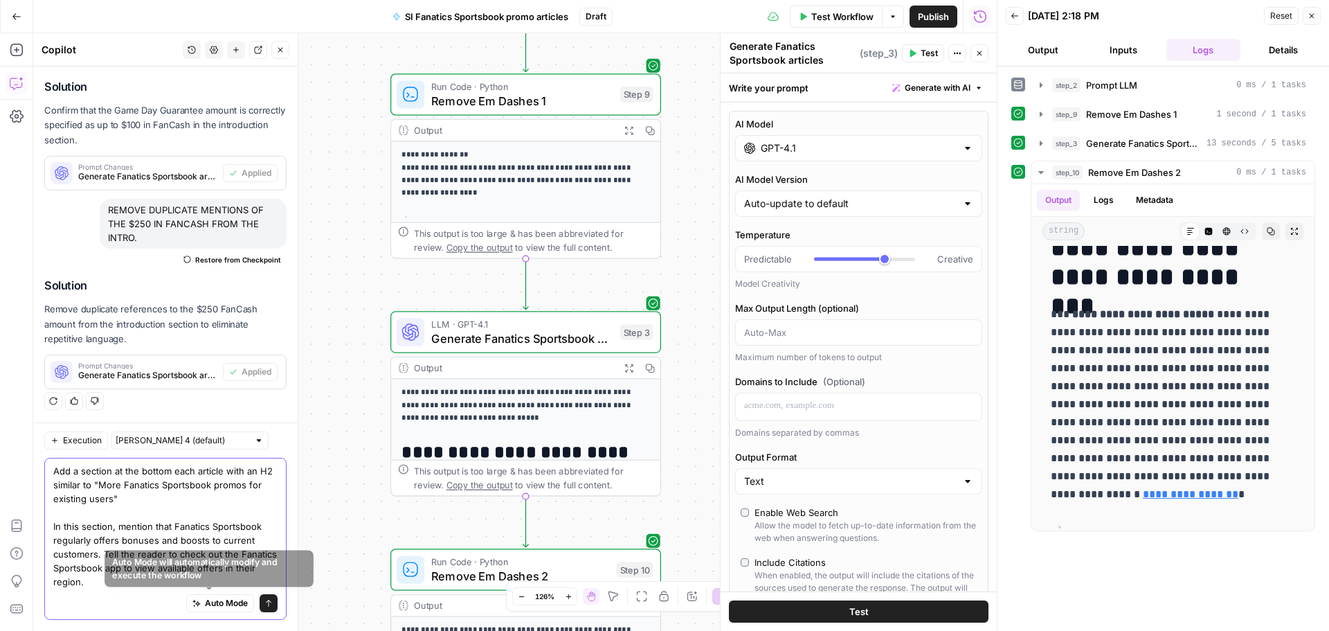
type textarea "Add a section at the bottom each article with an H2 similar to "More Fanatics S…"
click at [260, 595] on button "Send" at bounding box center [269, 603] width 18 height 18
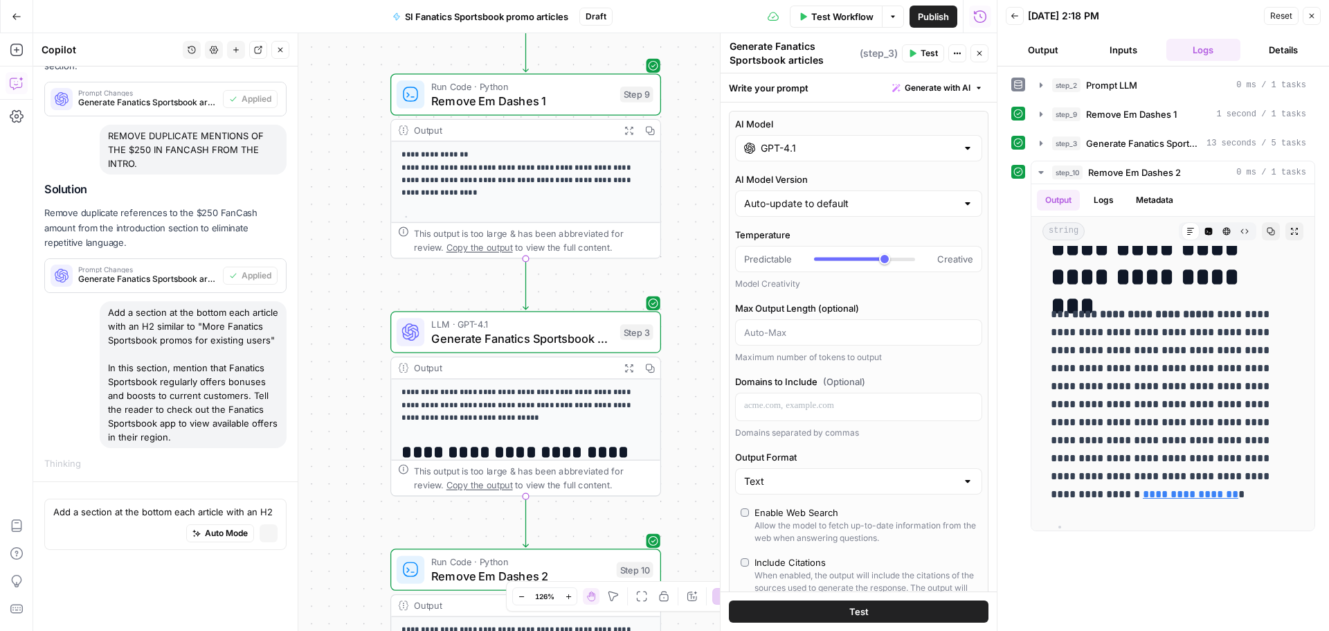
scroll to position [6022, 0]
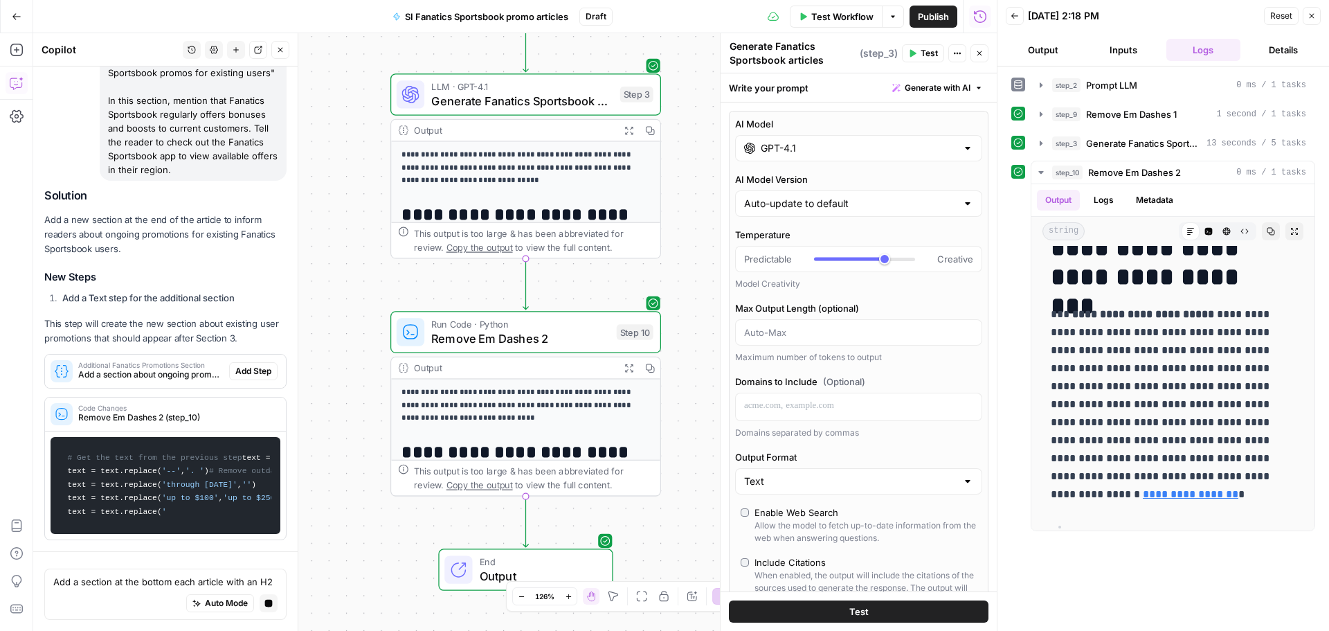
click at [246, 354] on div "Additional Fanatics Promotions Section Add a section about ongoing promotions f…" at bounding box center [165, 370] width 241 height 33
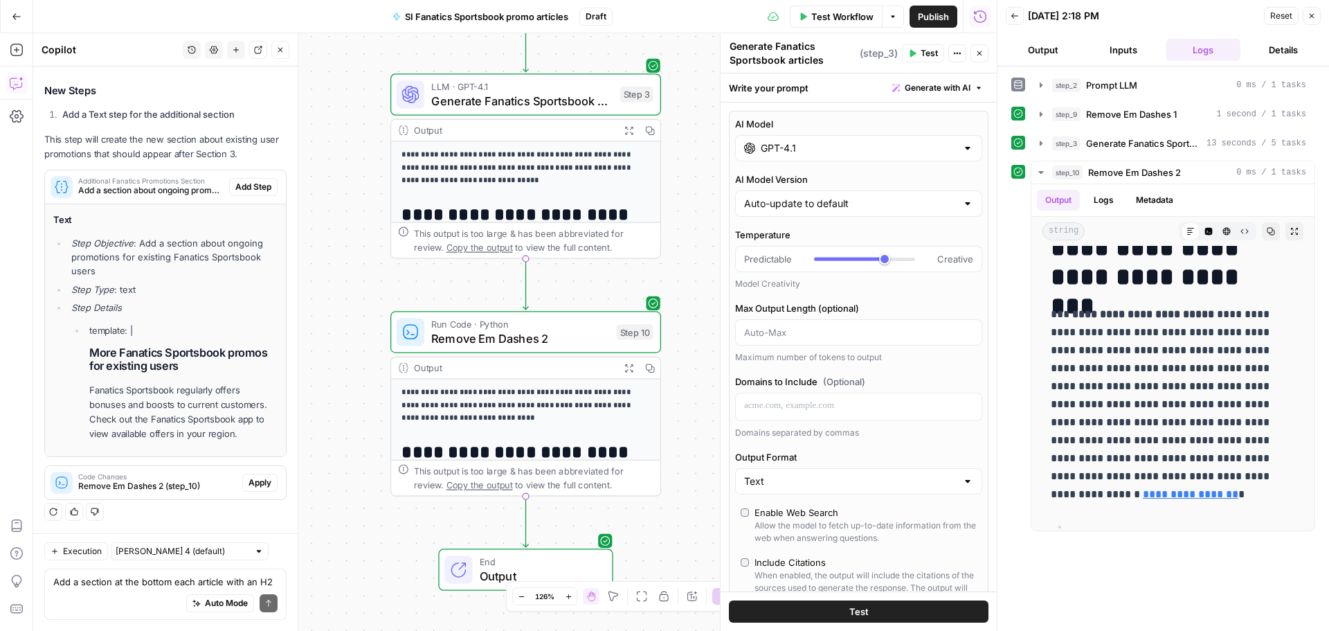
scroll to position [7005, 0]
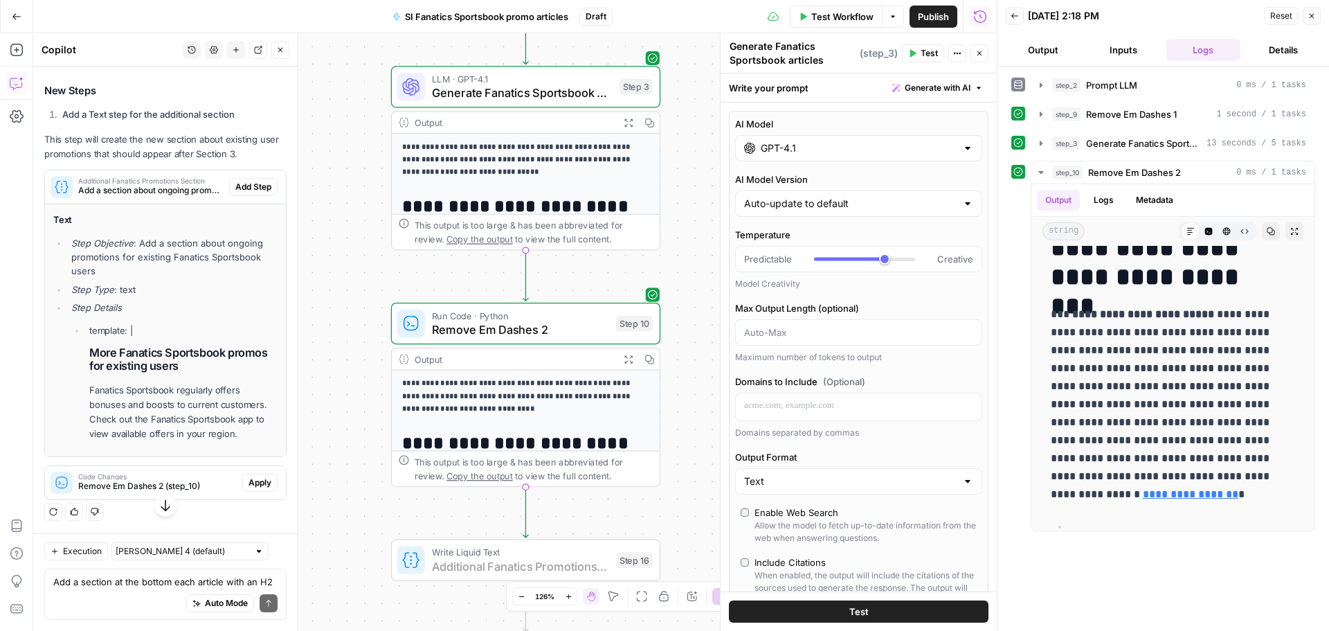
click at [252, 193] on span "Add Step" at bounding box center [253, 187] width 36 height 12
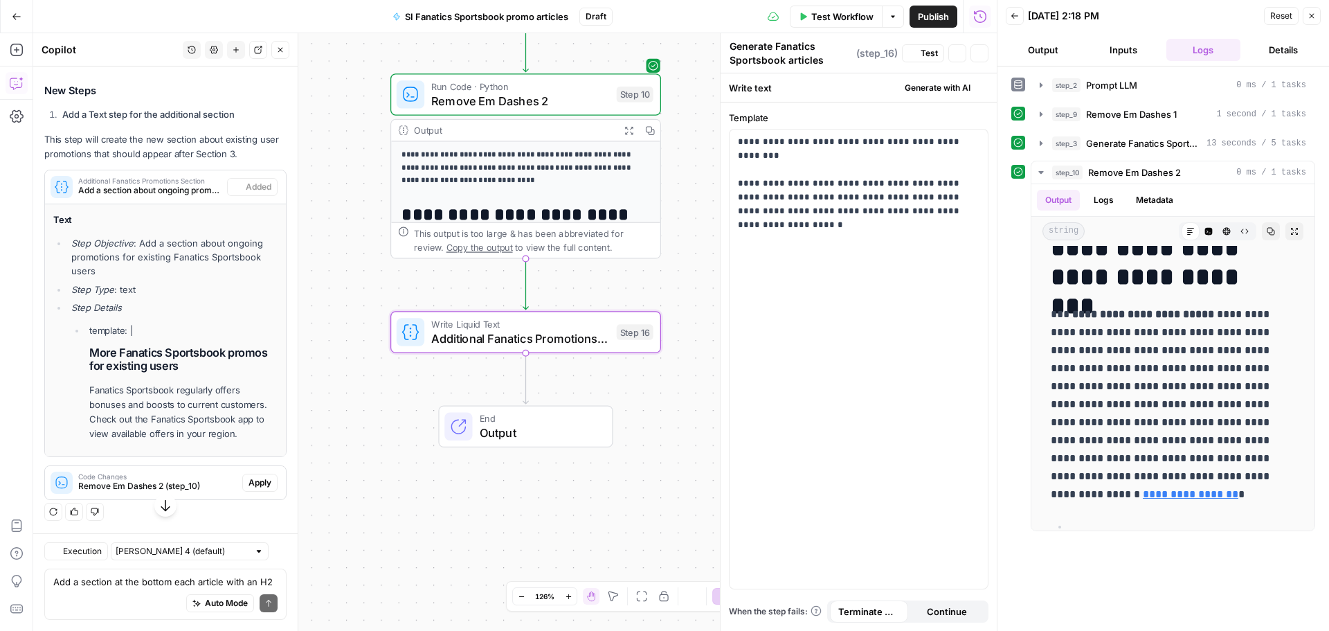
type textarea "Additional Fanatics Promotions Section"
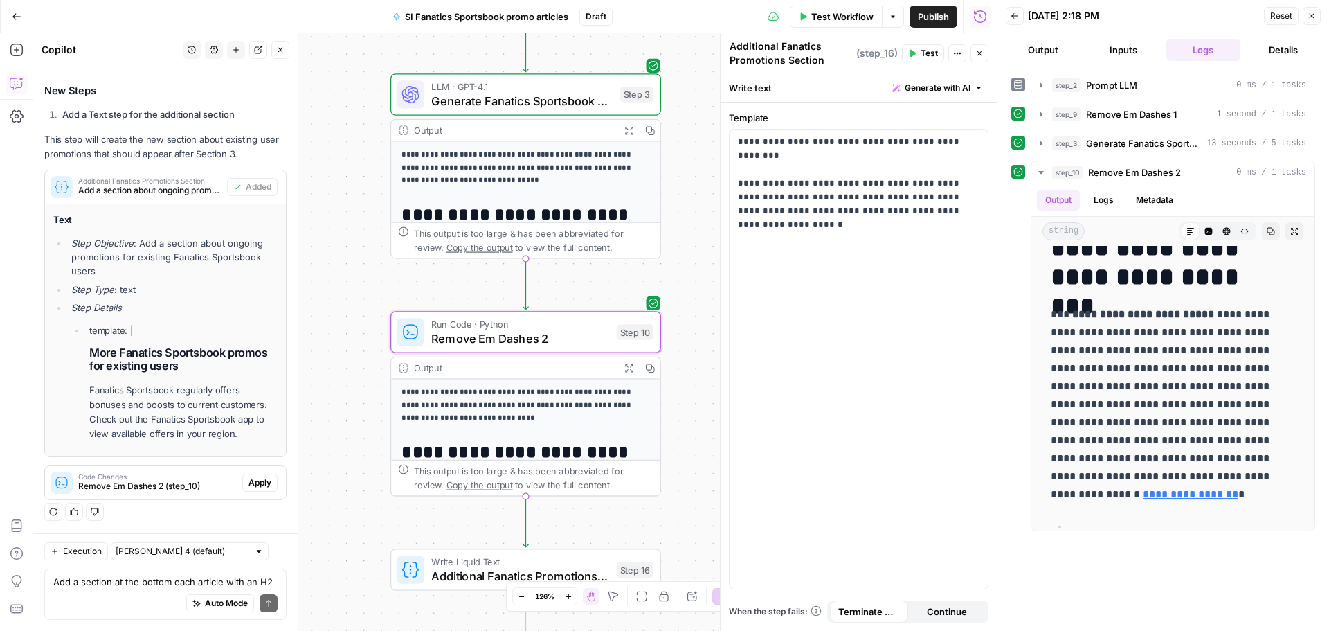
click at [260, 480] on span "Apply" at bounding box center [260, 482] width 23 height 12
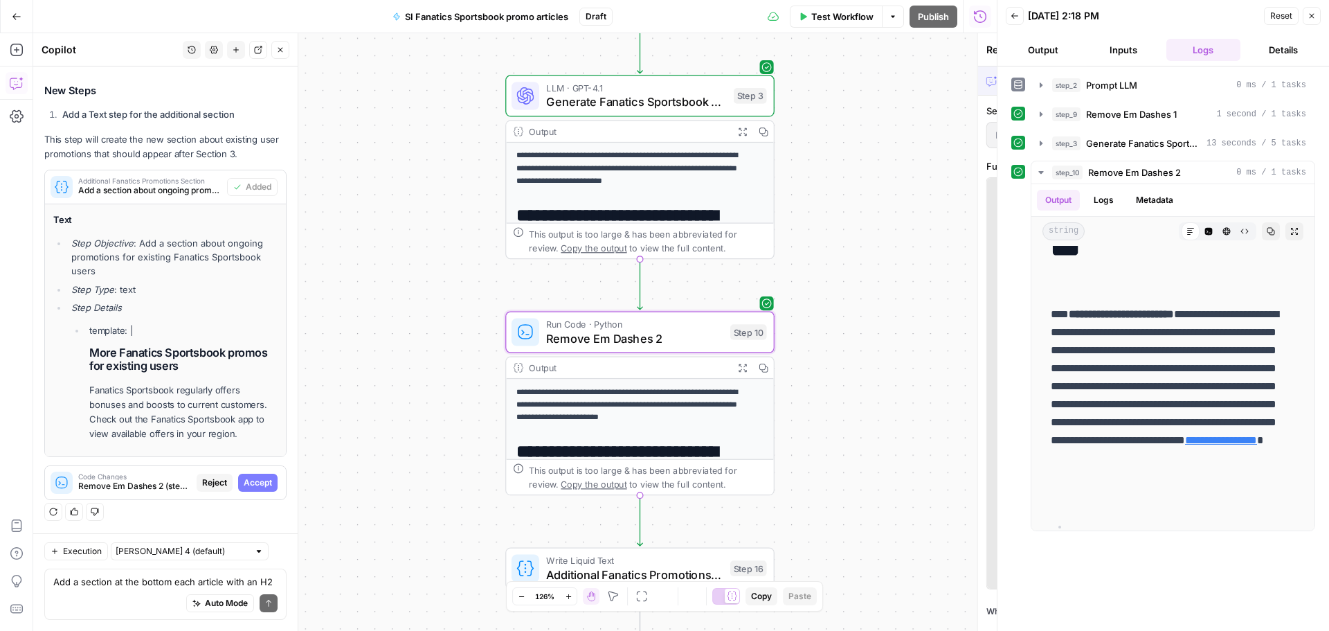
scroll to position [6548, 0]
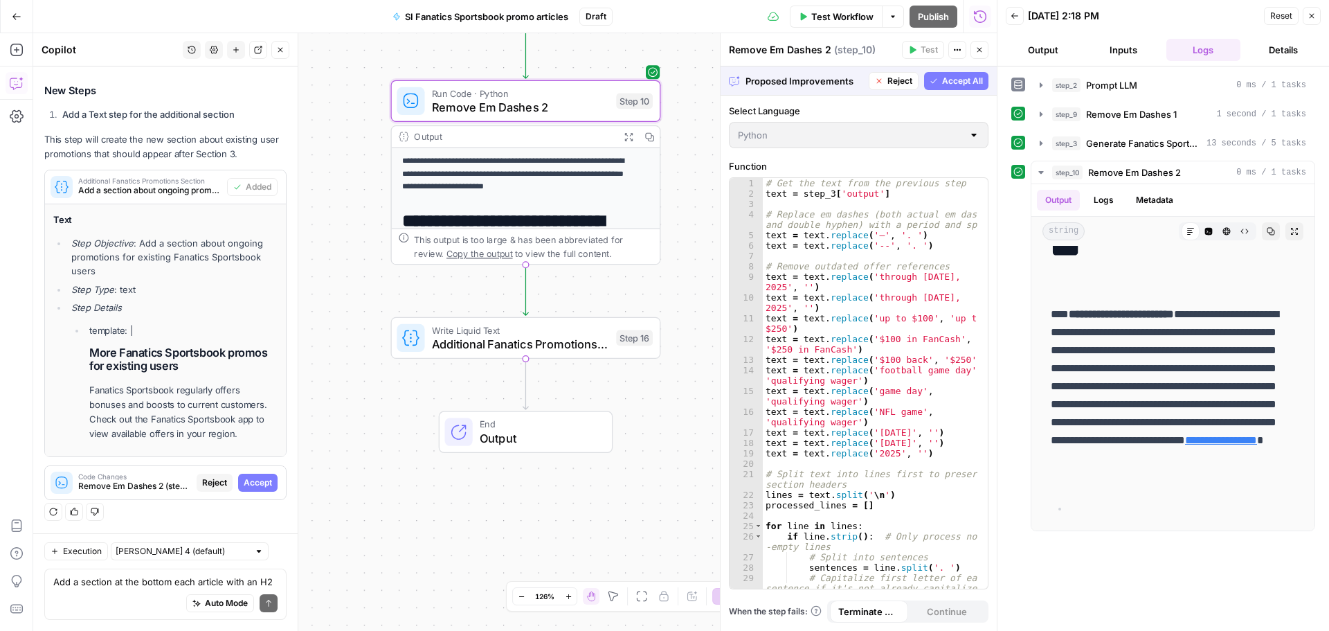
click at [258, 478] on span "Accept" at bounding box center [258, 482] width 28 height 12
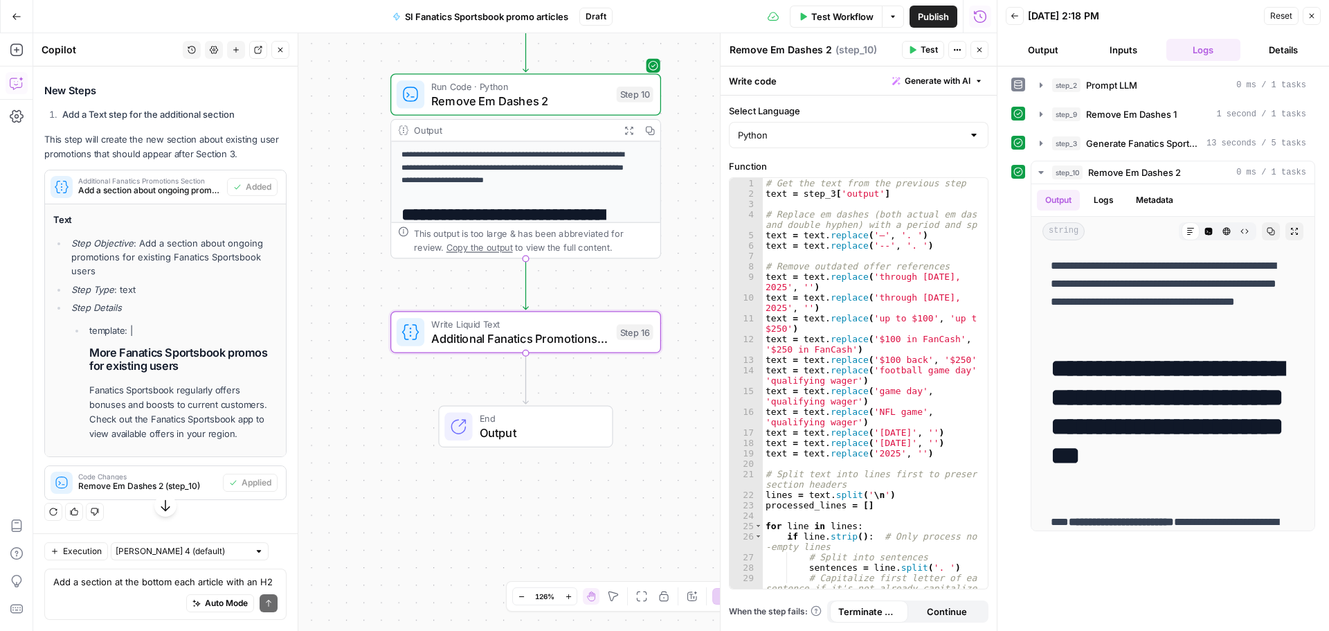
scroll to position [7235, 0]
click at [836, 24] on button "Test Workflow" at bounding box center [836, 17] width 93 height 22
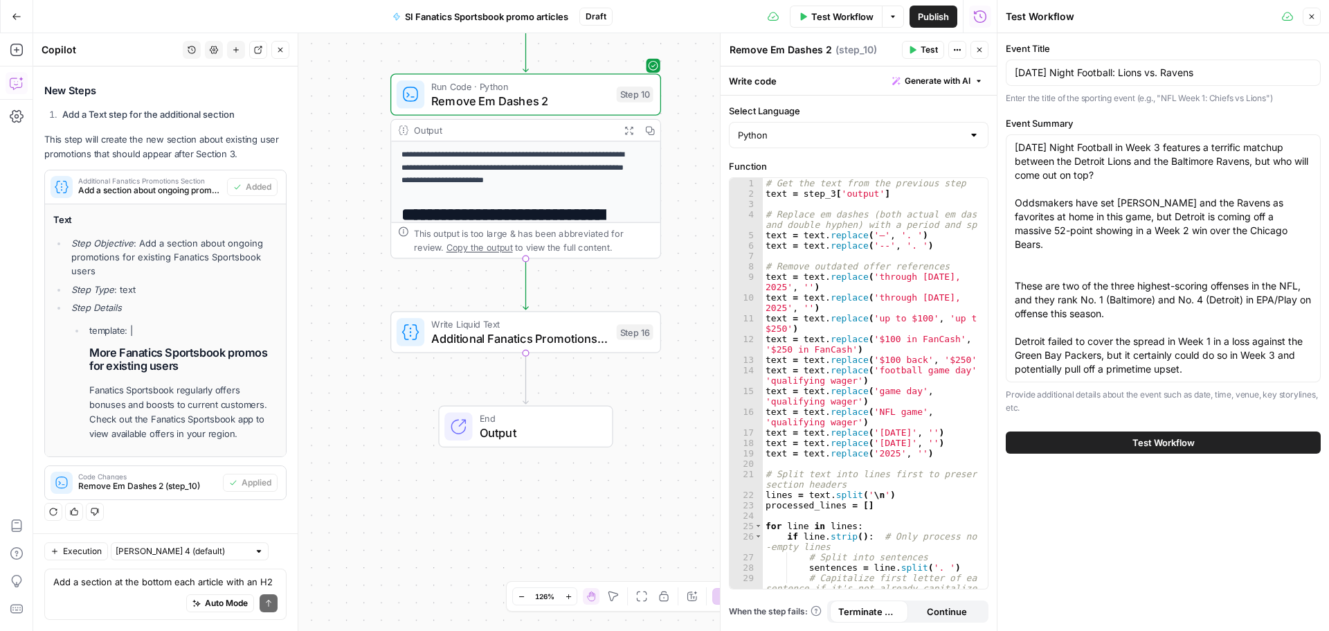
click at [1181, 438] on span "Test Workflow" at bounding box center [1164, 442] width 62 height 14
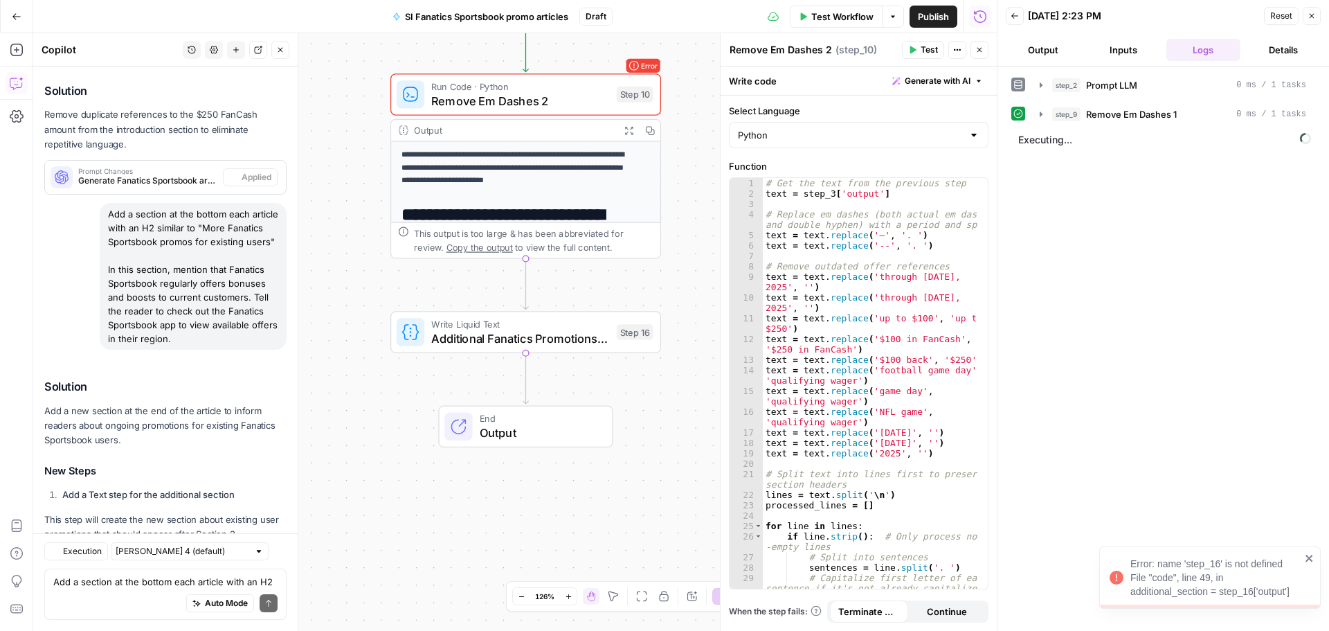
scroll to position [6982, 0]
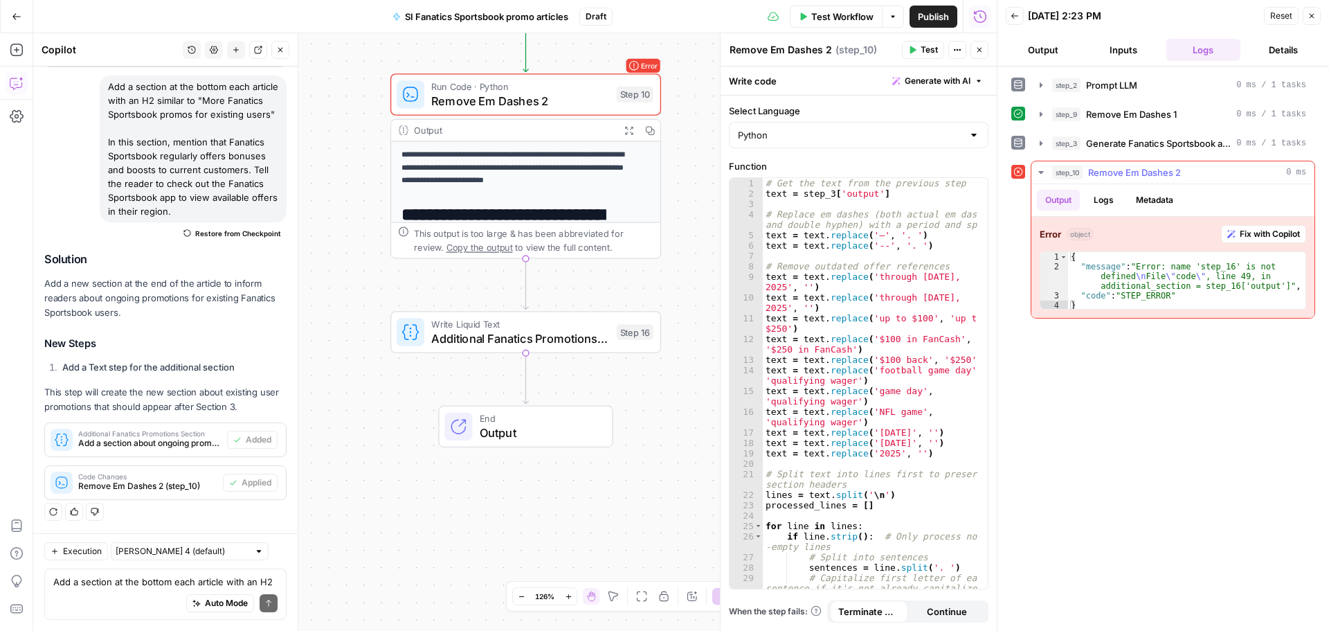
click at [1247, 230] on span "Fix with Copilot" at bounding box center [1270, 234] width 60 height 12
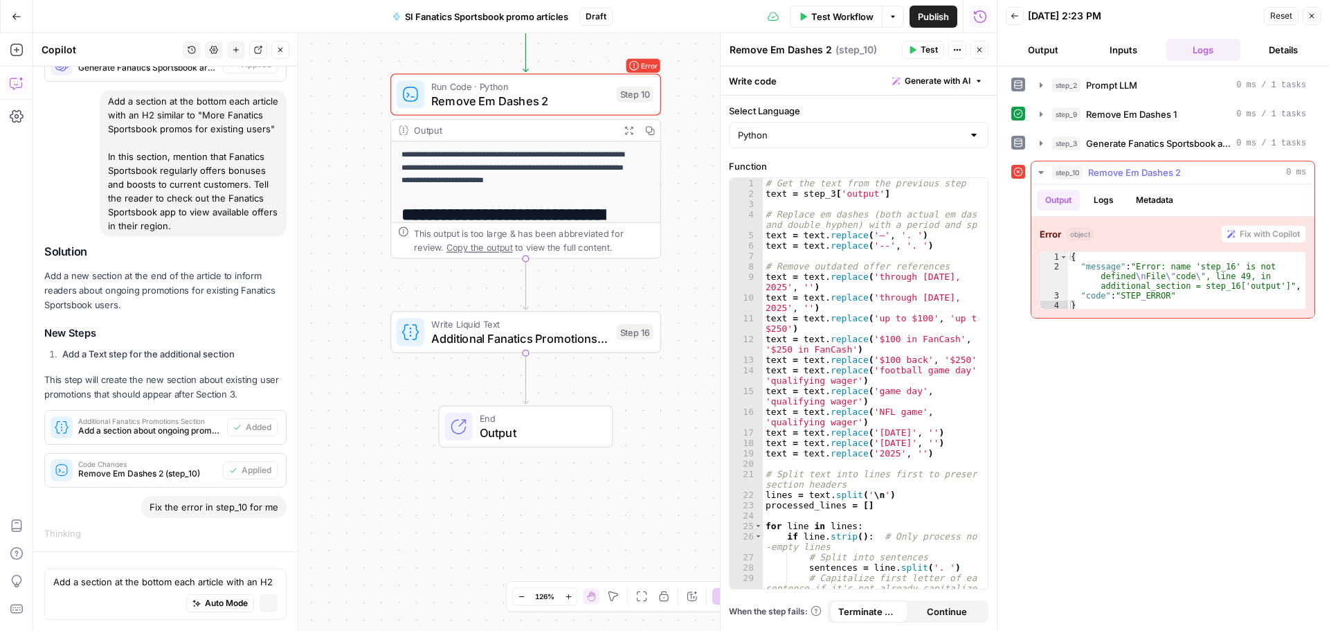
scroll to position [6303, 0]
click at [577, 102] on span "Remove Em Dashes 2" at bounding box center [520, 100] width 178 height 17
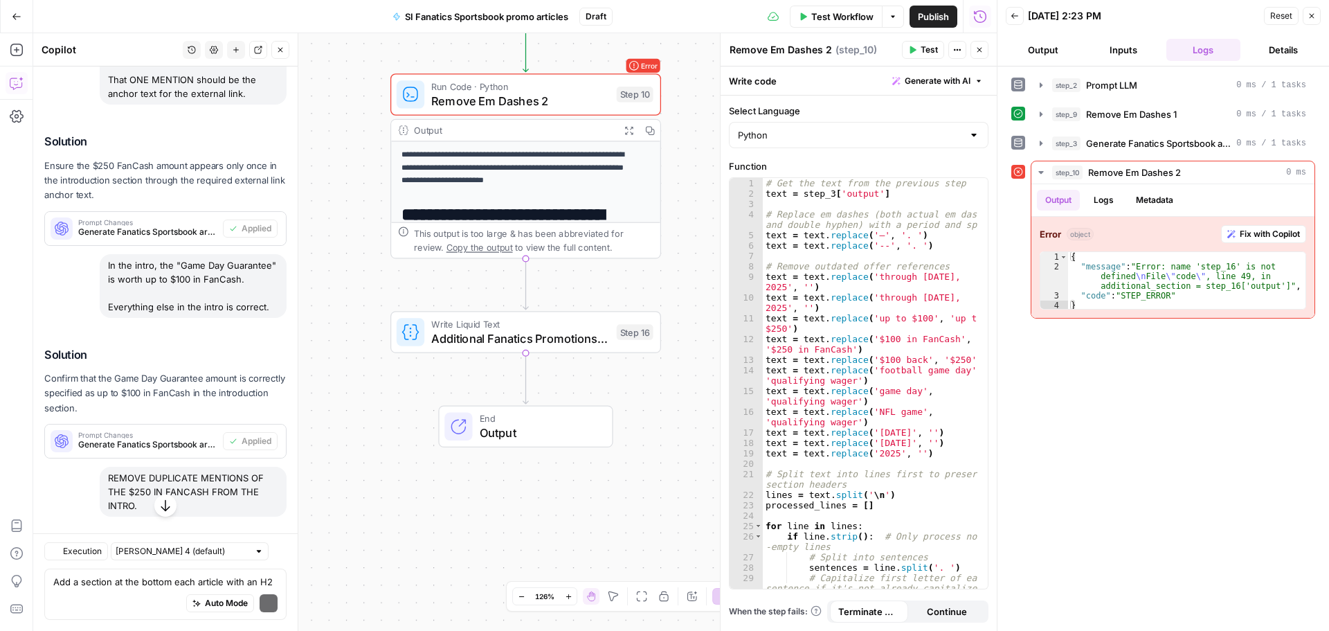
scroll to position [7123, 0]
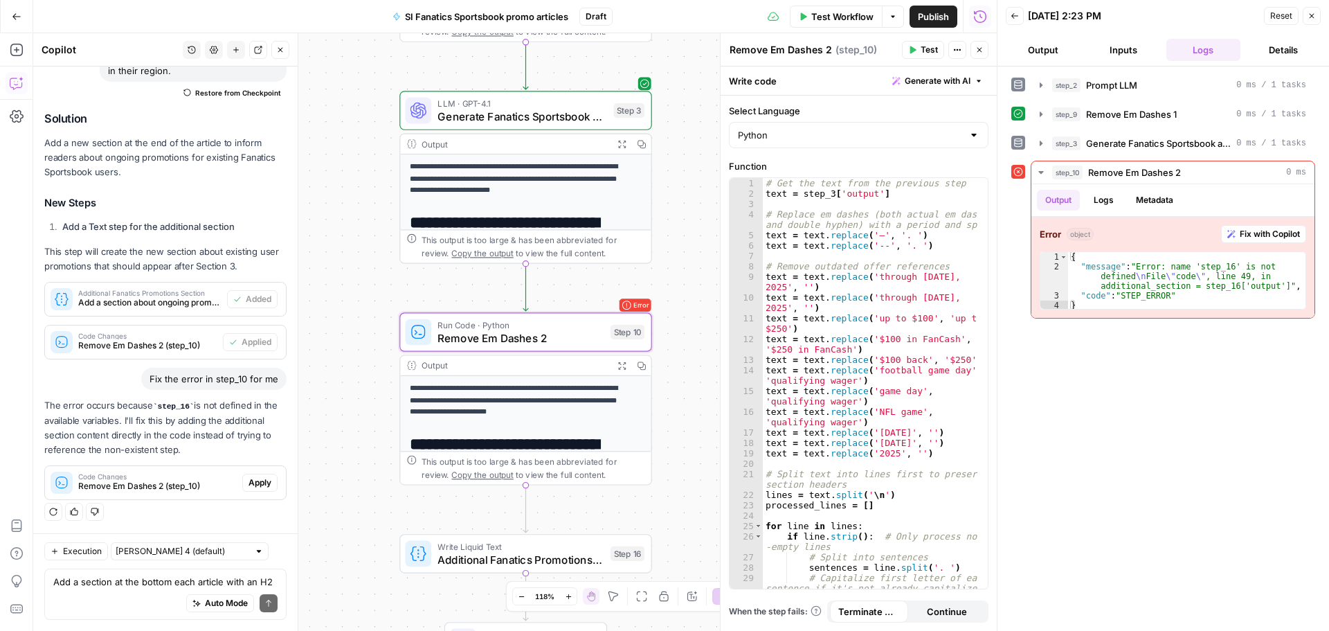
click at [249, 495] on div "Code Changes Remove Em Dashes 2 (step_10) Apply" at bounding box center [165, 482] width 241 height 33
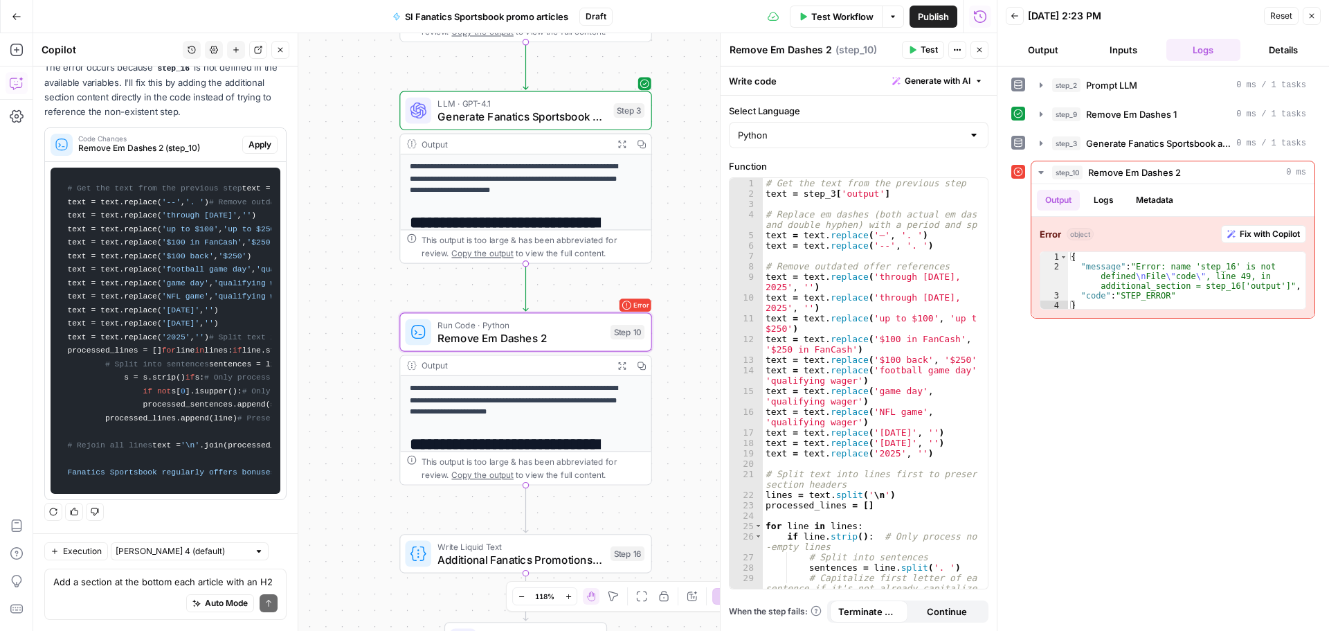
click at [255, 151] on span "Apply" at bounding box center [260, 144] width 23 height 12
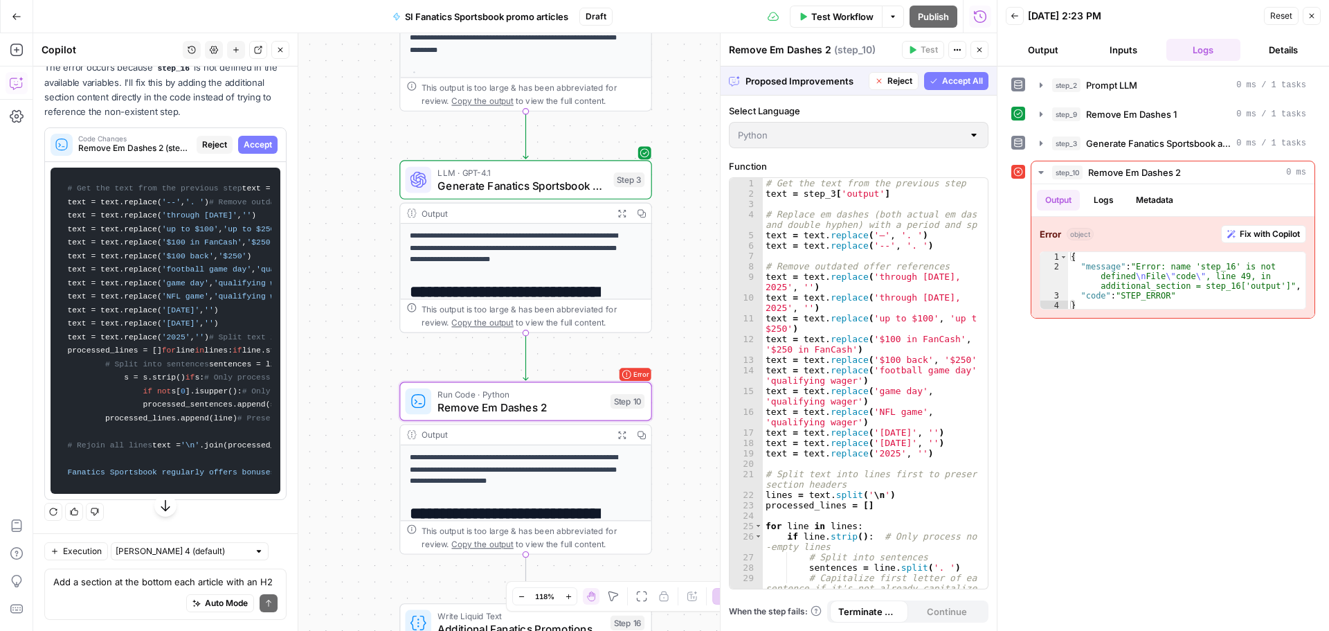
scroll to position [6745, 0]
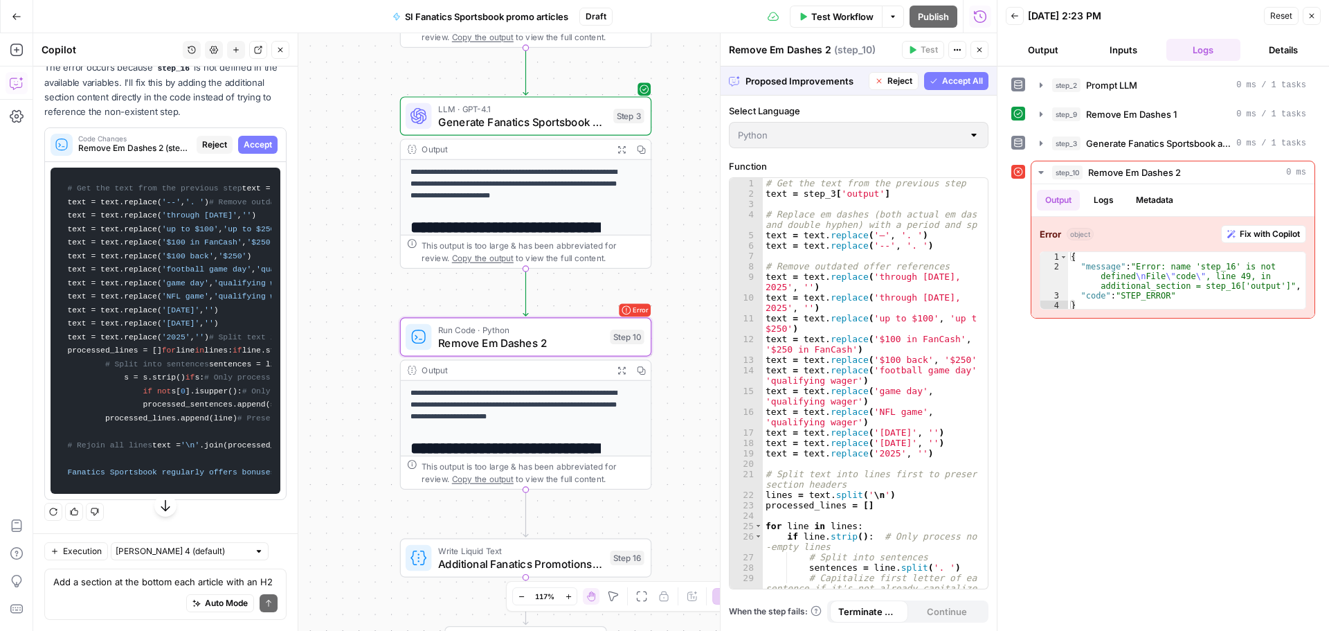
click at [246, 151] on span "Accept" at bounding box center [258, 144] width 28 height 12
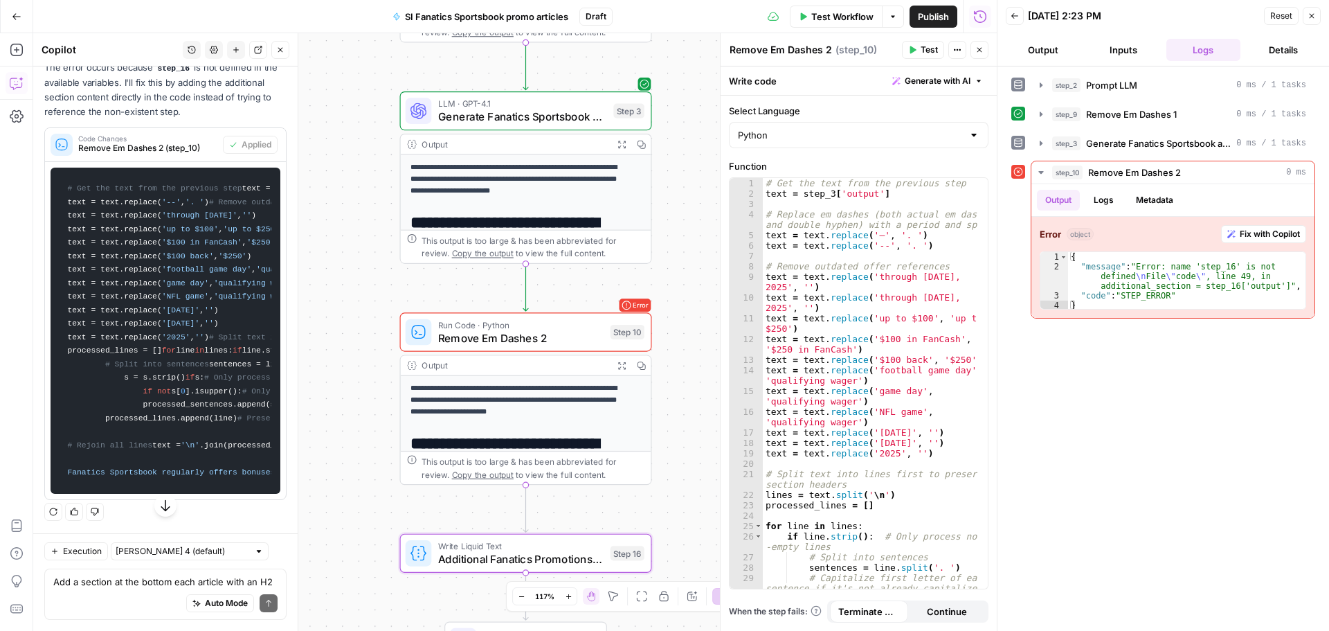
scroll to position [7108, 0]
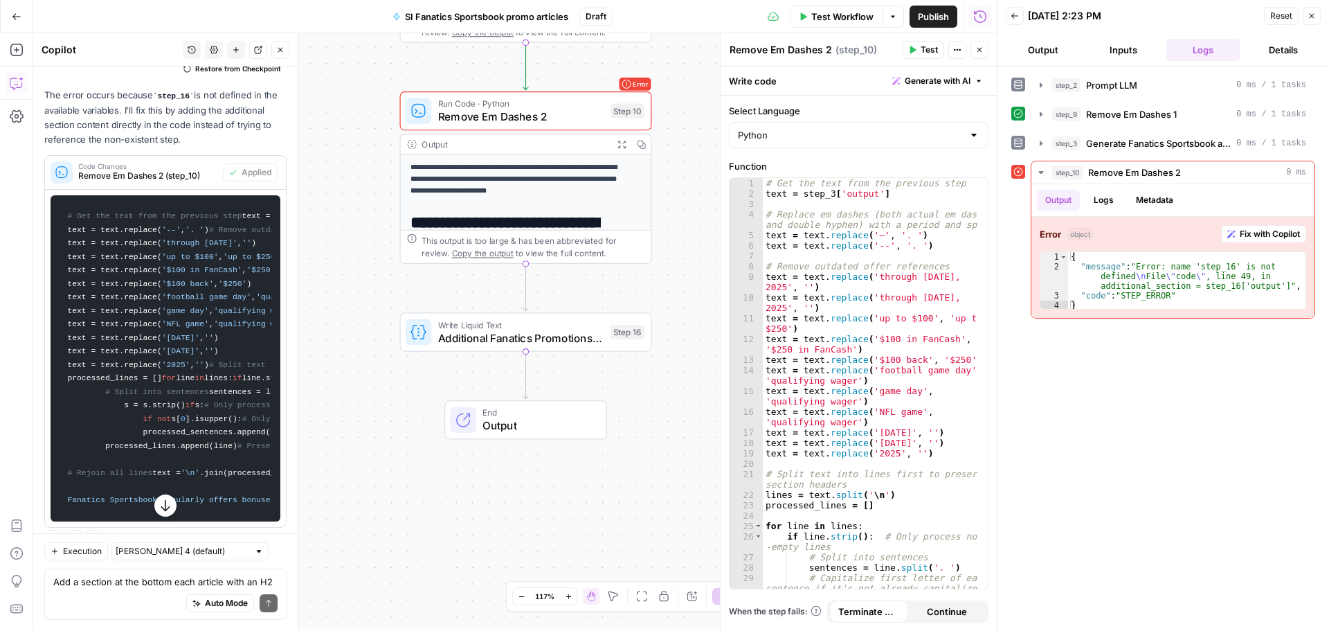
click at [848, 15] on span "Test Workflow" at bounding box center [842, 17] width 62 height 14
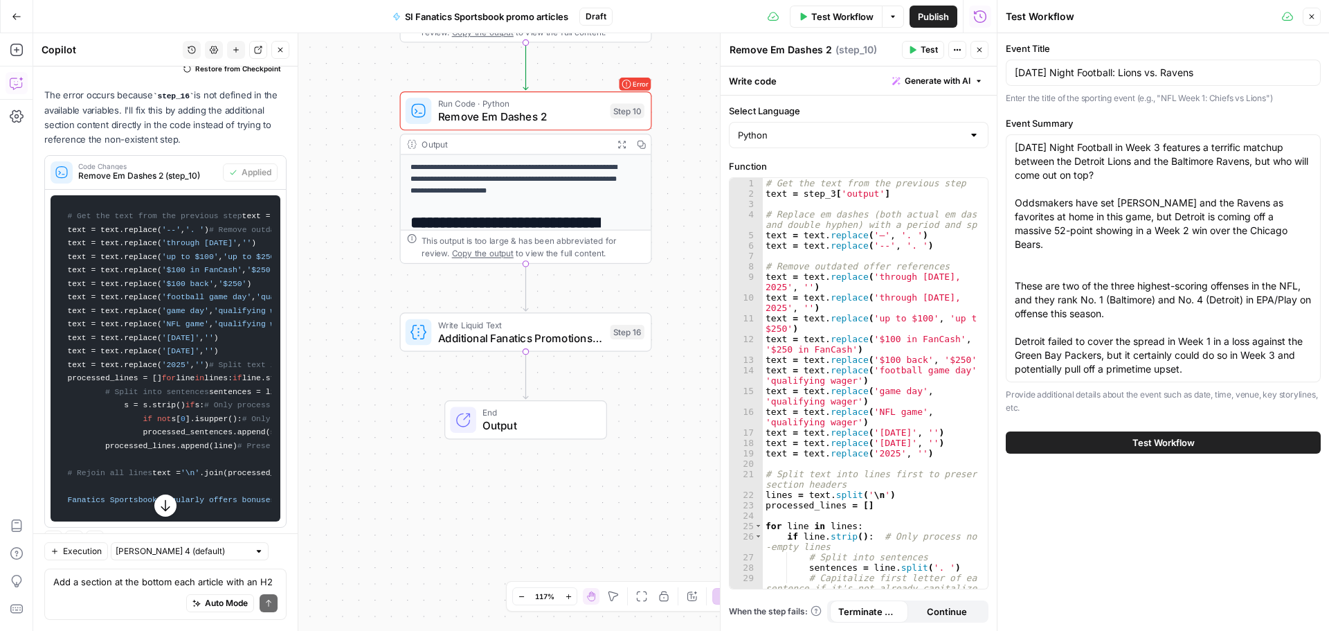
click at [1225, 445] on button "Test Workflow" at bounding box center [1163, 442] width 315 height 22
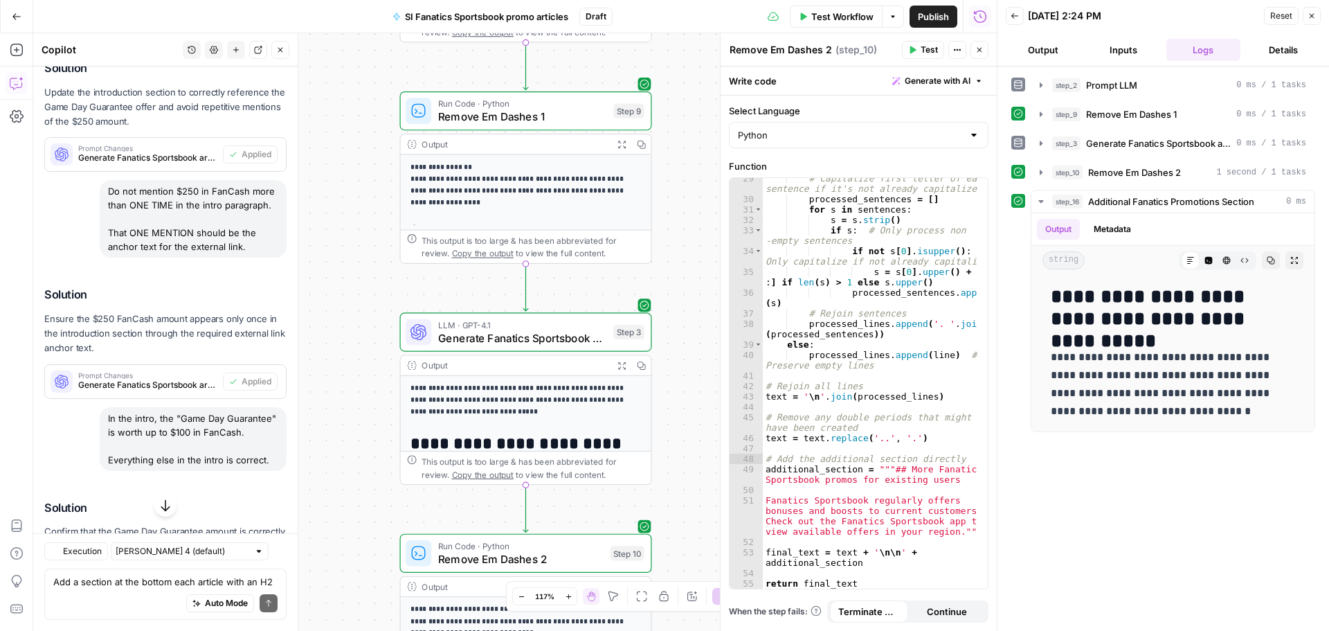
scroll to position [6635, 0]
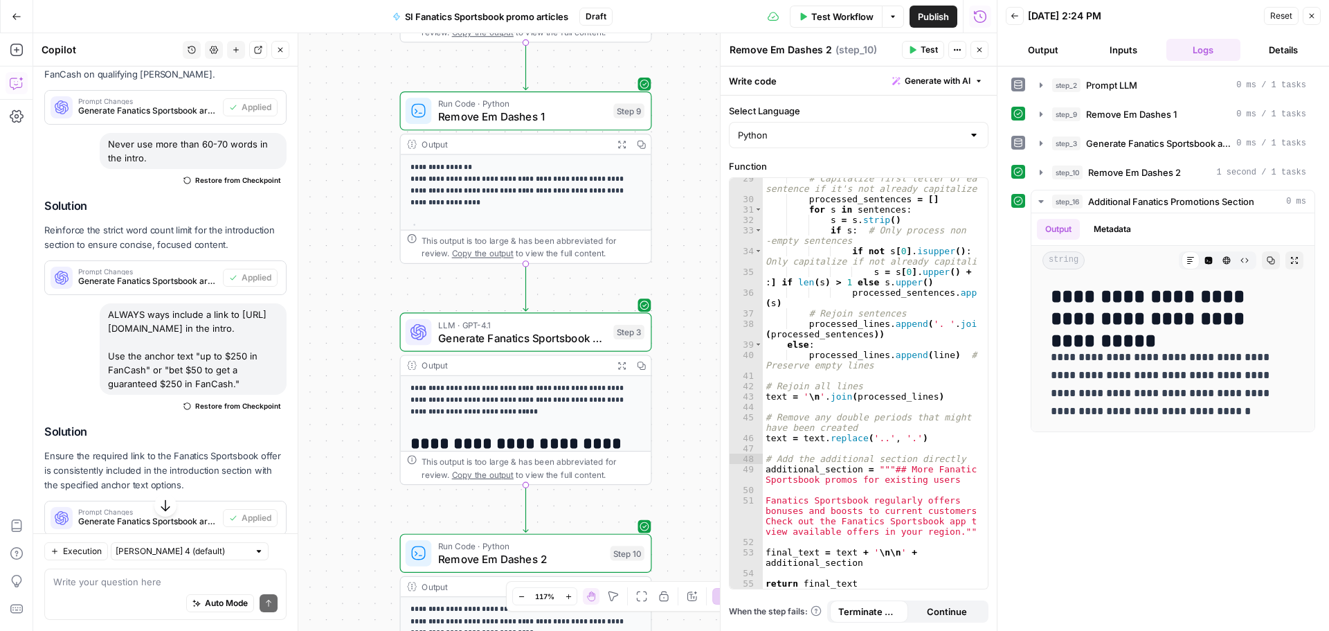
scroll to position [4952, 0]
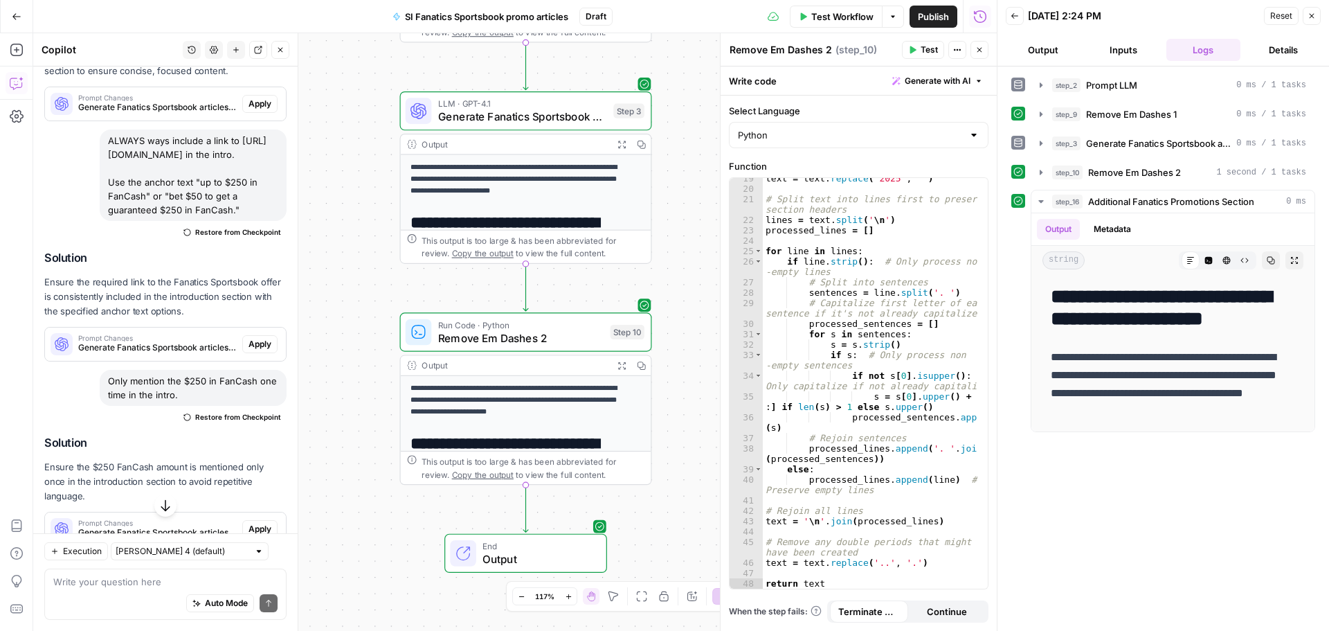
scroll to position [5115, 0]
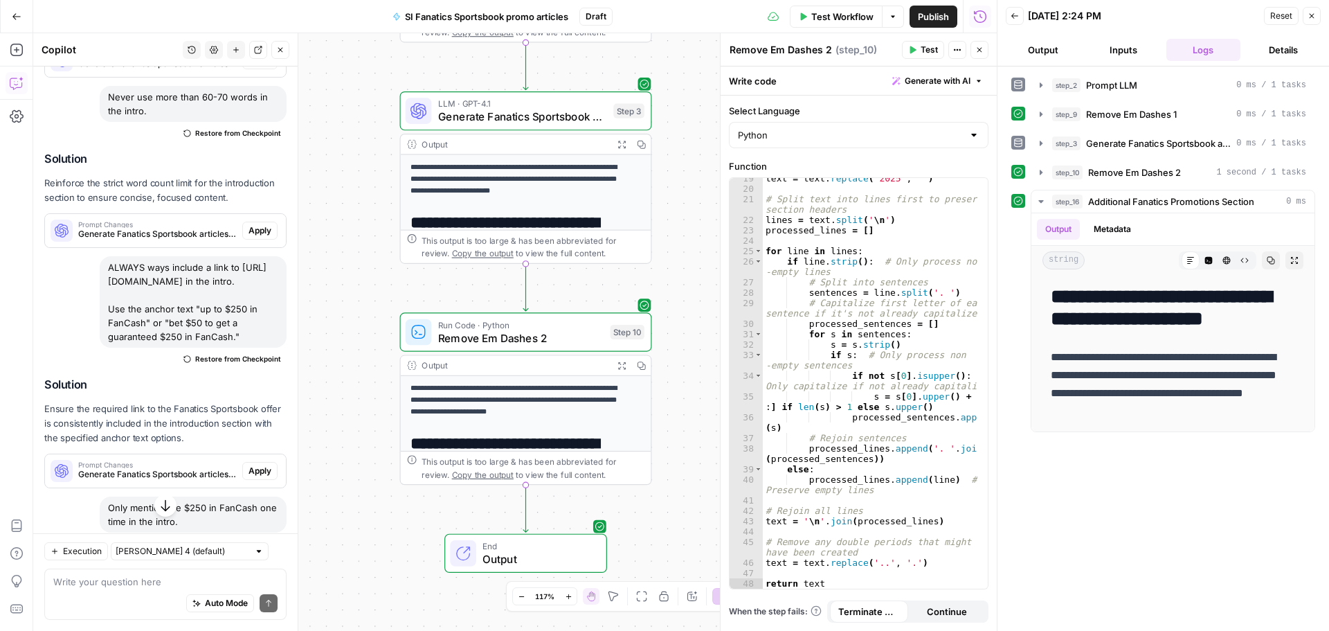
click at [853, 15] on span "Test Workflow" at bounding box center [842, 17] width 62 height 14
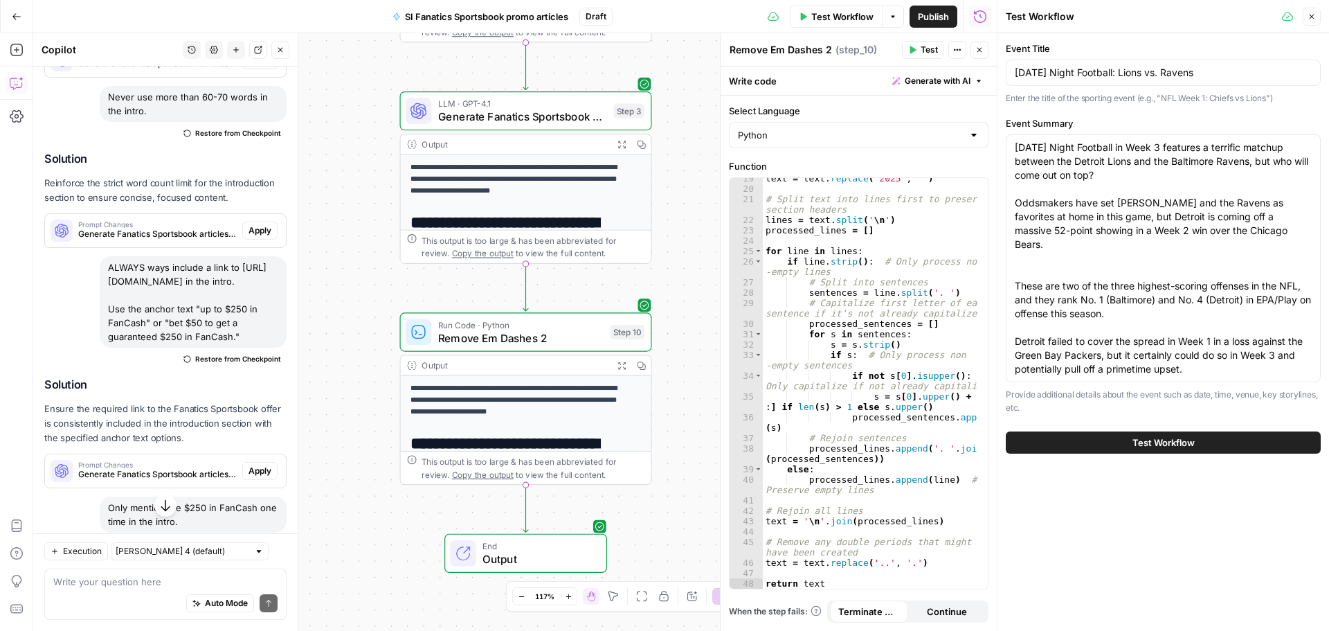
click at [1125, 443] on button "Test Workflow" at bounding box center [1163, 442] width 315 height 22
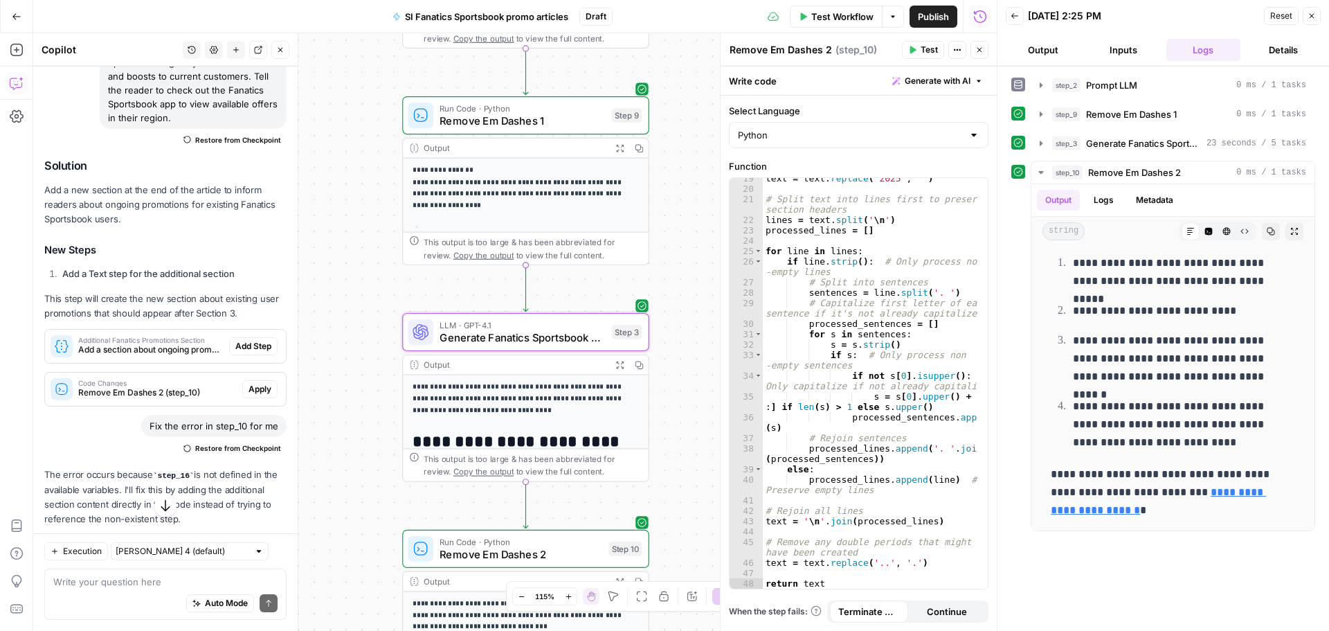
scroll to position [6707, 0]
drag, startPoint x: 109, startPoint y: 323, endPoint x: 211, endPoint y: 461, distance: 171.3
click at [211, 128] on div "Add a section at the bottom each article with an H2 similar to "More Fanatics S…" at bounding box center [193, 54] width 187 height 147
copy div "Add a section at the bottom each article with an H2 similar to "More Fanatics S…"
click at [107, 580] on textarea at bounding box center [165, 582] width 224 height 14
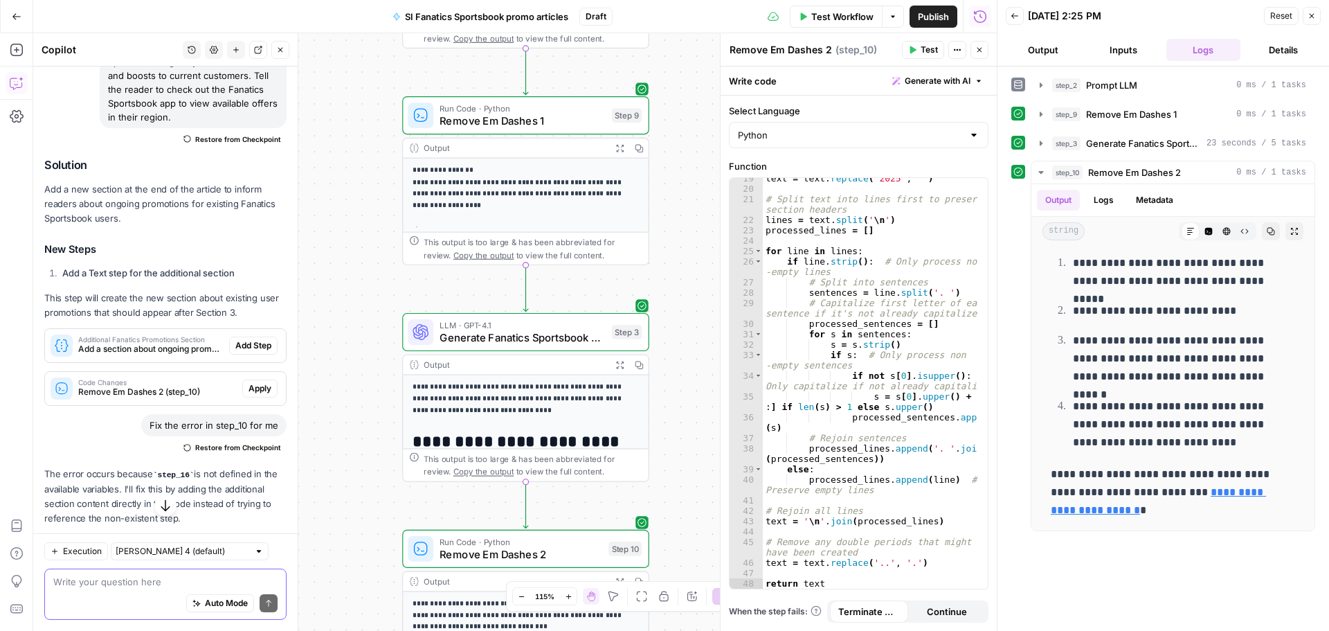
paste textarea "Add a section at the bottom each article with an H2 similar to "More Fanatics S…"
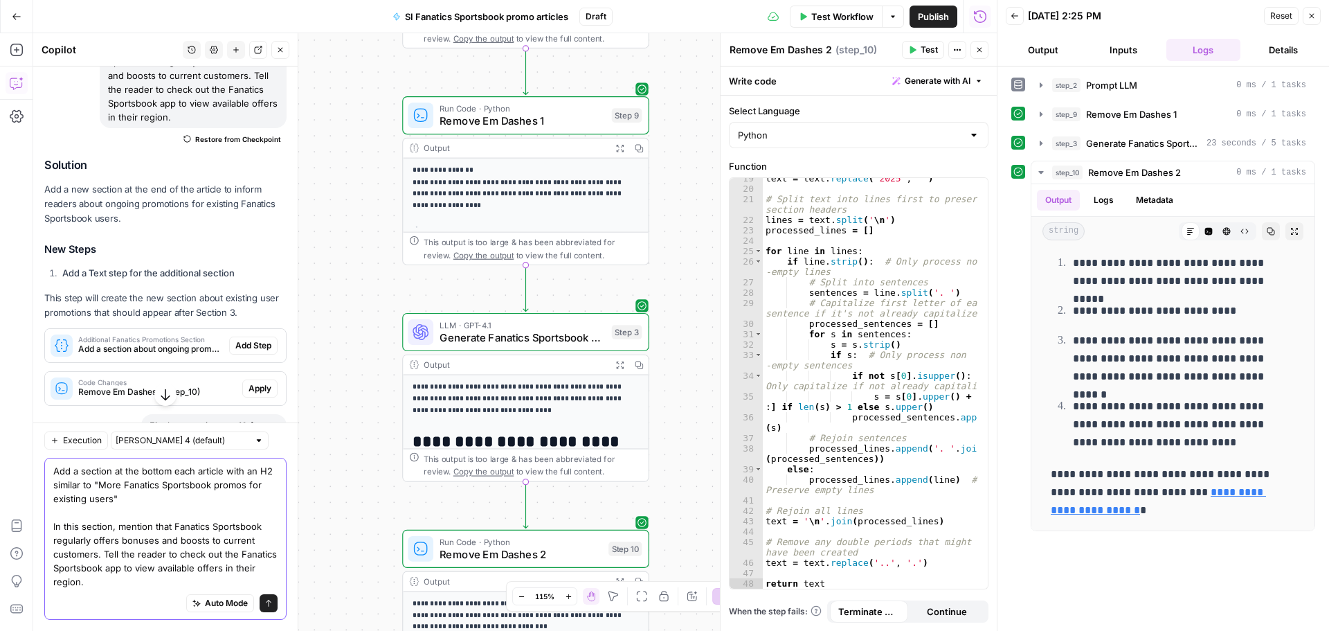
type textarea "Add a section at the bottom each article with an H2 similar to "More Fanatics S…"
click at [264, 604] on icon "submit" at bounding box center [268, 603] width 8 height 8
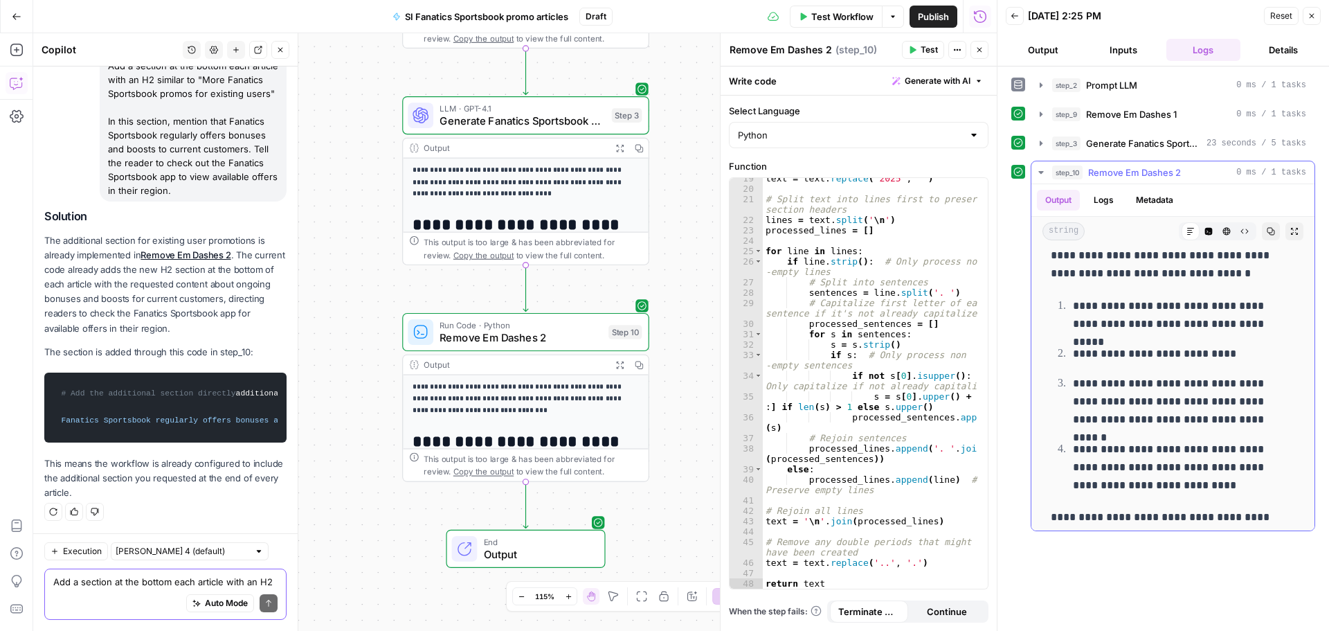
scroll to position [1537, 0]
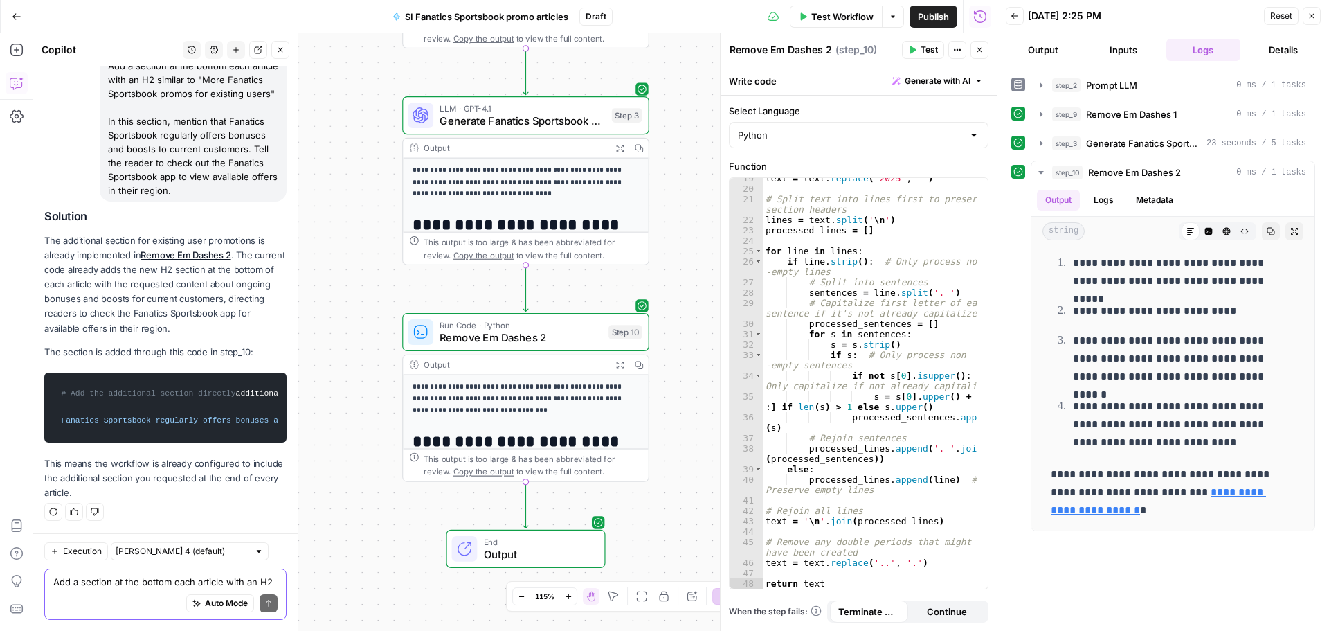
click at [94, 581] on textarea "Add a section at the bottom each article with an H2 similar to "More Fanatics S…" at bounding box center [165, 582] width 224 height 14
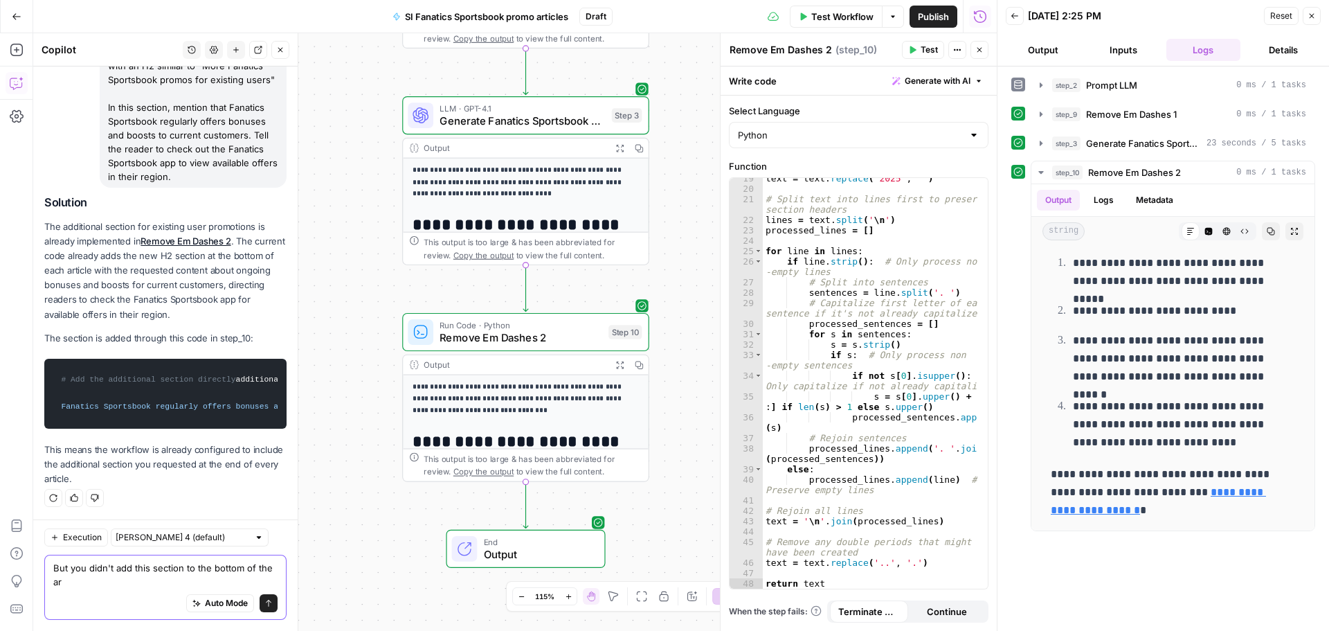
scroll to position [7655, 0]
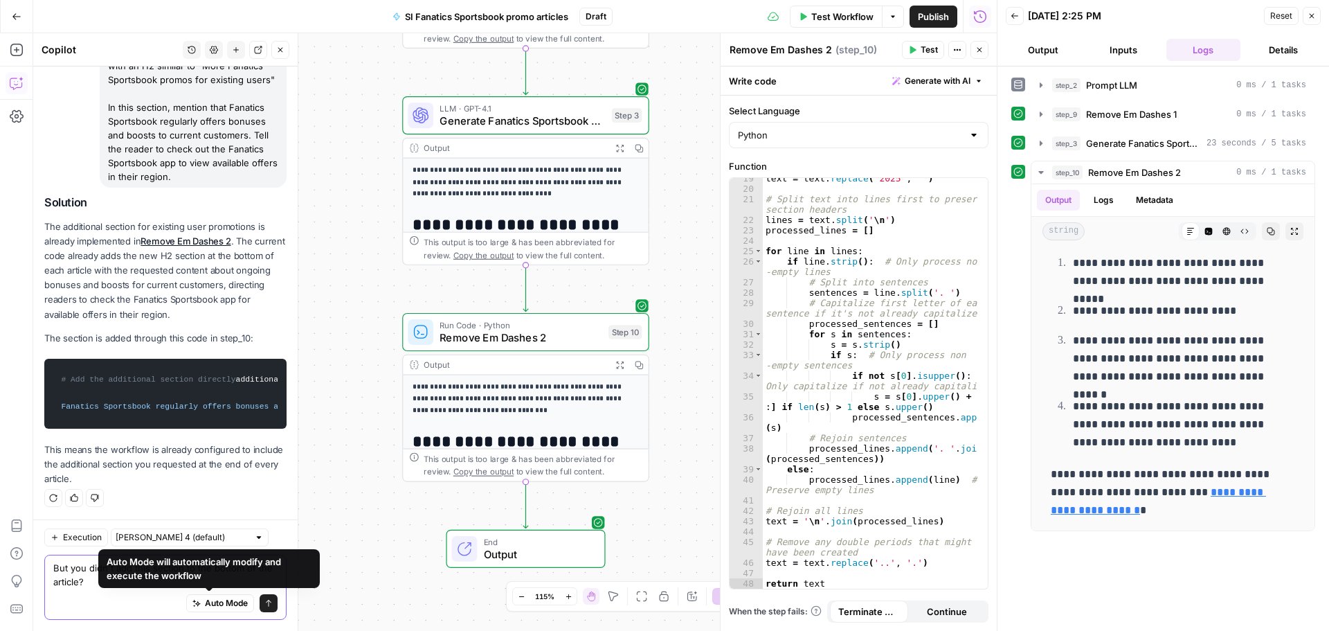
type textarea "But you didn't add this section to the bottom of the article?"
click at [260, 596] on button "Send" at bounding box center [269, 603] width 18 height 18
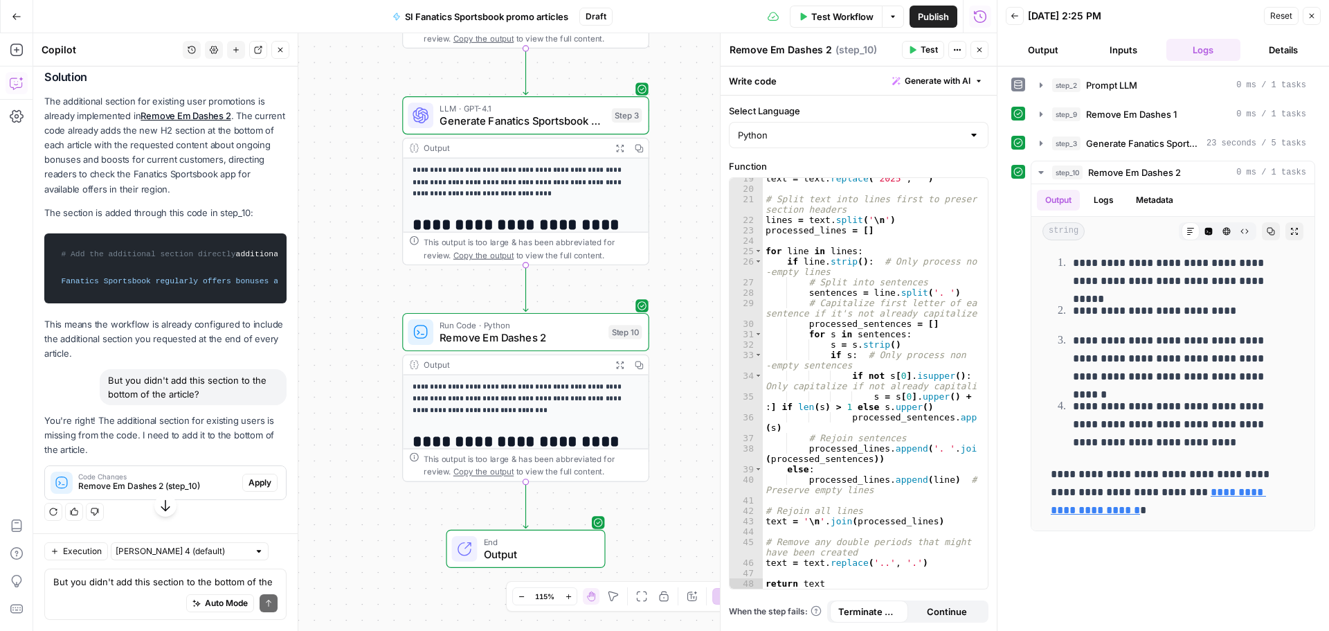
scroll to position [7780, 0]
click at [249, 486] on span "Apply" at bounding box center [260, 482] width 23 height 12
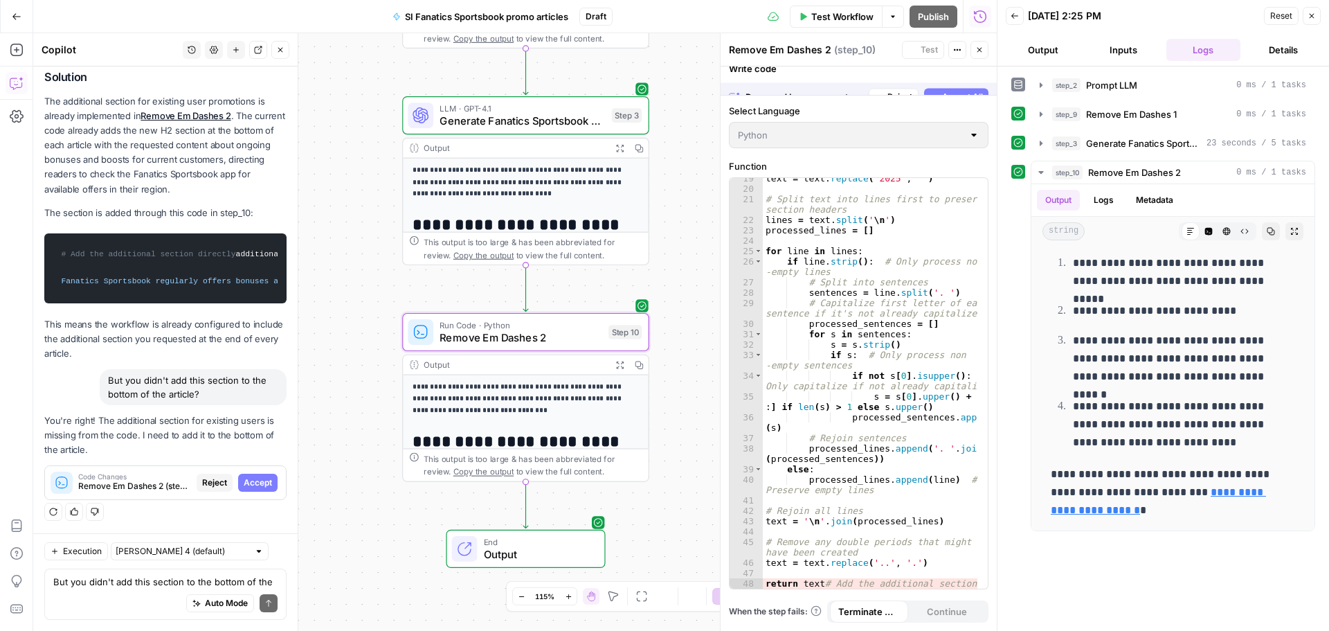
scroll to position [7094, 0]
click at [250, 485] on span "Accept" at bounding box center [258, 482] width 28 height 12
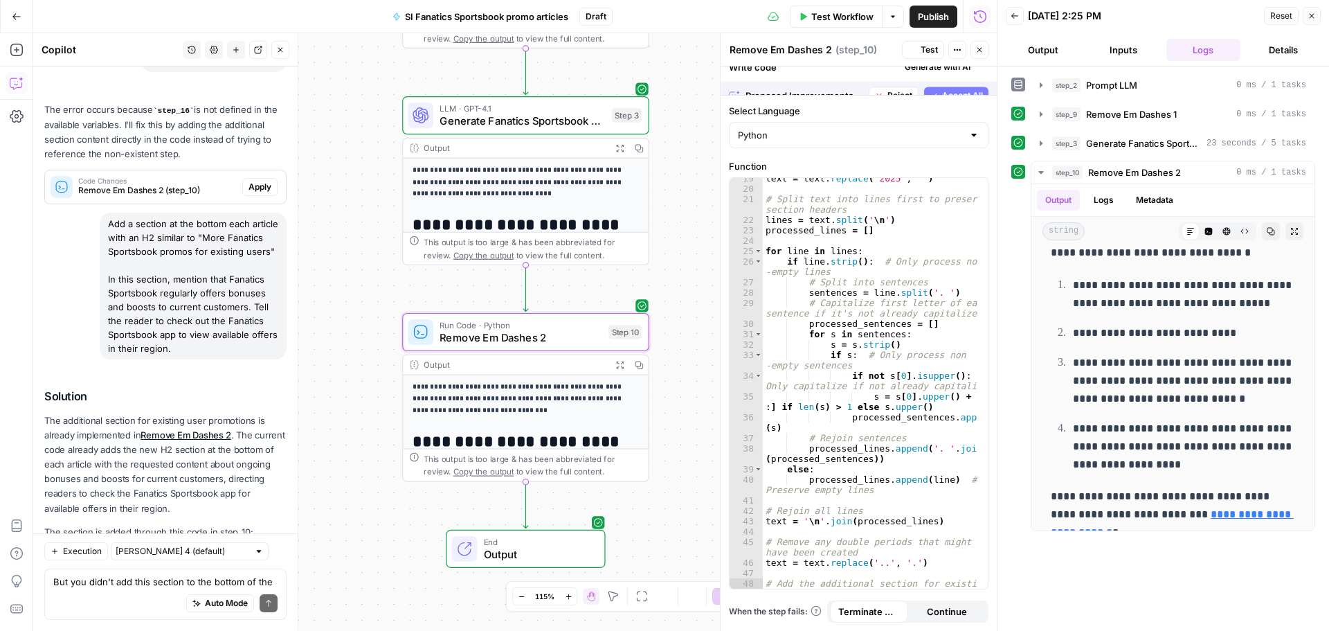
scroll to position [0, 0]
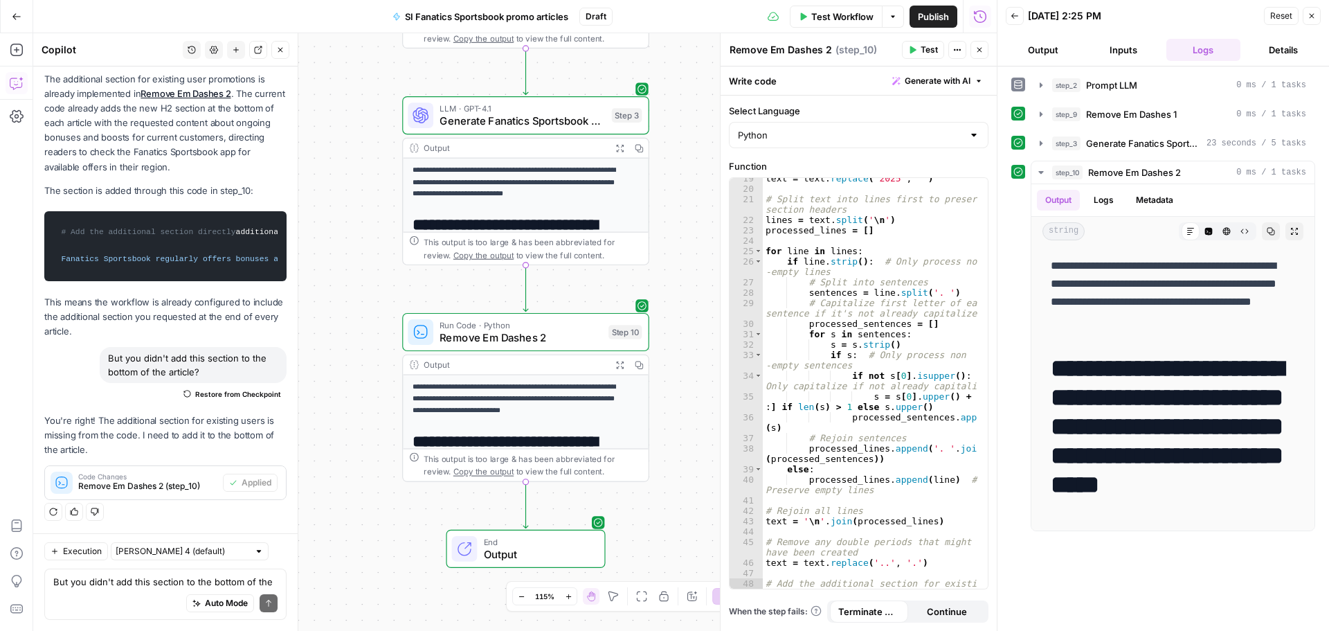
click at [858, 15] on span "Test Workflow" at bounding box center [842, 17] width 62 height 14
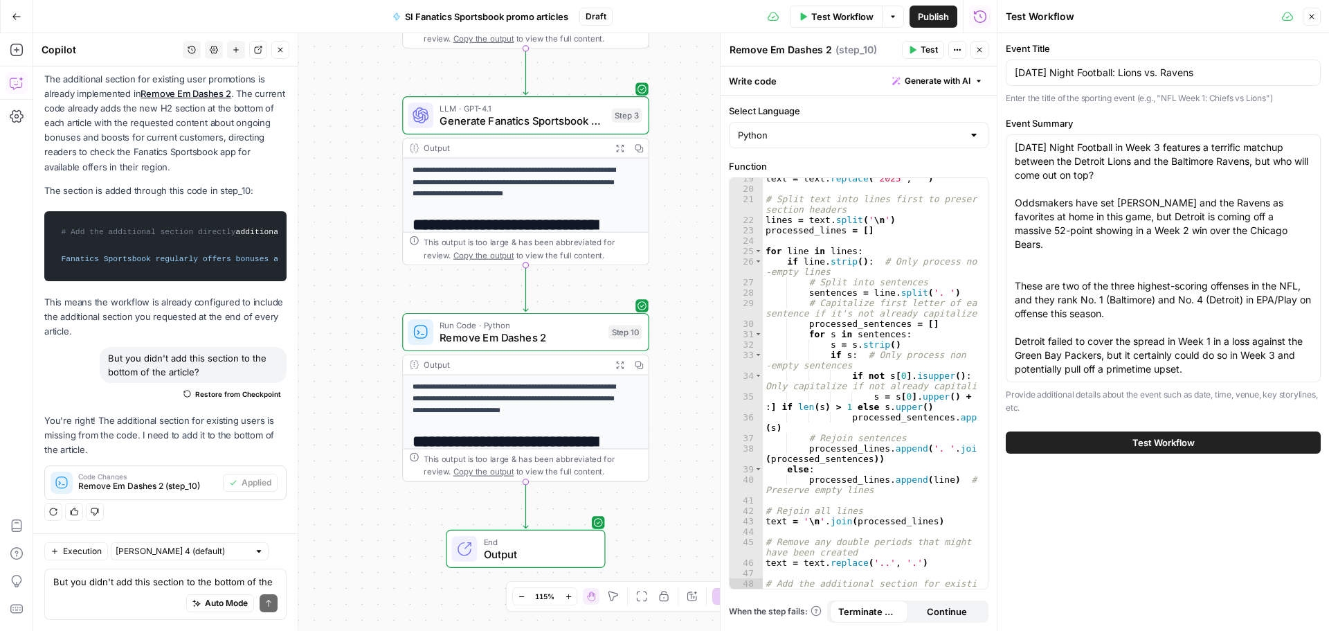
click at [1146, 436] on span "Test Workflow" at bounding box center [1164, 442] width 62 height 14
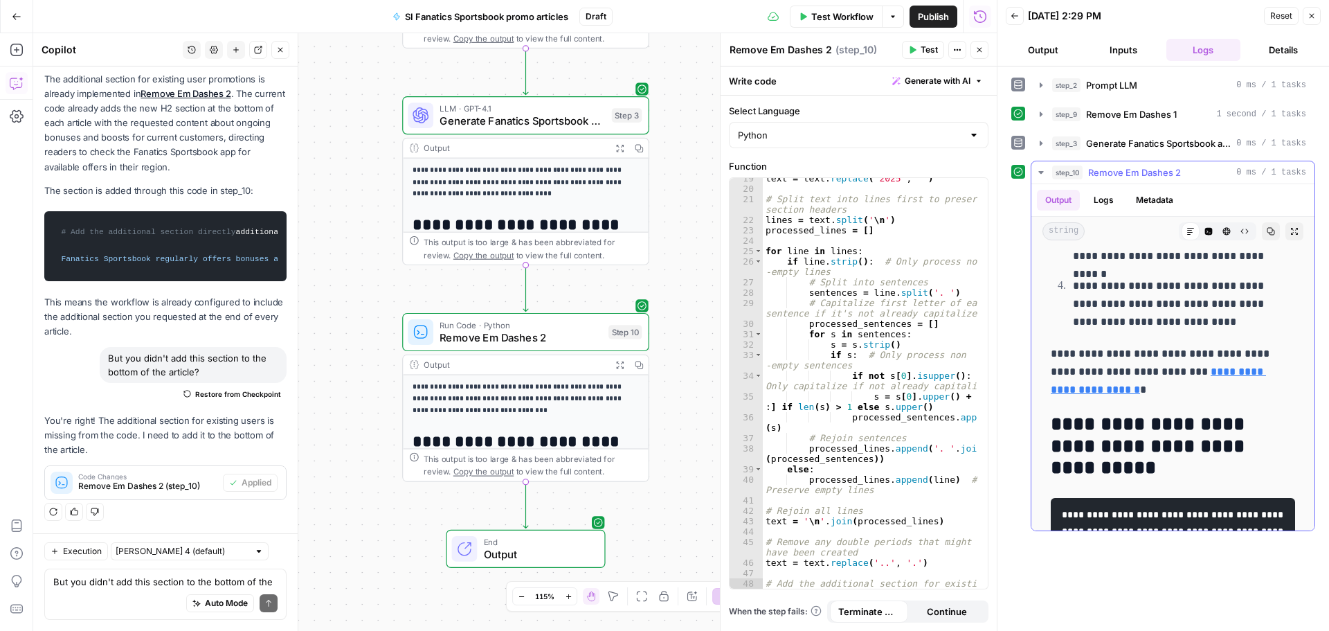
scroll to position [1752, 0]
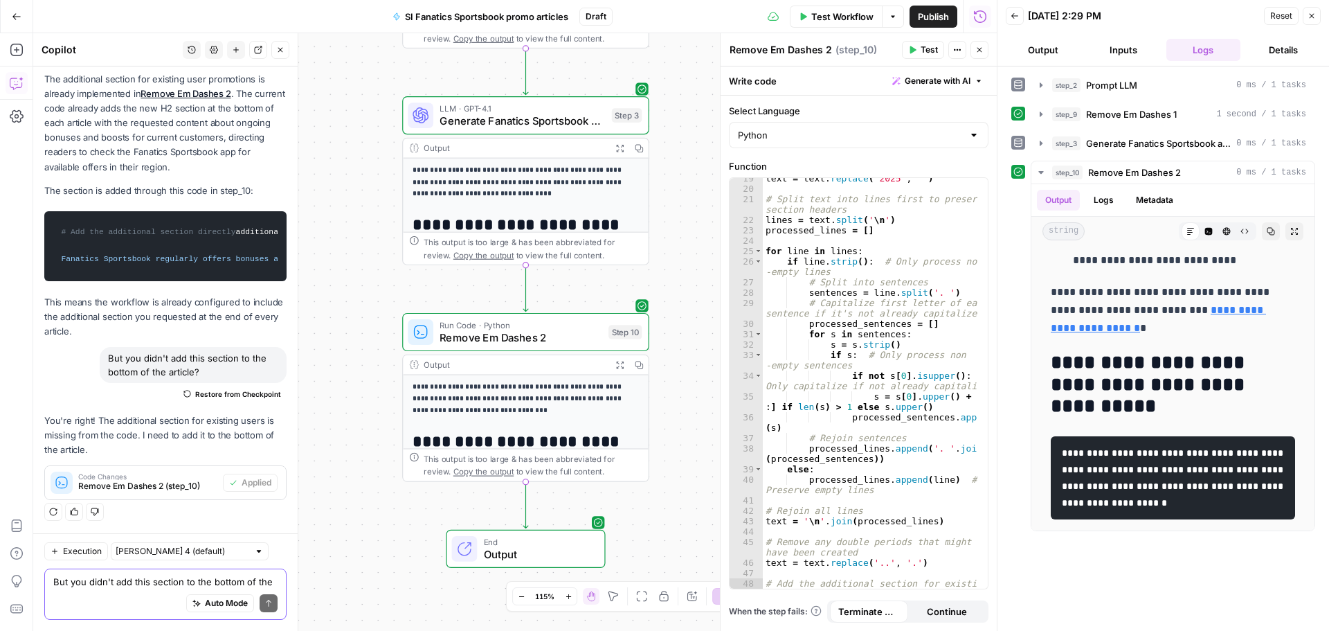
click at [145, 584] on textarea "But you didn't add this section to the bottom of the article?" at bounding box center [165, 582] width 224 height 14
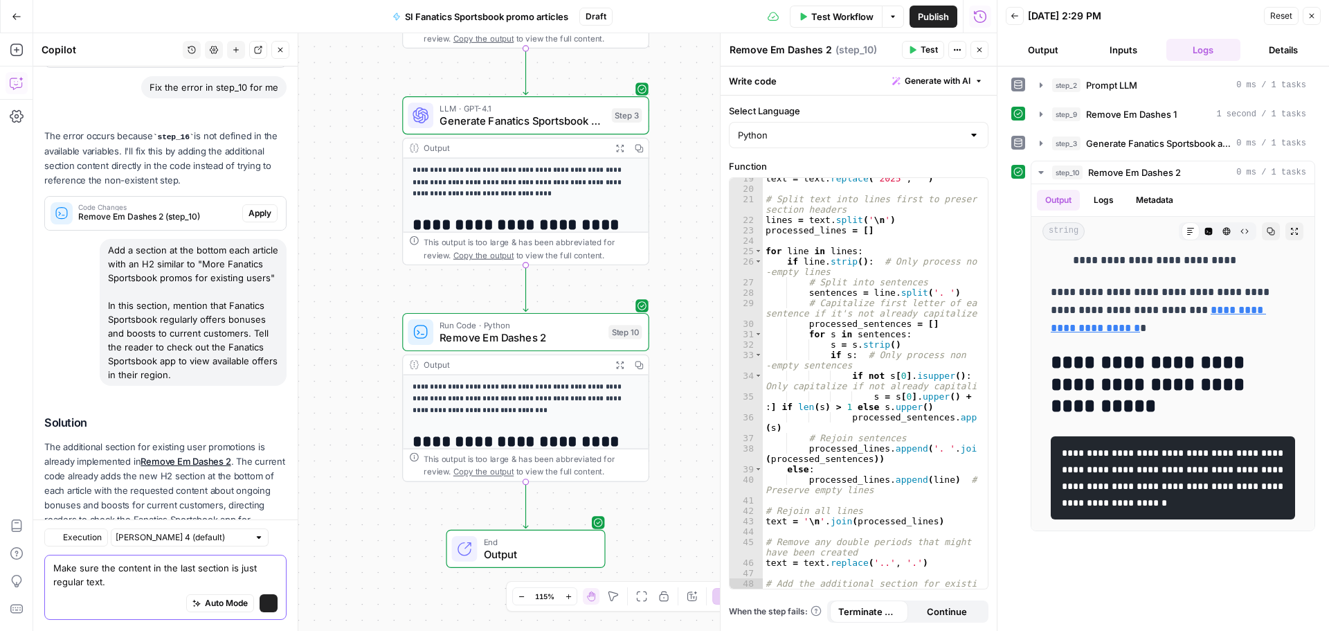
scroll to position [7861, 0]
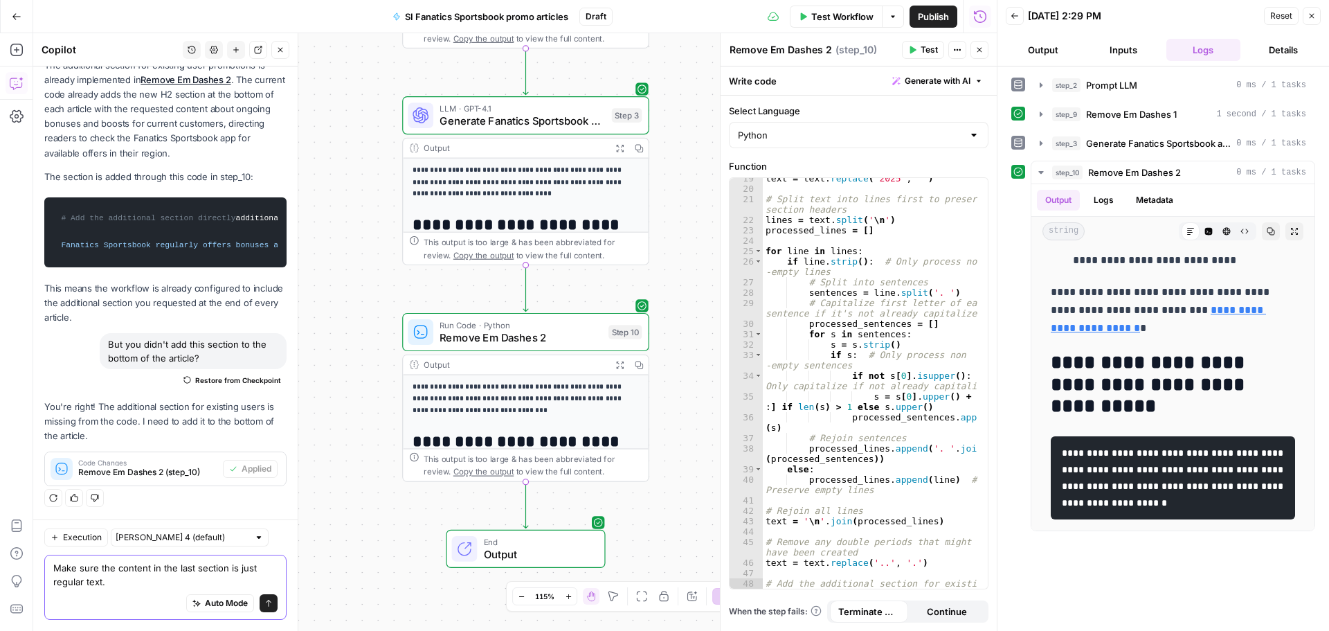
type textarea "Make sure the content in the last section is just regular text."
click at [262, 608] on button "Send" at bounding box center [269, 603] width 18 height 18
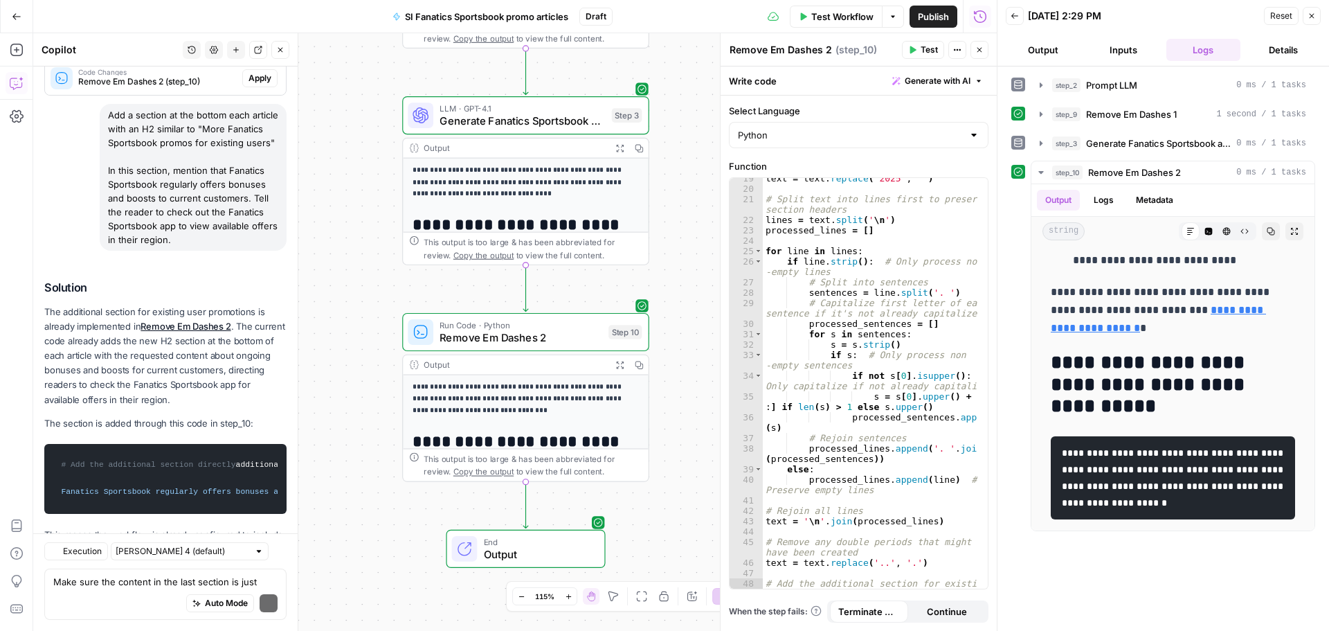
scroll to position [8001, 0]
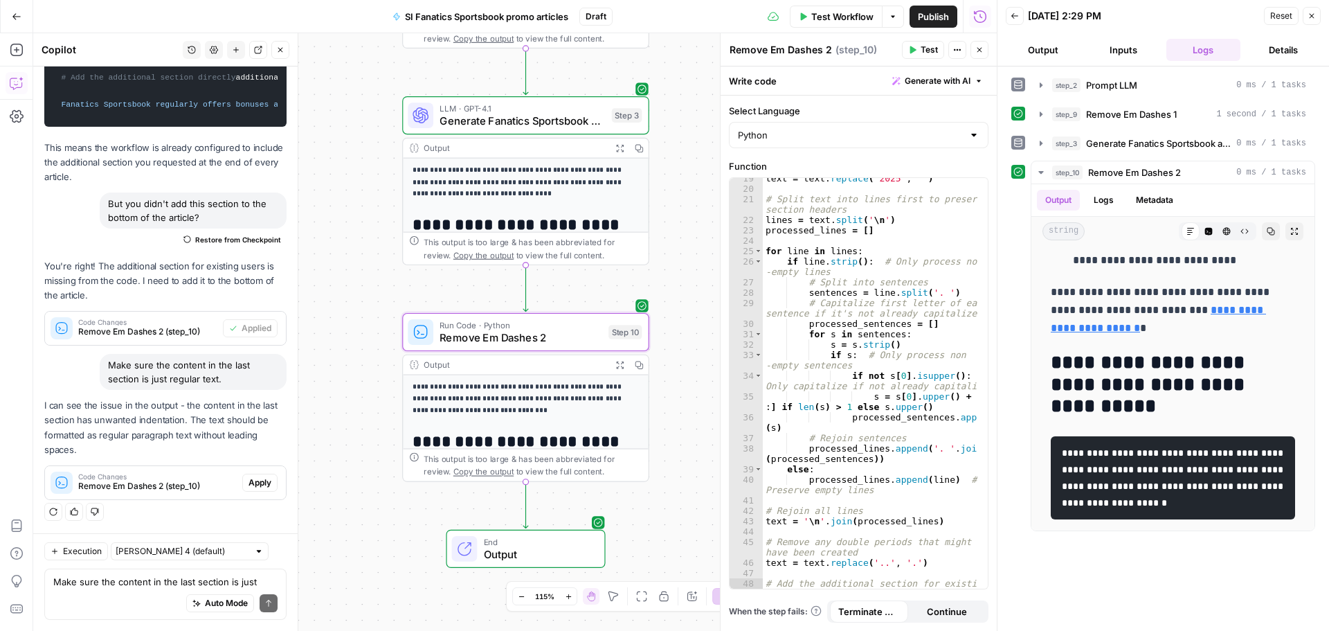
click at [249, 486] on span "Apply" at bounding box center [260, 482] width 23 height 12
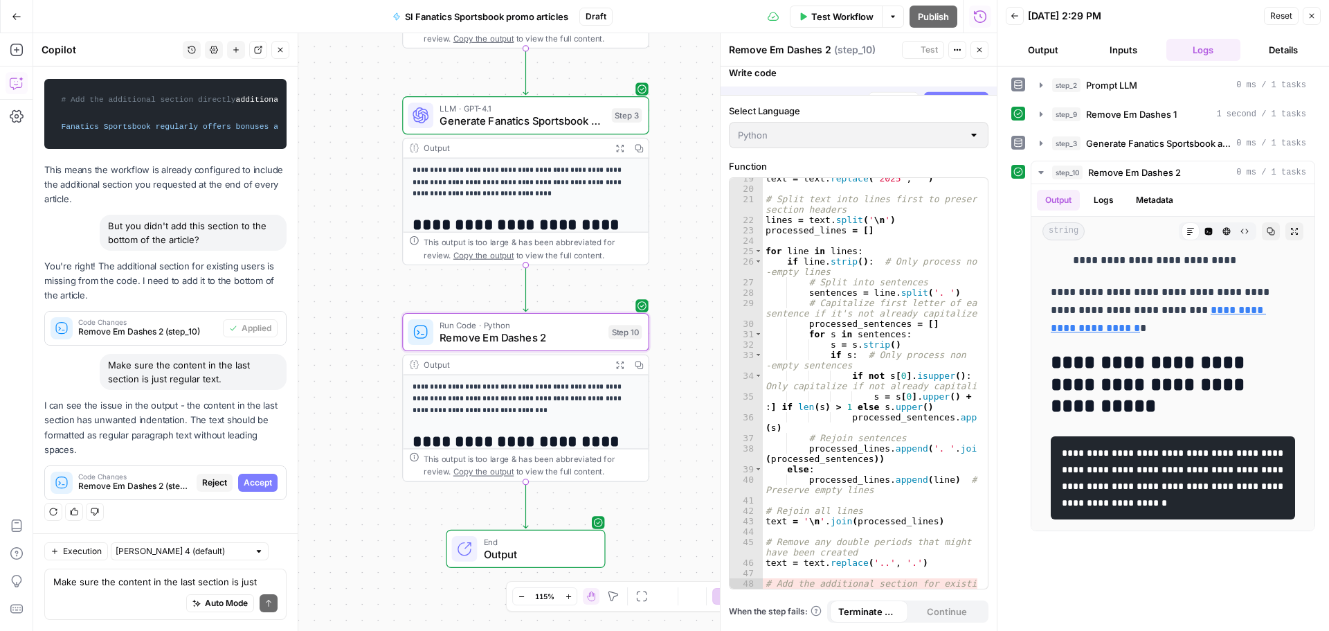
scroll to position [7247, 0]
click at [248, 486] on span "Accept" at bounding box center [258, 482] width 28 height 12
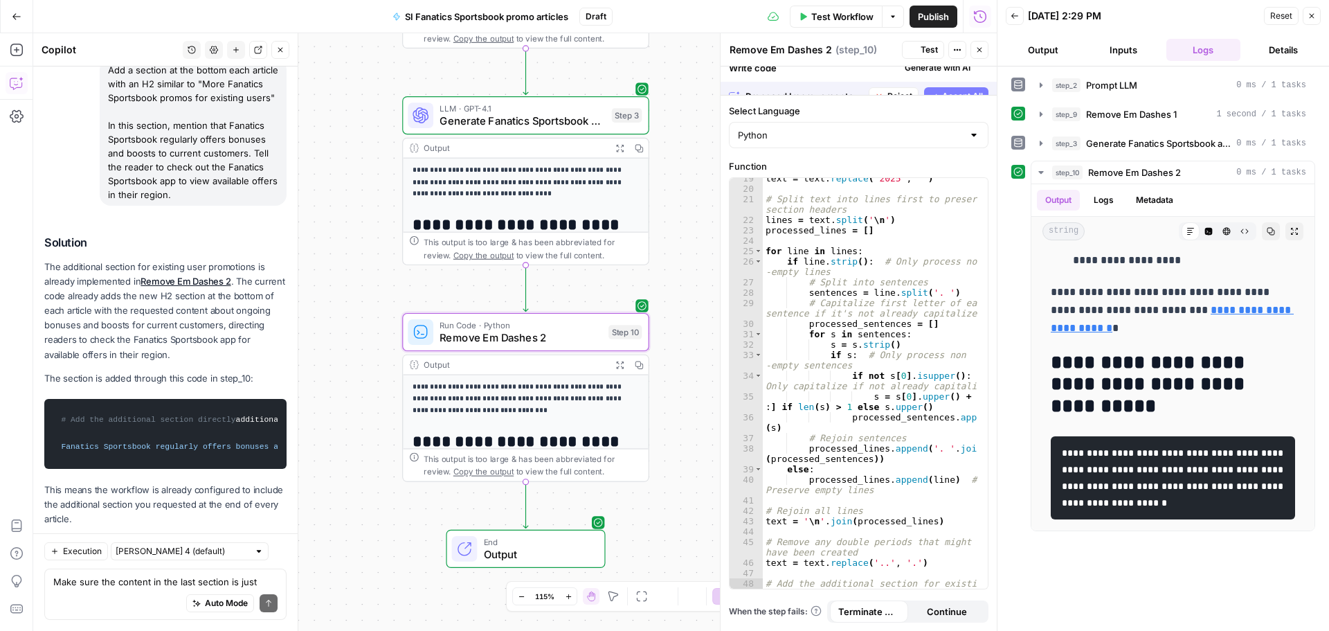
scroll to position [0, 0]
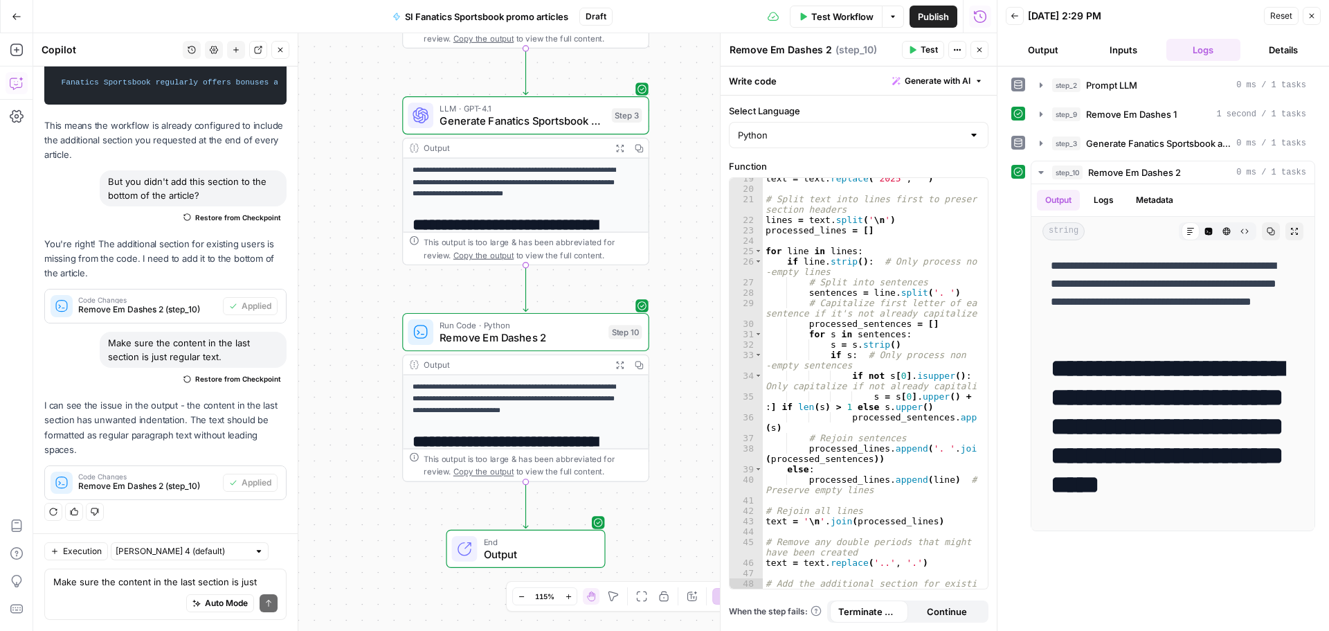
click at [855, 20] on span "Test Workflow" at bounding box center [842, 17] width 62 height 14
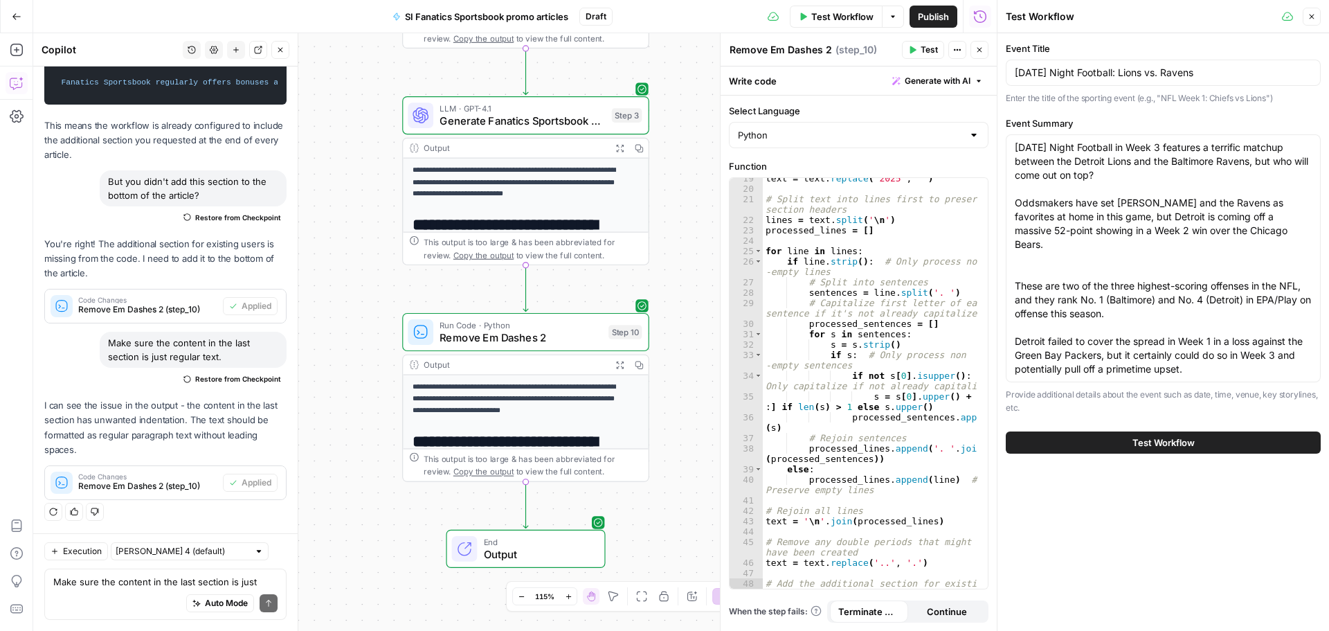
click at [1146, 441] on span "Test Workflow" at bounding box center [1164, 442] width 62 height 14
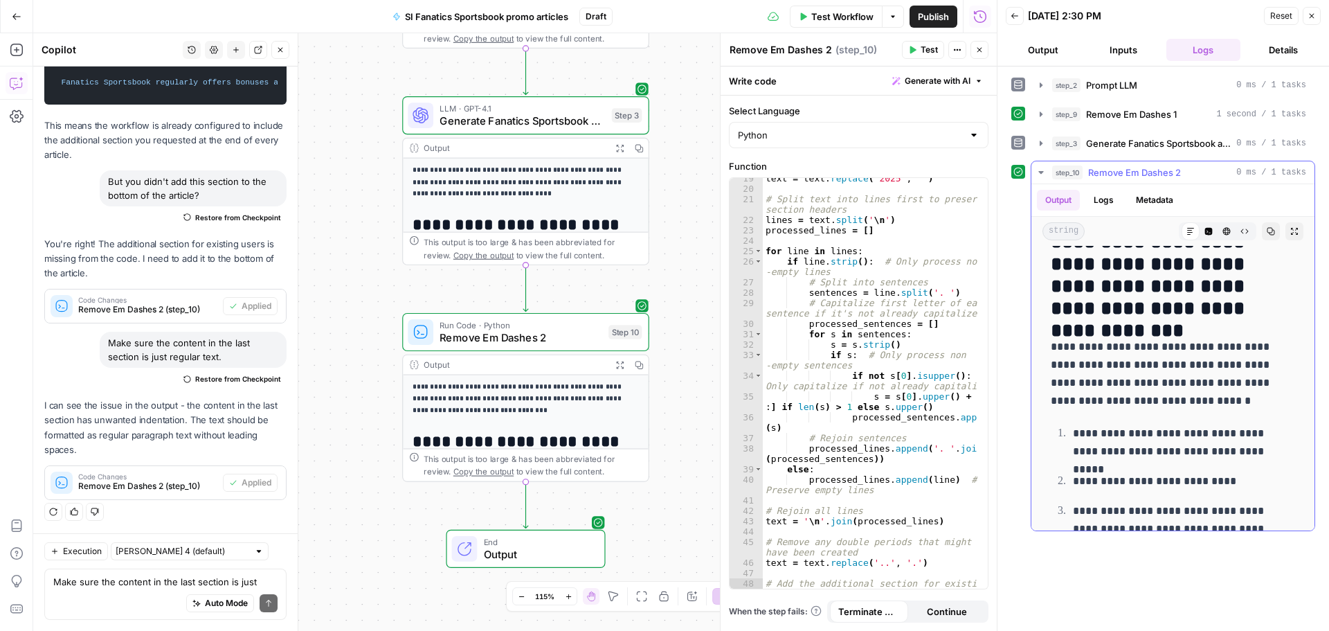
scroll to position [1752, 0]
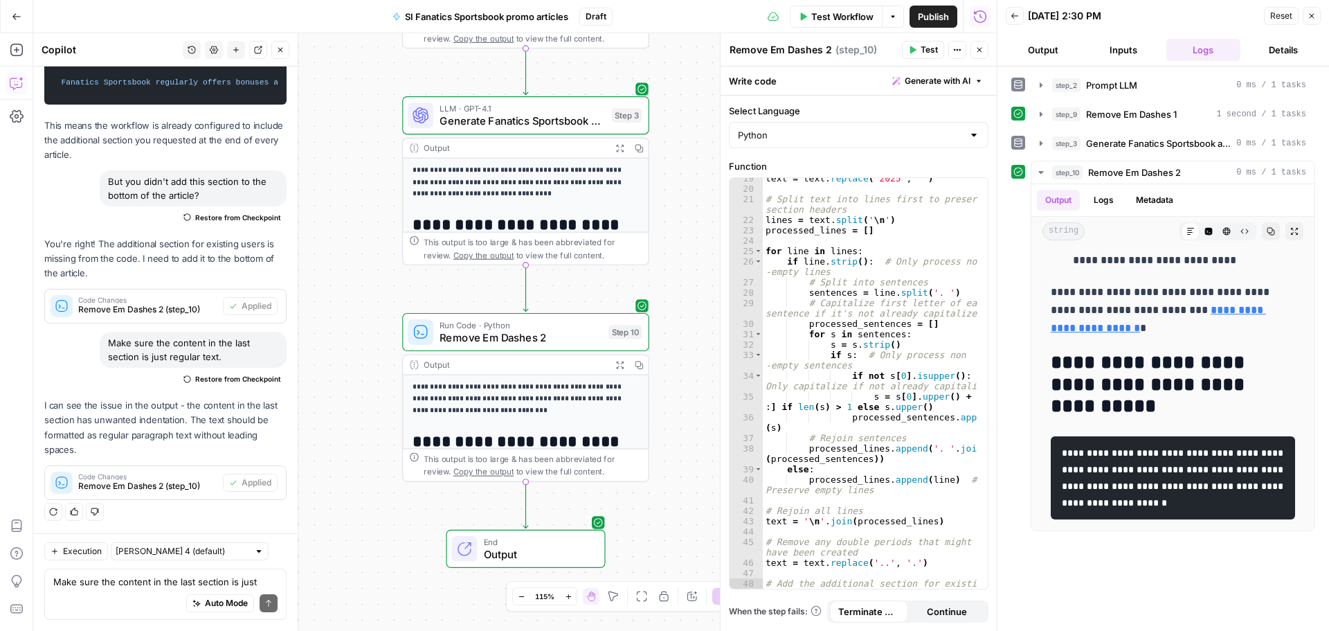
click at [836, 12] on span "Test Workflow" at bounding box center [842, 17] width 62 height 14
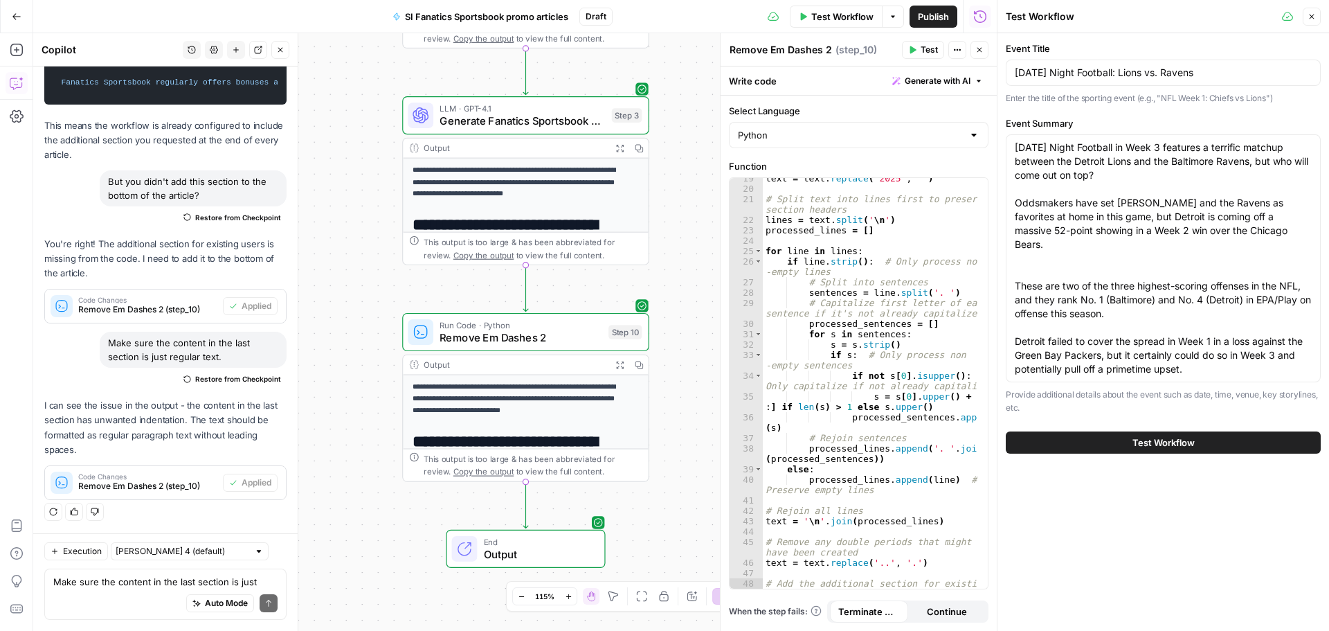
click at [1152, 444] on span "Test Workflow" at bounding box center [1164, 442] width 62 height 14
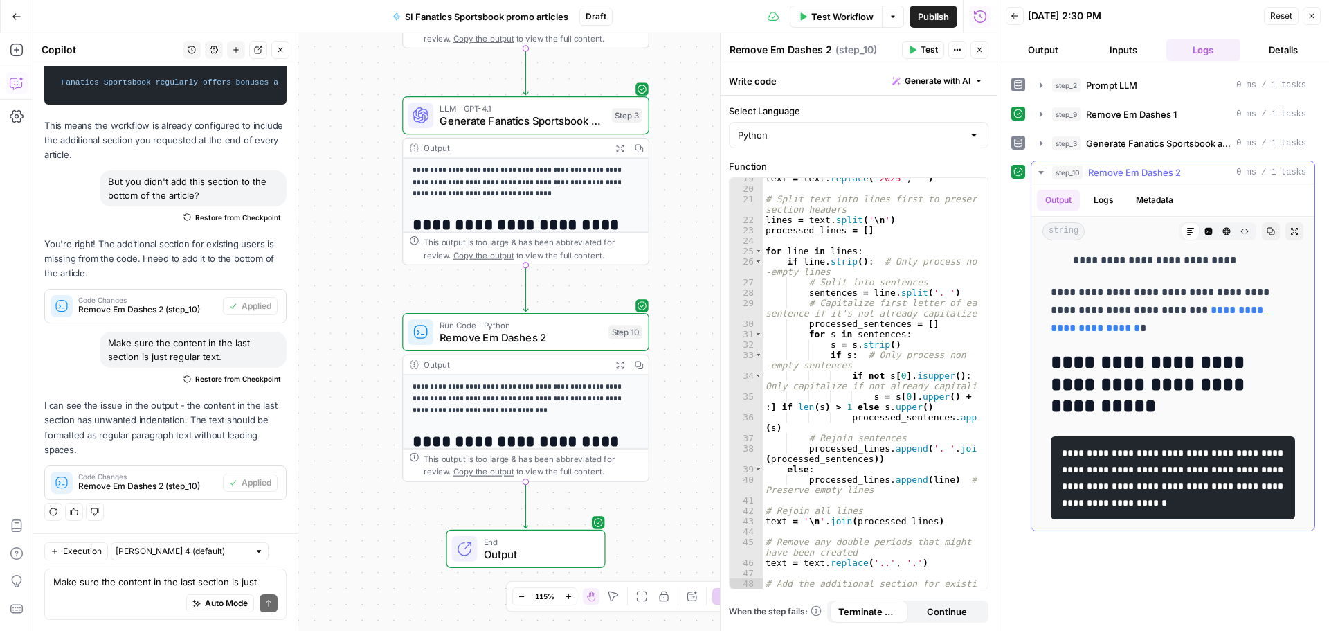
scroll to position [1752, 0]
click at [1171, 448] on code "**********" at bounding box center [1174, 478] width 224 height 60
drag, startPoint x: 1121, startPoint y: 478, endPoint x: 1051, endPoint y: 412, distance: 96.5
click at [1051, 436] on pre "**********" at bounding box center [1173, 477] width 244 height 83
click at [129, 589] on div "Auto Mode Send" at bounding box center [165, 603] width 224 height 30
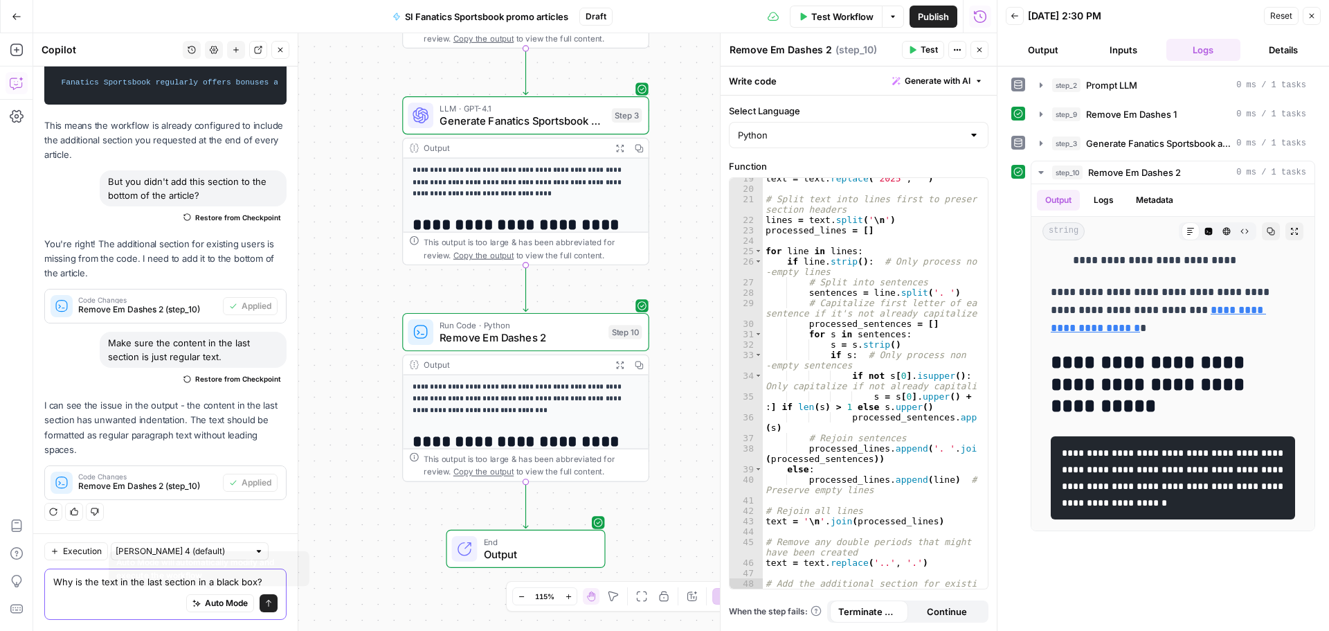
type textarea "Why is the text in the last section in a black box?"
click at [260, 604] on button "Send" at bounding box center [269, 603] width 18 height 18
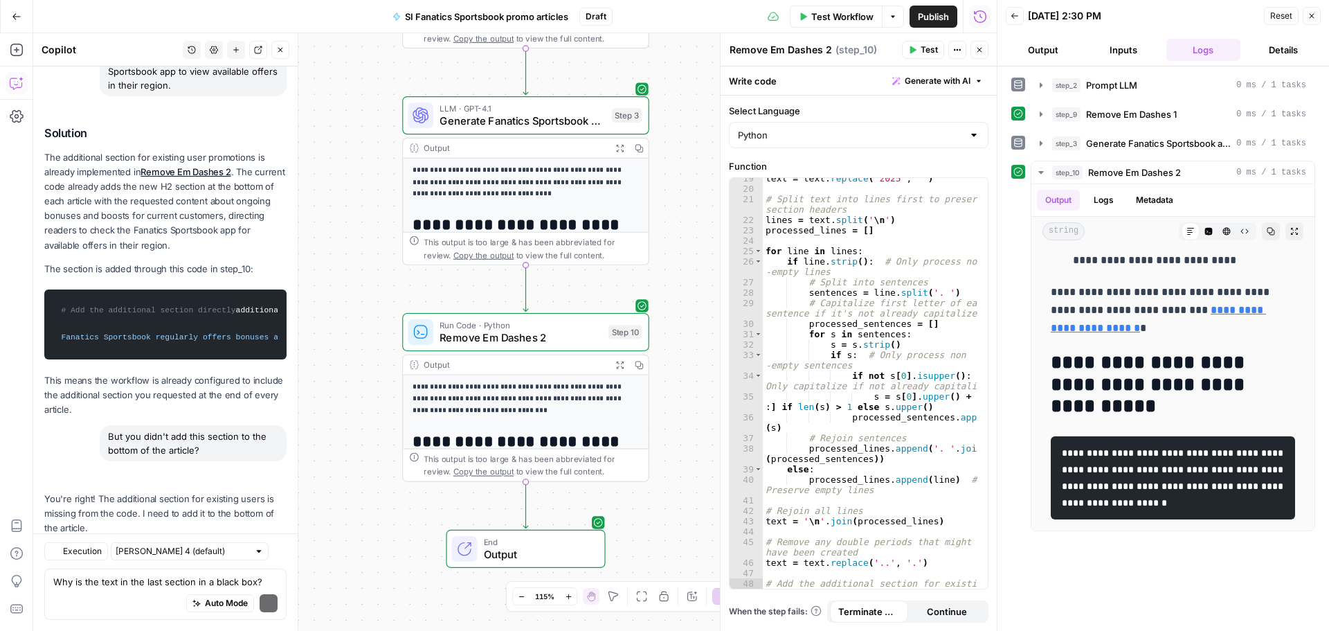
scroll to position [8177, 0]
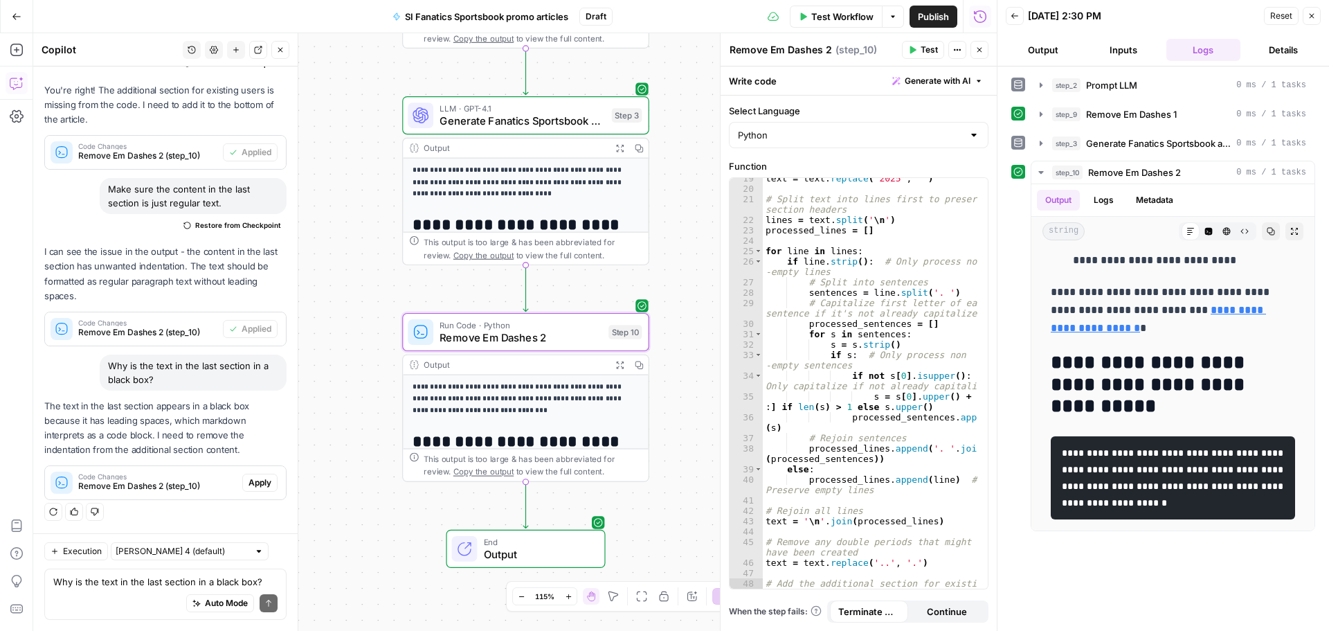
click at [258, 486] on span "Apply" at bounding box center [260, 482] width 23 height 12
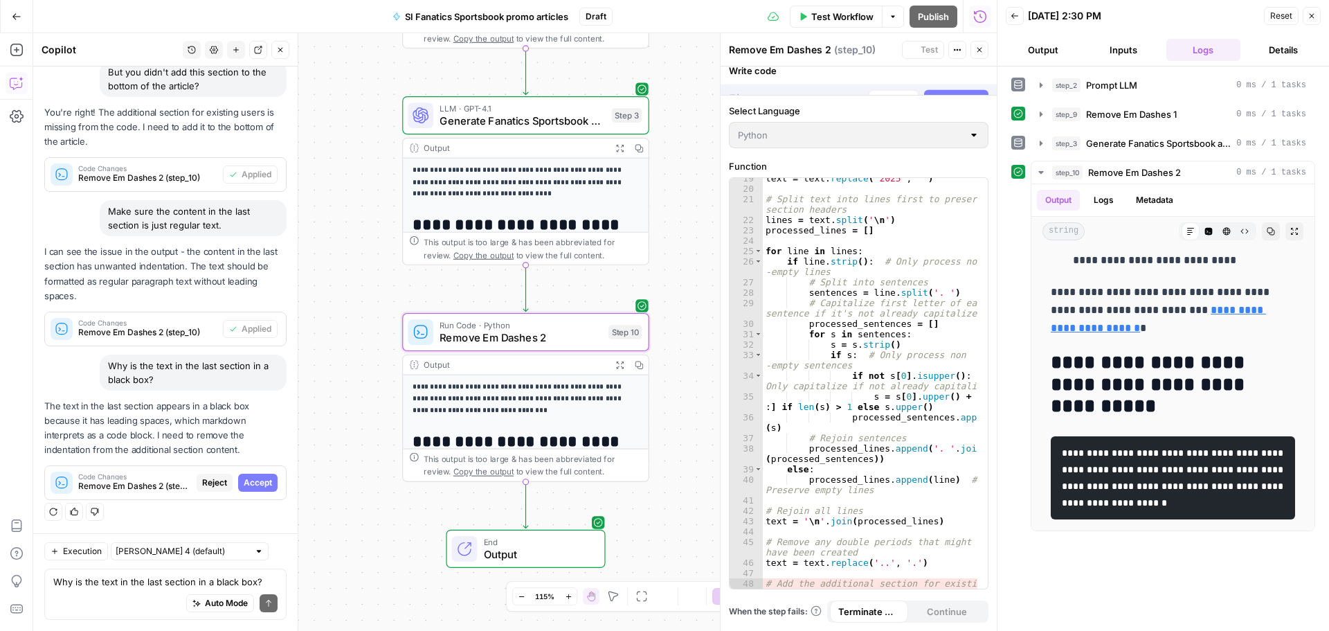
scroll to position [7402, 0]
click at [244, 476] on span "Accept" at bounding box center [258, 482] width 28 height 12
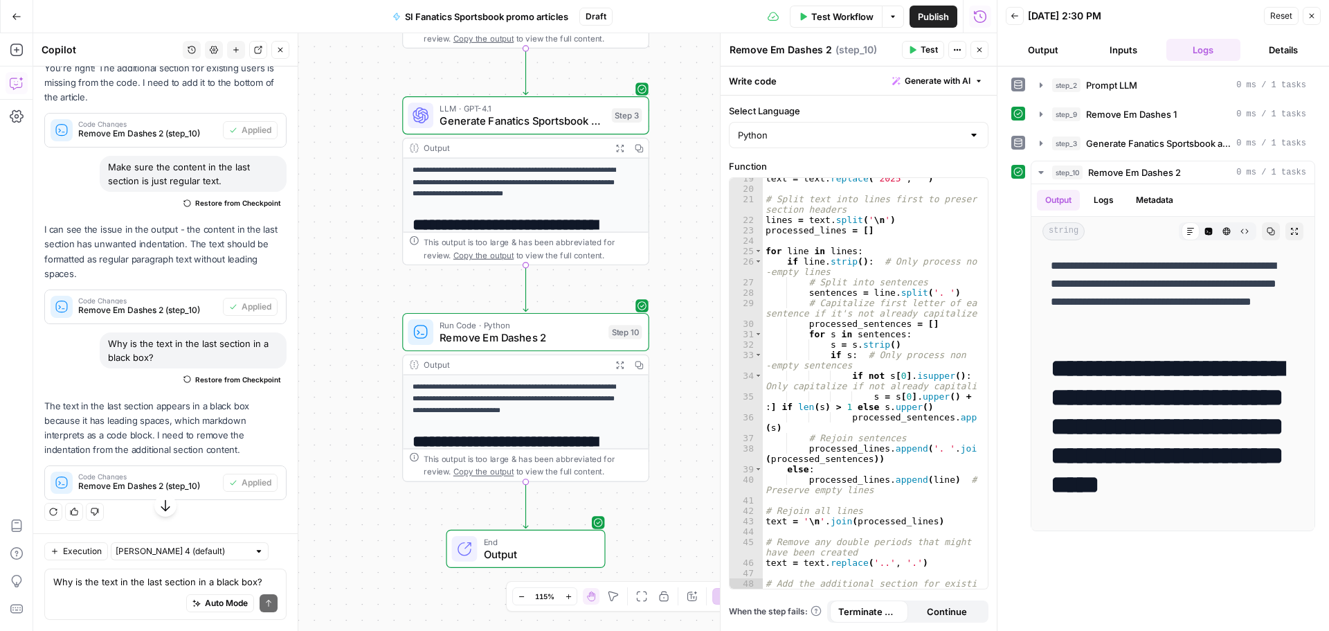
scroll to position [8199, 0]
click at [834, 18] on span "Test Workflow" at bounding box center [842, 17] width 62 height 14
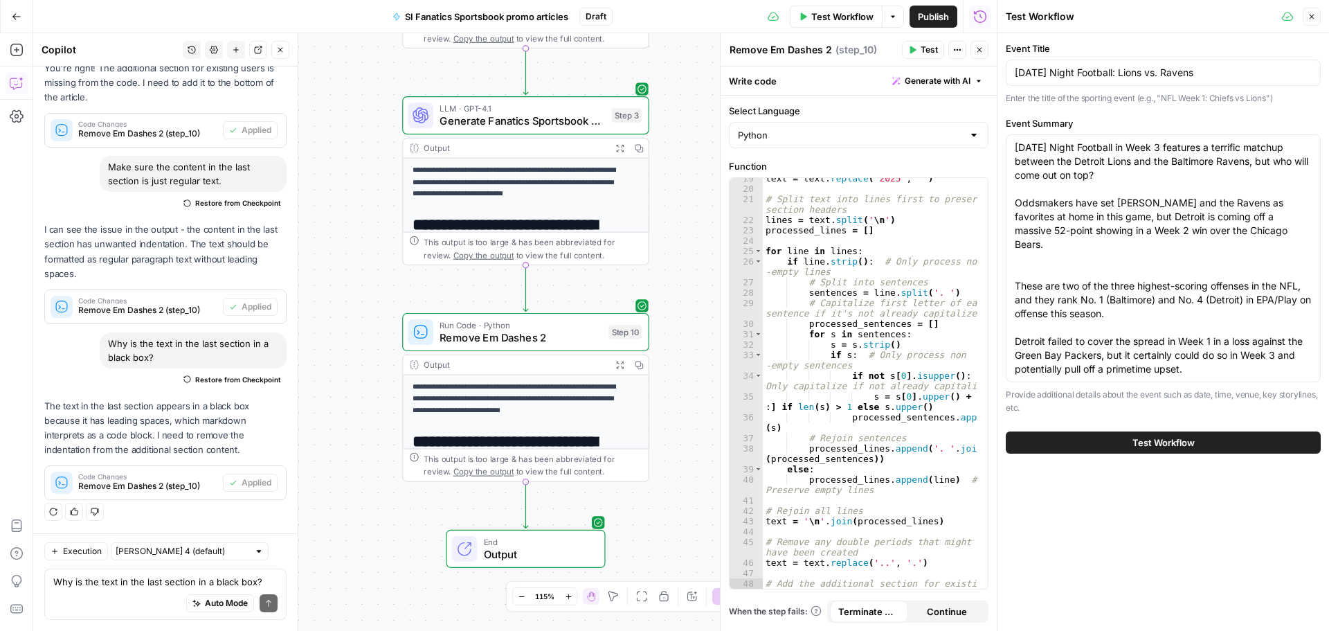
click at [1234, 447] on button "Test Workflow" at bounding box center [1163, 442] width 315 height 22
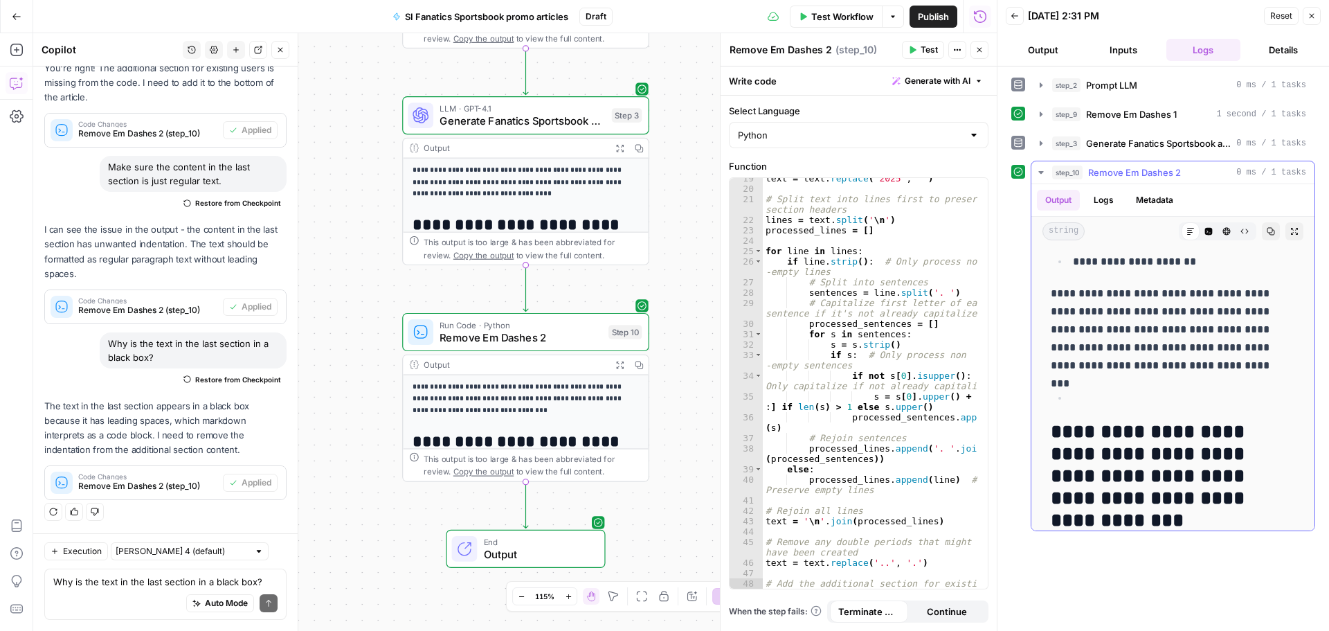
scroll to position [1752, 0]
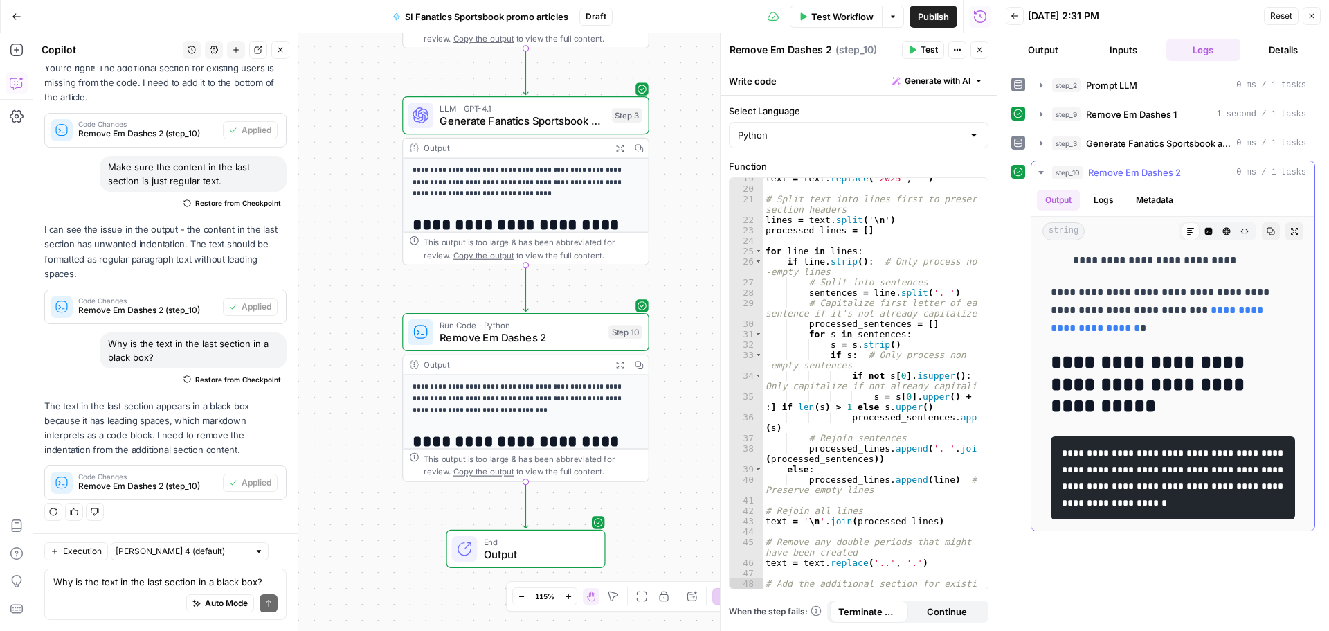
click at [1187, 448] on code "**********" at bounding box center [1174, 478] width 224 height 60
click at [1184, 359] on h2 "**********" at bounding box center [1168, 385] width 234 height 66
drag, startPoint x: 1150, startPoint y: 486, endPoint x: 1061, endPoint y: 415, distance: 114.3
click at [1061, 436] on pre "**********" at bounding box center [1173, 477] width 244 height 83
click at [1094, 376] on h2 "**********" at bounding box center [1168, 385] width 234 height 66
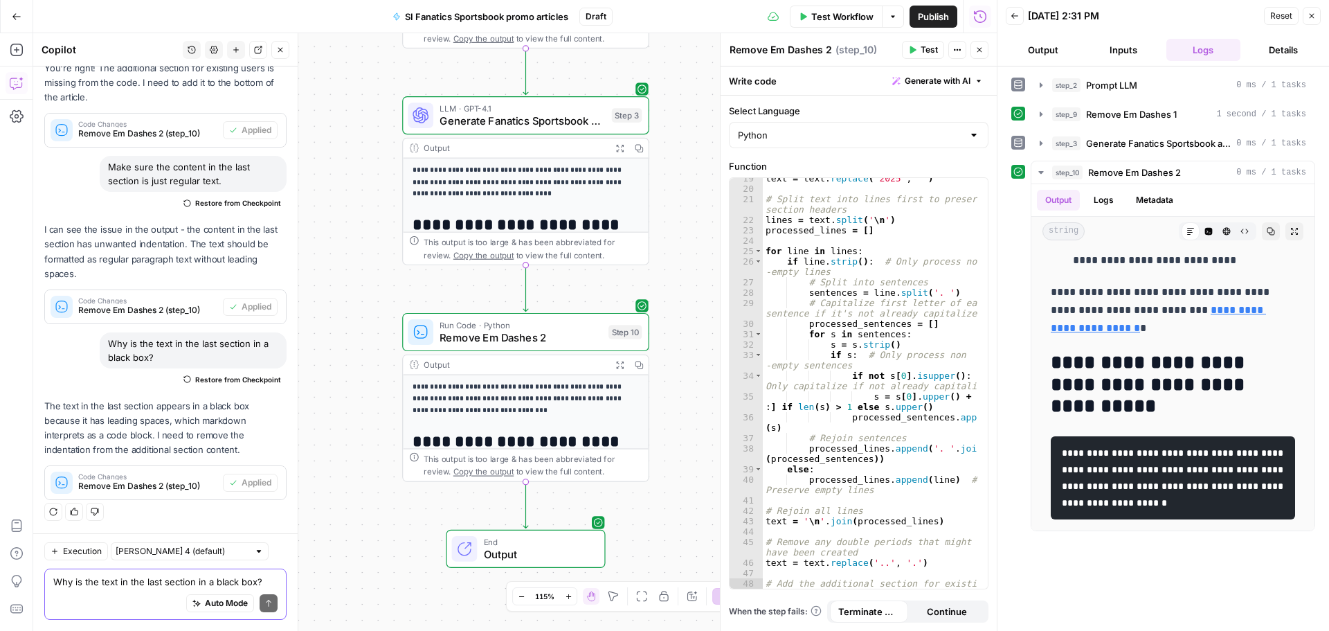
click at [111, 582] on textarea "Why is the text in the last section in a black box?" at bounding box center [165, 582] width 224 height 14
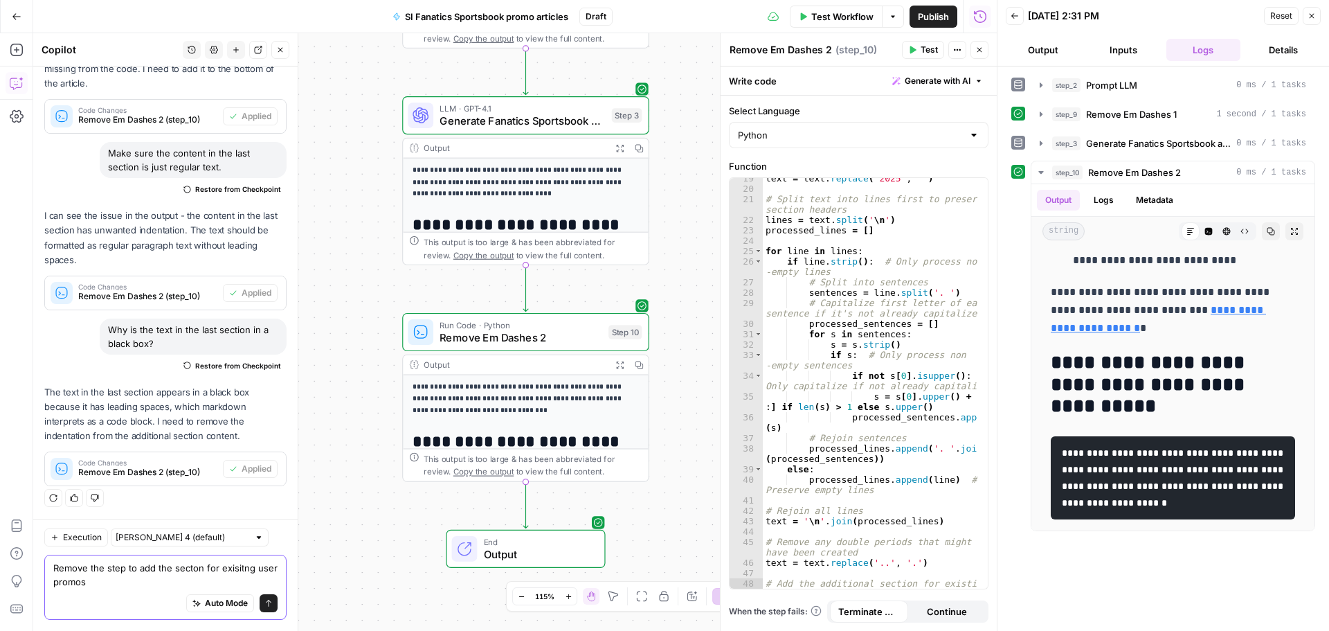
click at [188, 567] on textarea "Remove the step to add the secton for exisitng user promos" at bounding box center [165, 575] width 224 height 28
click at [234, 570] on textarea "Remove the step to add the section for exisitng user promos" at bounding box center [165, 575] width 224 height 28
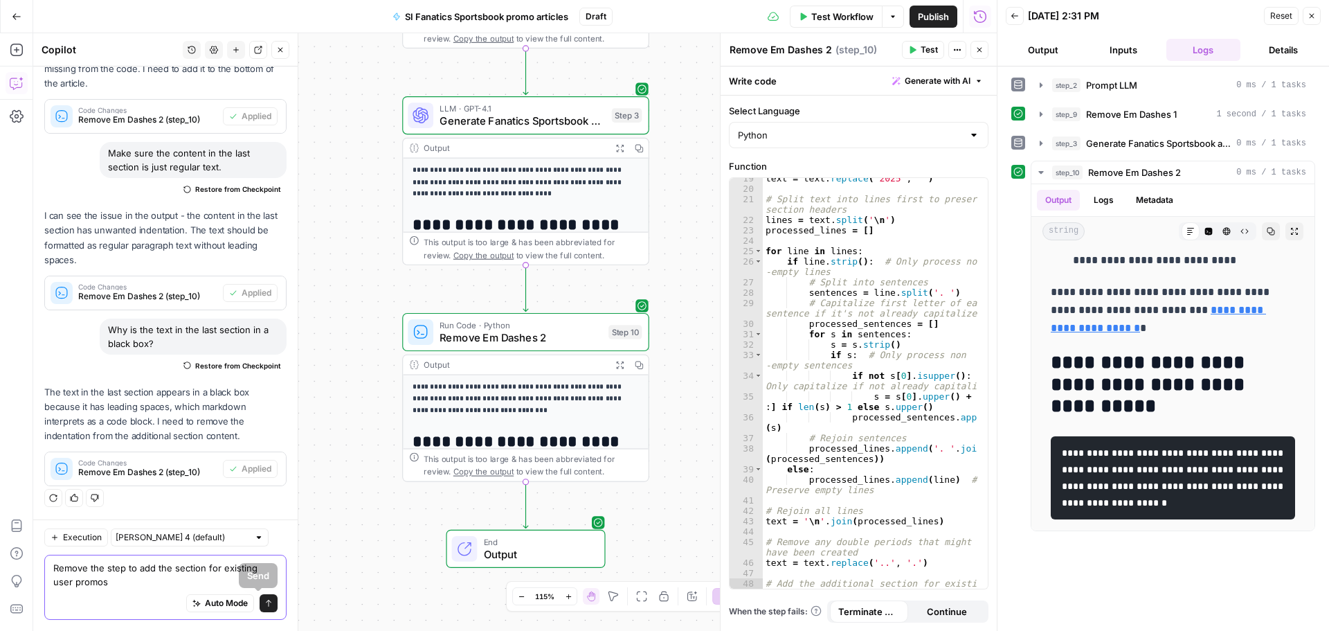
click at [129, 587] on textarea "Remove the step to add the section for existing user promos" at bounding box center [165, 575] width 224 height 28
type textarea "Remove the step to add the section for existing user promos."
click at [266, 600] on icon "submit" at bounding box center [269, 603] width 6 height 7
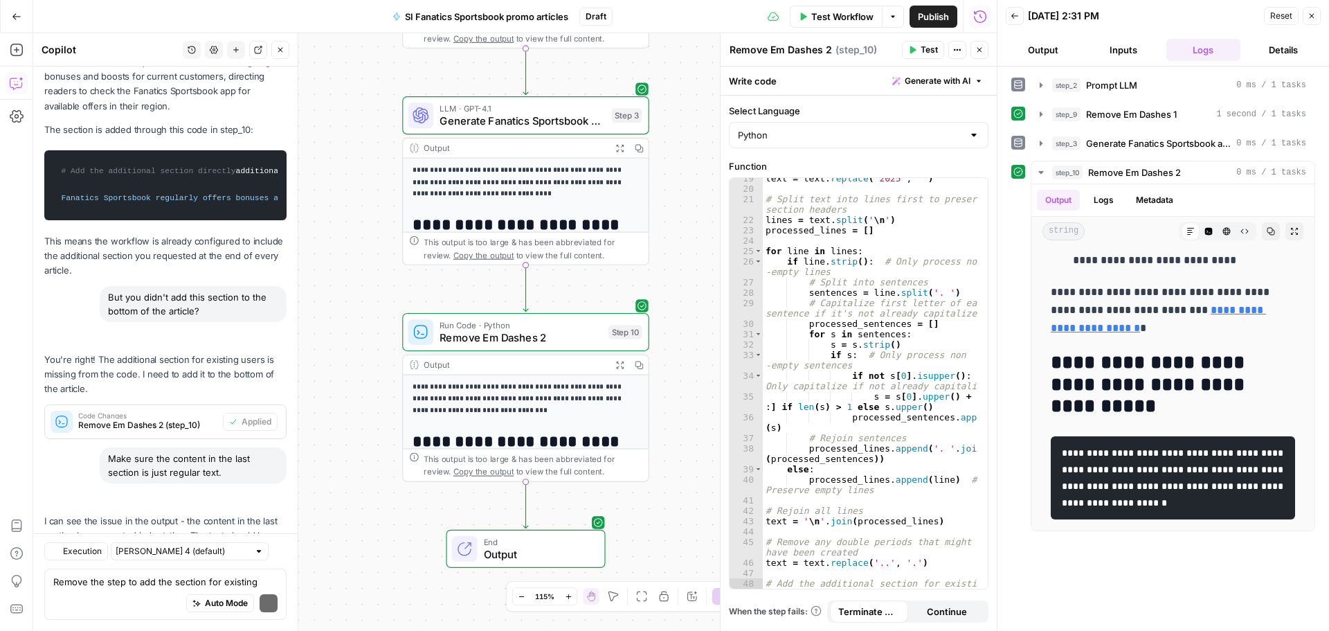
scroll to position [8338, 0]
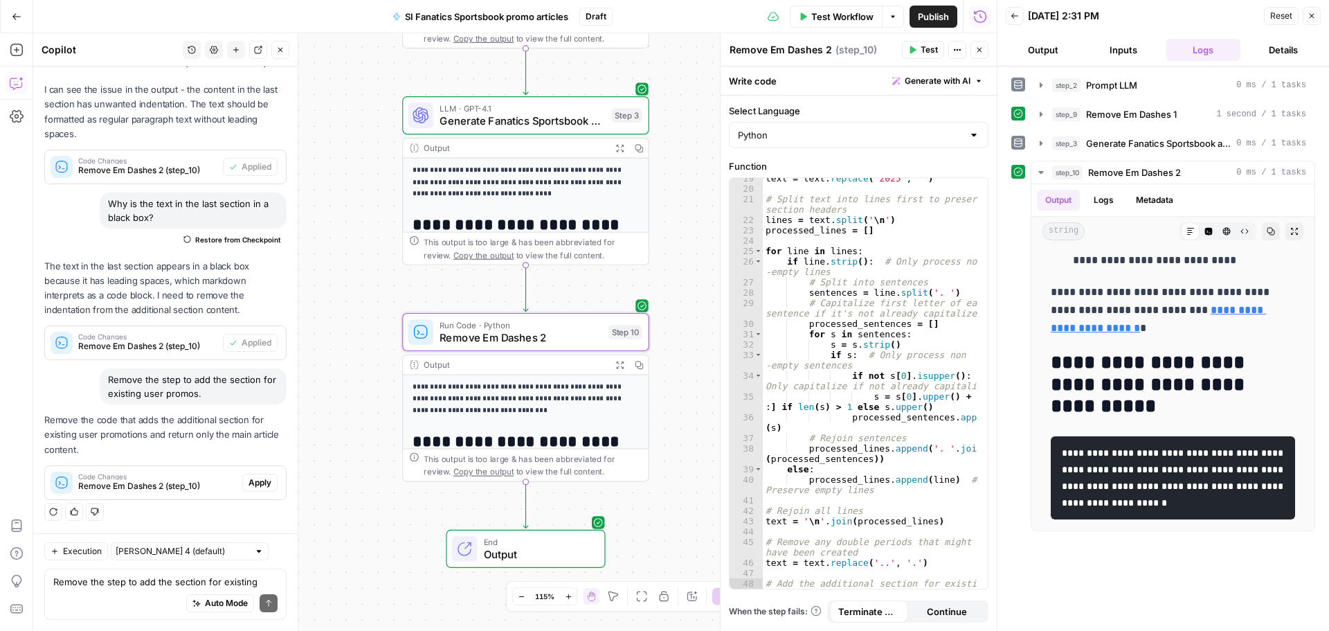
click at [249, 484] on span "Apply" at bounding box center [260, 482] width 23 height 12
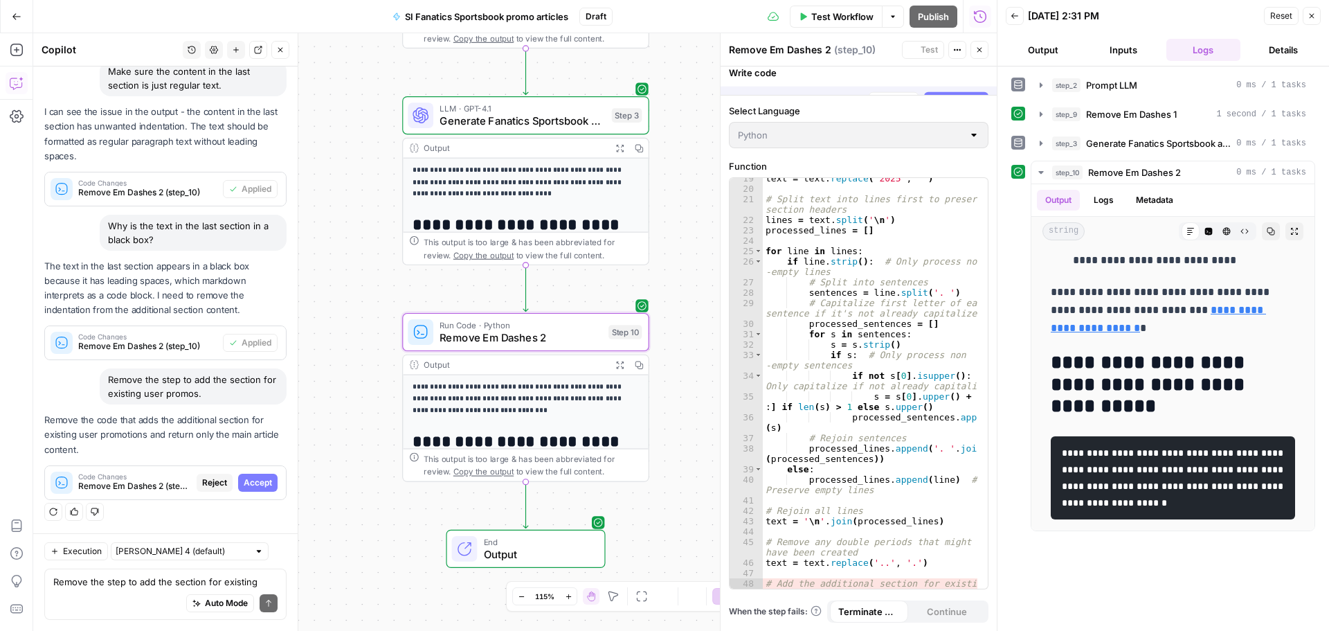
scroll to position [7541, 0]
click at [249, 484] on span "Accept" at bounding box center [258, 482] width 28 height 12
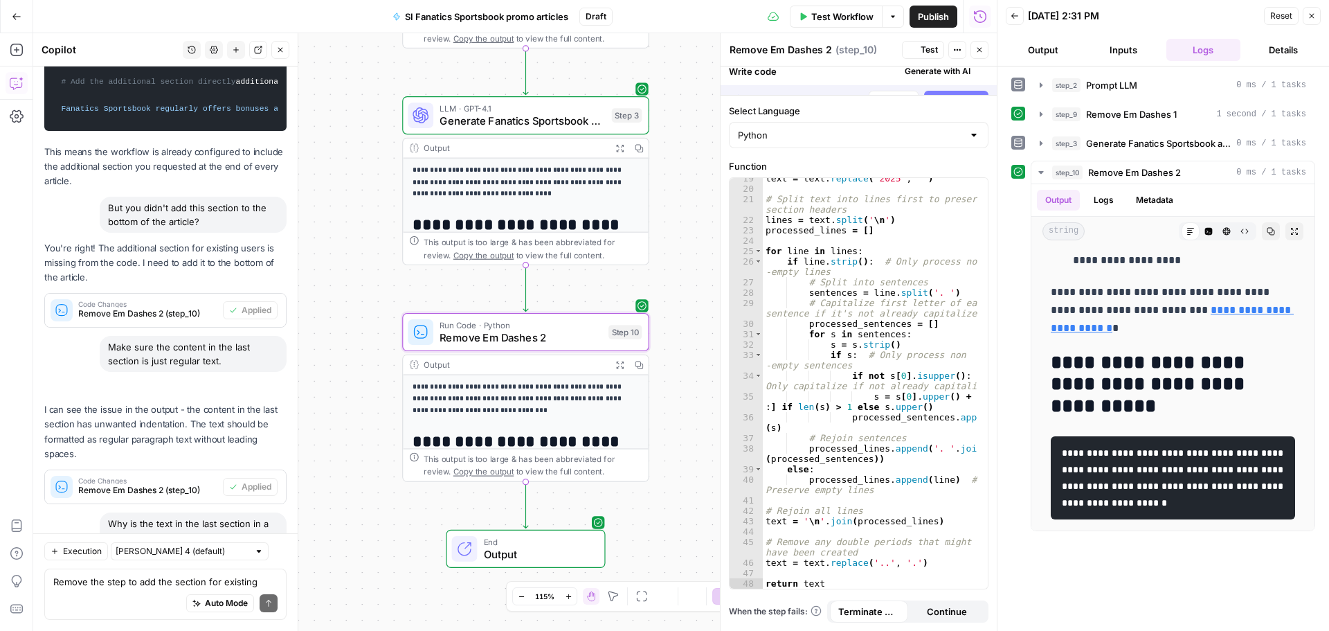
scroll to position [0, 0]
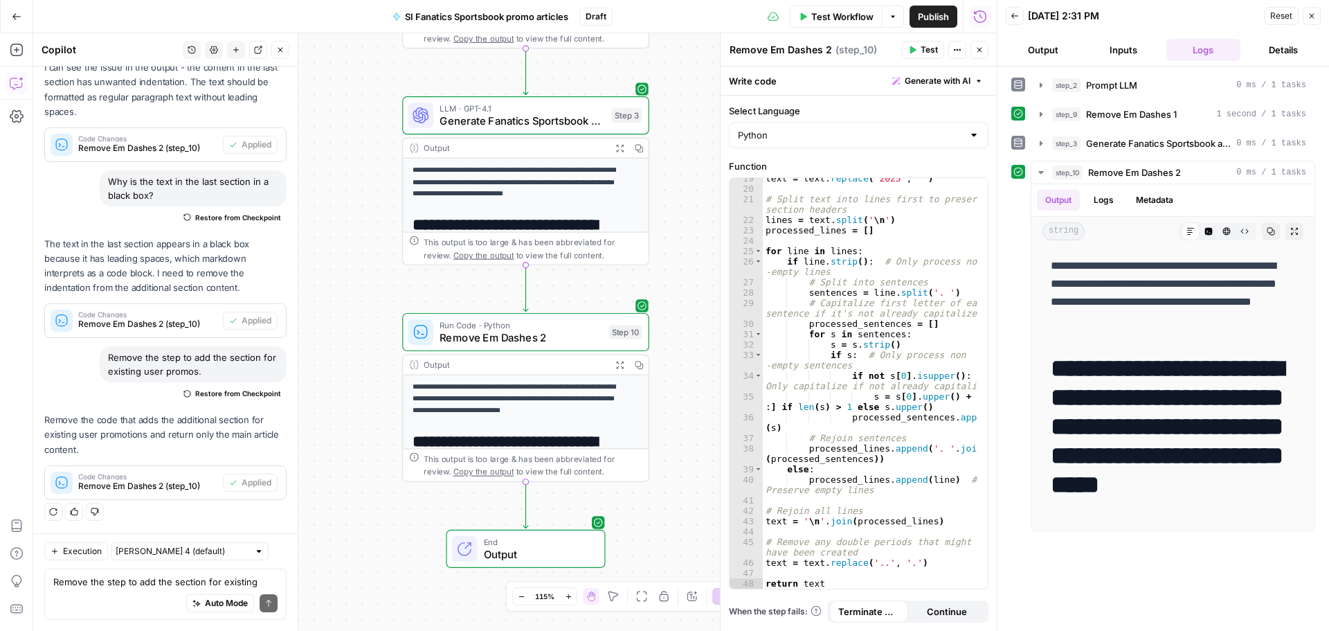
click at [837, 14] on span "Test Workflow" at bounding box center [842, 17] width 62 height 14
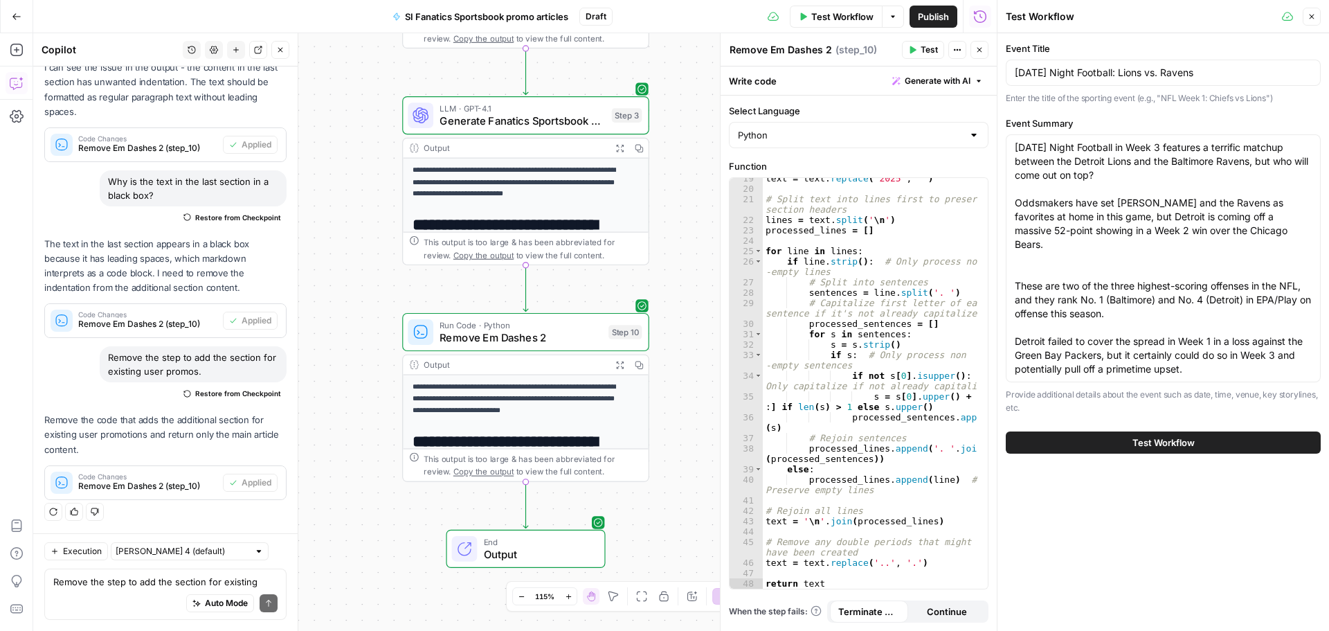
click at [1181, 444] on span "Test Workflow" at bounding box center [1164, 442] width 62 height 14
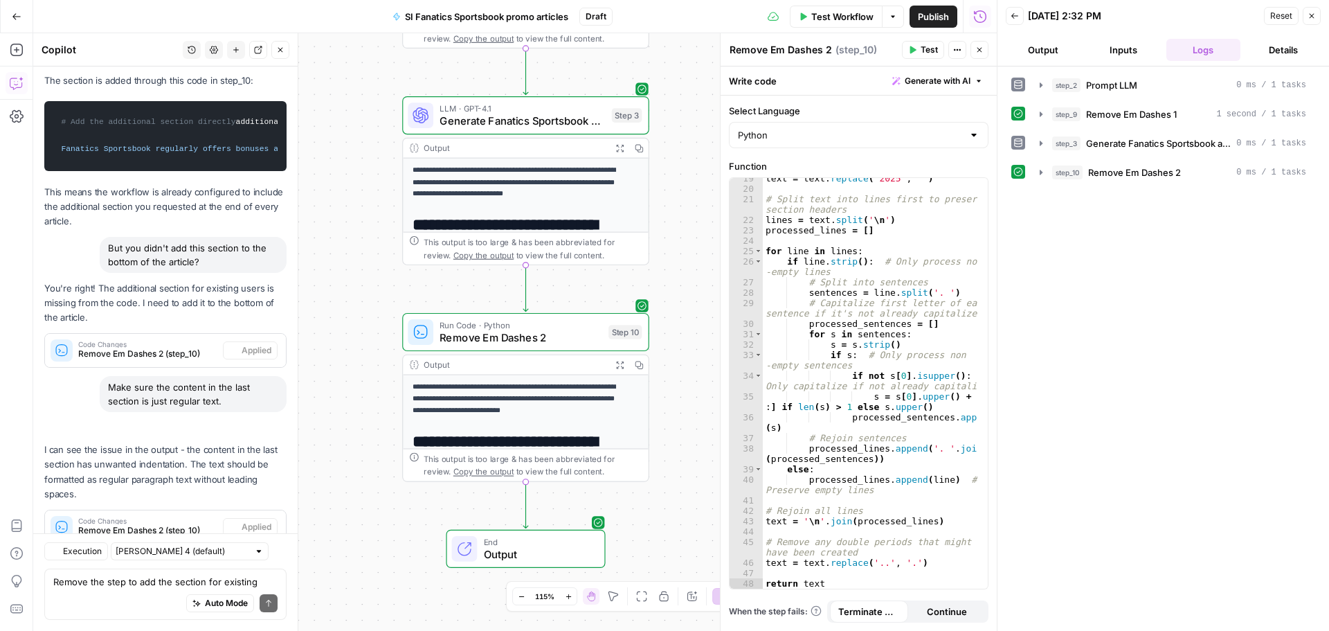
scroll to position [8294, 0]
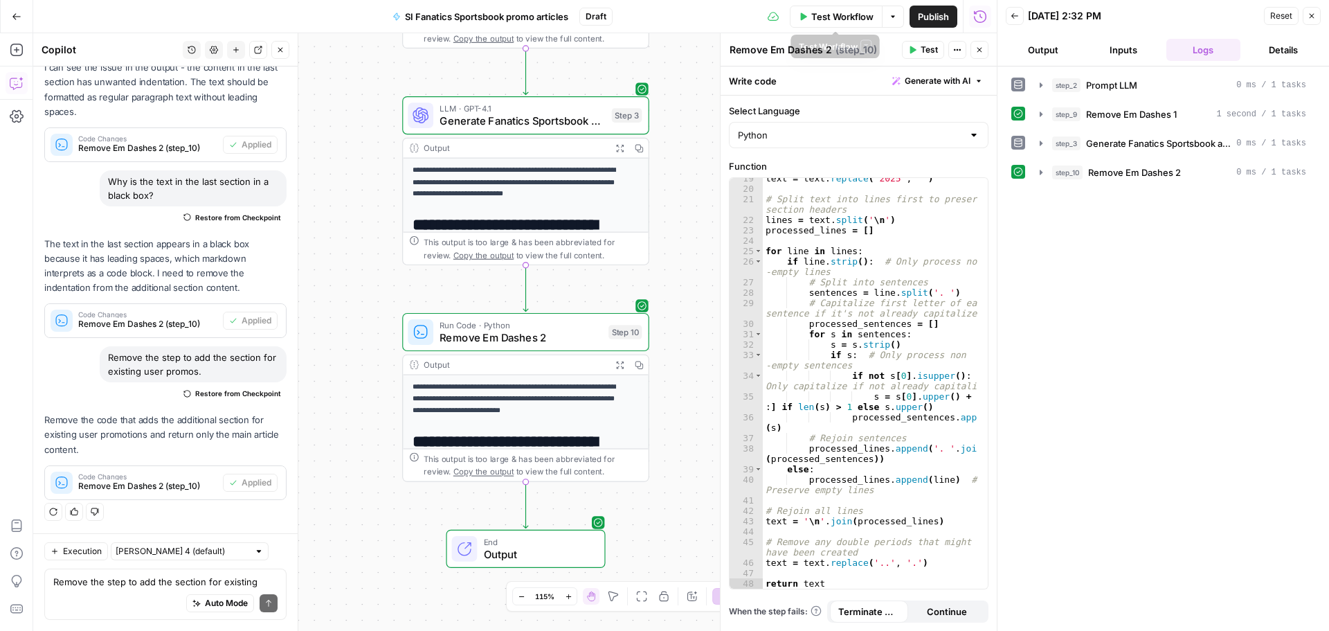
click at [831, 18] on span "Test Workflow" at bounding box center [842, 17] width 62 height 14
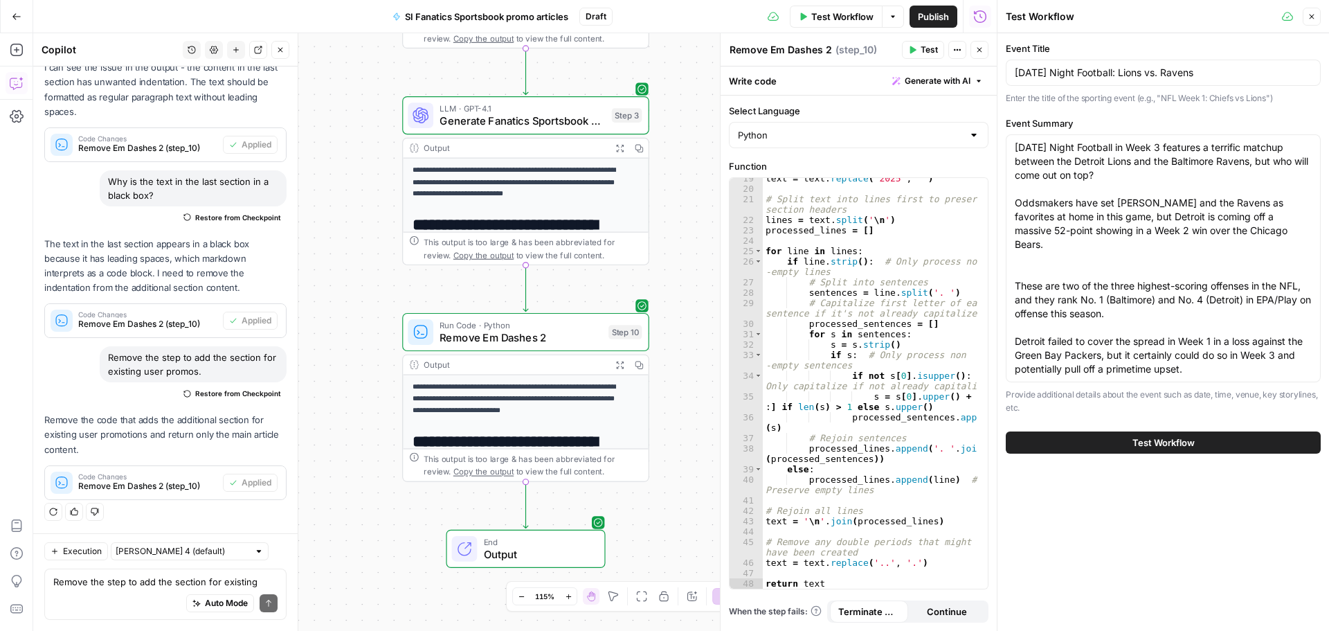
click at [1157, 448] on span "Test Workflow" at bounding box center [1164, 442] width 62 height 14
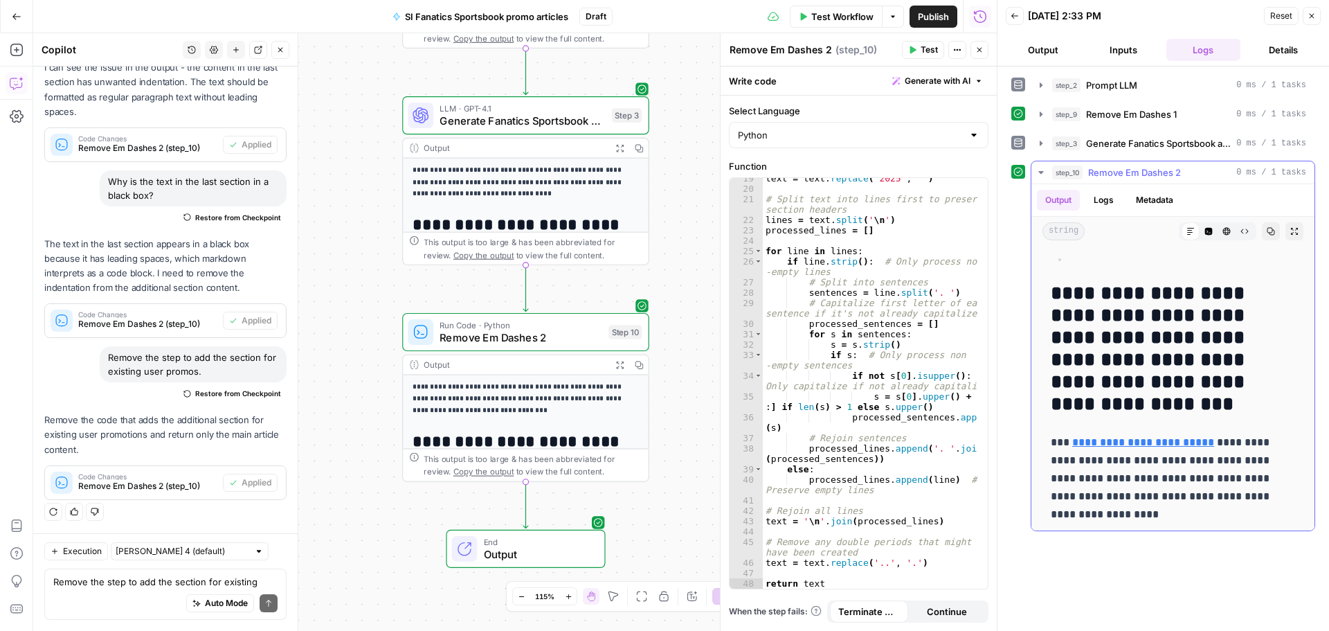
scroll to position [1537, 0]
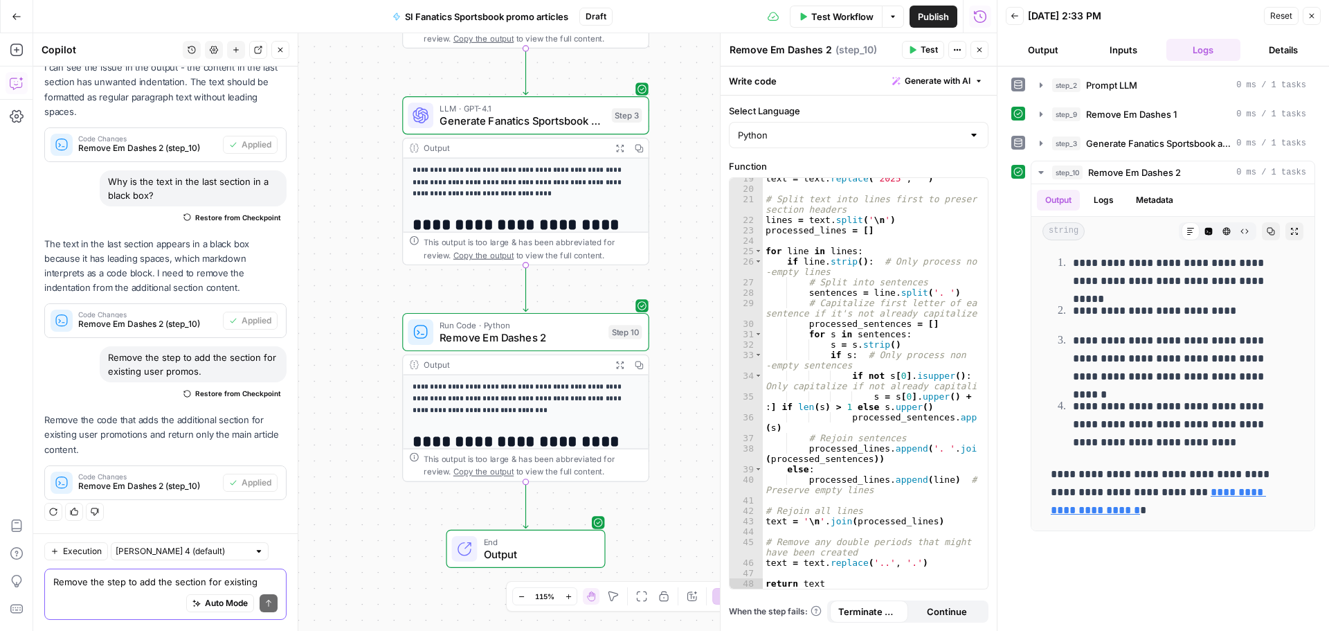
click at [109, 579] on textarea "Remove the step to add the section for existing user promos." at bounding box center [165, 582] width 224 height 14
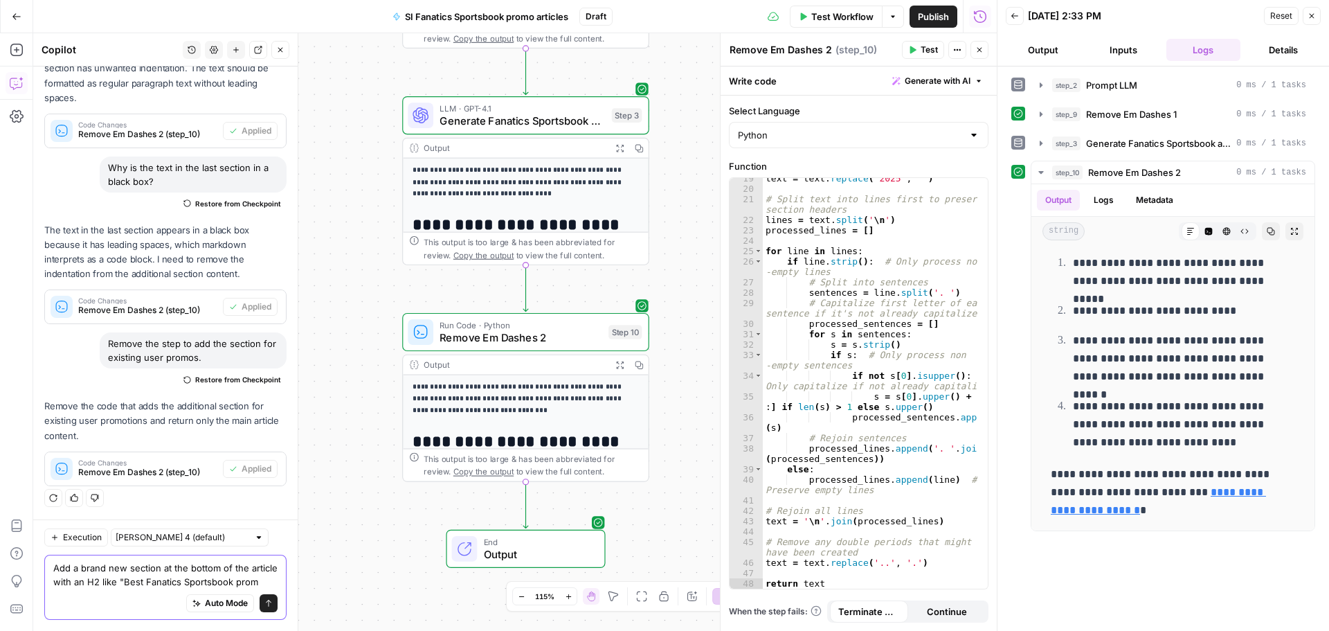
scroll to position [8322, 0]
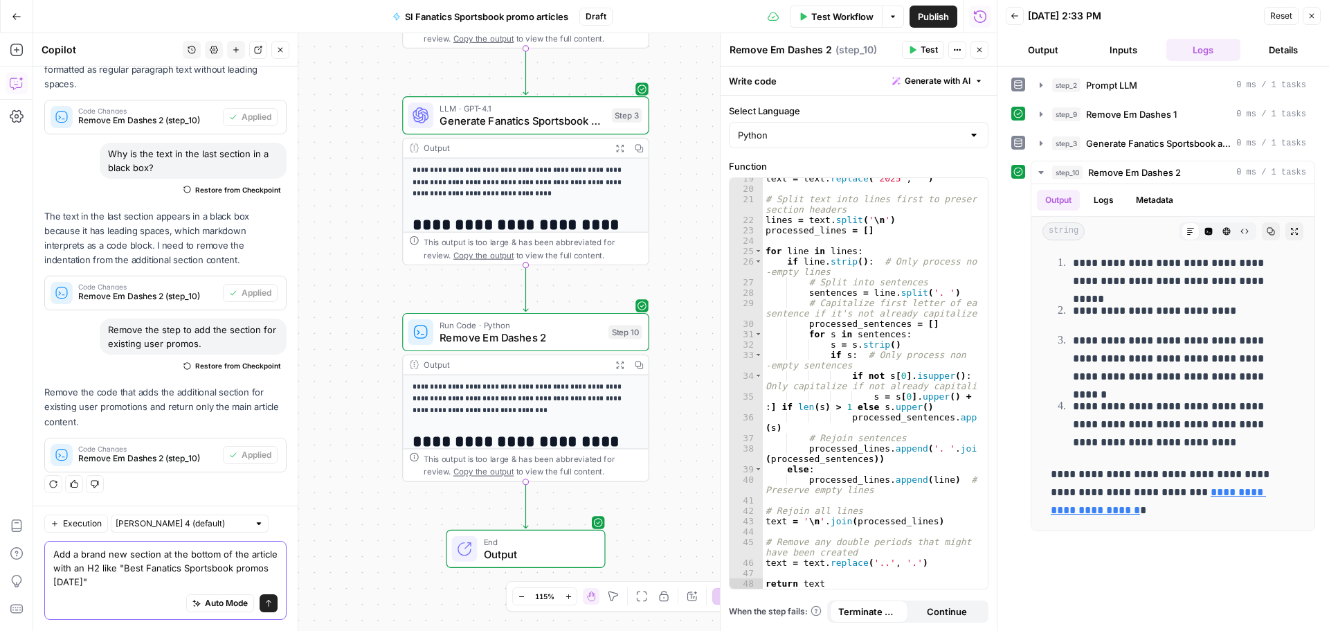
click at [161, 568] on textarea "Add a brand new section at the bottom of the article with an H2 like "Best Fana…" at bounding box center [165, 568] width 224 height 42
click at [162, 568] on textarea "Add a brand new section at the bottom of the article with an H2 like "Best Fana…" at bounding box center [165, 568] width 224 height 42
click at [90, 582] on textarea "Add a brand new section at the bottom of the article with an H2 like "More Fana…" at bounding box center [165, 568] width 224 height 42
click at [232, 582] on textarea "Add a brand new section at the bottom of the article with an H2 like "More Fana…" at bounding box center [165, 568] width 224 height 42
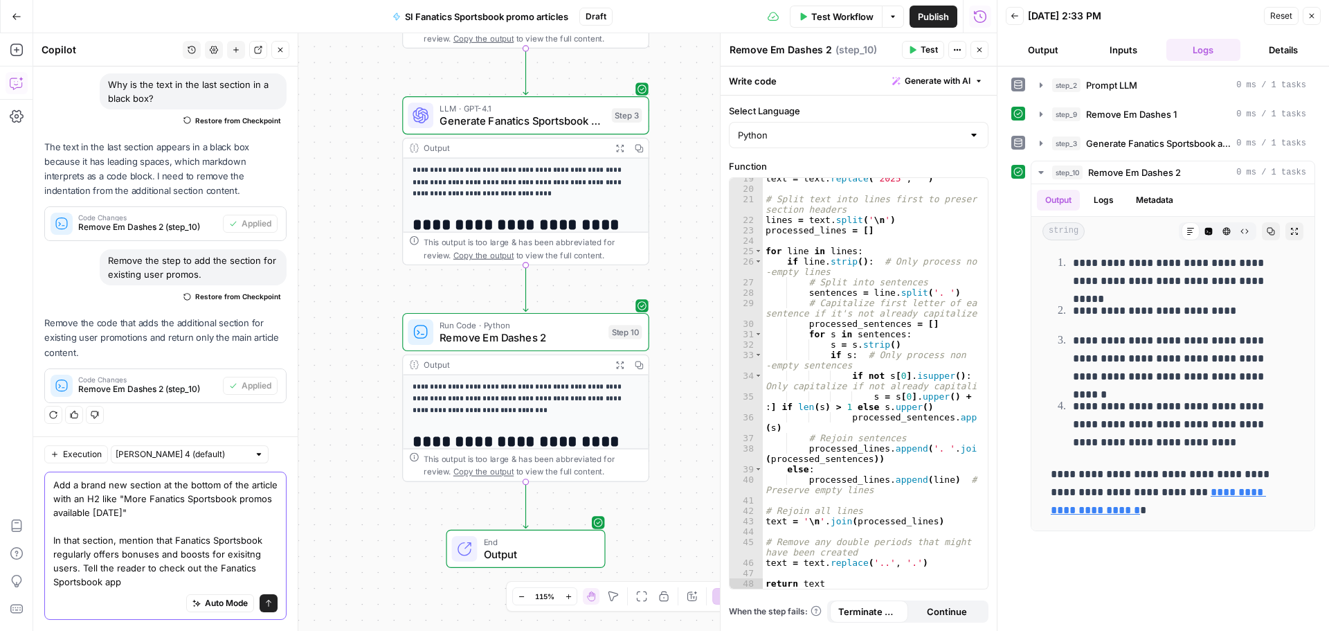
scroll to position [8391, 0]
click at [242, 550] on textarea "Add a brand new section at the bottom of the article with an H2 like "More Fana…" at bounding box center [165, 533] width 224 height 111
click at [182, 579] on textarea "Add a brand new section at the bottom of the article with an H2 like "More Fana…" at bounding box center [165, 533] width 224 height 111
type textarea "Add a brand new section at the bottom of the article with an H2 like "More Fana…"
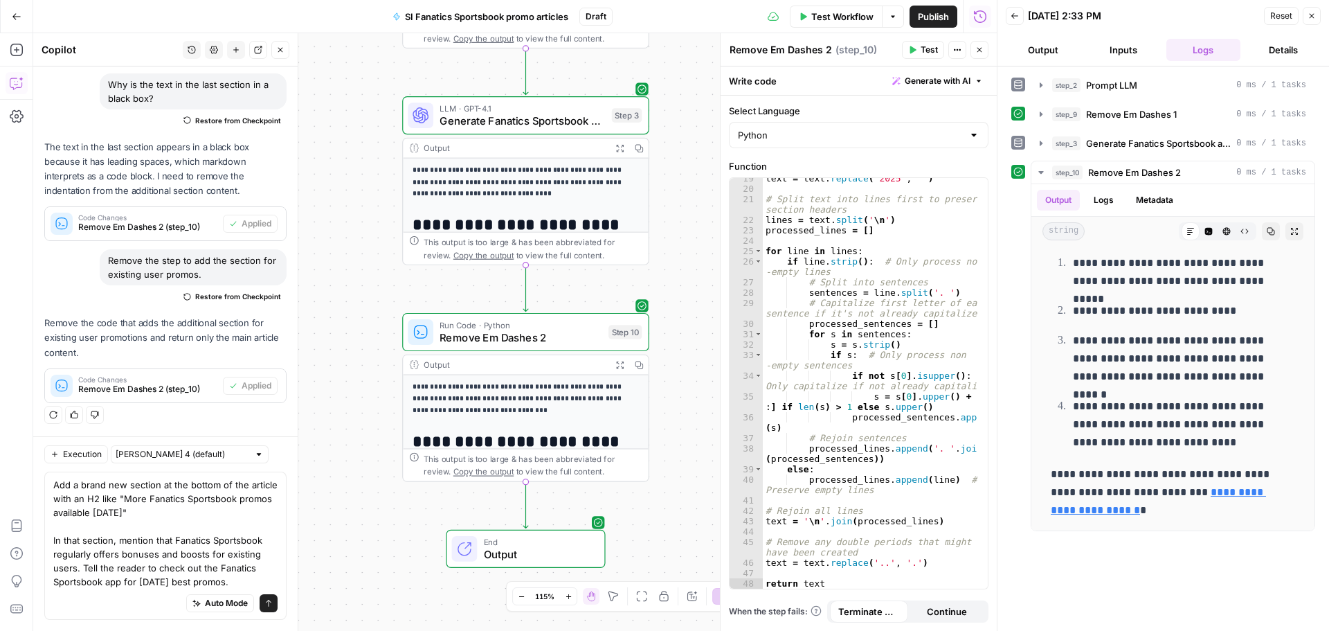
click at [264, 603] on icon "submit" at bounding box center [268, 603] width 8 height 8
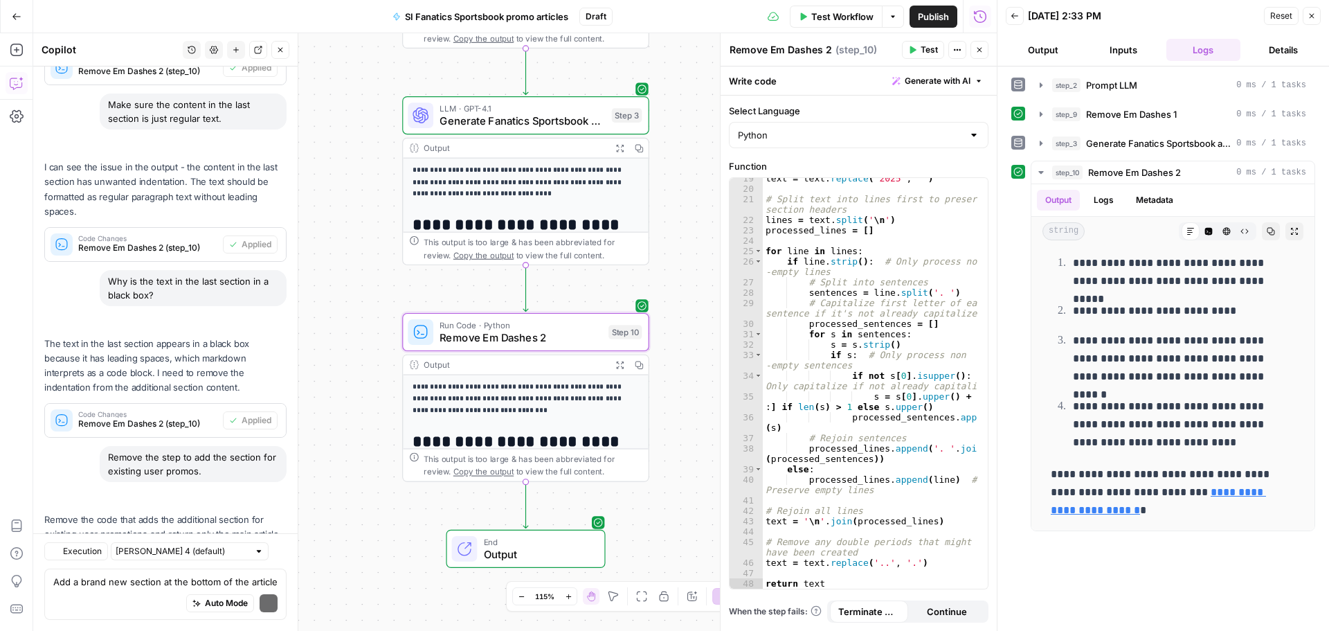
scroll to position [8581, 0]
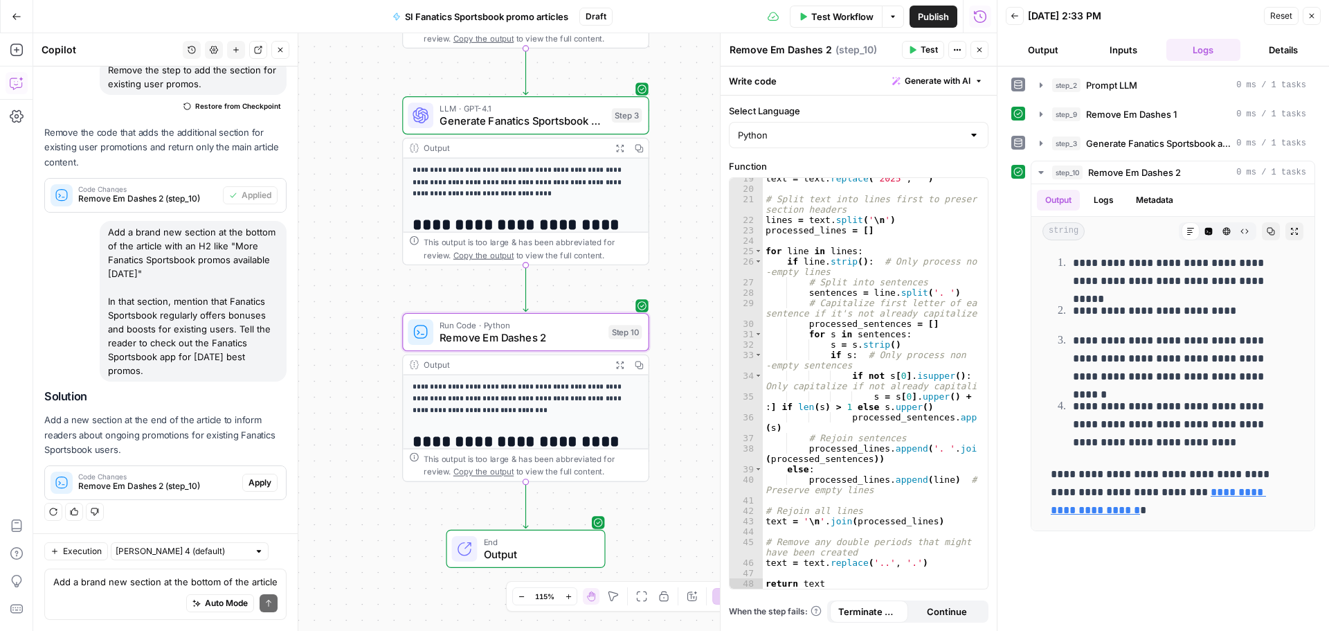
click at [258, 489] on span "Apply" at bounding box center [260, 482] width 23 height 12
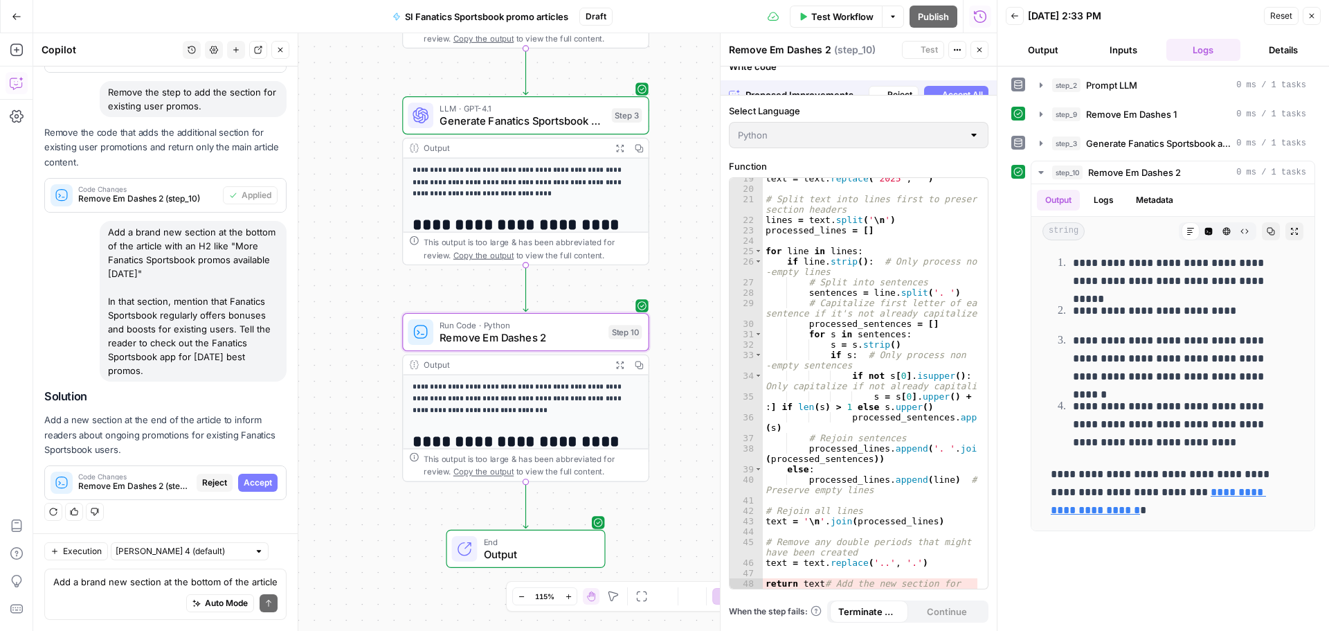
scroll to position [7828, 0]
click at [258, 489] on span "Accept" at bounding box center [258, 482] width 28 height 12
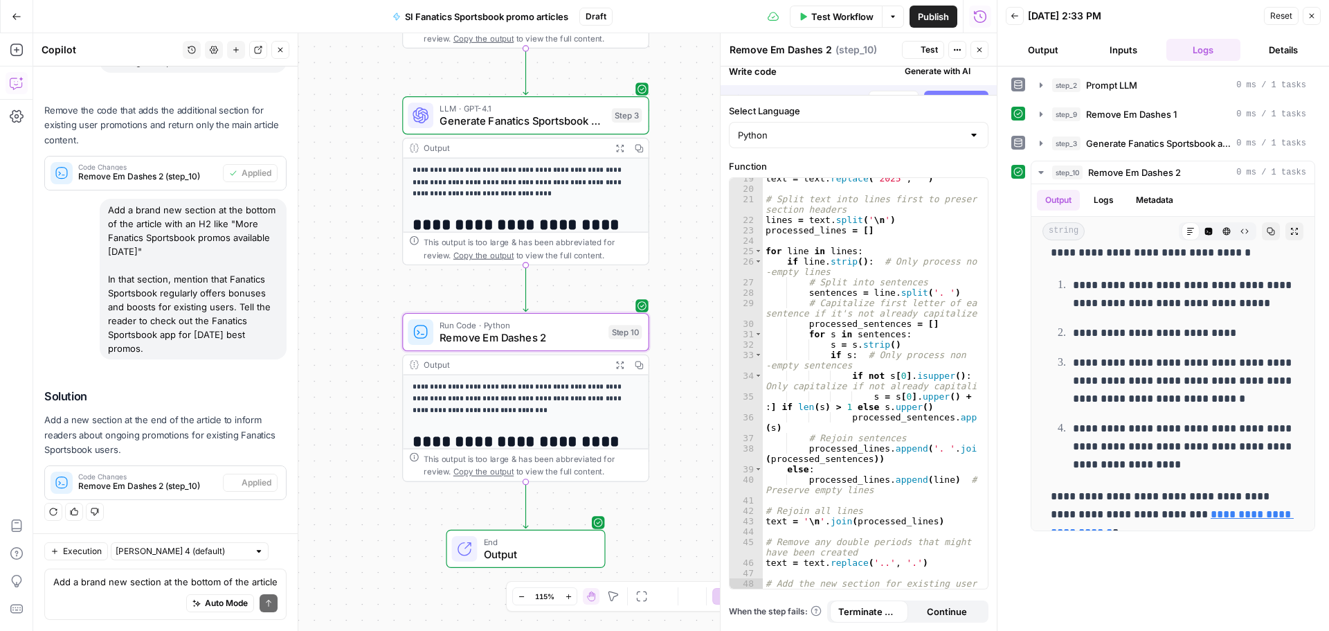
scroll to position [0, 0]
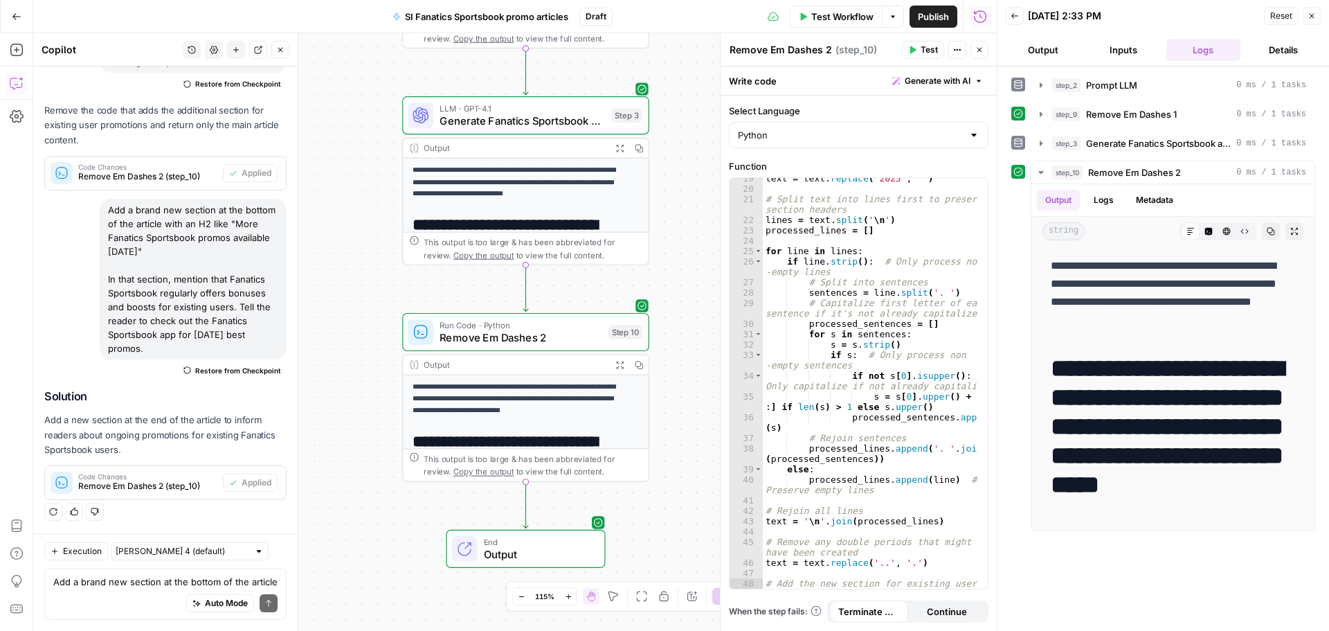
click at [844, 19] on span "Test Workflow" at bounding box center [842, 17] width 62 height 14
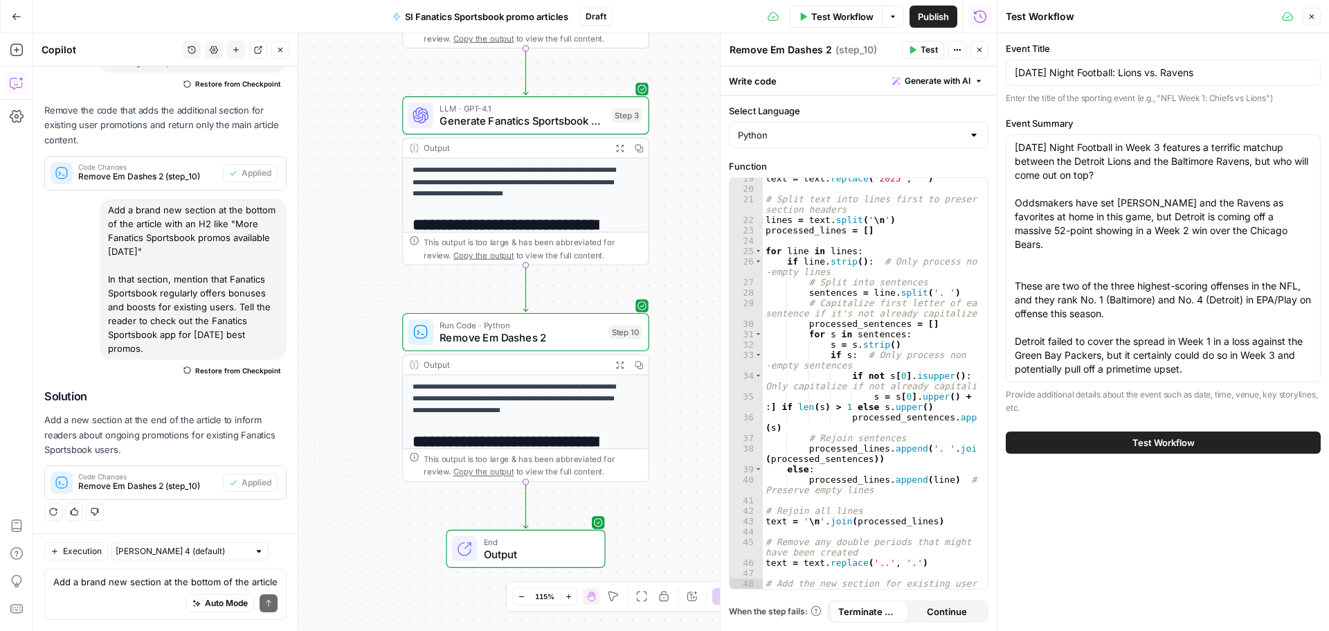
click at [1152, 444] on span "Test Workflow" at bounding box center [1164, 442] width 62 height 14
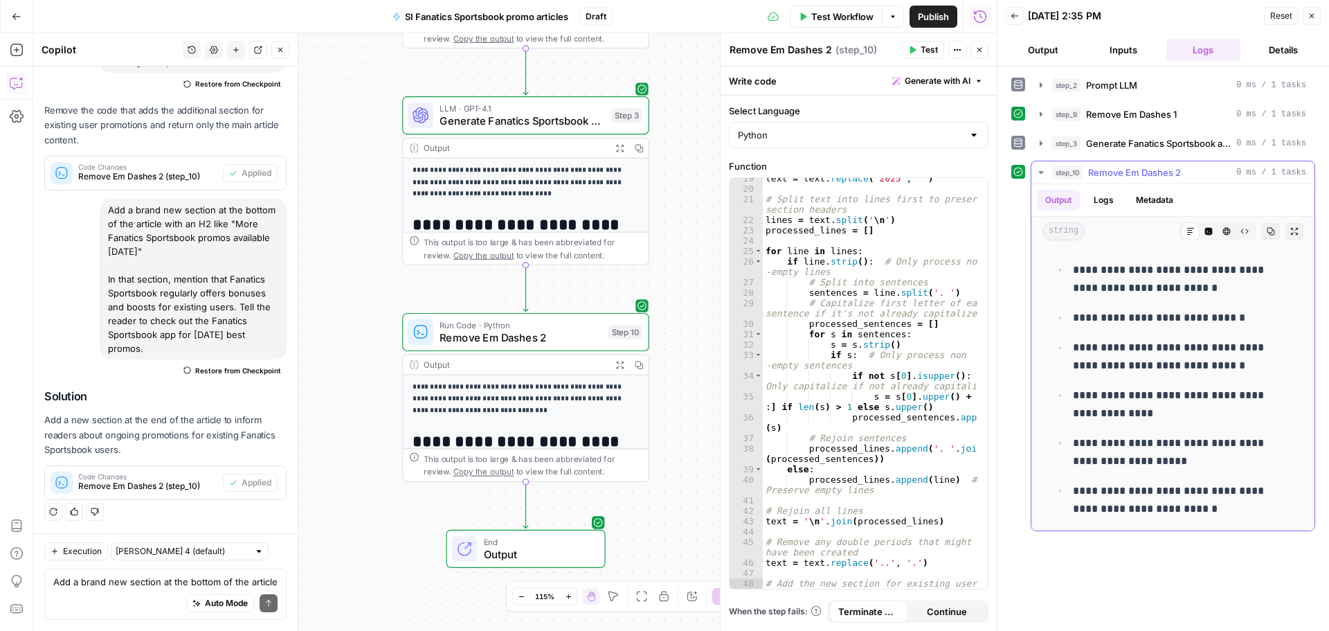
scroll to position [1708, 0]
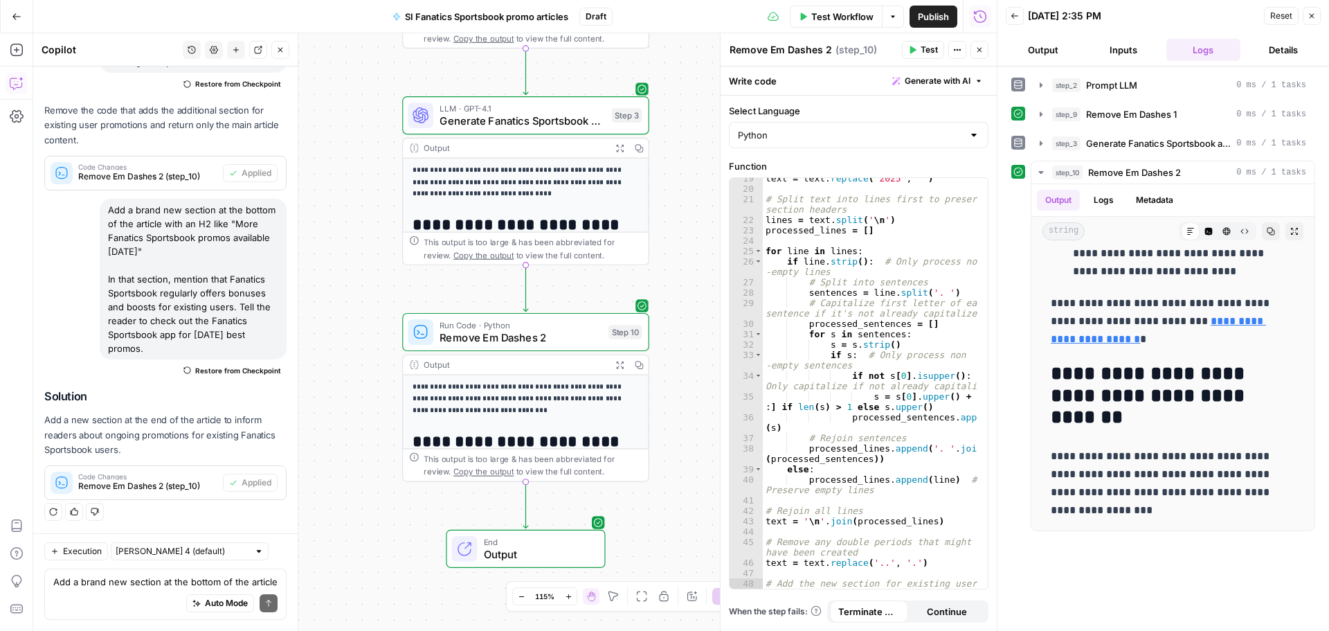
click at [124, 569] on div "Add a brand new section at the bottom of the article with an H2 like "More Fana…" at bounding box center [165, 593] width 242 height 51
paste textarea "Get up to $100 back in FanCash with Fanatics Sportsbook - CLAIM NOW"
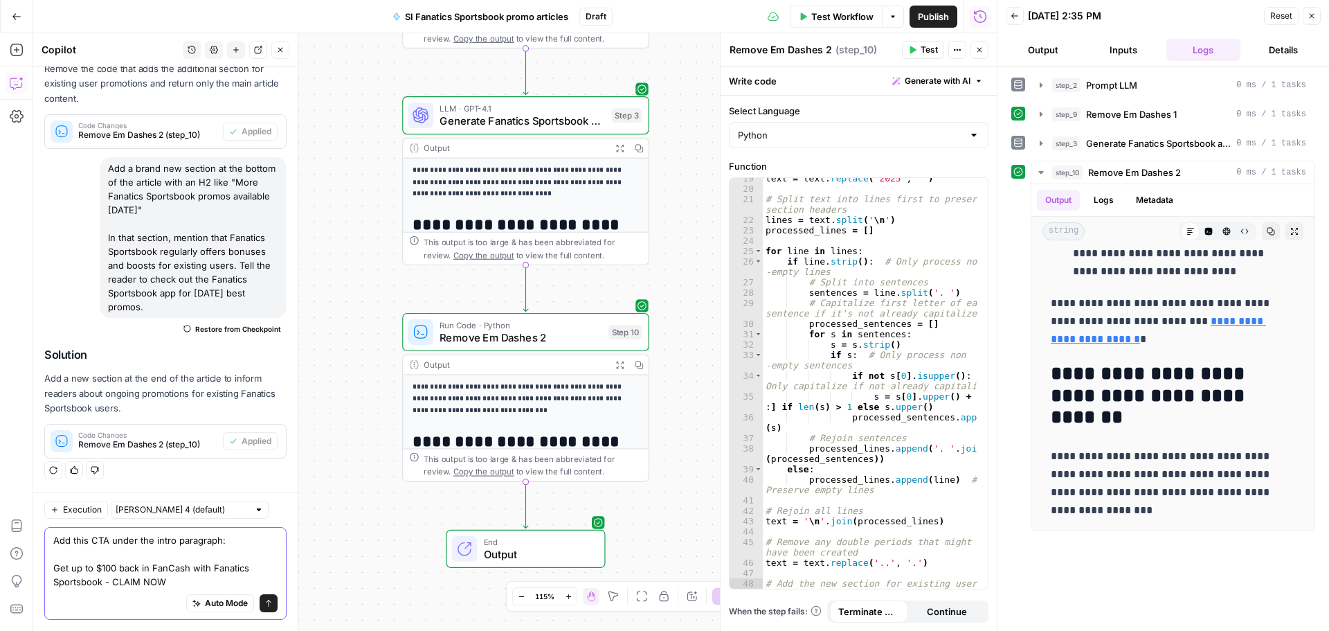
click at [111, 570] on textarea "Add this CTA under the intro paragraph: Get up to $100 back in FanCash with Fan…" at bounding box center [165, 560] width 224 height 55
click at [131, 563] on textarea "Add this CTA under the intro paragraph: Get up to $250 back in FanCash with Fan…" at bounding box center [165, 560] width 224 height 55
click at [195, 576] on textarea "Add this CTA under the intro paragraph: Get up to $250 in FanCash with Fanatics…" at bounding box center [165, 560] width 224 height 55
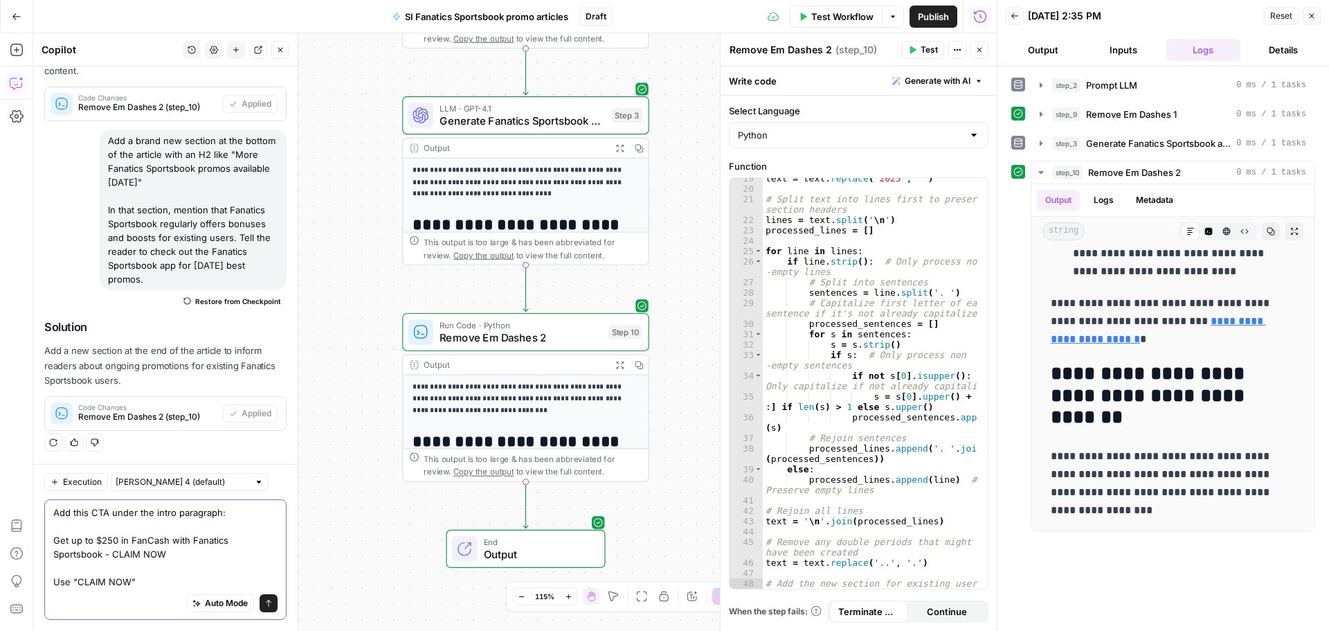
click at [148, 580] on textarea "Add this CTA under the intro paragraph: Get up to $250 in FanCash with Fanatics…" at bounding box center [165, 546] width 224 height 83
paste textarea "https://www.si.com/betting/visit/fanatics-us-sports"
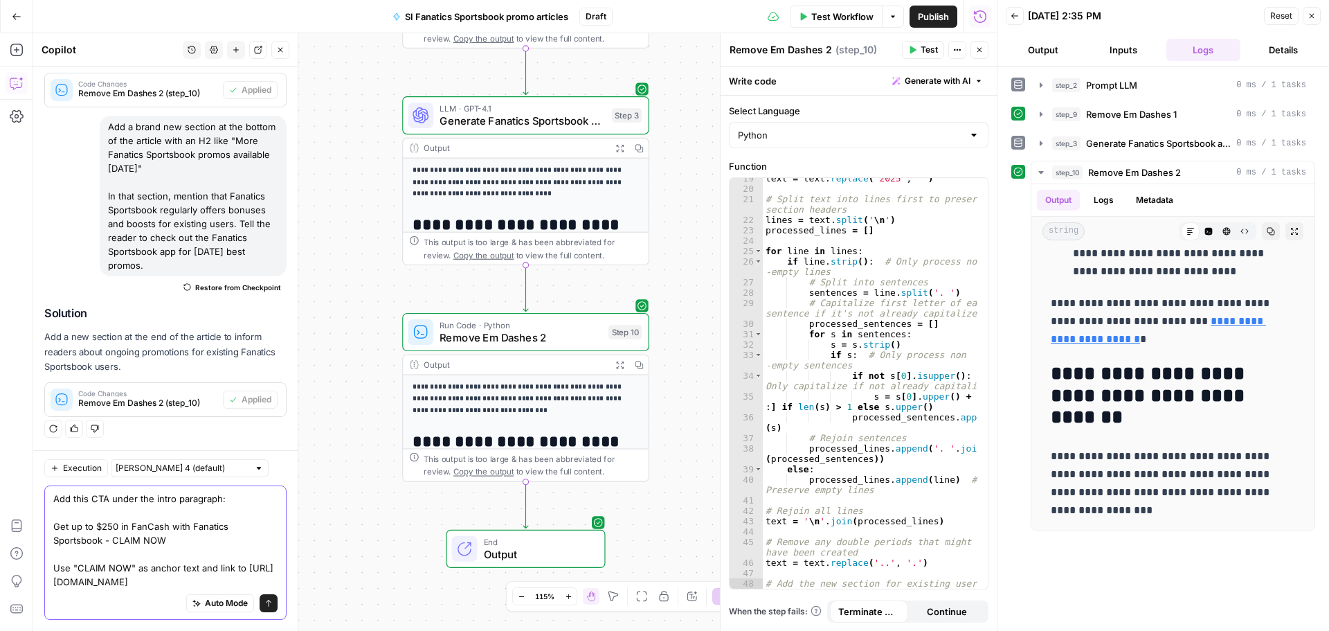
type textarea "Add this CTA under the intro paragraph: Get up to $250 in FanCash with Fanatics…"
click at [263, 601] on button "Send" at bounding box center [269, 603] width 18 height 18
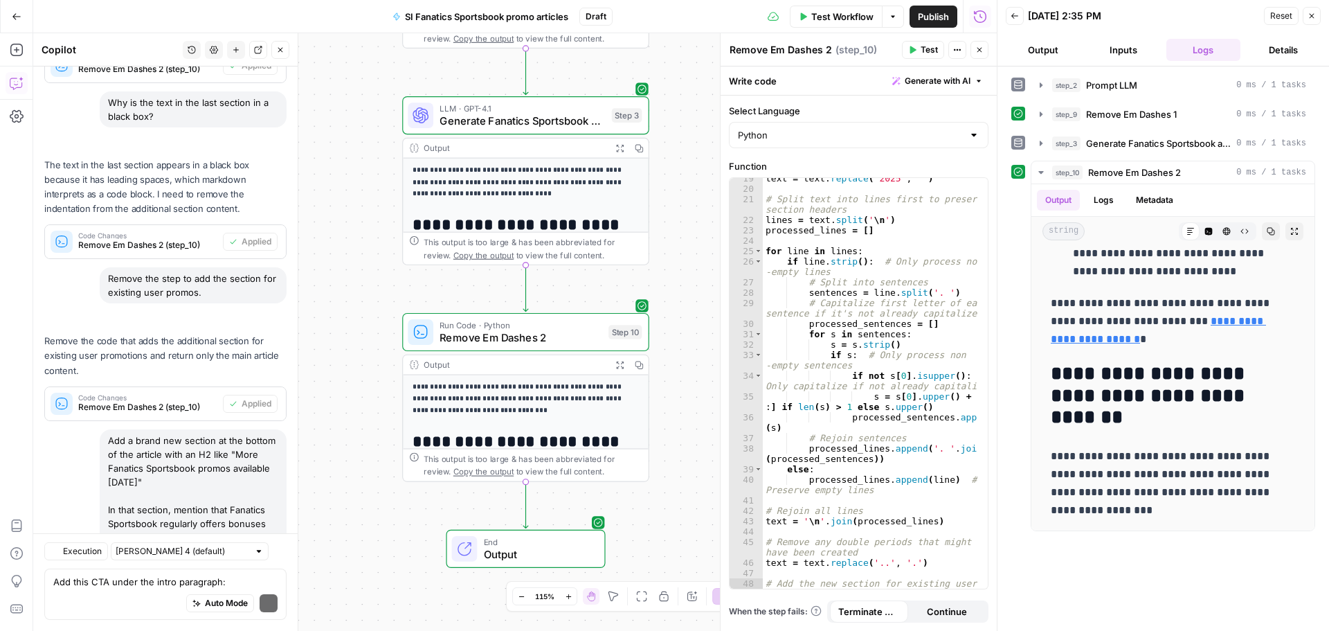
scroll to position [8915, 0]
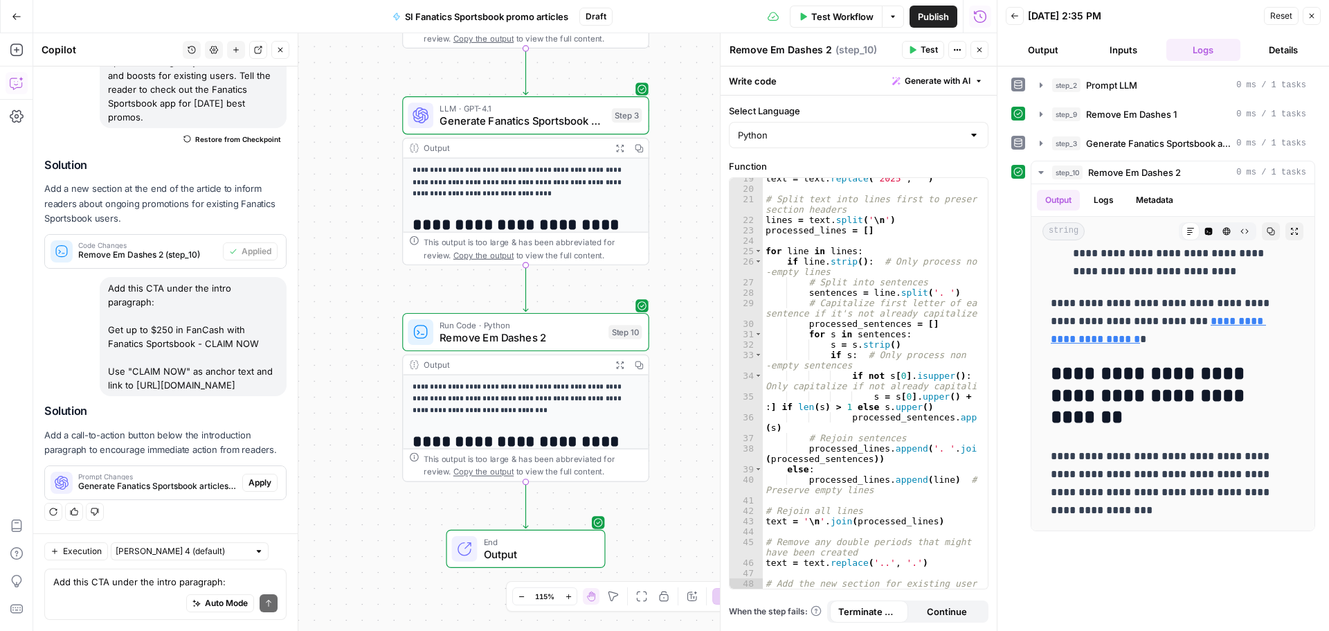
click at [258, 476] on span "Apply" at bounding box center [260, 482] width 23 height 12
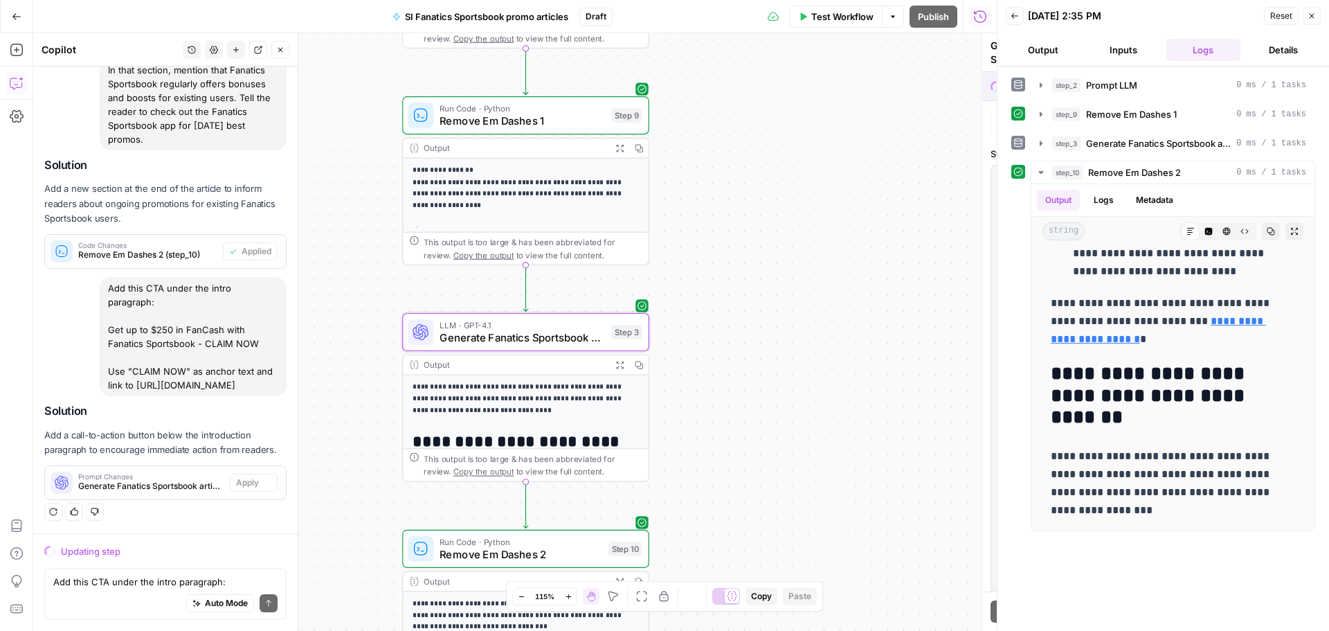
scroll to position [8073, 0]
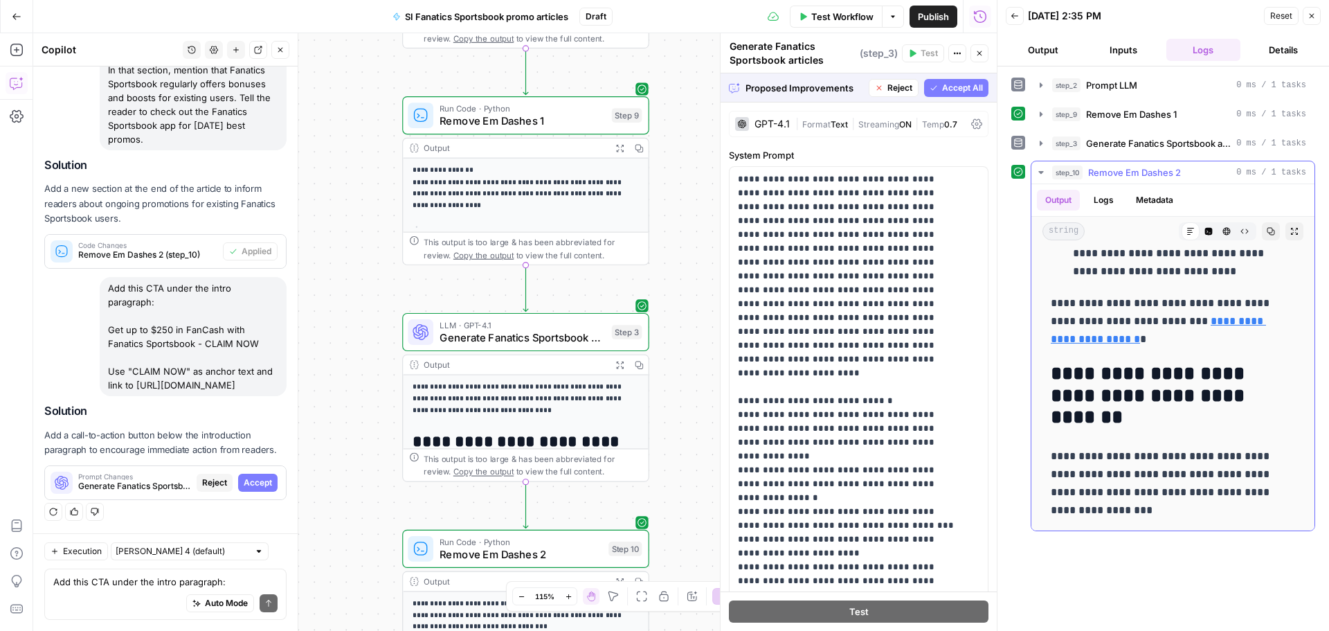
click at [244, 487] on span "Accept" at bounding box center [258, 482] width 28 height 12
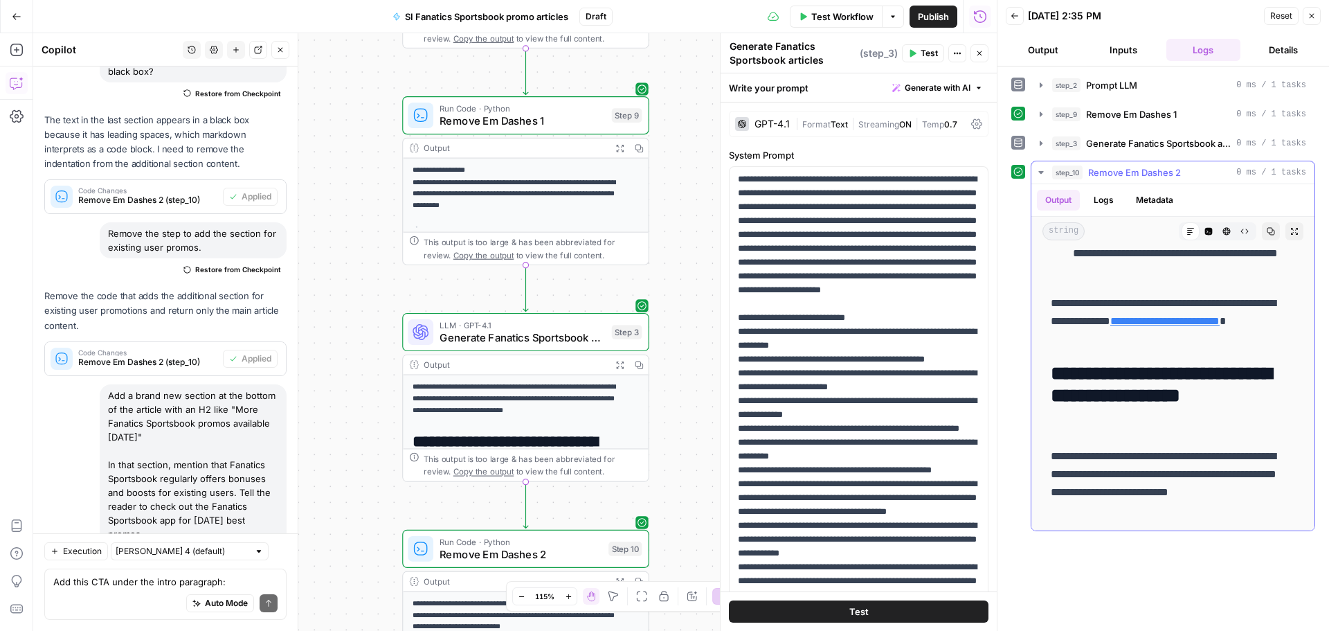
scroll to position [0, 0]
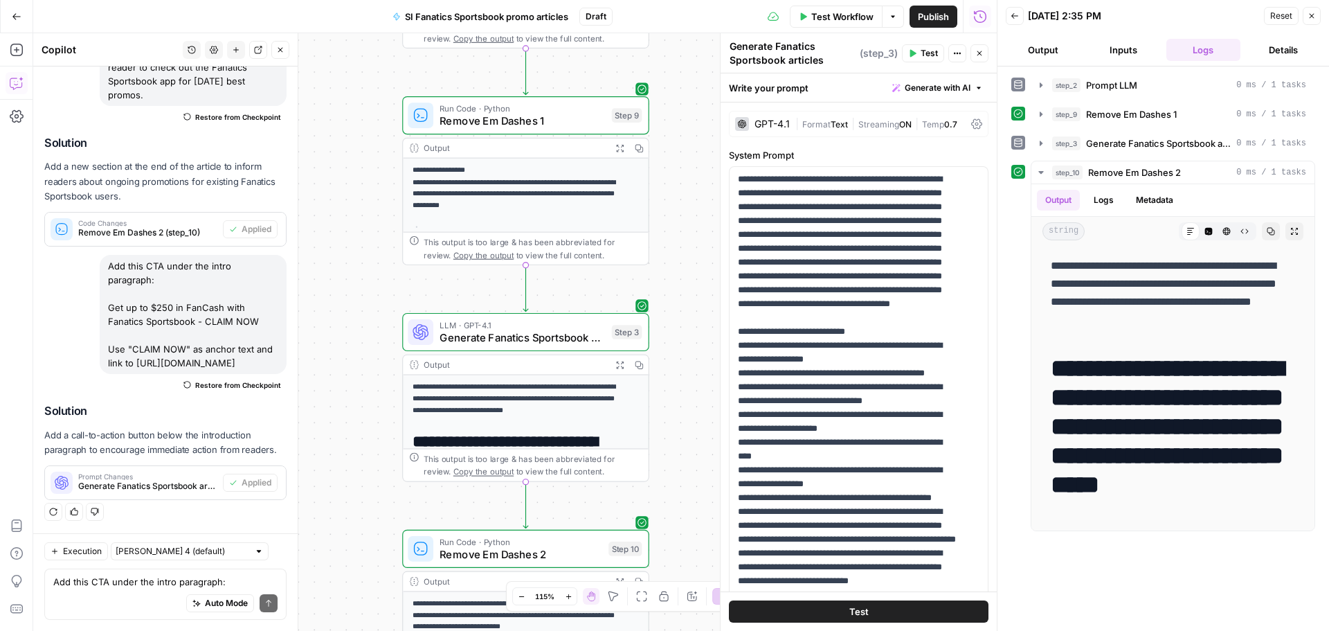
click at [870, 16] on span "Test Workflow" at bounding box center [842, 17] width 62 height 14
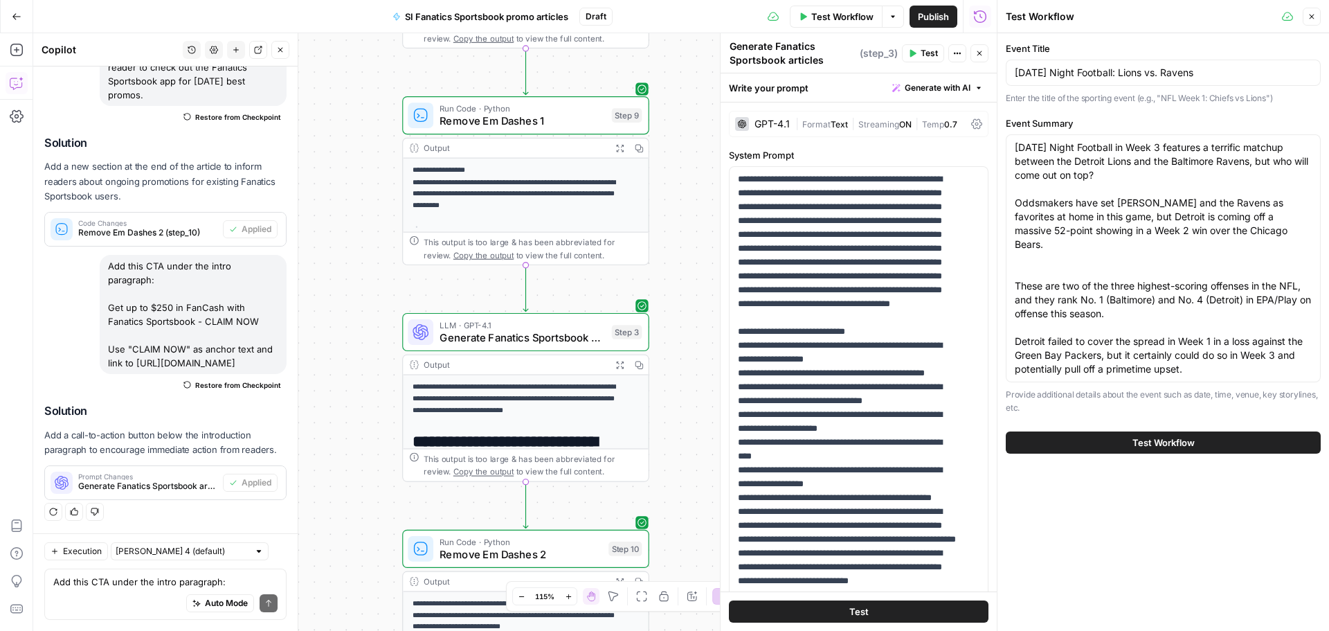
click at [1100, 440] on button "Test Workflow" at bounding box center [1163, 442] width 315 height 22
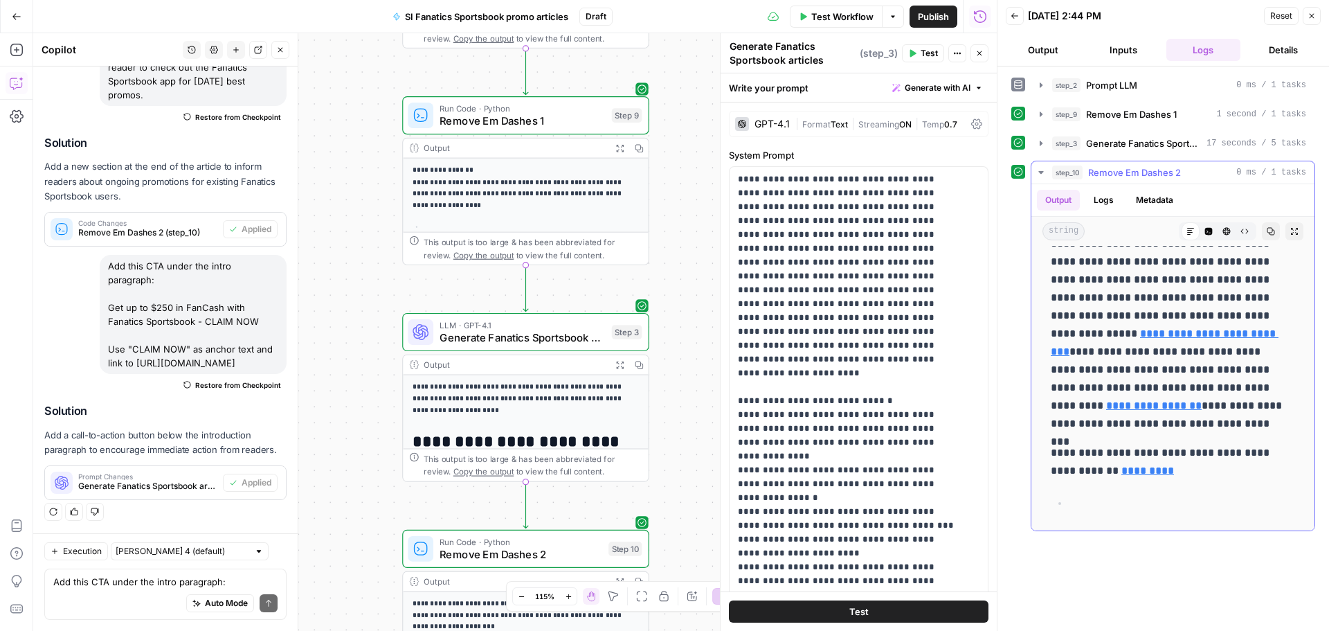
scroll to position [423, 0]
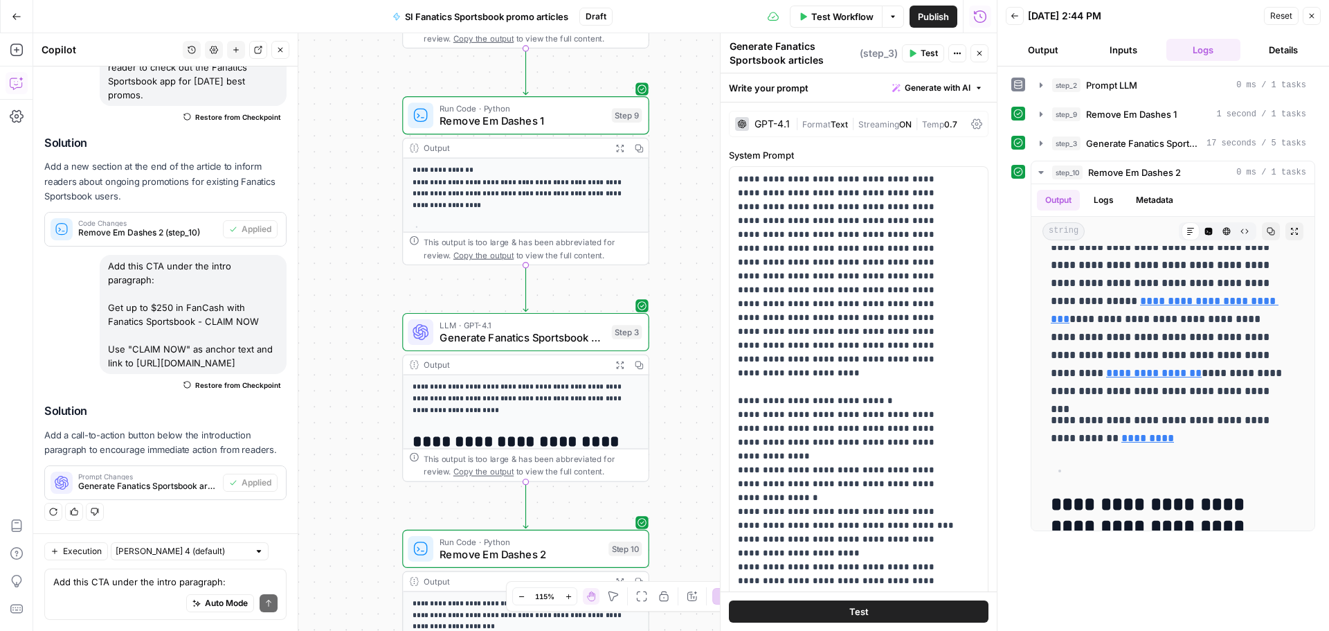
click at [149, 593] on div "Auto Mode Send" at bounding box center [165, 603] width 224 height 30
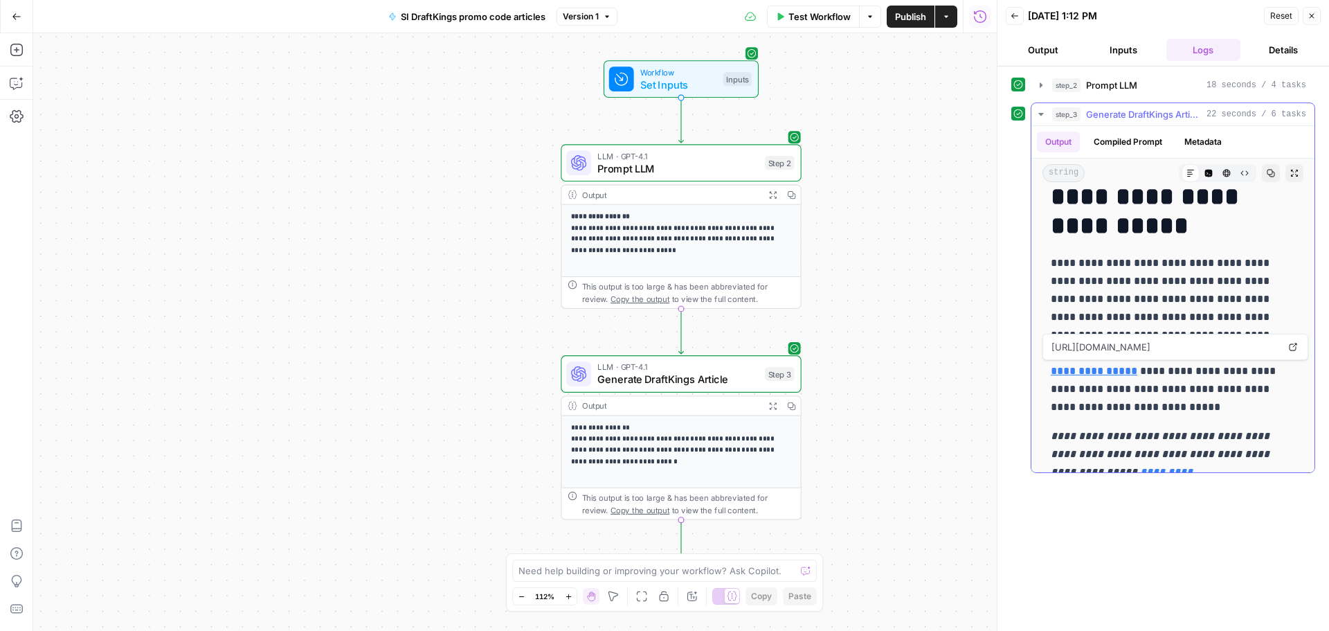
scroll to position [234, 0]
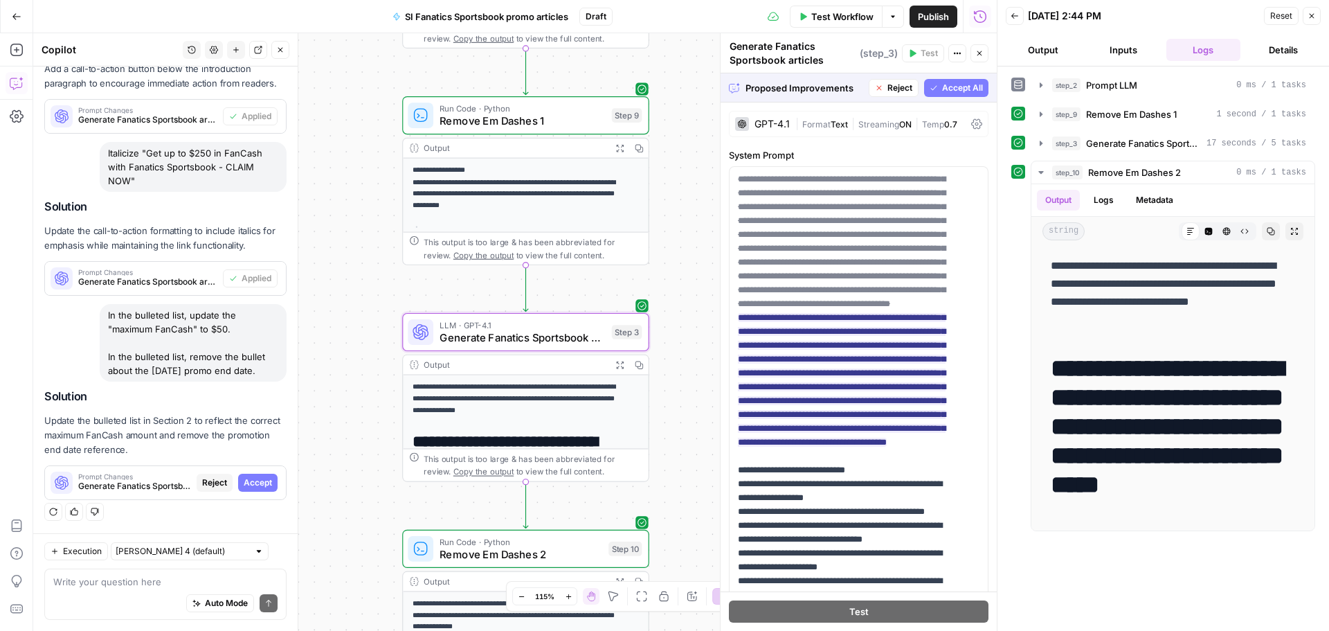
click at [244, 480] on span "Accept" at bounding box center [258, 482] width 28 height 12
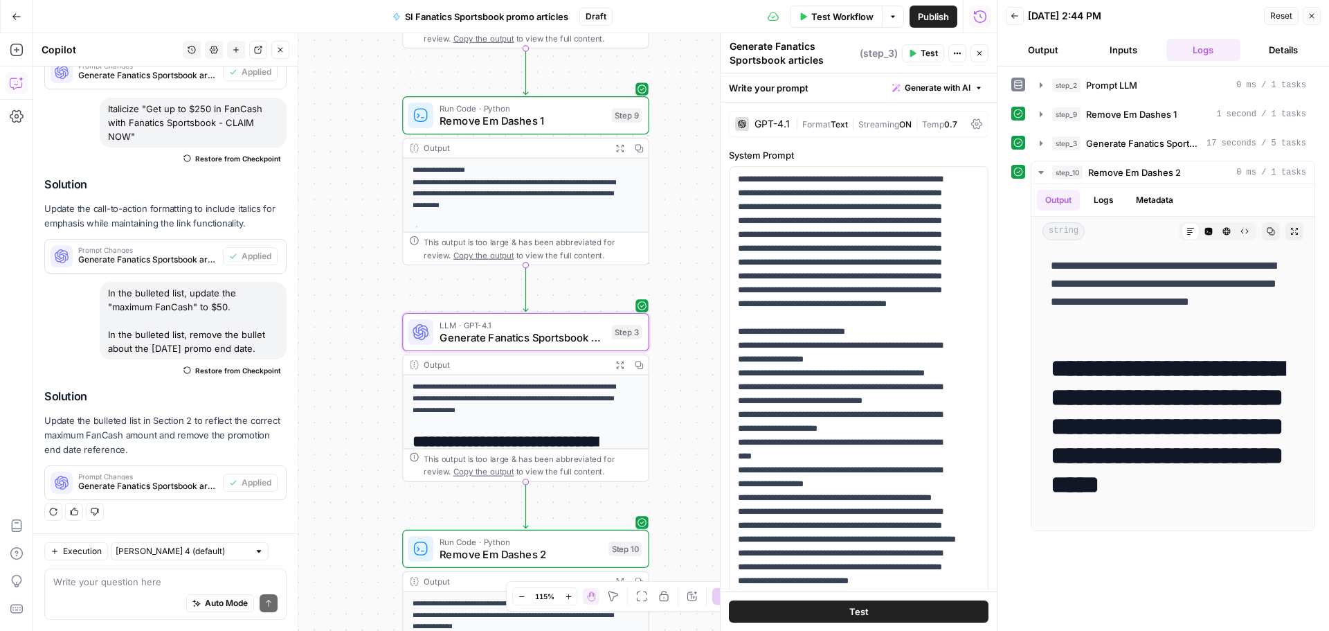
scroll to position [9362, 0]
click at [819, 23] on button "Test Workflow" at bounding box center [836, 17] width 93 height 22
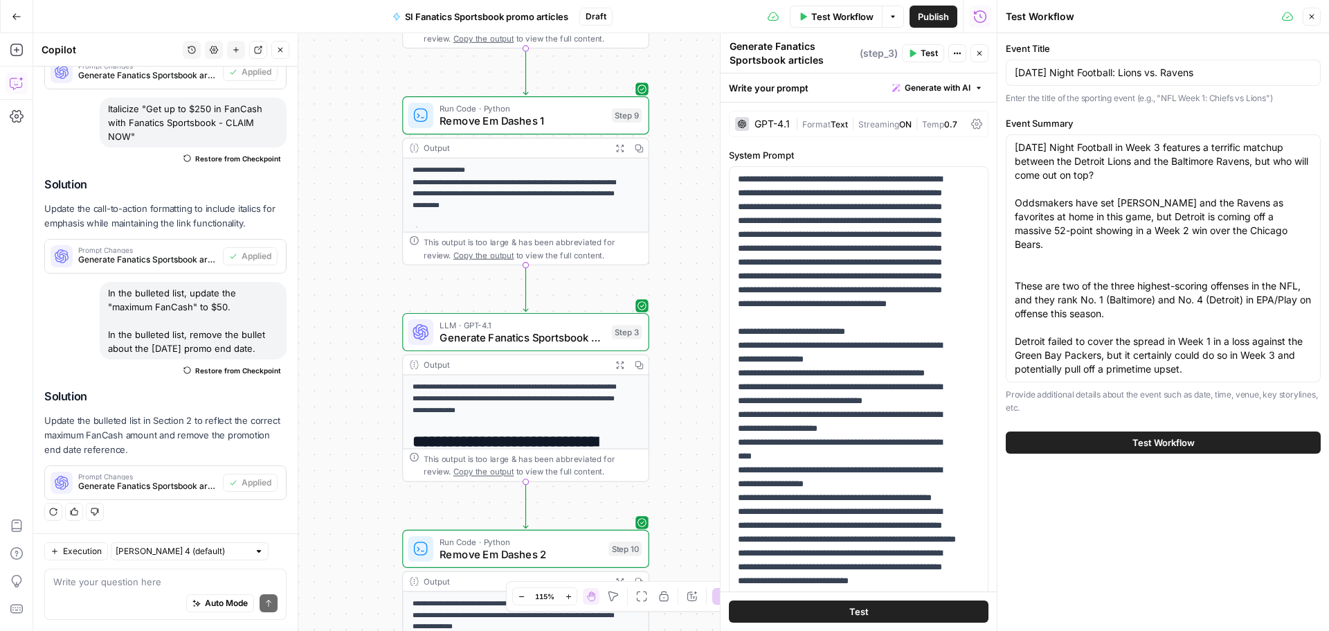
click at [1148, 440] on span "Test Workflow" at bounding box center [1164, 442] width 62 height 14
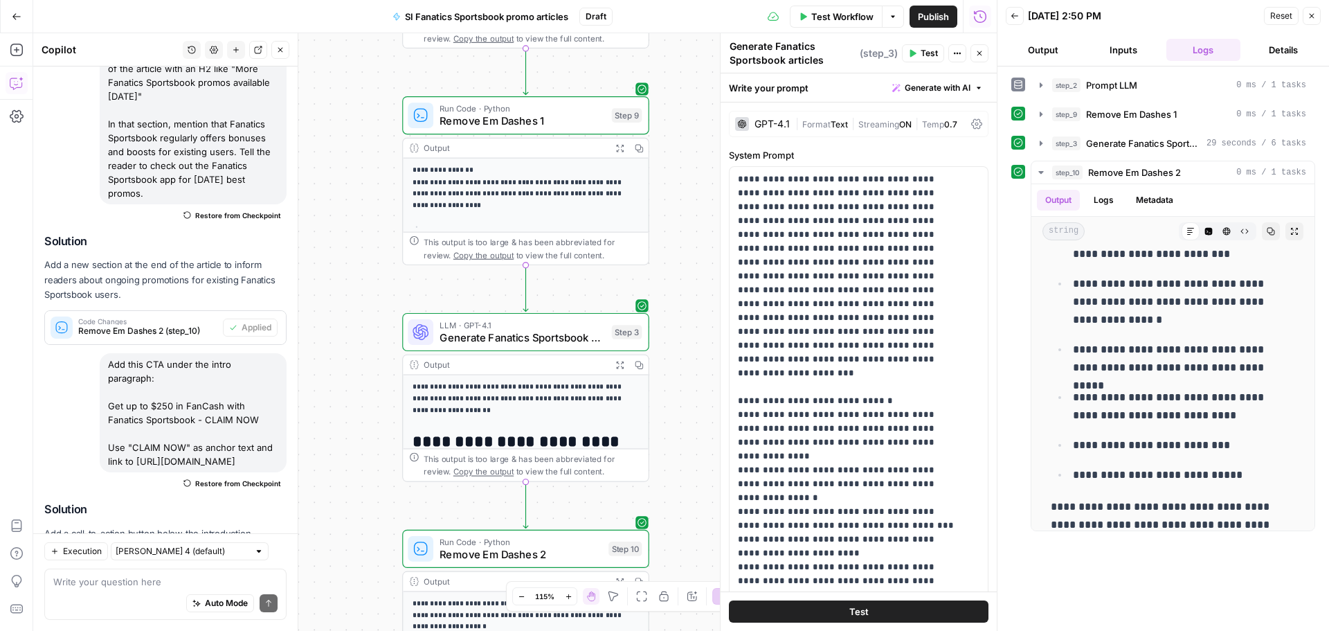
scroll to position [9362, 0]
